Goal: Transaction & Acquisition: Book appointment/travel/reservation

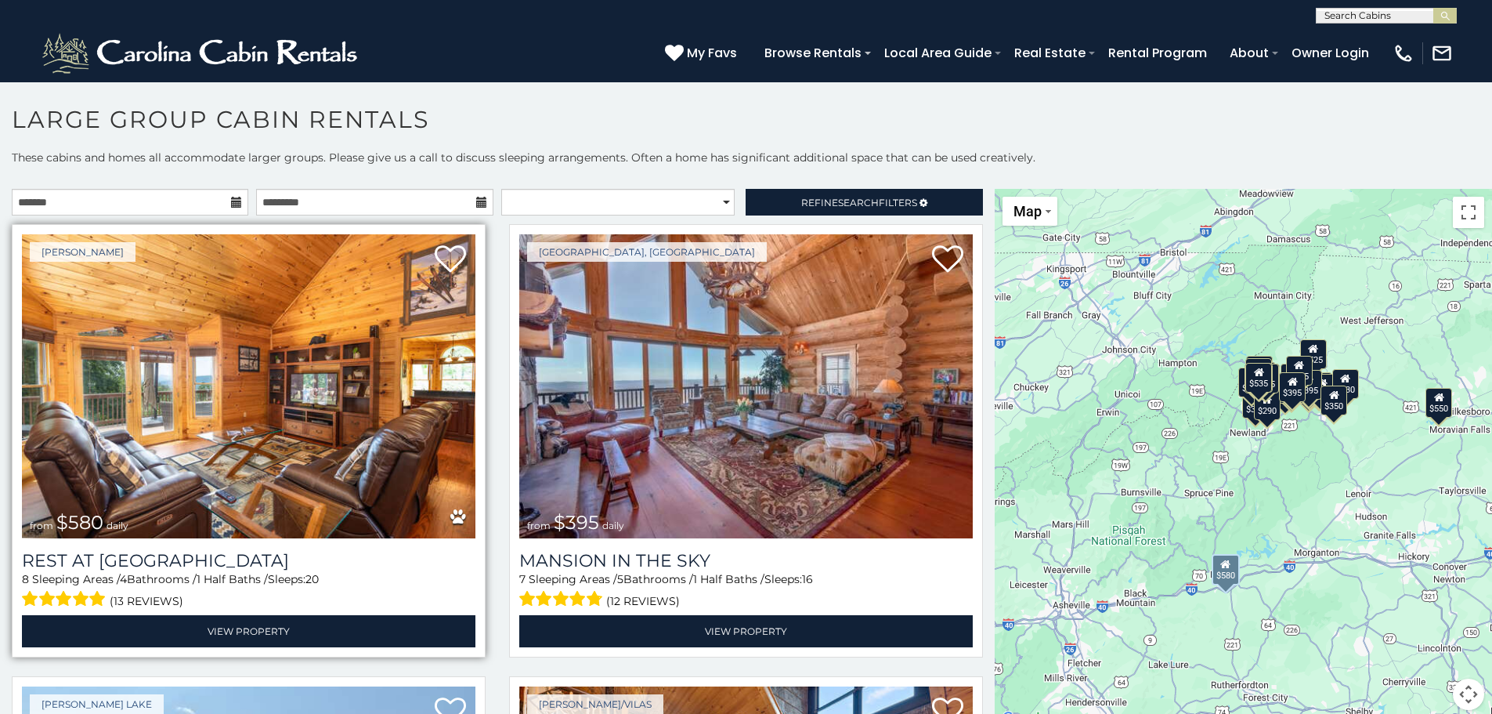
click at [365, 396] on img at bounding box center [249, 386] width 454 height 304
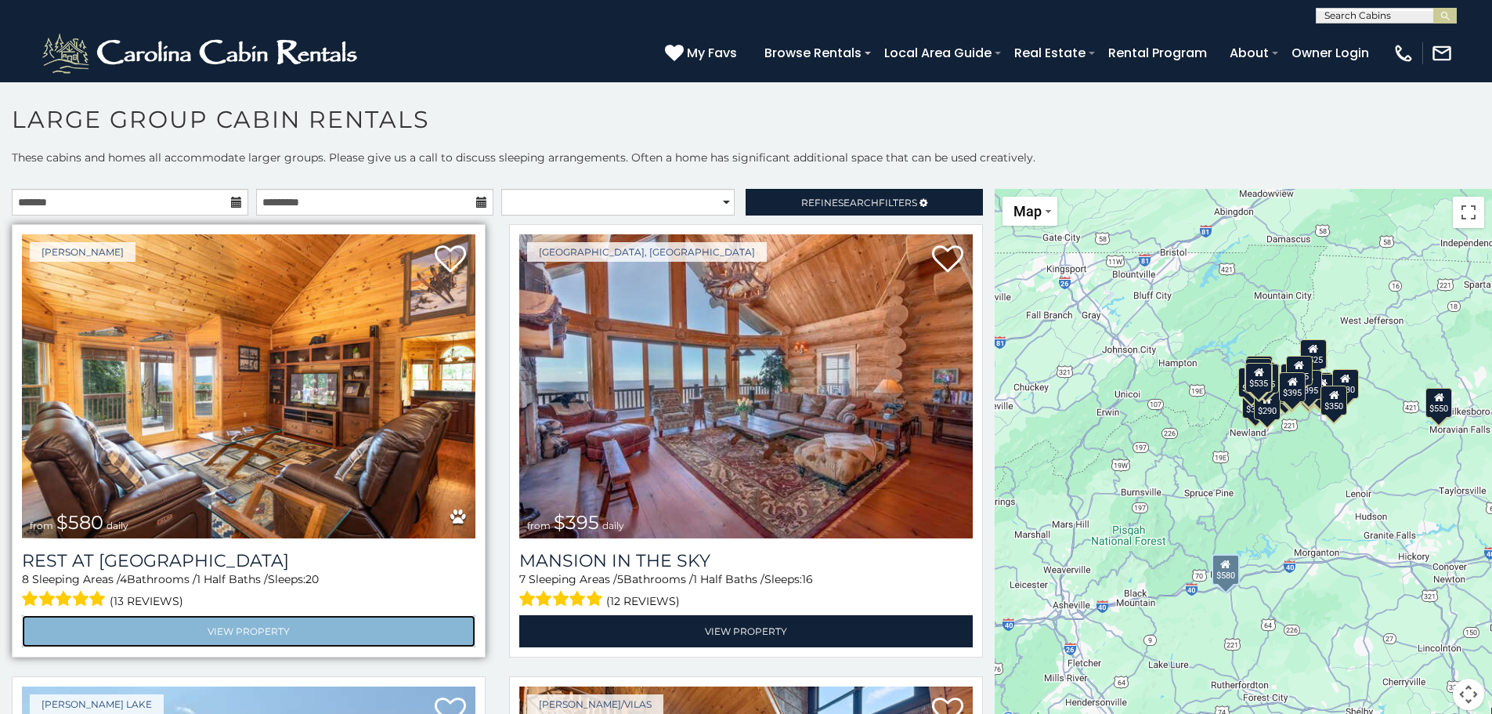
click at [272, 627] on link "View Property" at bounding box center [249, 631] width 454 height 32
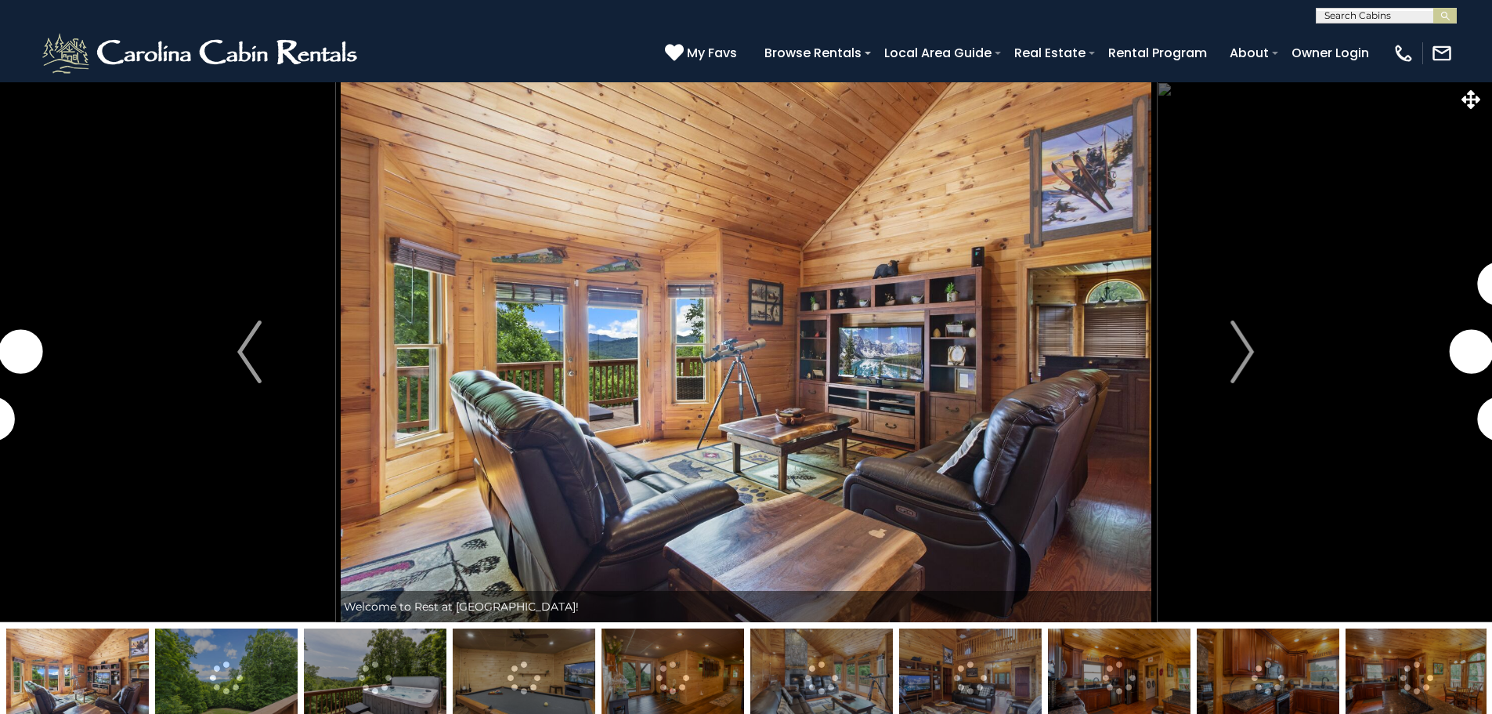
click at [1236, 356] on img "Next" at bounding box center [1242, 351] width 23 height 63
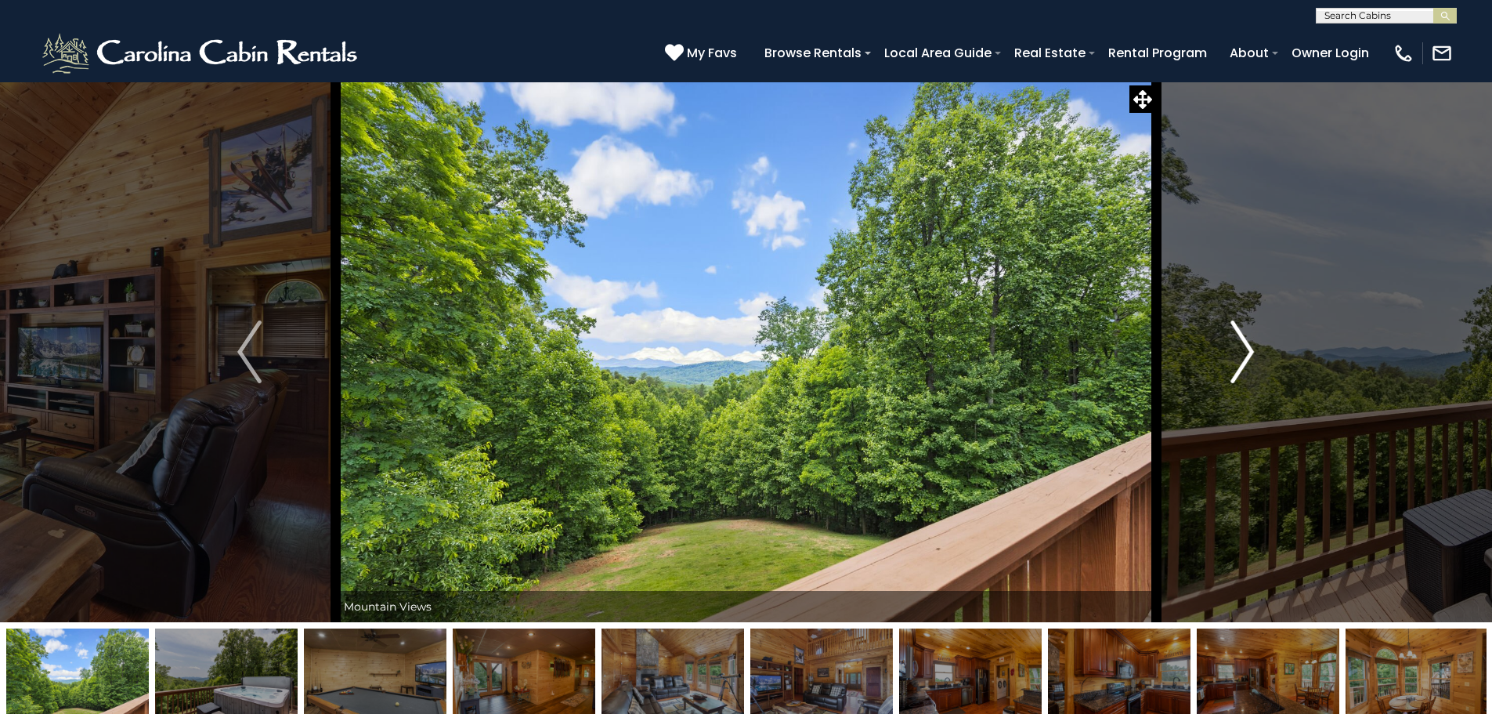
click at [1231, 374] on img "Next" at bounding box center [1242, 351] width 23 height 63
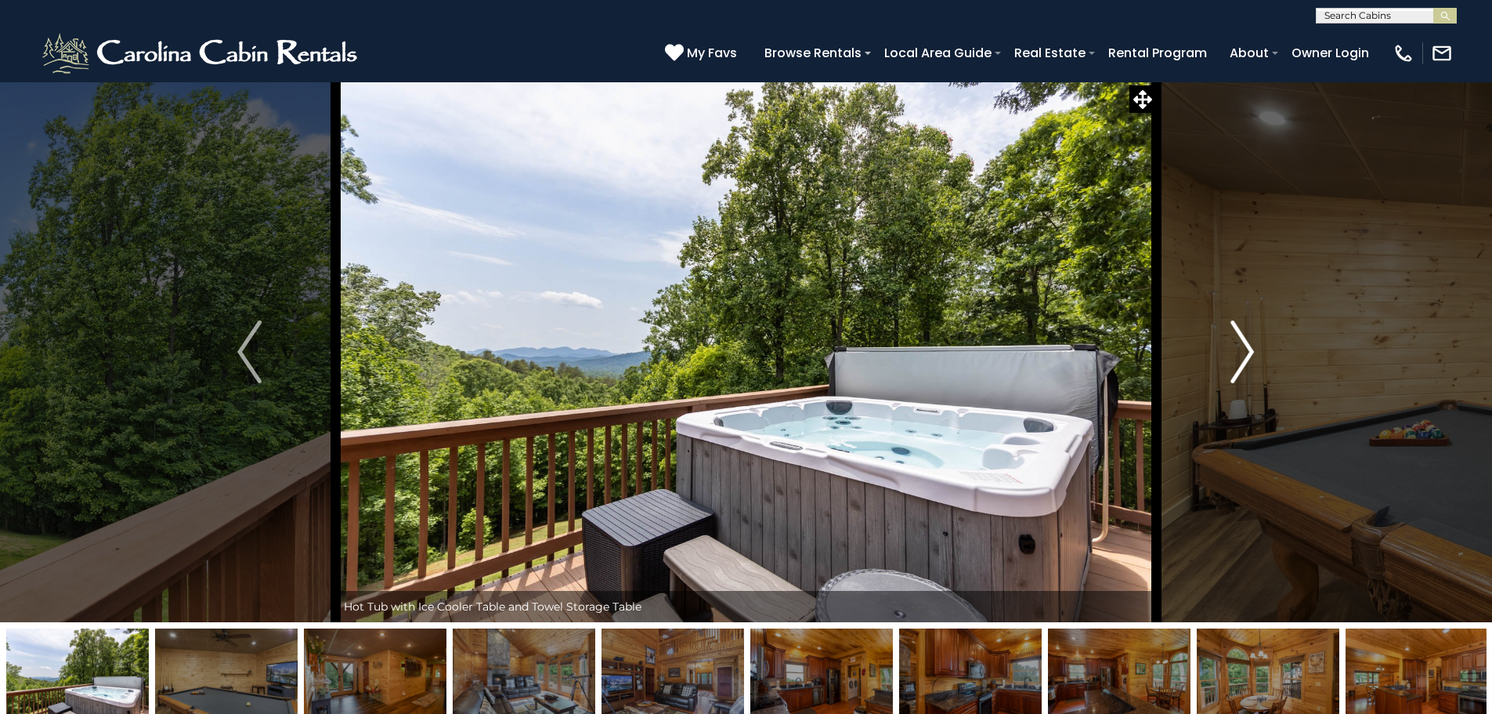
click at [1231, 374] on img "Next" at bounding box center [1242, 351] width 23 height 63
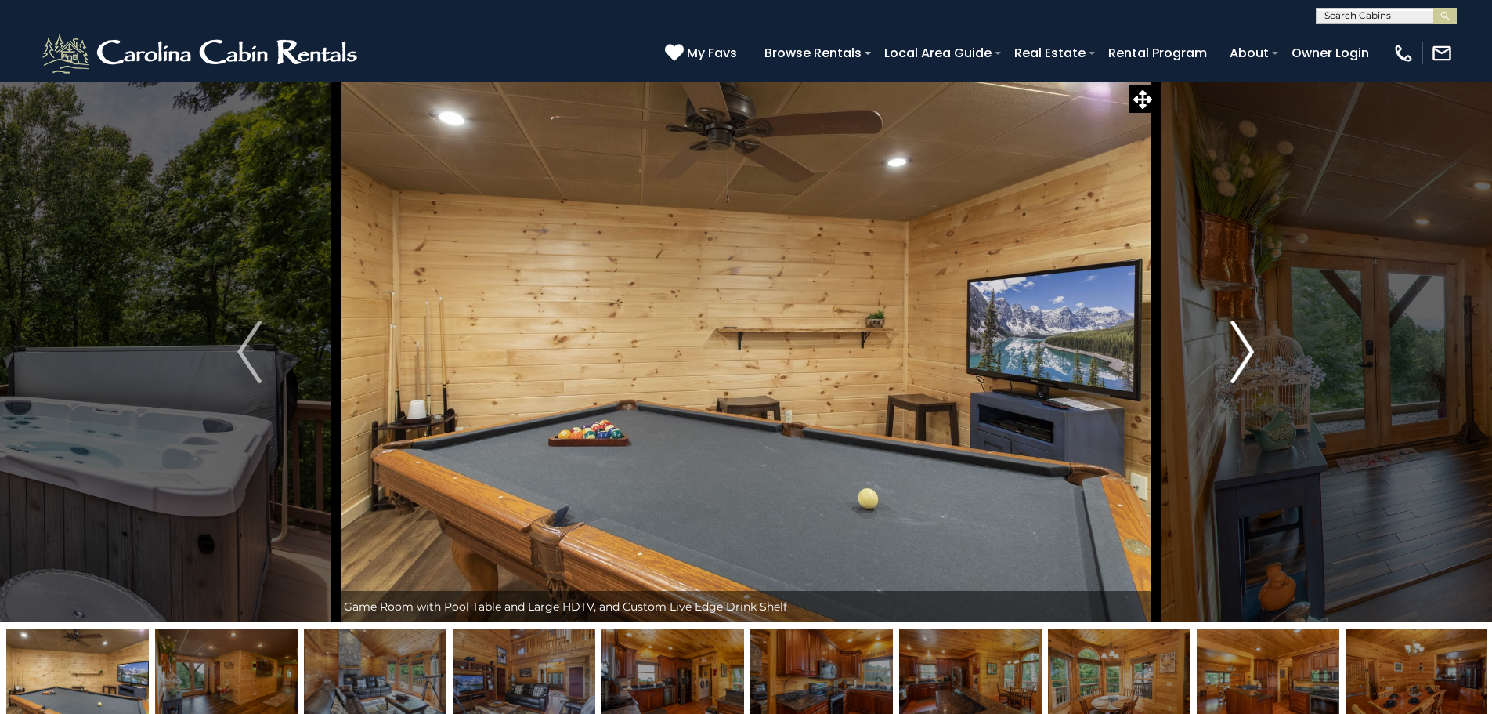
click at [1232, 374] on img "Next" at bounding box center [1242, 351] width 23 height 63
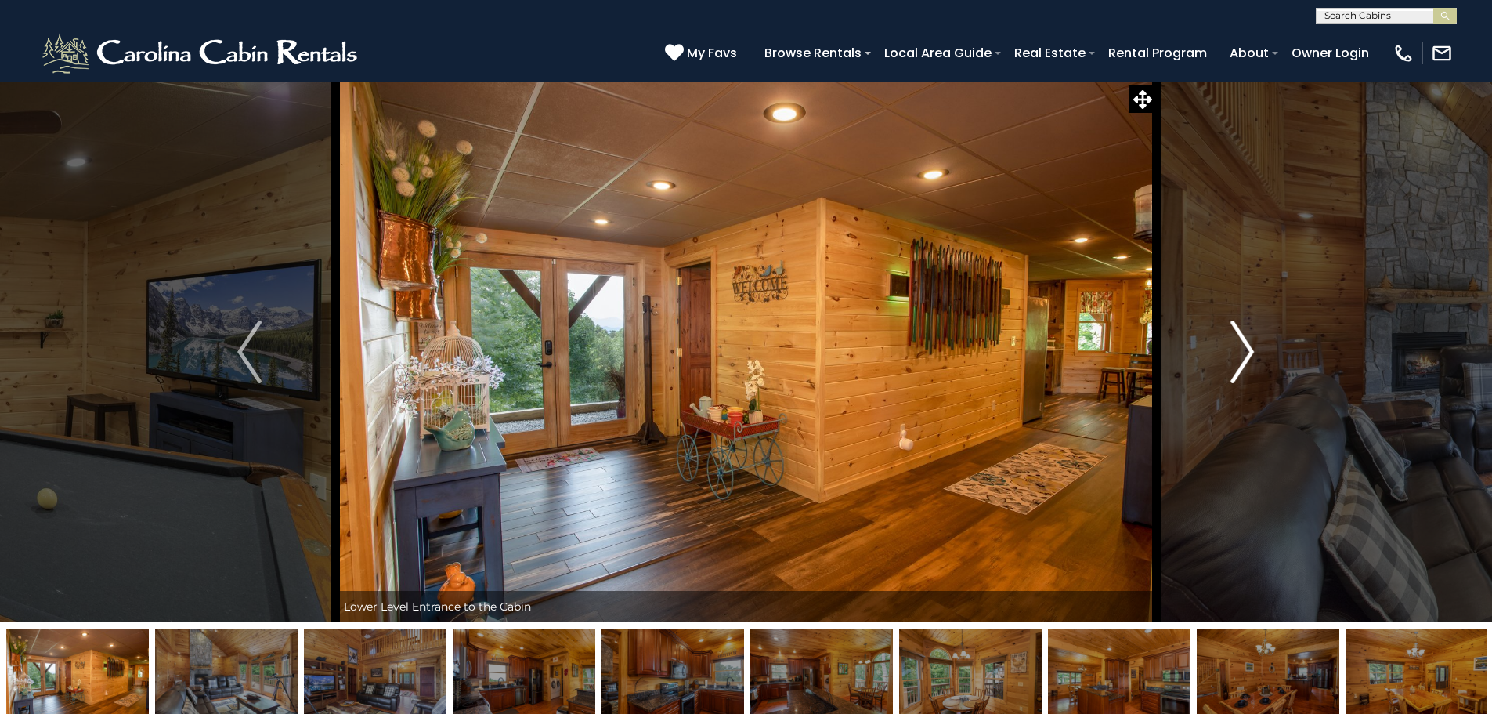
click at [1235, 372] on img "Next" at bounding box center [1242, 351] width 23 height 63
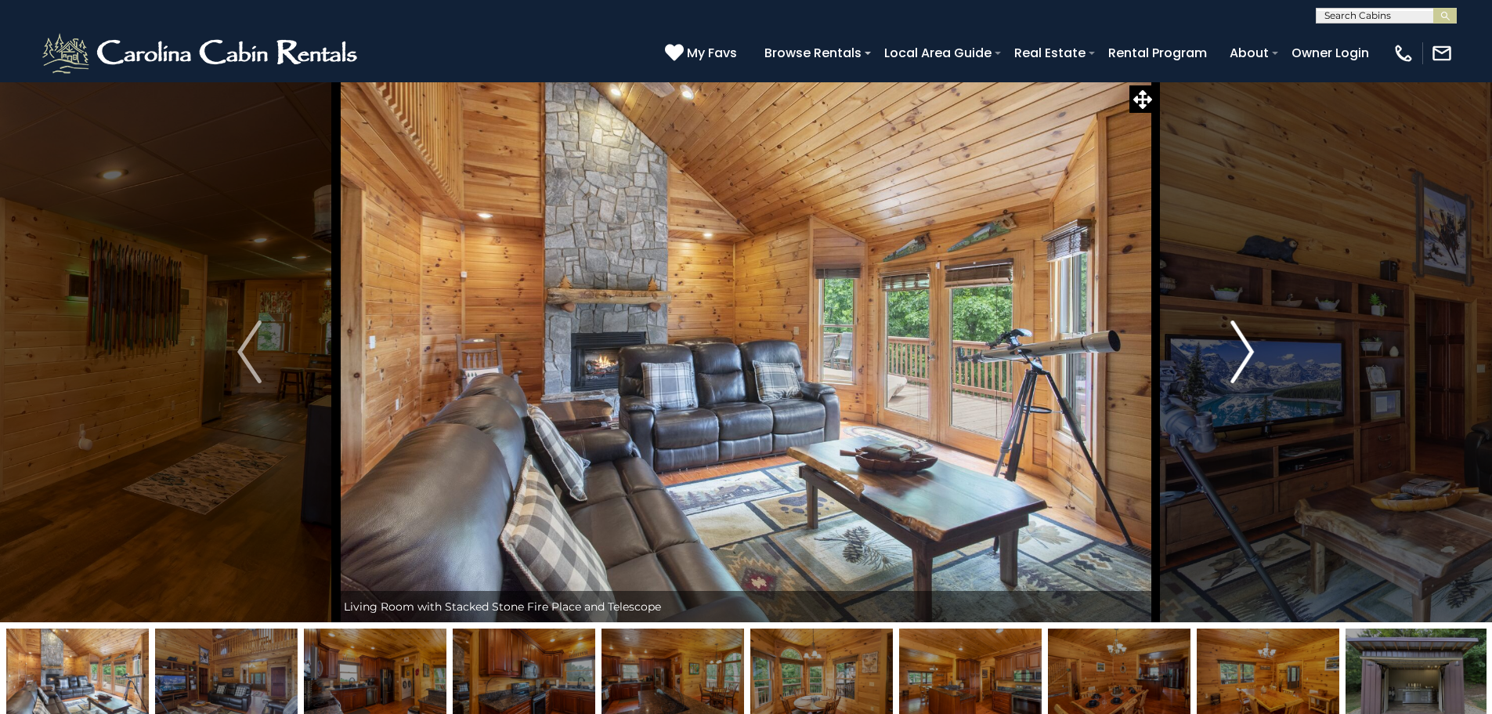
click at [1235, 372] on img "Next" at bounding box center [1242, 351] width 23 height 63
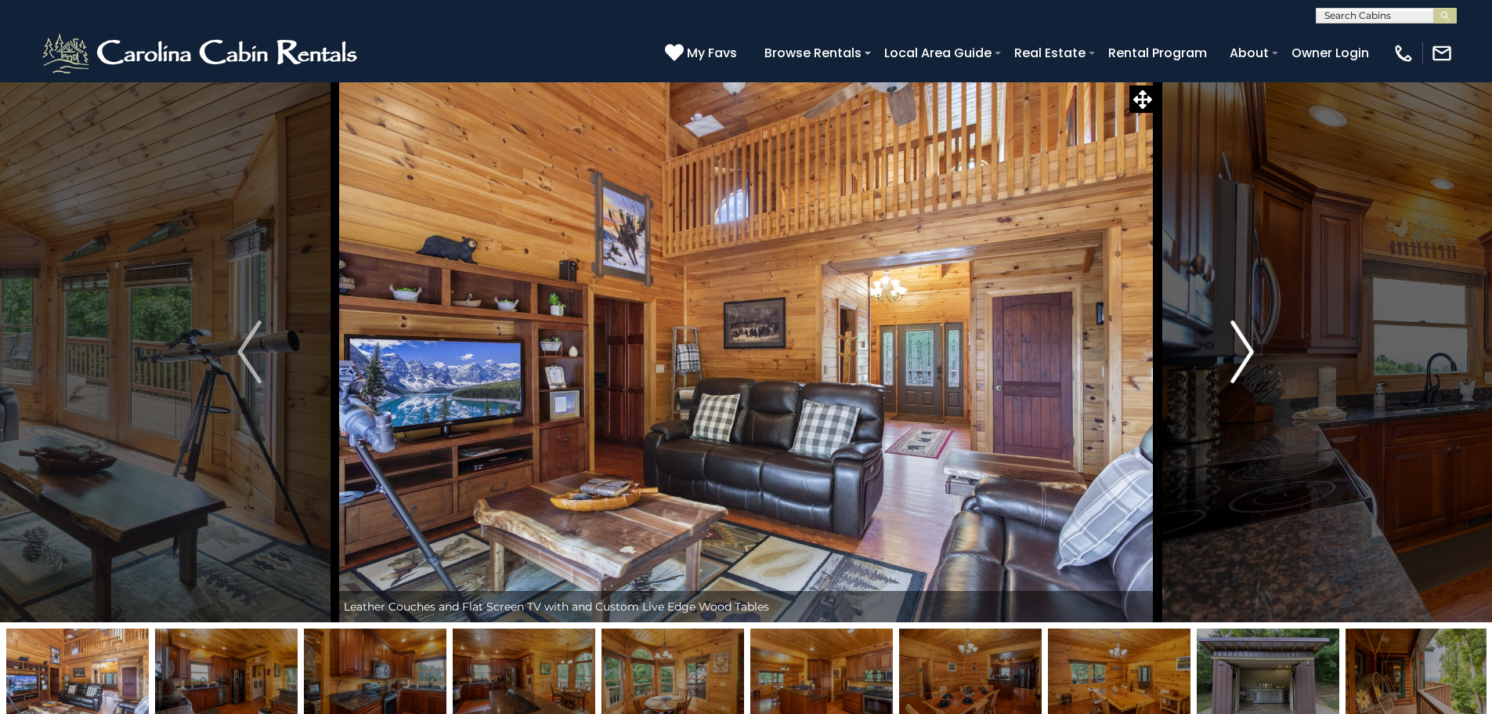
click at [1235, 372] on img "Next" at bounding box center [1242, 351] width 23 height 63
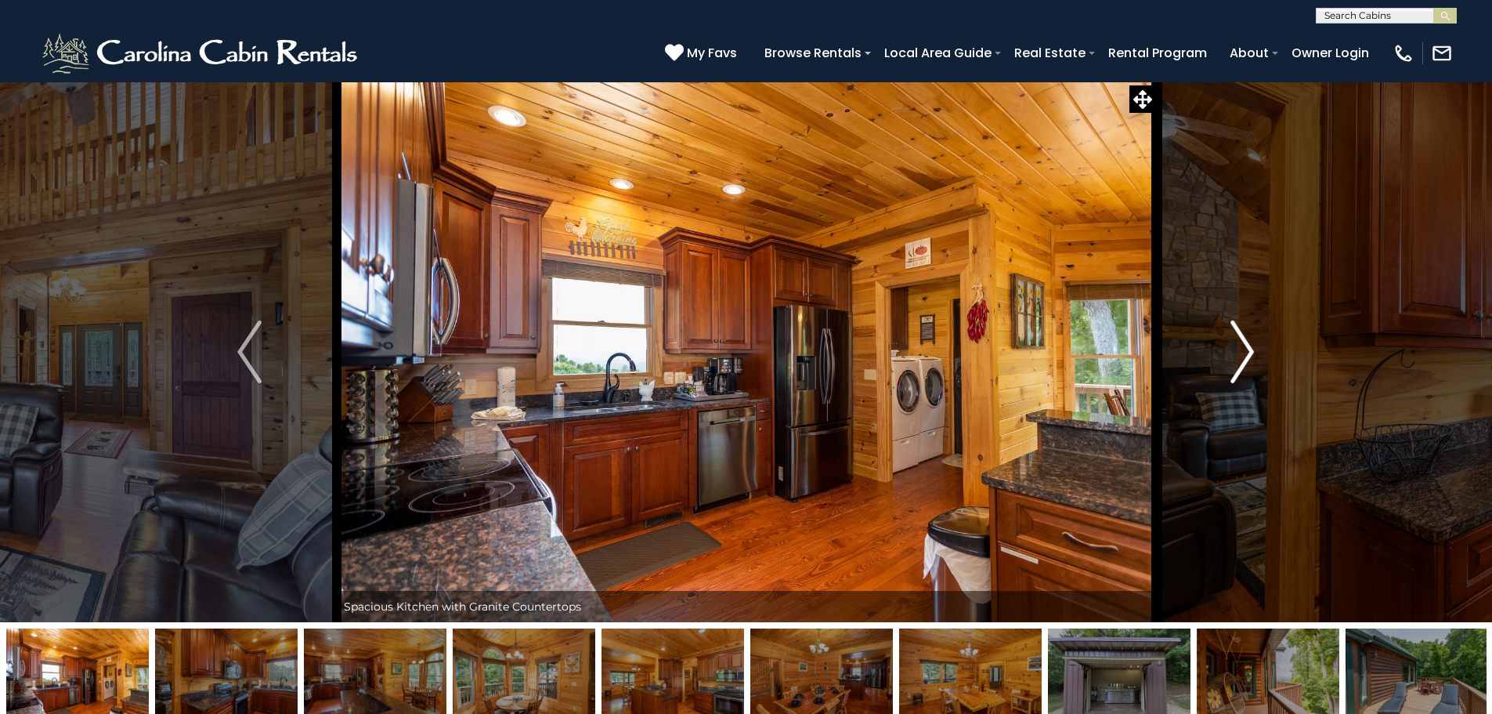
click at [1235, 372] on img "Next" at bounding box center [1242, 351] width 23 height 63
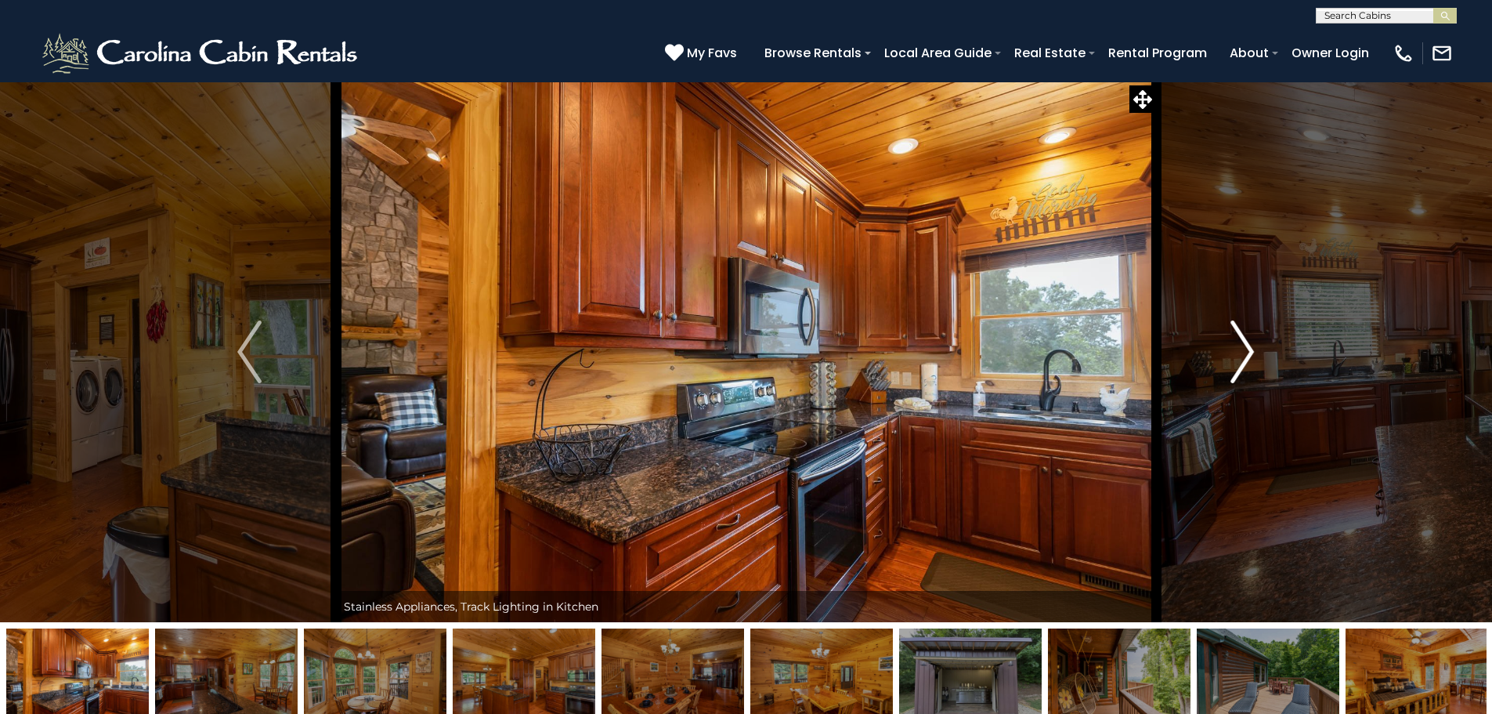
click at [1237, 372] on img "Next" at bounding box center [1242, 351] width 23 height 63
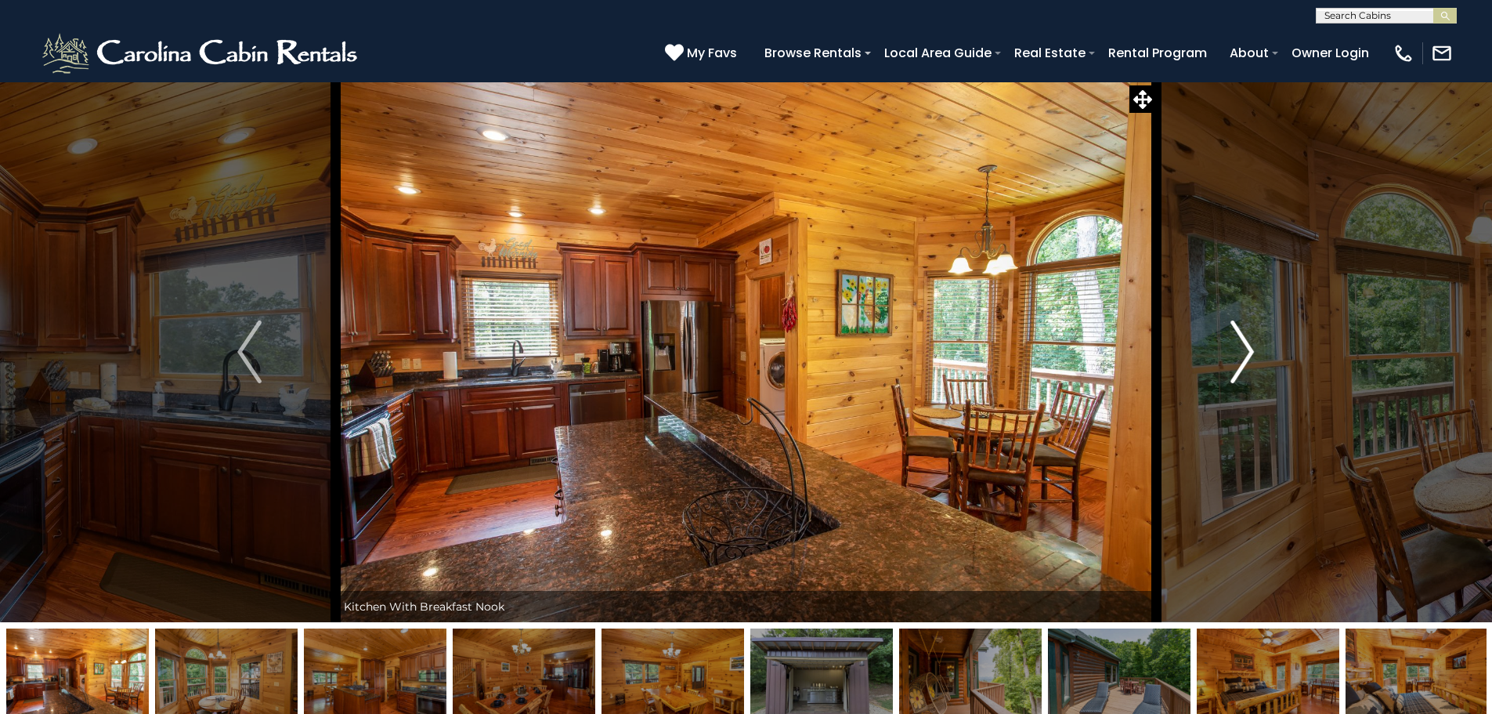
click at [1237, 372] on img "Next" at bounding box center [1242, 351] width 23 height 63
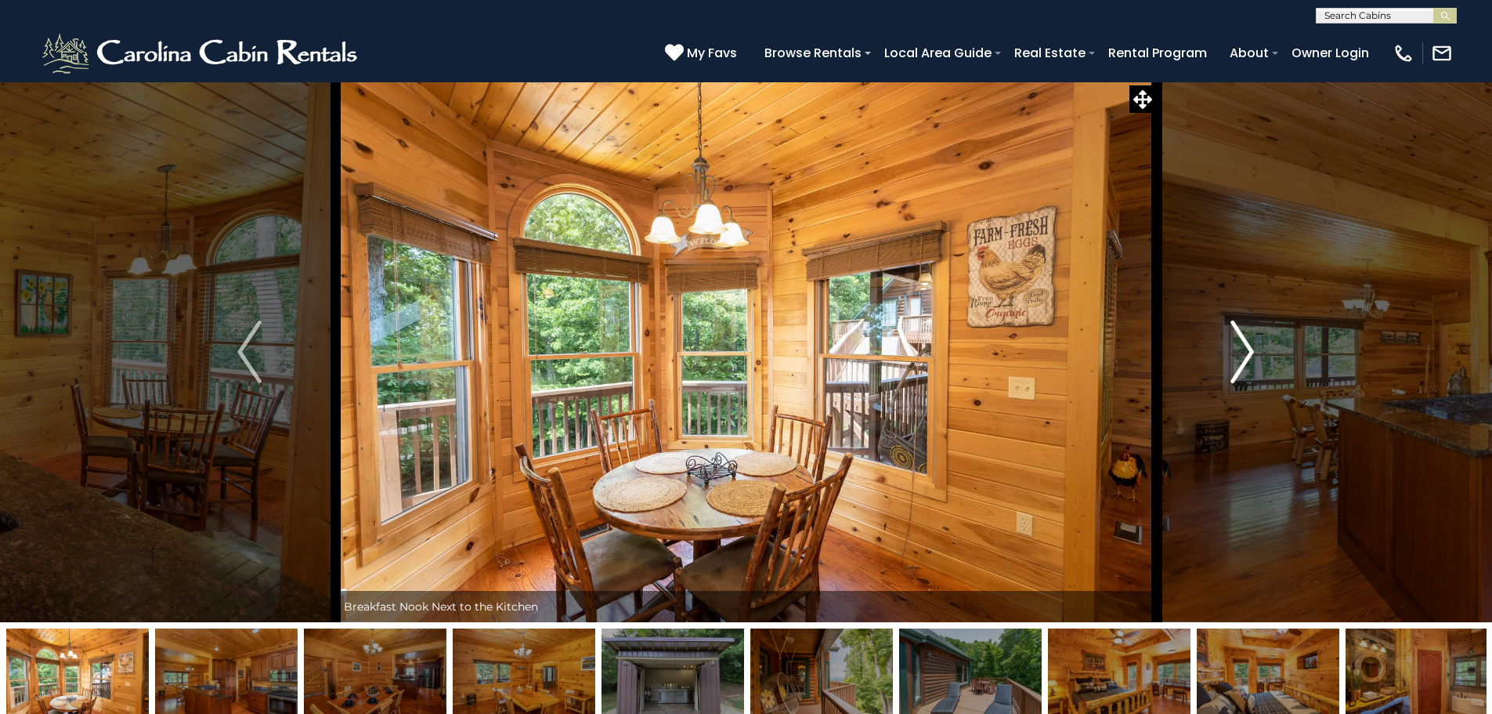
click at [1238, 372] on img "Next" at bounding box center [1242, 351] width 23 height 63
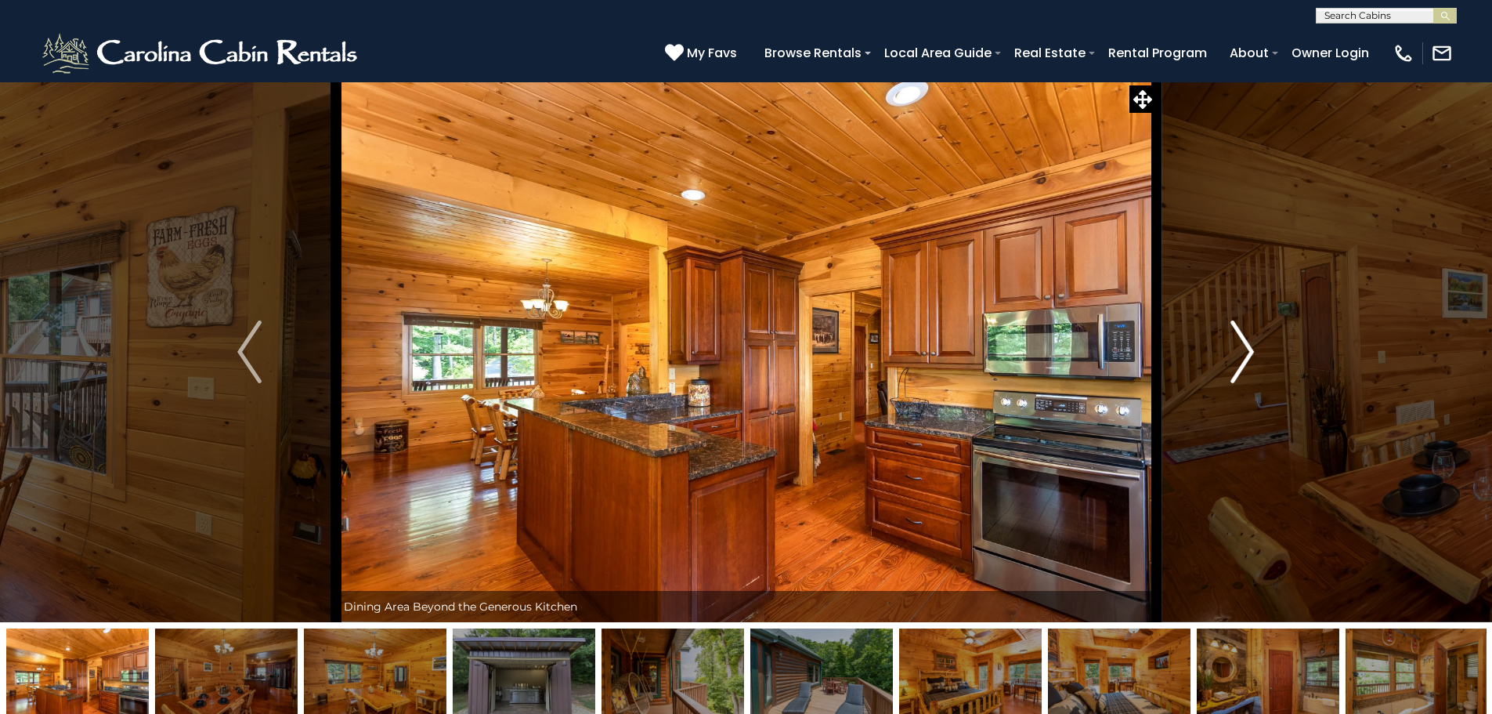
click at [1239, 372] on img "Next" at bounding box center [1242, 351] width 23 height 63
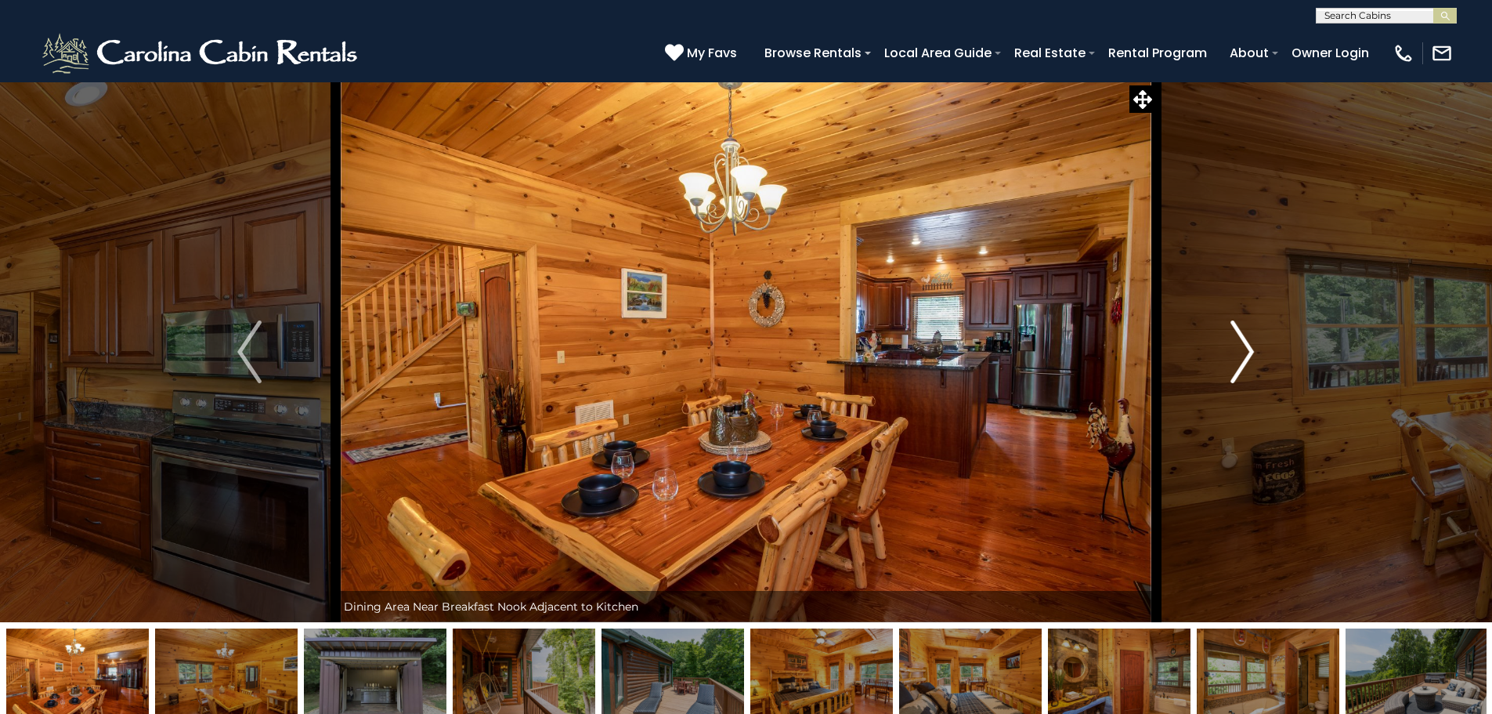
click at [1239, 372] on img "Next" at bounding box center [1242, 351] width 23 height 63
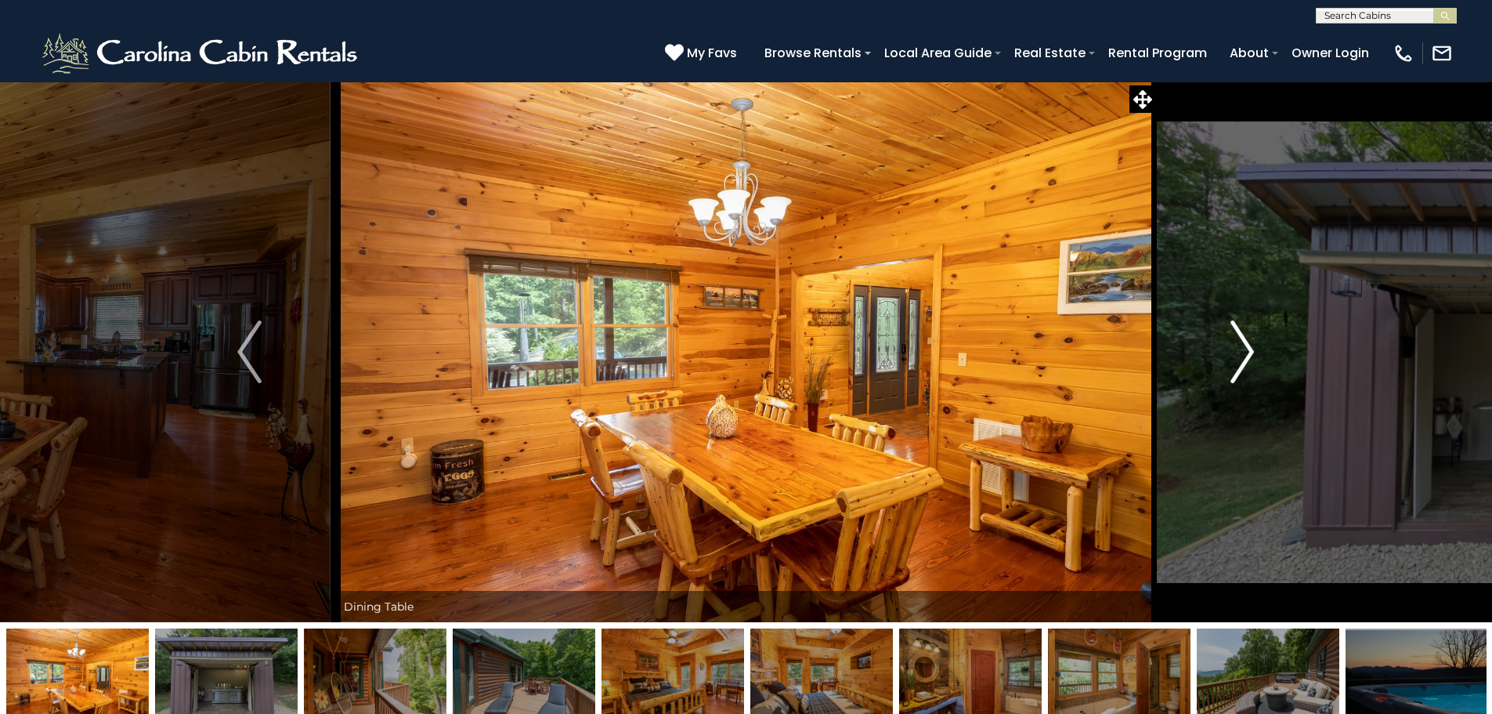
click at [1240, 372] on img "Next" at bounding box center [1242, 351] width 23 height 63
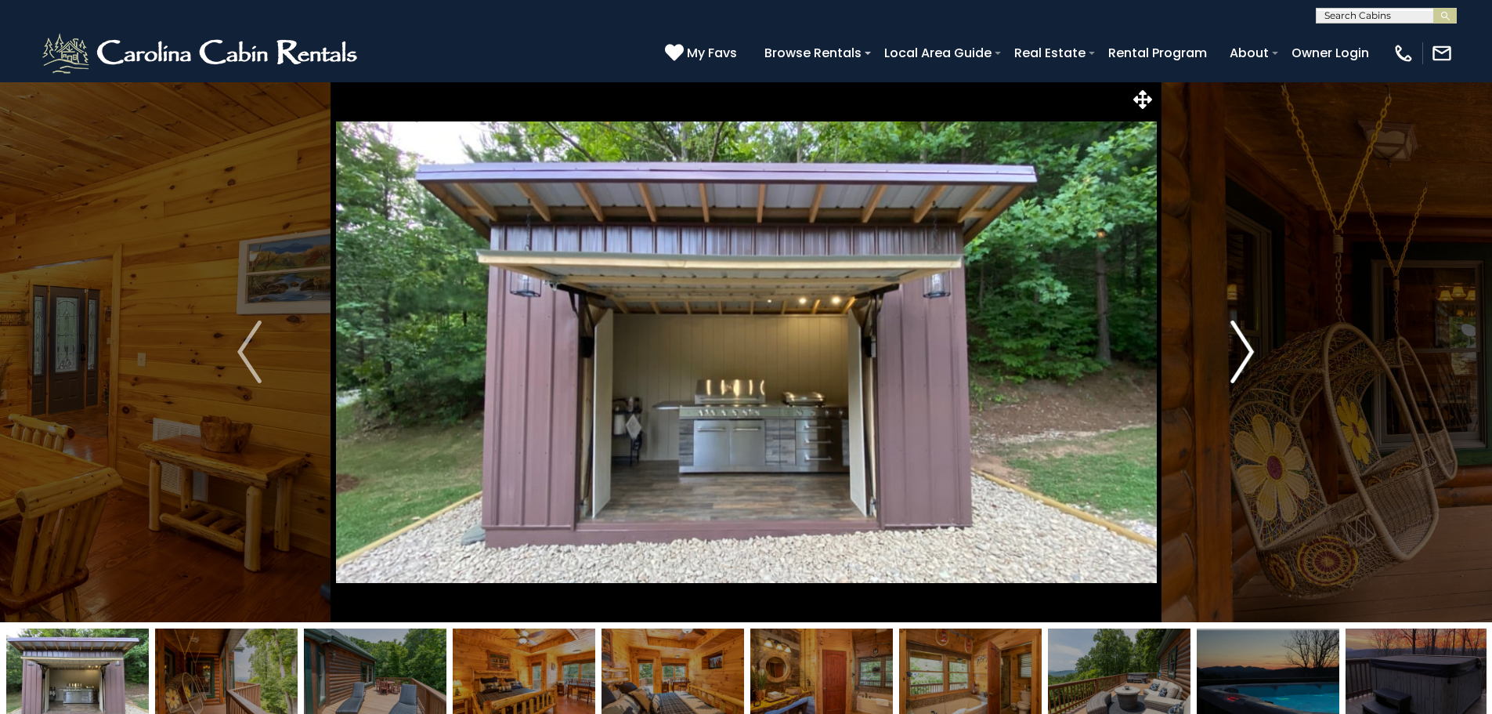
click at [1242, 373] on img "Next" at bounding box center [1242, 351] width 23 height 63
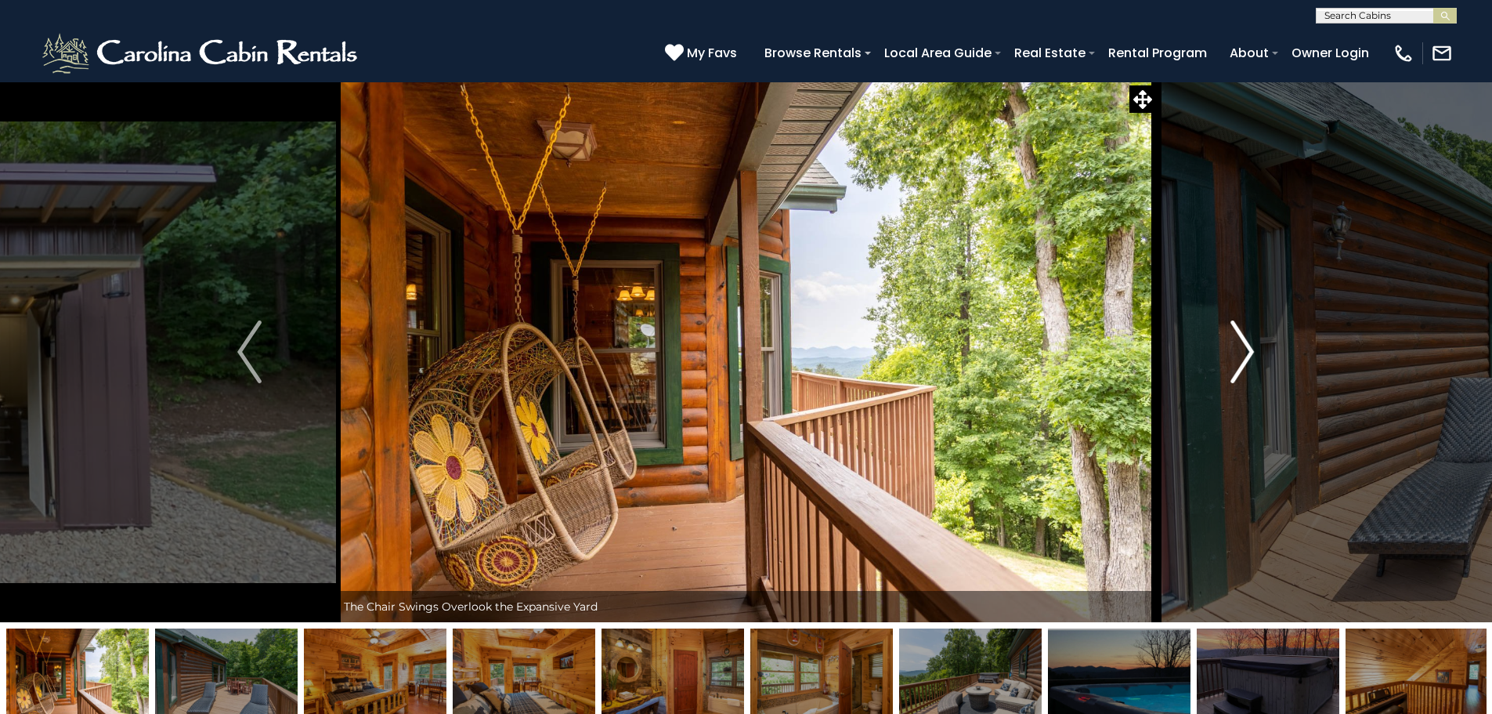
click at [1242, 373] on img "Next" at bounding box center [1242, 351] width 23 height 63
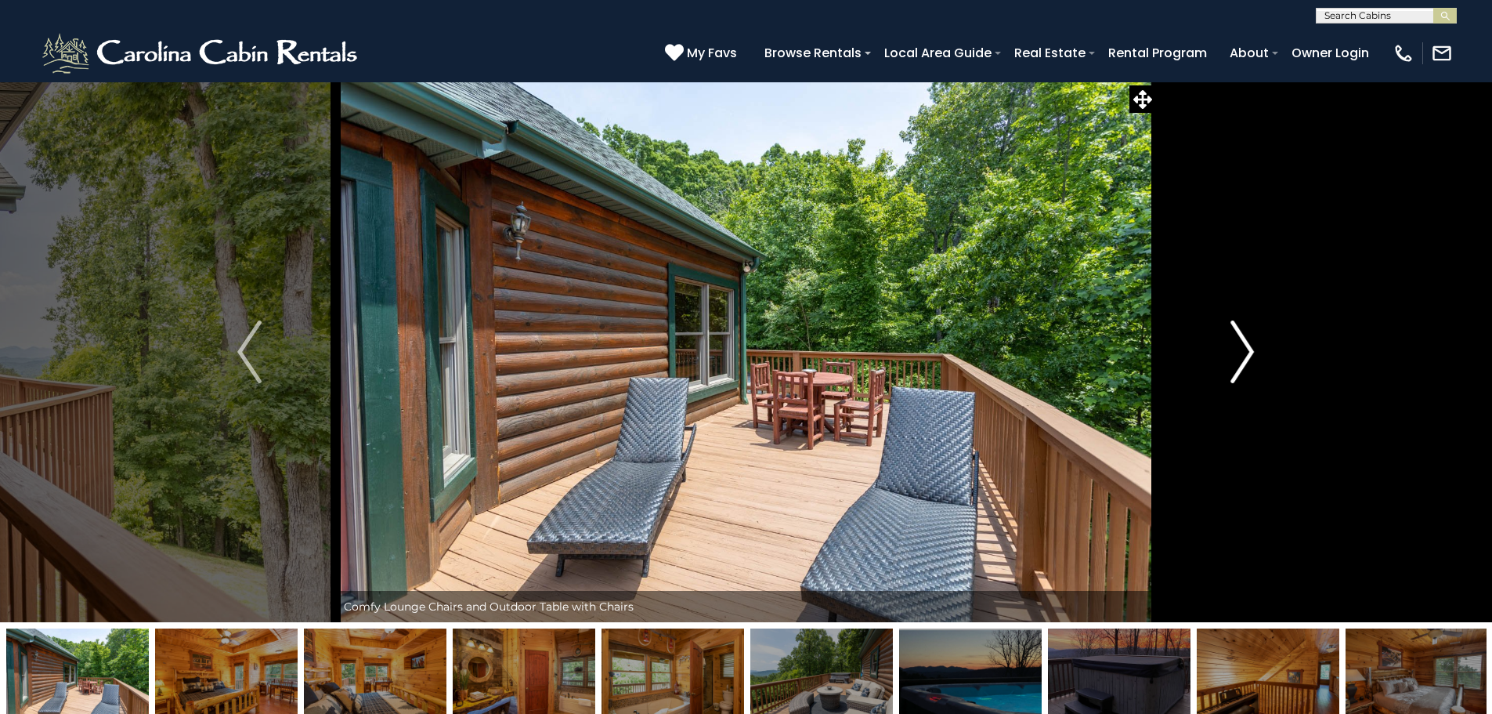
click at [1242, 373] on img "Next" at bounding box center [1242, 351] width 23 height 63
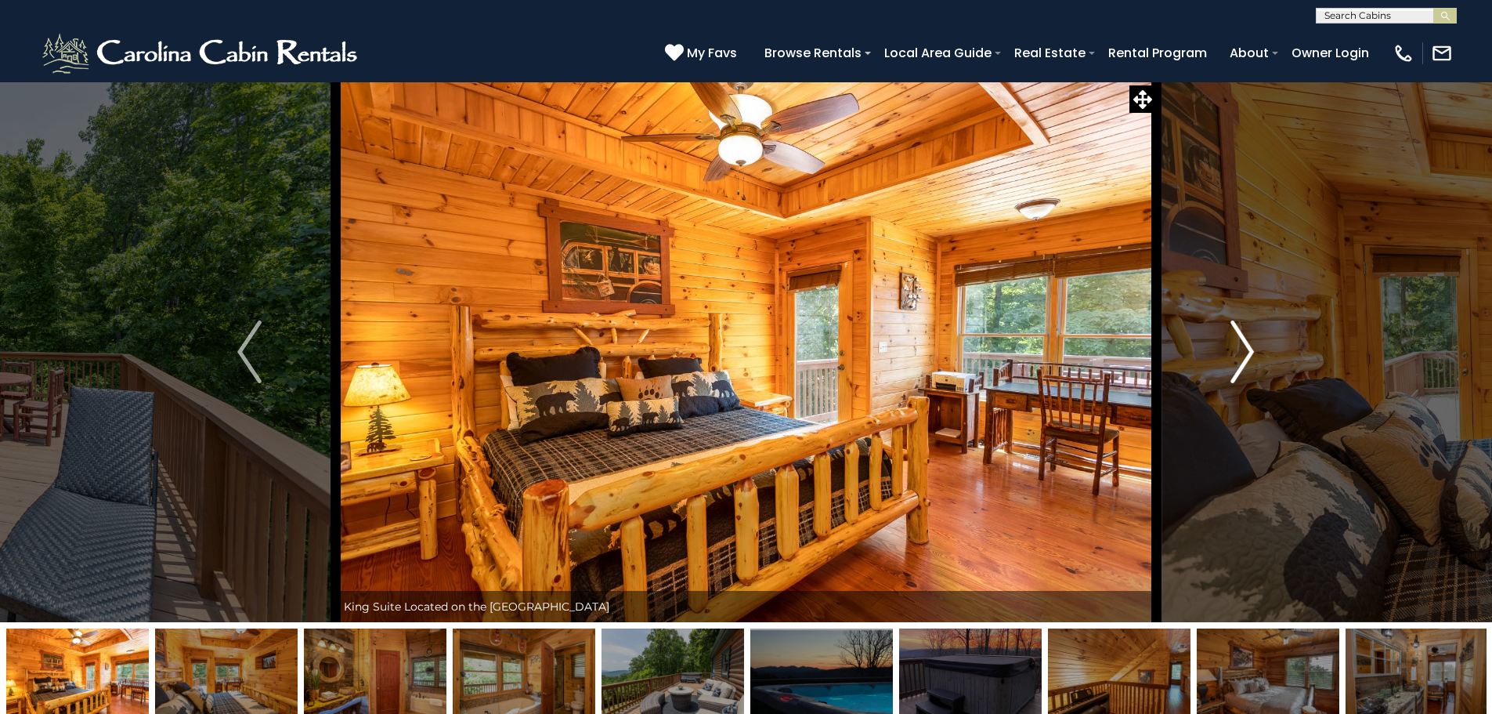
click at [1242, 373] on img "Next" at bounding box center [1242, 351] width 23 height 63
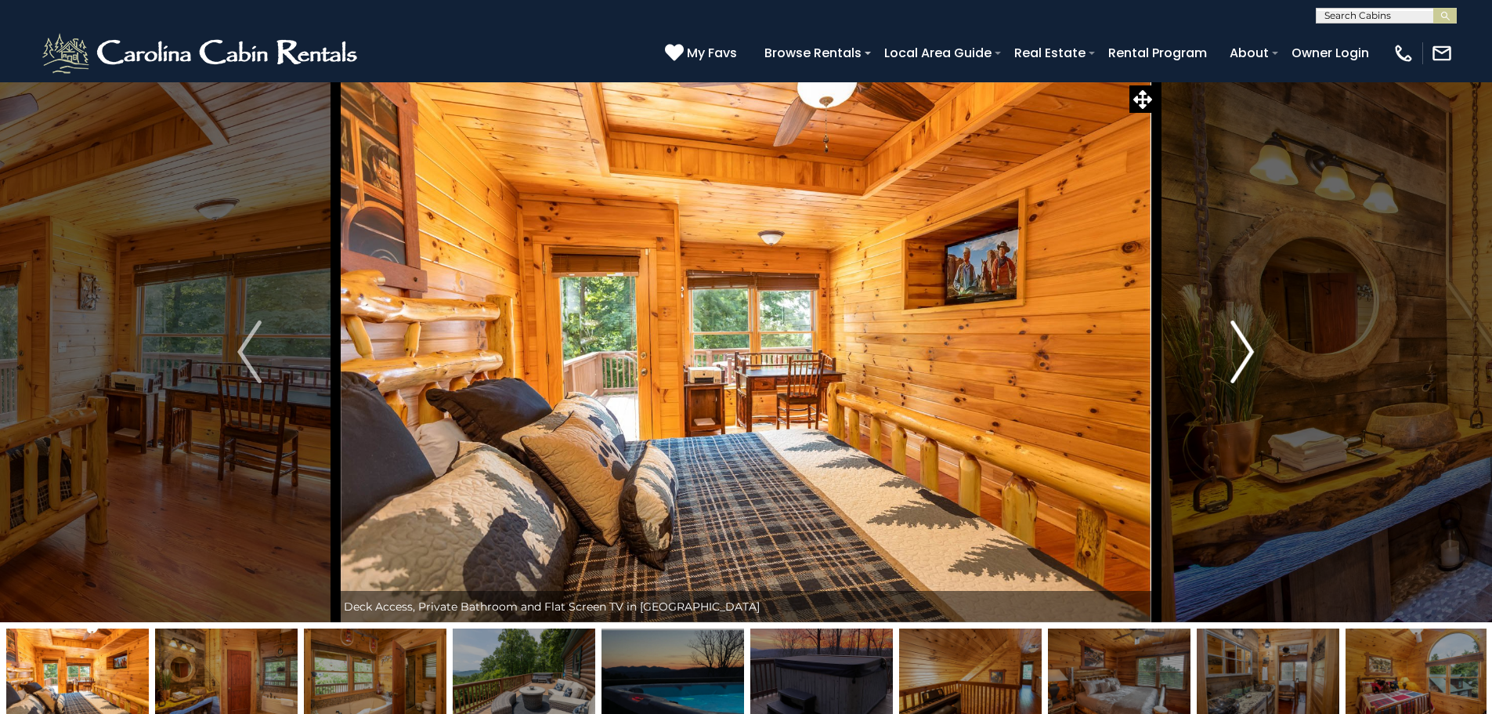
click at [1244, 373] on img "Next" at bounding box center [1242, 351] width 23 height 63
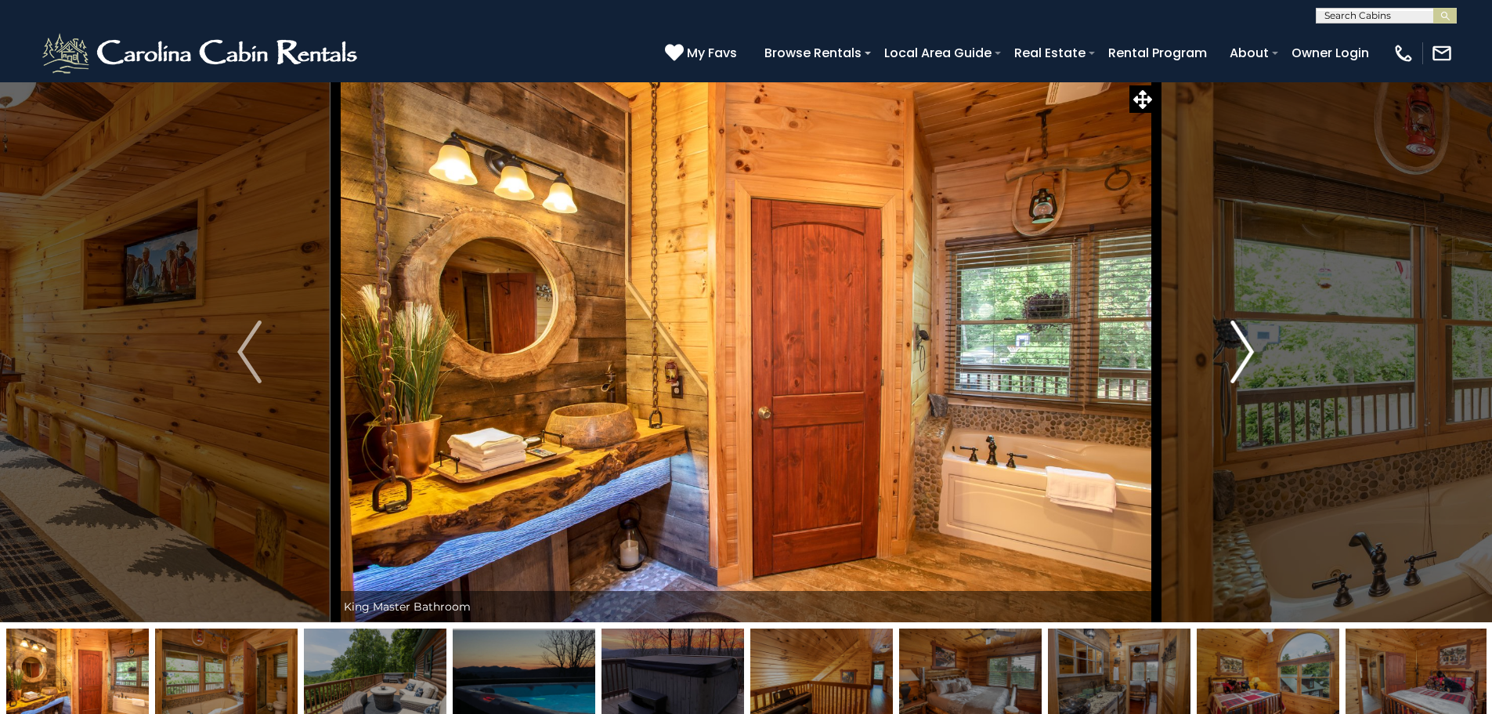
click at [1244, 373] on img "Next" at bounding box center [1242, 351] width 23 height 63
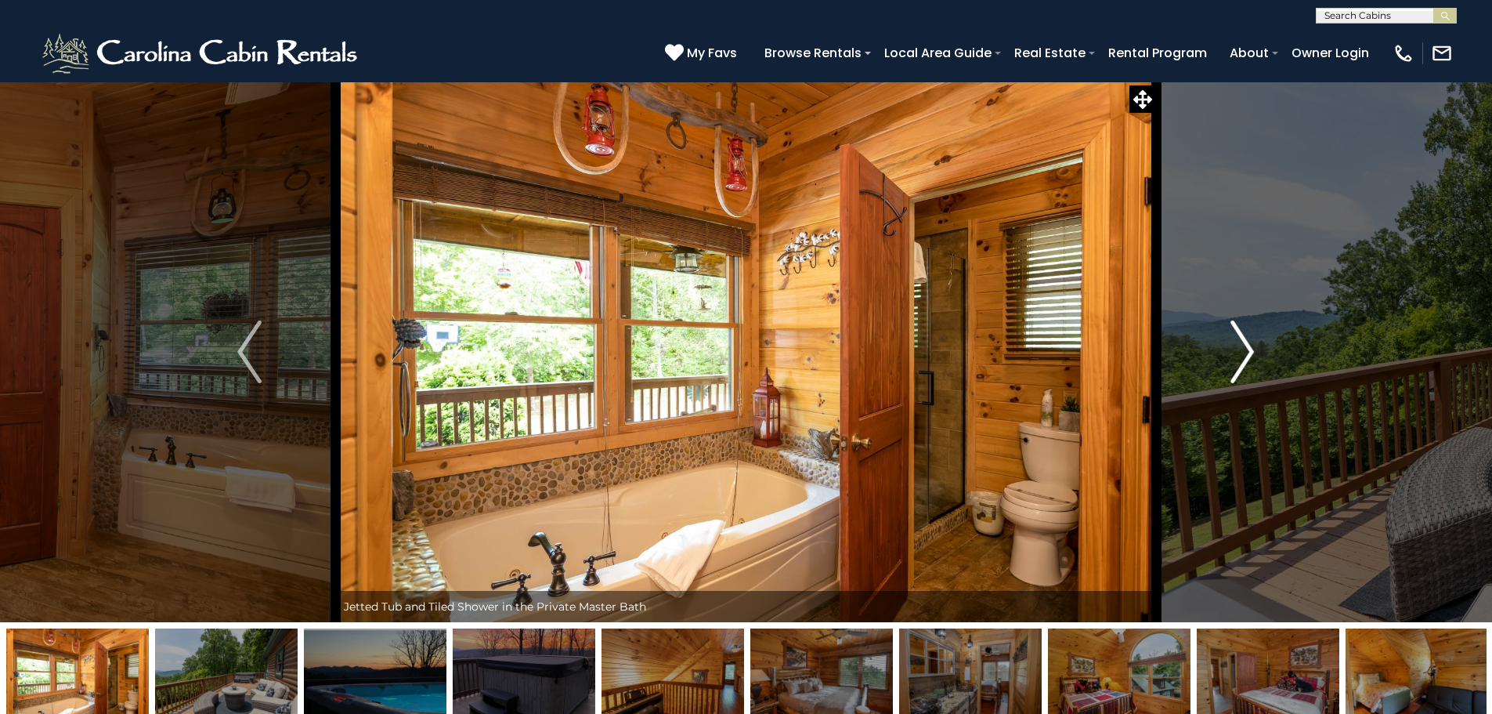
click at [1245, 373] on img "Next" at bounding box center [1242, 351] width 23 height 63
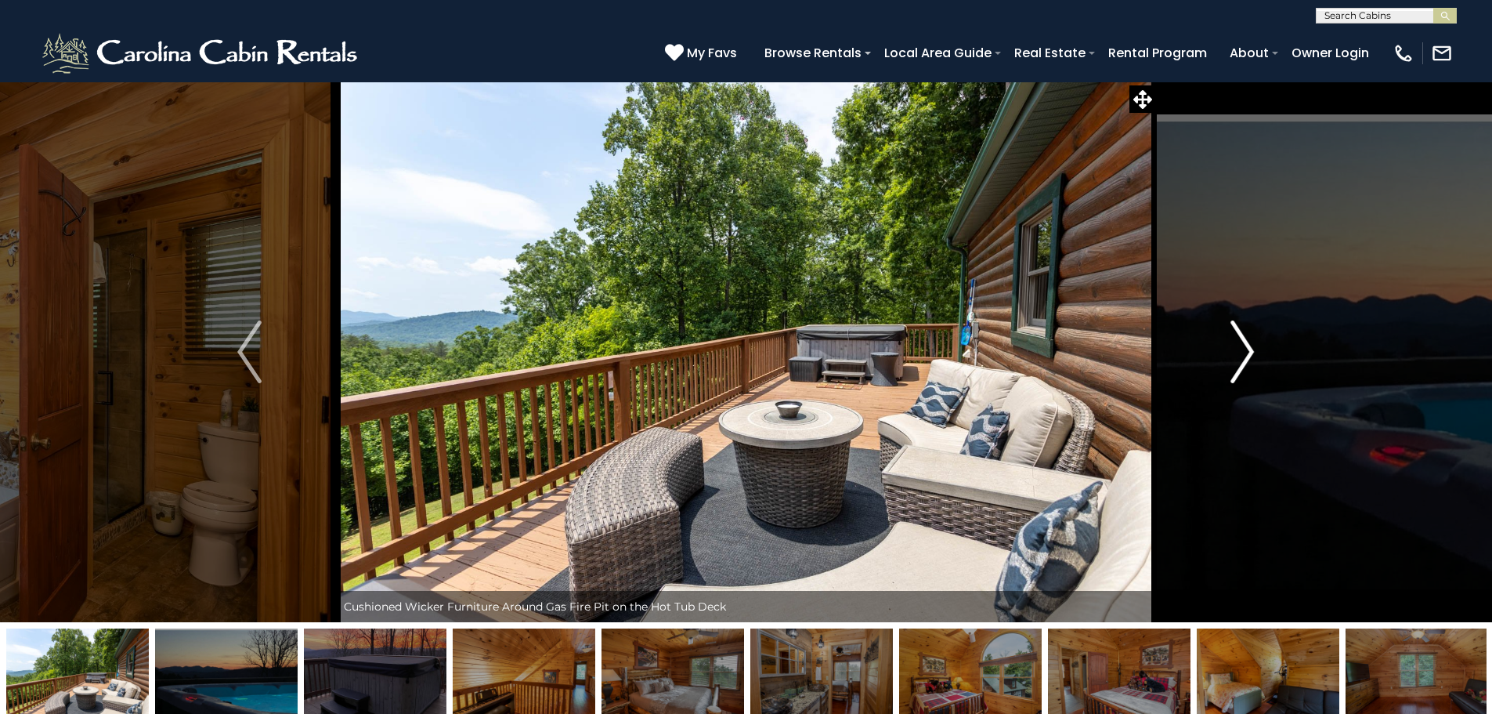
click at [1245, 373] on img "Next" at bounding box center [1242, 351] width 23 height 63
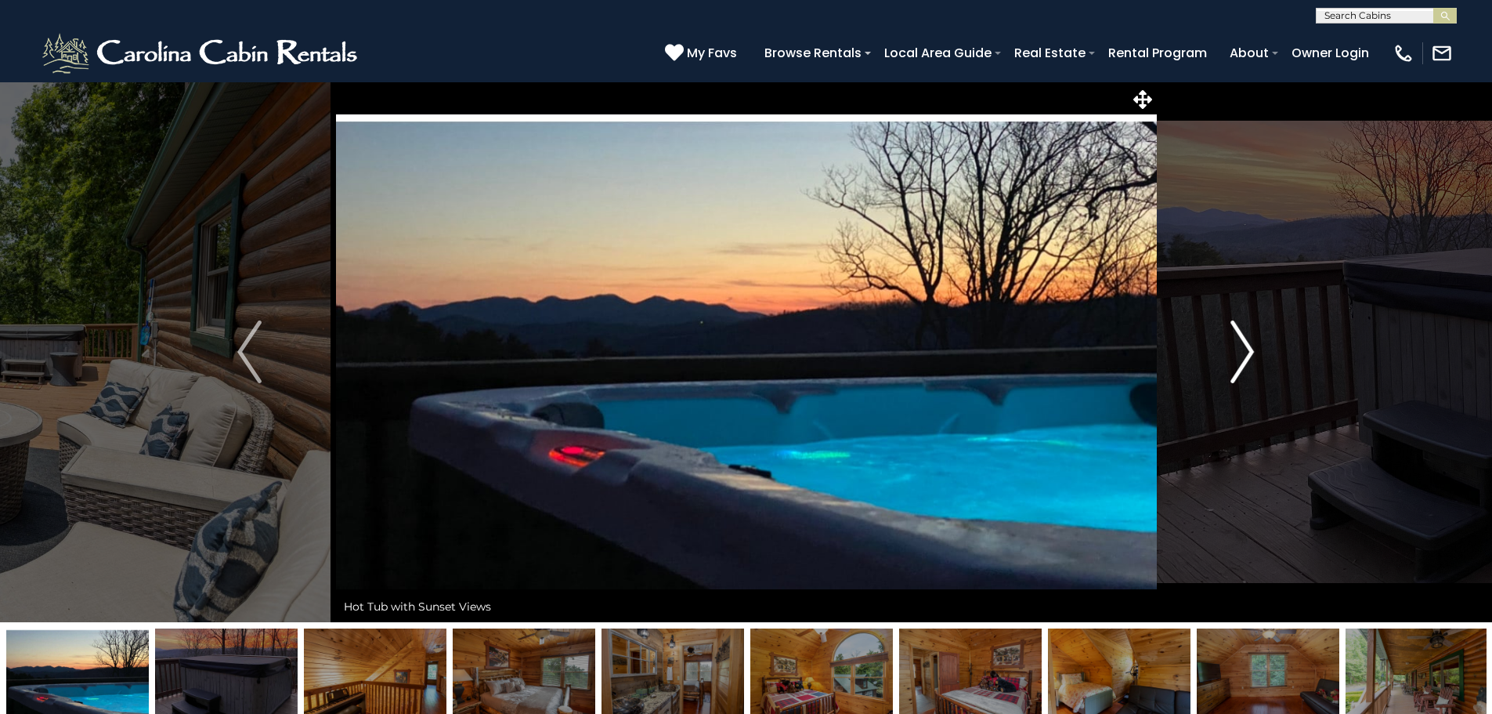
click at [1245, 373] on img "Next" at bounding box center [1242, 351] width 23 height 63
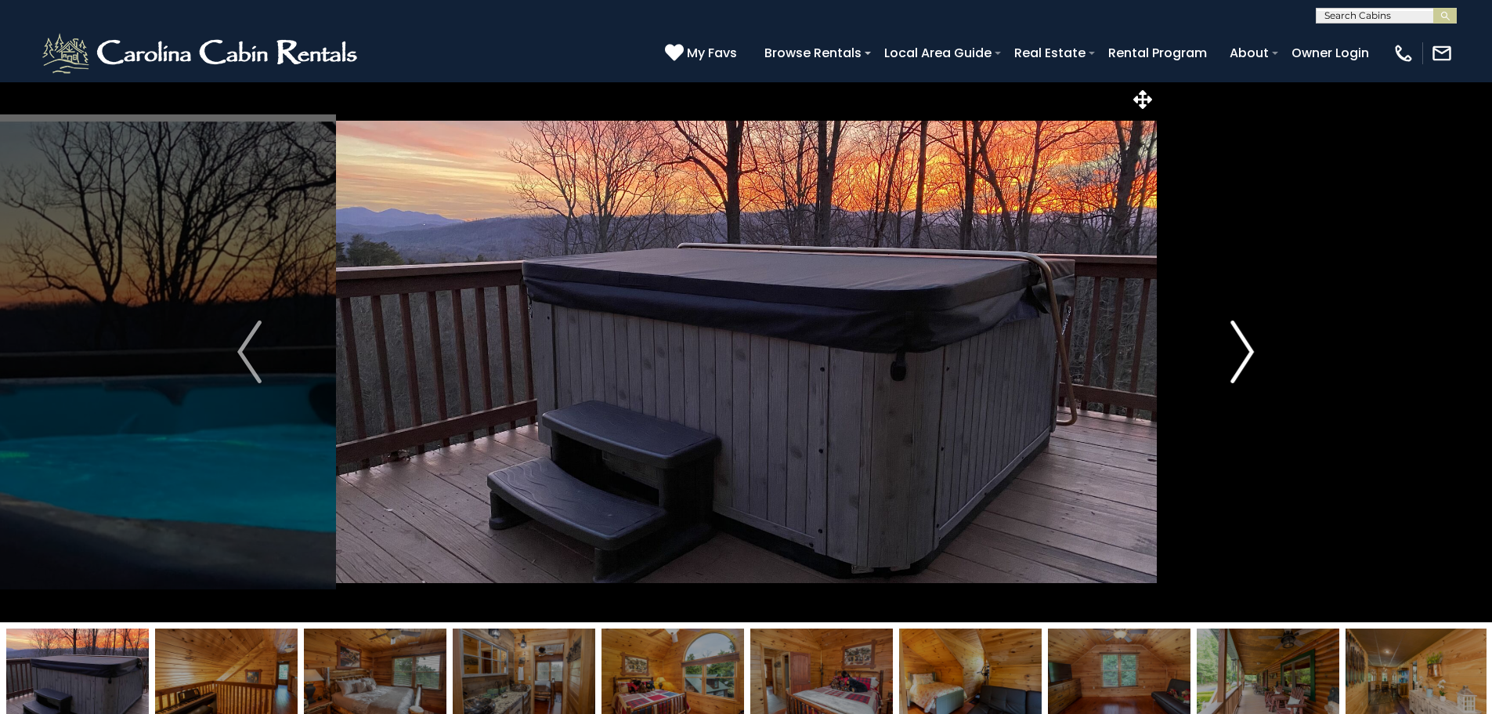
click at [1245, 373] on img "Next" at bounding box center [1242, 351] width 23 height 63
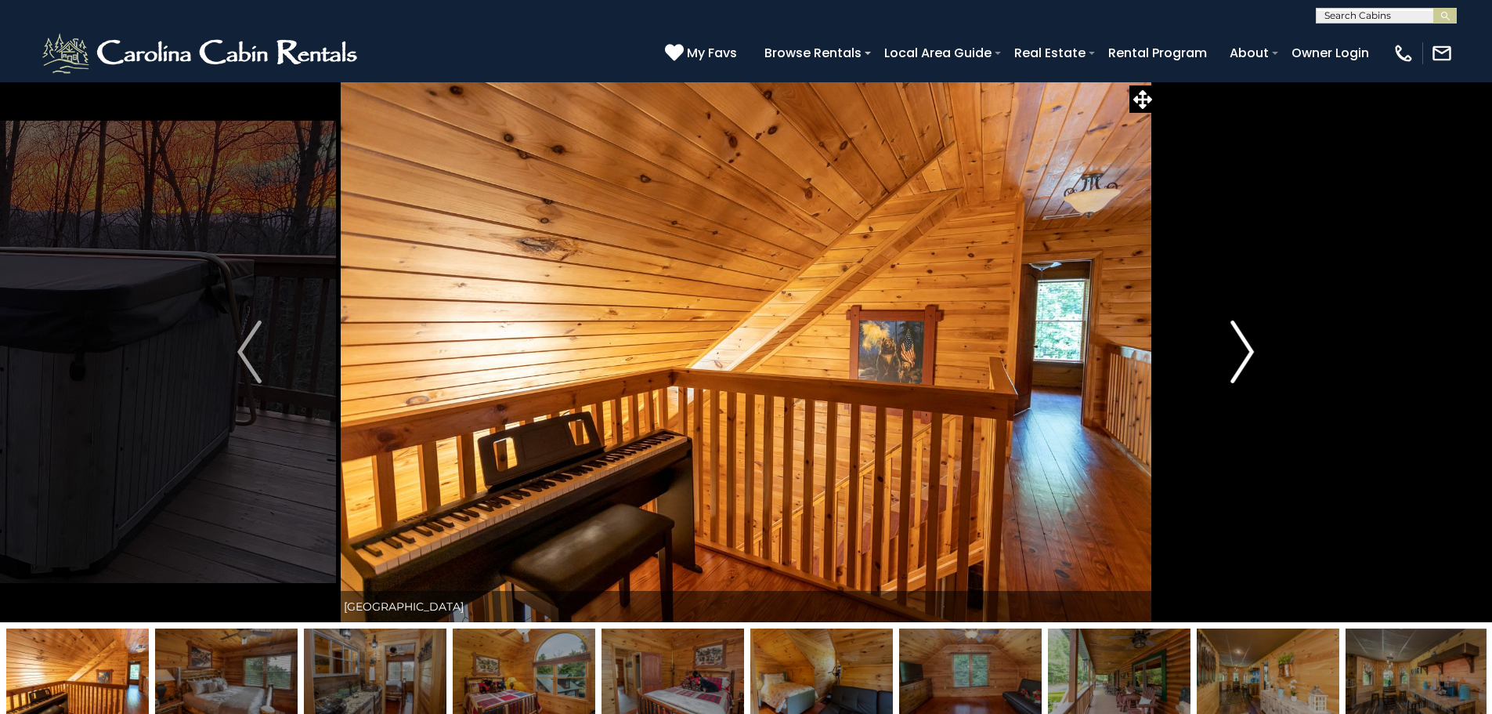
click at [1245, 373] on img "Next" at bounding box center [1242, 351] width 23 height 63
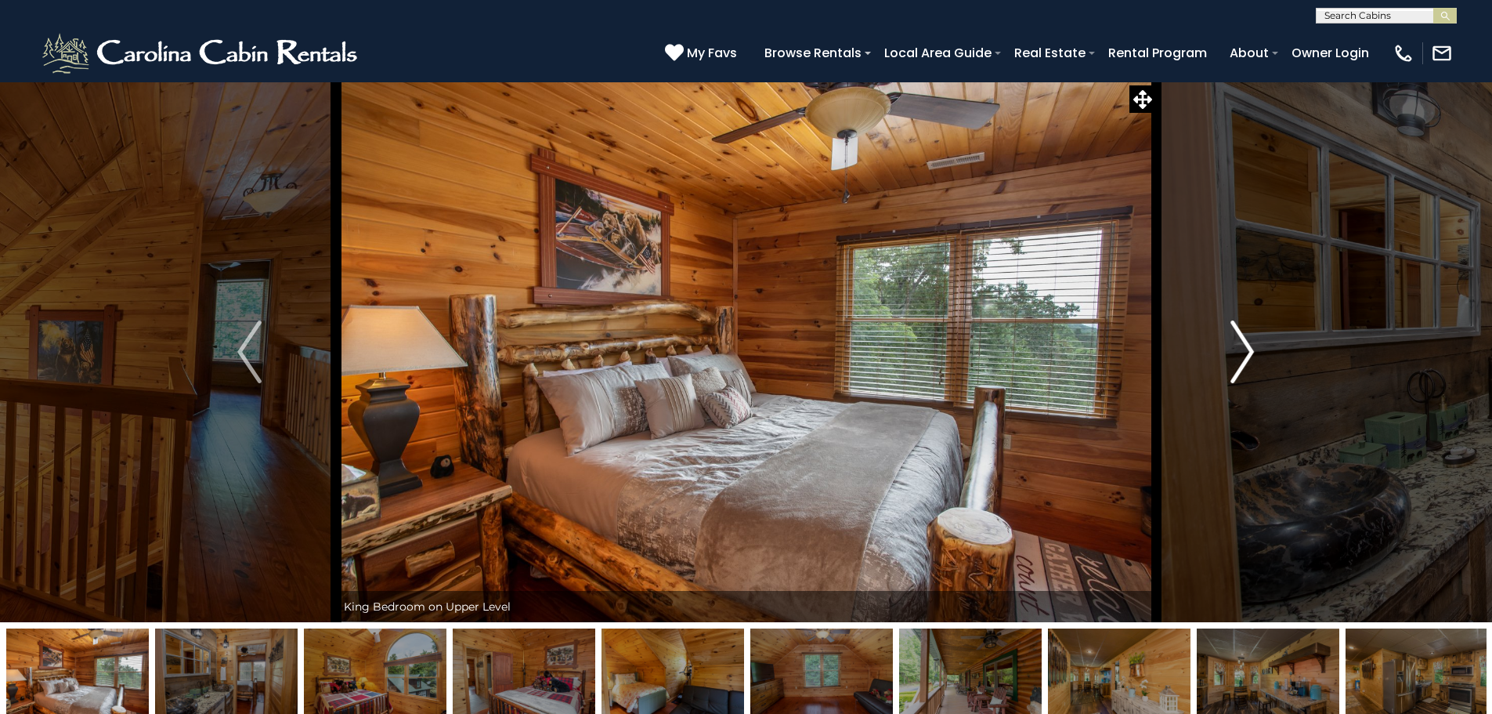
click at [1245, 373] on img "Next" at bounding box center [1242, 351] width 23 height 63
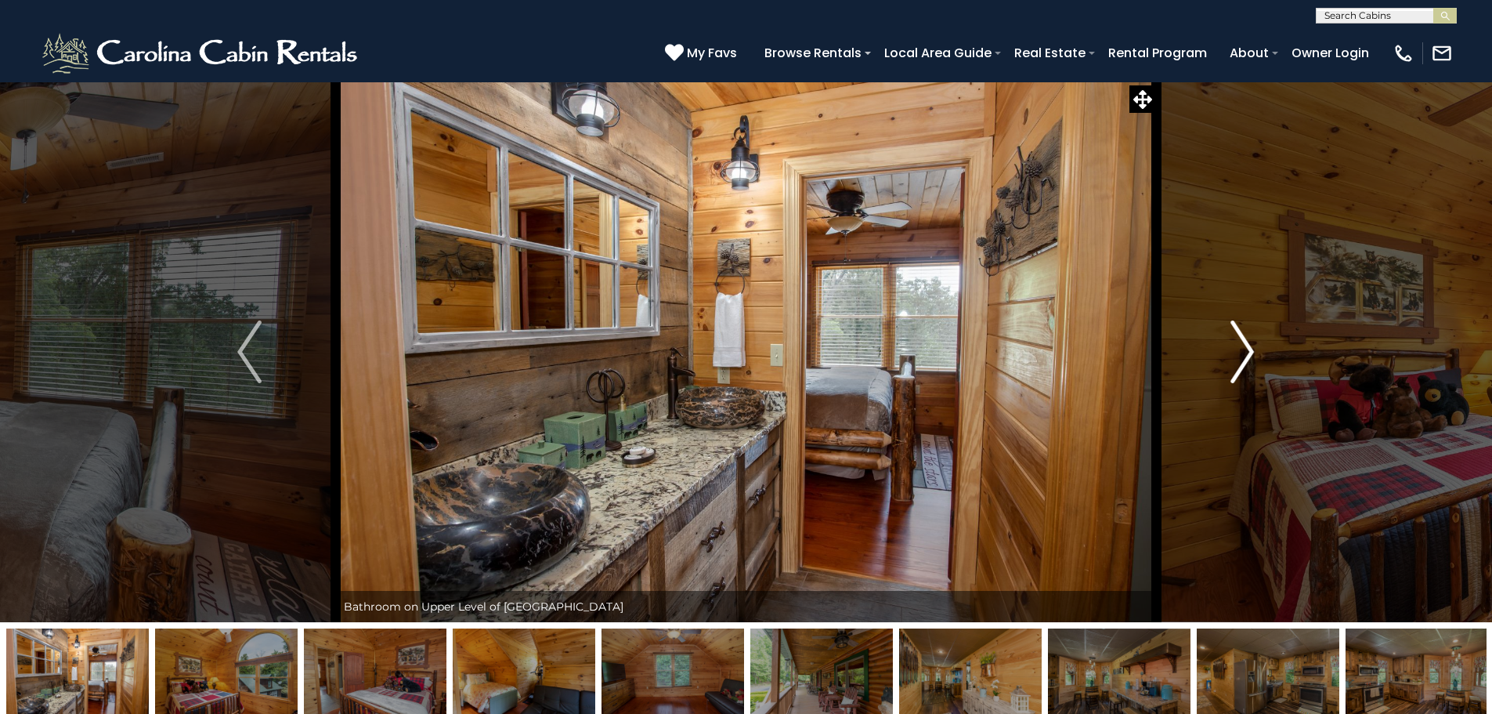
click at [1247, 373] on img "Next" at bounding box center [1242, 351] width 23 height 63
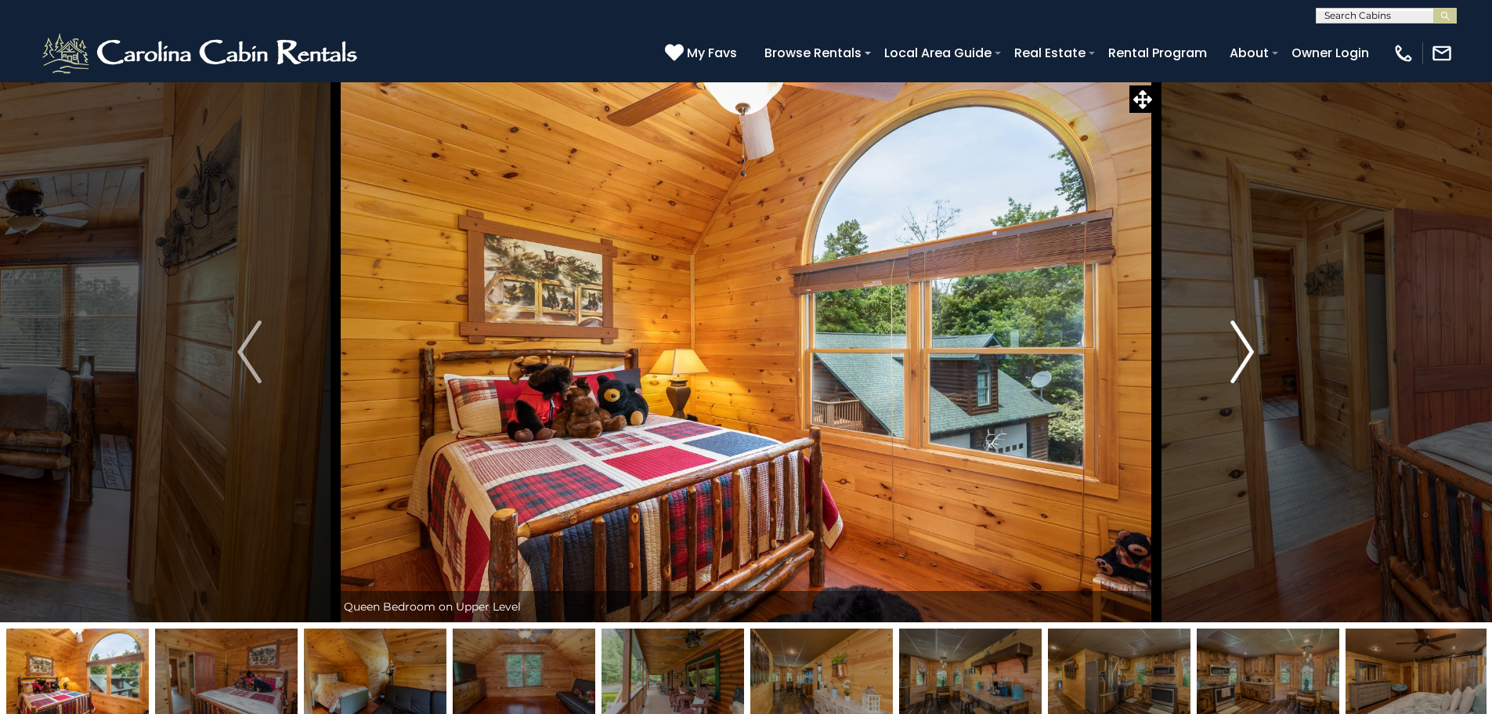
click at [1247, 373] on img "Next" at bounding box center [1242, 351] width 23 height 63
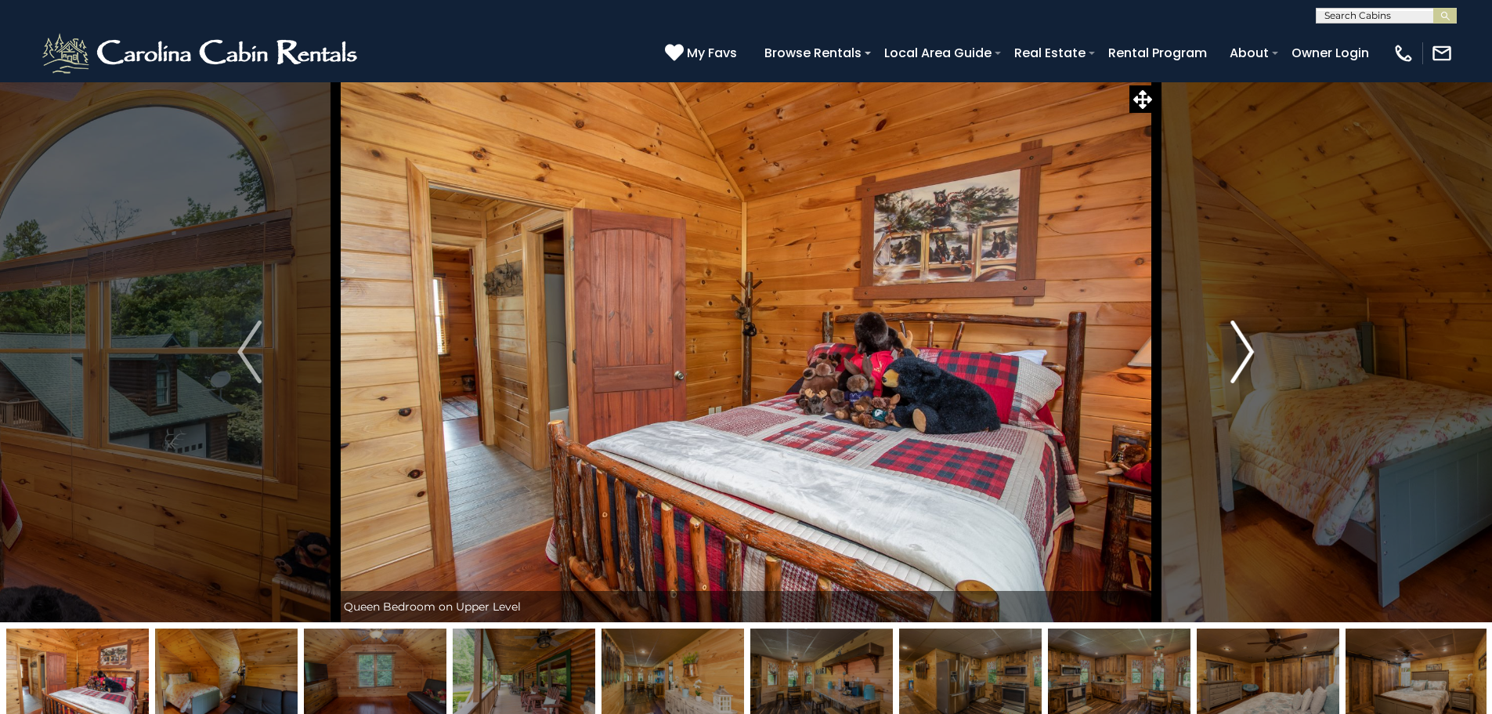
click at [1247, 373] on img "Next" at bounding box center [1242, 351] width 23 height 63
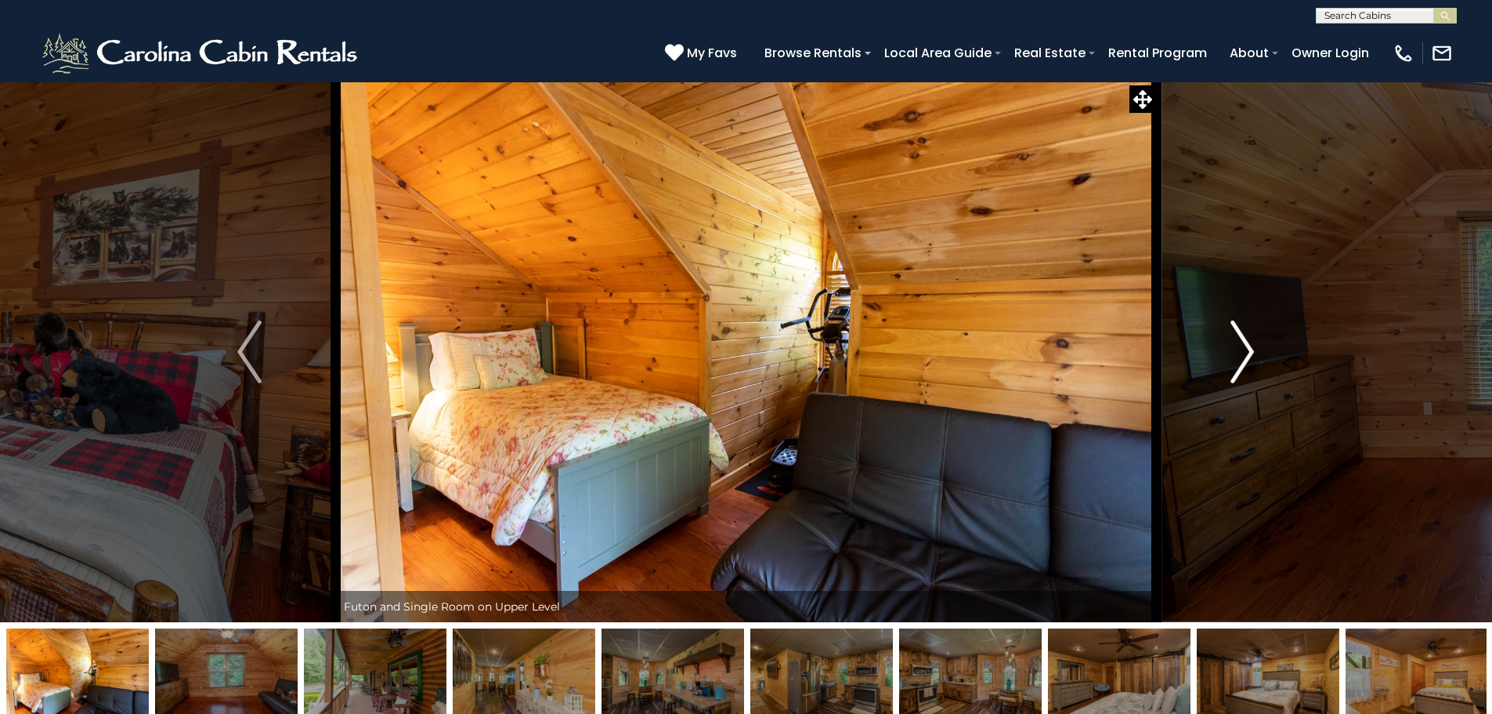
click at [1247, 373] on img "Next" at bounding box center [1242, 351] width 23 height 63
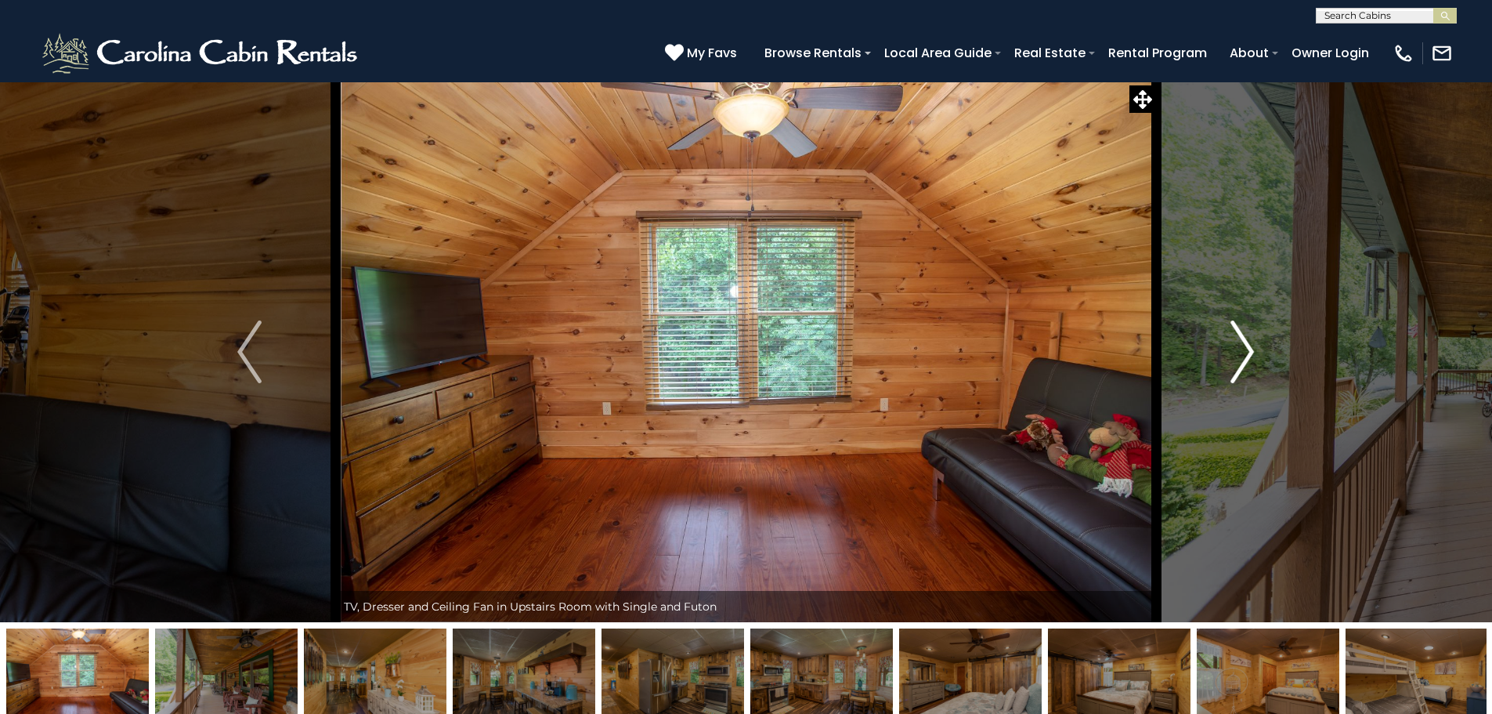
click at [1247, 373] on img "Next" at bounding box center [1242, 351] width 23 height 63
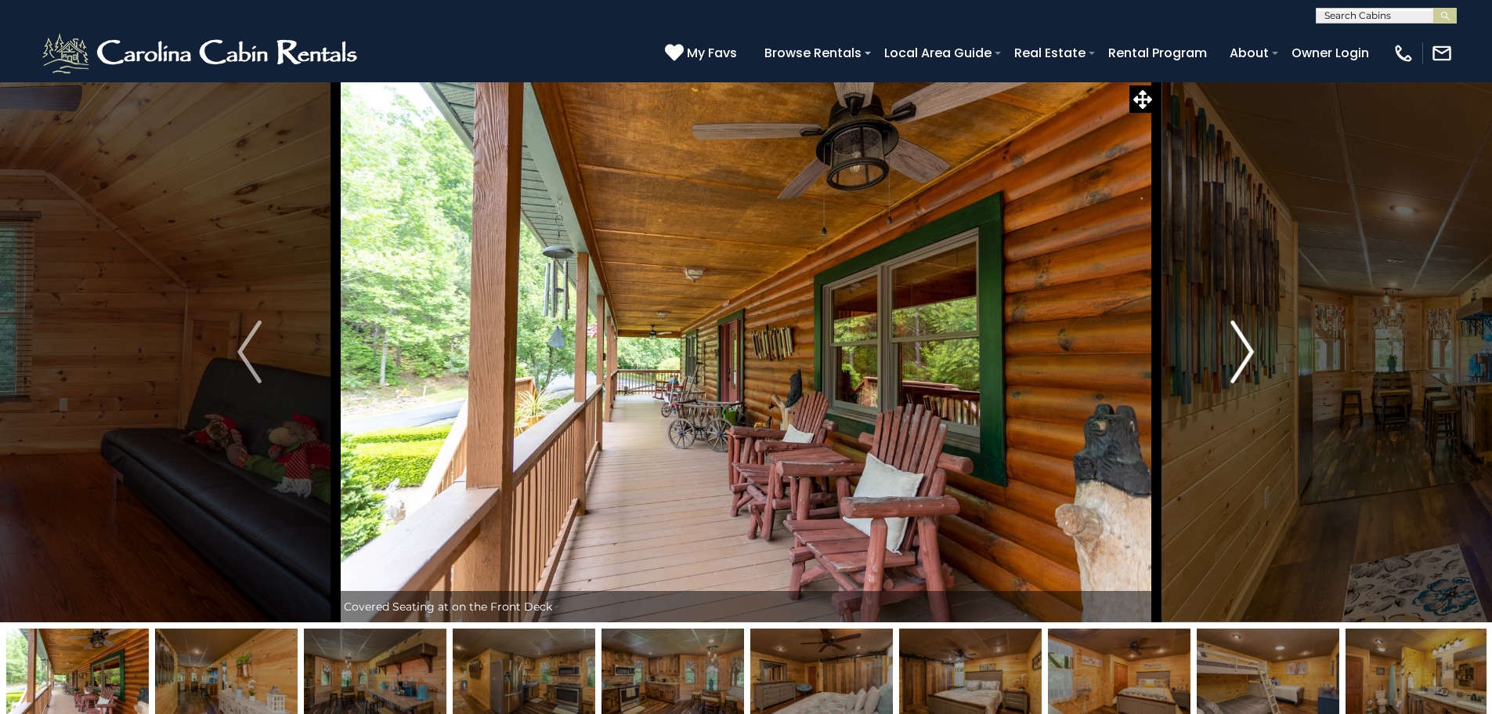
click at [1247, 373] on img "Next" at bounding box center [1242, 351] width 23 height 63
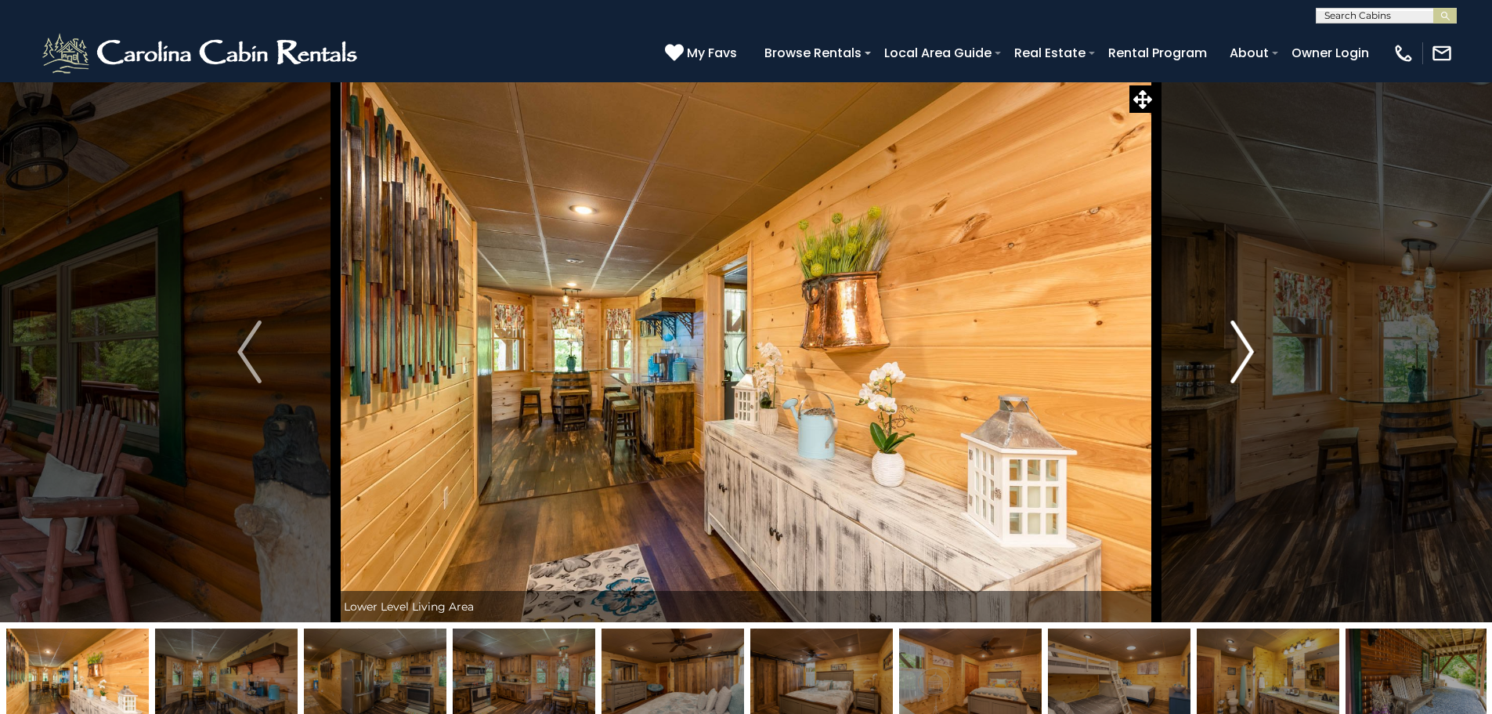
click at [1247, 373] on img "Next" at bounding box center [1242, 351] width 23 height 63
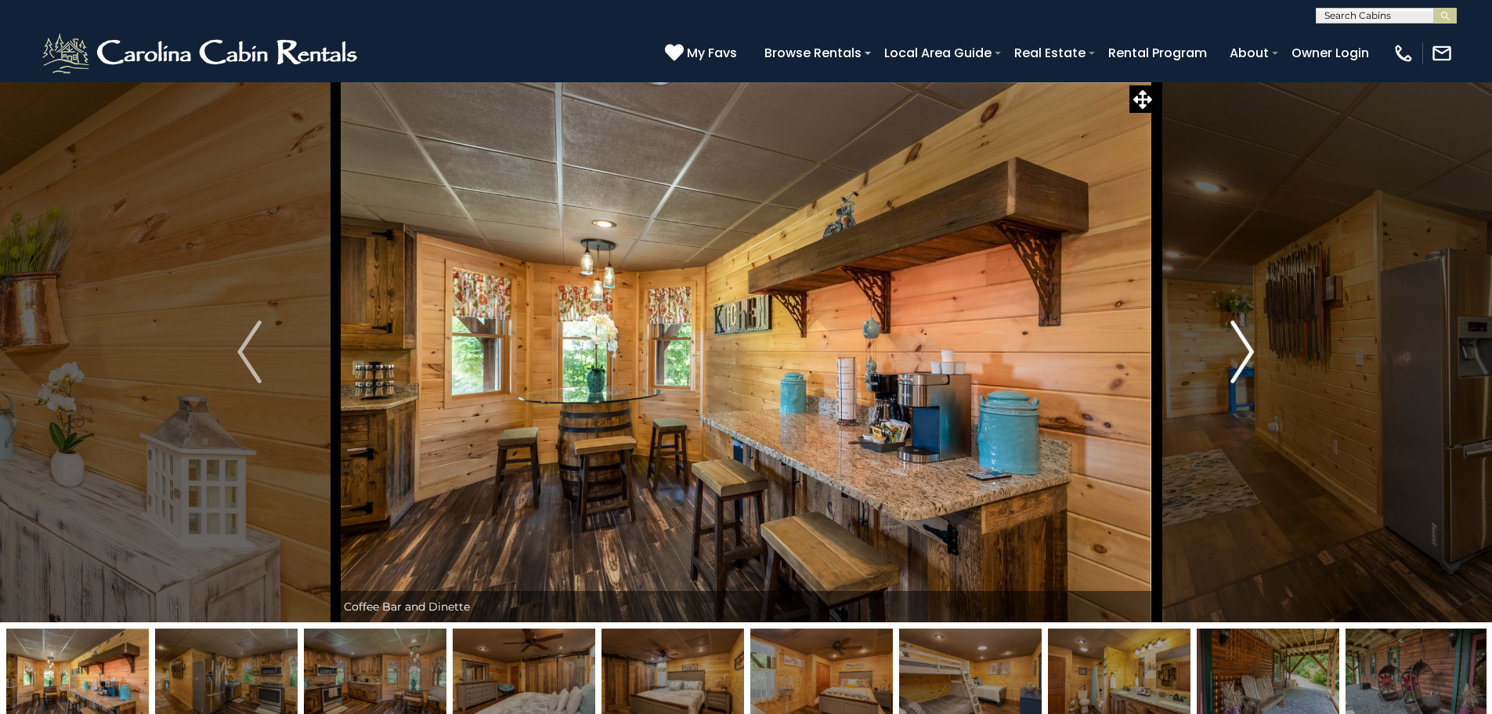
click at [1247, 373] on img "Next" at bounding box center [1242, 351] width 23 height 63
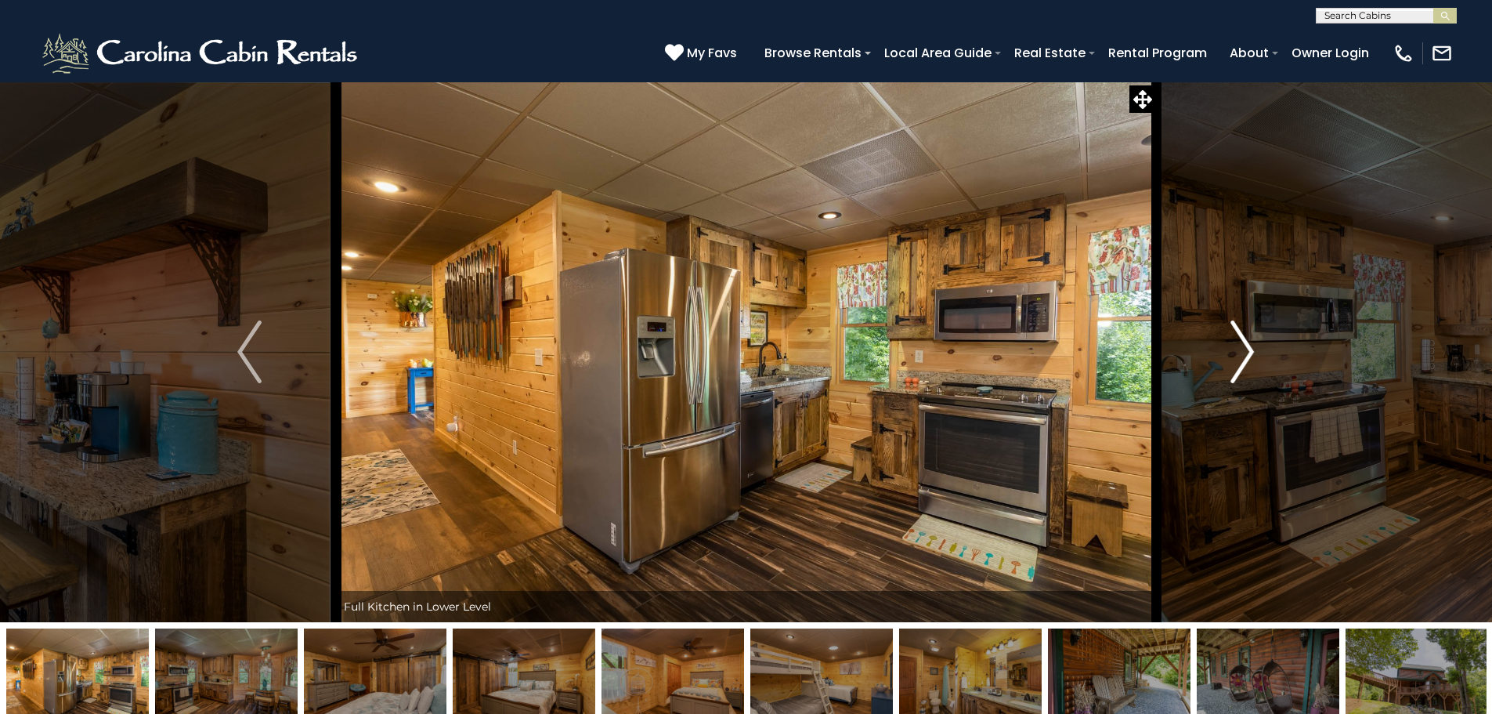
click at [1247, 373] on img "Next" at bounding box center [1242, 351] width 23 height 63
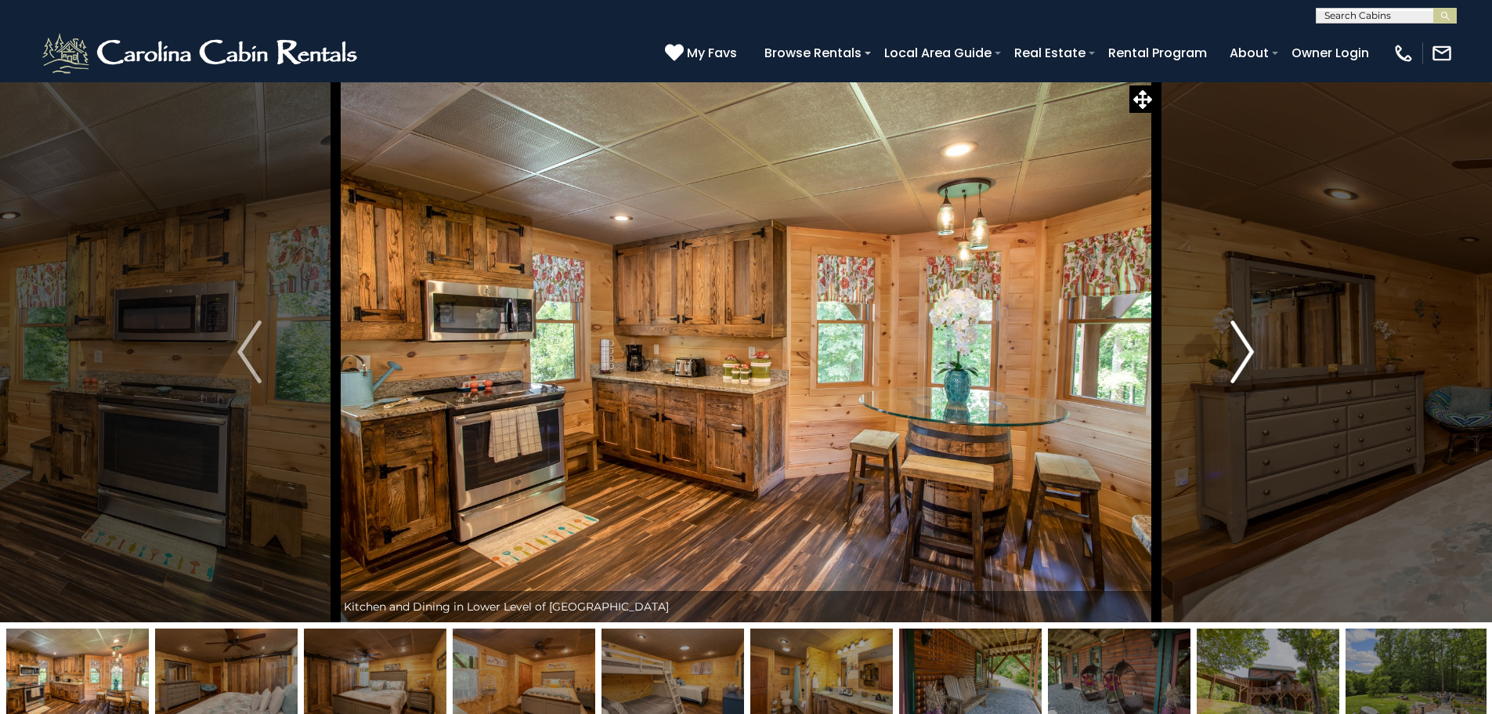
click at [1247, 373] on img "Next" at bounding box center [1242, 351] width 23 height 63
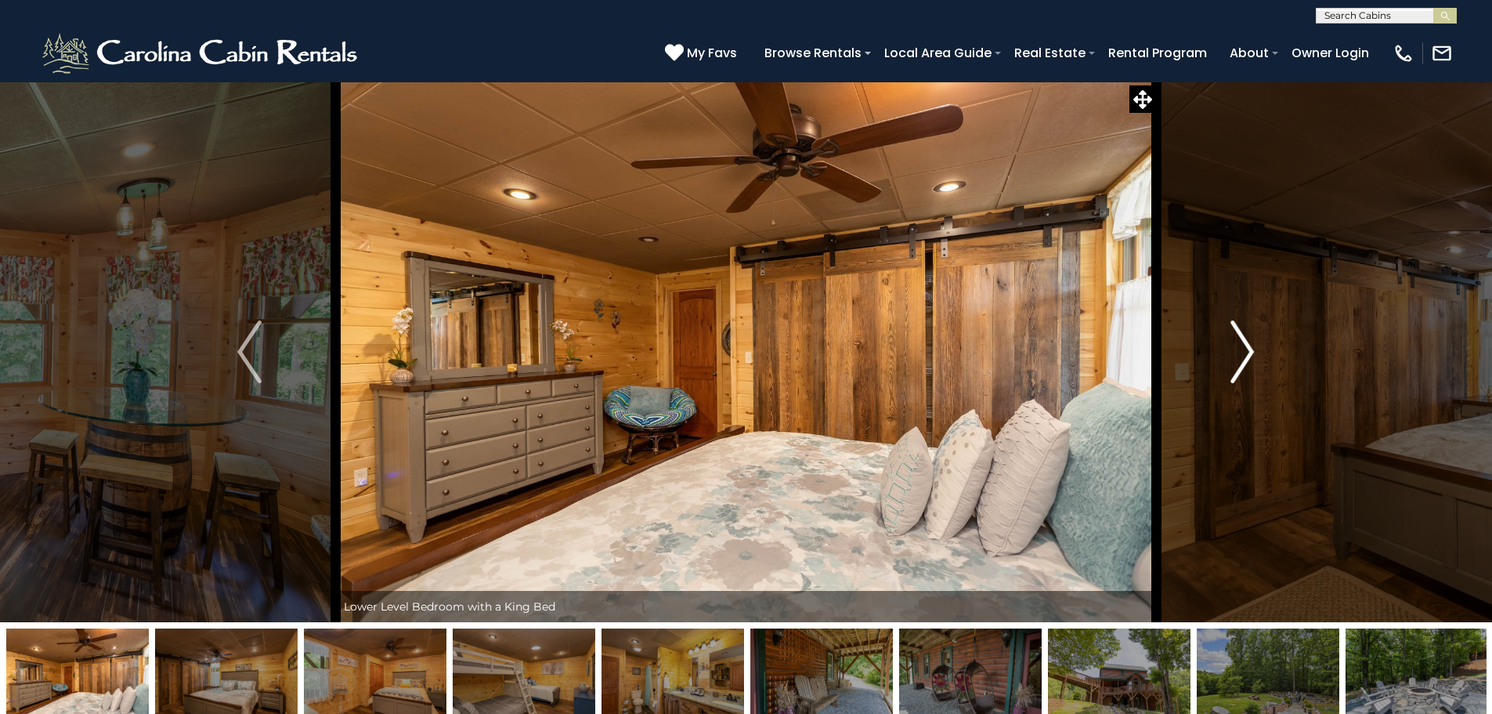
click at [1247, 373] on img "Next" at bounding box center [1242, 351] width 23 height 63
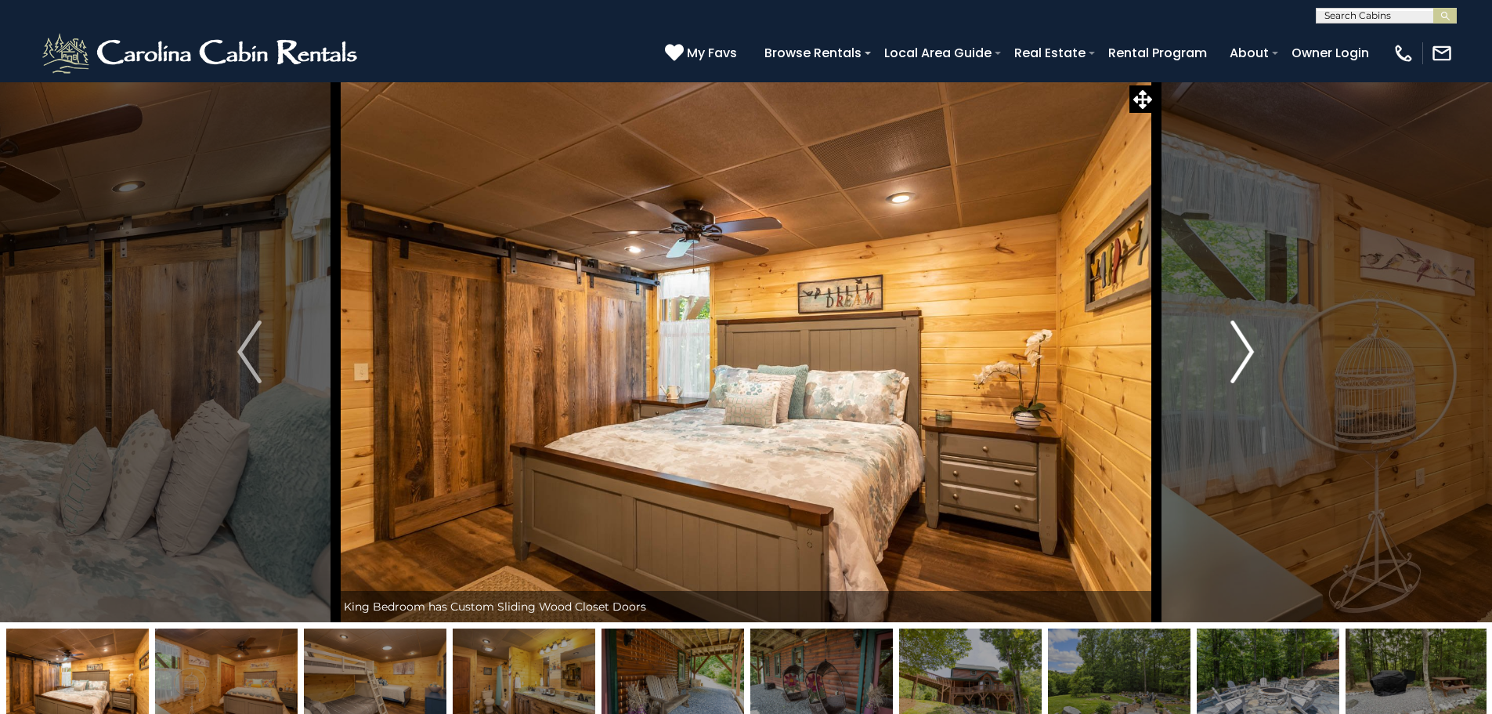
click at [1247, 373] on img "Next" at bounding box center [1242, 351] width 23 height 63
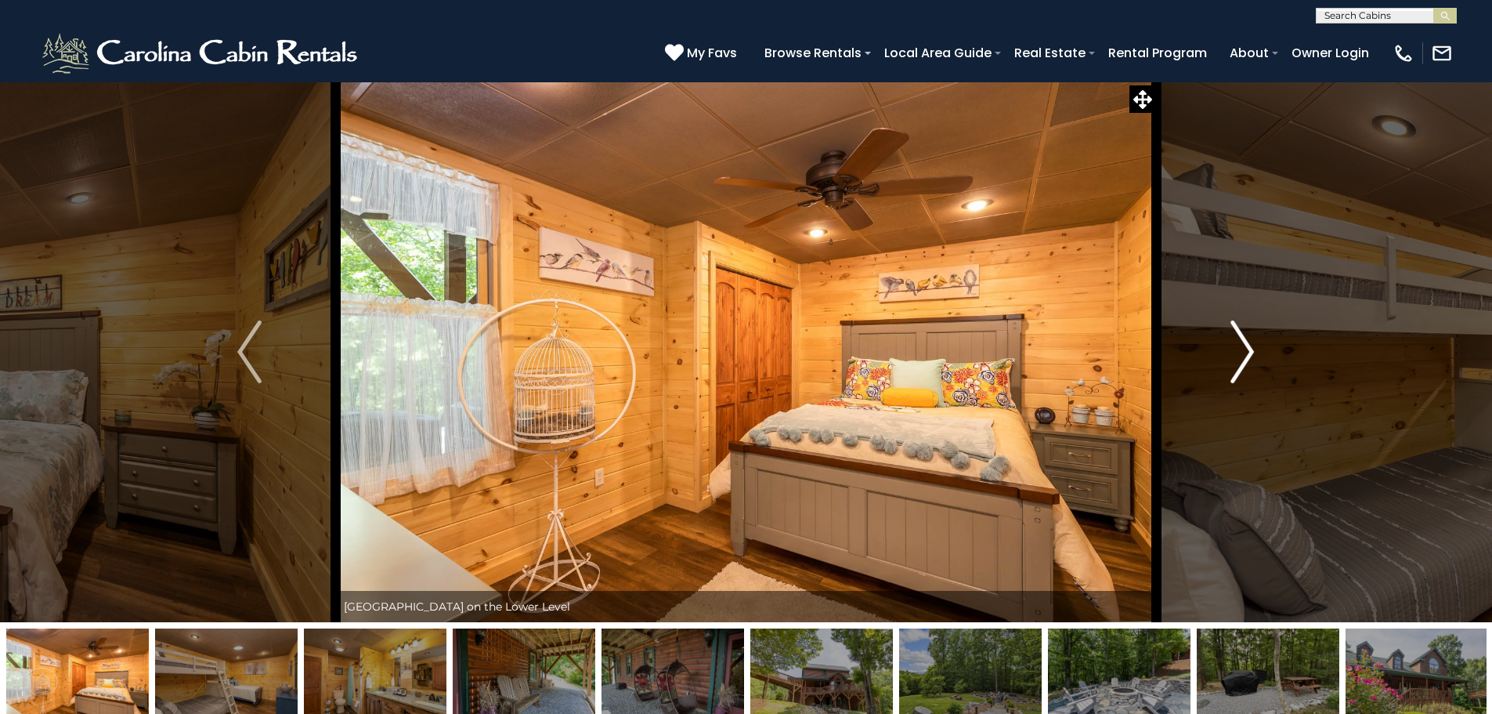
click at [1247, 373] on img "Next" at bounding box center [1242, 351] width 23 height 63
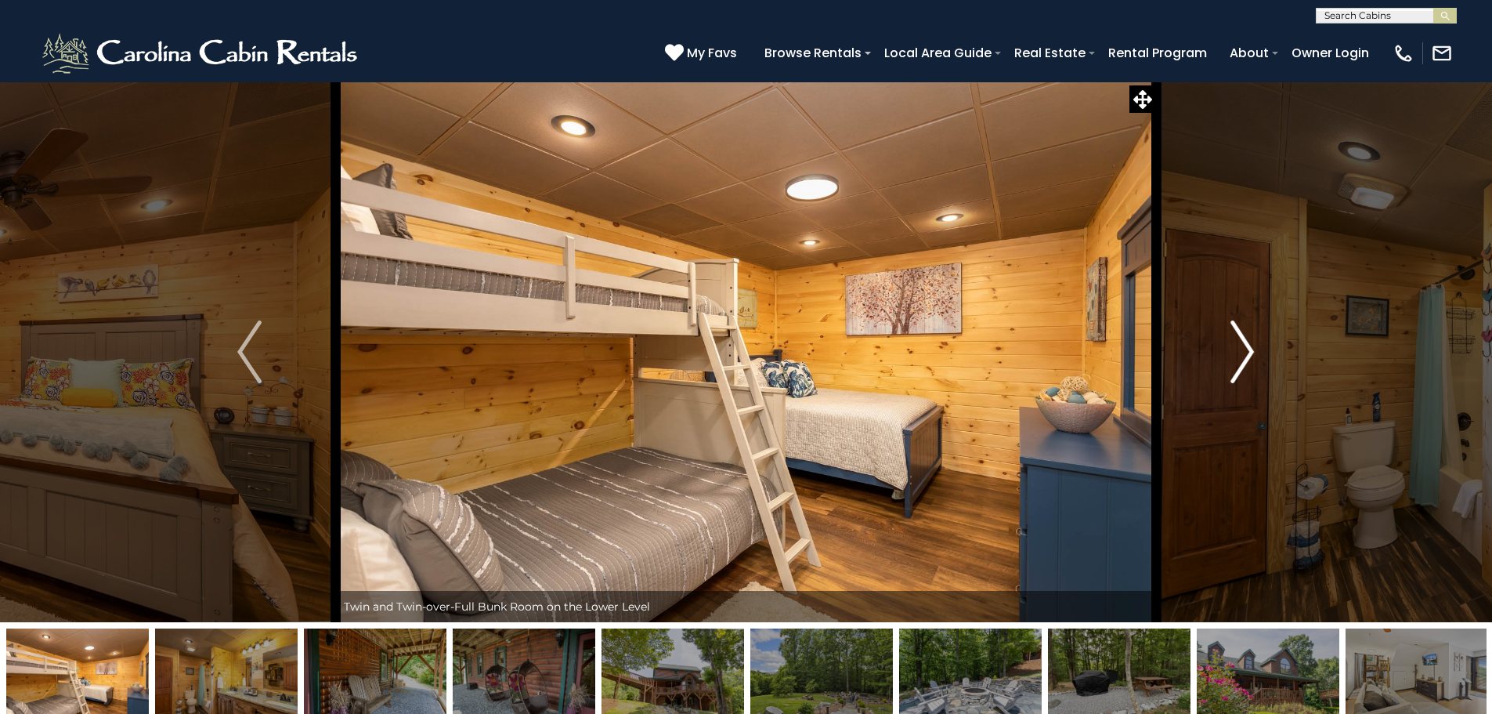
click at [1247, 373] on img "Next" at bounding box center [1242, 351] width 23 height 63
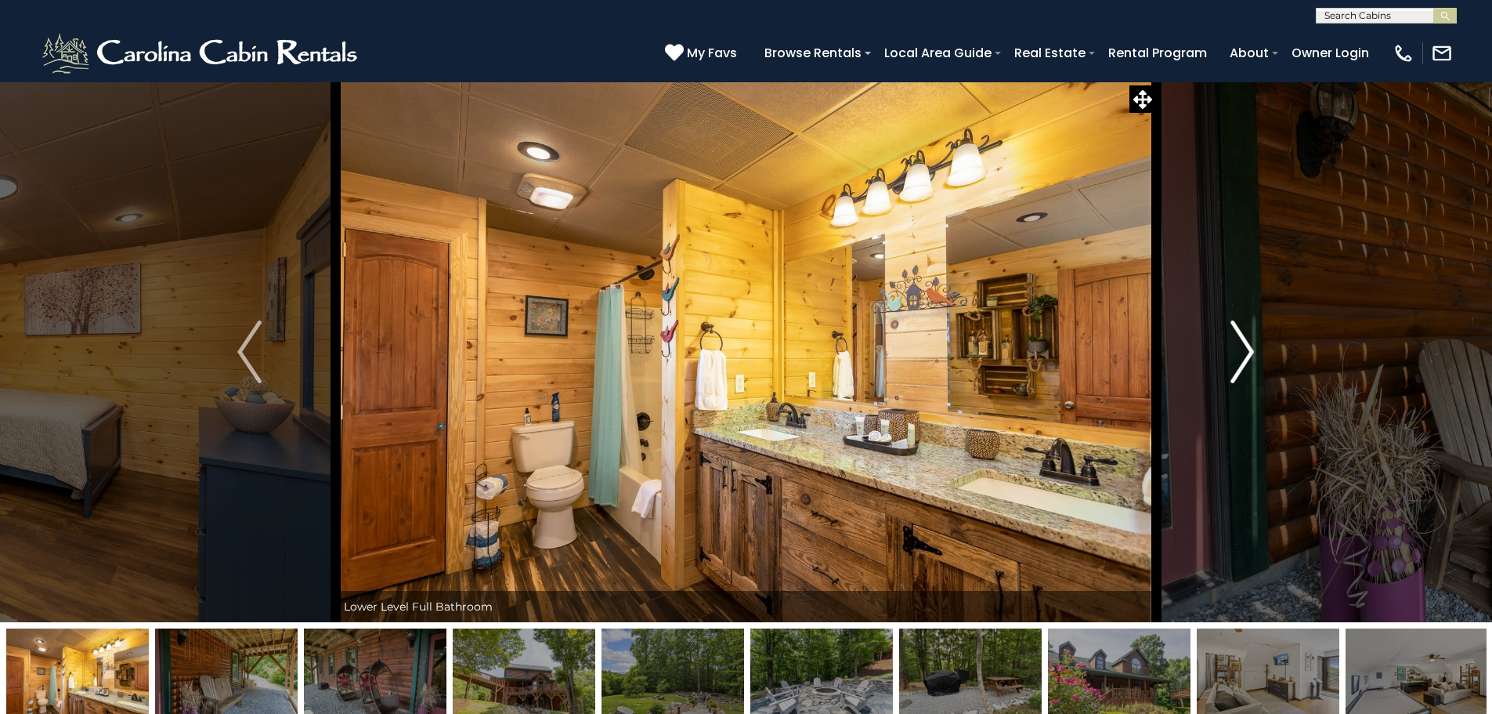
click at [1247, 373] on img "Next" at bounding box center [1242, 351] width 23 height 63
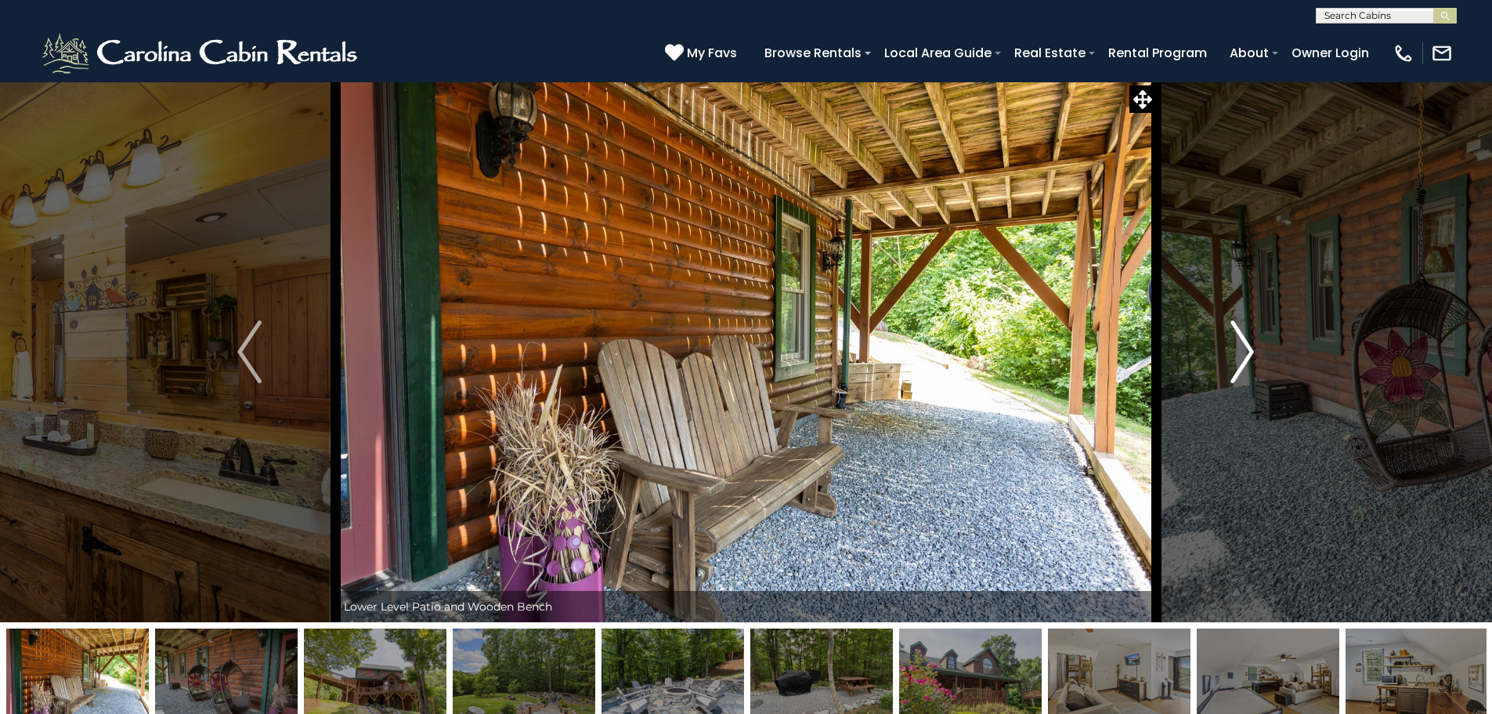
click at [1247, 373] on img "Next" at bounding box center [1242, 351] width 23 height 63
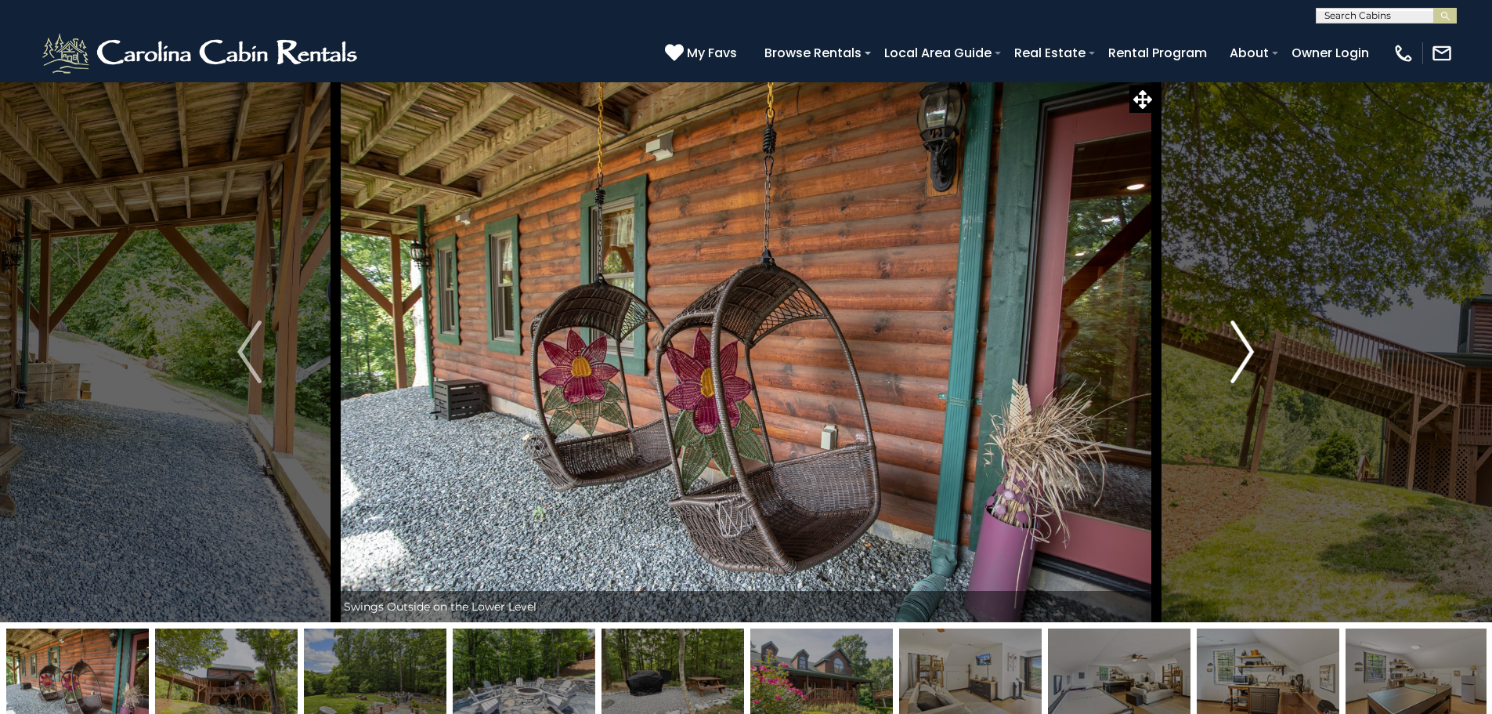
click at [1247, 373] on img "Next" at bounding box center [1242, 351] width 23 height 63
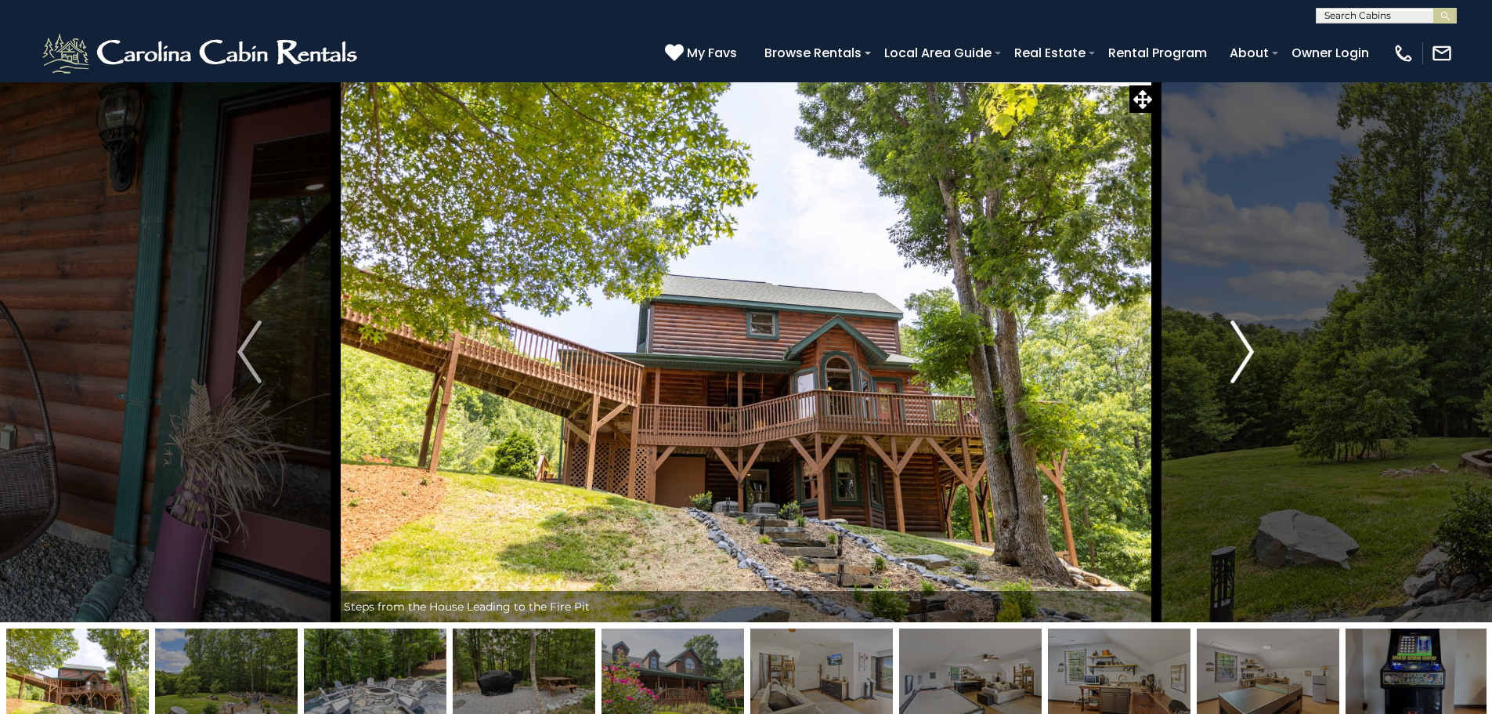
click at [1248, 374] on img "Next" at bounding box center [1242, 351] width 23 height 63
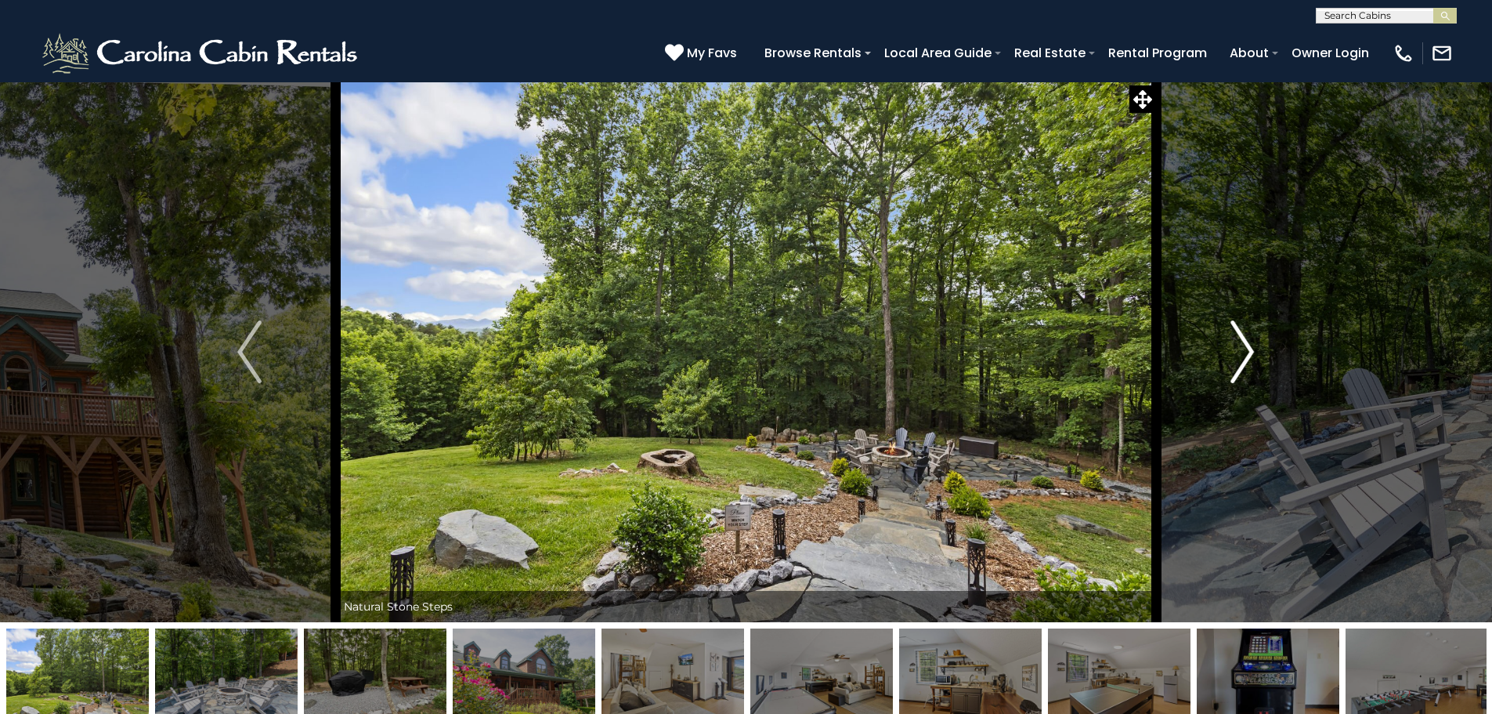
click at [1248, 374] on img "Next" at bounding box center [1242, 351] width 23 height 63
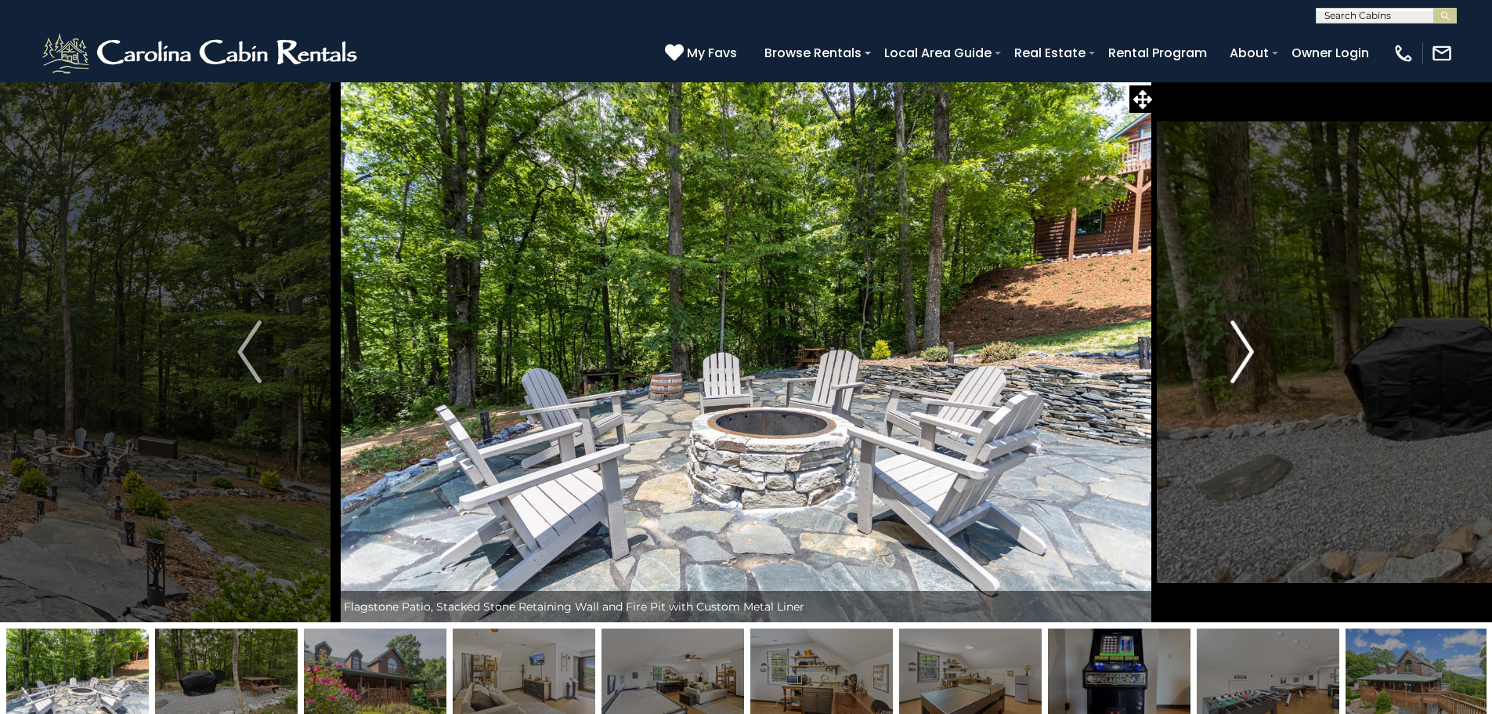
click at [1248, 374] on img "Next" at bounding box center [1242, 351] width 23 height 63
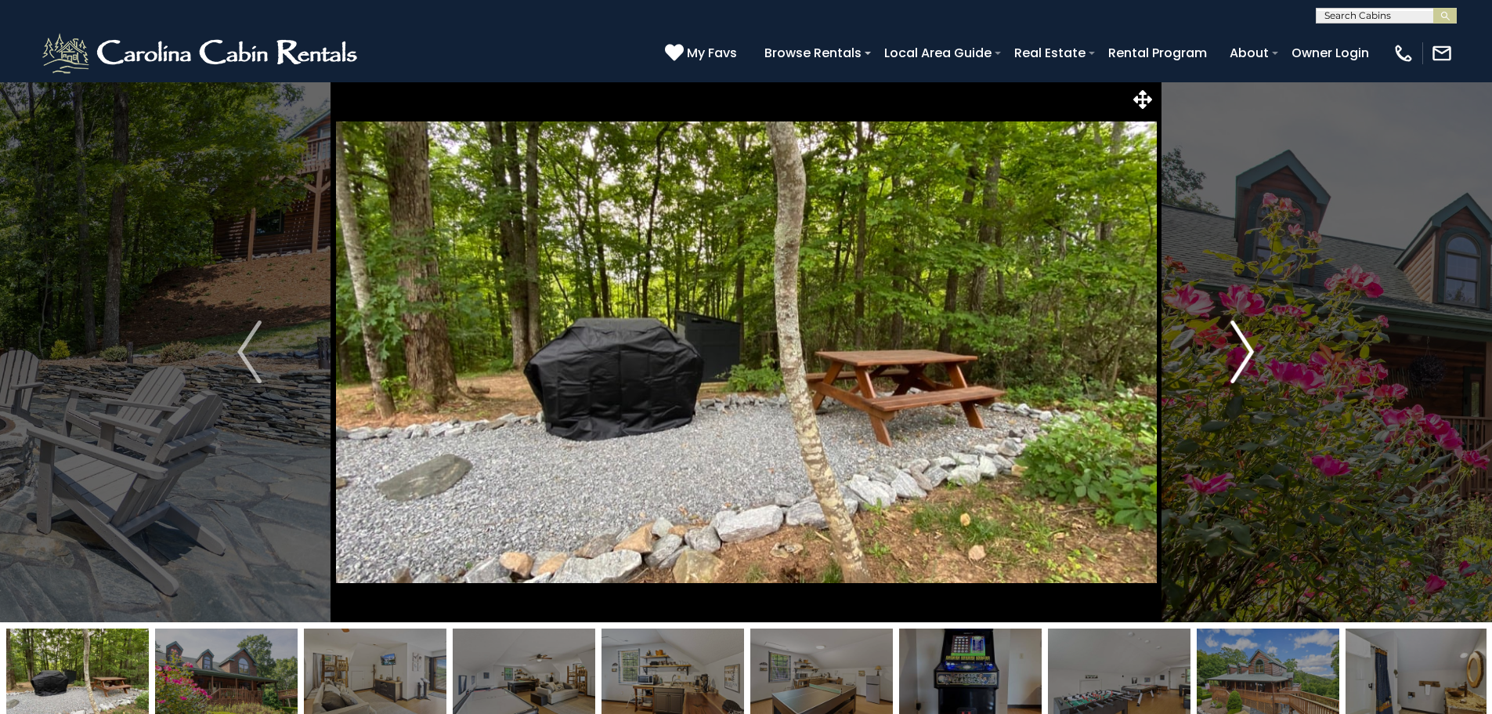
click at [1249, 374] on img "Next" at bounding box center [1242, 351] width 23 height 63
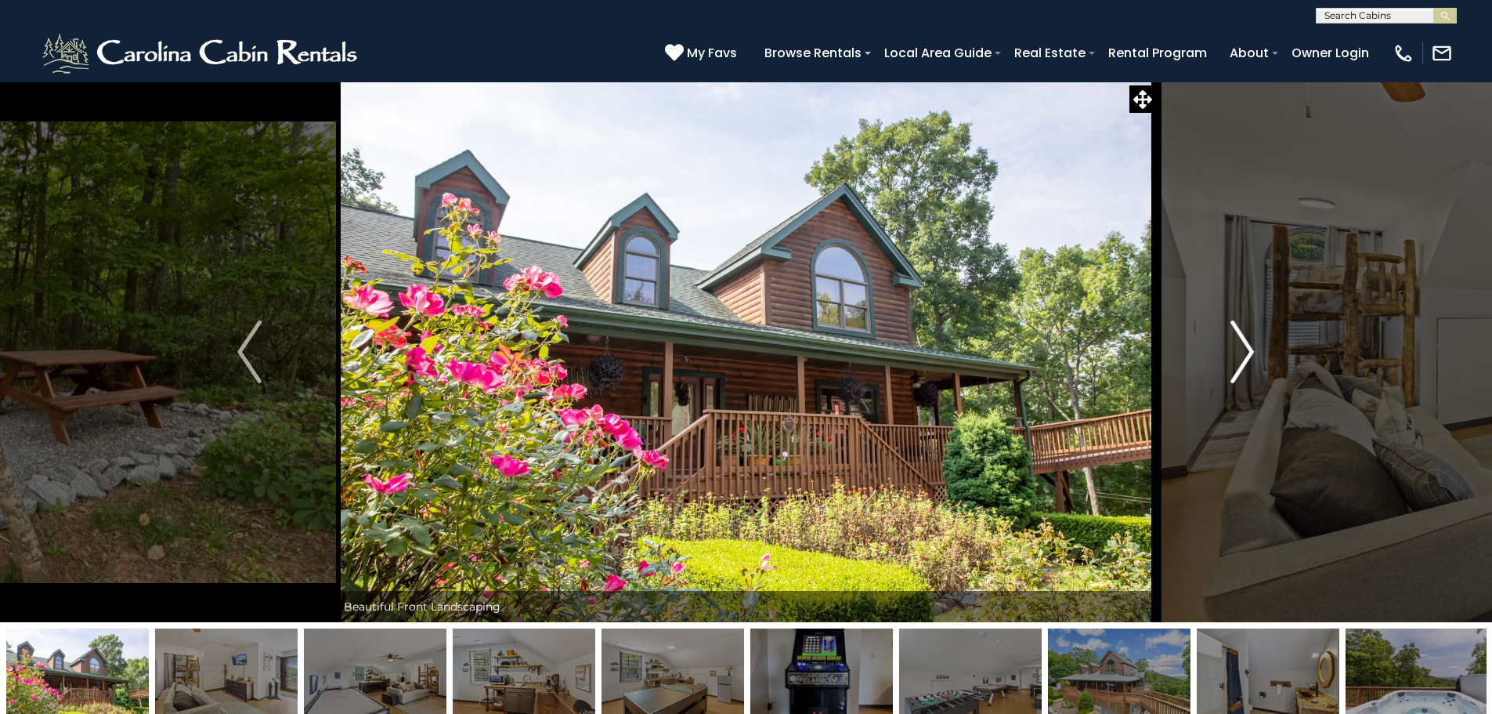
click at [1249, 374] on img "Next" at bounding box center [1242, 351] width 23 height 63
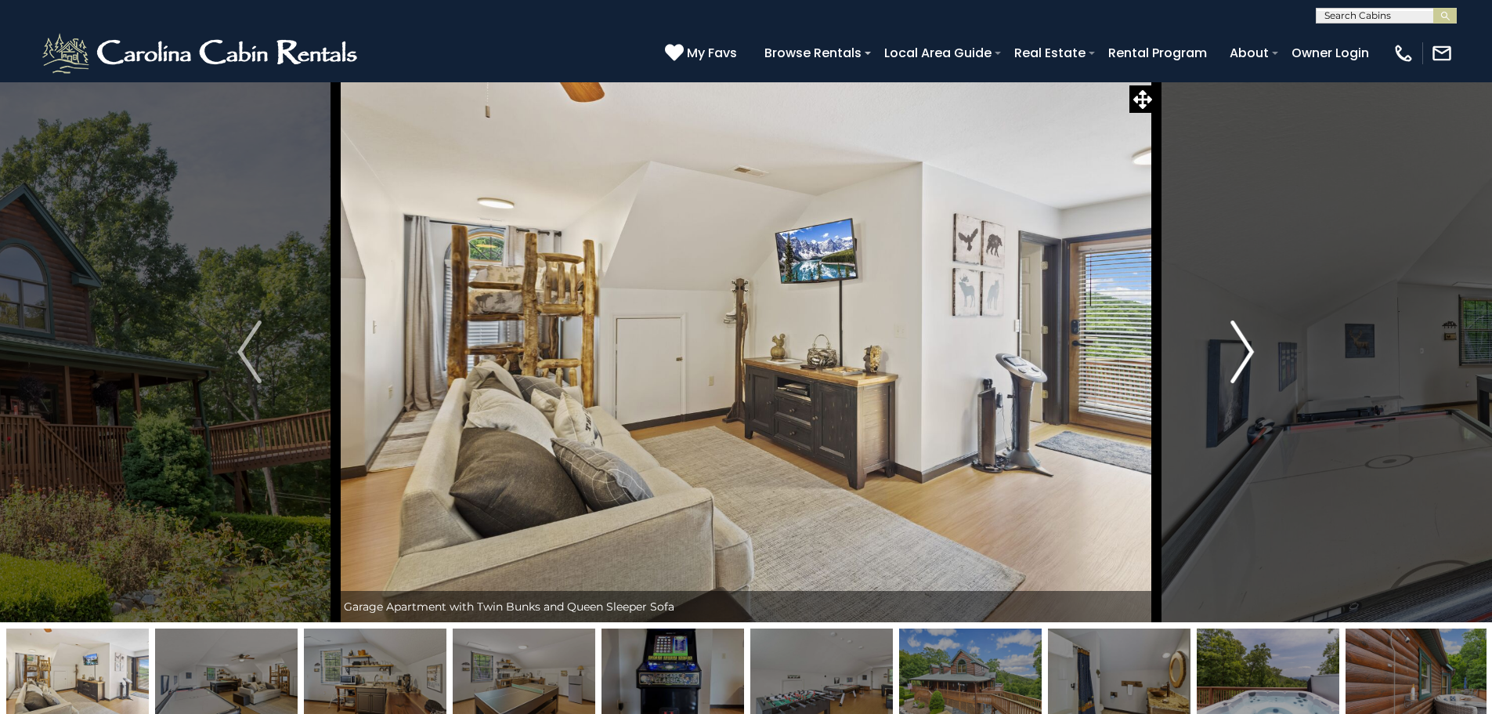
click at [1249, 374] on img "Next" at bounding box center [1242, 351] width 23 height 63
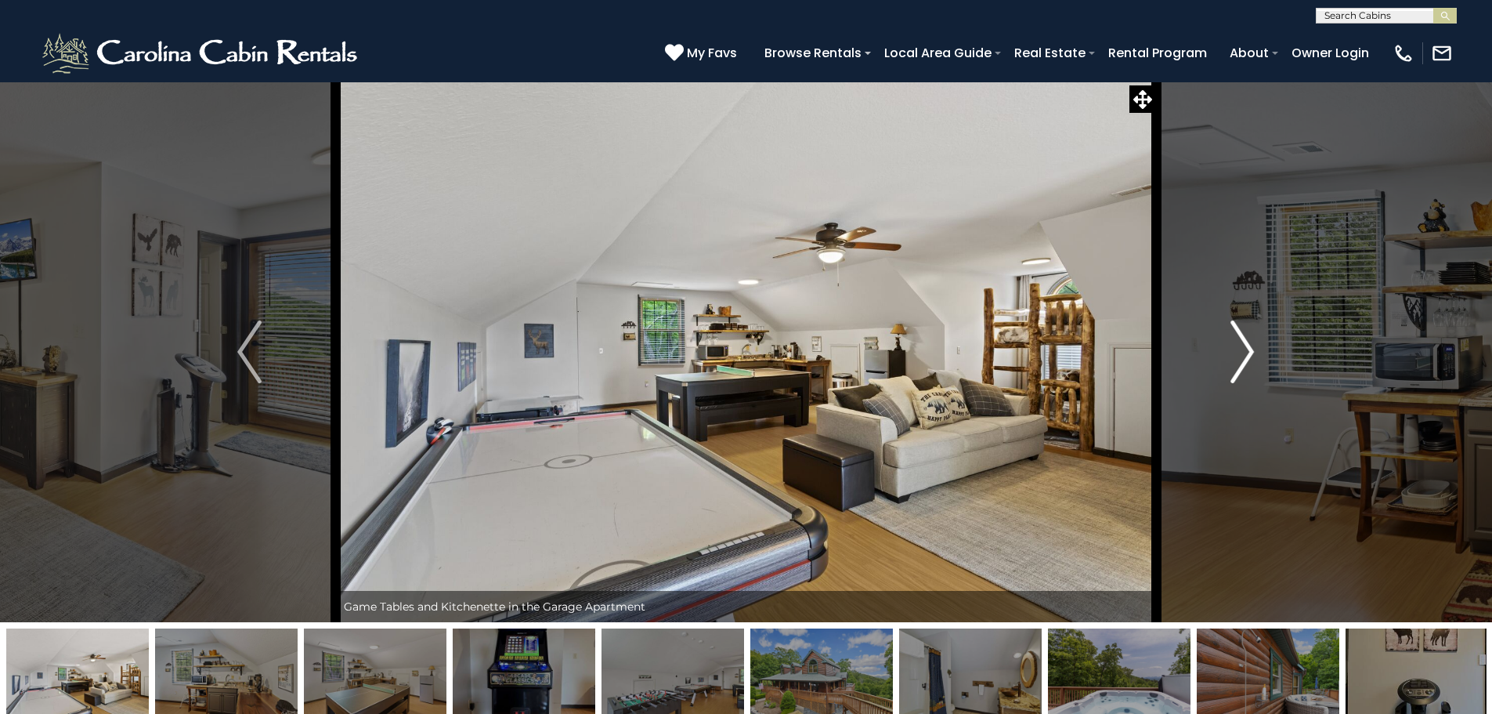
click at [1249, 374] on img "Next" at bounding box center [1242, 351] width 23 height 63
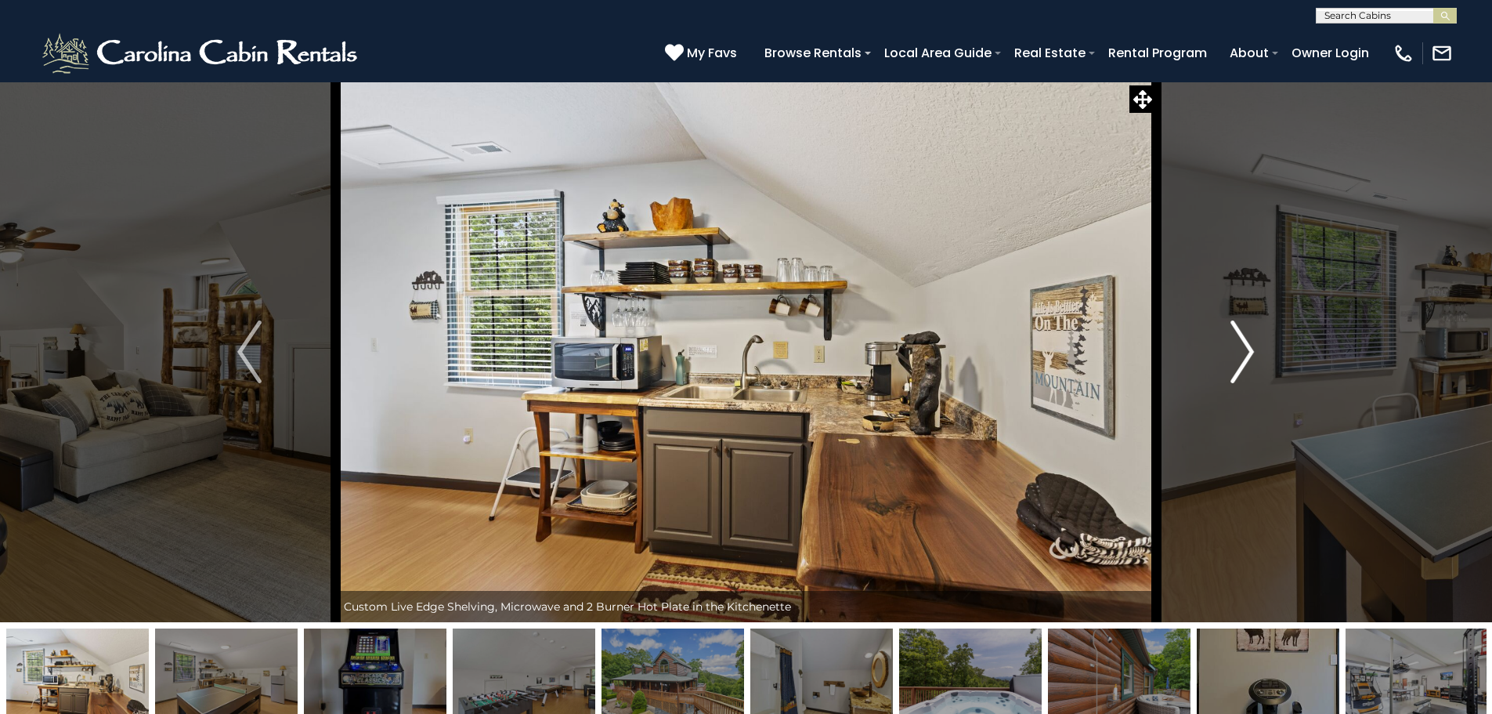
click at [1249, 374] on img "Next" at bounding box center [1242, 351] width 23 height 63
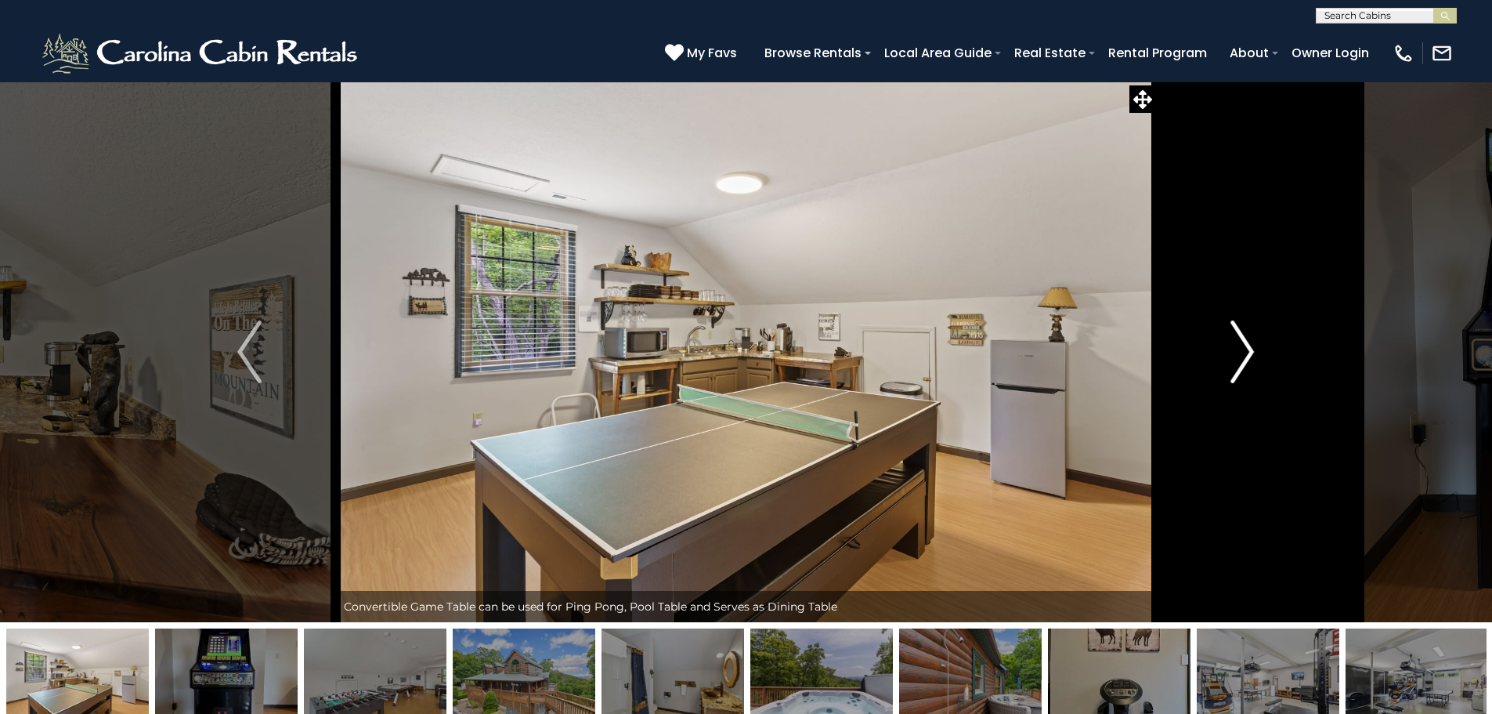
click at [1250, 374] on img "Next" at bounding box center [1242, 351] width 23 height 63
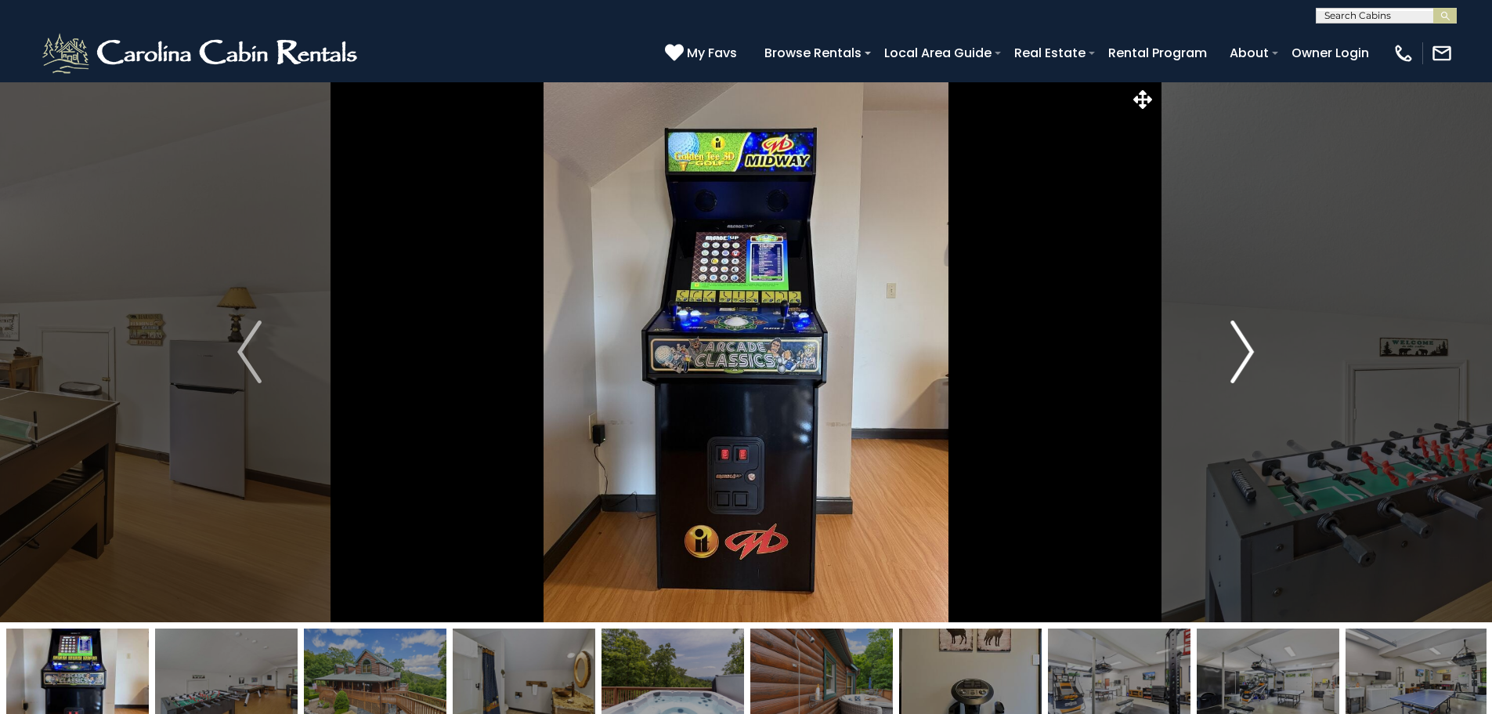
click at [1250, 374] on img "Next" at bounding box center [1242, 351] width 23 height 63
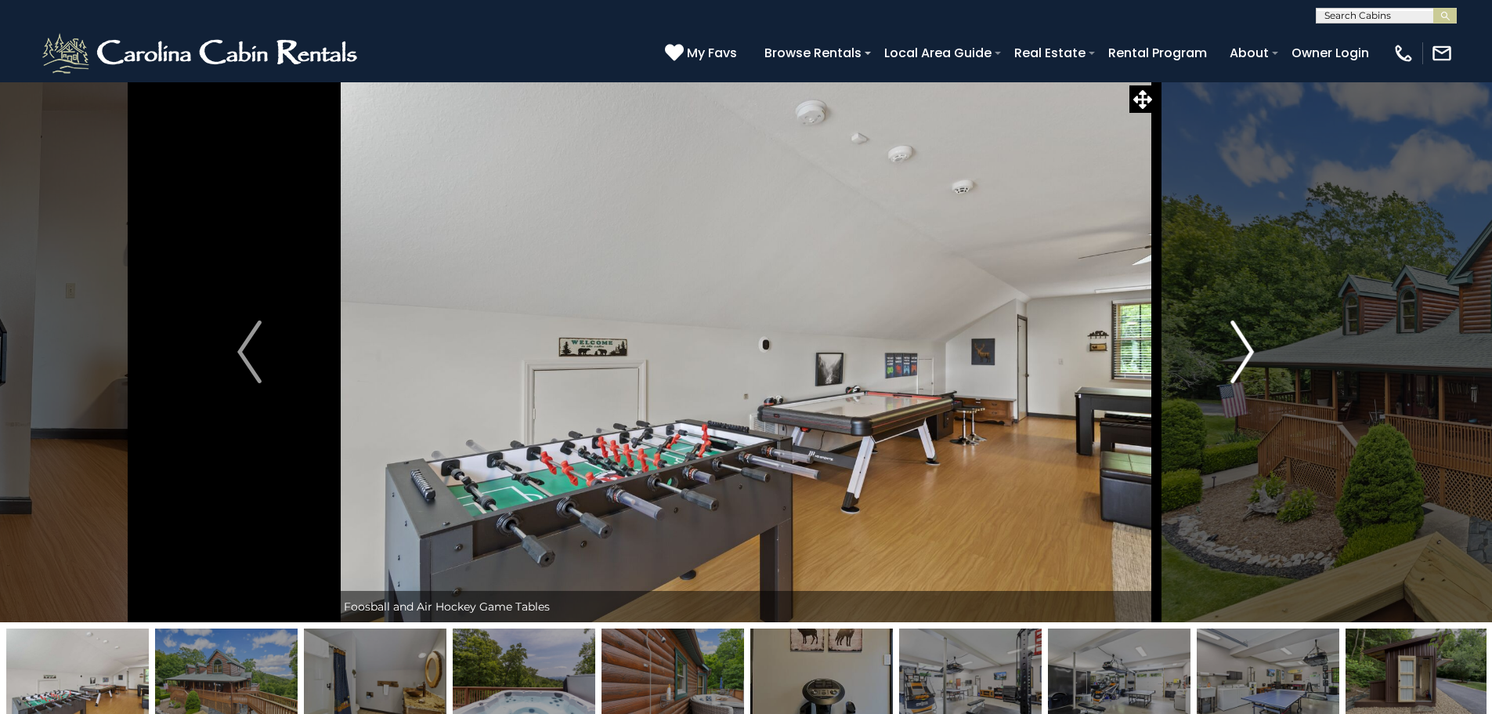
click at [1250, 374] on img "Next" at bounding box center [1242, 351] width 23 height 63
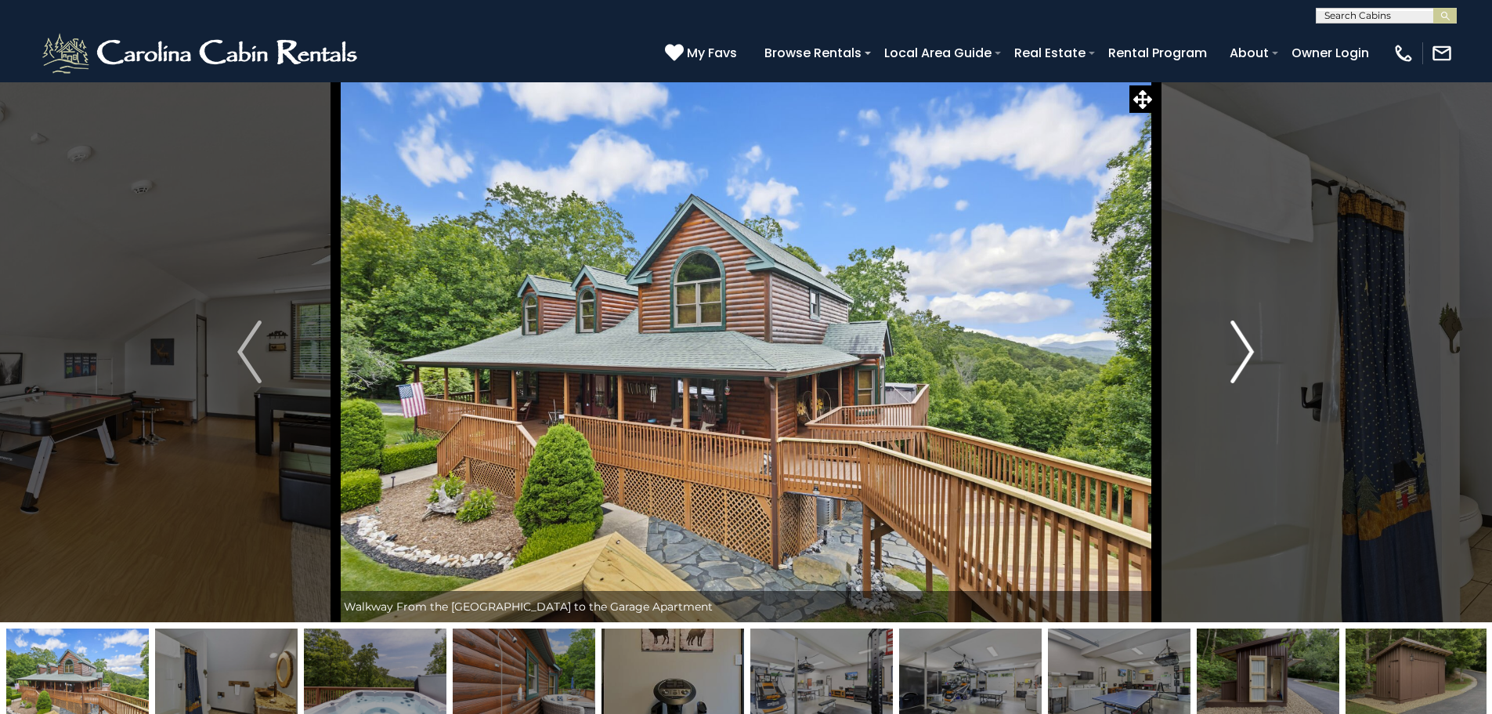
click at [1250, 374] on img "Next" at bounding box center [1242, 351] width 23 height 63
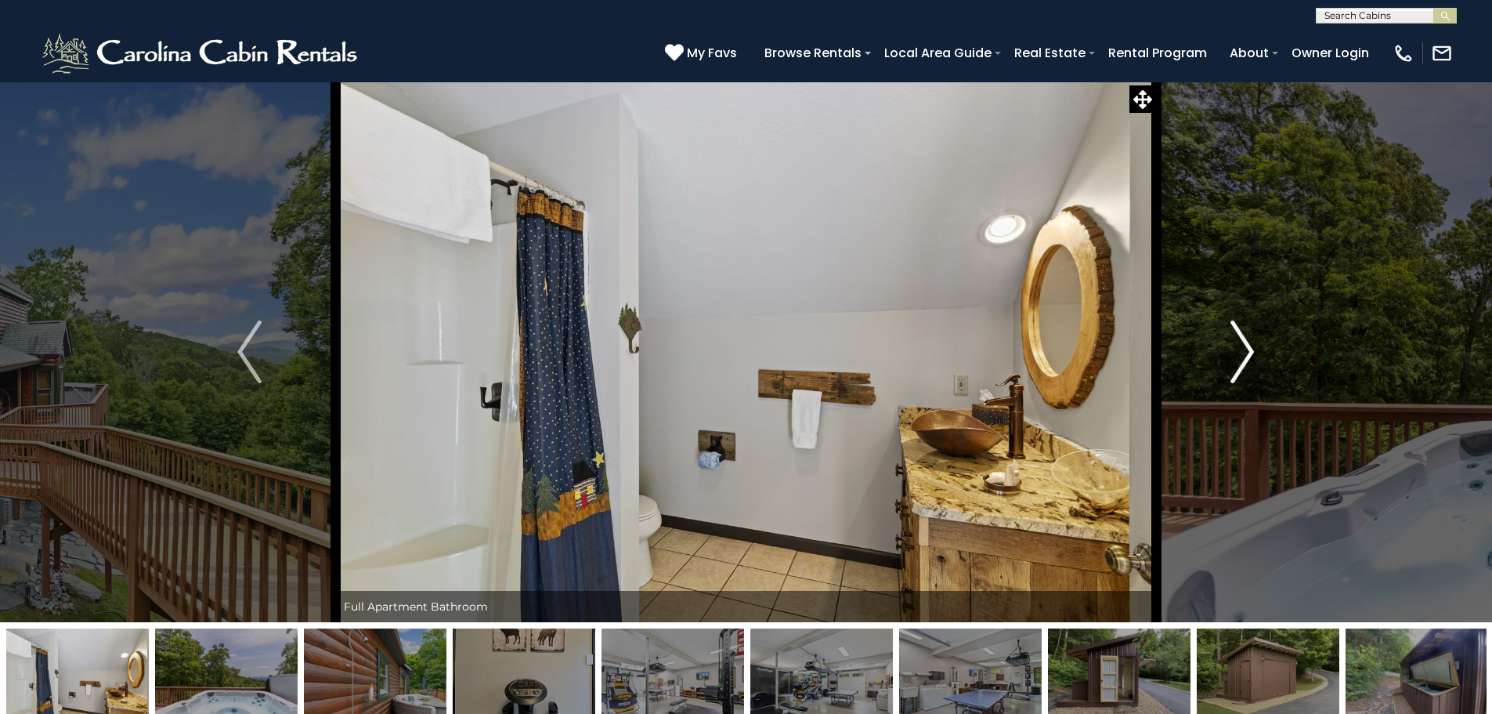
click at [1250, 374] on img "Next" at bounding box center [1242, 351] width 23 height 63
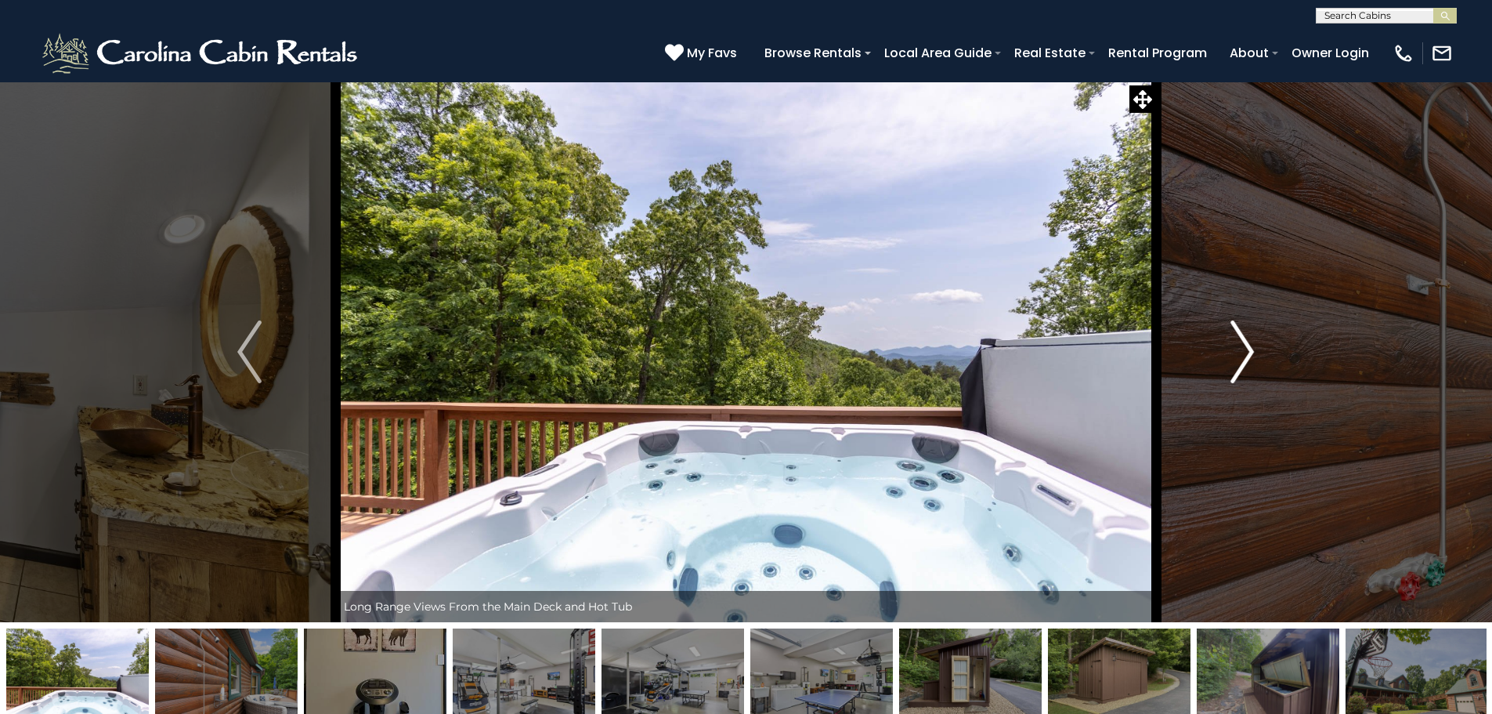
click at [1250, 374] on img "Next" at bounding box center [1242, 351] width 23 height 63
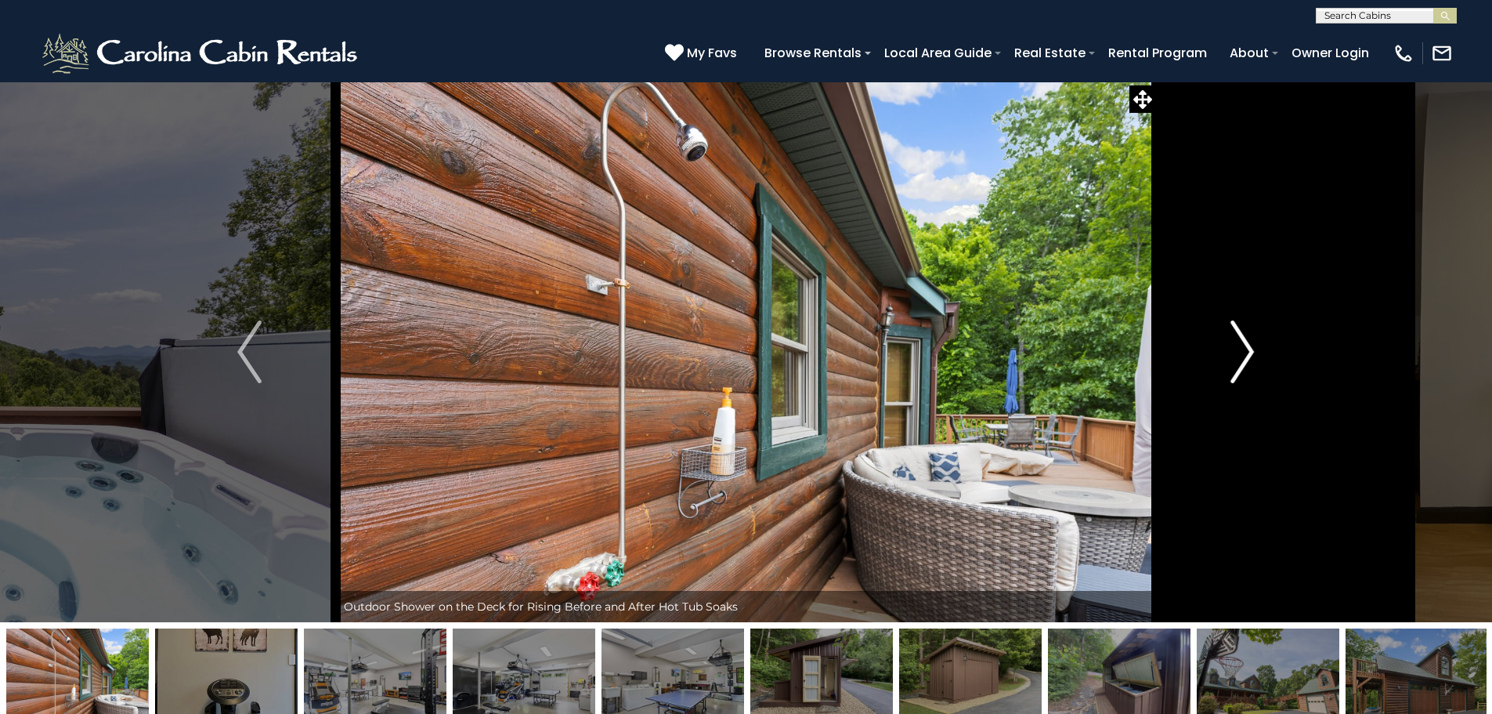
click at [1251, 374] on img "Next" at bounding box center [1242, 351] width 23 height 63
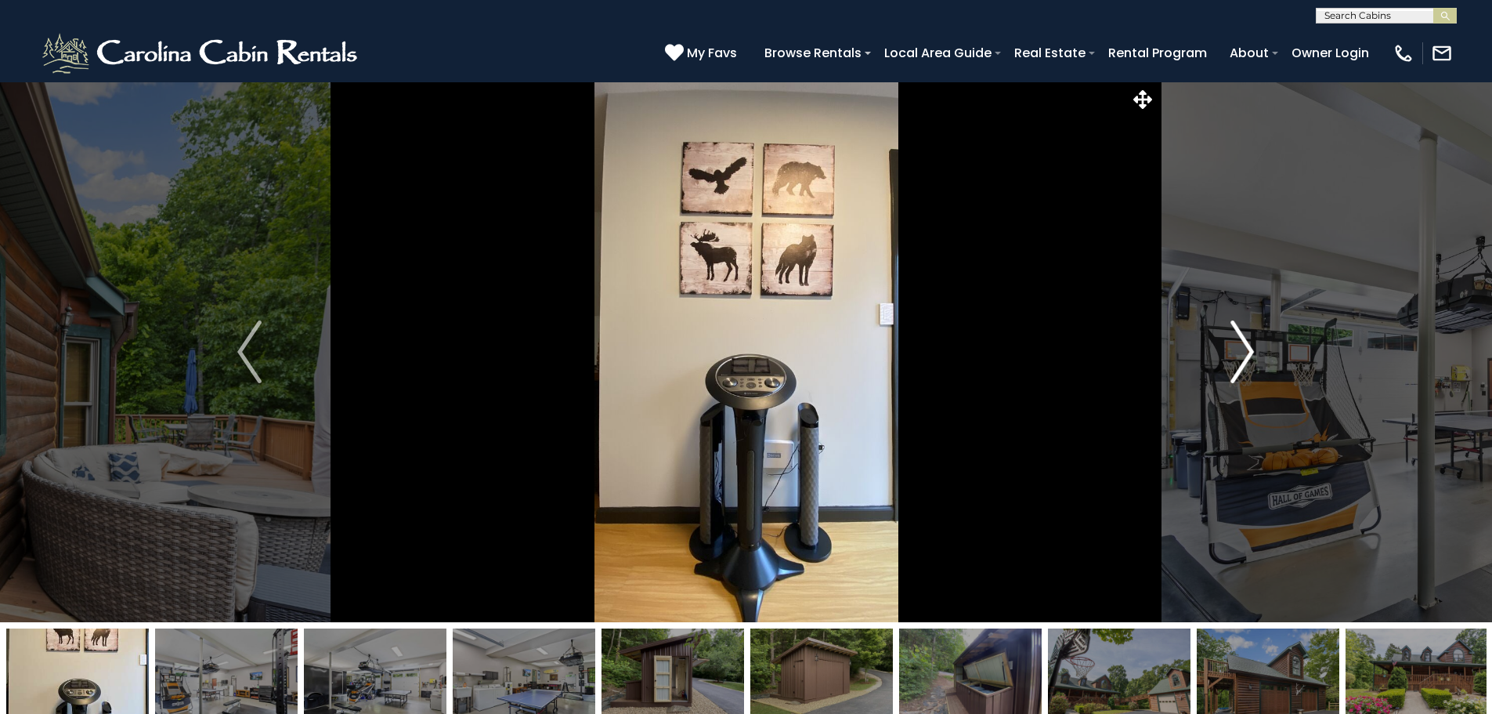
click at [1251, 374] on img "Next" at bounding box center [1242, 351] width 23 height 63
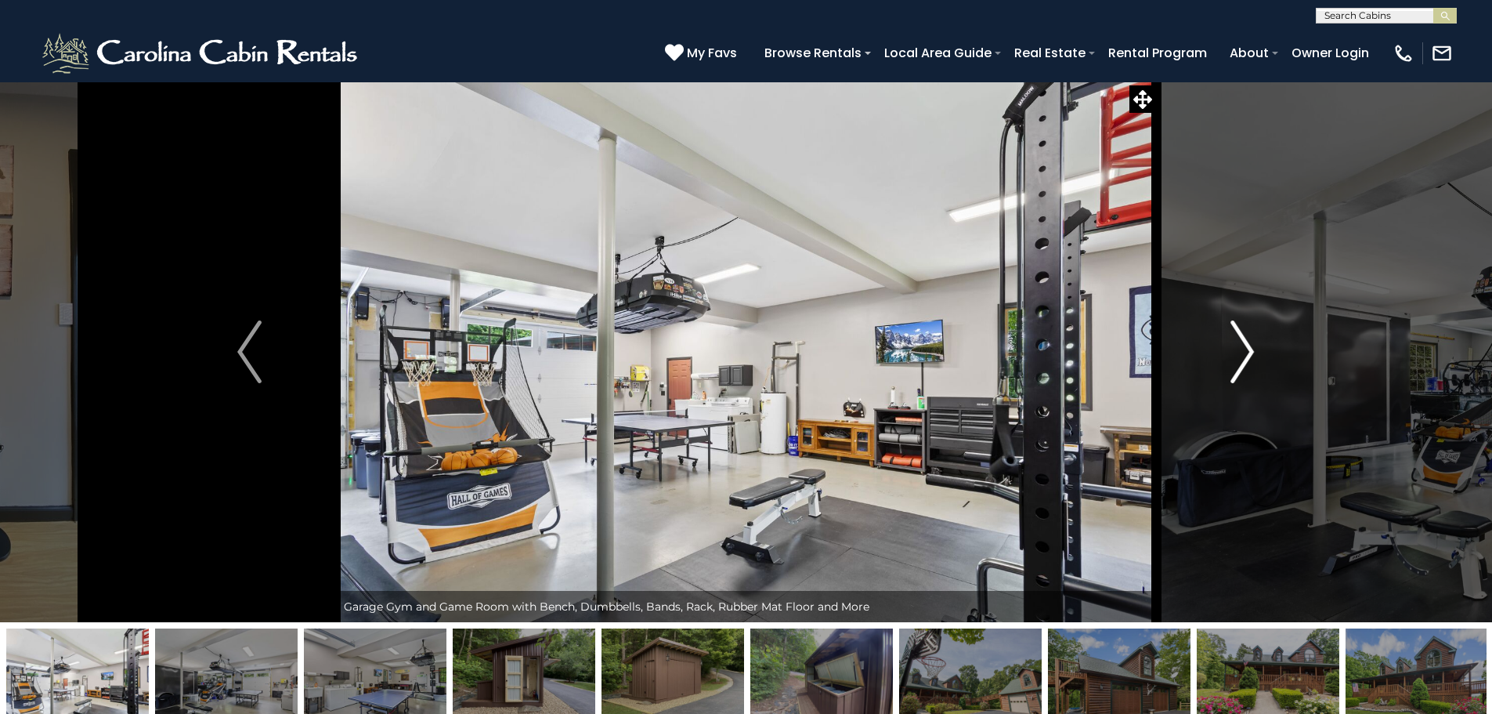
click at [1251, 374] on img "Next" at bounding box center [1242, 351] width 23 height 63
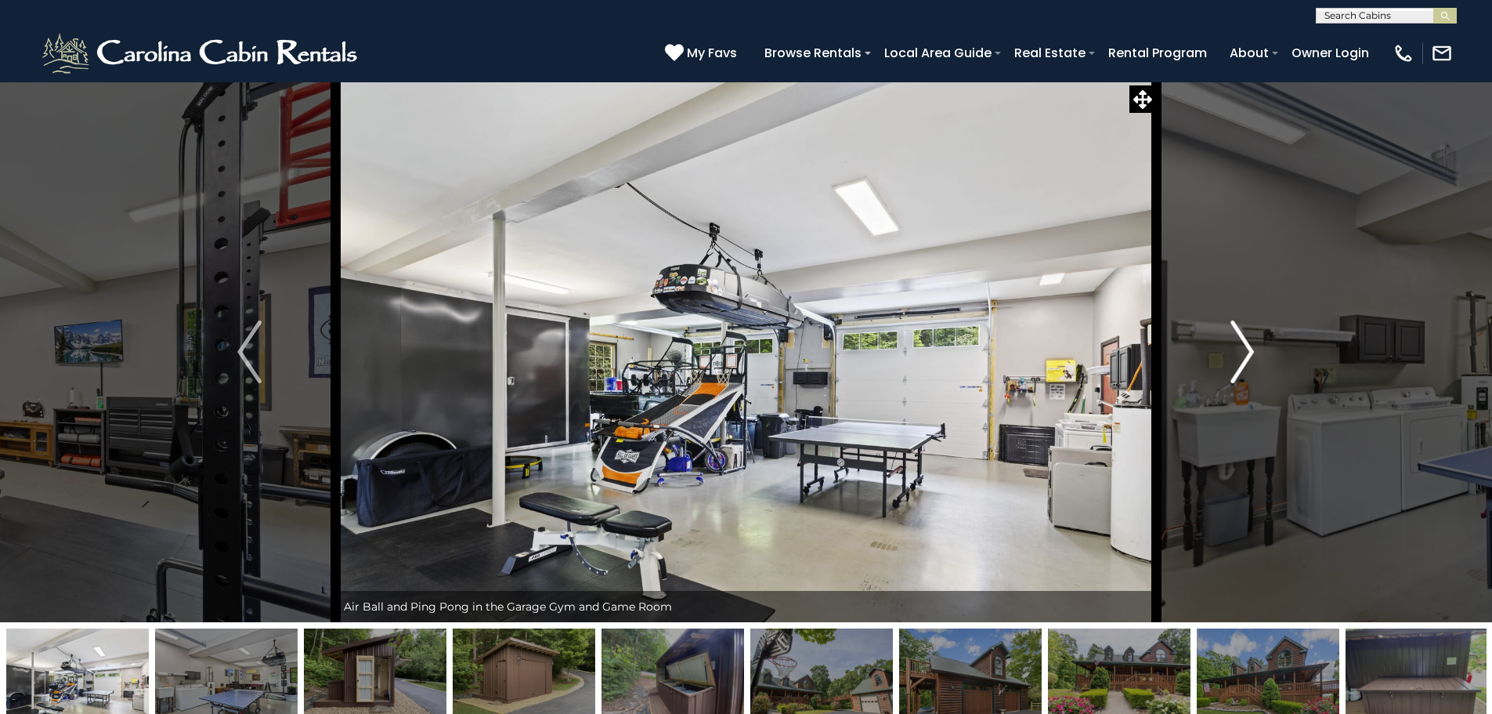
click at [1251, 374] on img "Next" at bounding box center [1242, 351] width 23 height 63
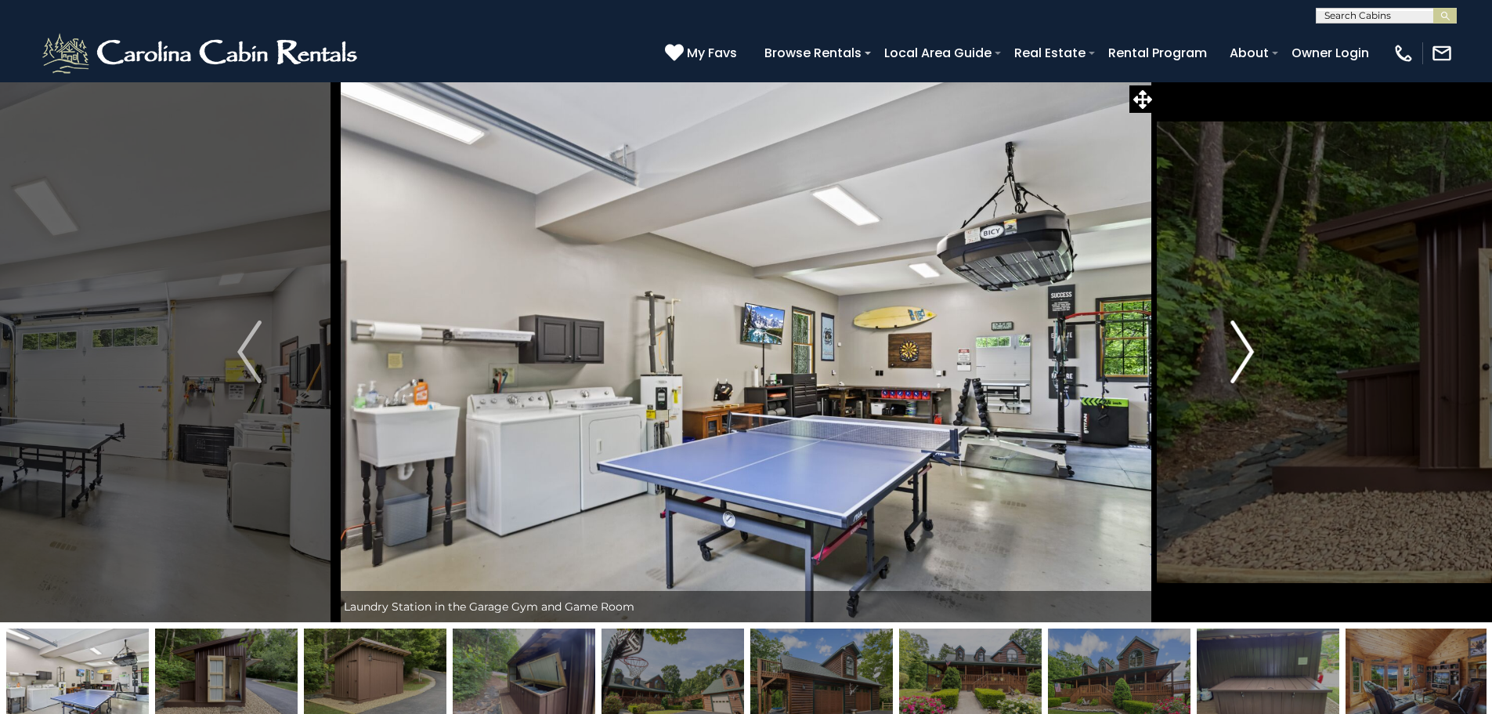
click at [1252, 374] on img "Next" at bounding box center [1242, 351] width 23 height 63
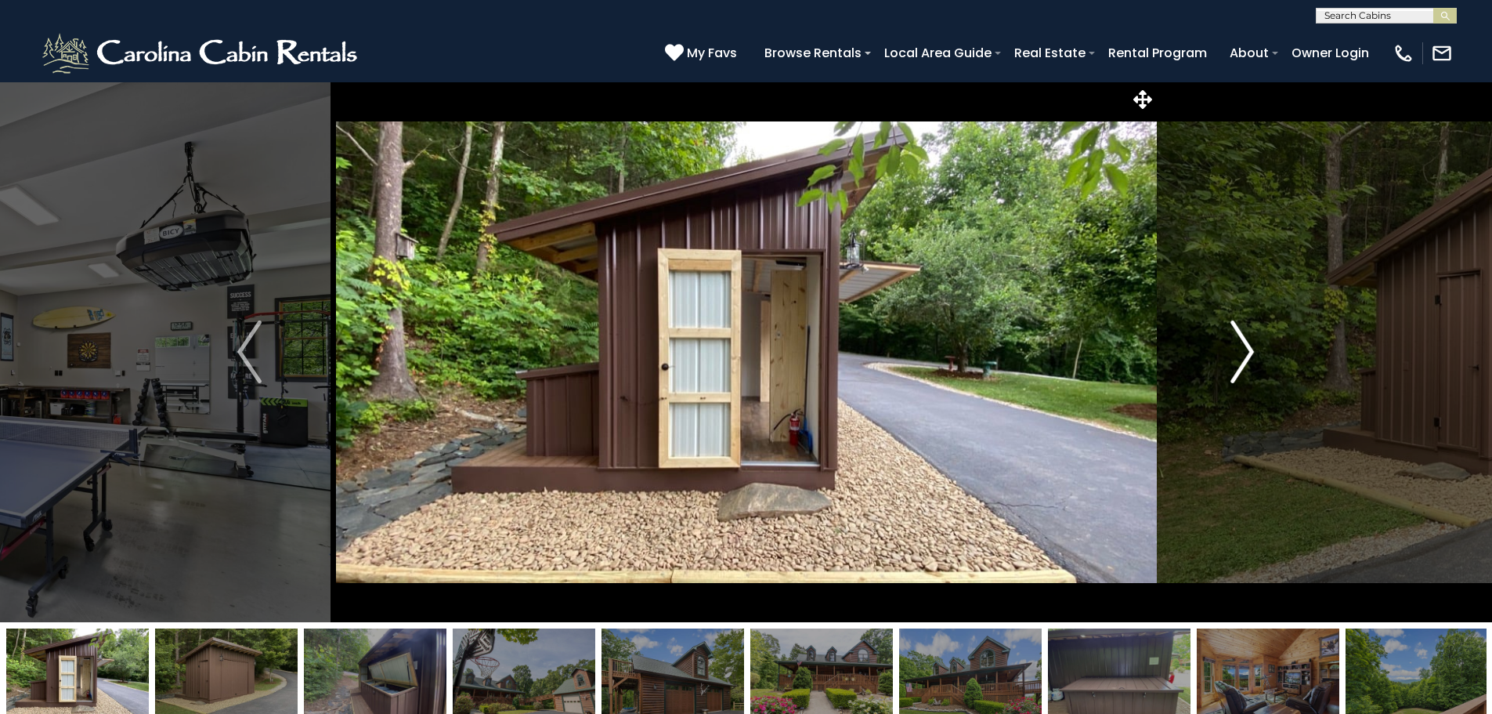
click at [1252, 374] on img "Next" at bounding box center [1242, 351] width 23 height 63
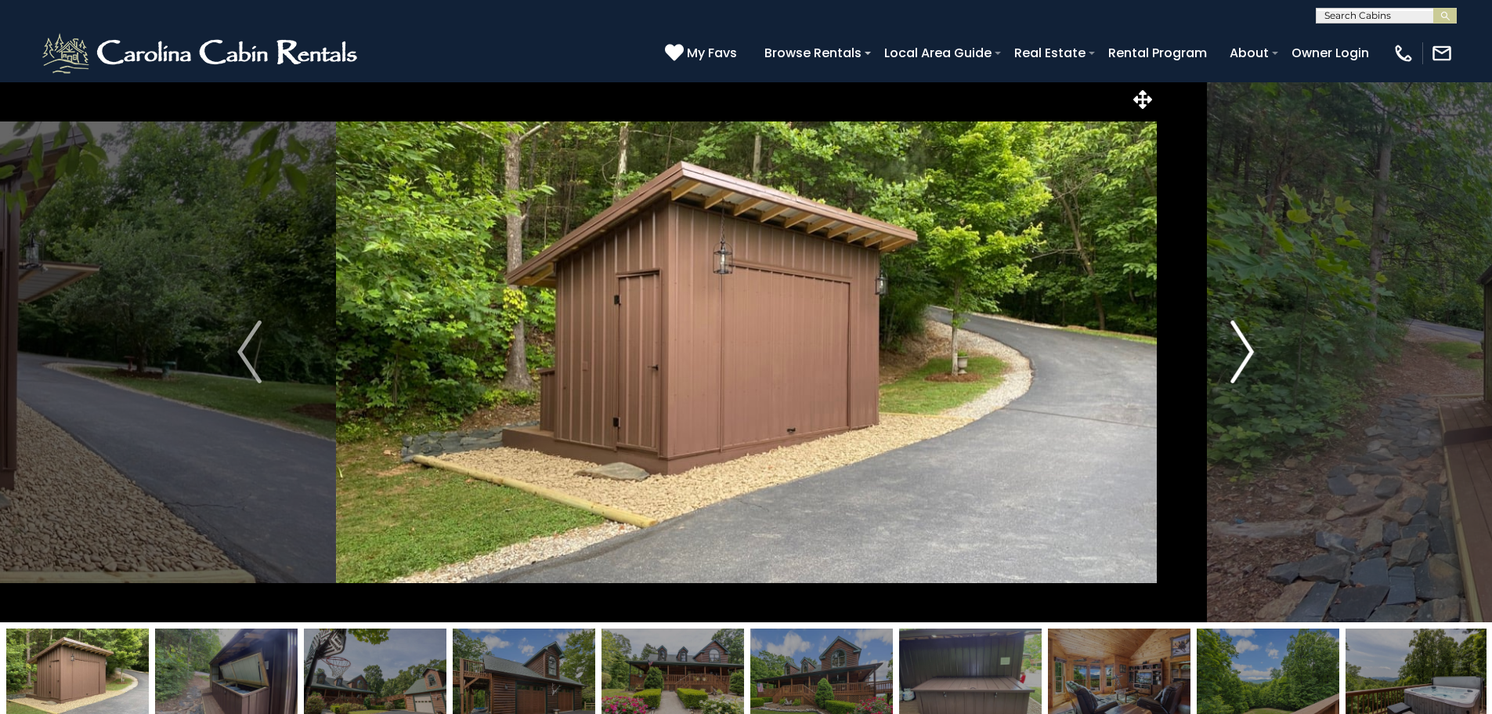
click at [1252, 374] on img "Next" at bounding box center [1242, 351] width 23 height 63
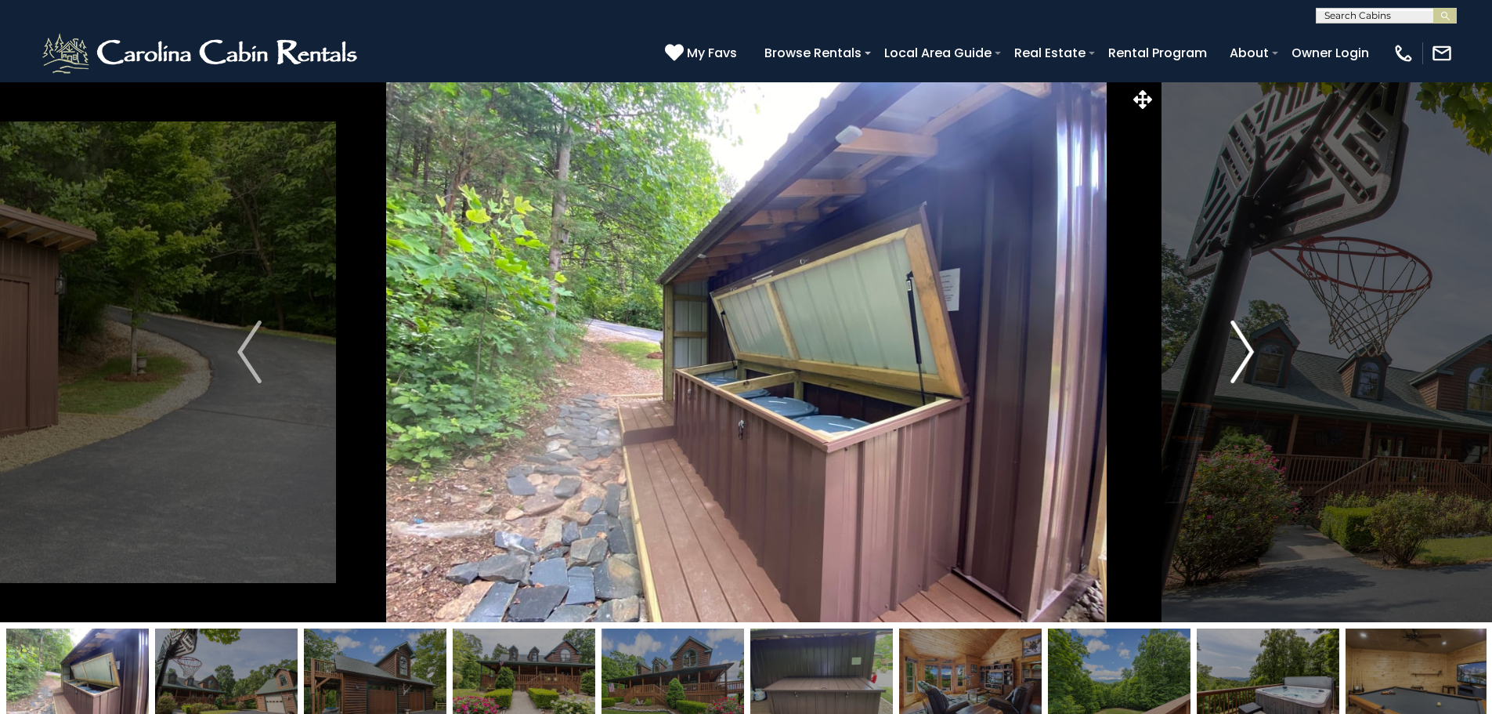
click at [1252, 374] on img "Next" at bounding box center [1242, 351] width 23 height 63
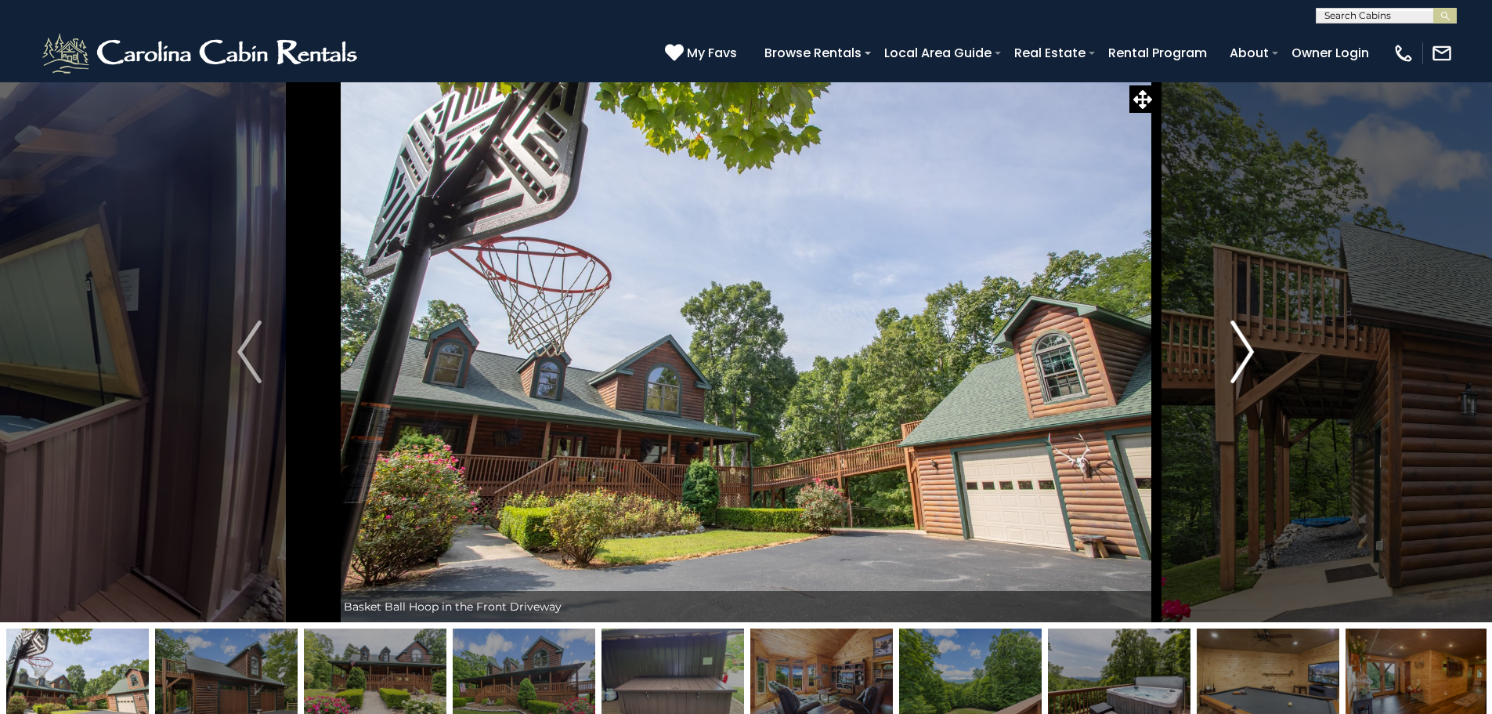
click at [1252, 375] on img "Next" at bounding box center [1242, 351] width 23 height 63
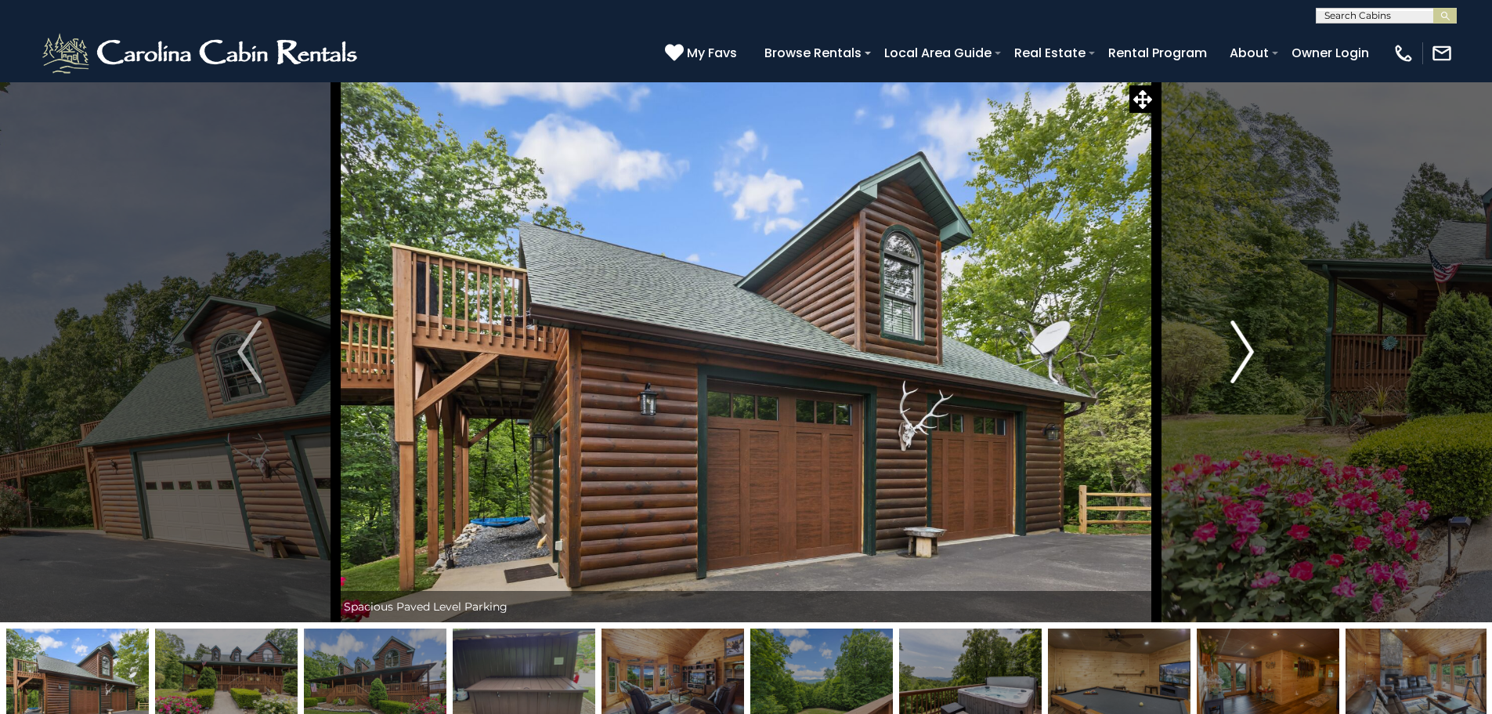
click at [1252, 375] on img "Next" at bounding box center [1242, 351] width 23 height 63
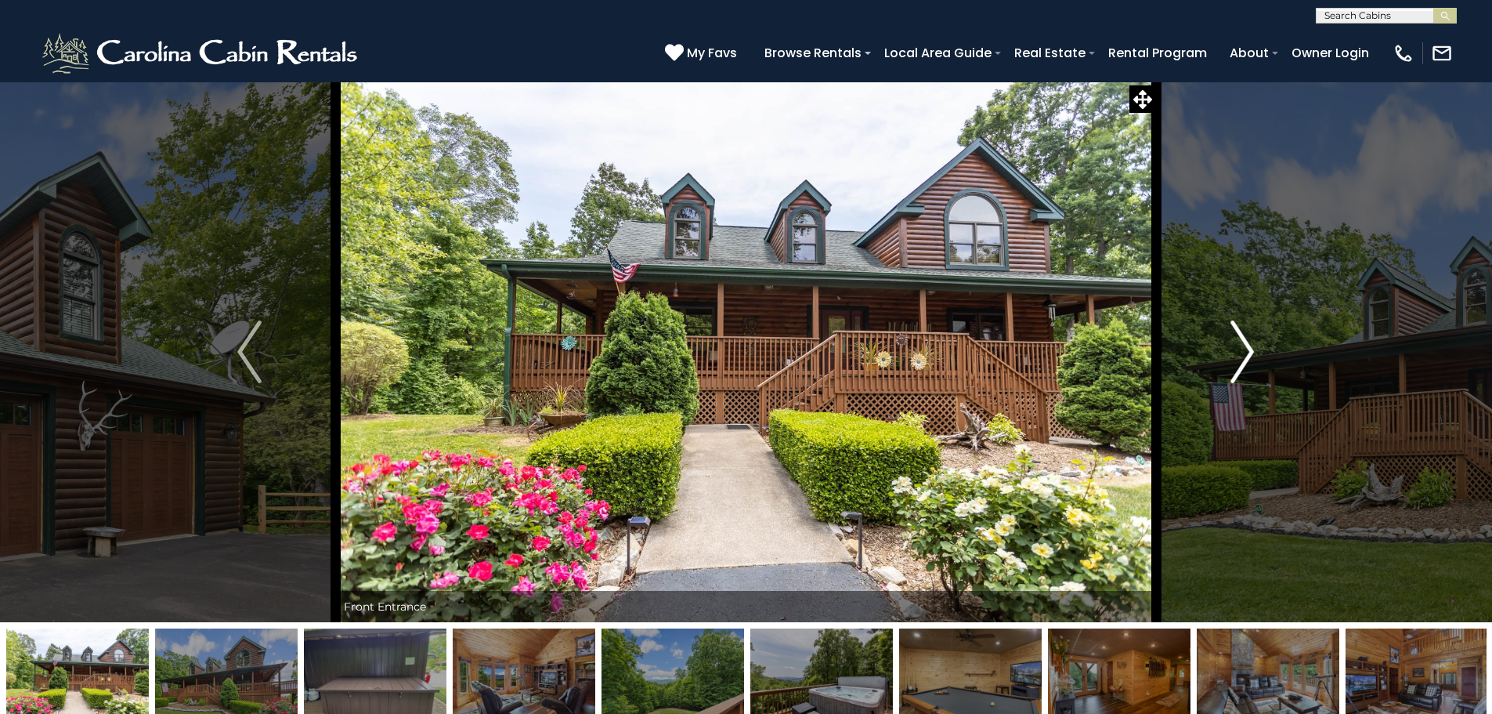
click at [1252, 376] on img "Next" at bounding box center [1242, 351] width 23 height 63
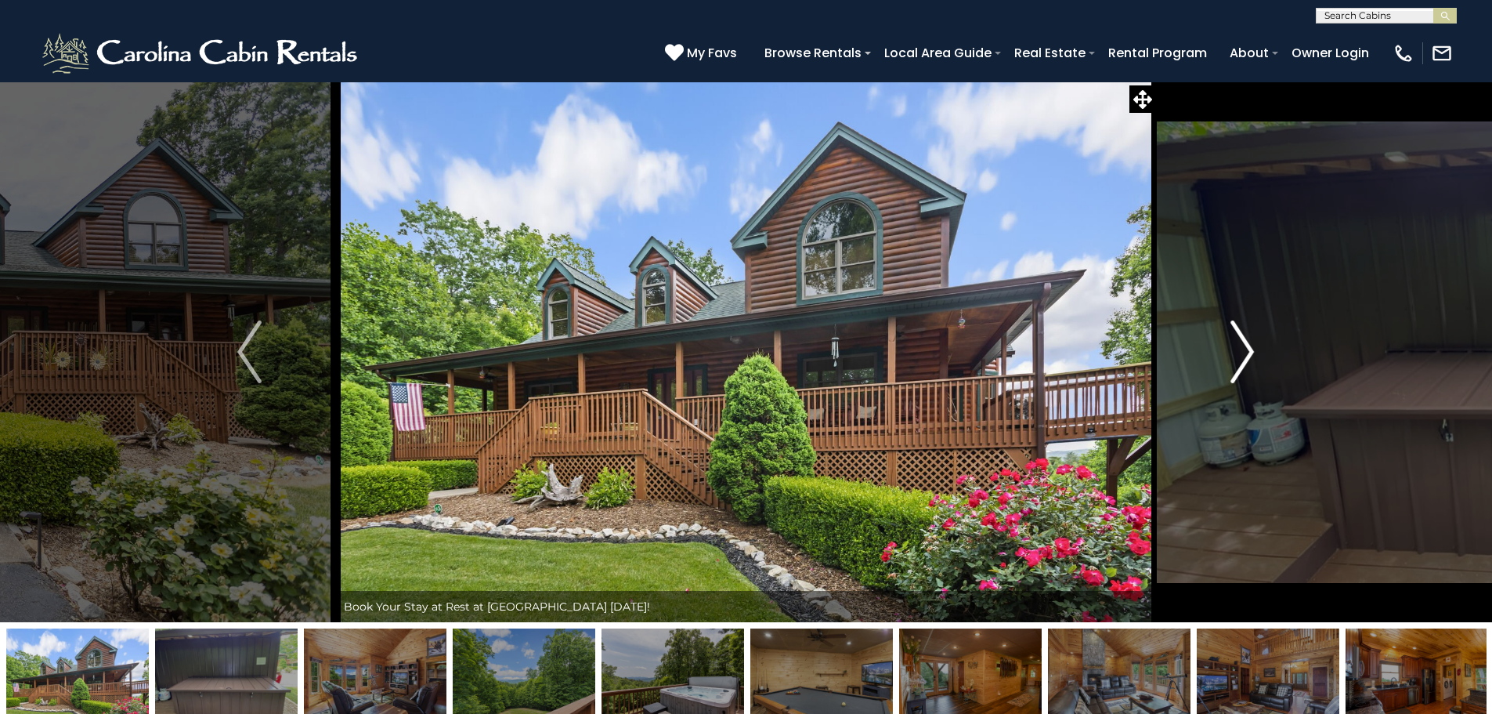
click at [1252, 376] on img "Next" at bounding box center [1242, 351] width 23 height 63
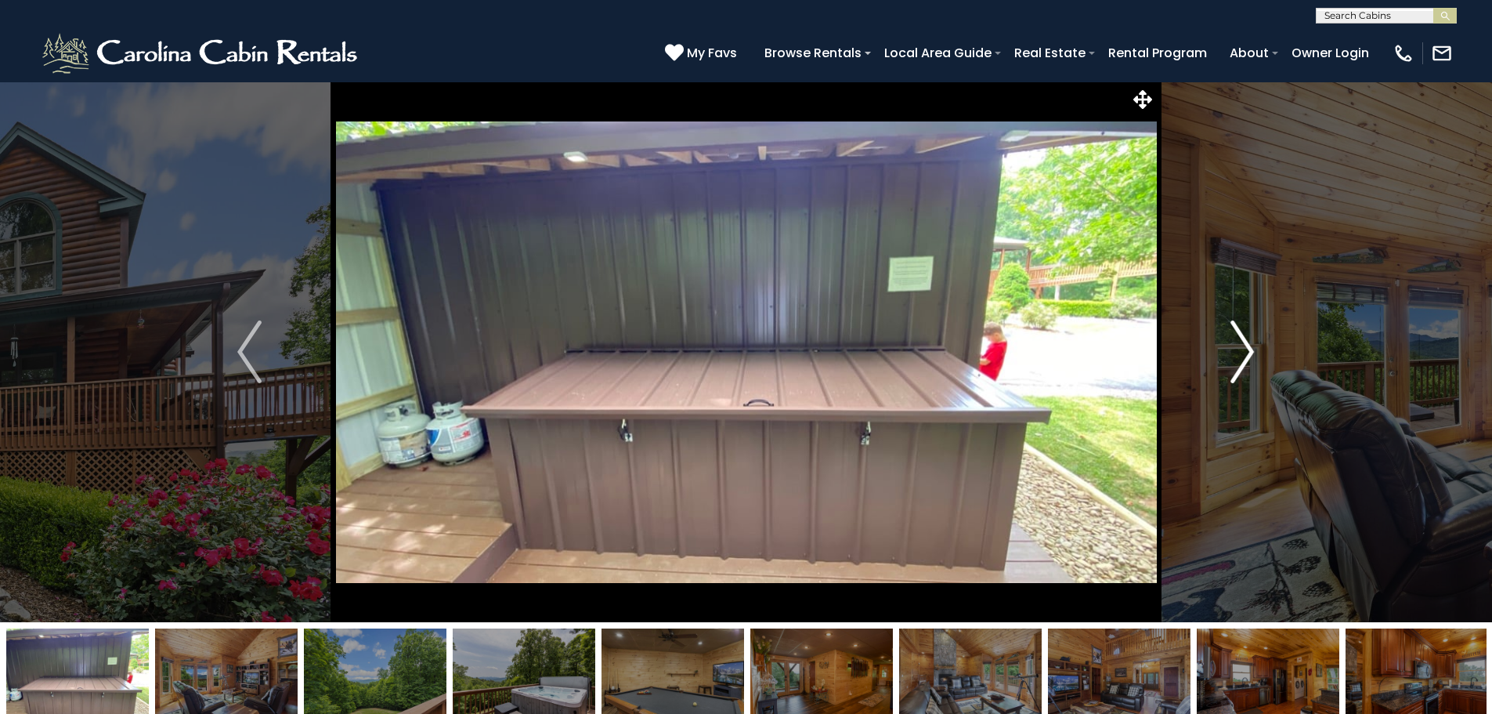
click at [1252, 376] on img "Next" at bounding box center [1242, 351] width 23 height 63
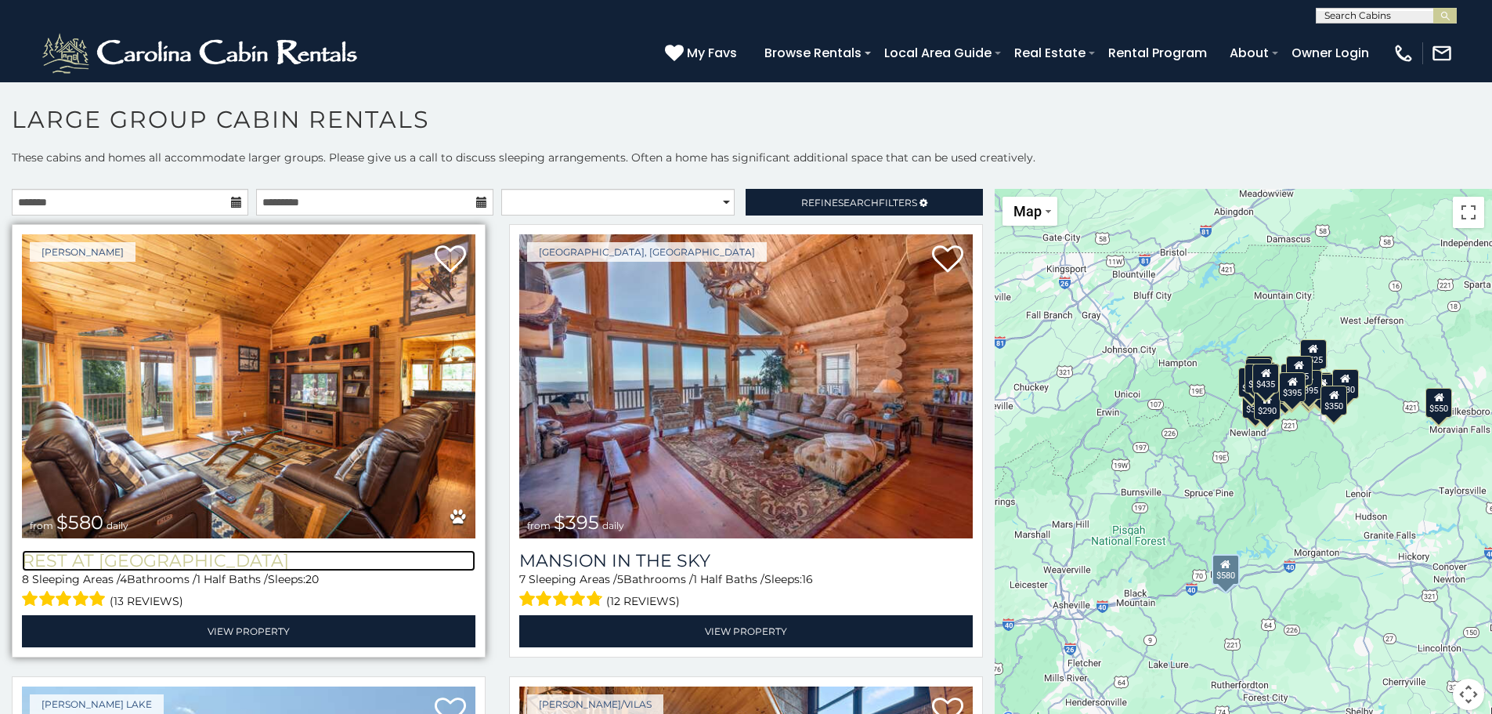
click at [167, 552] on h3 "Rest at [GEOGRAPHIC_DATA]" at bounding box center [249, 560] width 454 height 21
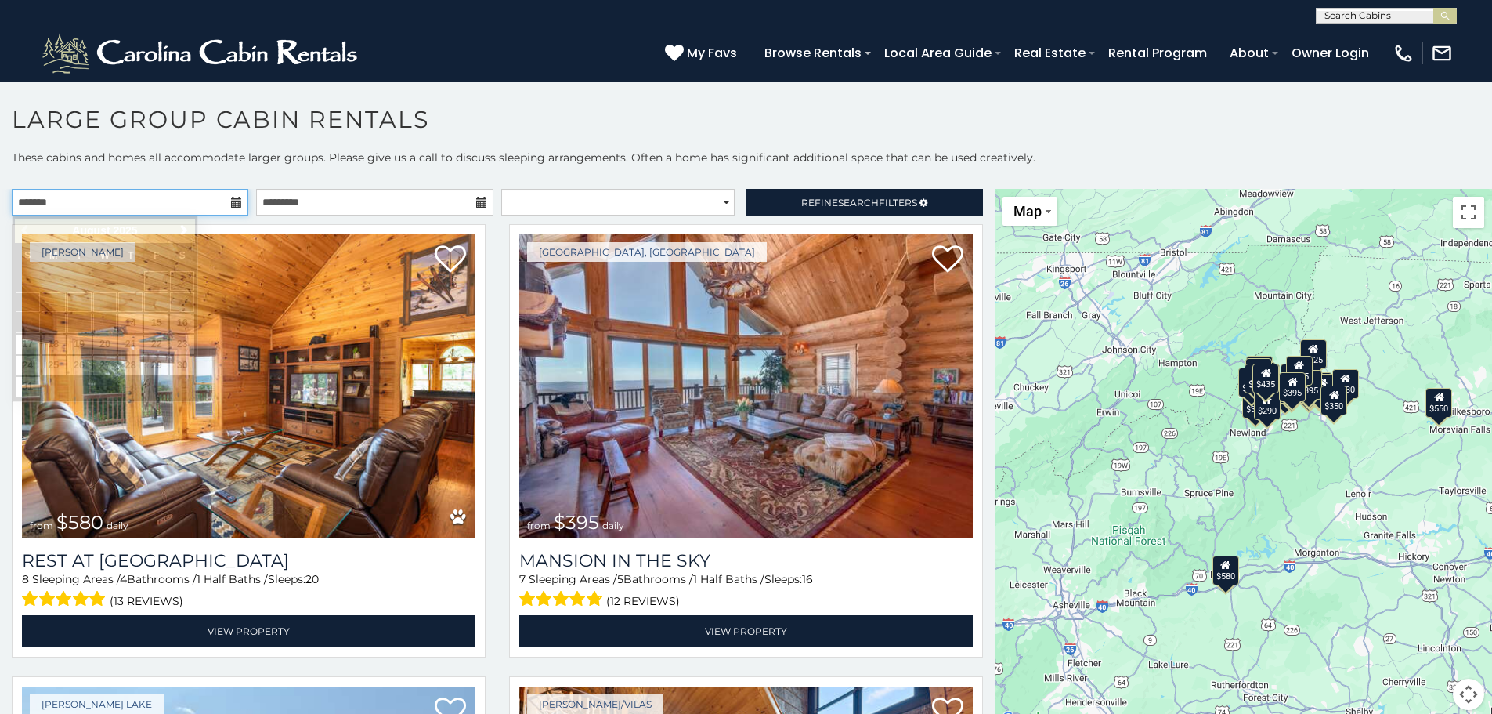
click at [204, 204] on input "text" at bounding box center [130, 202] width 237 height 27
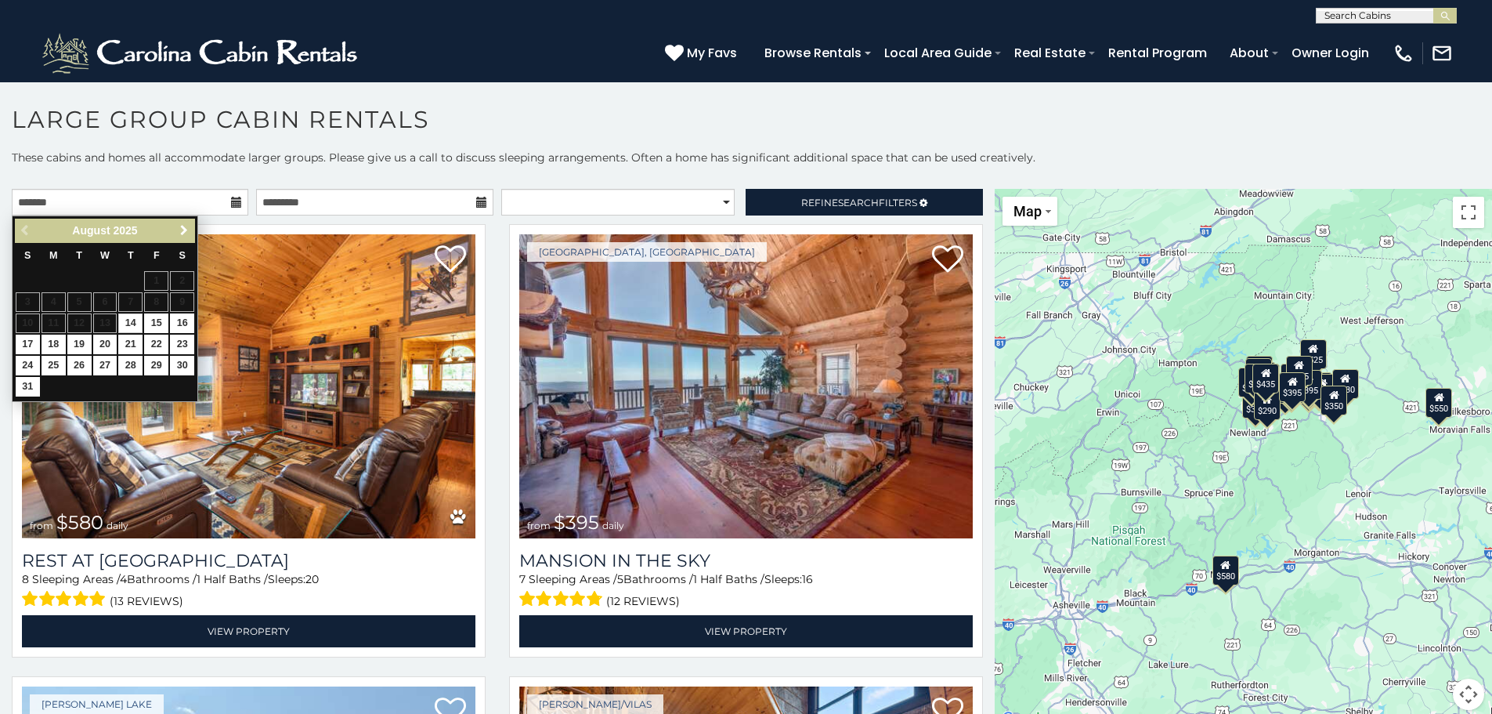
click at [183, 226] on span "Next" at bounding box center [184, 230] width 13 height 13
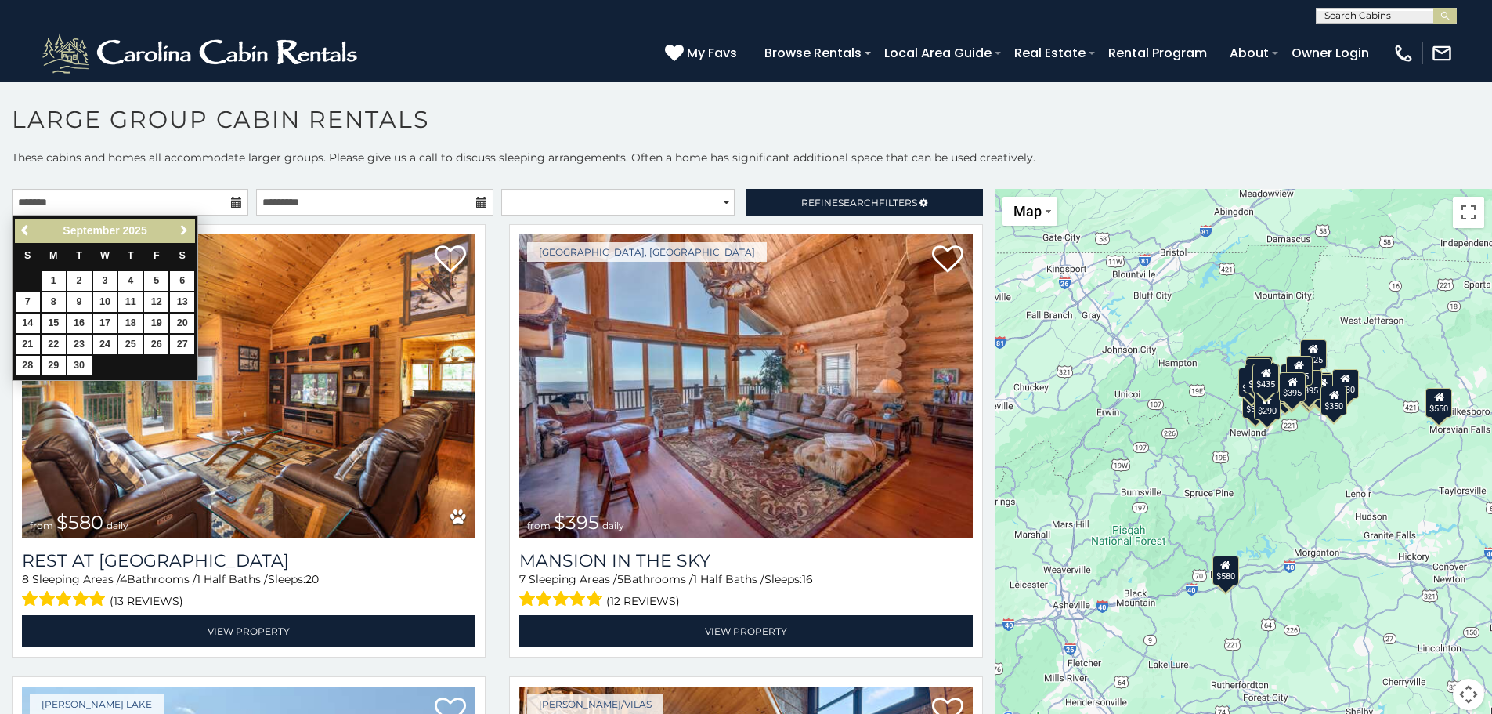
click at [183, 226] on span "Next" at bounding box center [184, 230] width 13 height 13
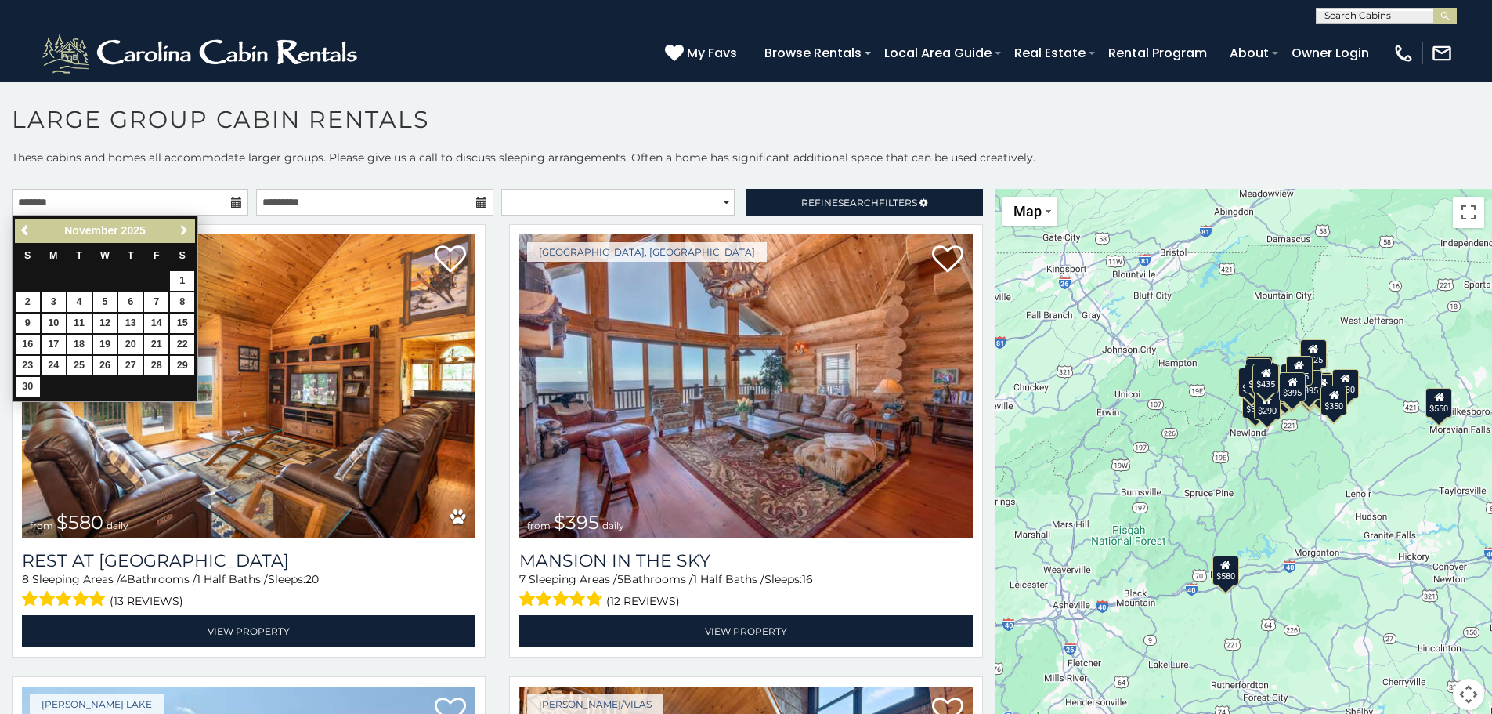
click at [183, 226] on span "Next" at bounding box center [184, 230] width 13 height 13
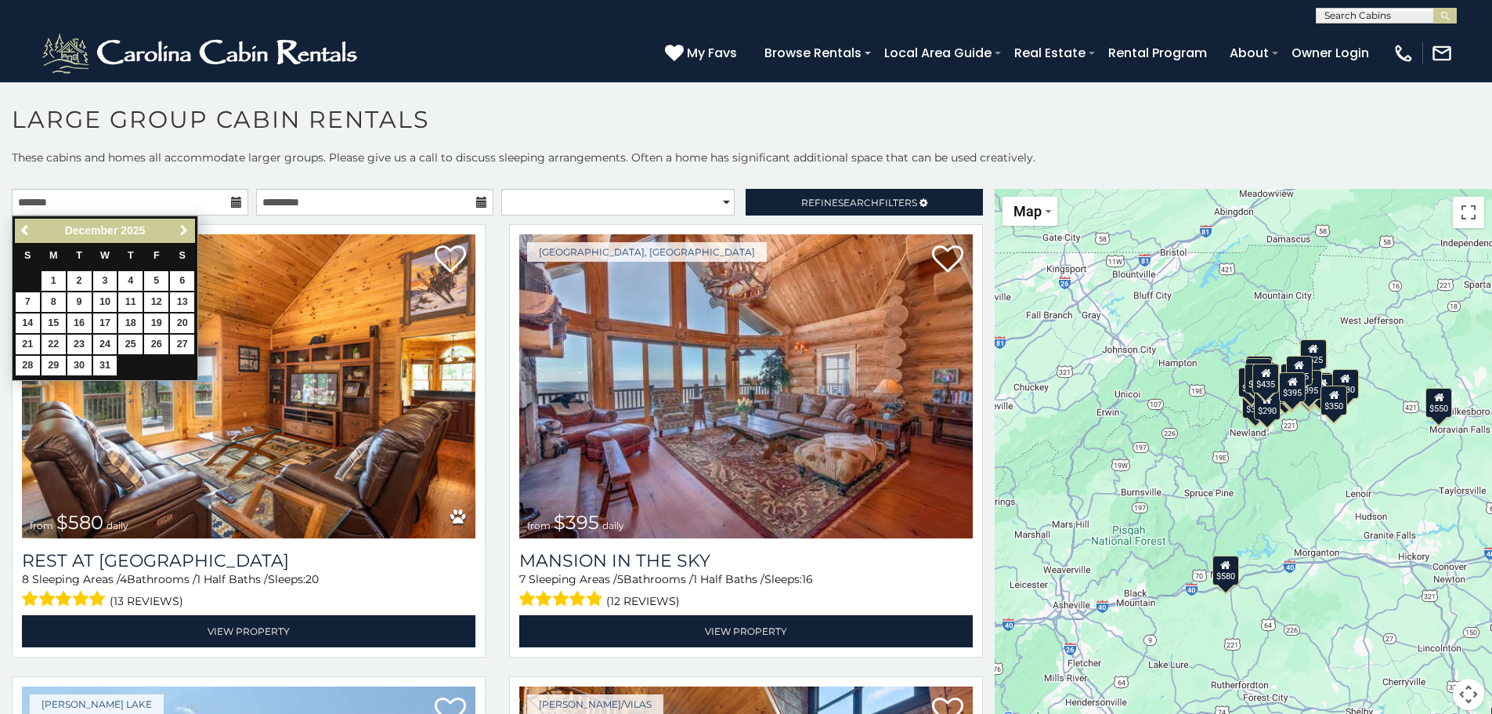
click at [183, 226] on span "Next" at bounding box center [184, 230] width 13 height 13
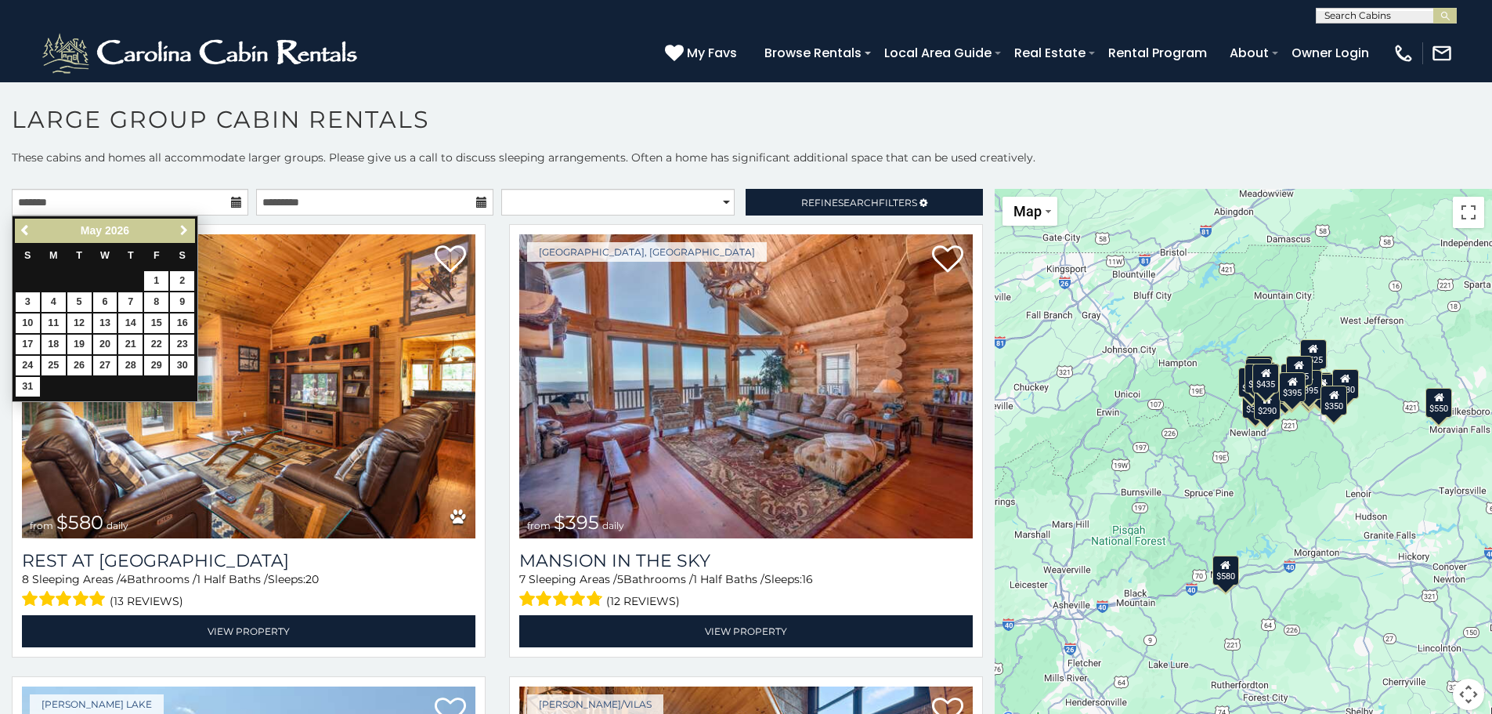
click at [183, 226] on span "Next" at bounding box center [184, 230] width 13 height 13
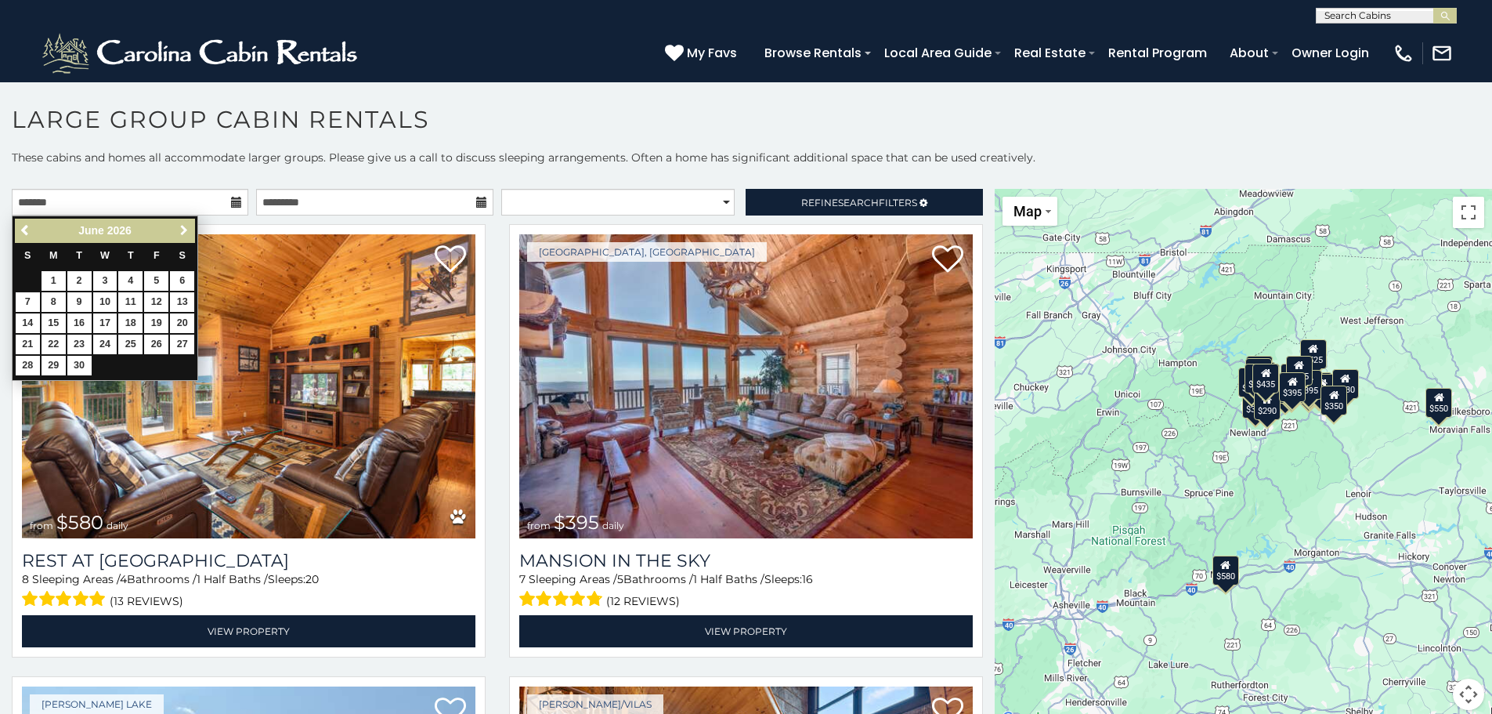
click at [183, 226] on span "Next" at bounding box center [184, 230] width 13 height 13
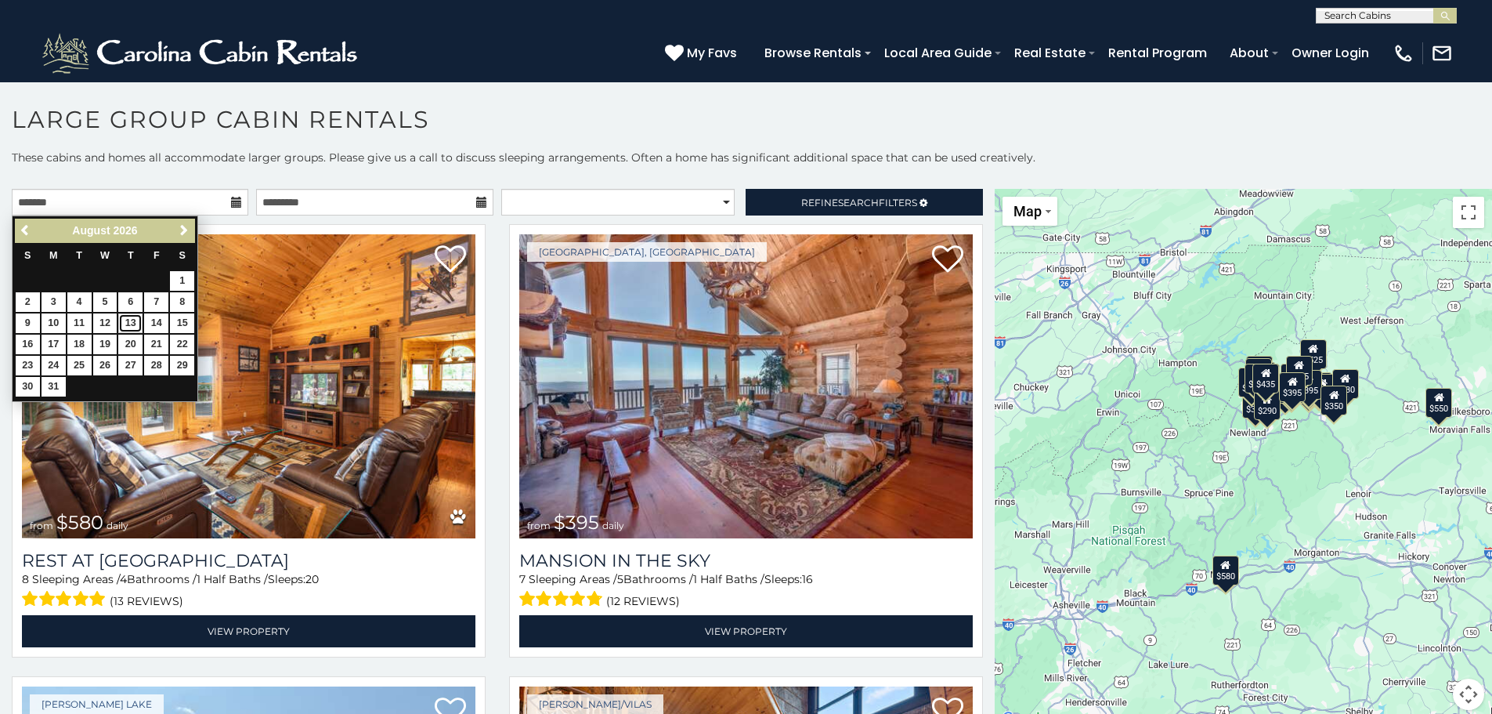
click at [128, 321] on link "13" at bounding box center [130, 323] width 24 height 20
type input "**********"
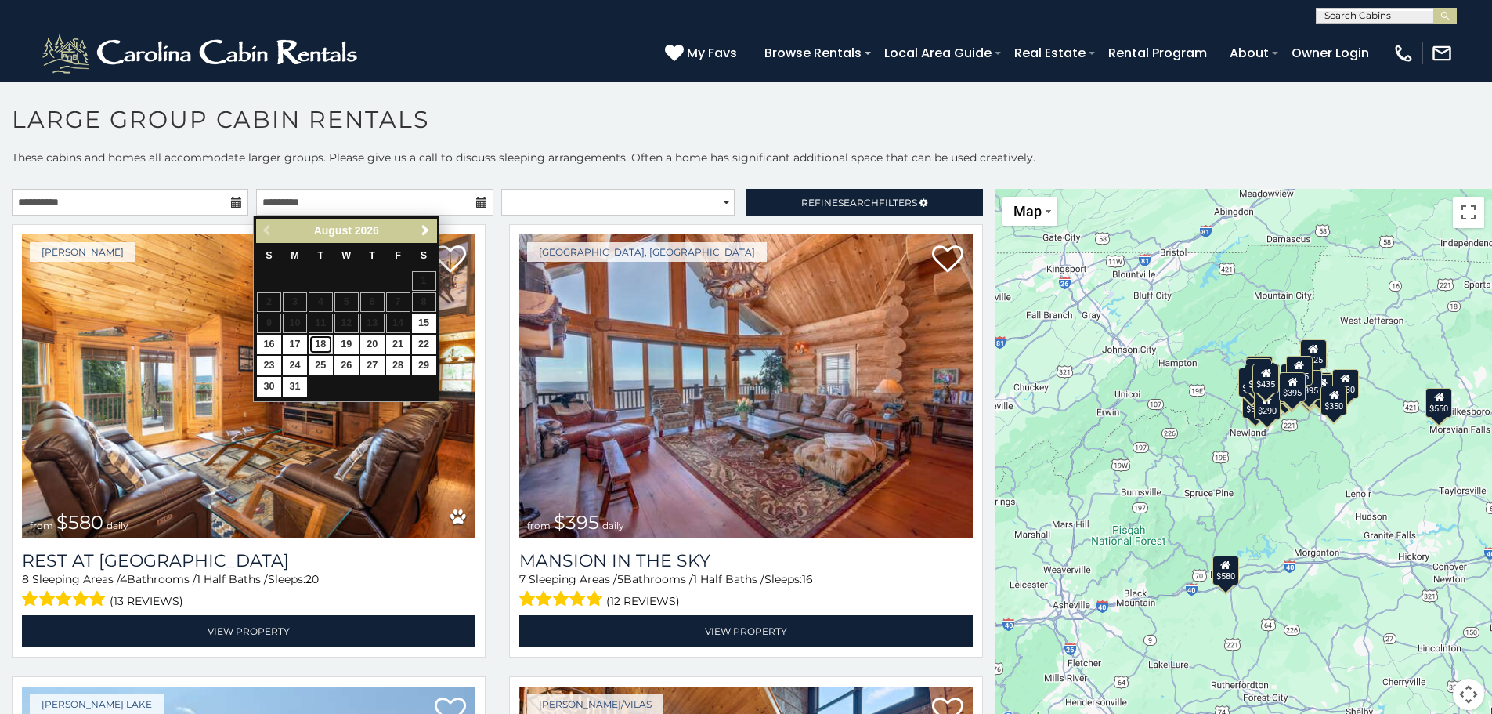
click at [320, 346] on link "18" at bounding box center [321, 344] width 24 height 20
type input "**********"
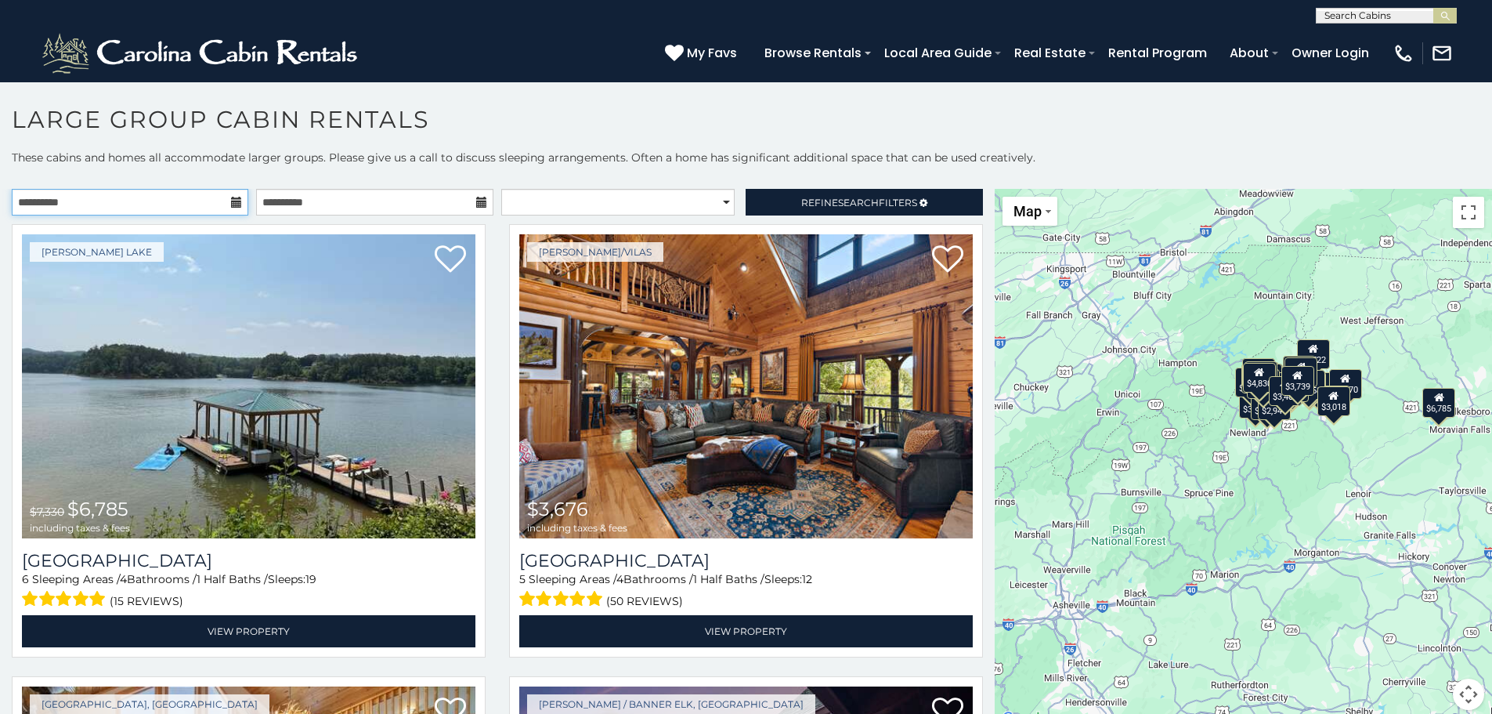
click at [183, 214] on input "**********" at bounding box center [130, 202] width 237 height 27
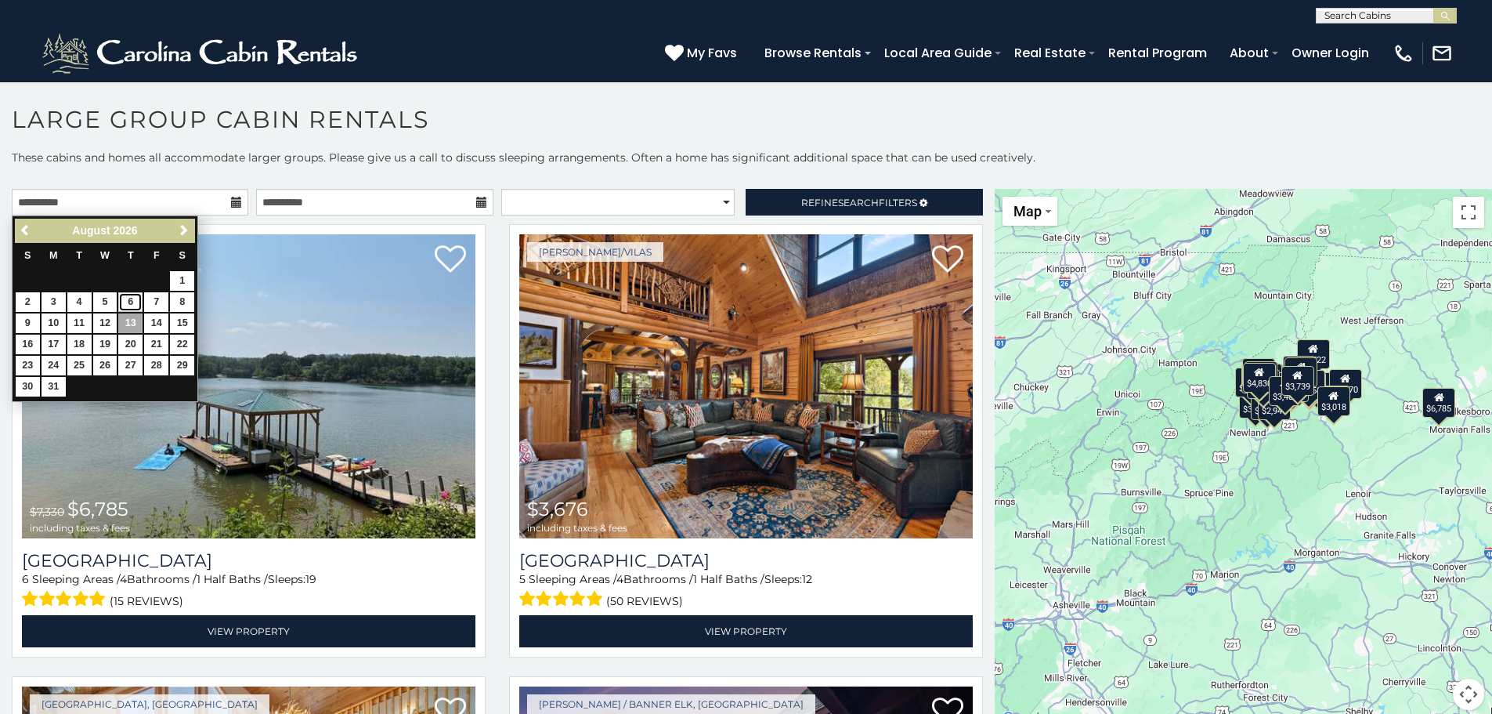
click at [131, 296] on link "6" at bounding box center [130, 302] width 24 height 20
type input "**********"
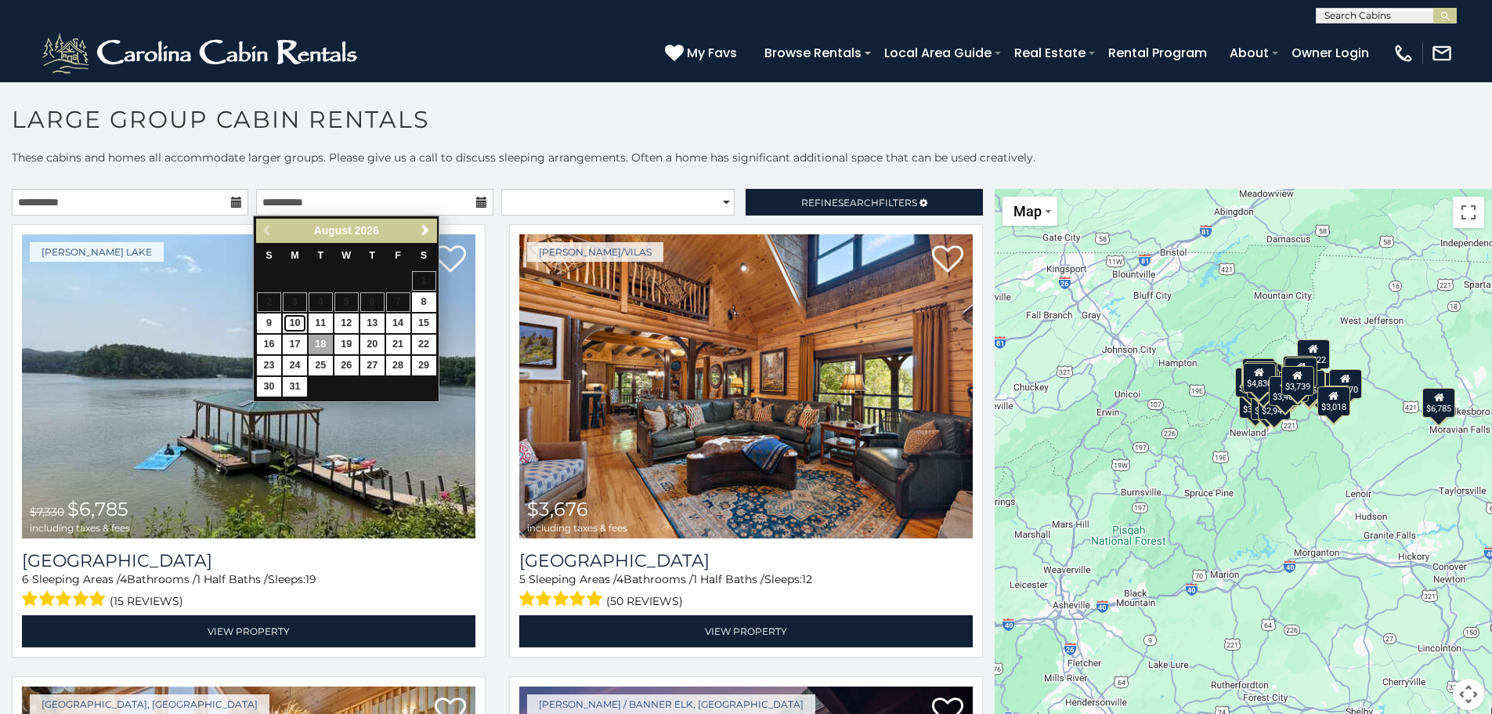
click at [302, 322] on link "10" at bounding box center [295, 323] width 24 height 20
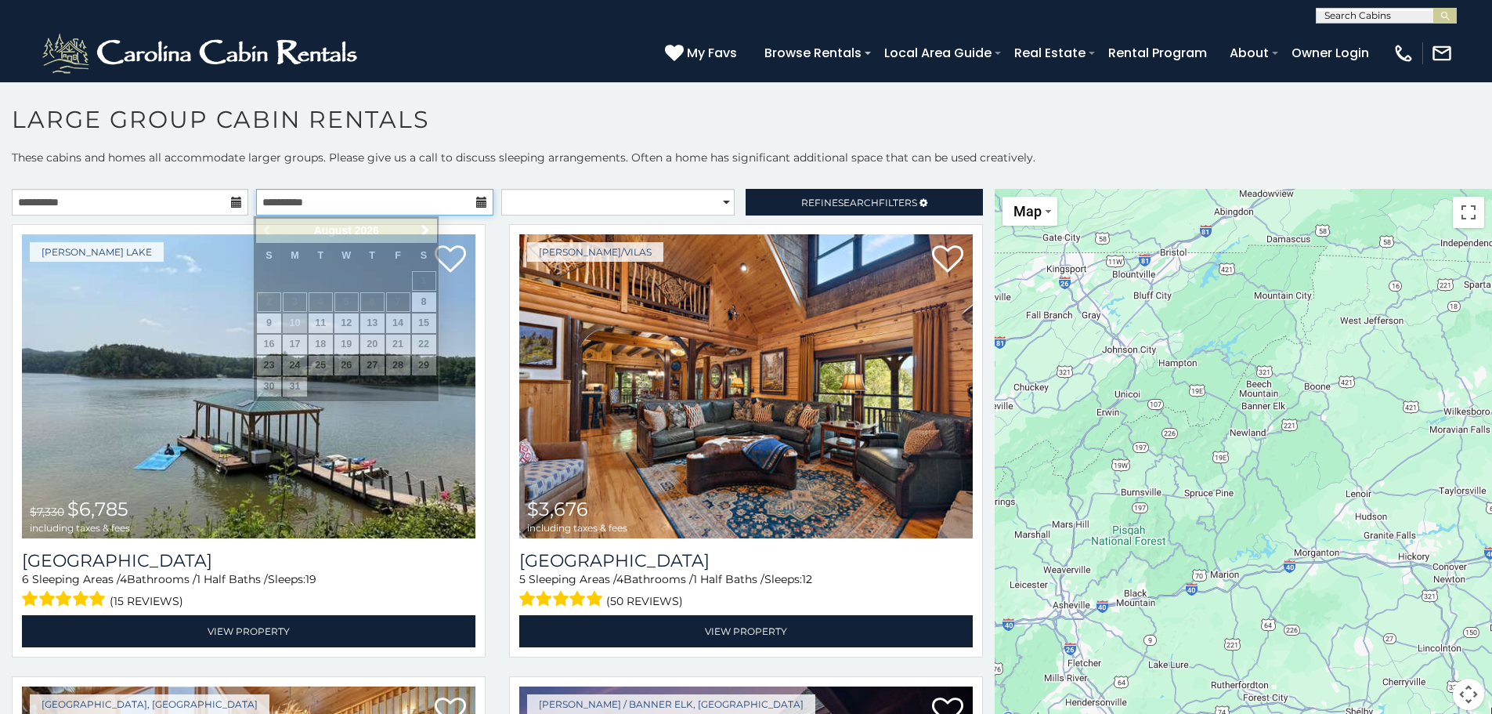
click at [412, 193] on input "**********" at bounding box center [374, 202] width 237 height 27
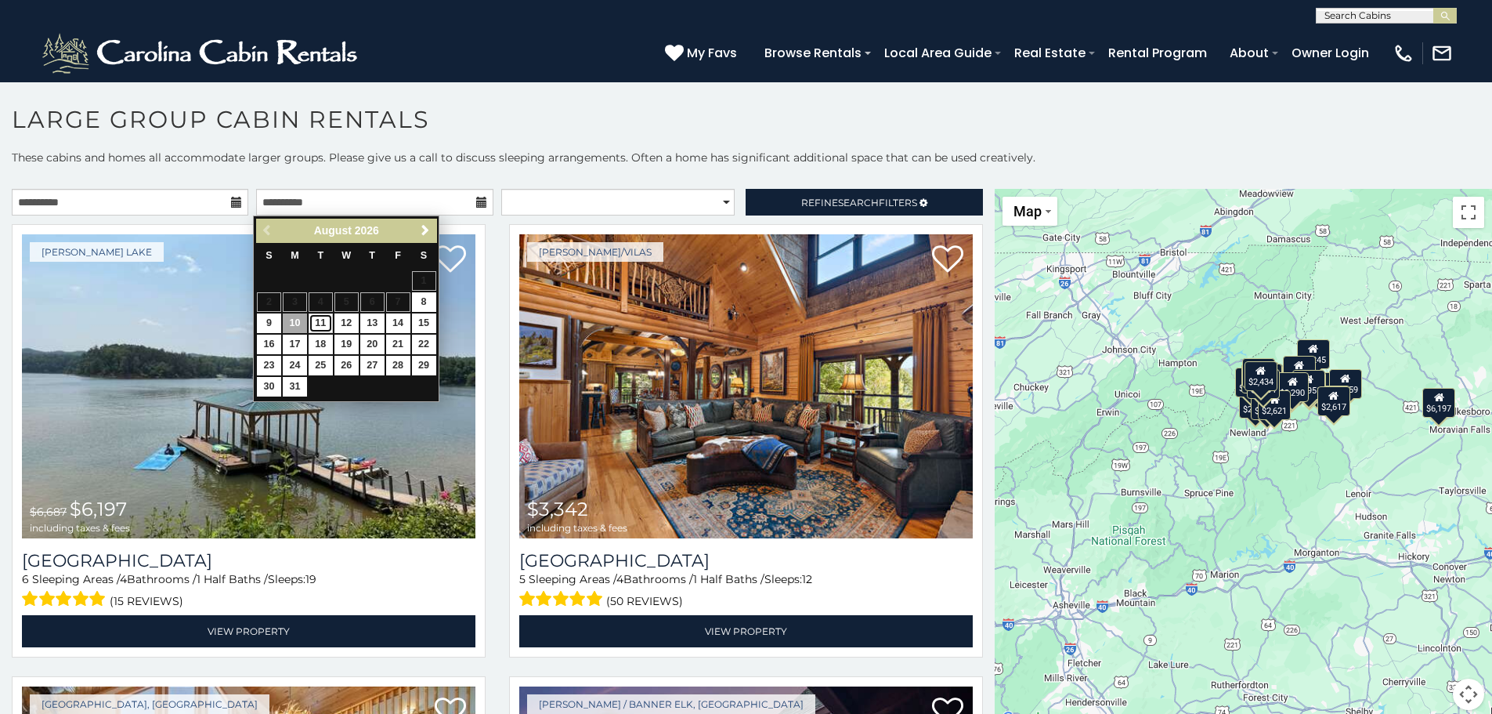
click at [321, 323] on link "11" at bounding box center [321, 323] width 24 height 20
type input "**********"
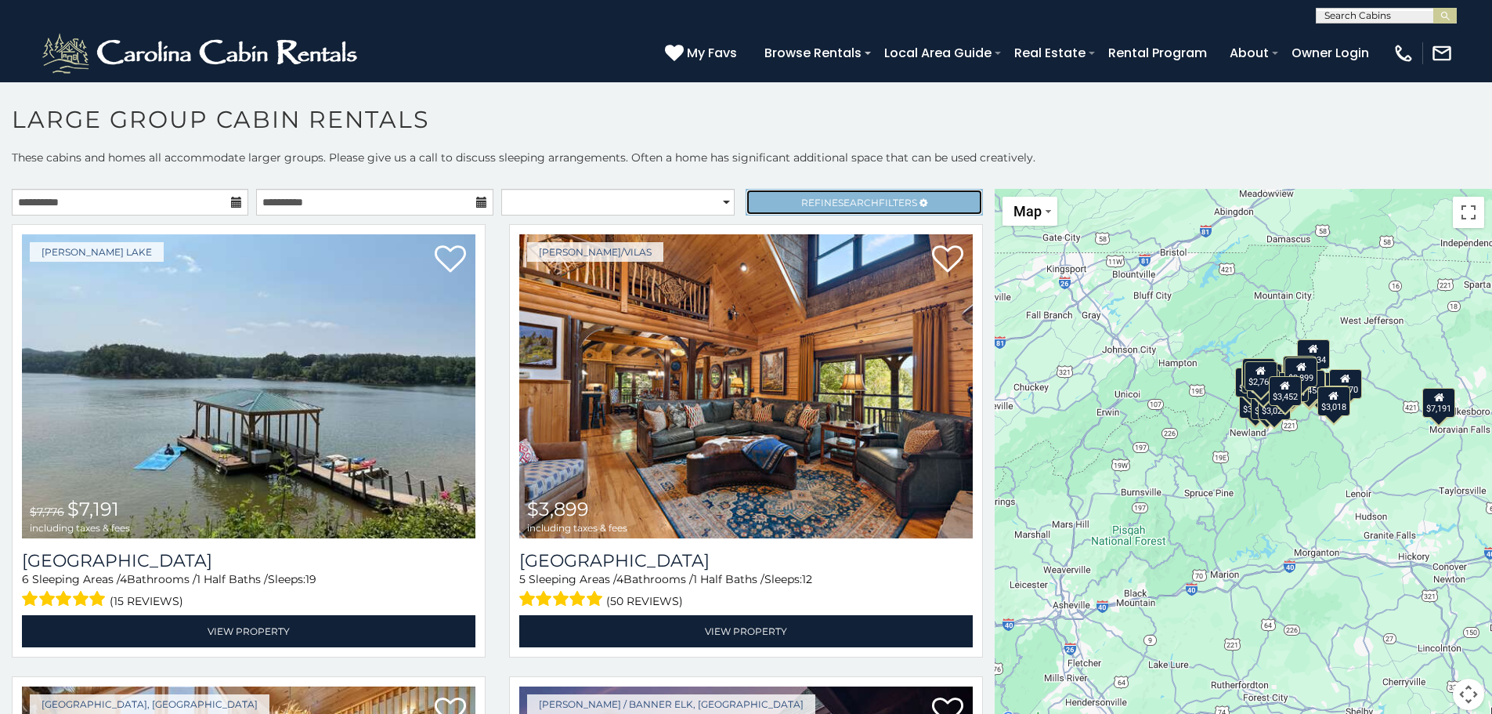
click at [824, 200] on span "Refine Search Filters" at bounding box center [859, 203] width 116 height 12
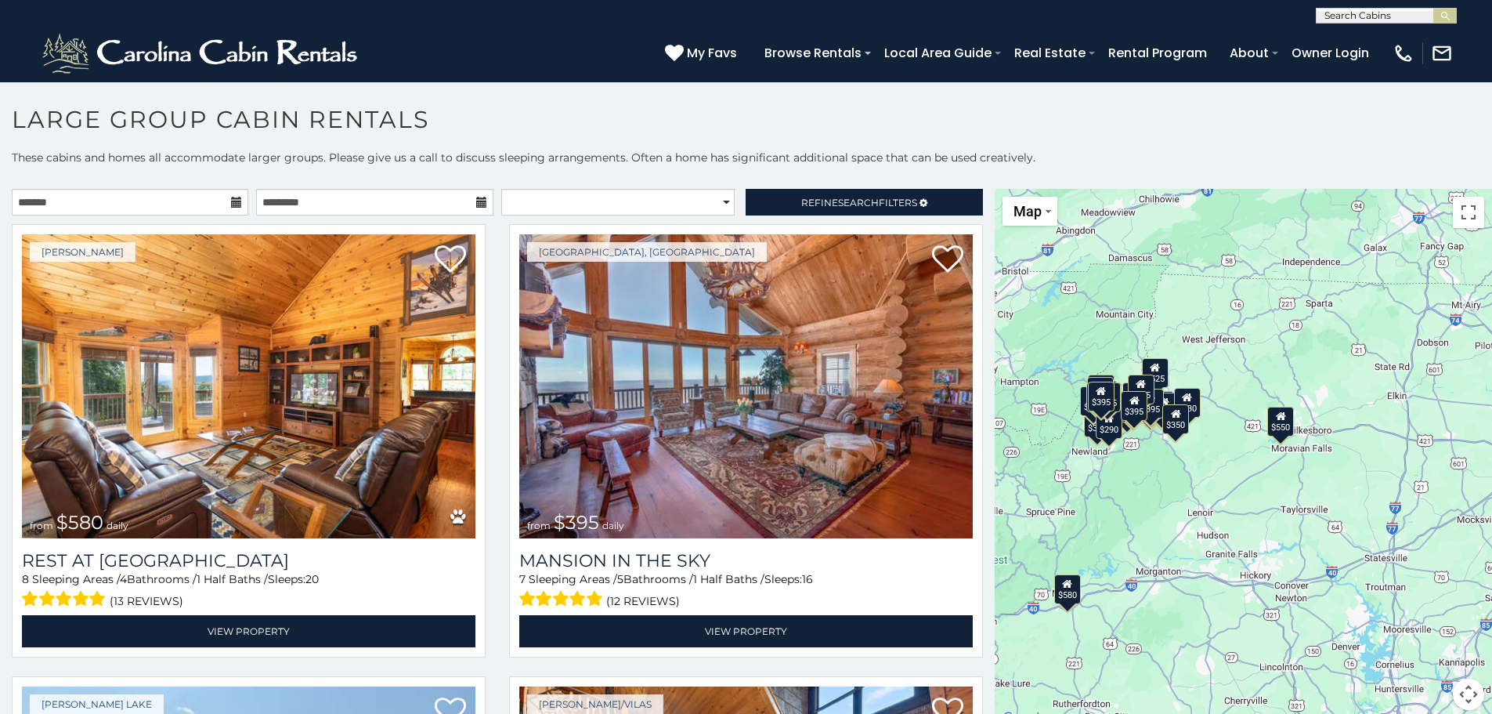
drag, startPoint x: 1379, startPoint y: 465, endPoint x: 1243, endPoint y: 483, distance: 137.4
click at [1243, 483] on div "$580 $395 $550 $349 $535 $480 $400 $325 $451 $460 $525 $315 $230 $355 $650 $675…" at bounding box center [1243, 459] width 497 height 540
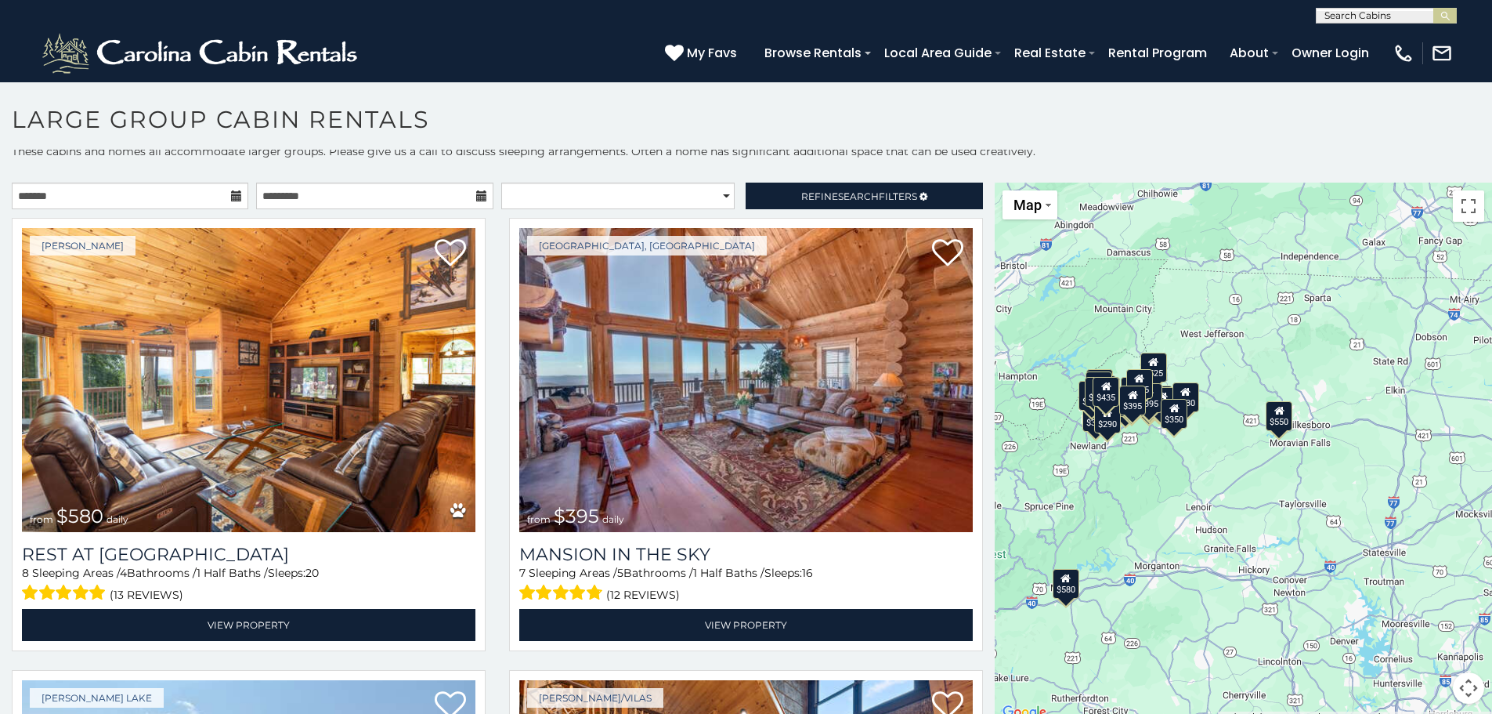
click at [1279, 447] on div "$580 $395 $550 $349 $535 $480 $400 $325 $451 $460 $525 $315 $230 $355 $650 $675…" at bounding box center [1243, 453] width 497 height 540
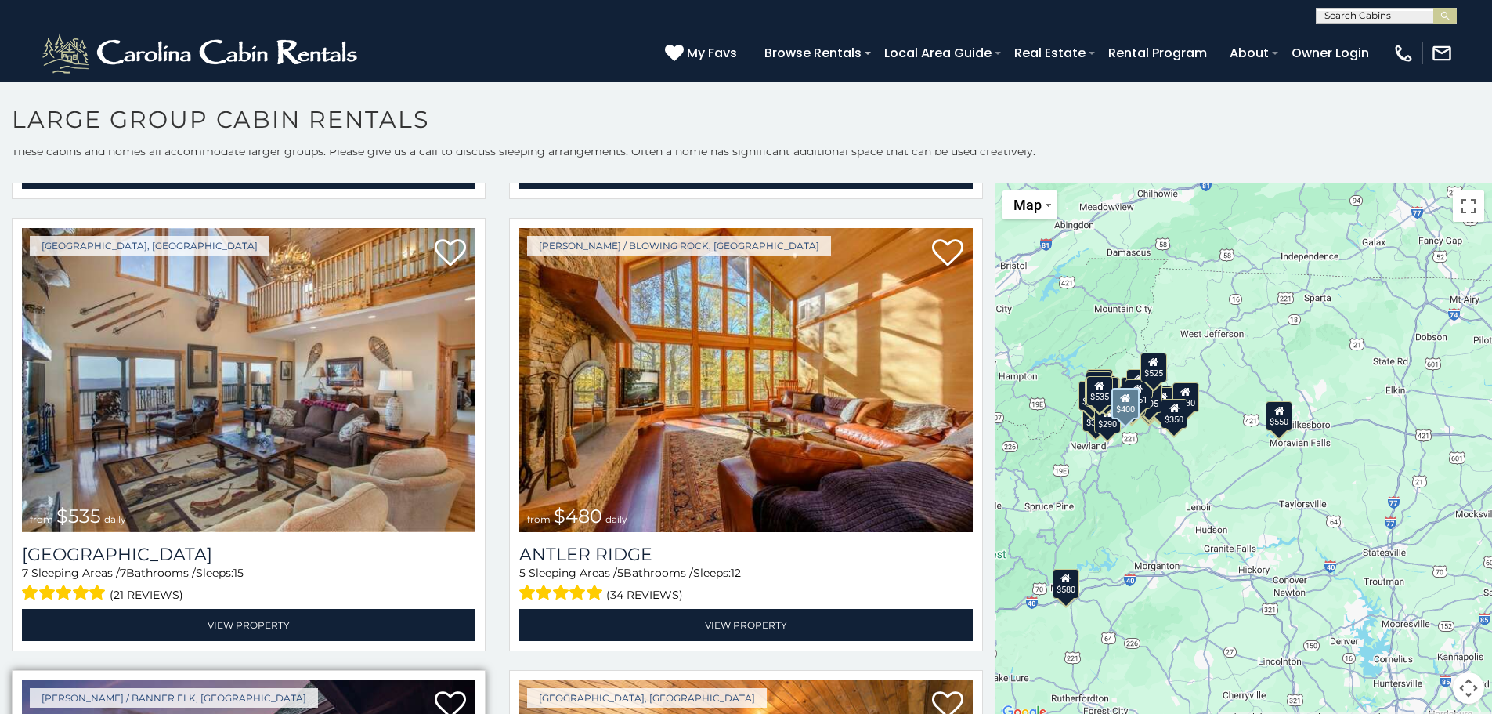
scroll to position [862, 0]
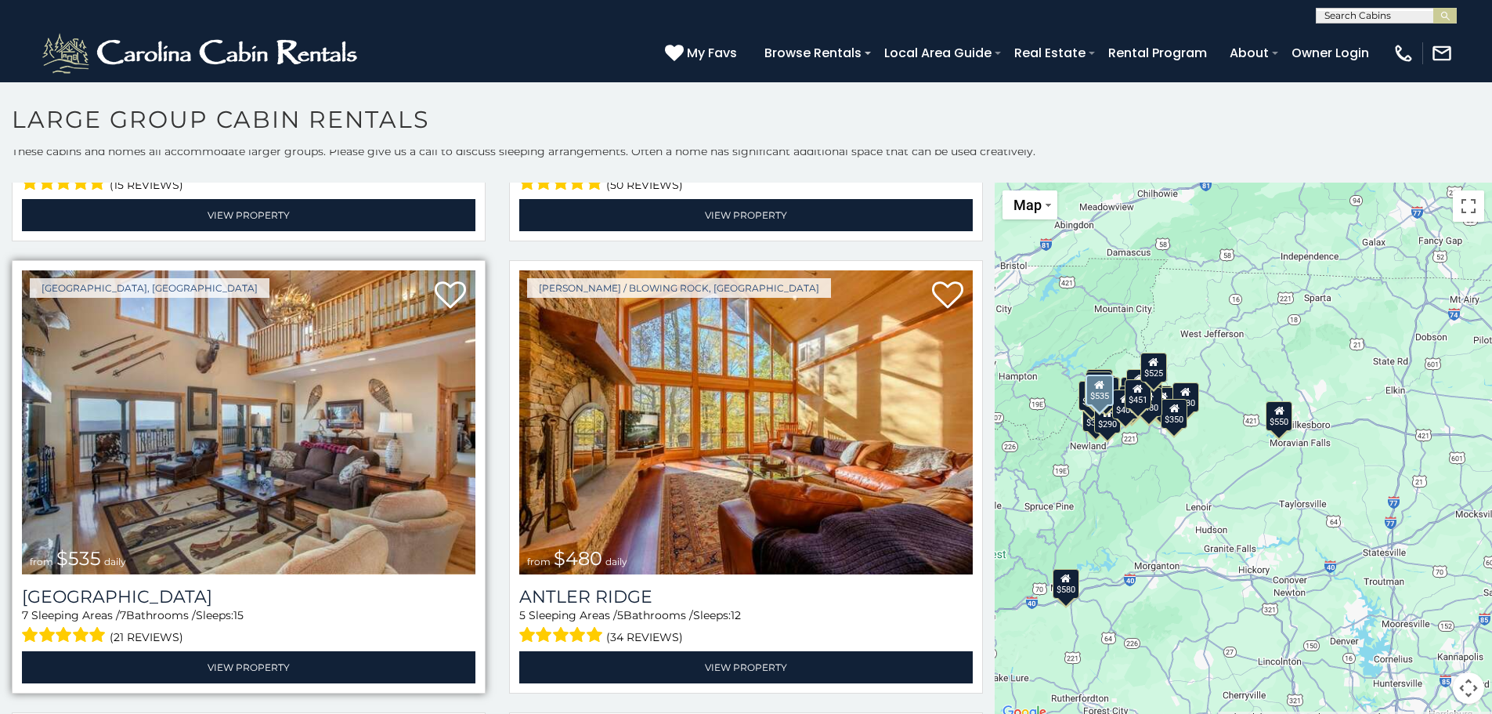
click at [446, 417] on img at bounding box center [249, 422] width 454 height 304
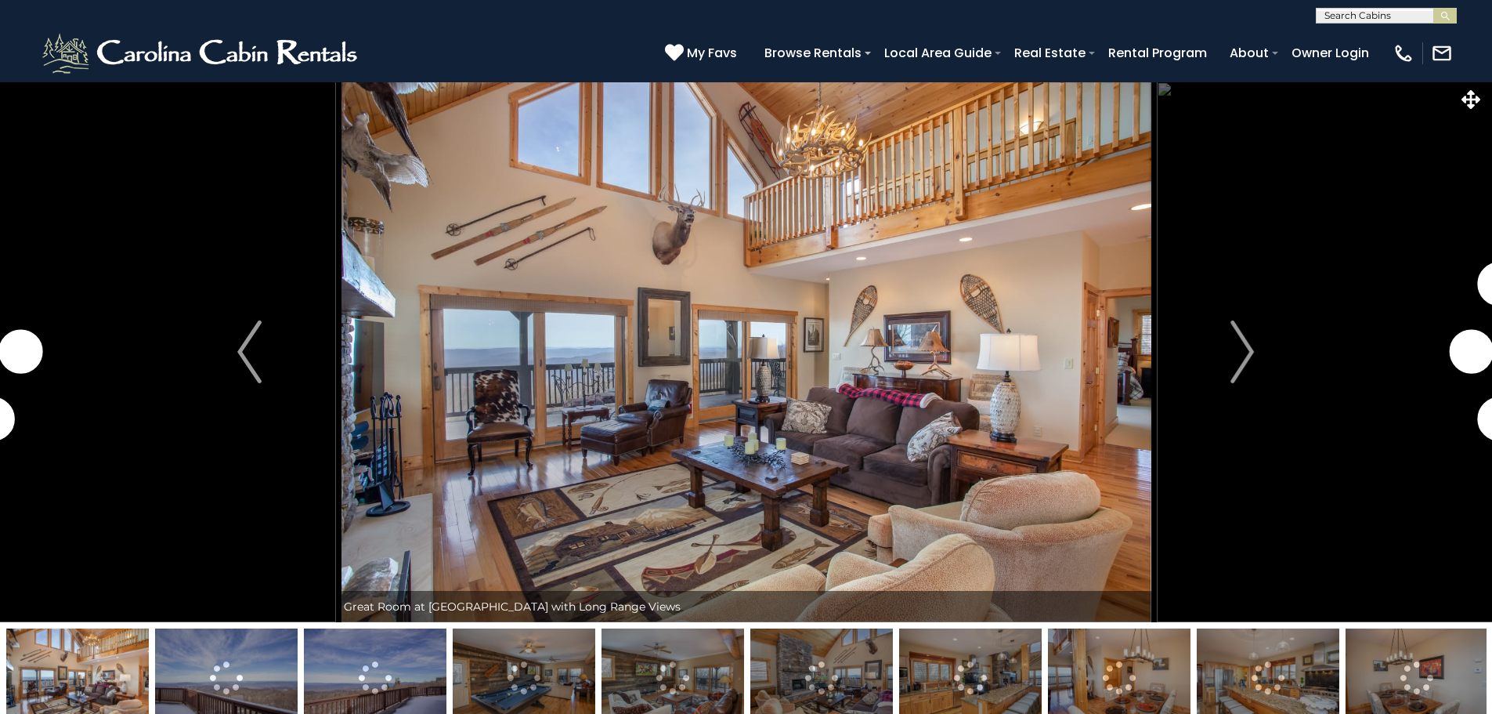
click at [1240, 355] on img "Next" at bounding box center [1242, 351] width 23 height 63
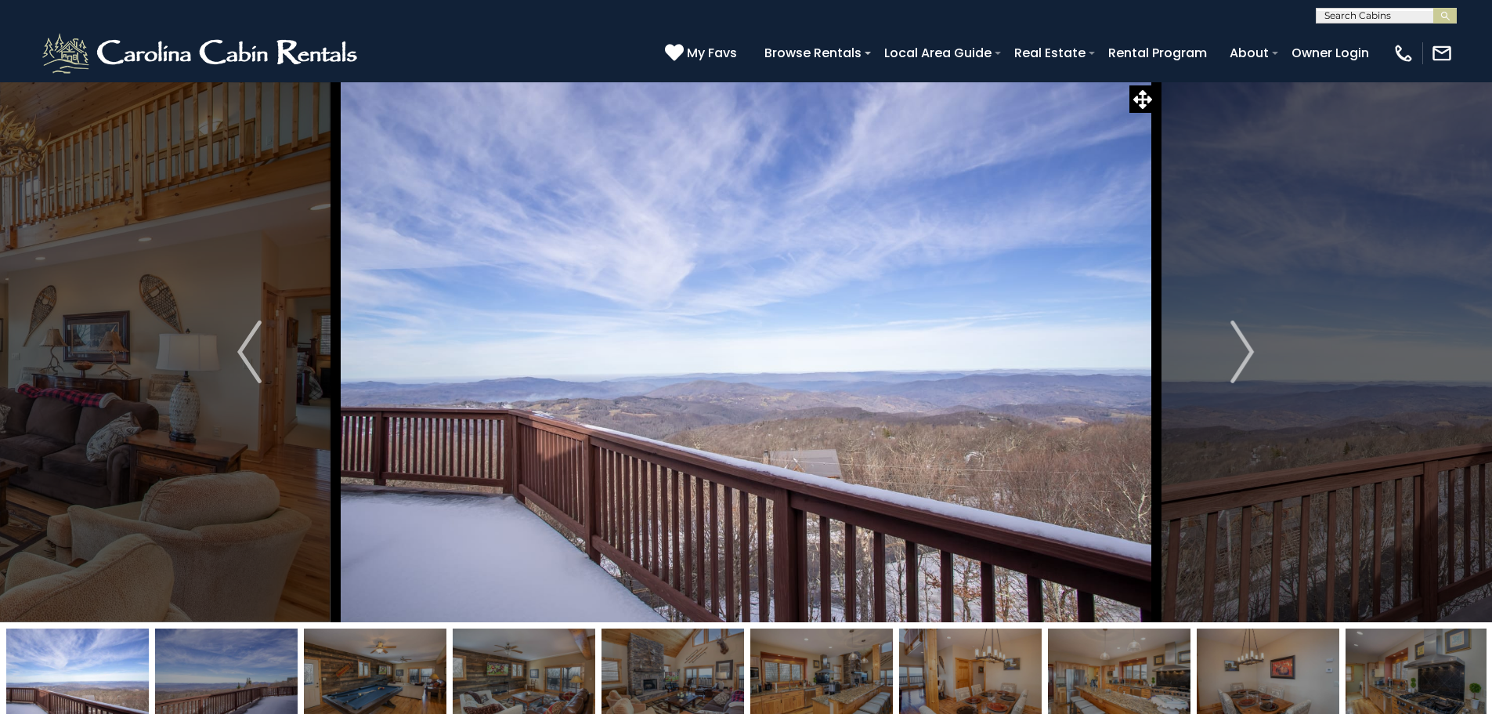
click at [1240, 355] on img "Next" at bounding box center [1242, 351] width 23 height 63
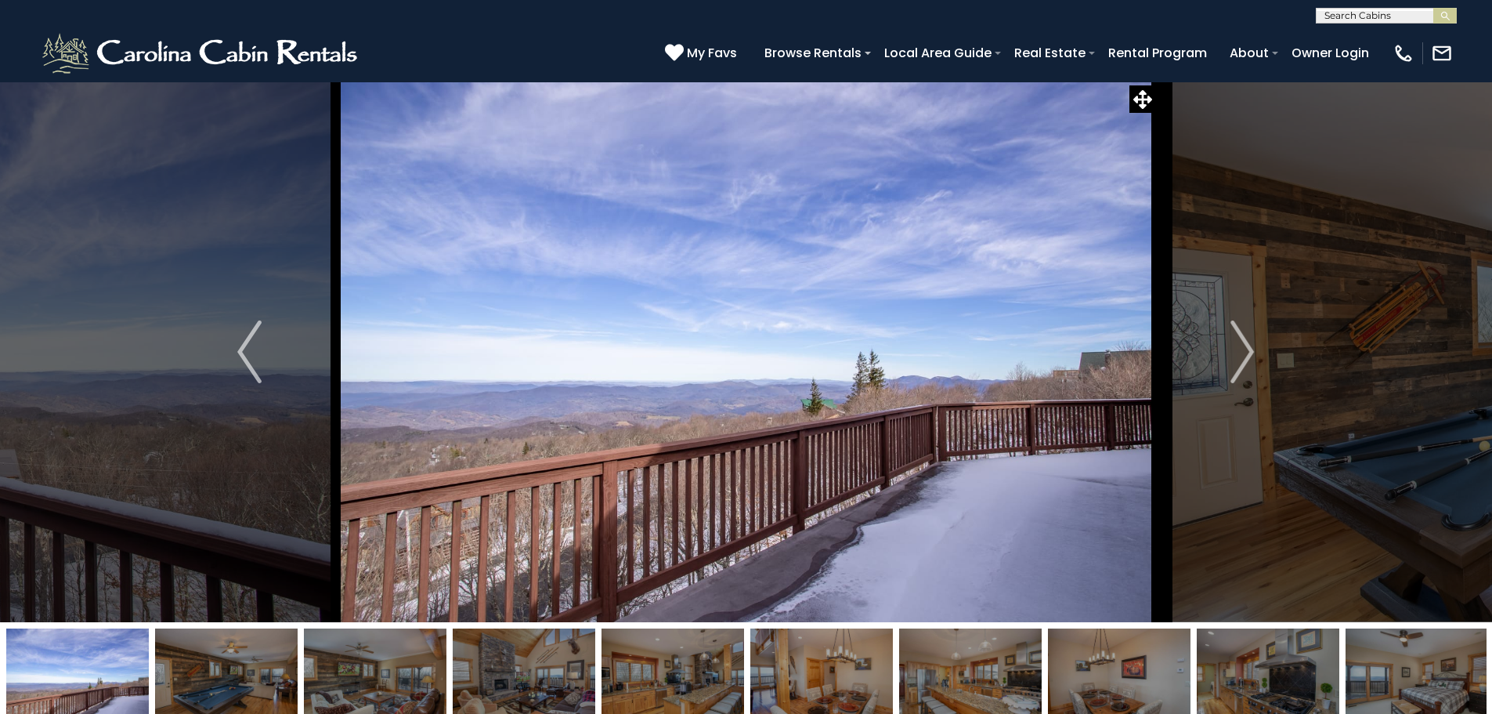
click at [1240, 355] on img "Next" at bounding box center [1242, 351] width 23 height 63
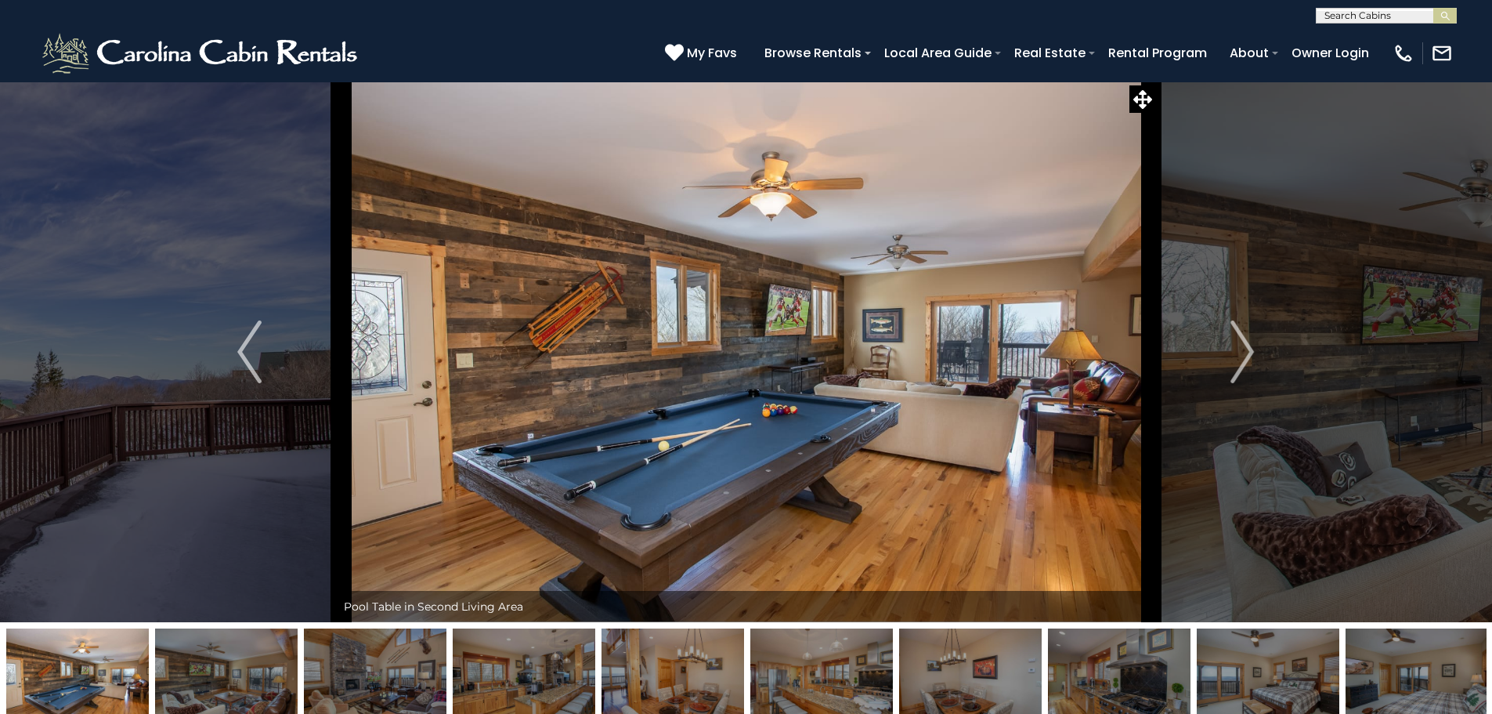
click at [1240, 355] on img "Next" at bounding box center [1242, 351] width 23 height 63
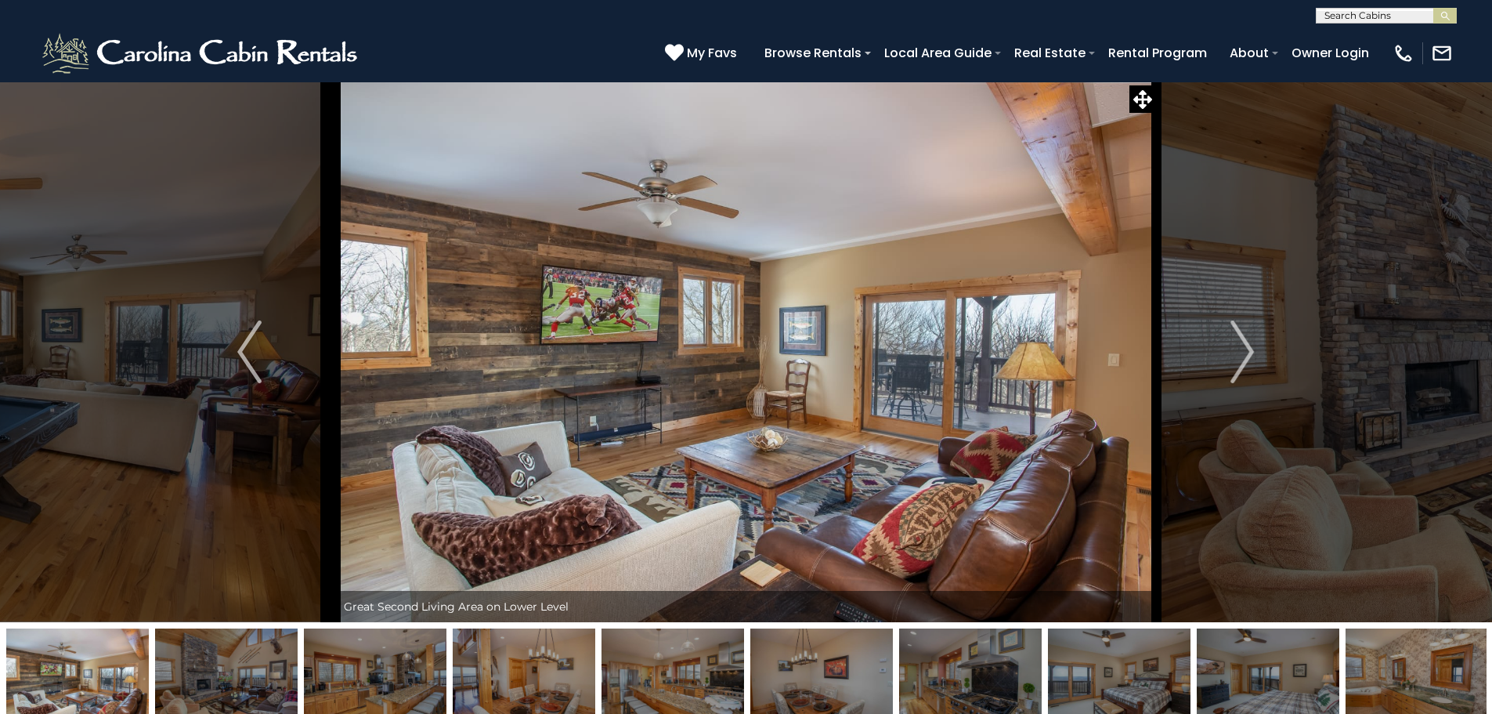
click at [1240, 355] on img "Next" at bounding box center [1242, 351] width 23 height 63
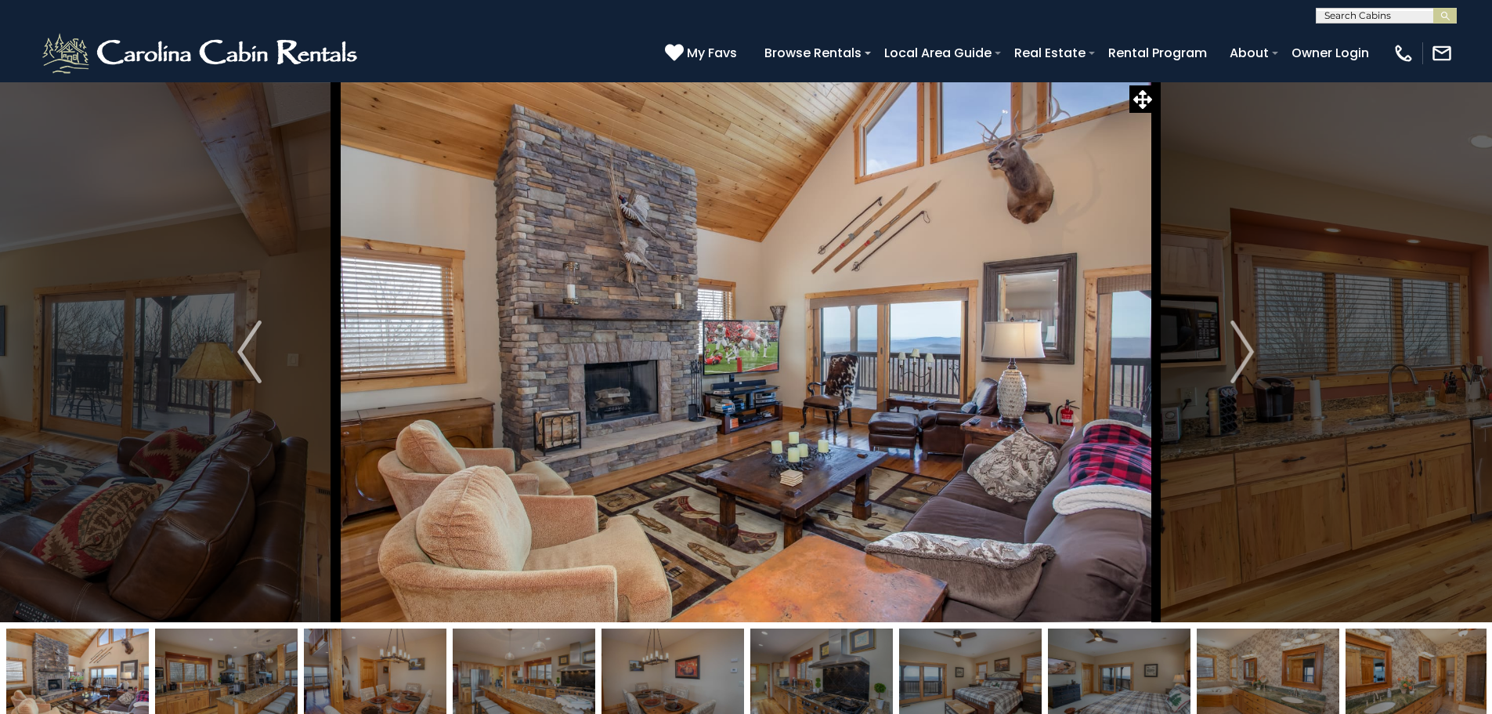
click at [1240, 355] on img "Next" at bounding box center [1242, 351] width 23 height 63
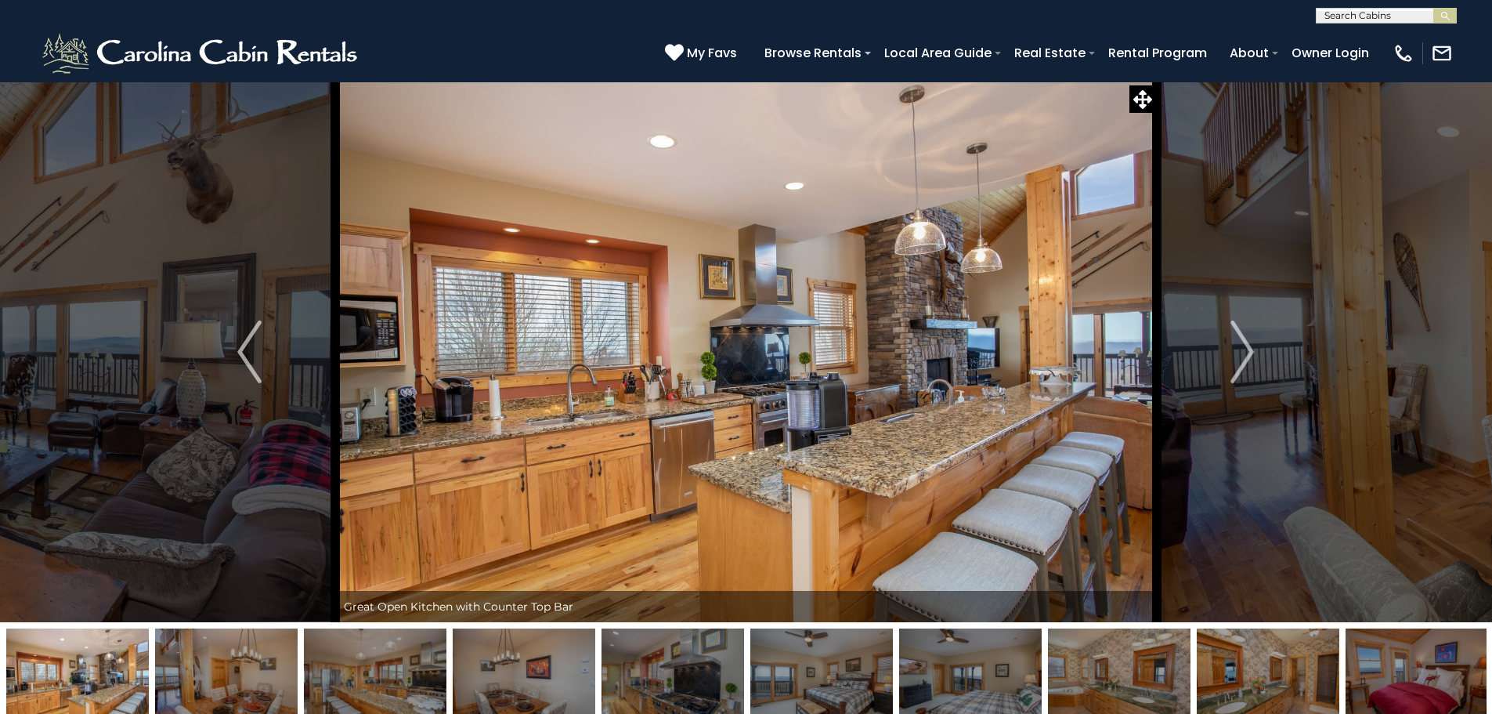
click at [1240, 355] on img "Next" at bounding box center [1242, 351] width 23 height 63
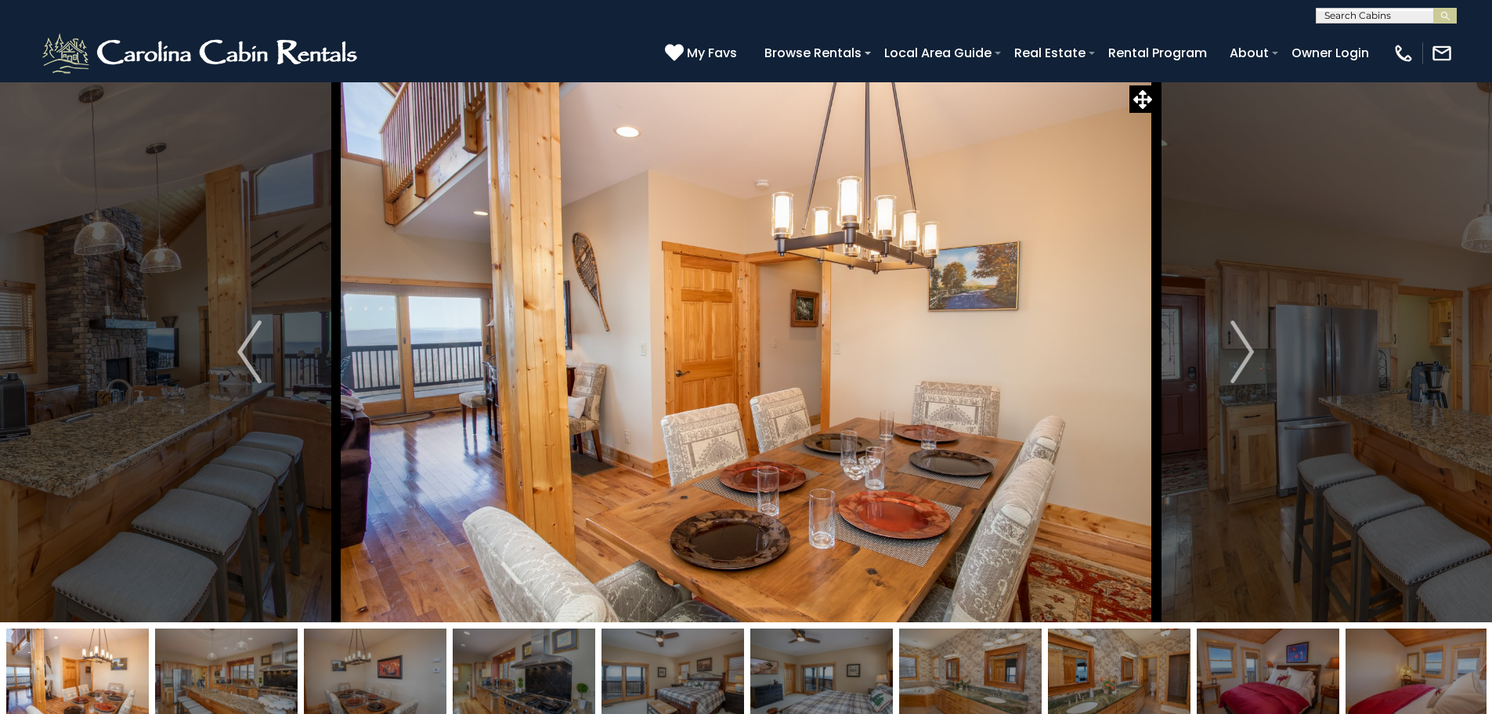
click at [1240, 355] on img "Next" at bounding box center [1242, 351] width 23 height 63
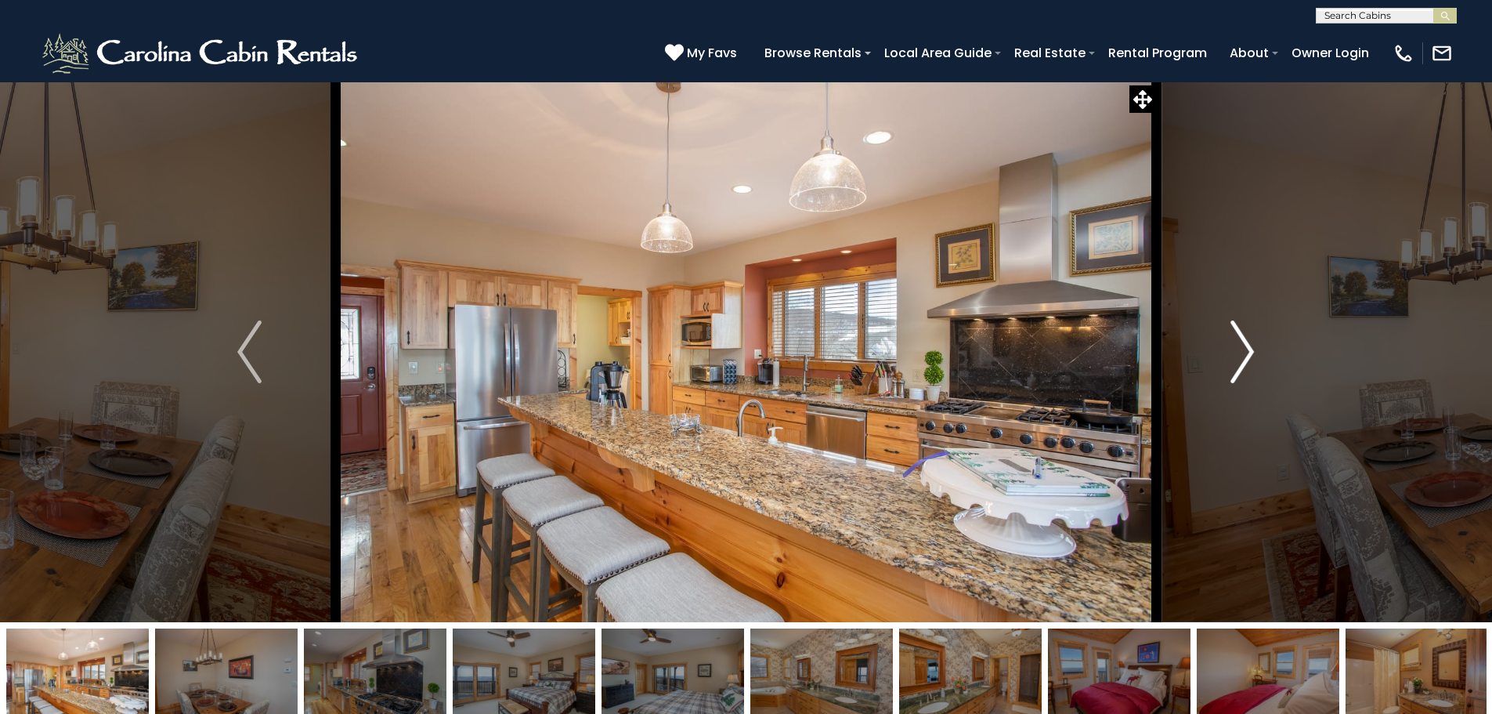
click at [1239, 355] on img "Next" at bounding box center [1242, 351] width 23 height 63
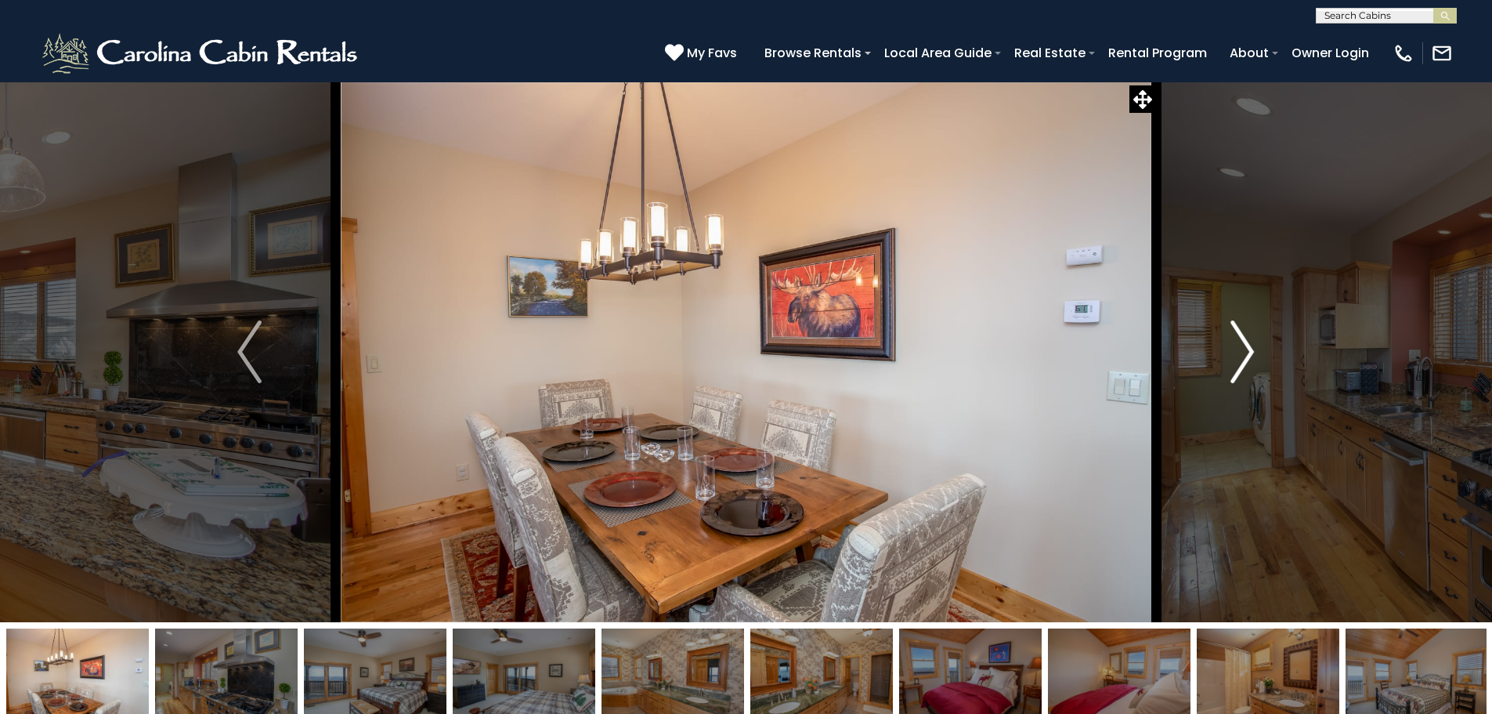
click at [1238, 355] on img "Next" at bounding box center [1242, 351] width 23 height 63
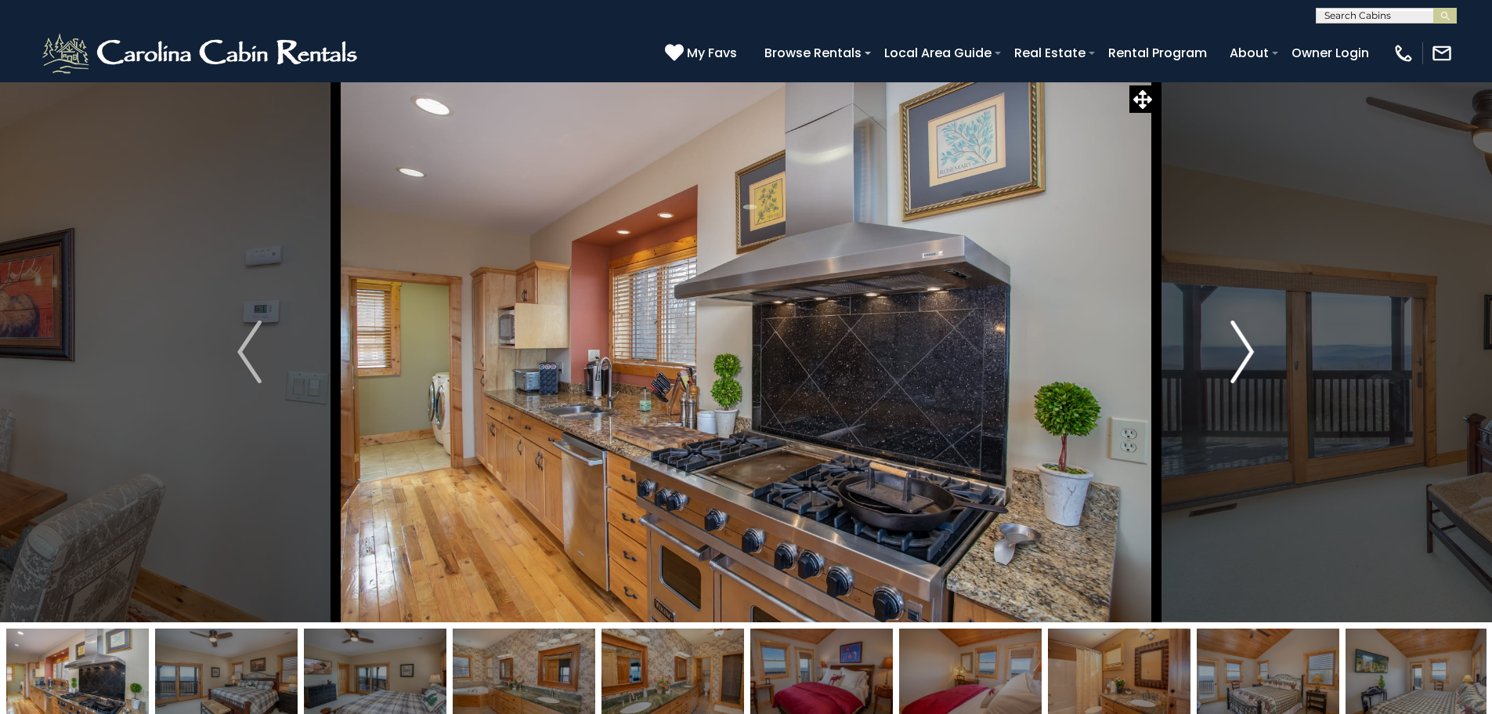
click at [1238, 355] on img "Next" at bounding box center [1242, 351] width 23 height 63
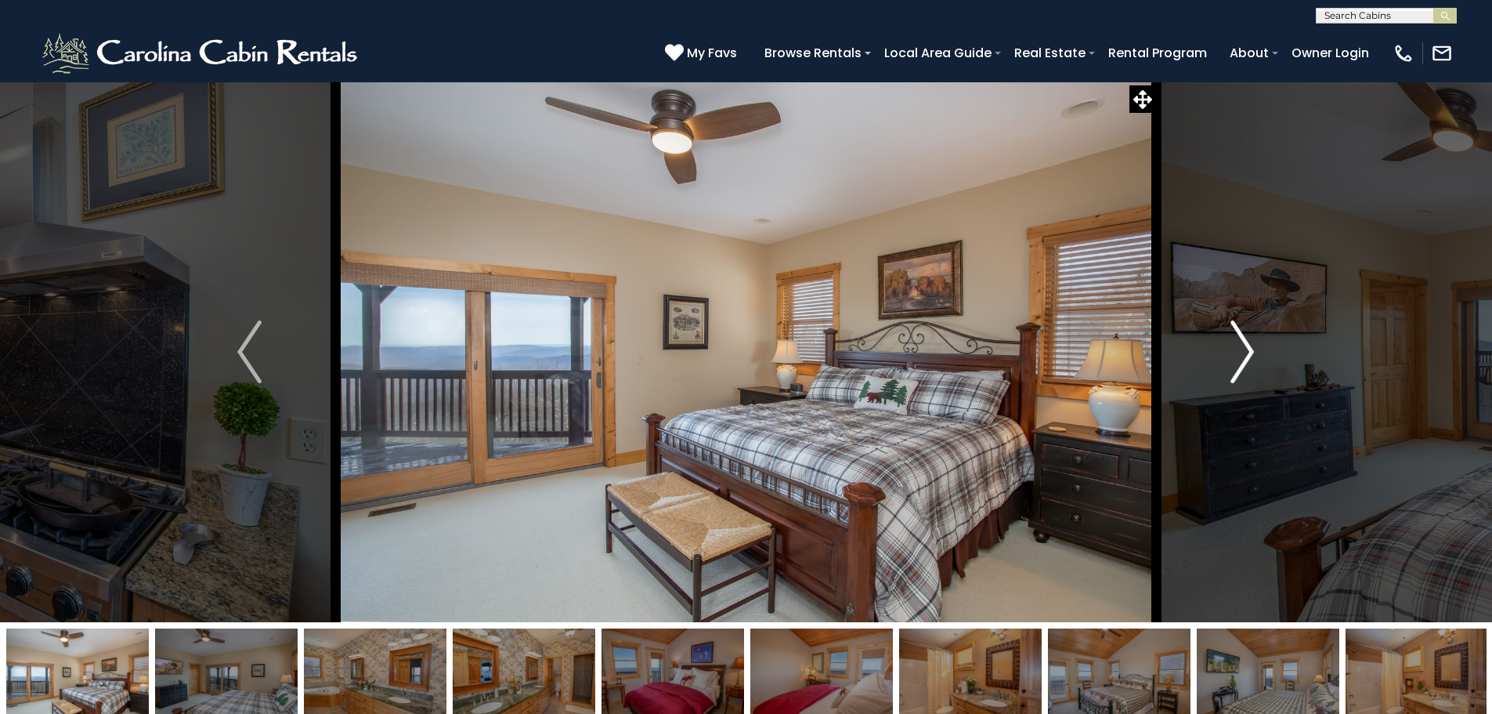
click at [1238, 355] on img "Next" at bounding box center [1242, 351] width 23 height 63
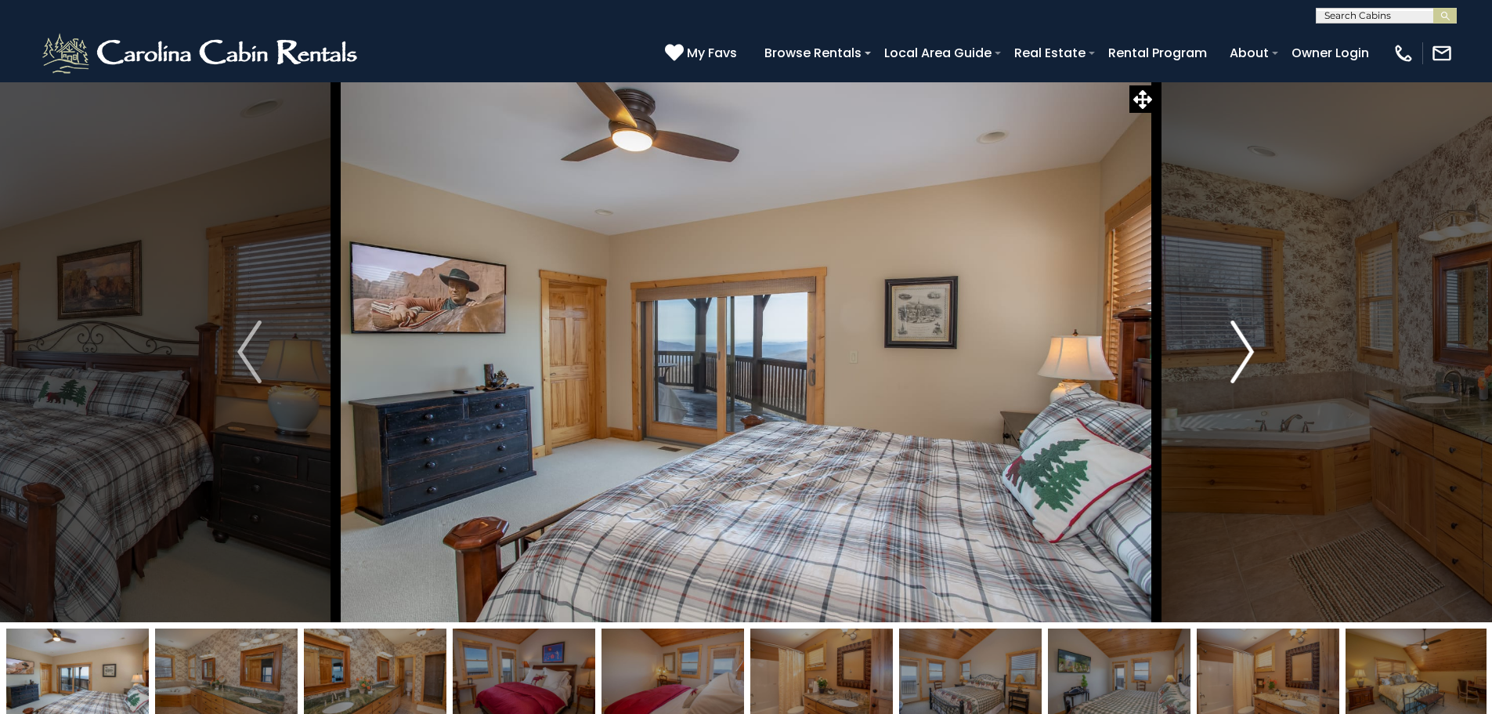
click at [1238, 355] on img "Next" at bounding box center [1242, 351] width 23 height 63
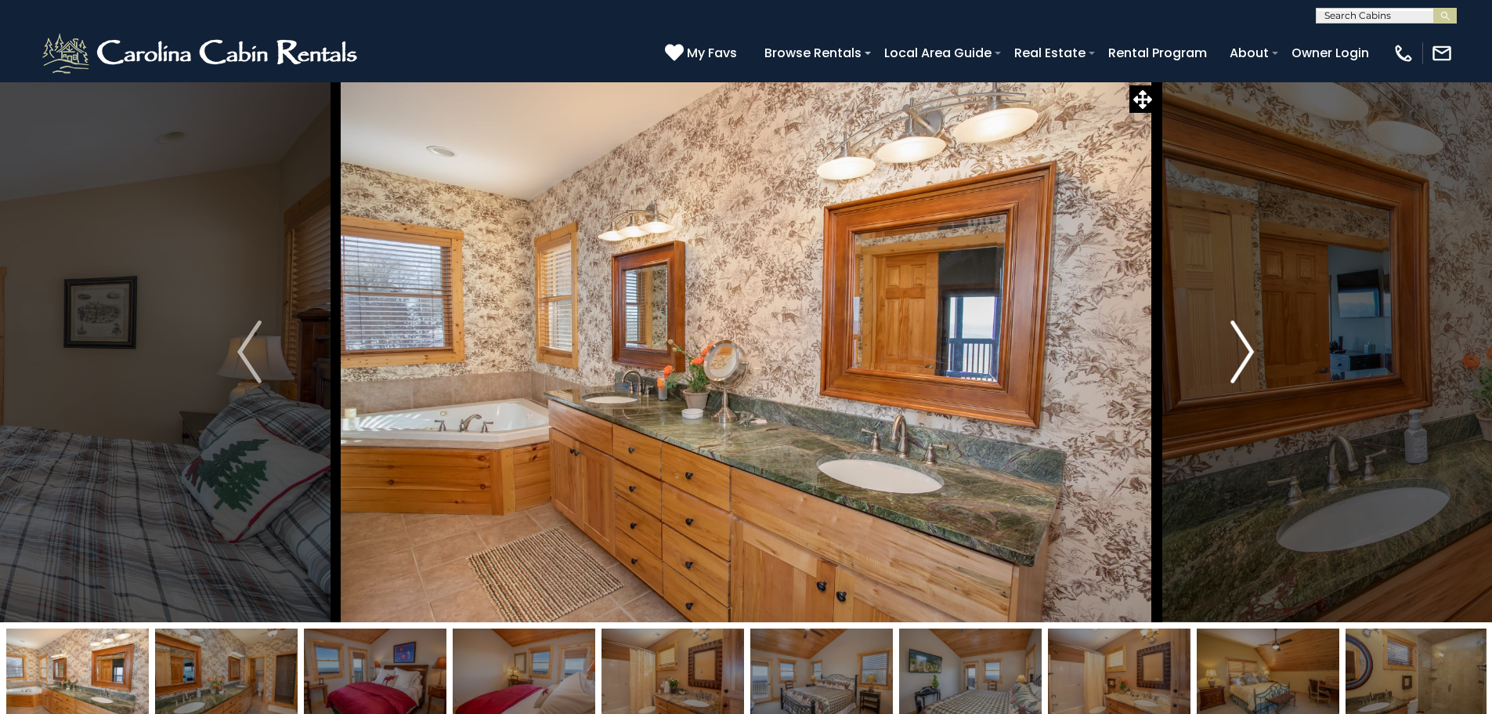
click at [1238, 355] on img "Next" at bounding box center [1242, 351] width 23 height 63
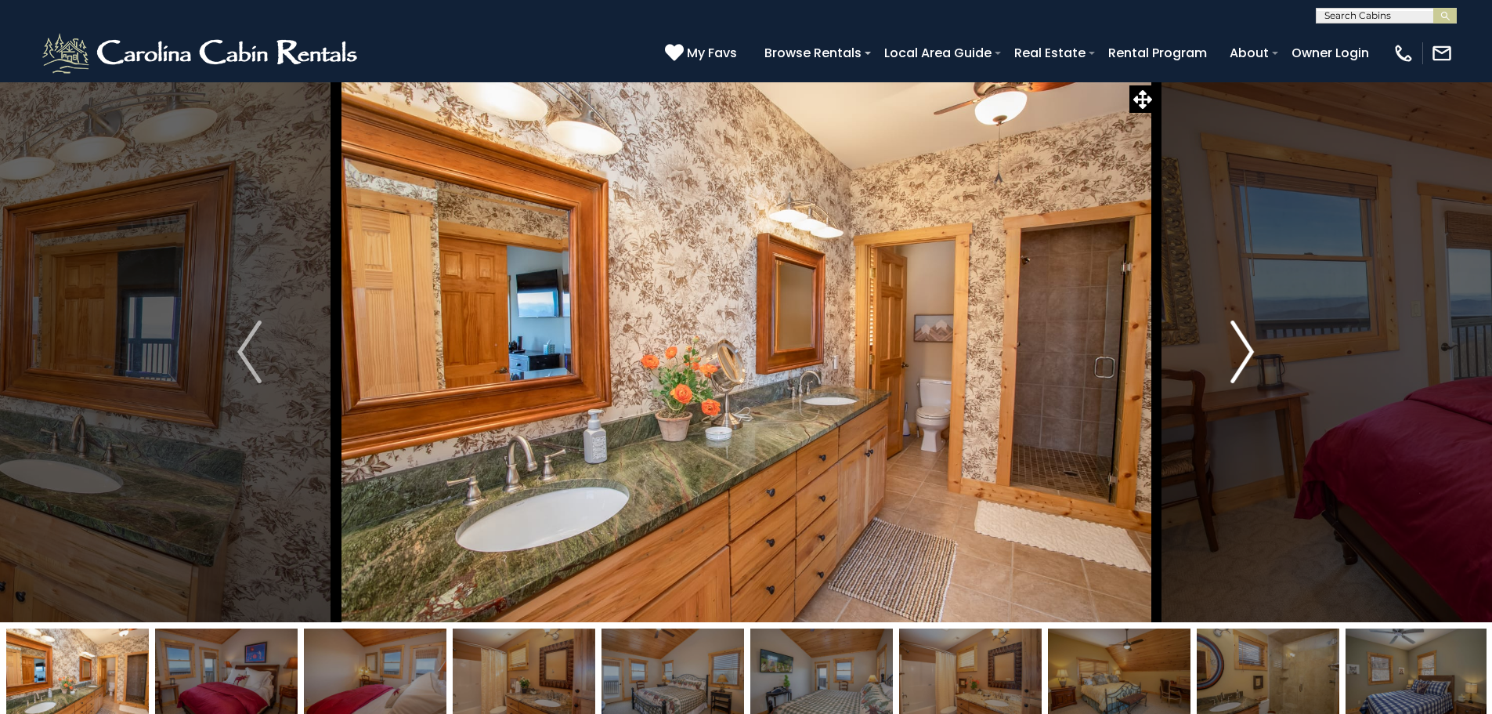
click at [1238, 355] on img "Next" at bounding box center [1242, 351] width 23 height 63
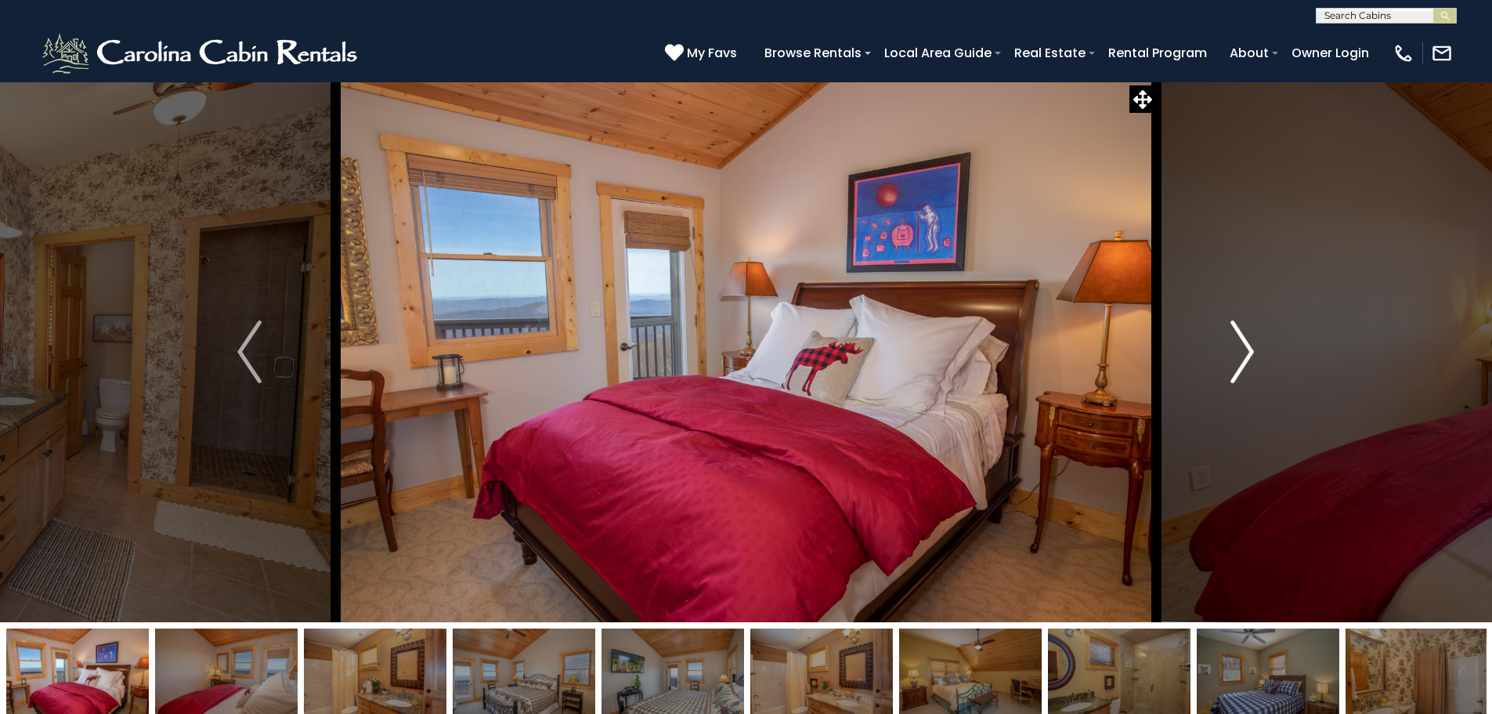
click at [1238, 355] on img "Next" at bounding box center [1242, 351] width 23 height 63
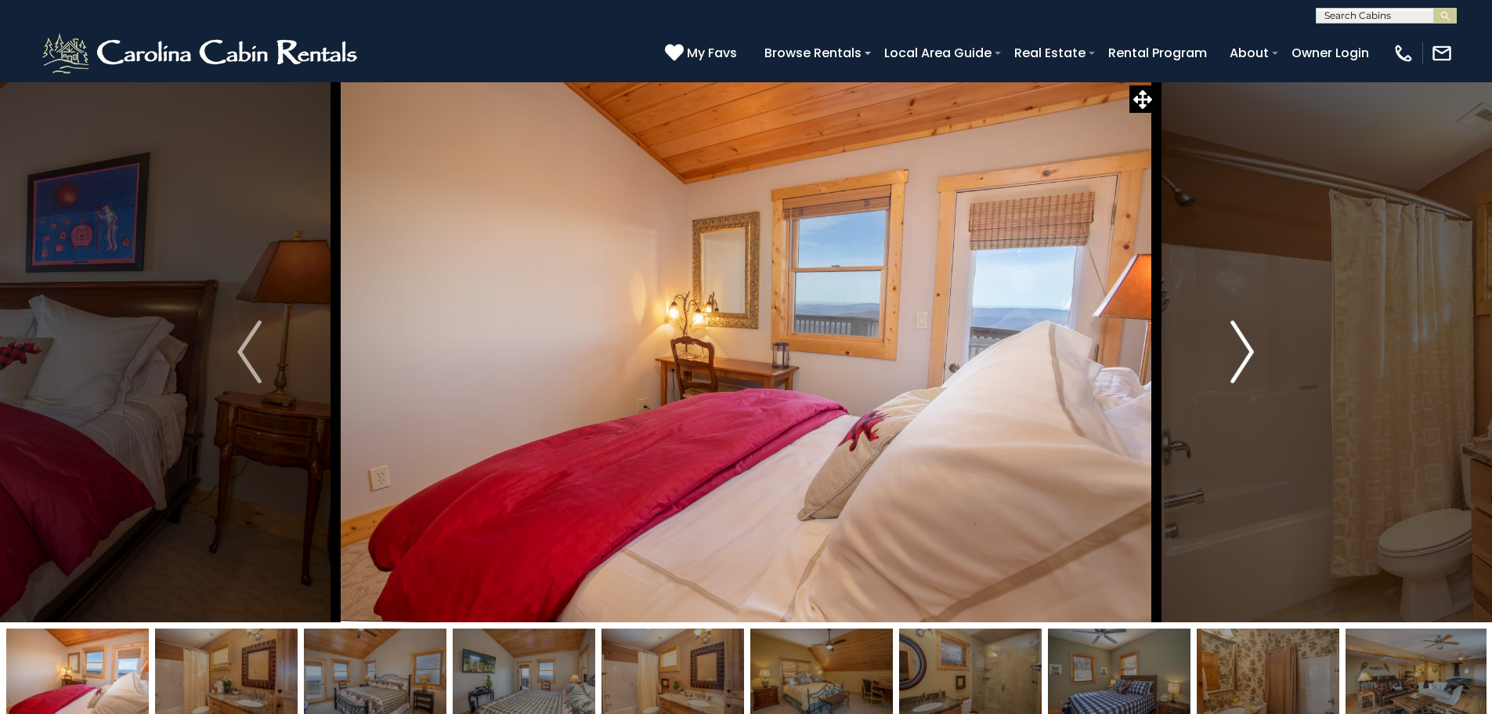
click at [1238, 355] on img "Next" at bounding box center [1242, 351] width 23 height 63
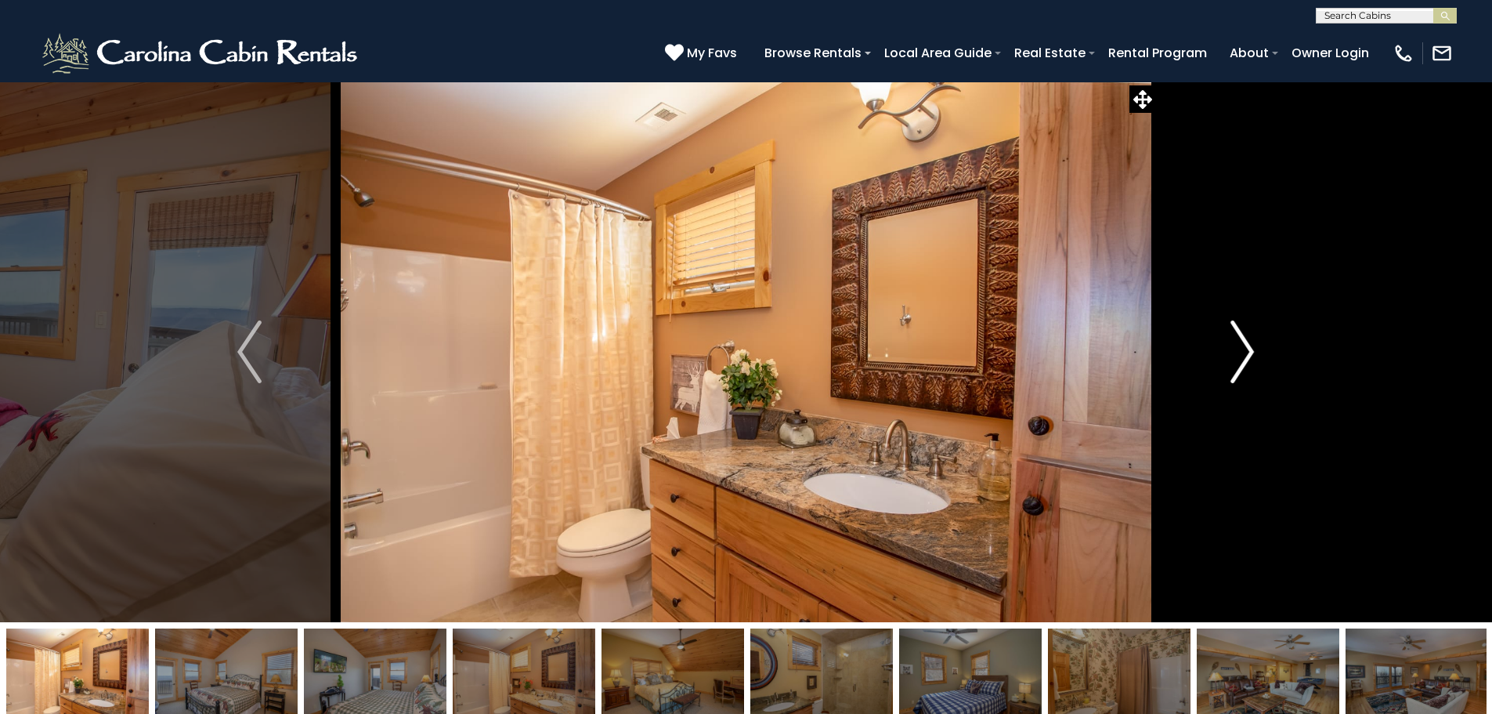
click at [1235, 356] on img "Next" at bounding box center [1242, 351] width 23 height 63
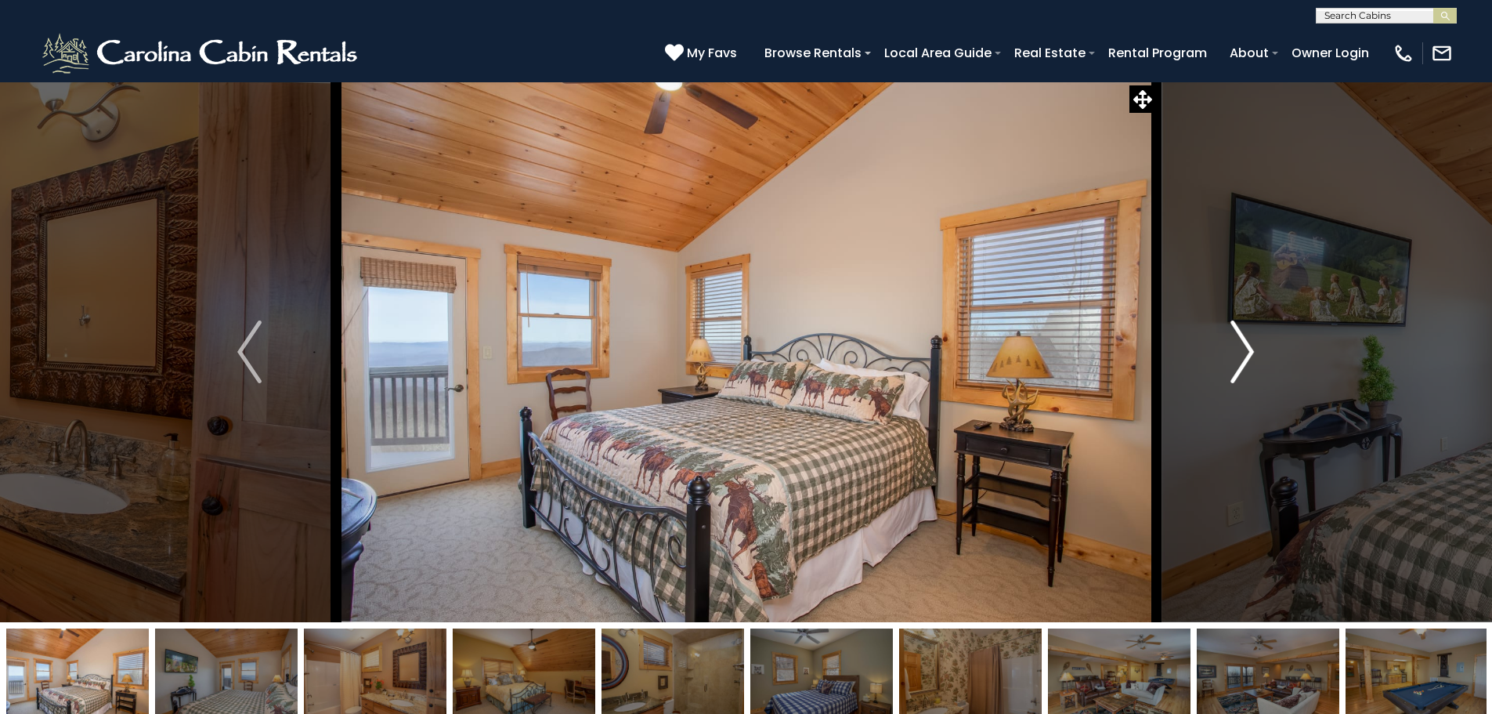
click at [1235, 356] on img "Next" at bounding box center [1242, 351] width 23 height 63
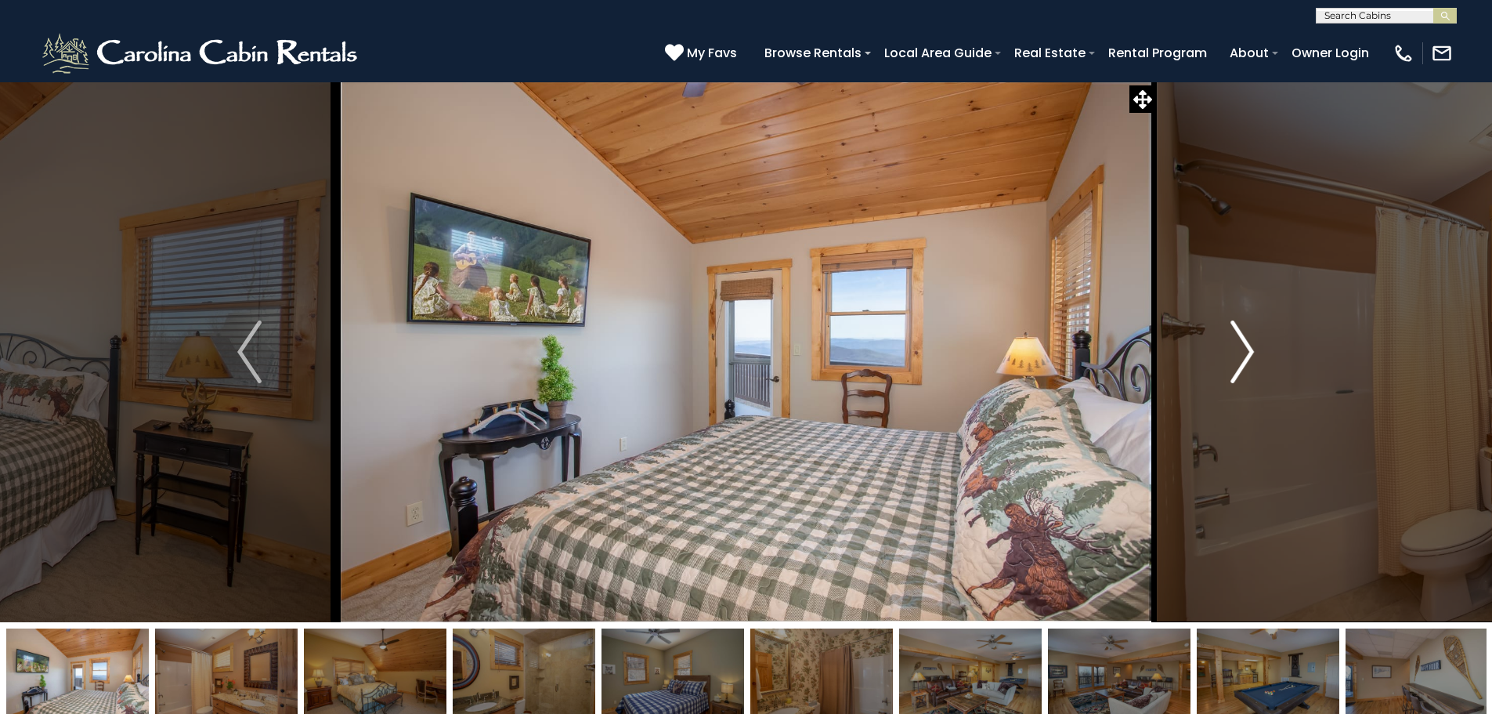
click at [1234, 356] on img "Next" at bounding box center [1242, 351] width 23 height 63
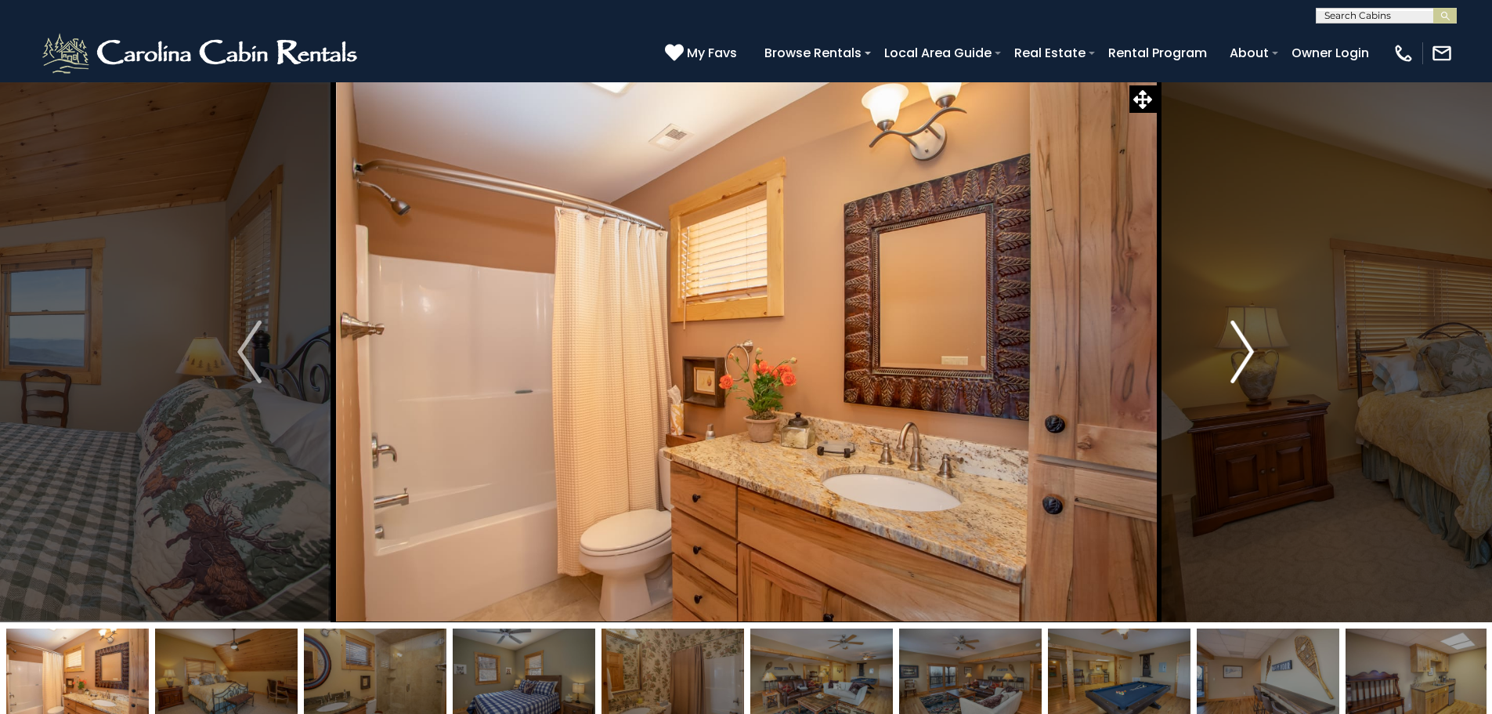
click at [1233, 356] on img "Next" at bounding box center [1242, 351] width 23 height 63
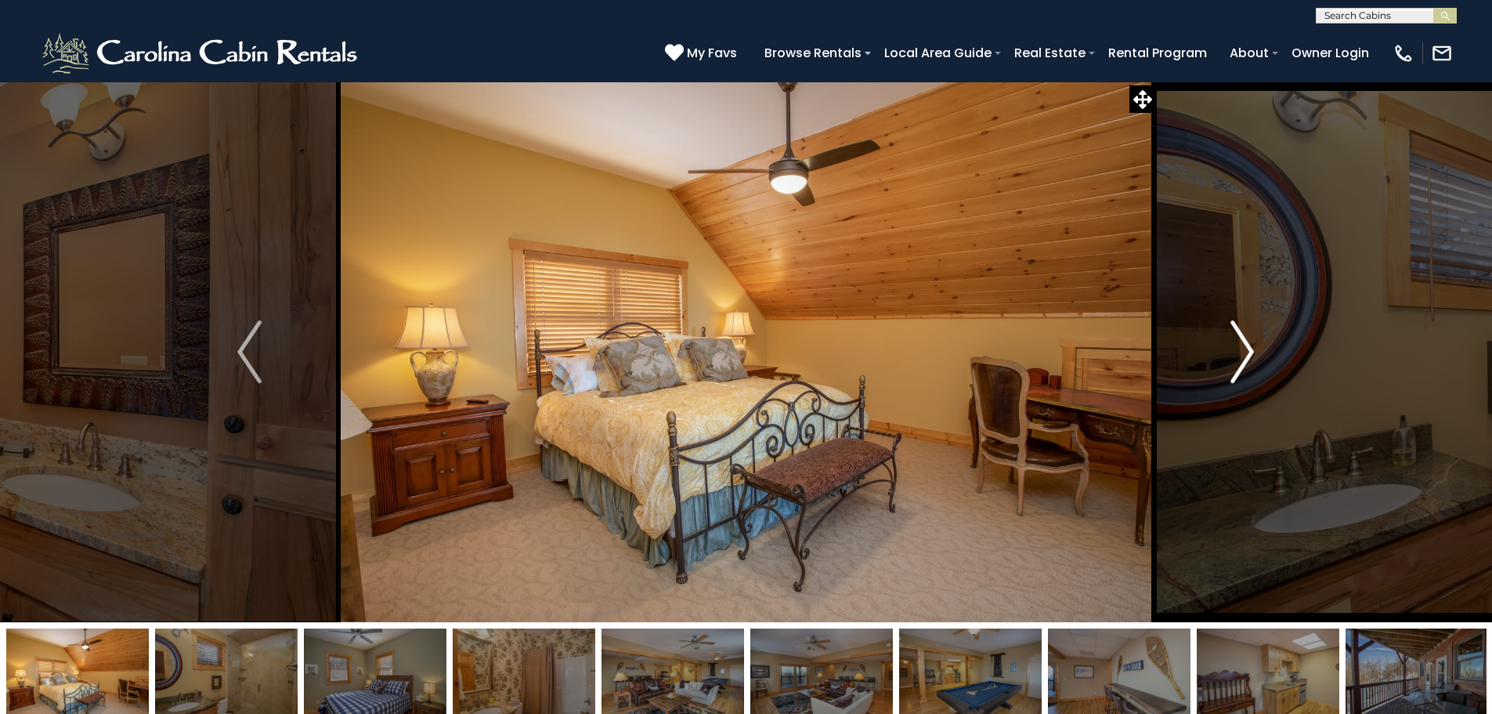
click at [1233, 356] on img "Next" at bounding box center [1242, 351] width 23 height 63
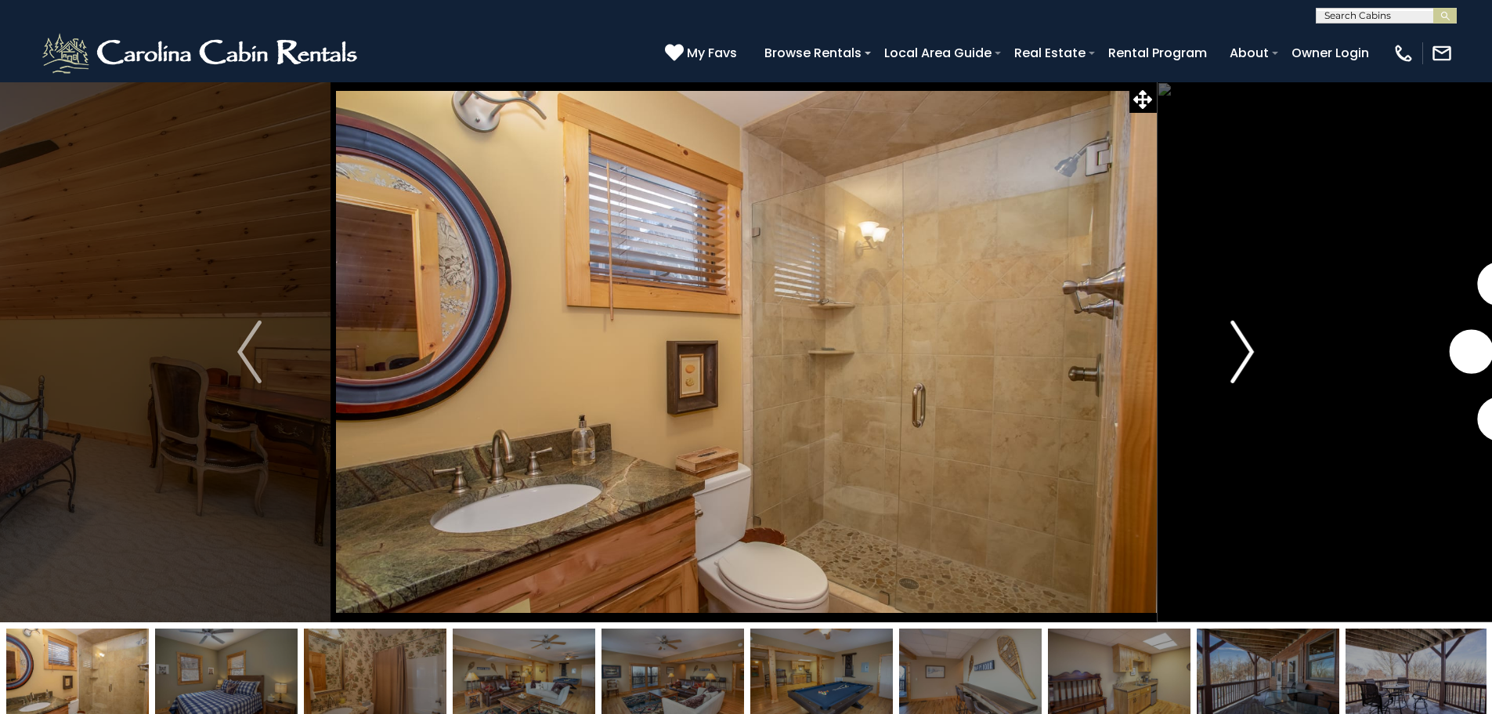
click at [1233, 356] on img "Next" at bounding box center [1242, 351] width 23 height 63
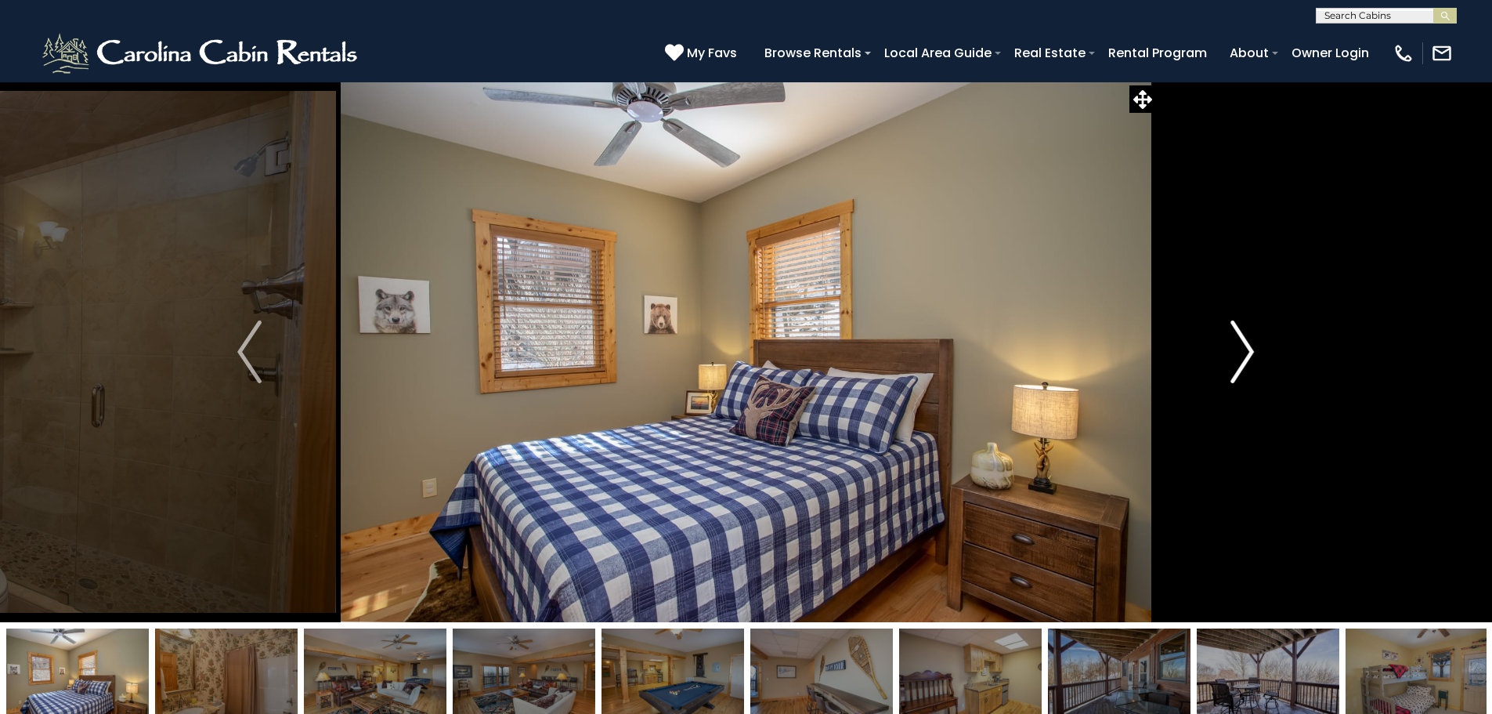
click at [1233, 356] on img "Next" at bounding box center [1242, 351] width 23 height 63
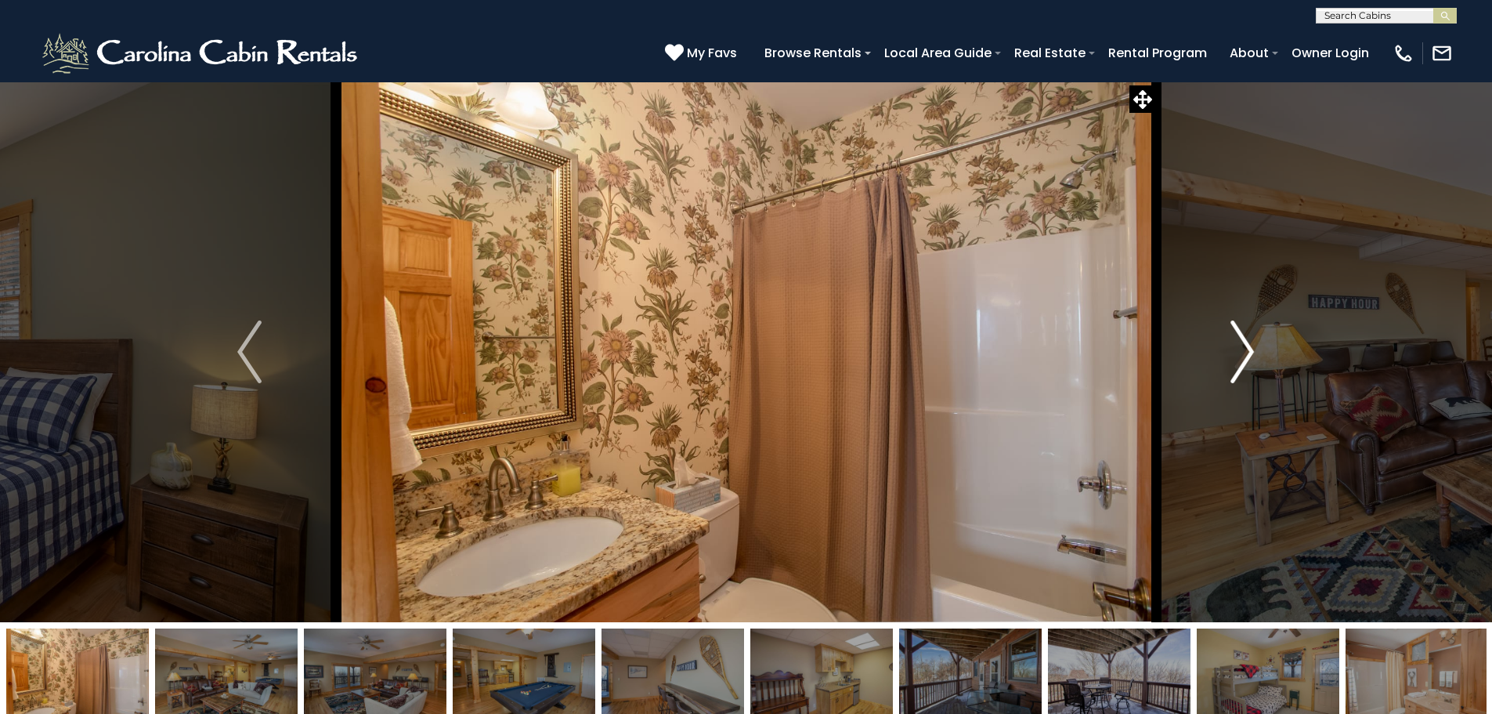
click at [1233, 356] on img "Next" at bounding box center [1242, 351] width 23 height 63
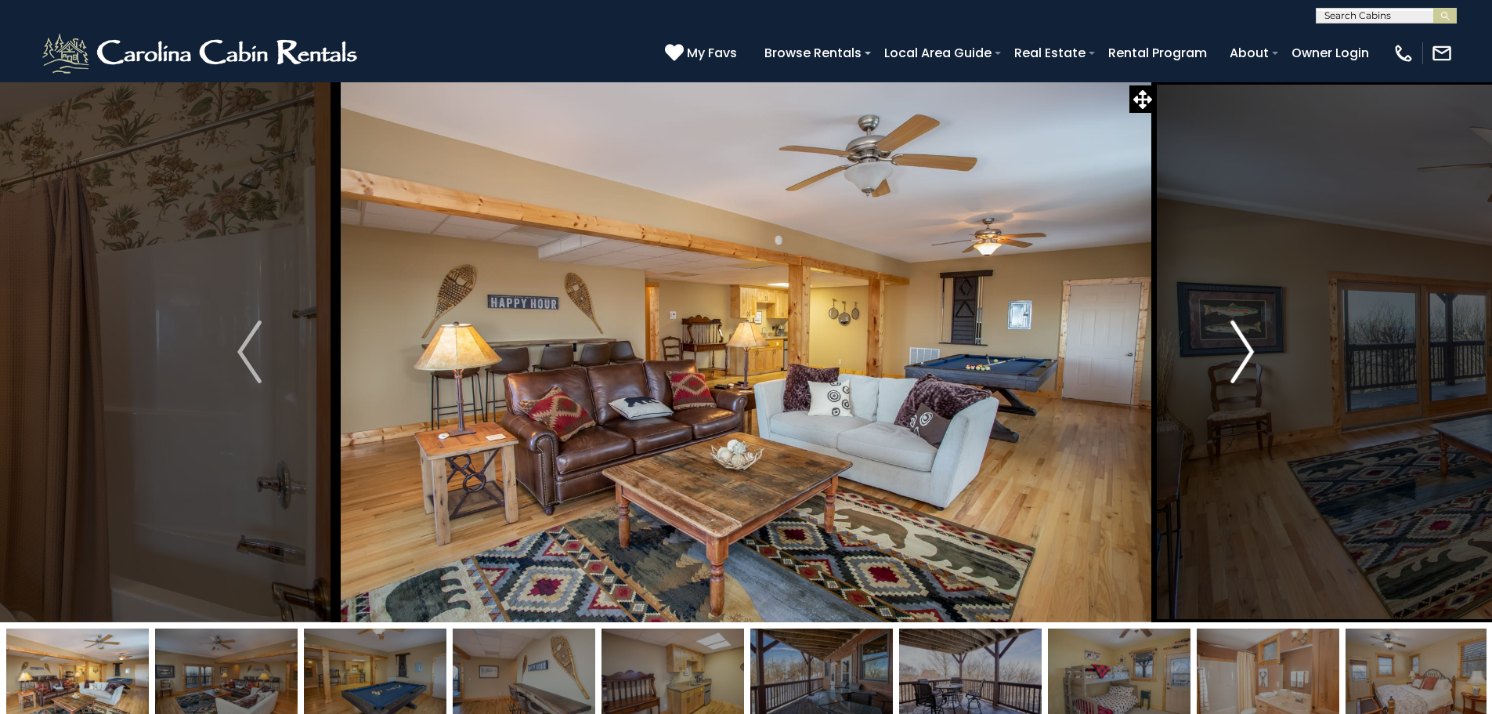
click at [1233, 356] on img "Next" at bounding box center [1242, 351] width 23 height 63
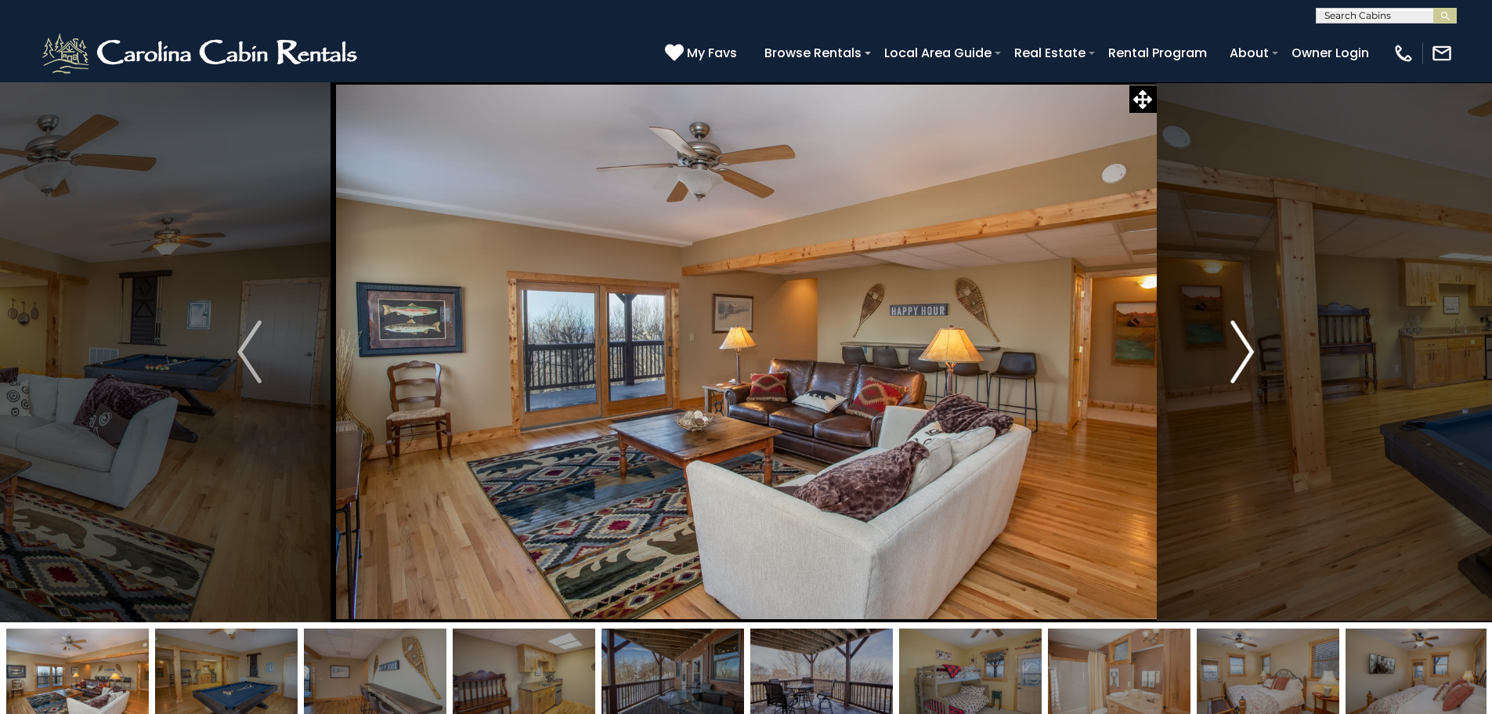
click at [1233, 356] on img "Next" at bounding box center [1242, 351] width 23 height 63
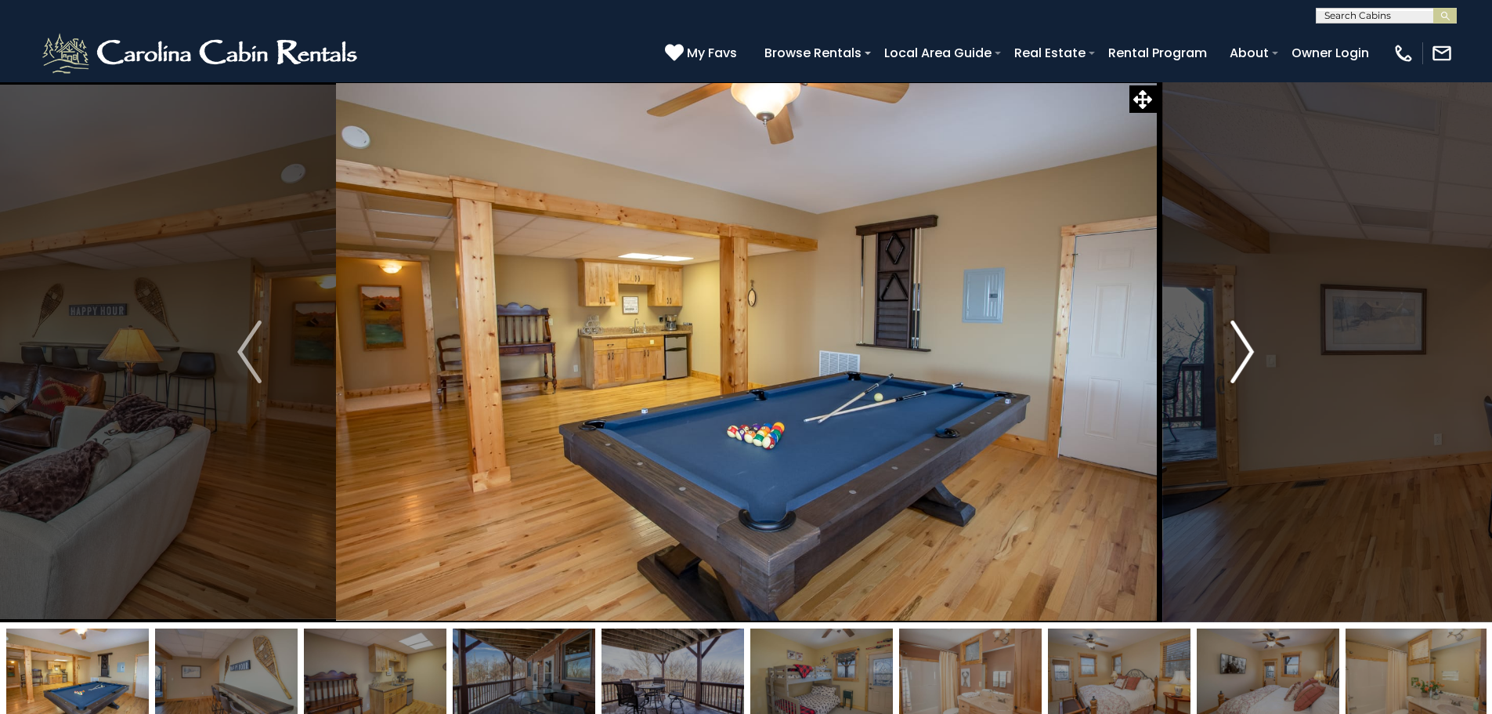
click at [1232, 356] on img "Next" at bounding box center [1242, 351] width 23 height 63
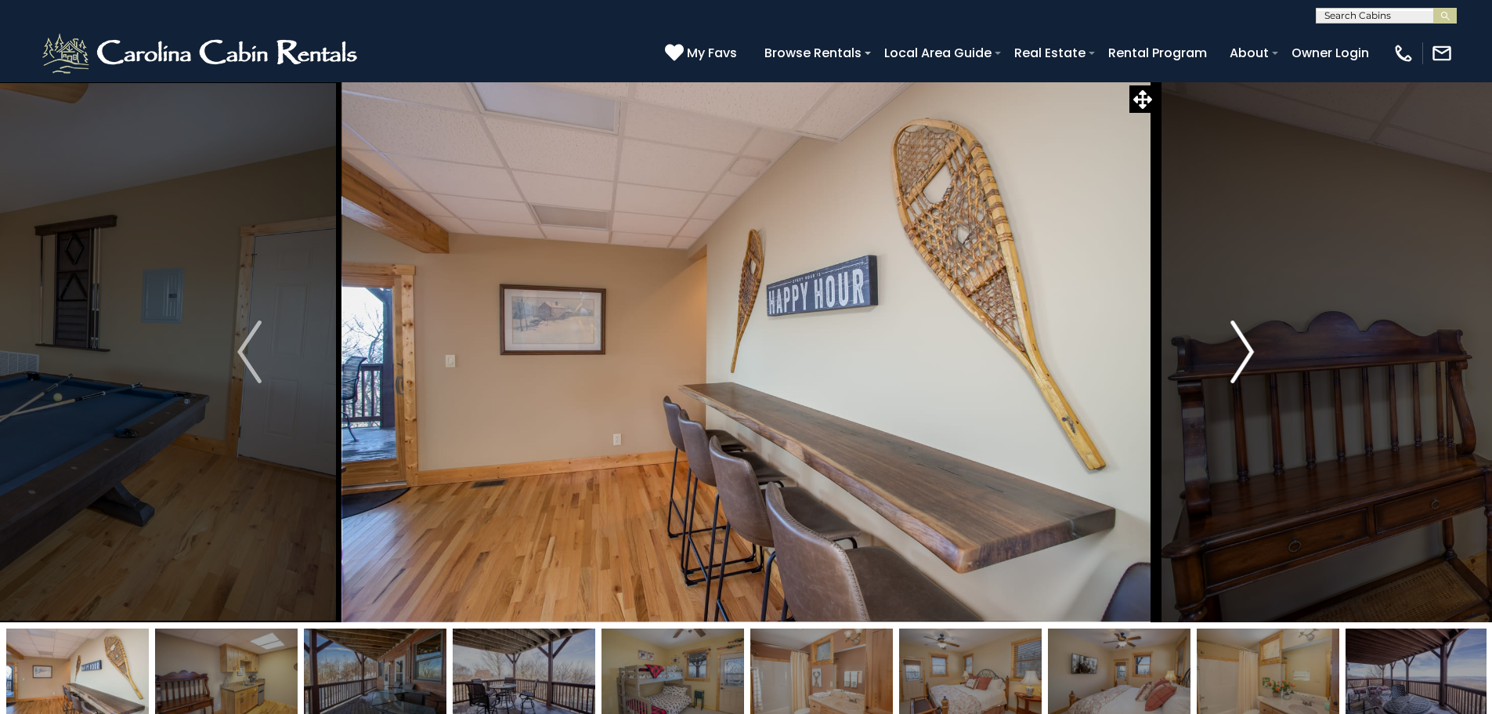
click at [1232, 356] on img "Next" at bounding box center [1242, 351] width 23 height 63
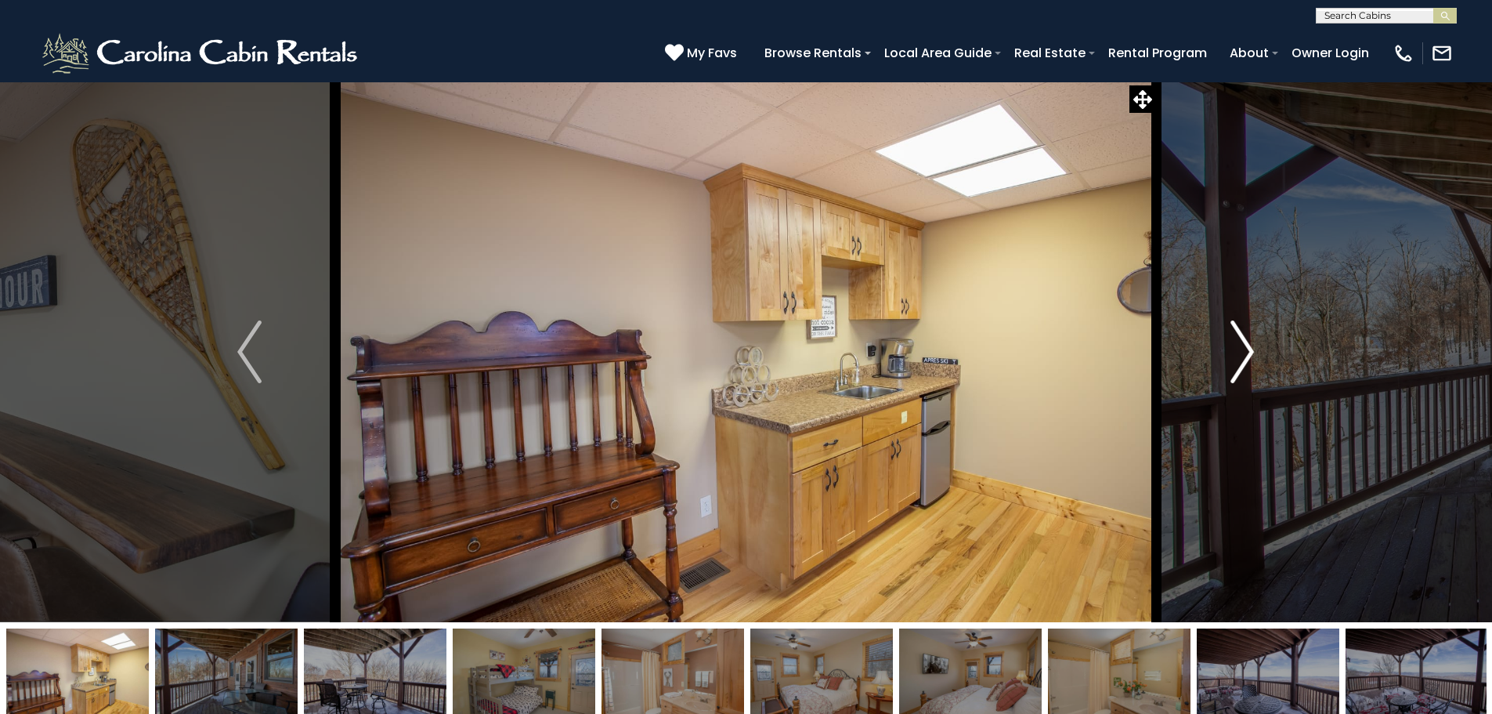
click at [1232, 356] on img "Next" at bounding box center [1242, 351] width 23 height 63
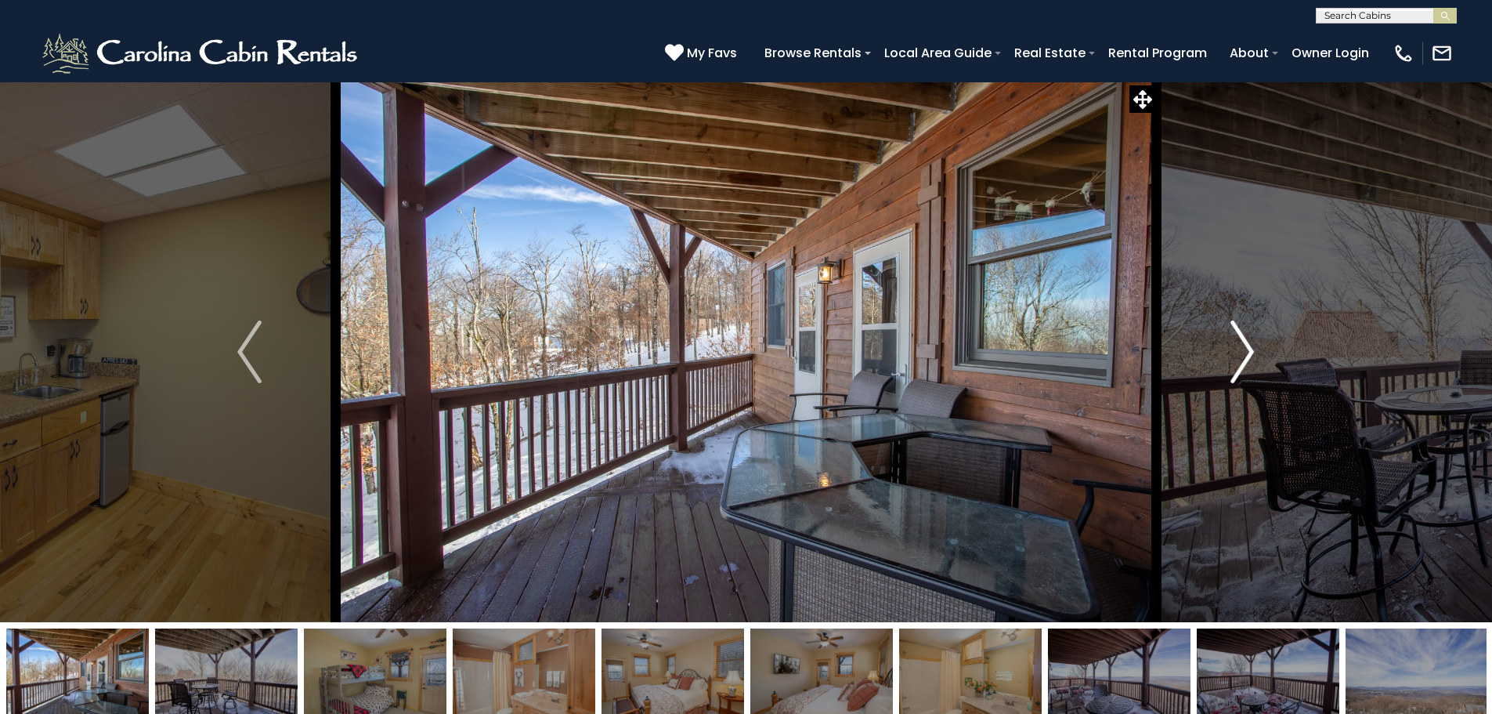
click at [1232, 356] on img "Next" at bounding box center [1242, 351] width 23 height 63
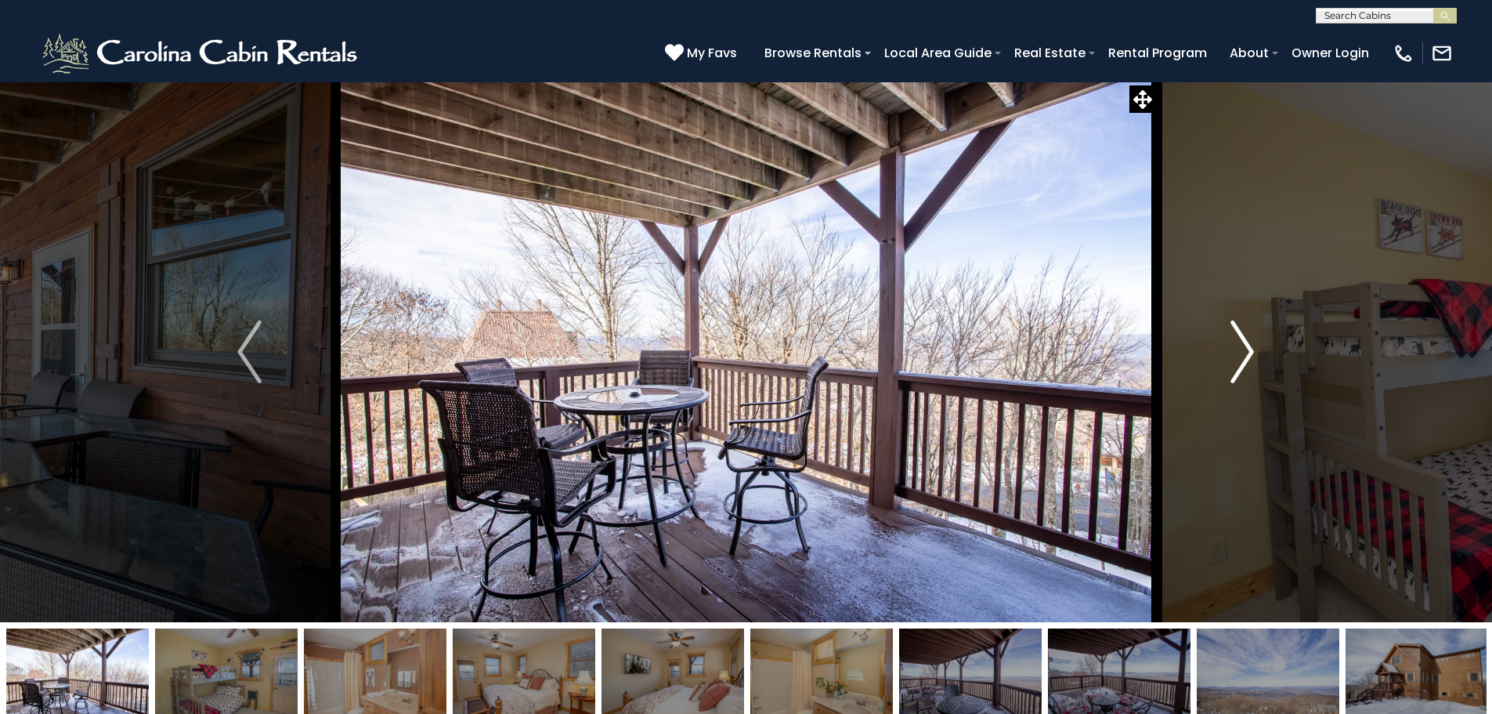
click at [1232, 356] on img "Next" at bounding box center [1242, 351] width 23 height 63
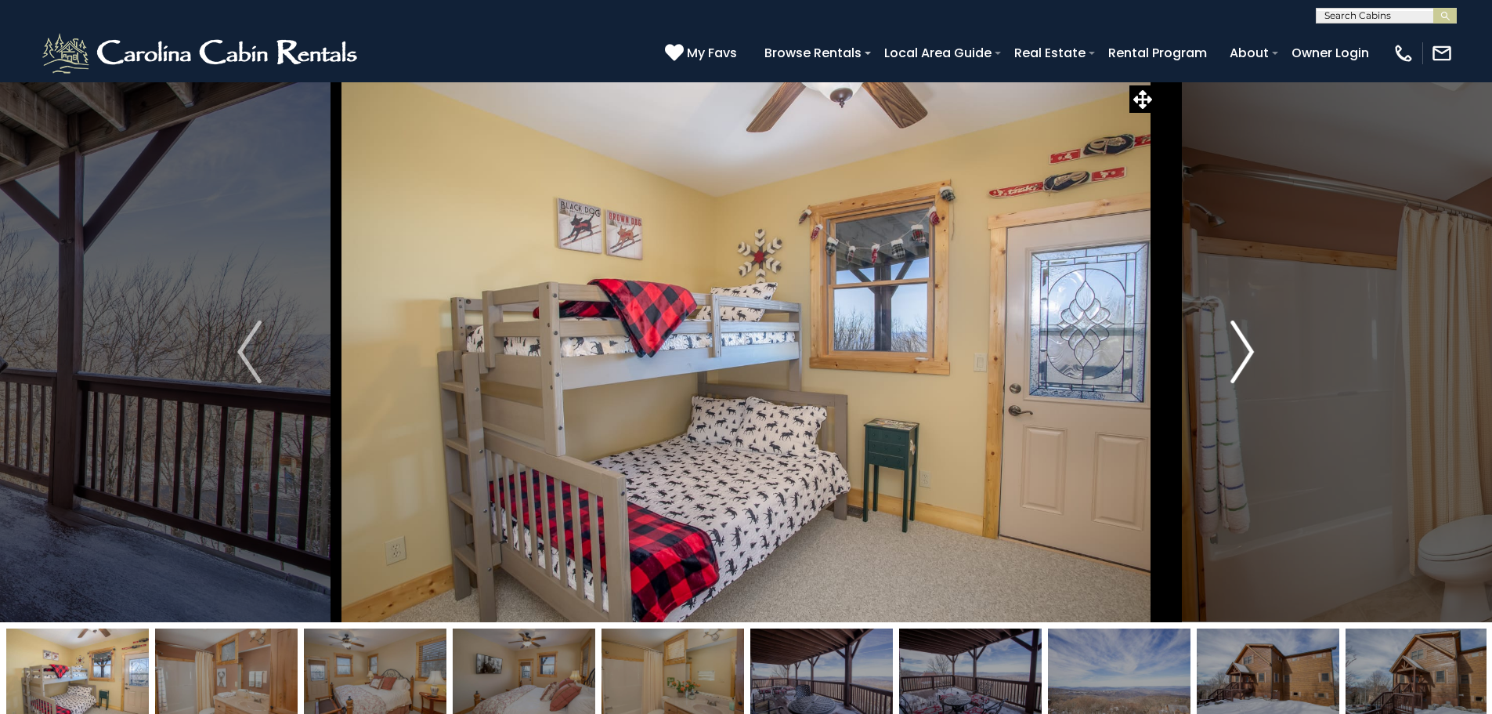
click at [1231, 356] on img "Next" at bounding box center [1242, 351] width 23 height 63
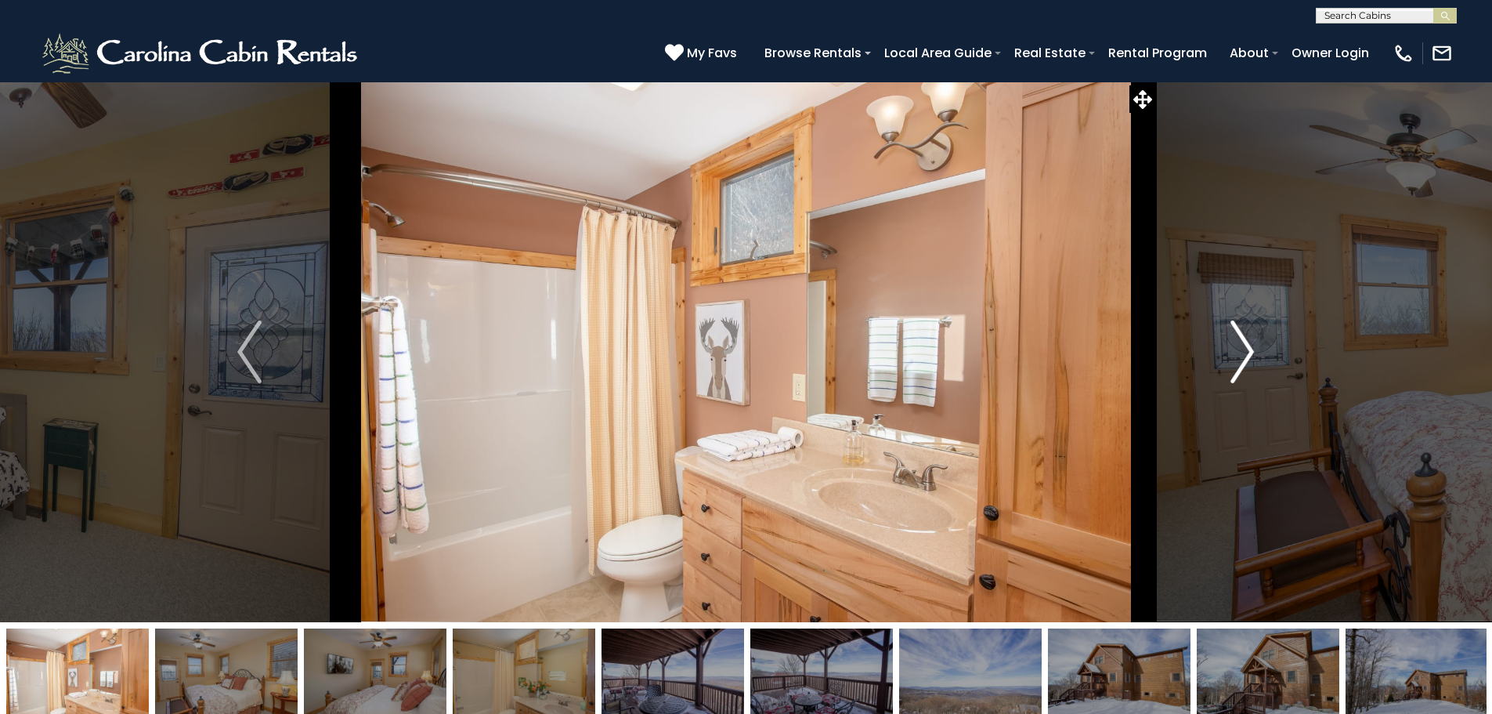
click at [1232, 355] on img "Next" at bounding box center [1242, 351] width 23 height 63
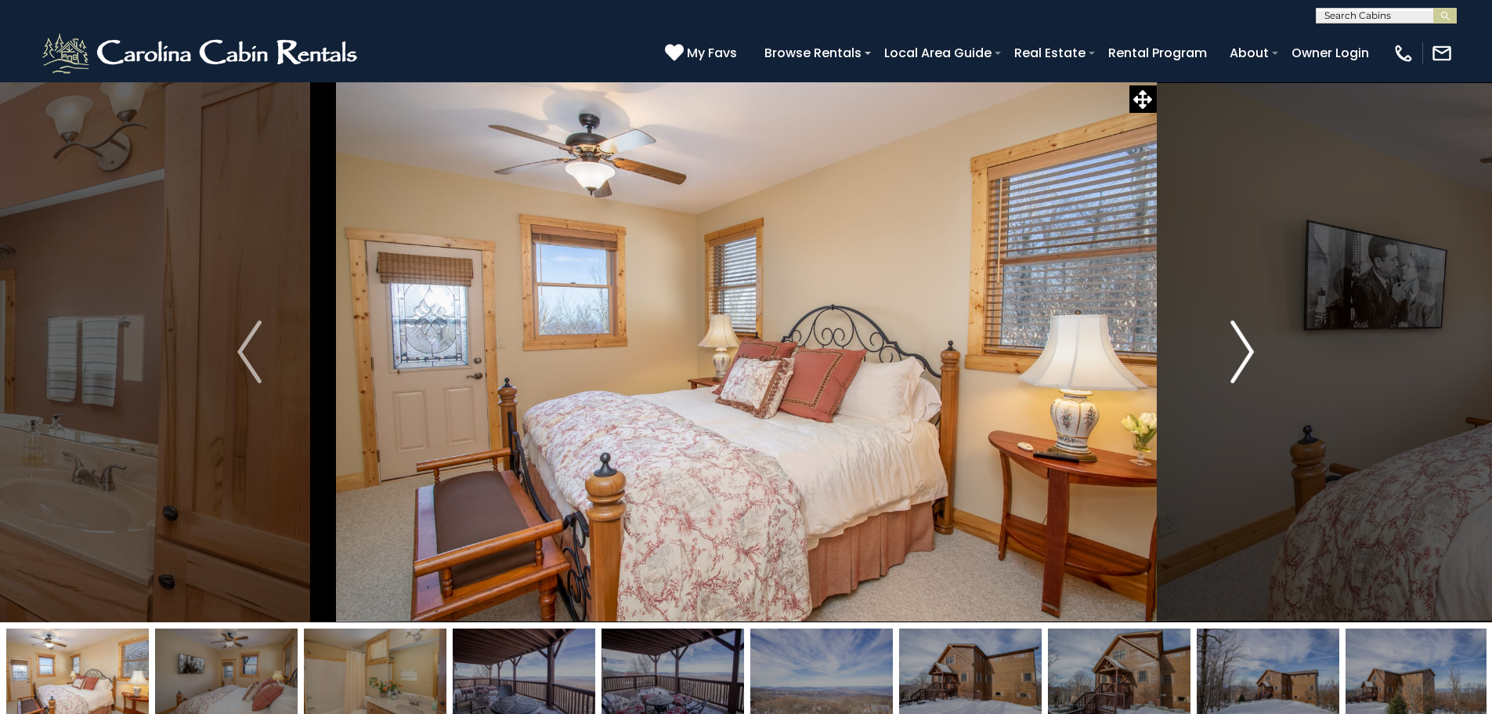
click at [1232, 355] on img "Next" at bounding box center [1242, 351] width 23 height 63
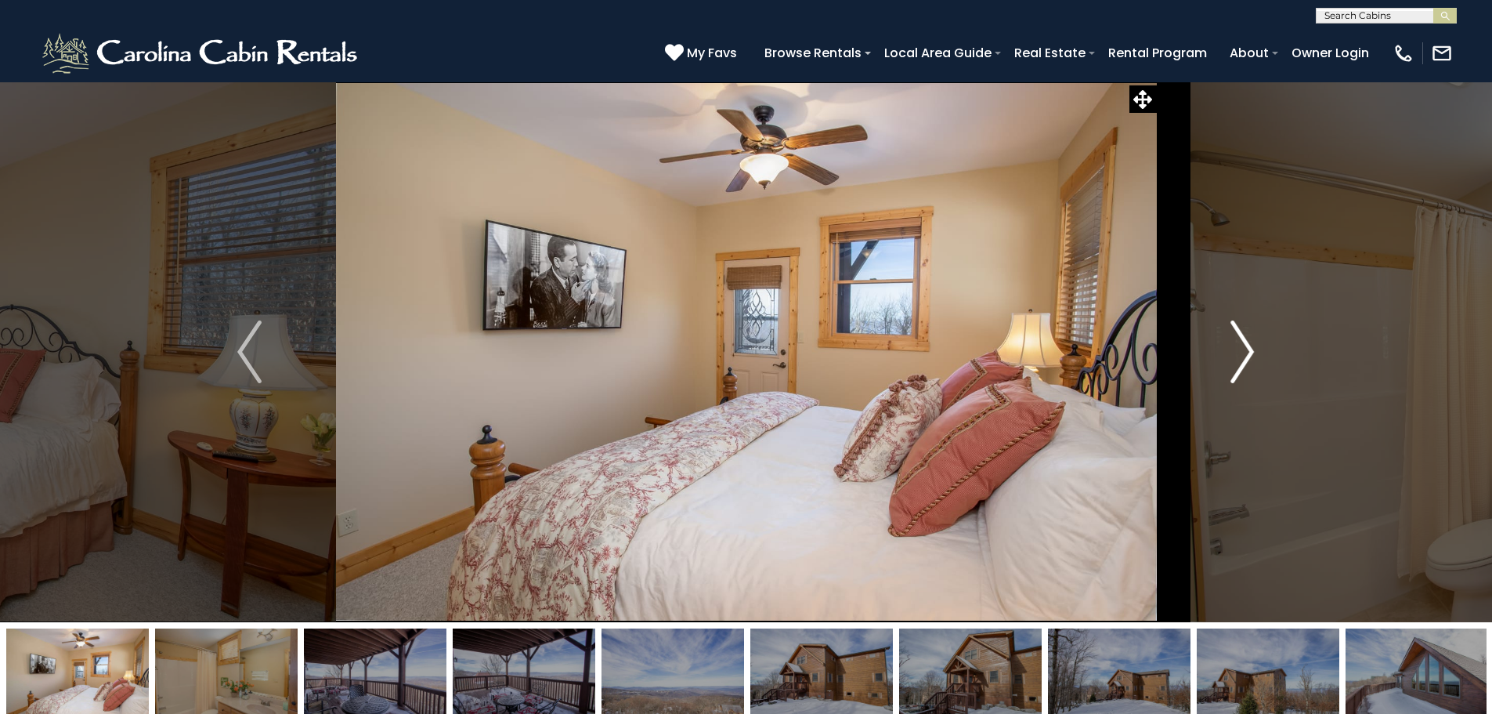
click at [1232, 355] on img "Next" at bounding box center [1242, 351] width 23 height 63
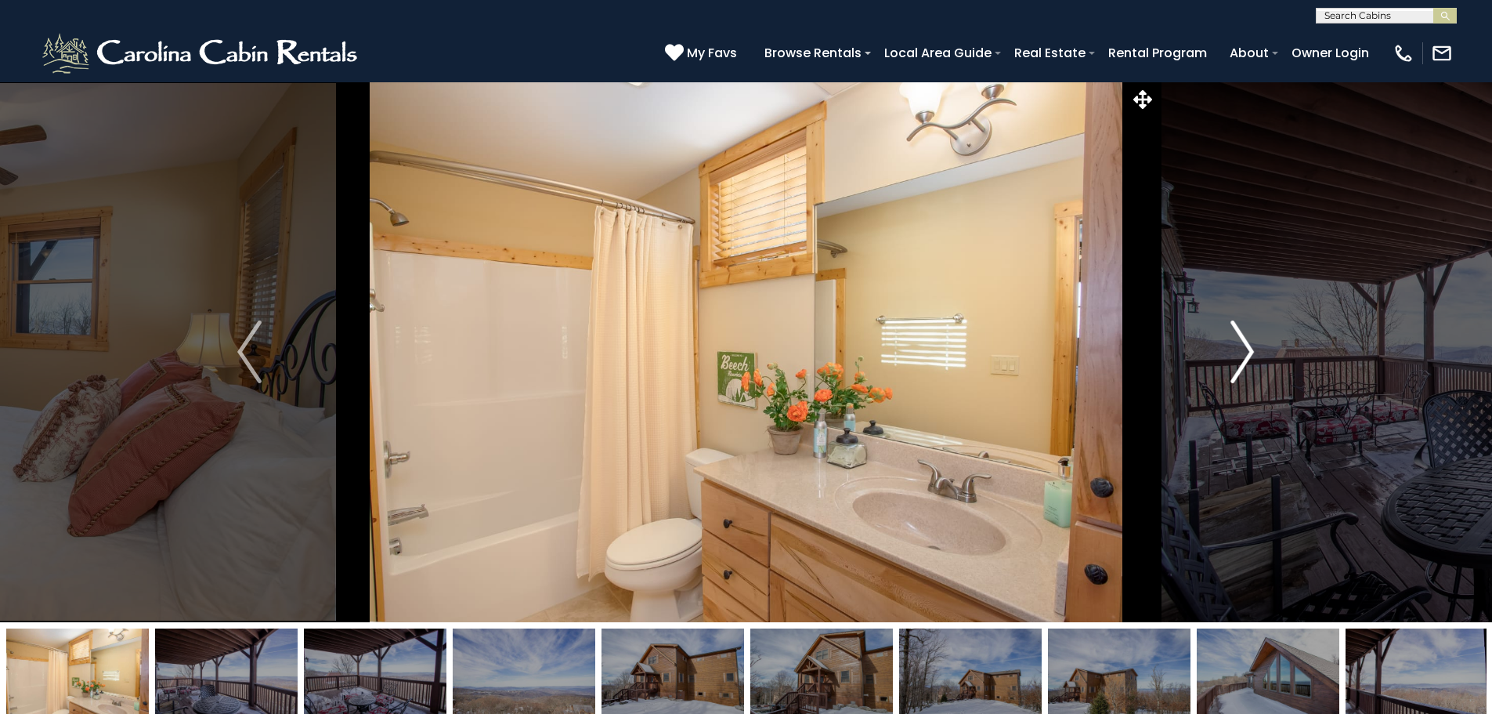
click at [1232, 355] on img "Next" at bounding box center [1242, 351] width 23 height 63
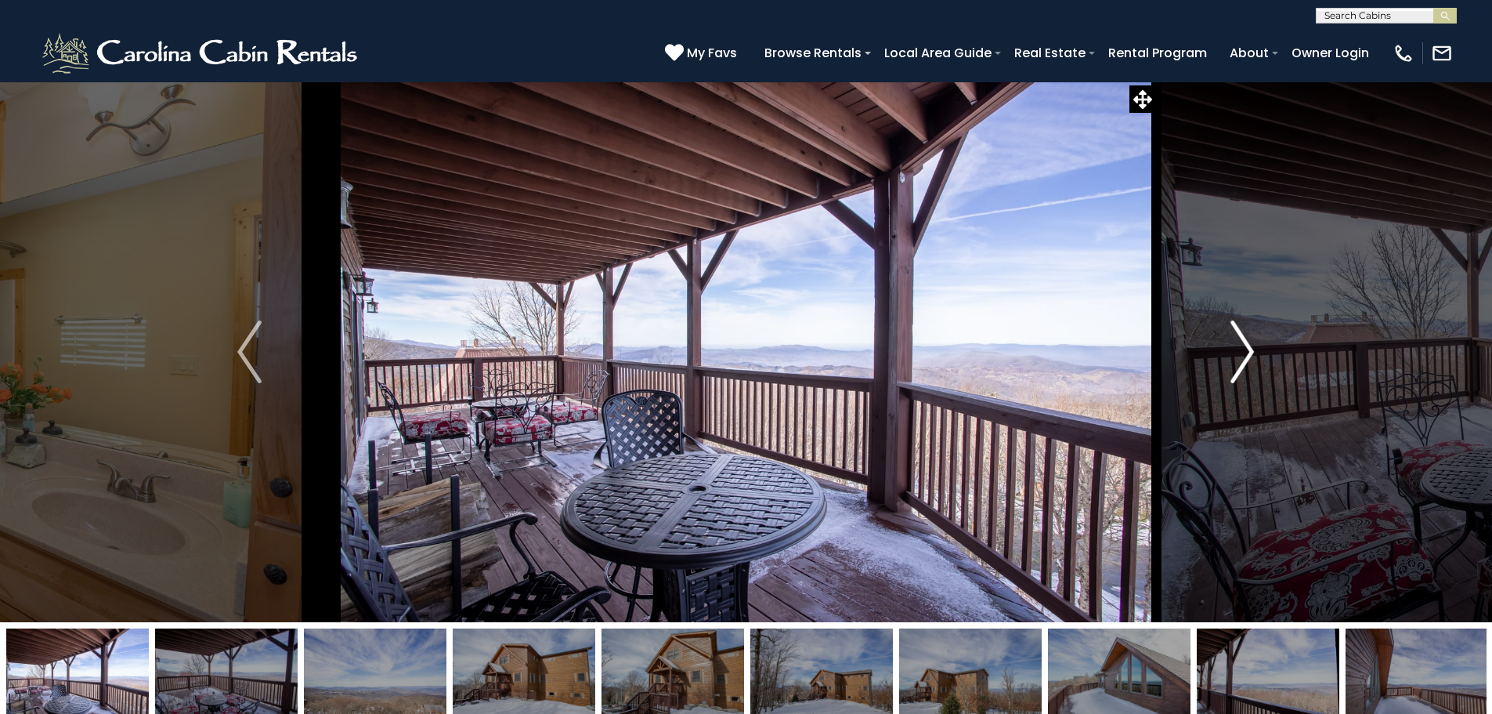
click at [1232, 355] on img "Next" at bounding box center [1242, 351] width 23 height 63
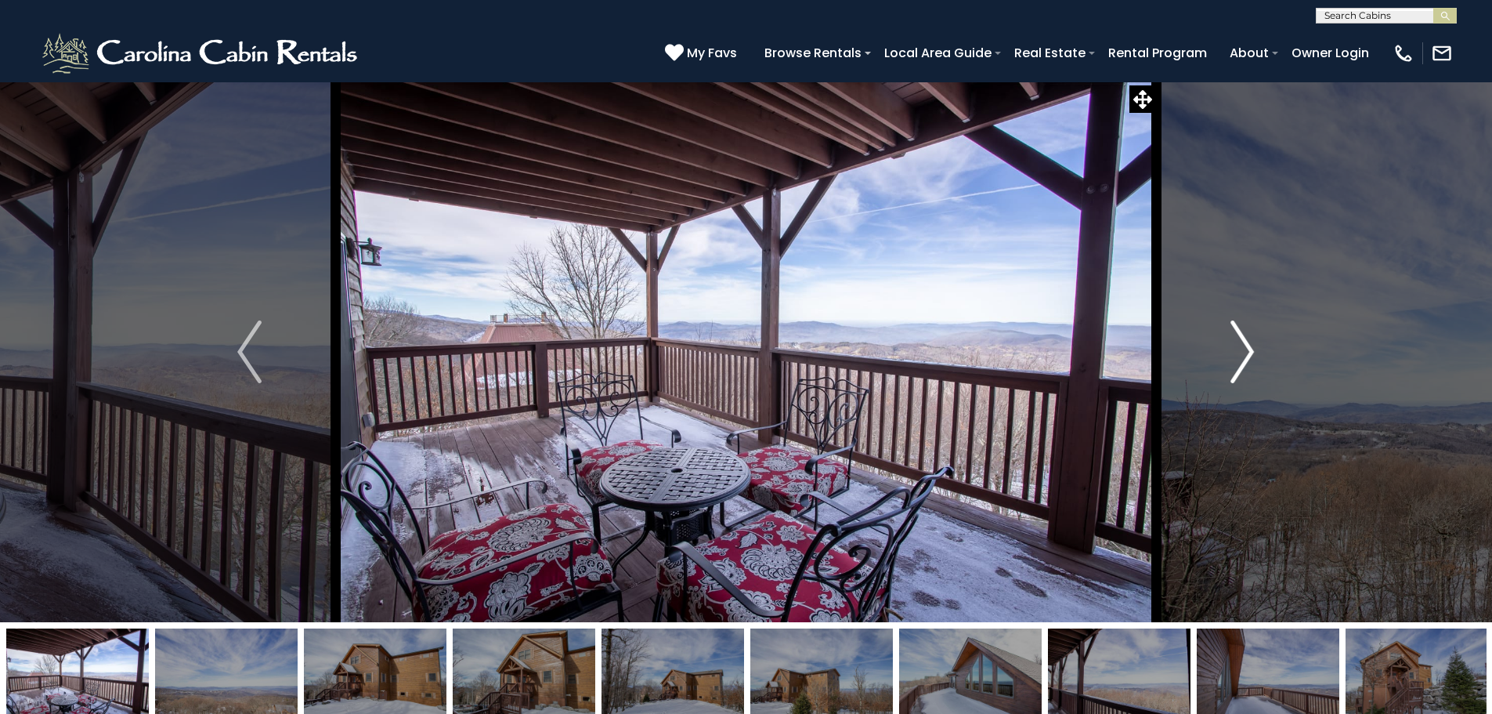
click at [1231, 355] on img "Next" at bounding box center [1242, 351] width 23 height 63
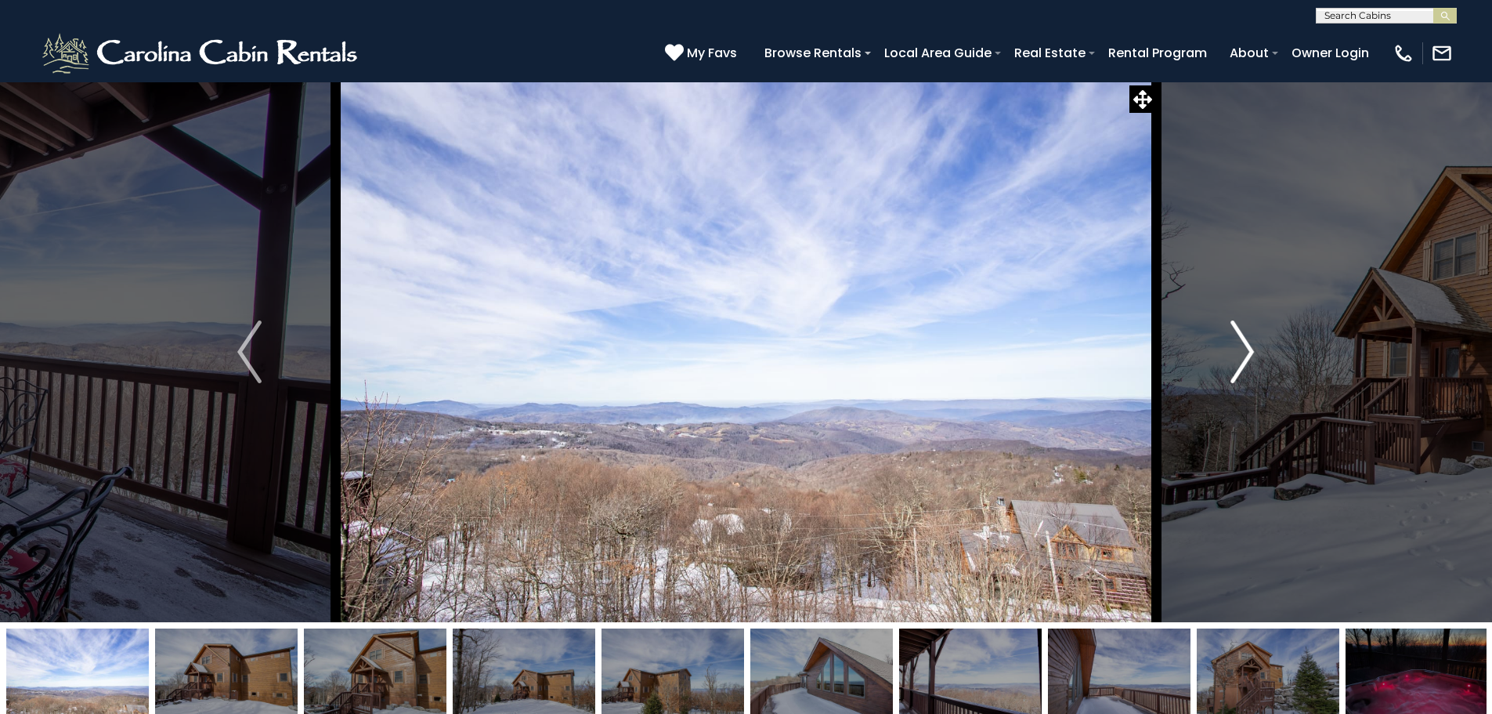
click at [1231, 355] on img "Next" at bounding box center [1242, 351] width 23 height 63
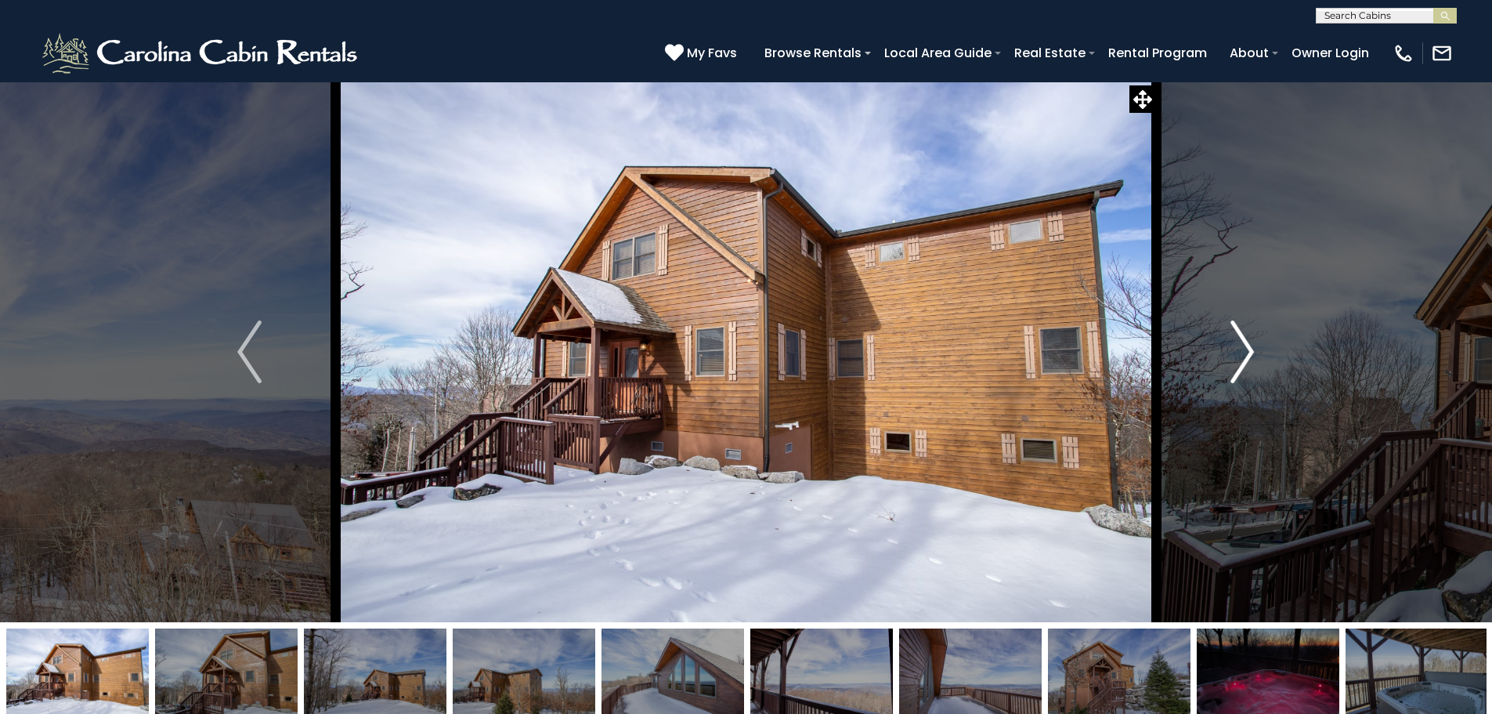
click at [1227, 355] on button "Next" at bounding box center [1242, 351] width 172 height 540
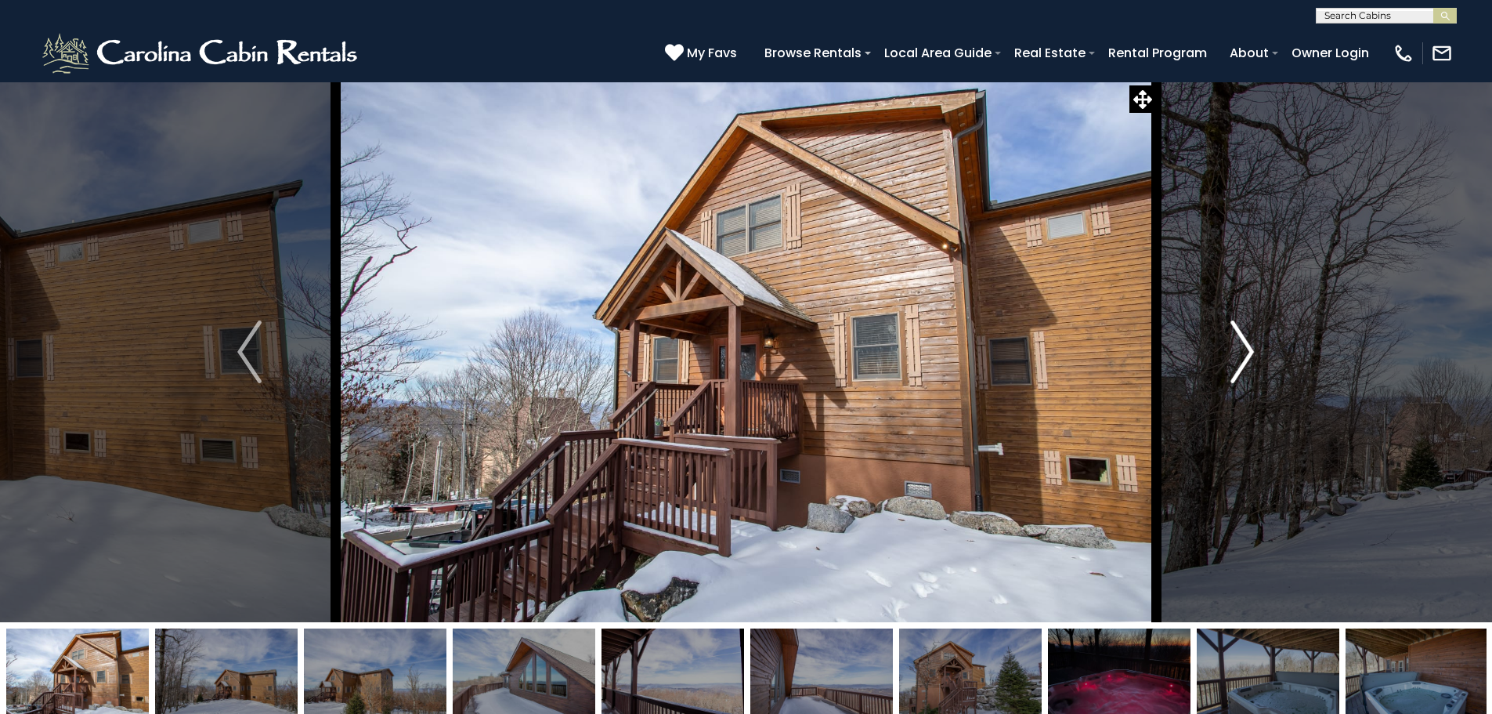
click at [1225, 355] on button "Next" at bounding box center [1242, 351] width 172 height 540
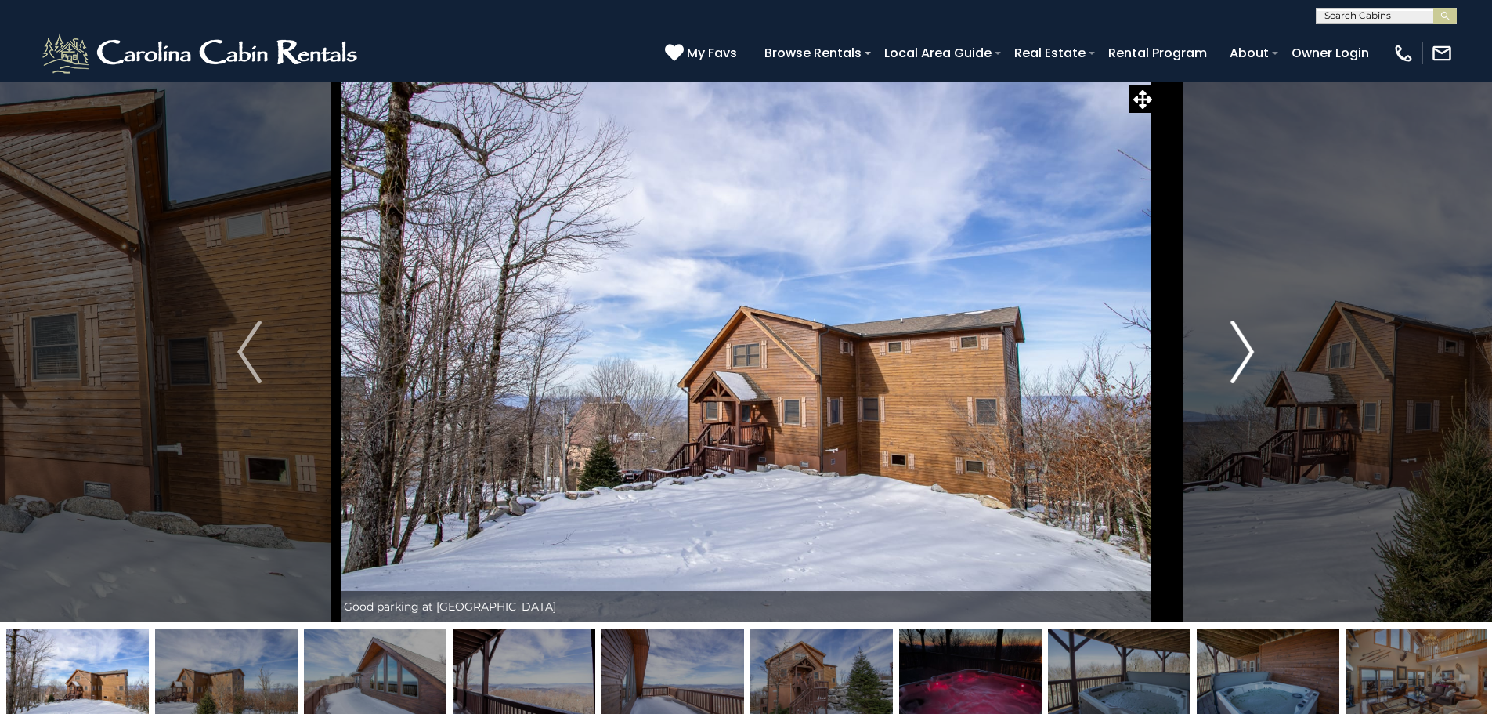
click at [1224, 355] on button "Next" at bounding box center [1242, 351] width 172 height 540
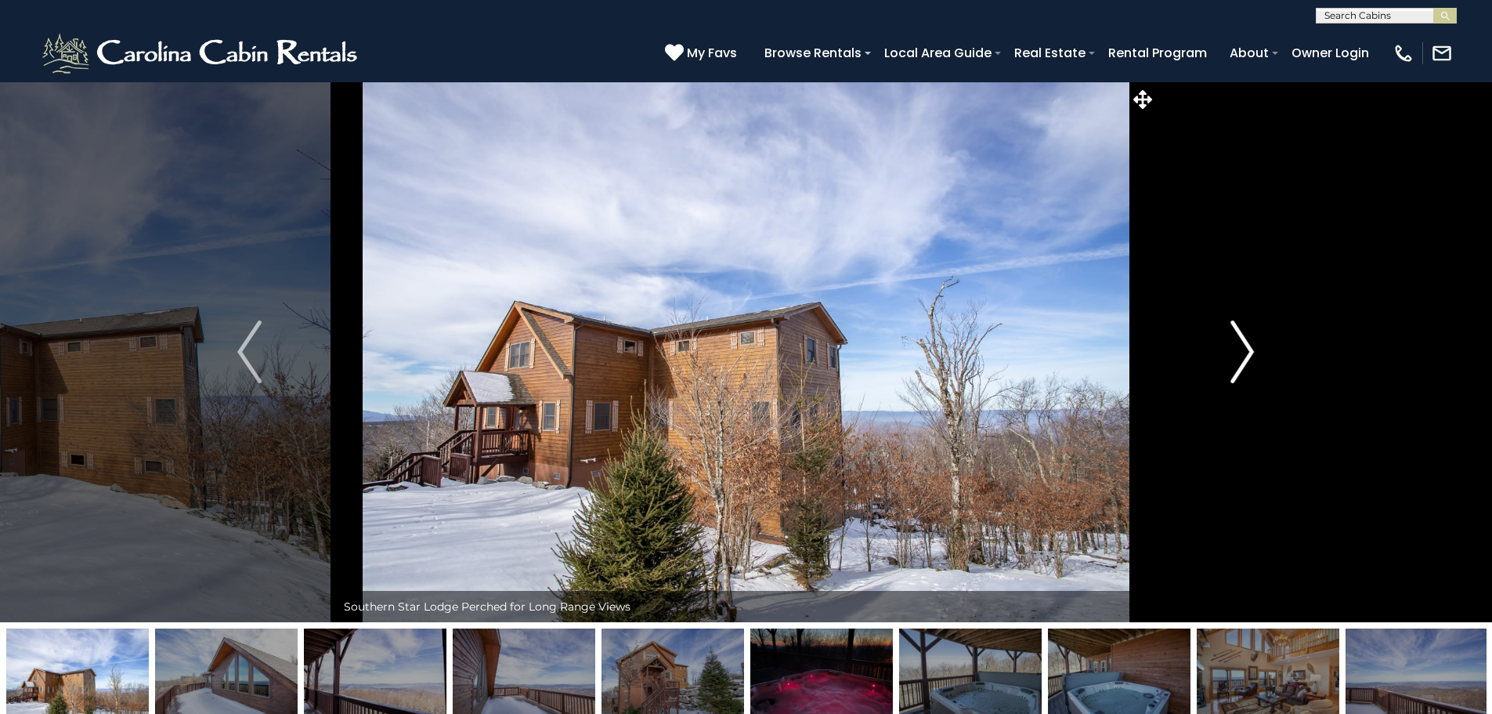
click at [1224, 355] on button "Next" at bounding box center [1242, 351] width 172 height 540
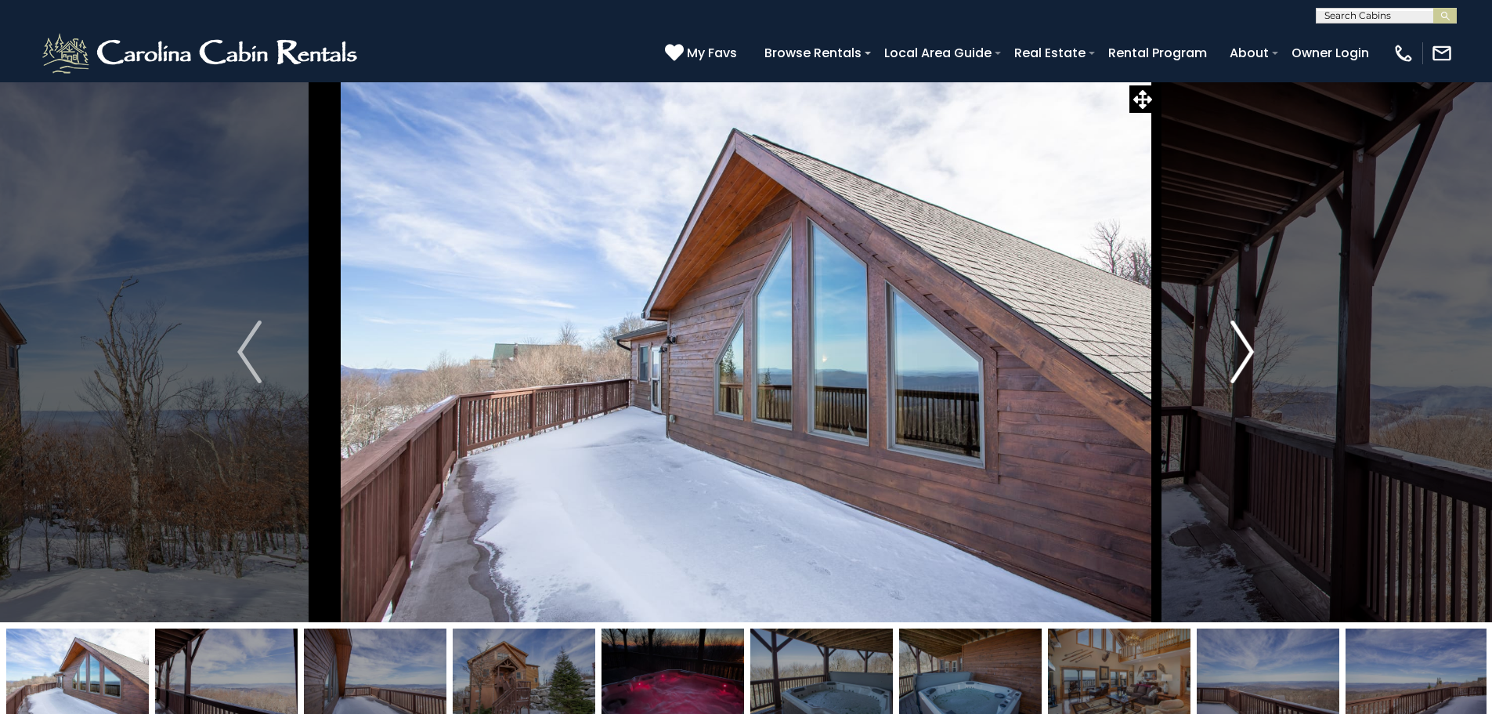
click at [1224, 355] on button "Next" at bounding box center [1242, 351] width 172 height 540
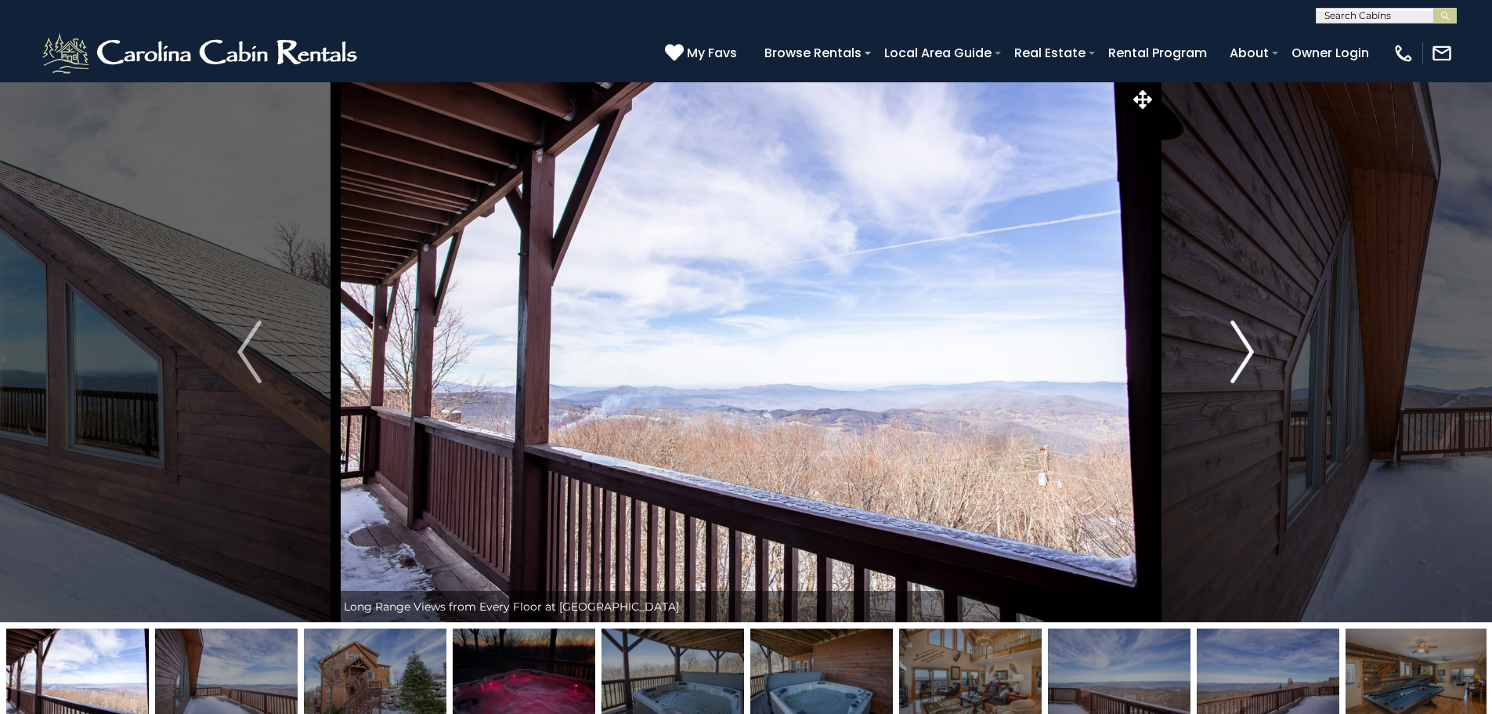
click at [1224, 355] on button "Next" at bounding box center [1242, 351] width 172 height 540
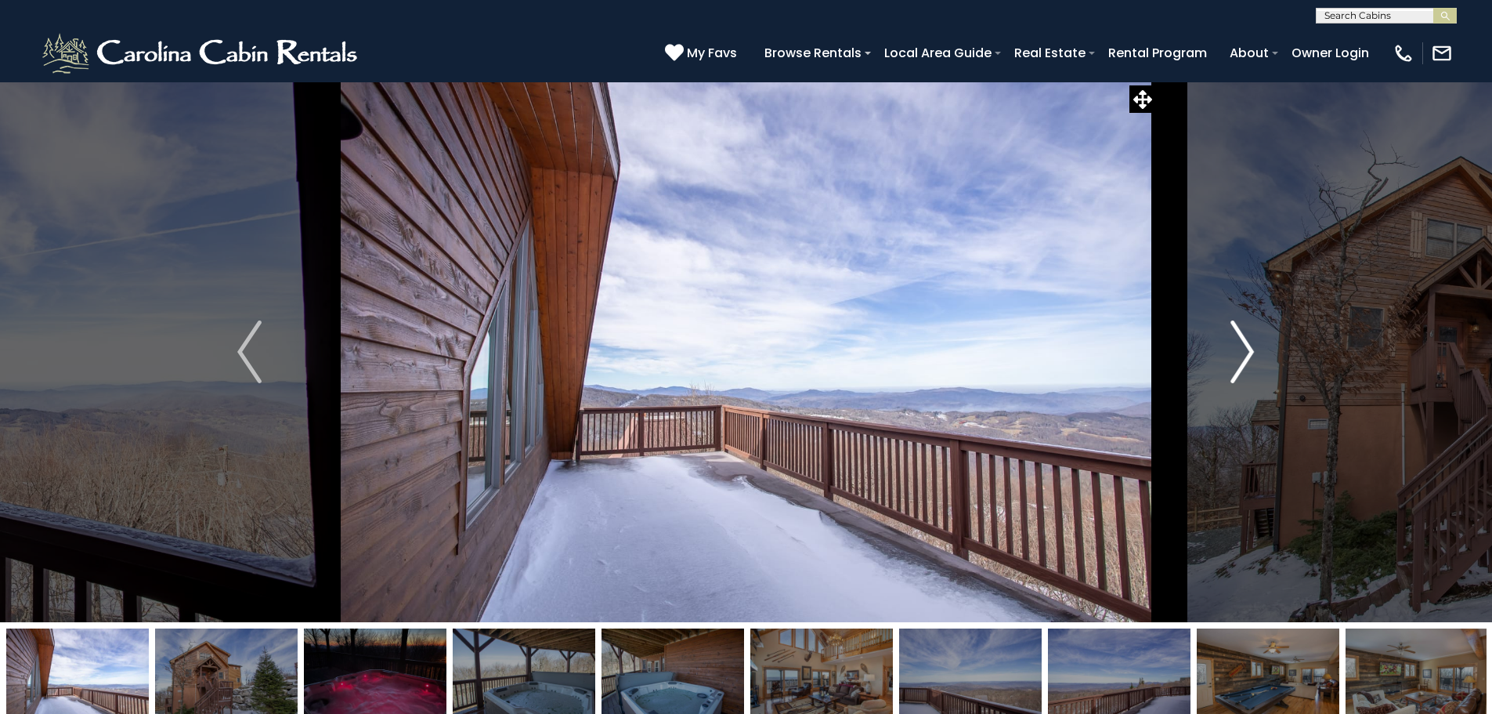
click at [1223, 355] on button "Next" at bounding box center [1242, 351] width 172 height 540
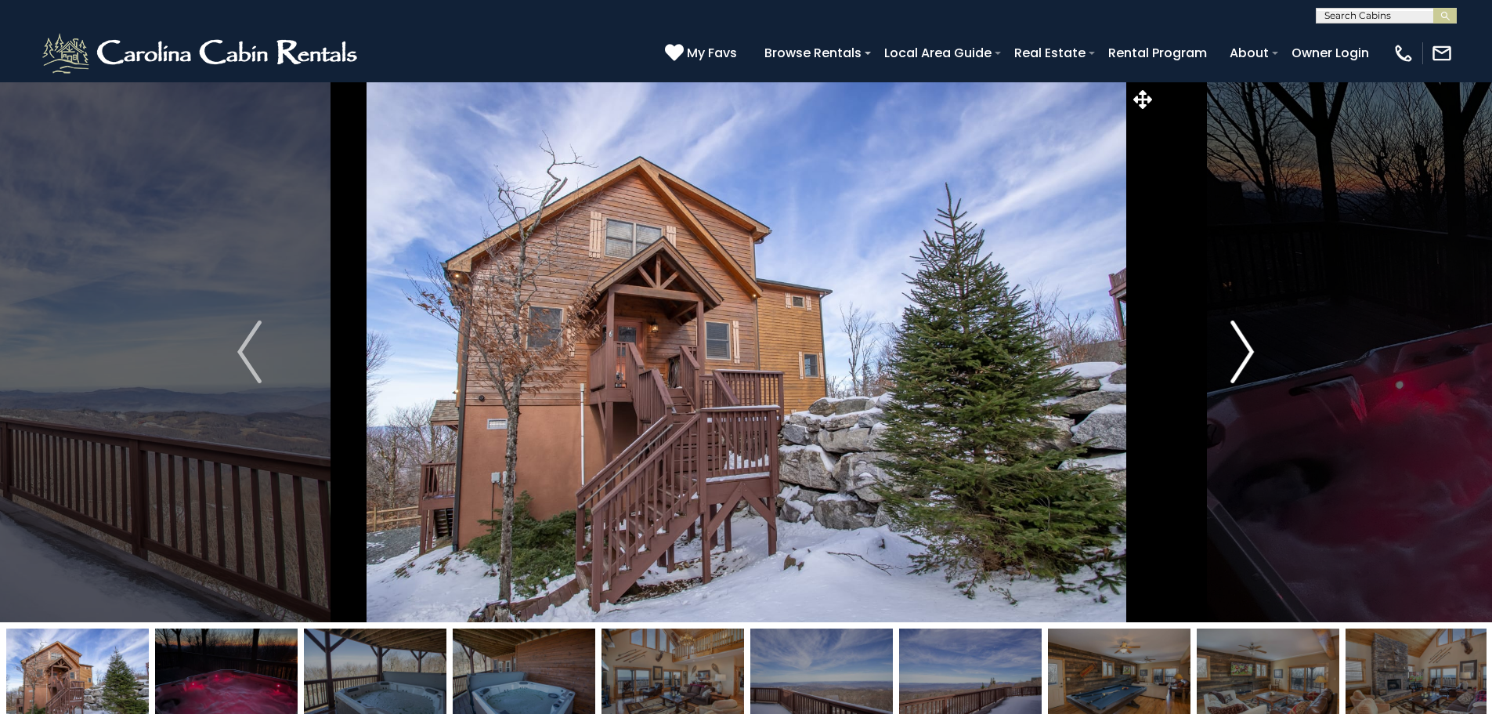
click at [1221, 355] on button "Next" at bounding box center [1242, 351] width 172 height 540
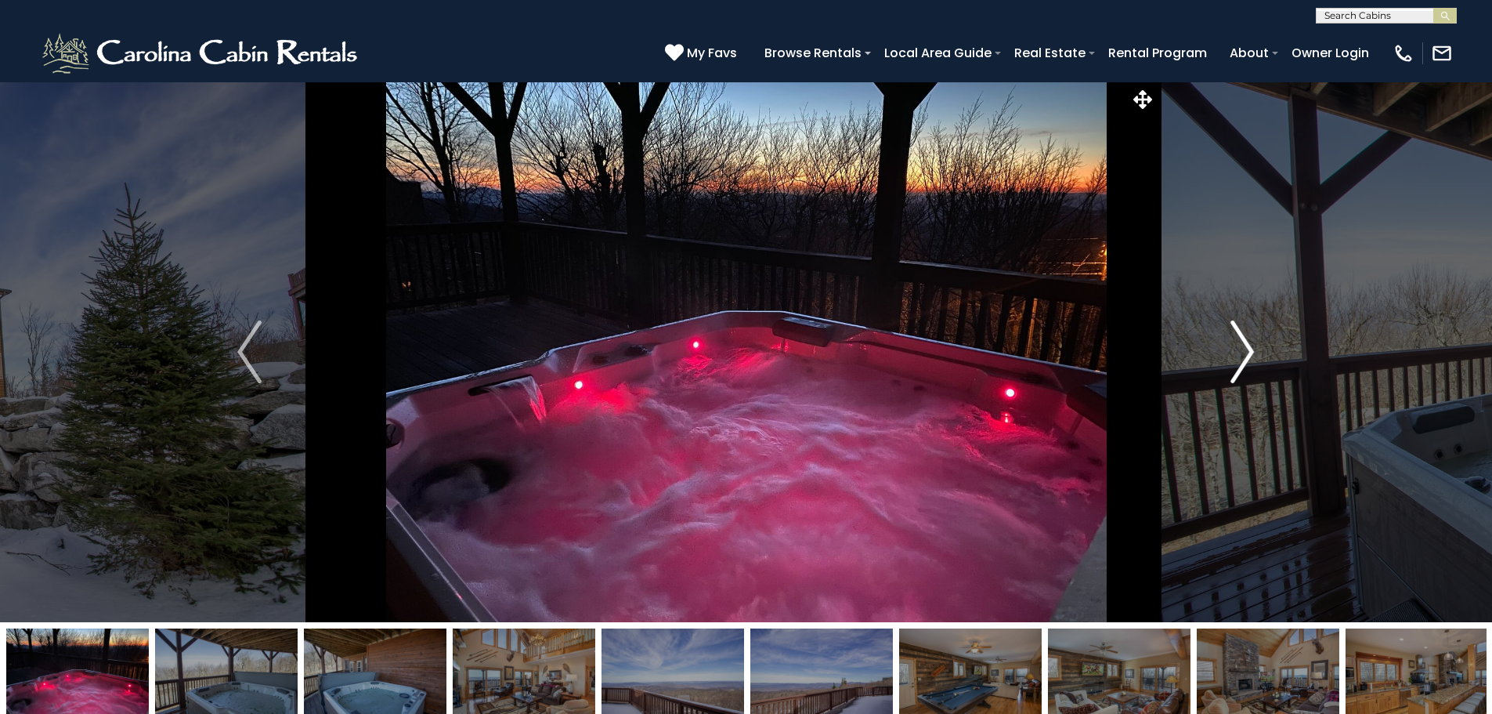
click at [1220, 355] on button "Next" at bounding box center [1242, 351] width 172 height 540
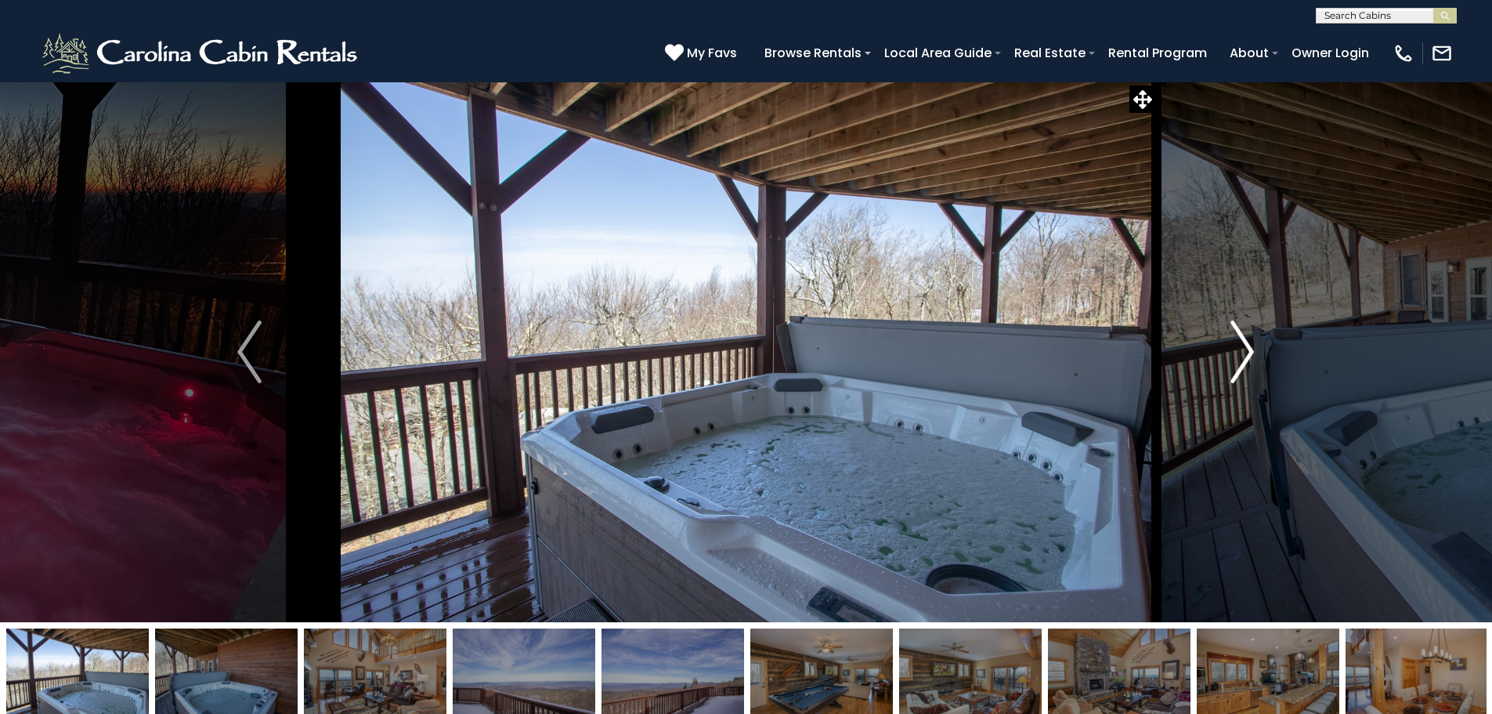
click at [1215, 356] on button "Next" at bounding box center [1242, 351] width 172 height 540
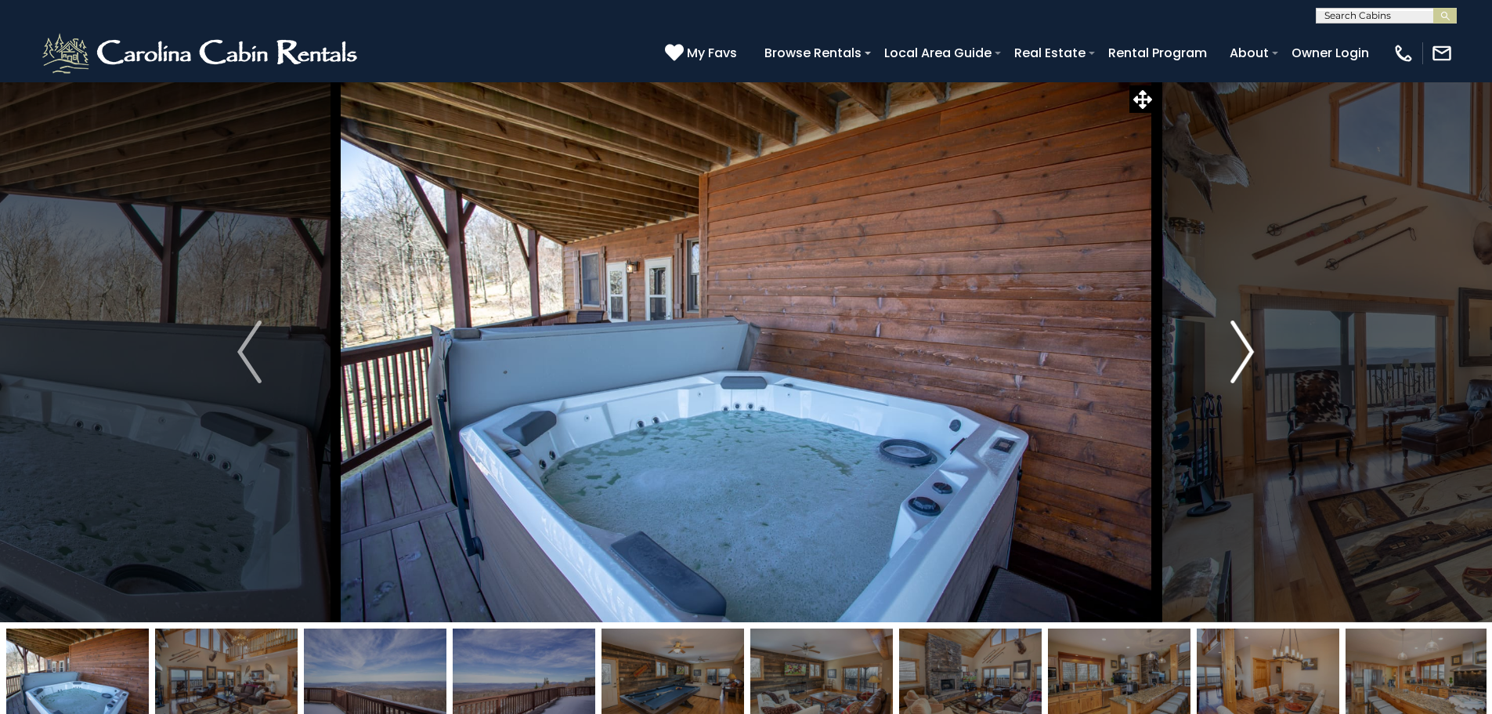
click at [1215, 356] on button "Next" at bounding box center [1242, 351] width 172 height 540
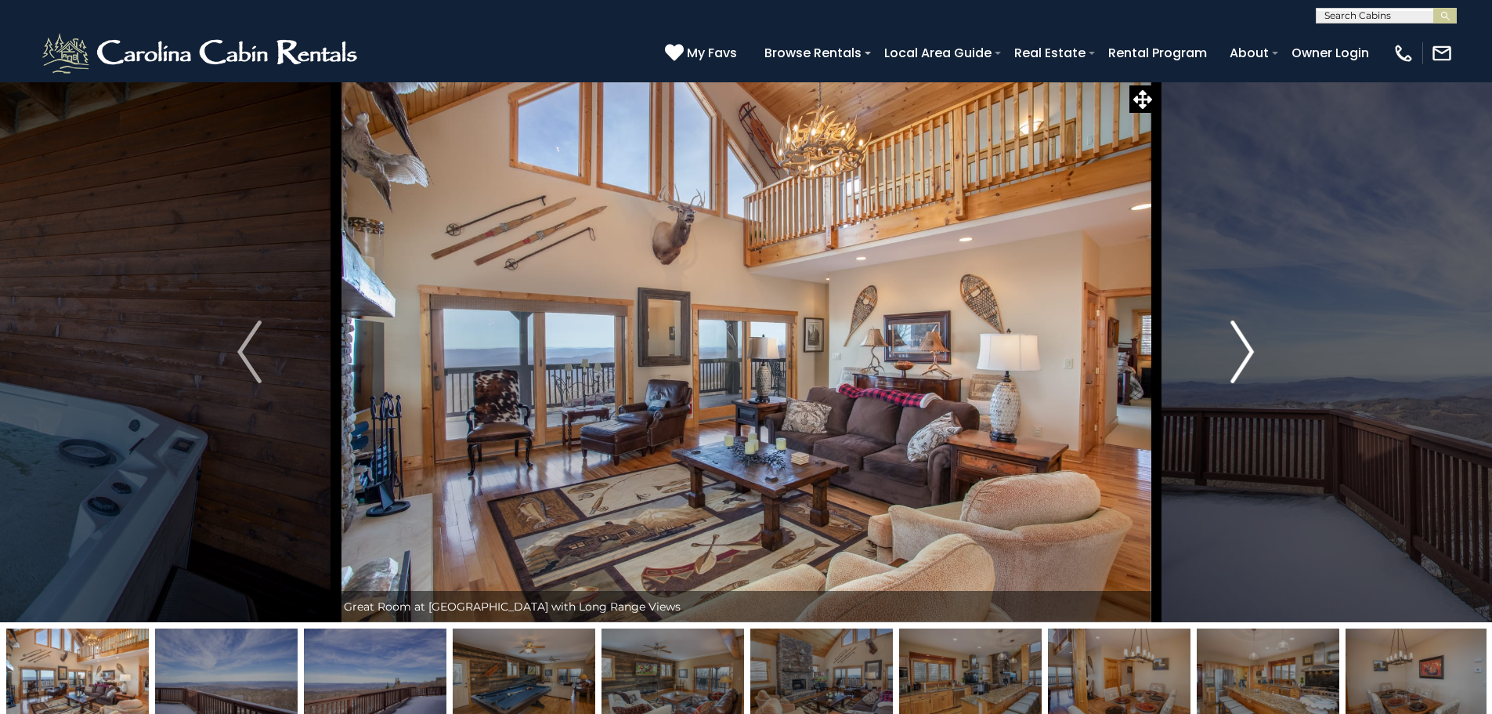
click at [1215, 356] on button "Next" at bounding box center [1242, 351] width 172 height 540
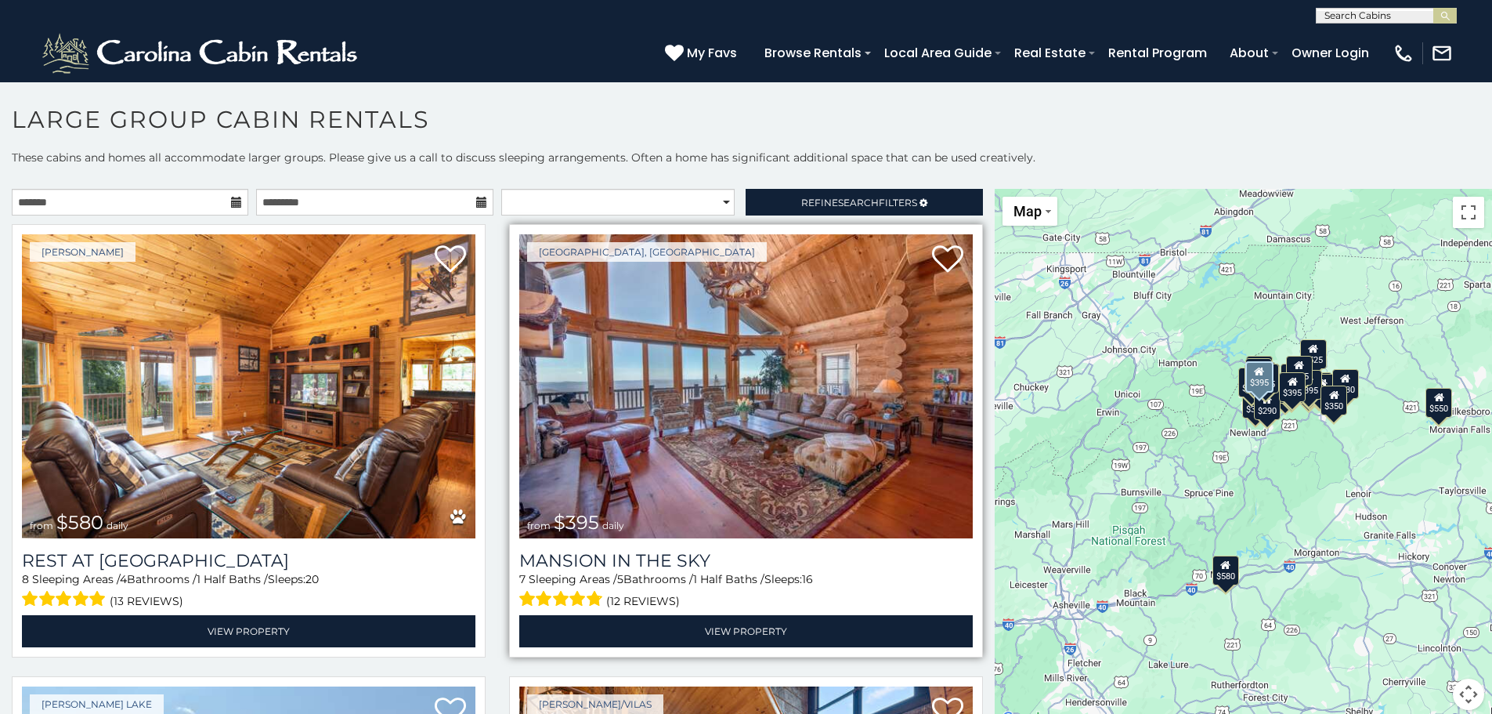
click at [923, 379] on img at bounding box center [746, 386] width 454 height 304
click at [931, 401] on img at bounding box center [746, 386] width 454 height 304
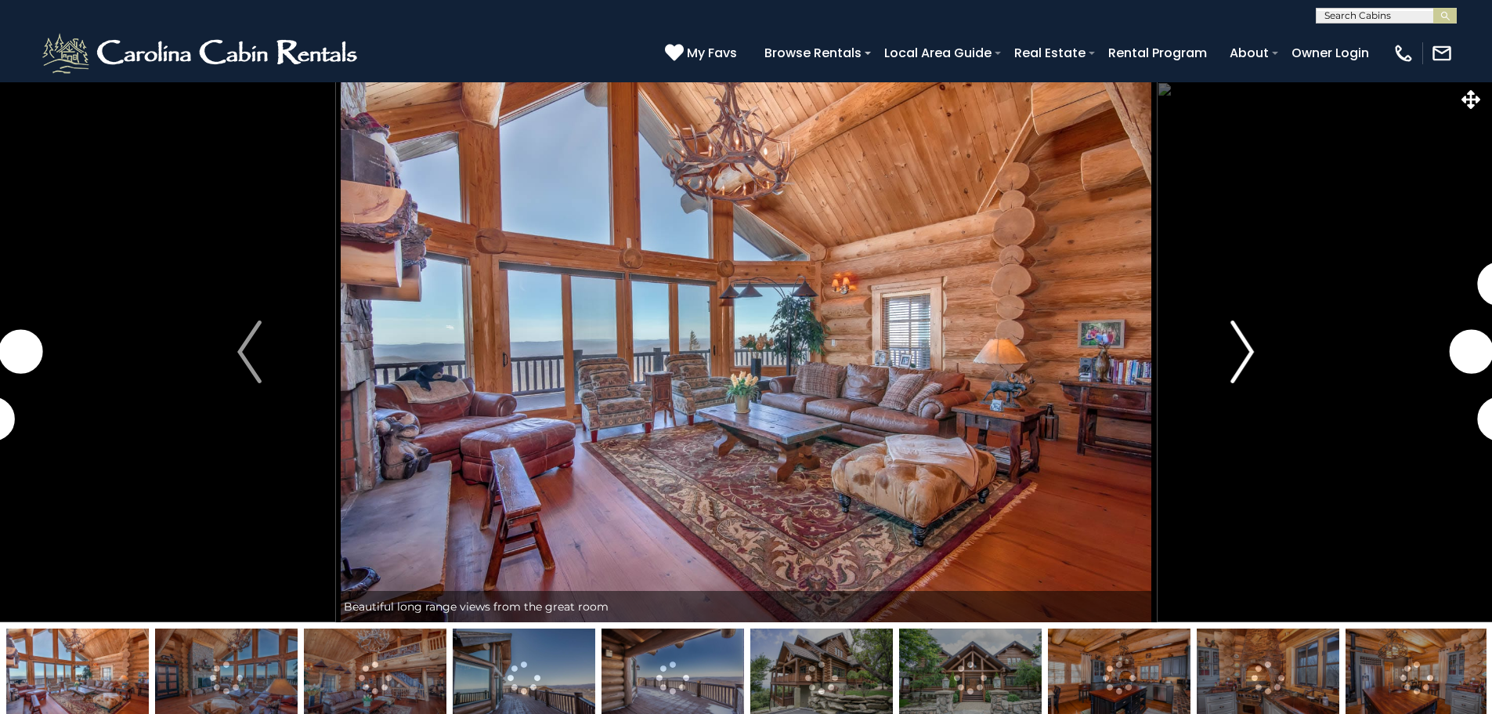
click at [1248, 359] on img "Next" at bounding box center [1242, 351] width 23 height 63
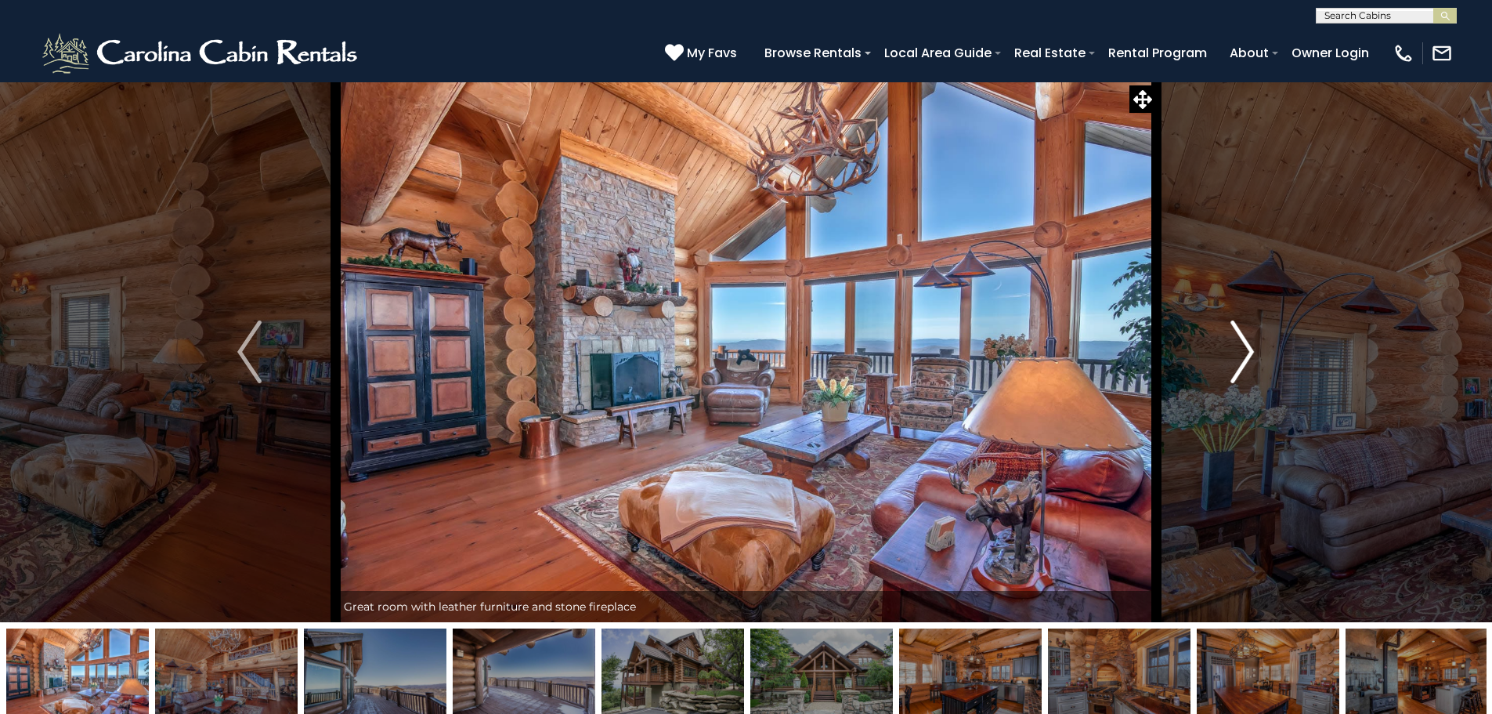
click at [1240, 365] on img "Next" at bounding box center [1242, 351] width 23 height 63
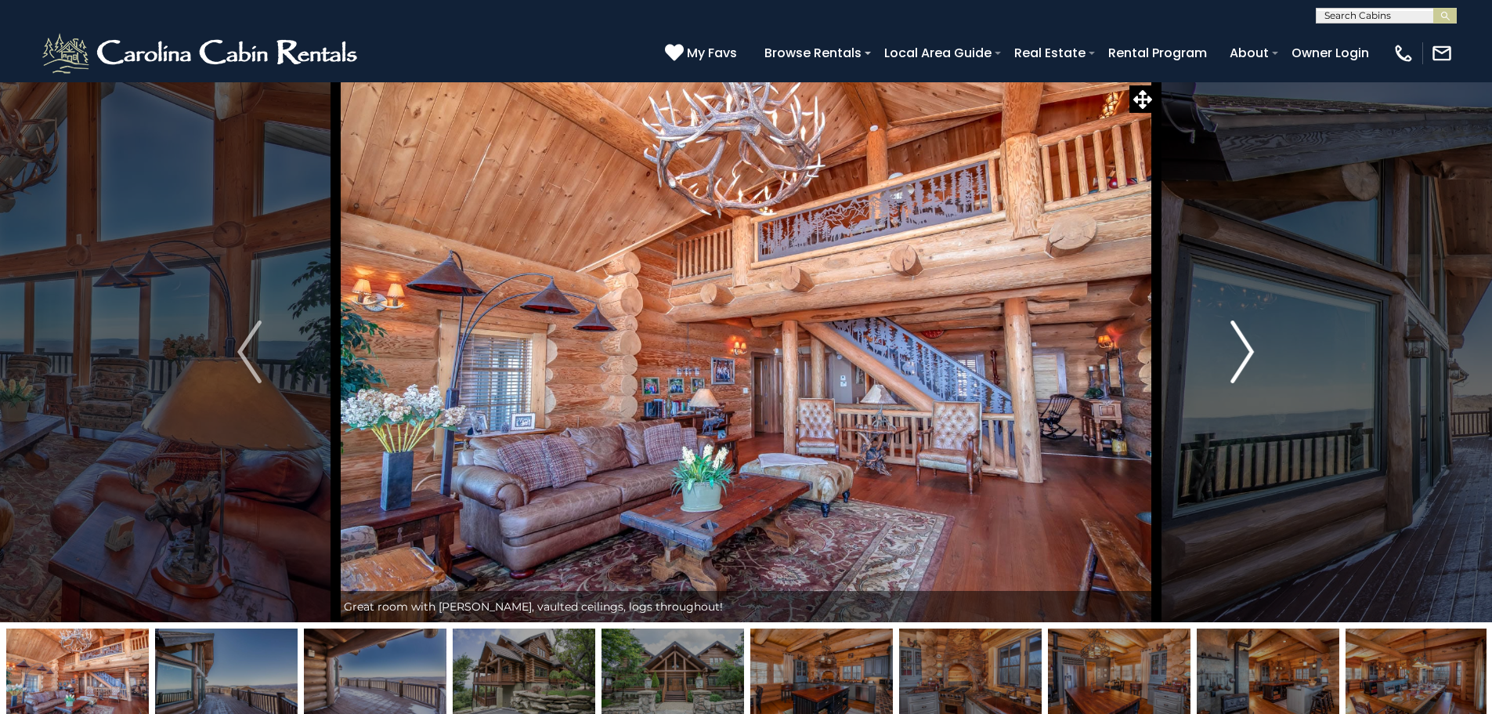
click at [1240, 365] on img "Next" at bounding box center [1242, 351] width 23 height 63
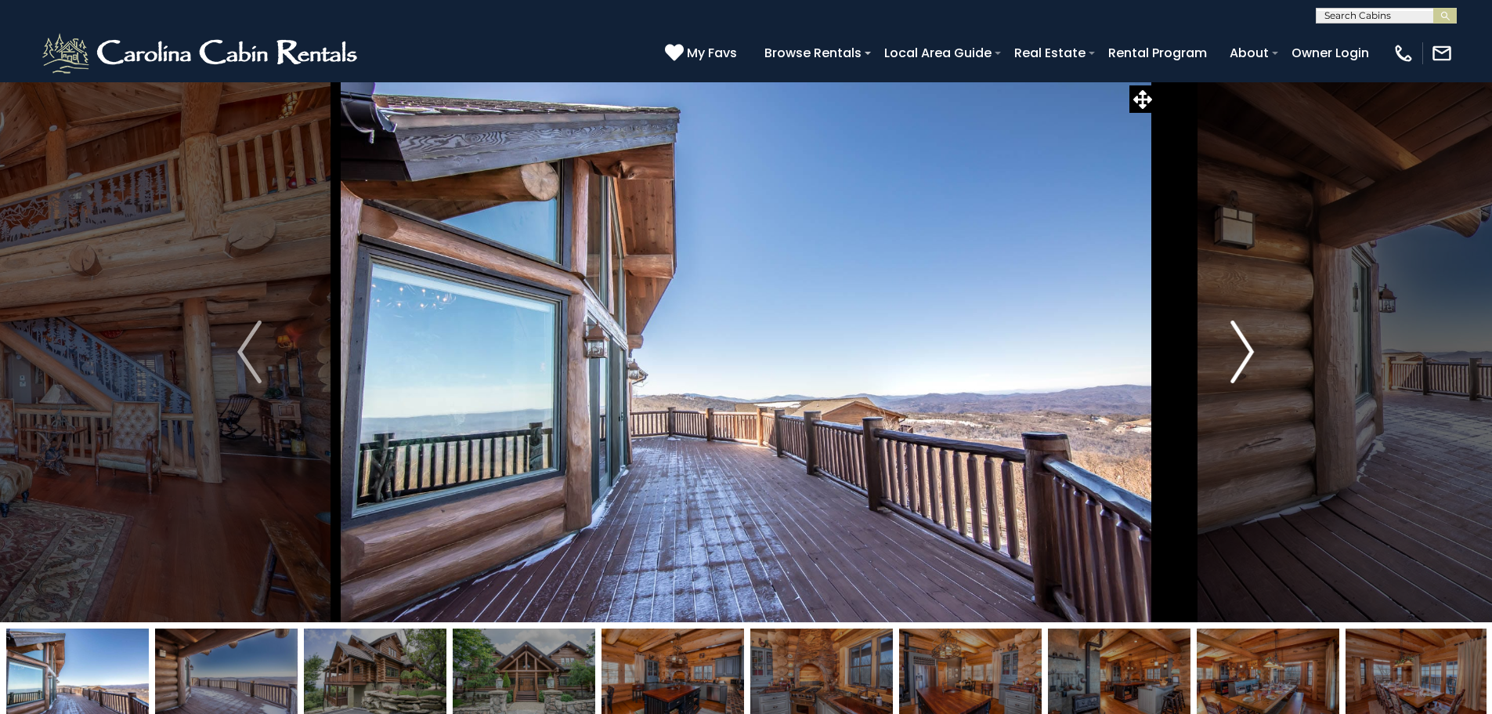
click at [1239, 365] on img "Next" at bounding box center [1242, 351] width 23 height 63
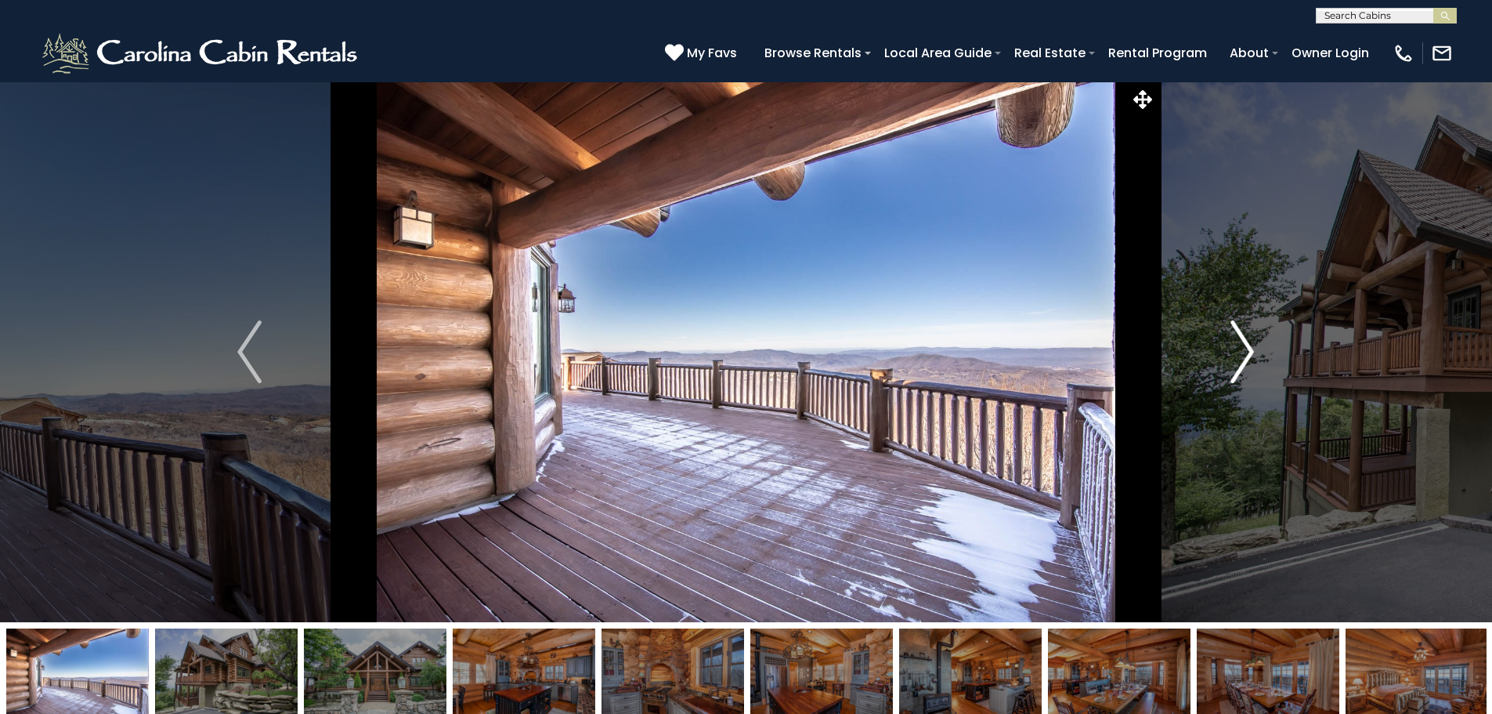
click at [1239, 364] on img "Next" at bounding box center [1242, 351] width 23 height 63
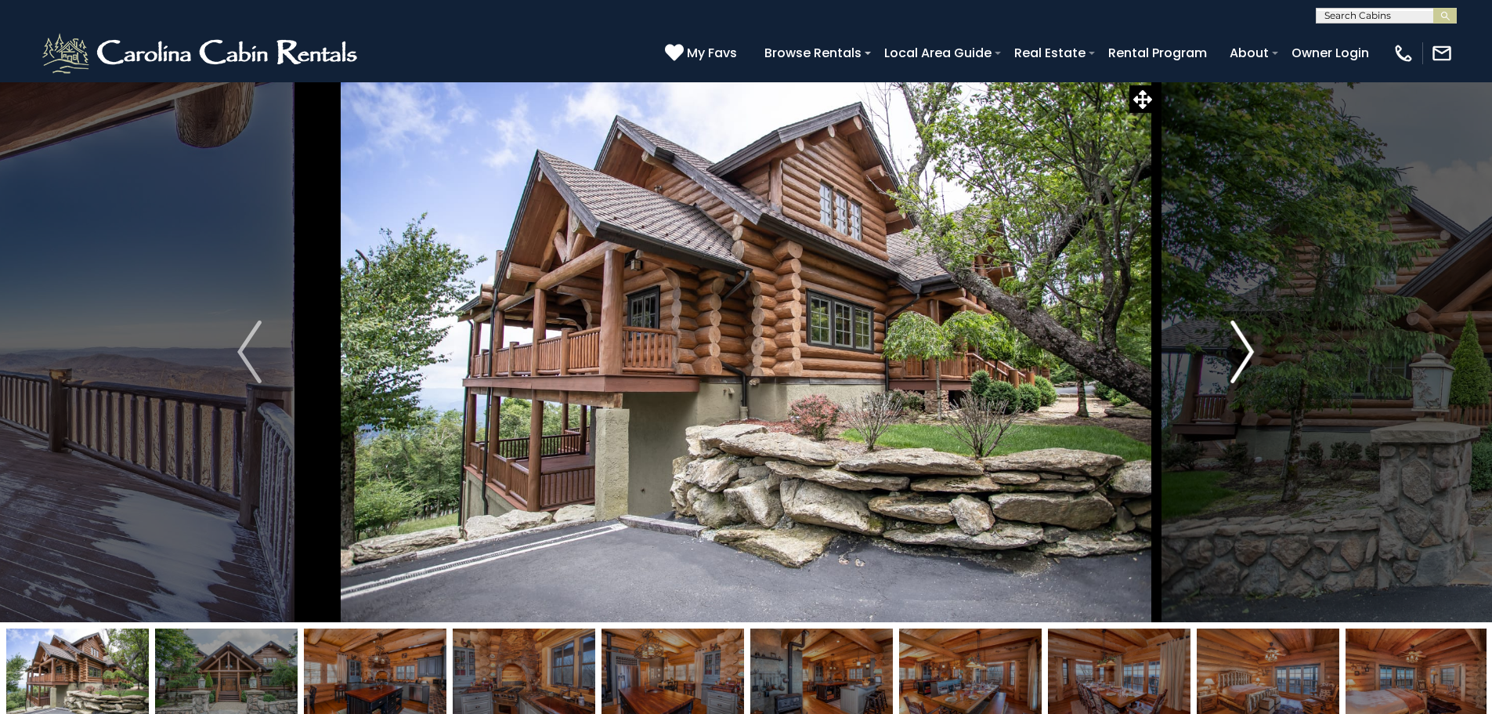
click at [1239, 364] on img "Next" at bounding box center [1242, 351] width 23 height 63
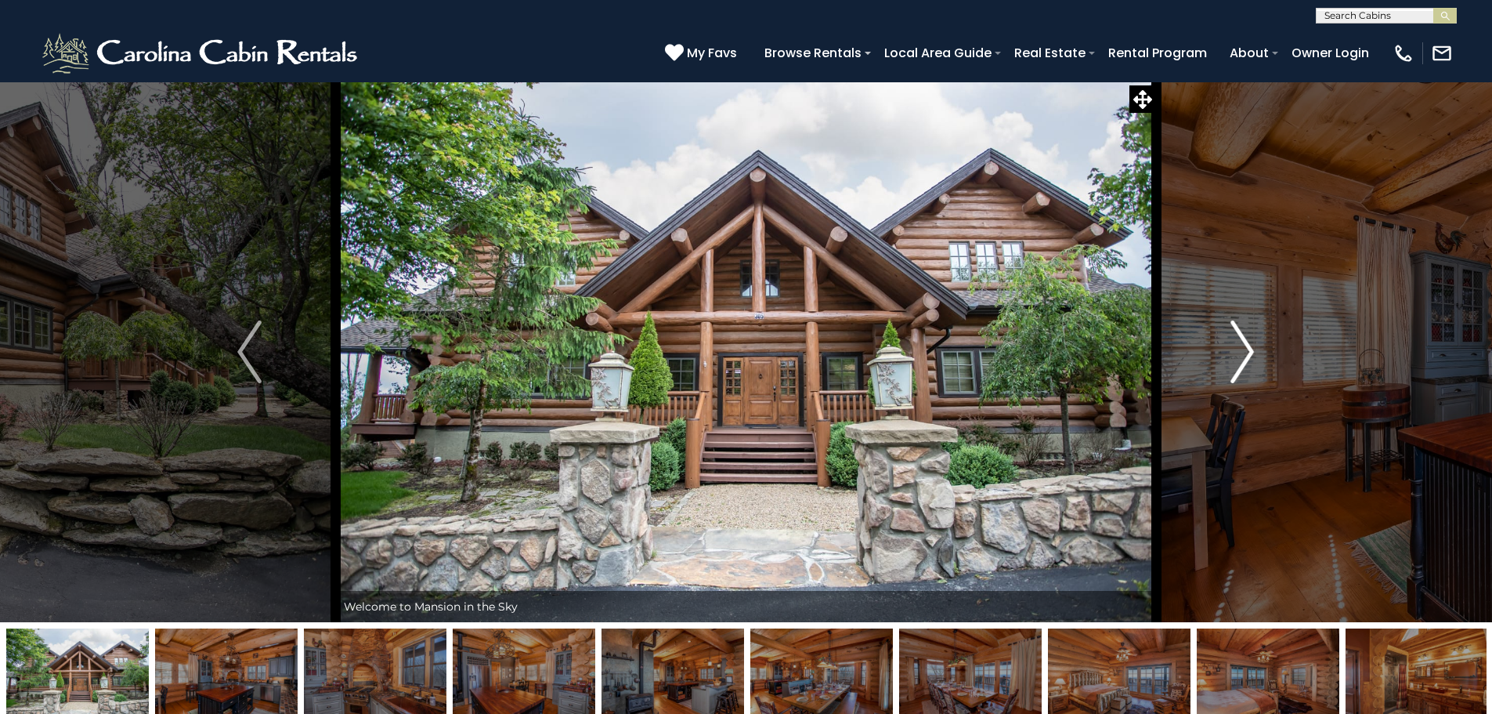
click at [1239, 364] on img "Next" at bounding box center [1242, 351] width 23 height 63
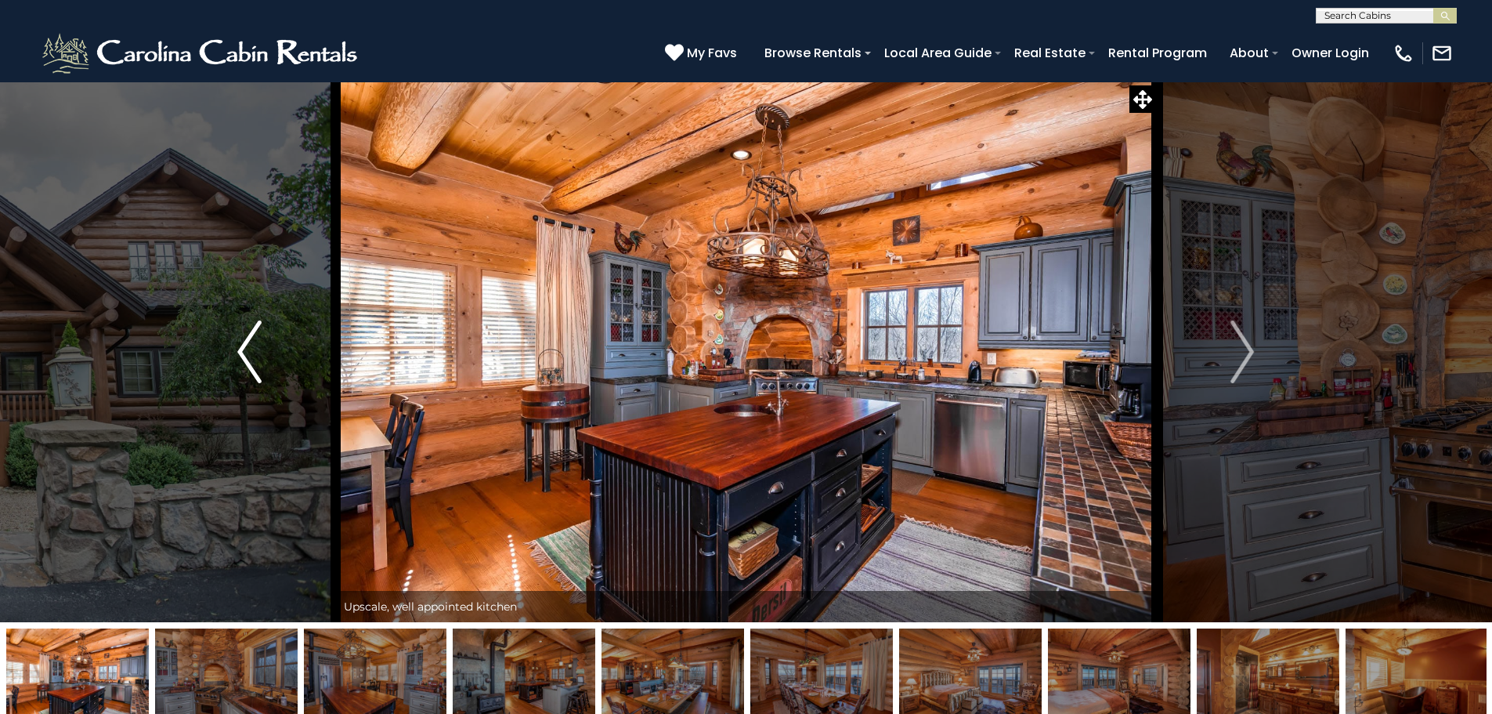
click at [243, 334] on img "Previous" at bounding box center [248, 351] width 23 height 63
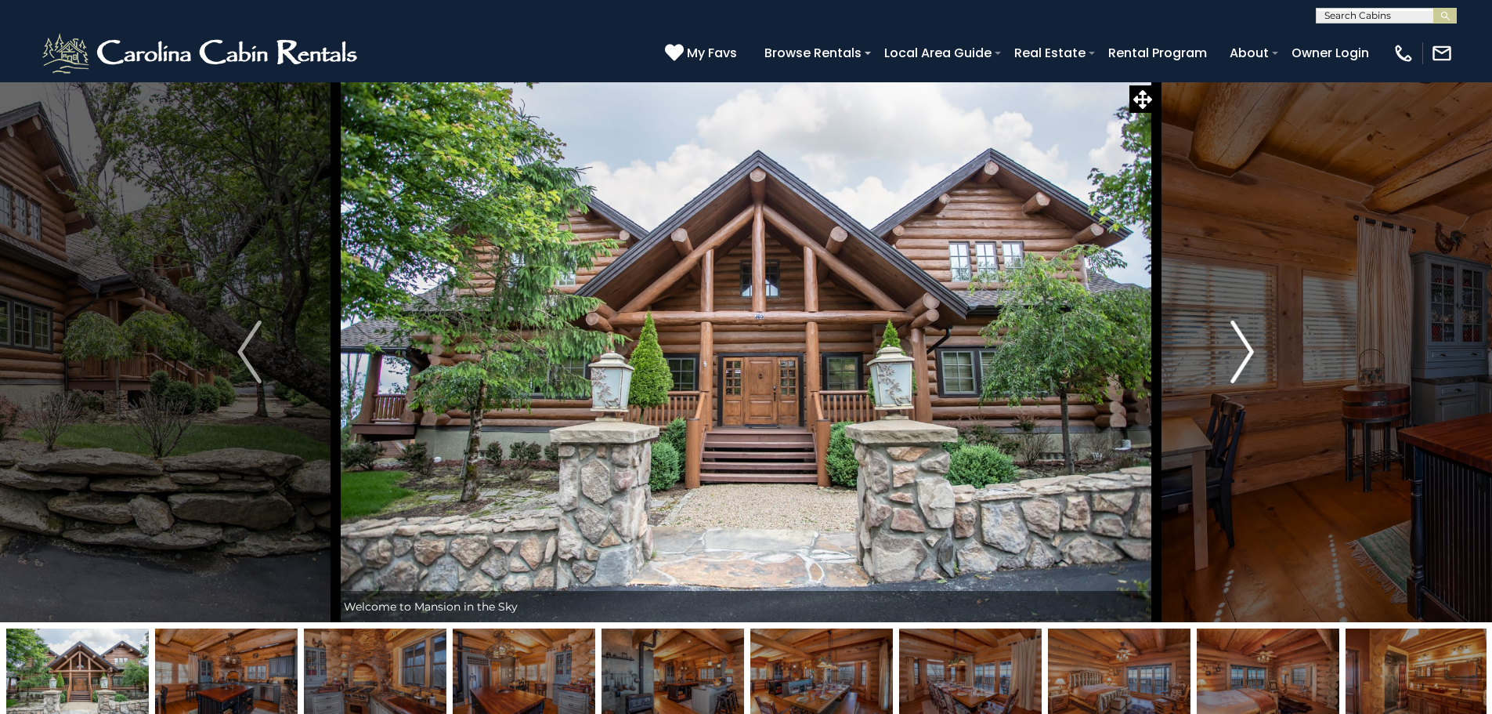
click at [1237, 356] on img "Next" at bounding box center [1242, 351] width 23 height 63
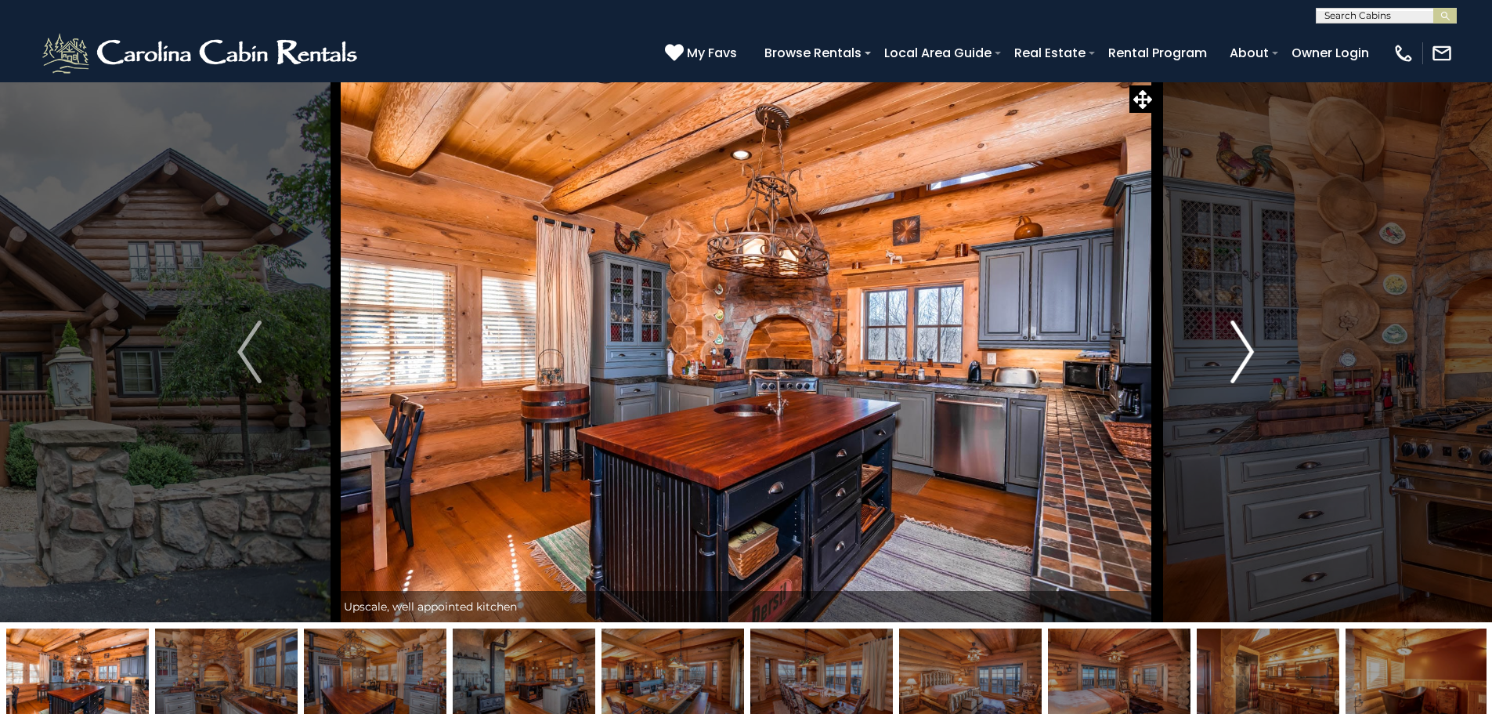
click at [1237, 357] on img "Next" at bounding box center [1242, 351] width 23 height 63
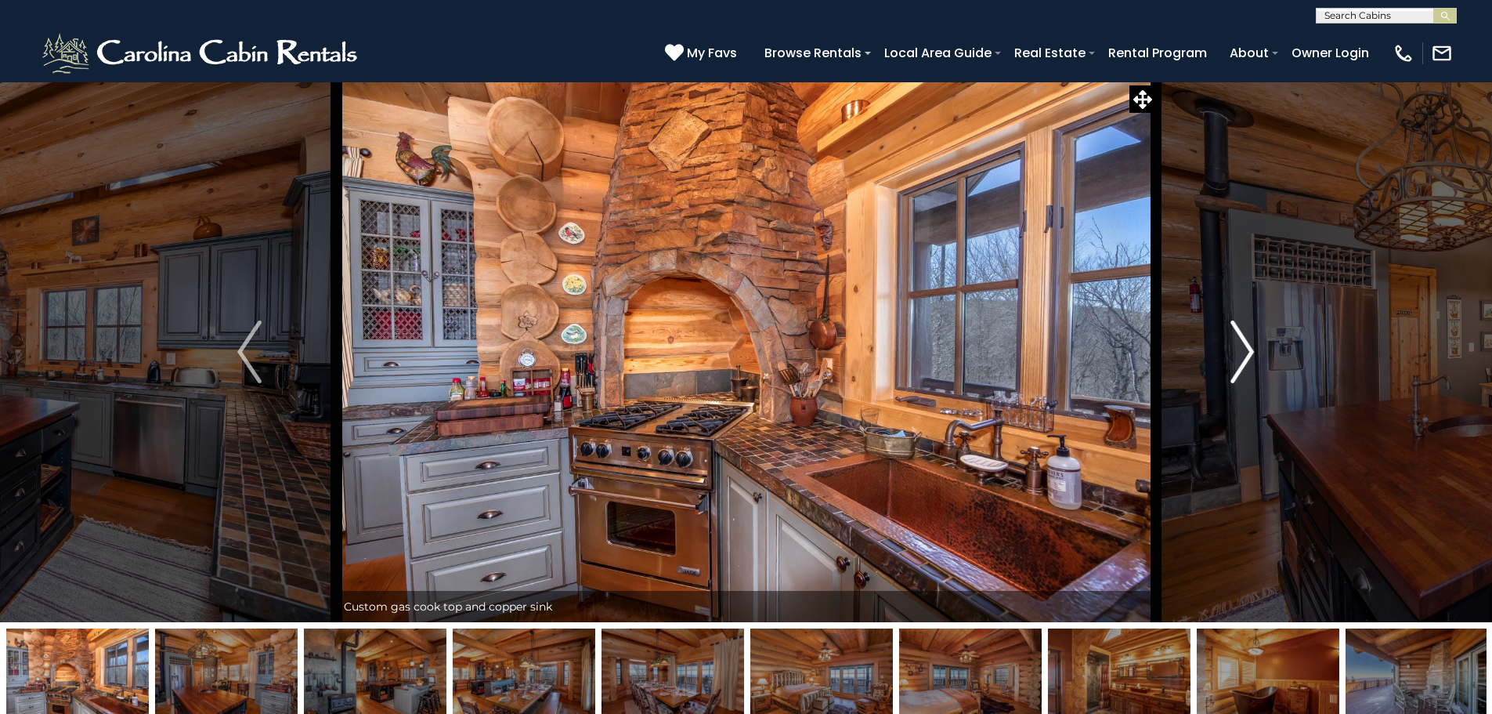
click at [1236, 357] on img "Next" at bounding box center [1242, 351] width 23 height 63
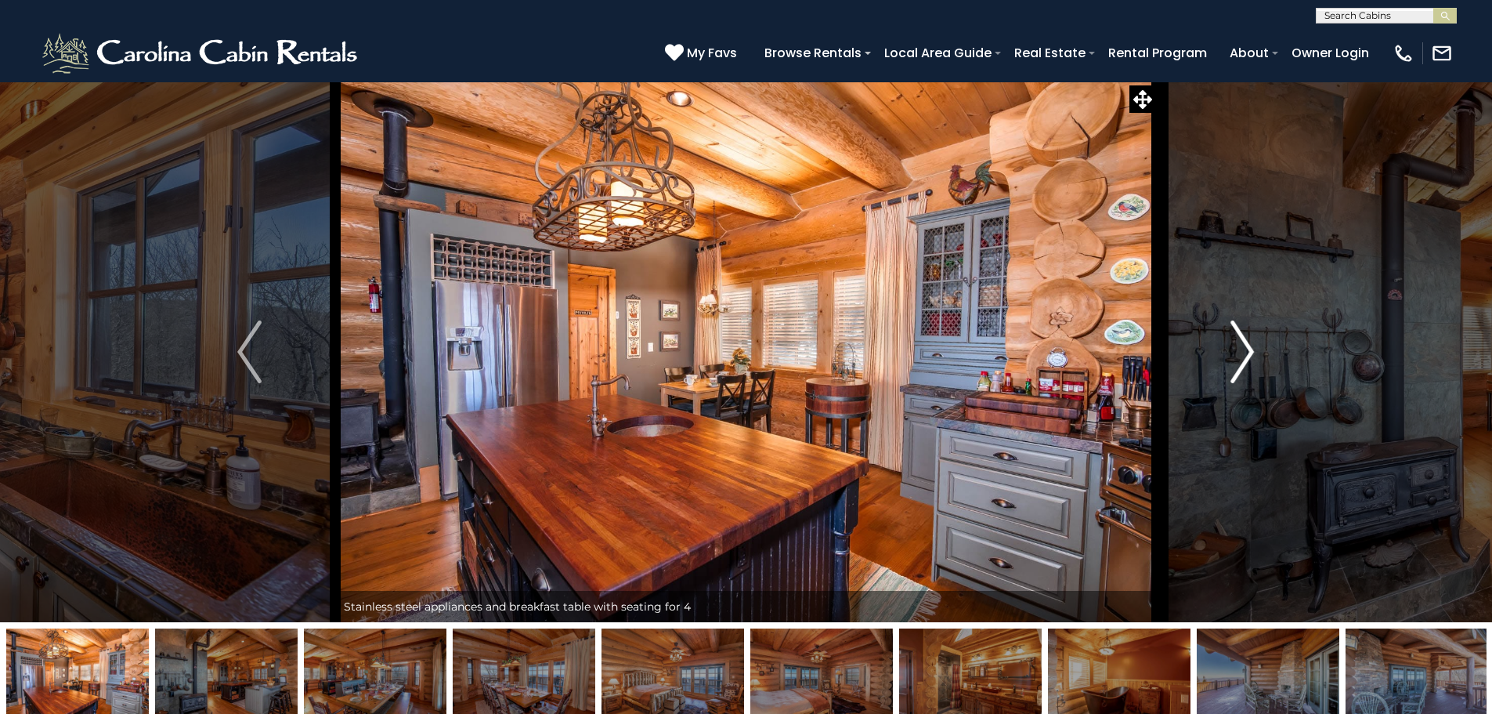
click at [1233, 357] on img "Next" at bounding box center [1242, 351] width 23 height 63
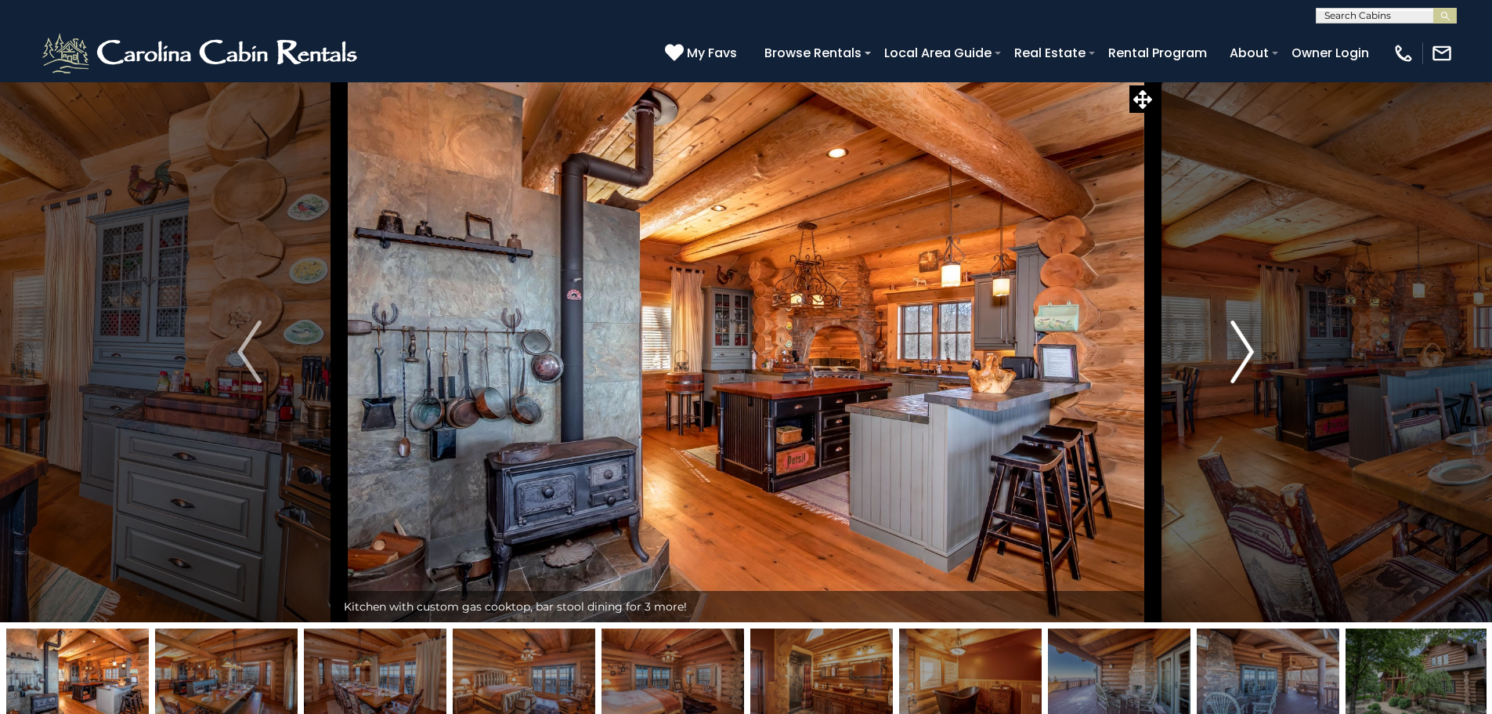
click at [1232, 357] on img "Next" at bounding box center [1242, 351] width 23 height 63
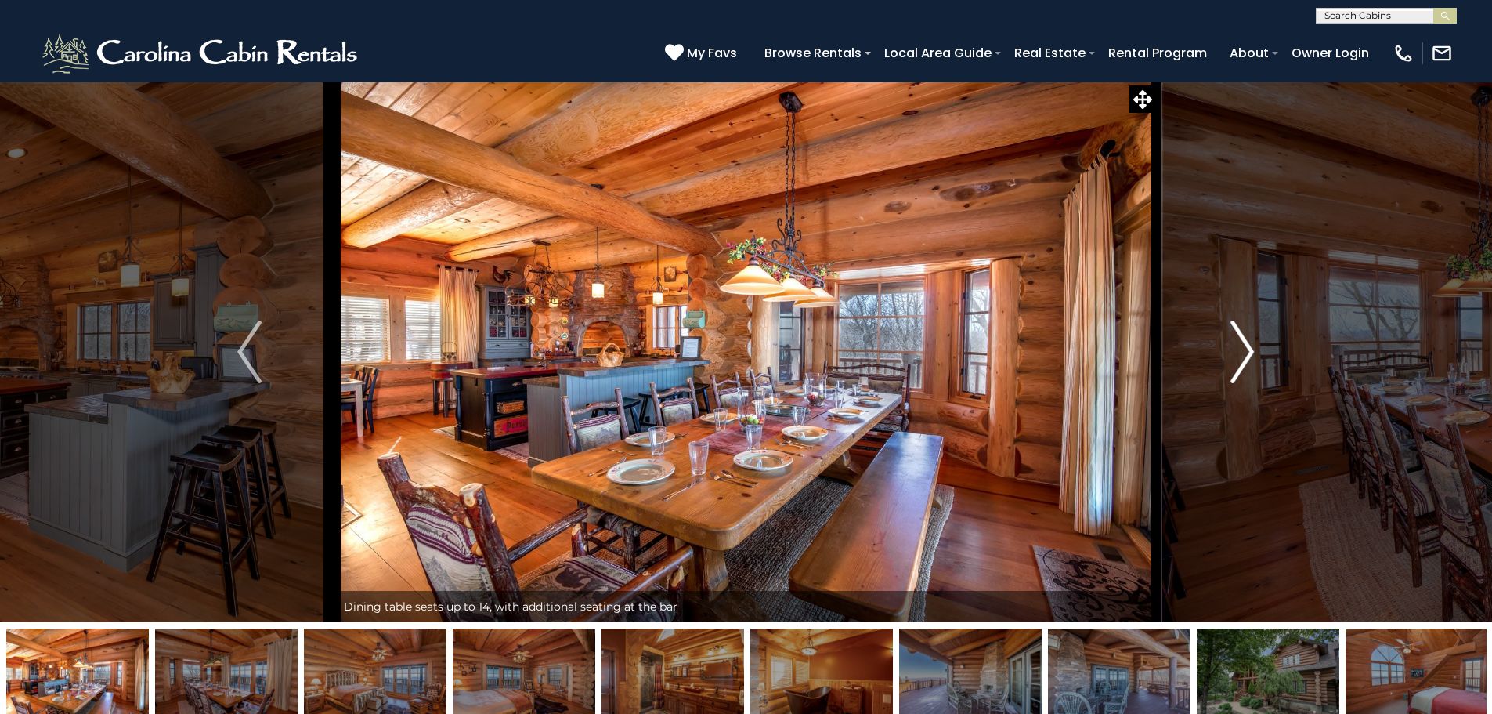
click at [1232, 357] on img "Next" at bounding box center [1242, 351] width 23 height 63
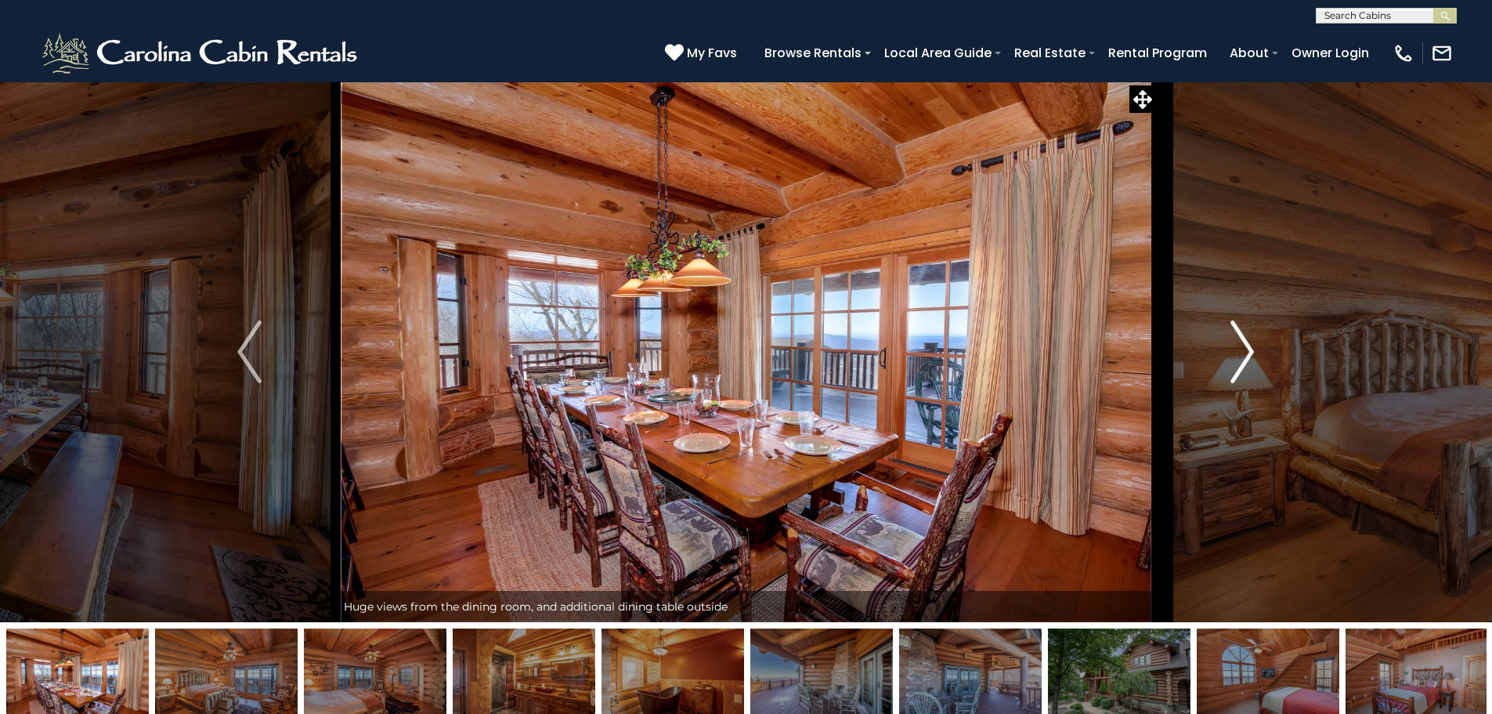
click at [1232, 357] on img "Next" at bounding box center [1242, 351] width 23 height 63
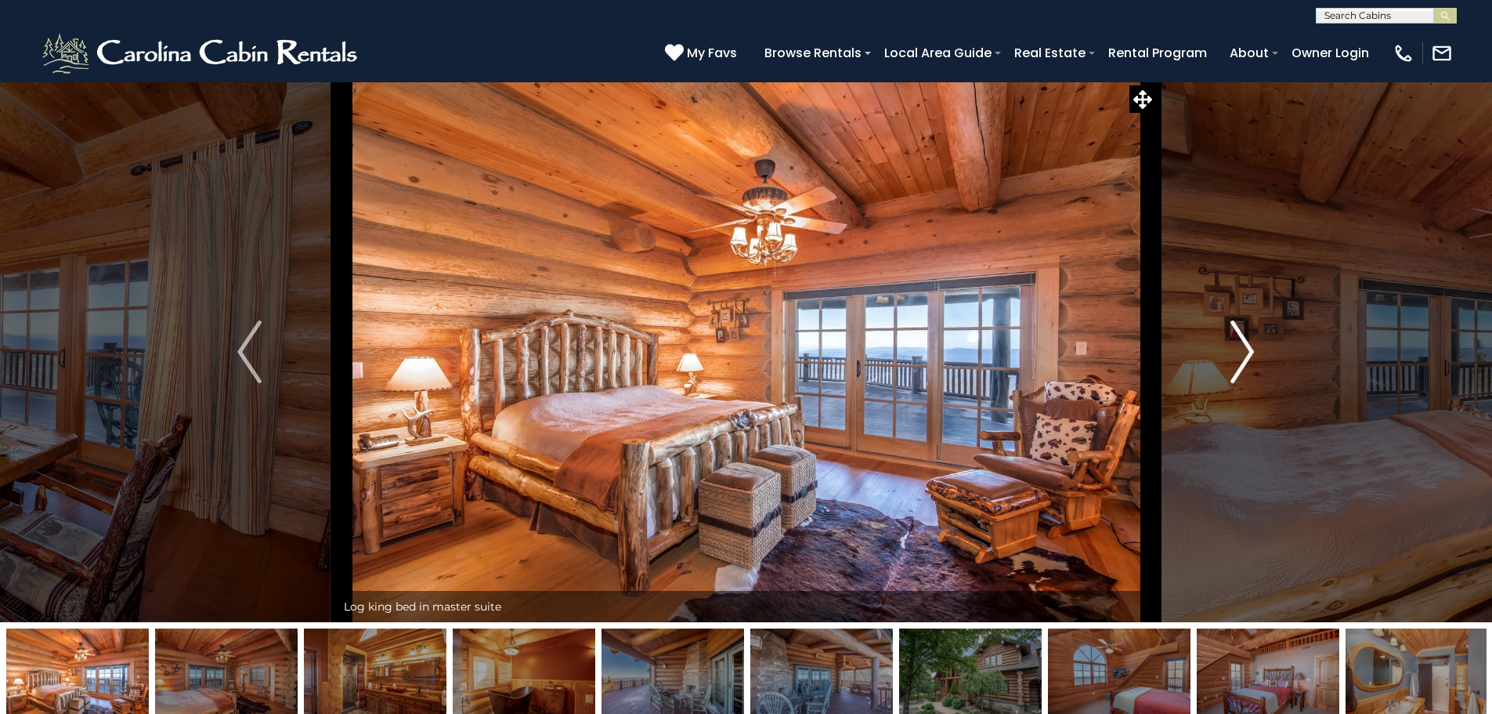
click at [1232, 357] on img "Next" at bounding box center [1242, 351] width 23 height 63
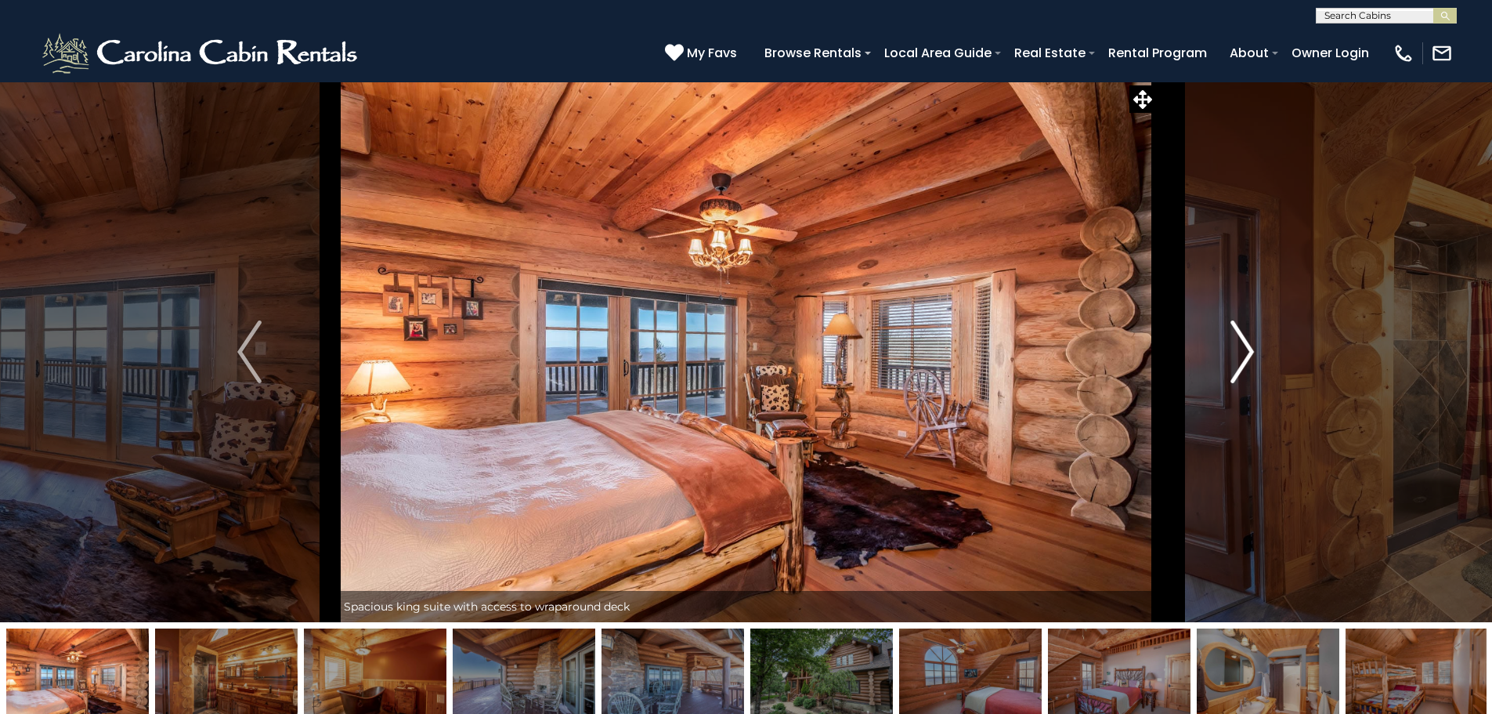
click at [1232, 357] on img "Next" at bounding box center [1242, 351] width 23 height 63
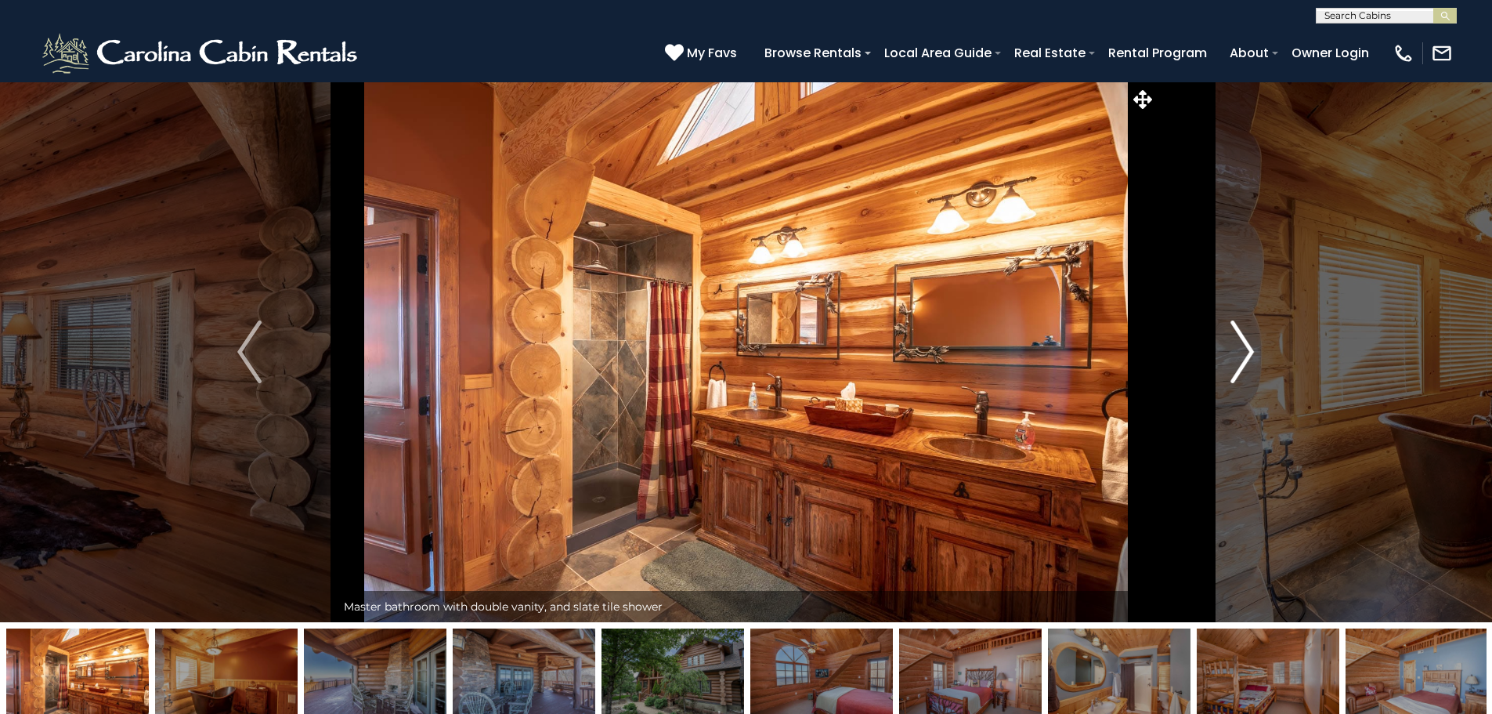
click at [1232, 357] on img "Next" at bounding box center [1242, 351] width 23 height 63
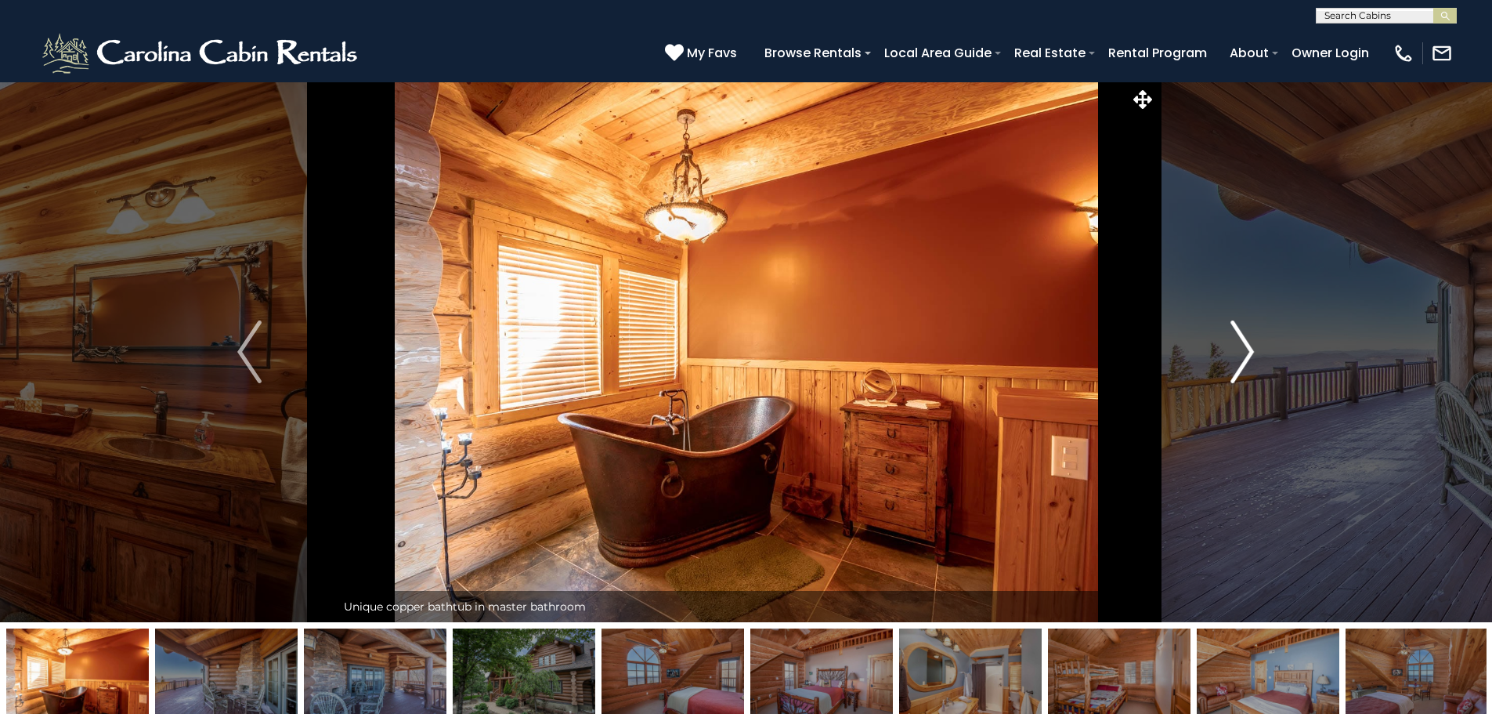
click at [1232, 357] on img "Next" at bounding box center [1242, 351] width 23 height 63
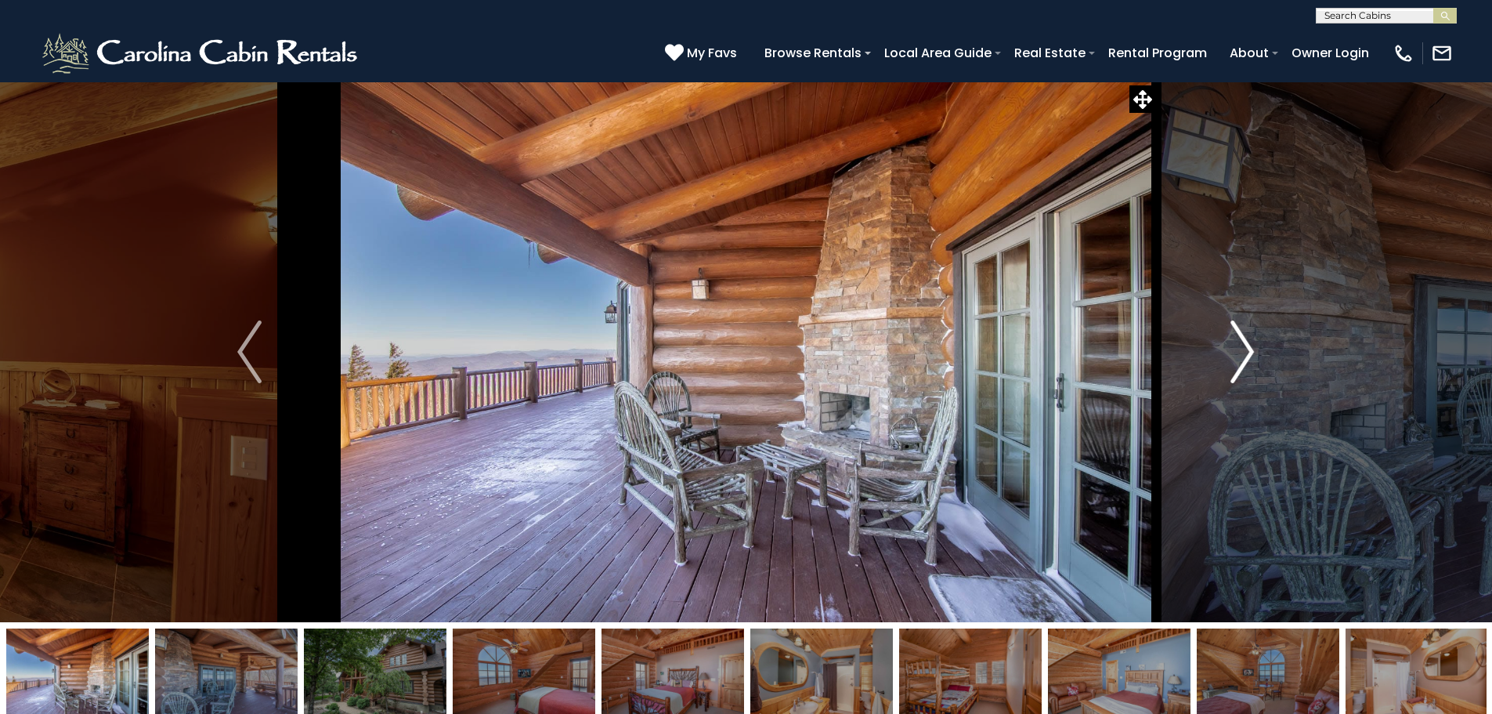
click at [1232, 357] on img "Next" at bounding box center [1242, 351] width 23 height 63
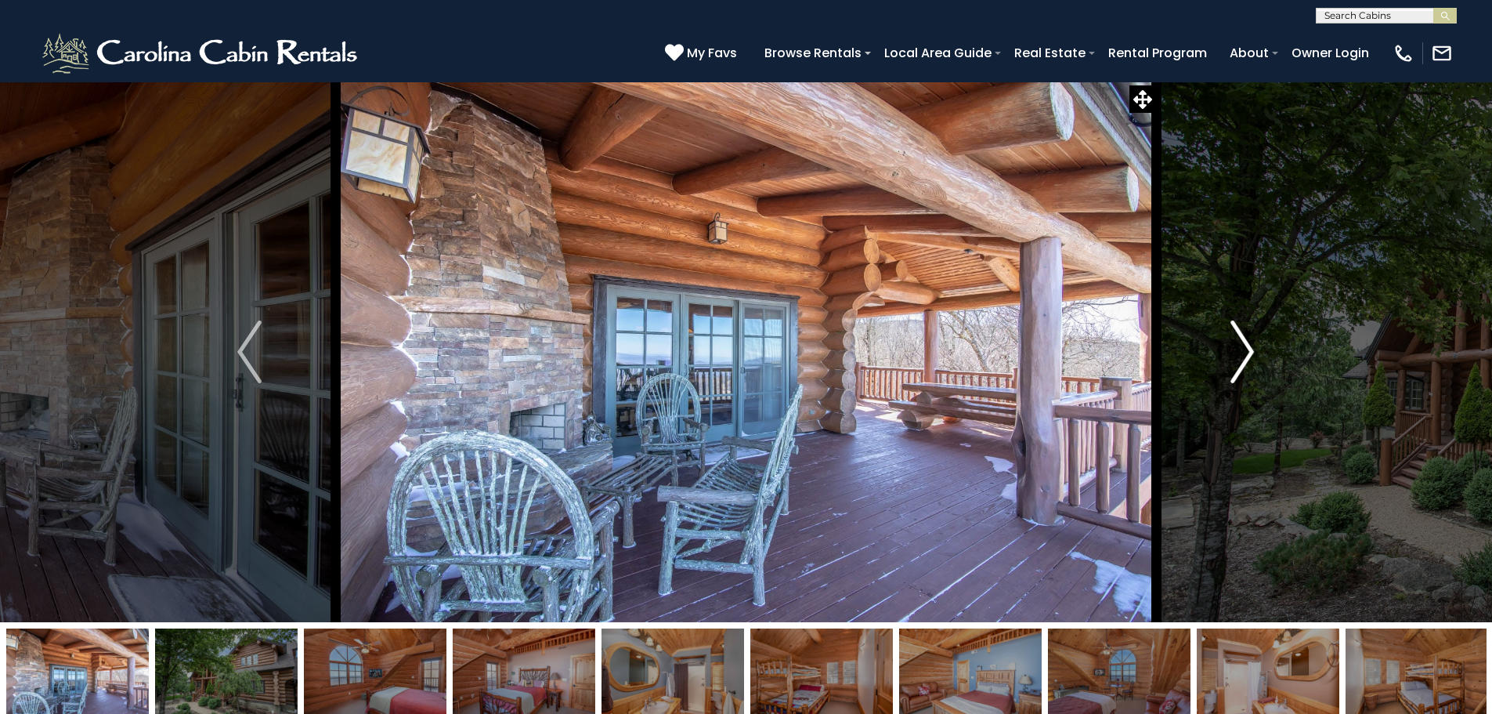
click at [1232, 357] on img "Next" at bounding box center [1242, 351] width 23 height 63
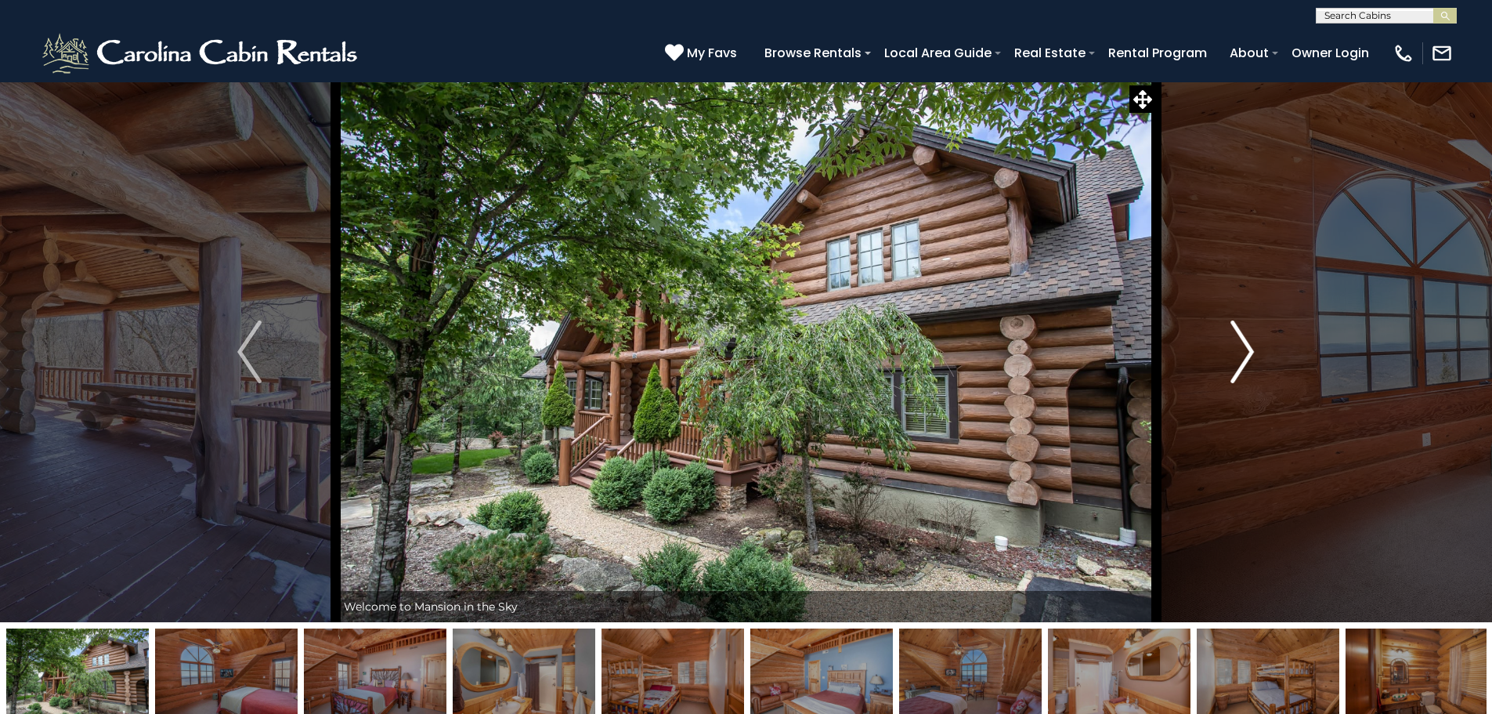
click at [1232, 357] on img "Next" at bounding box center [1242, 351] width 23 height 63
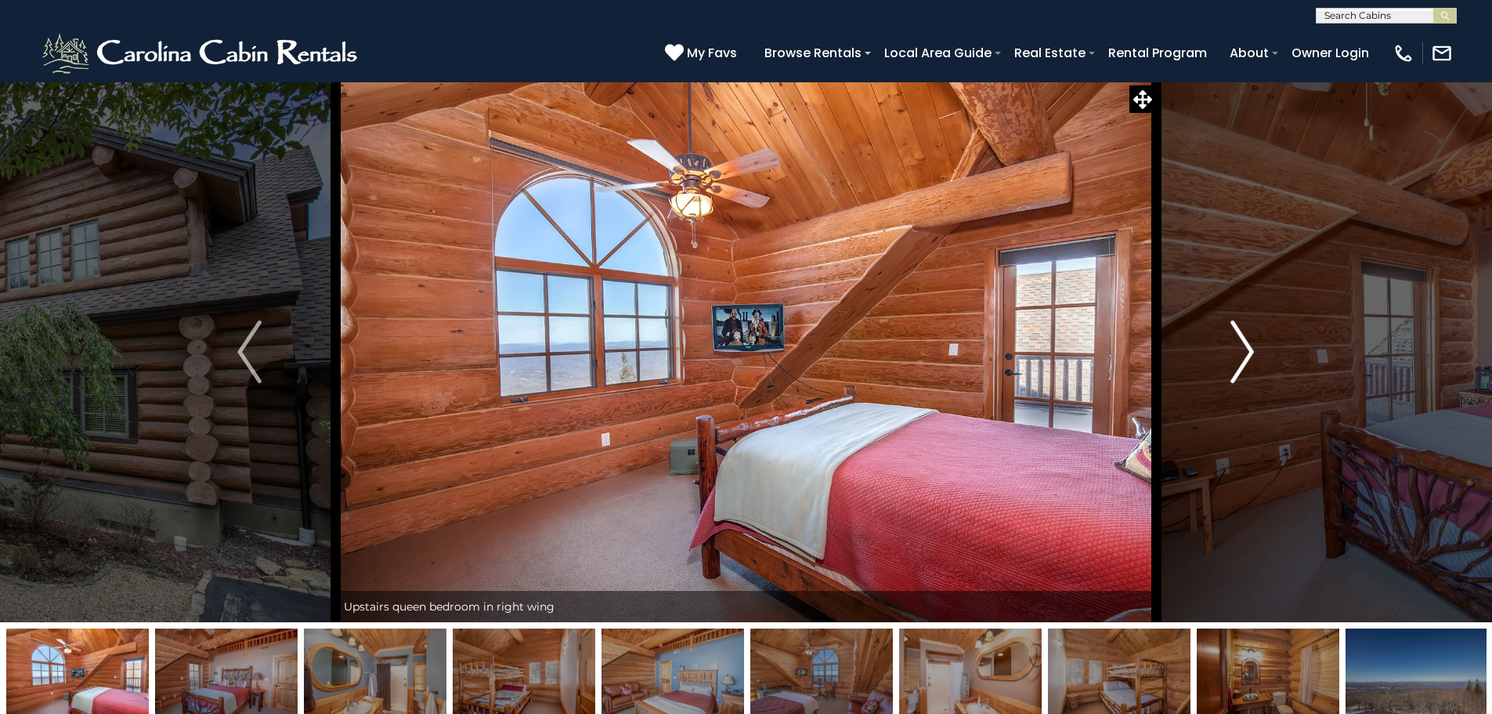
click at [1232, 357] on img "Next" at bounding box center [1242, 351] width 23 height 63
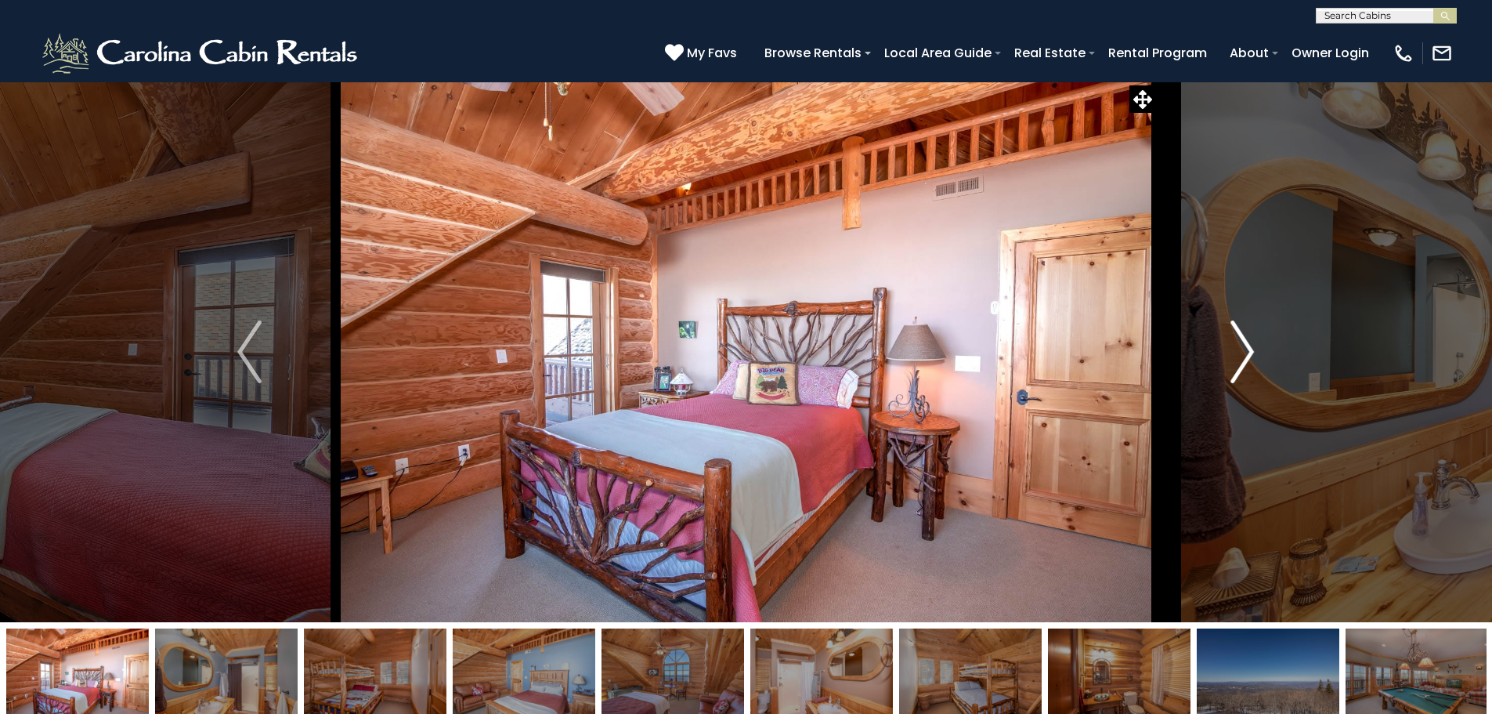
click at [1232, 357] on img "Next" at bounding box center [1242, 351] width 23 height 63
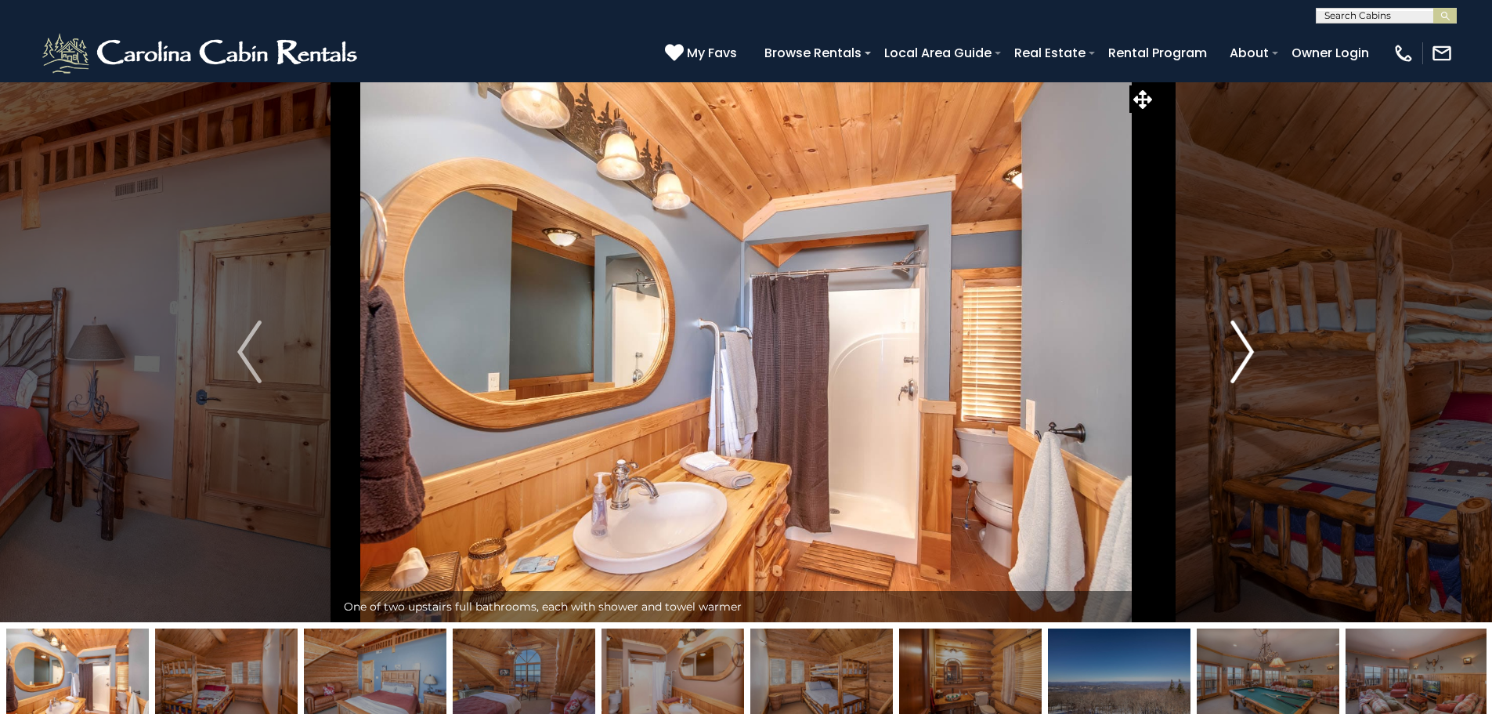
click at [1232, 357] on img "Next" at bounding box center [1242, 351] width 23 height 63
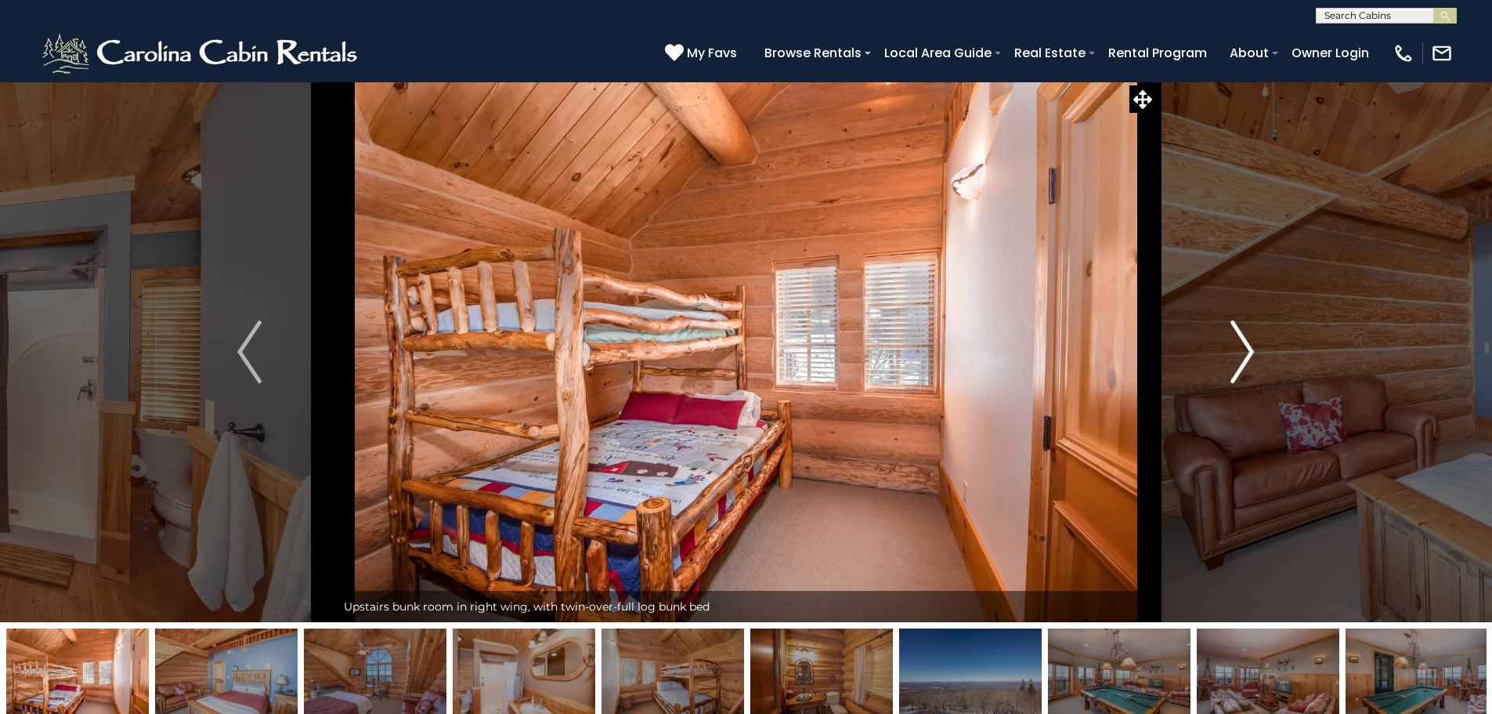
click at [1232, 357] on img "Next" at bounding box center [1242, 351] width 23 height 63
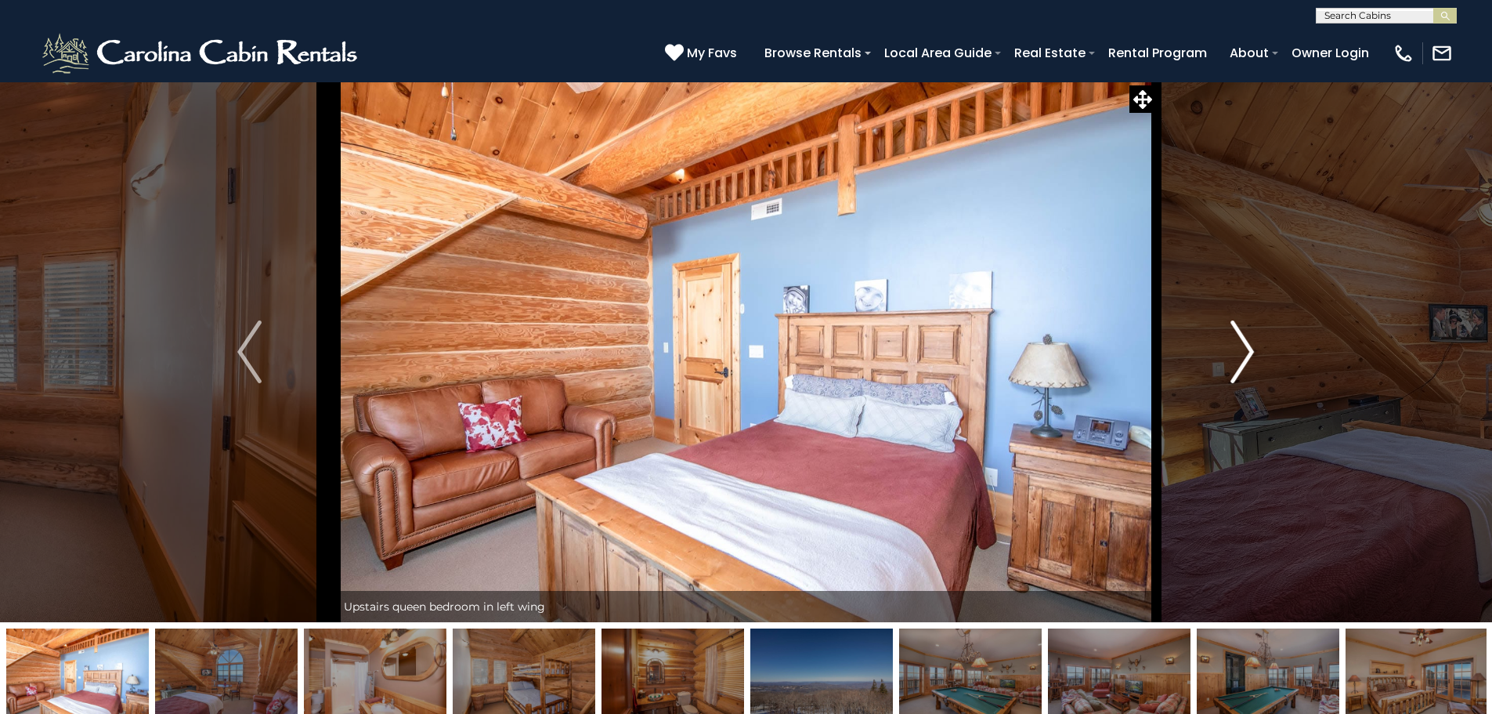
click at [1231, 357] on img "Next" at bounding box center [1242, 351] width 23 height 63
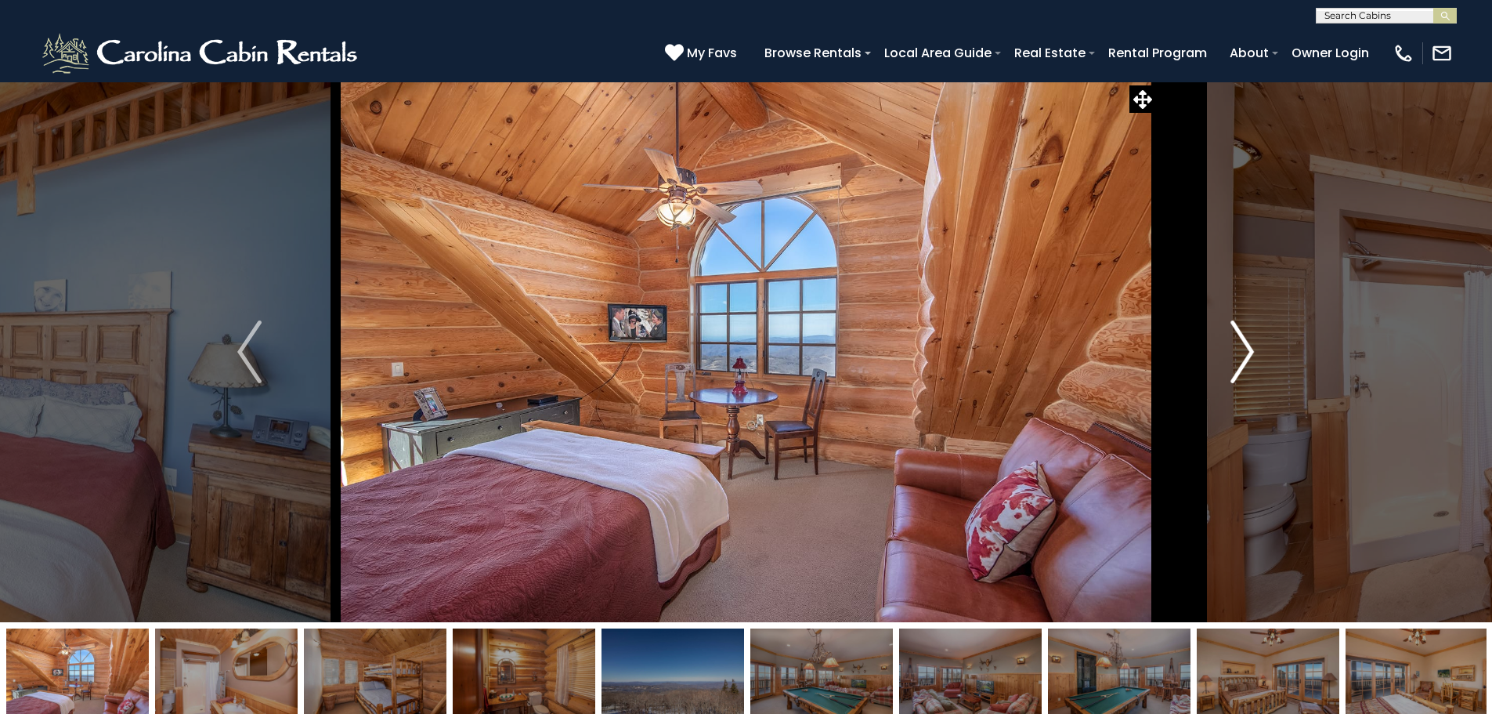
click at [1231, 357] on img "Next" at bounding box center [1242, 351] width 23 height 63
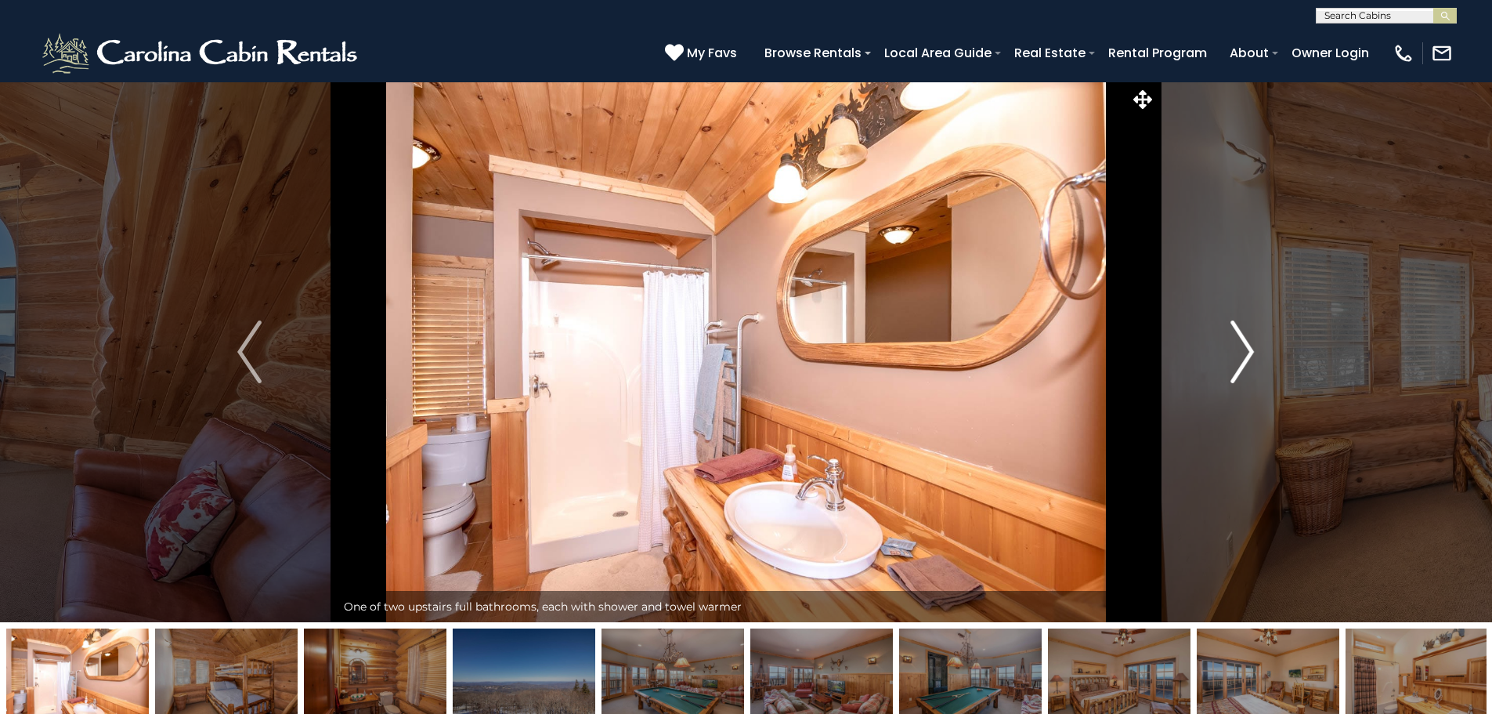
click at [1231, 357] on img "Next" at bounding box center [1242, 351] width 23 height 63
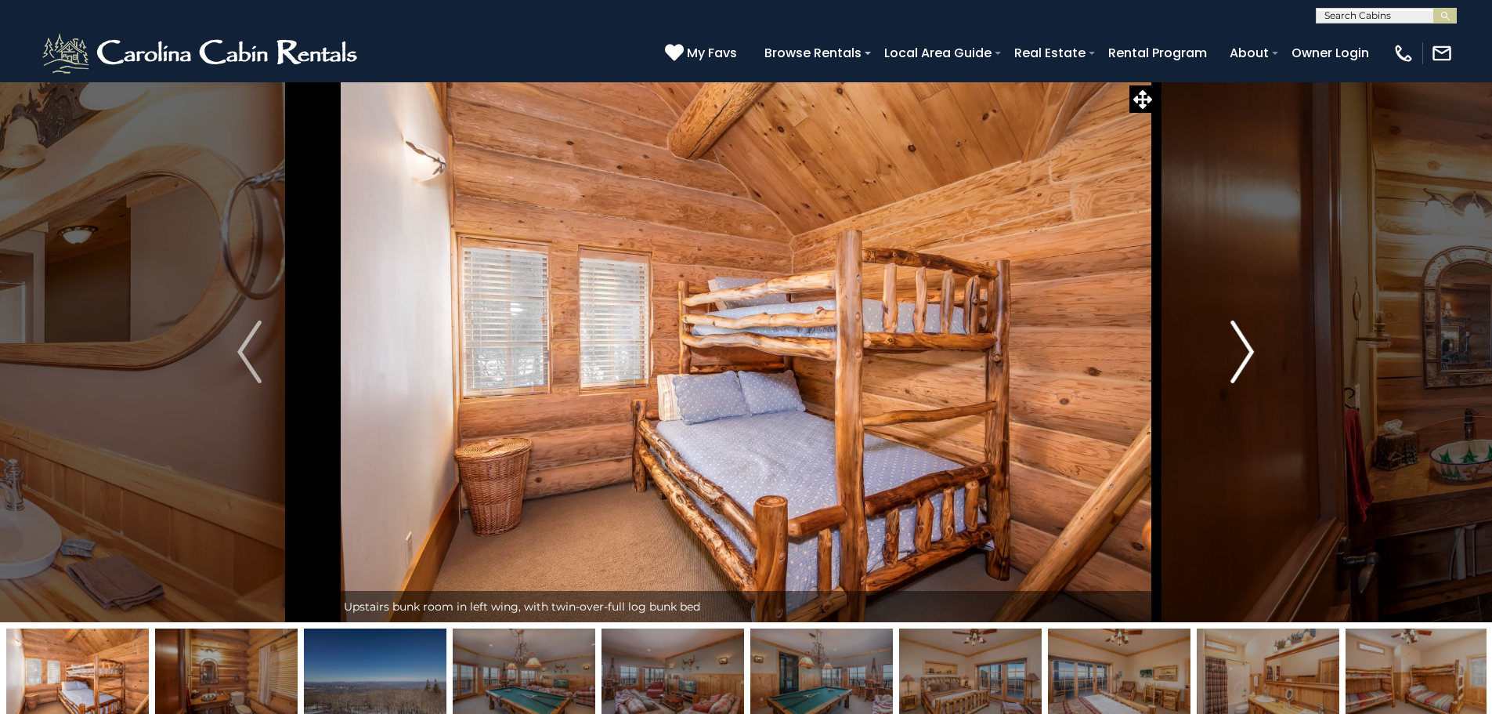
click at [1230, 358] on button "Next" at bounding box center [1242, 351] width 172 height 540
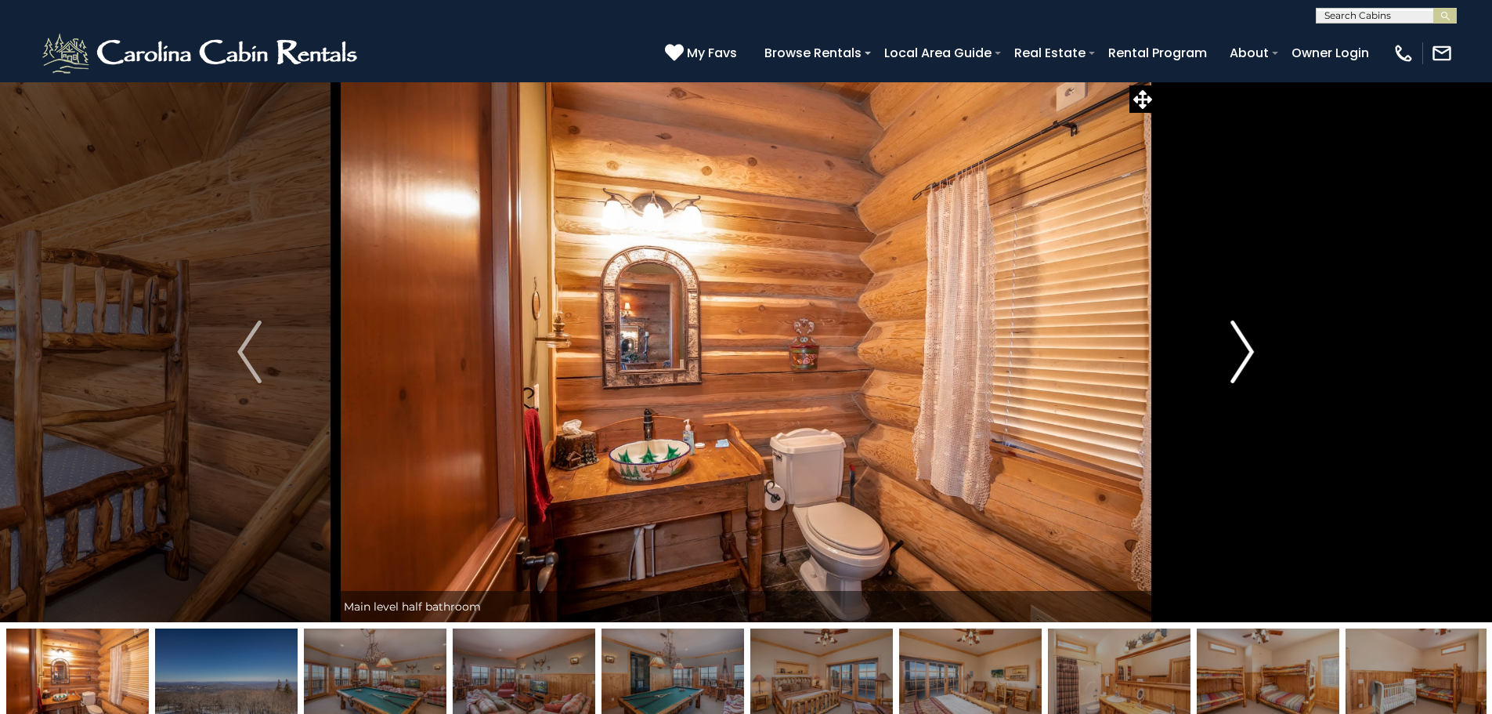
click at [1229, 358] on button "Next" at bounding box center [1242, 351] width 172 height 540
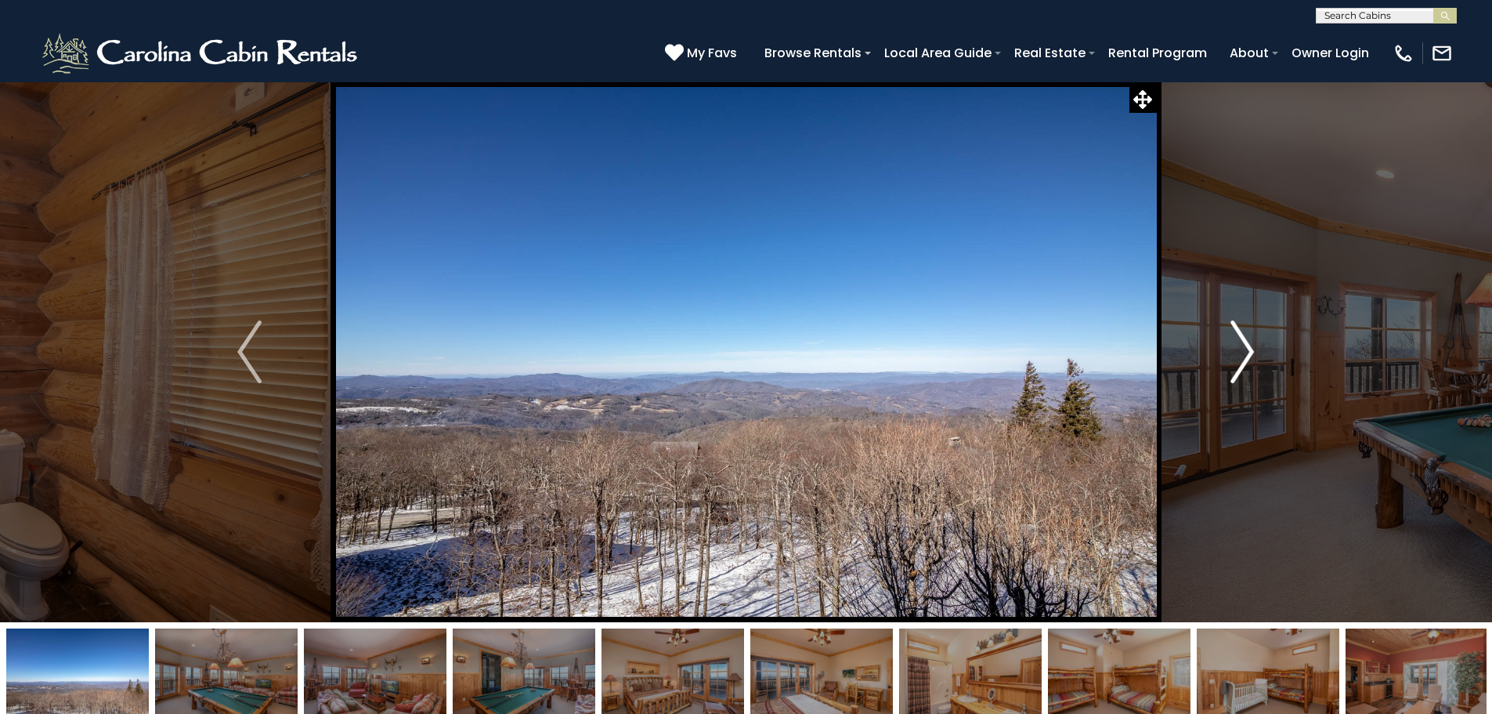
click at [1229, 358] on button "Next" at bounding box center [1242, 351] width 172 height 540
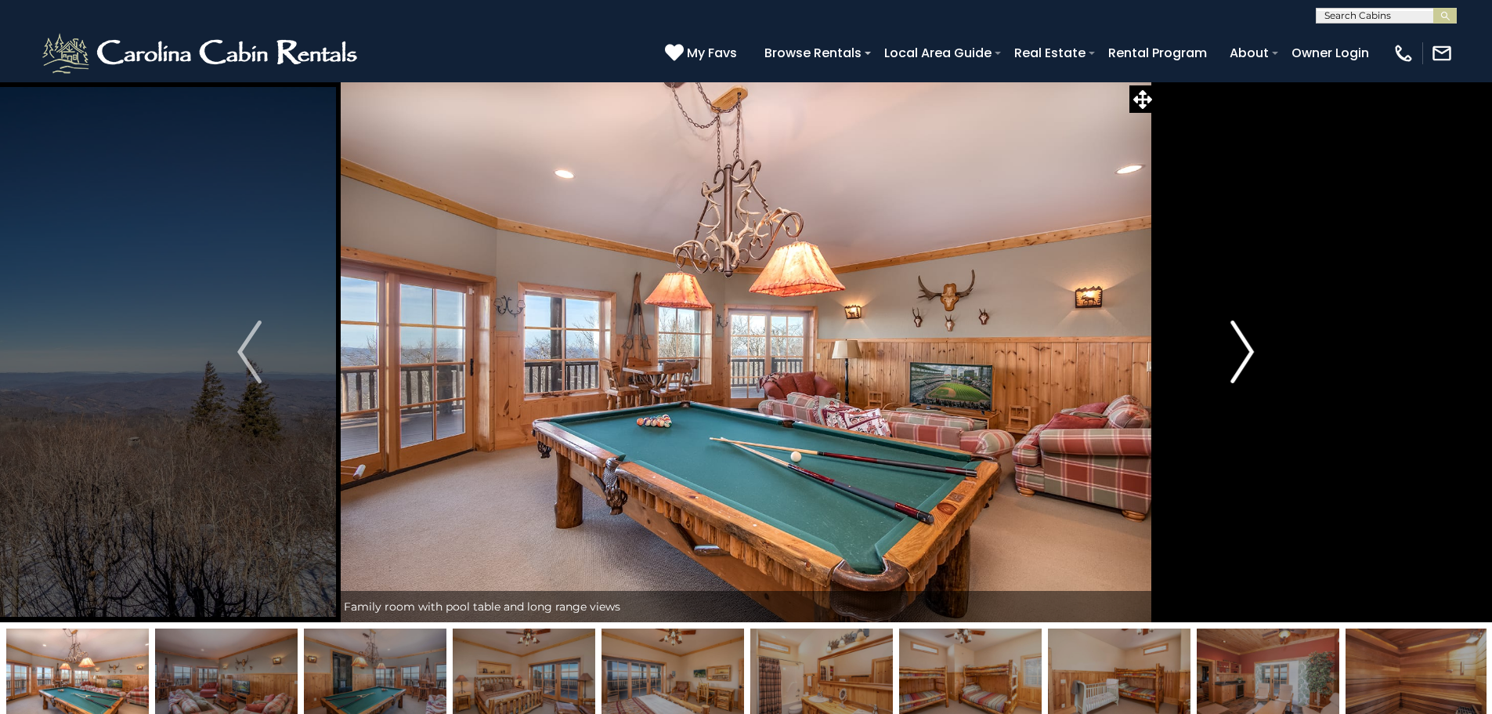
click at [1229, 358] on button "Next" at bounding box center [1242, 351] width 172 height 540
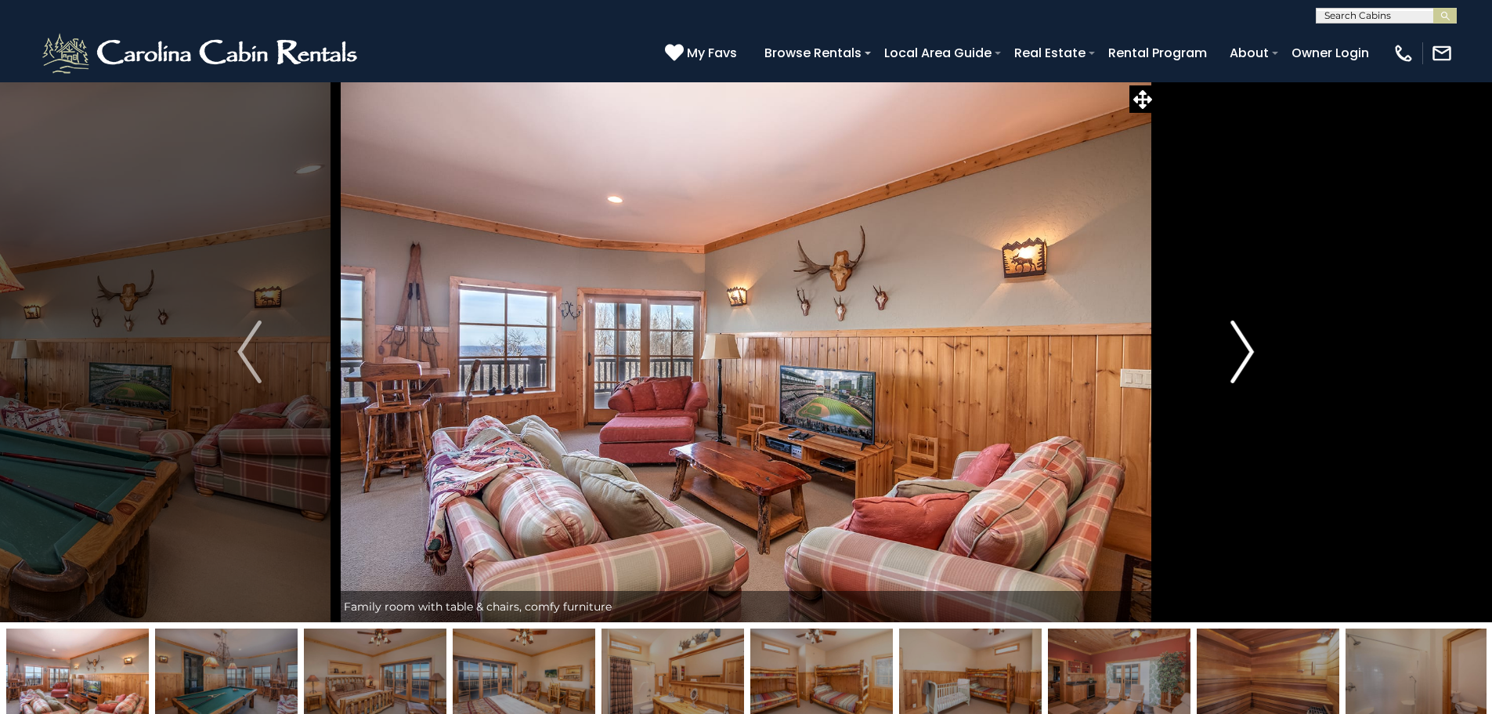
click at [1229, 358] on button "Next" at bounding box center [1242, 351] width 172 height 540
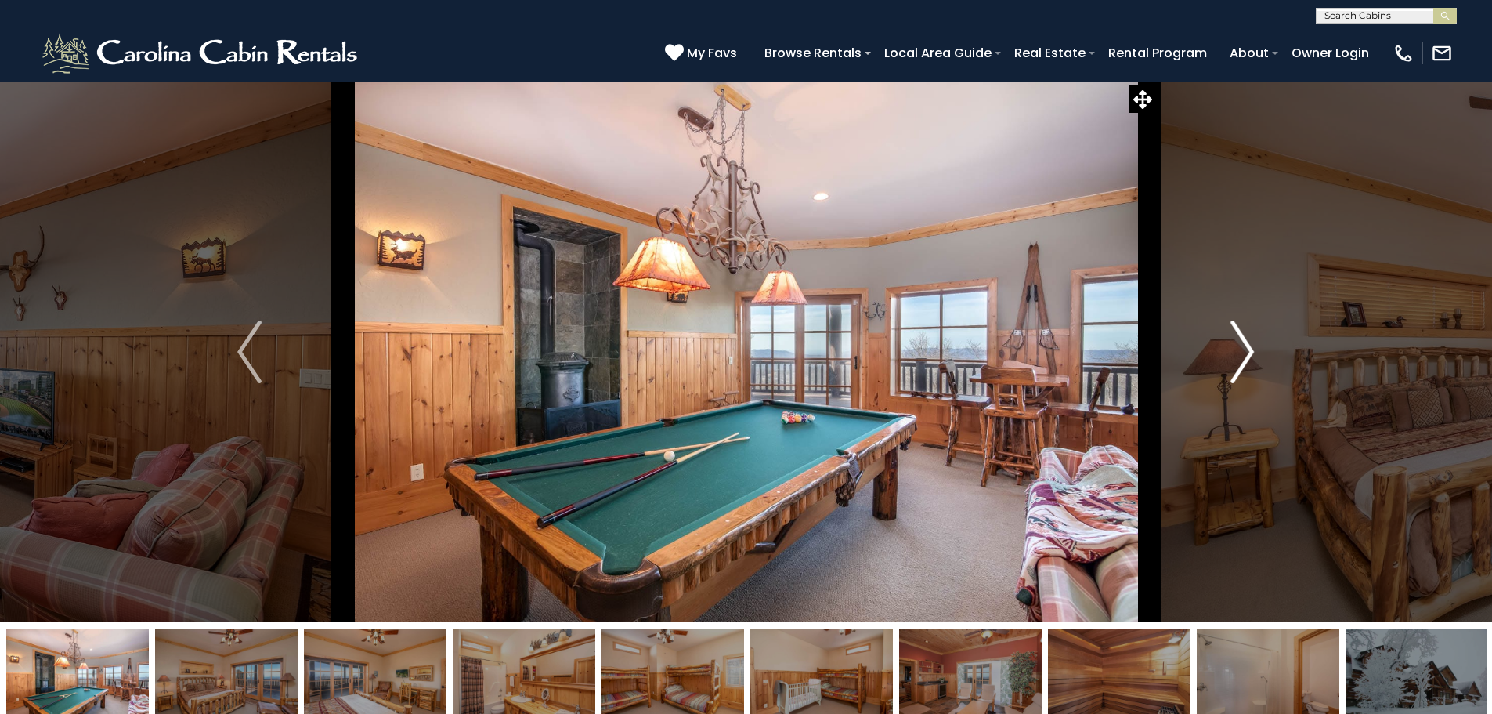
click at [1229, 358] on button "Next" at bounding box center [1242, 351] width 172 height 540
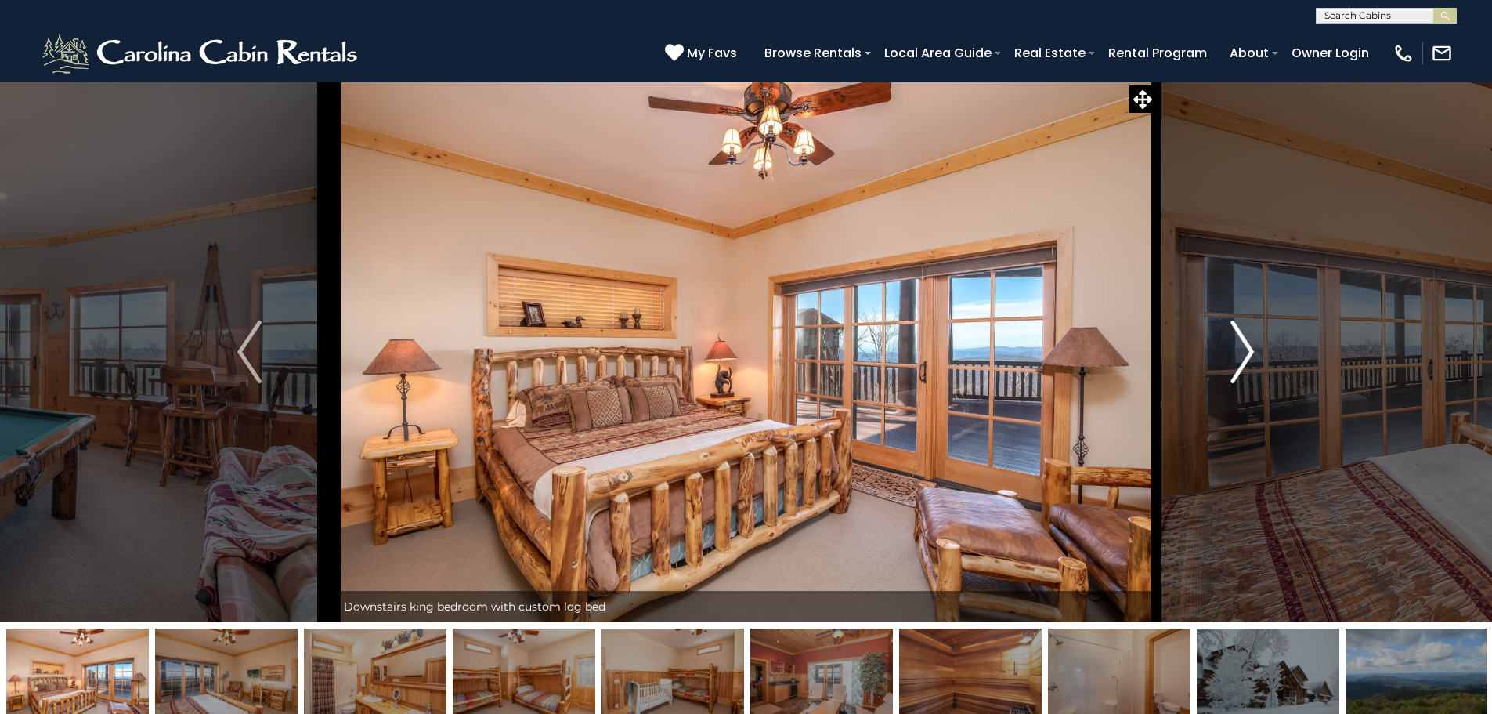
click at [1229, 358] on button "Next" at bounding box center [1242, 351] width 172 height 540
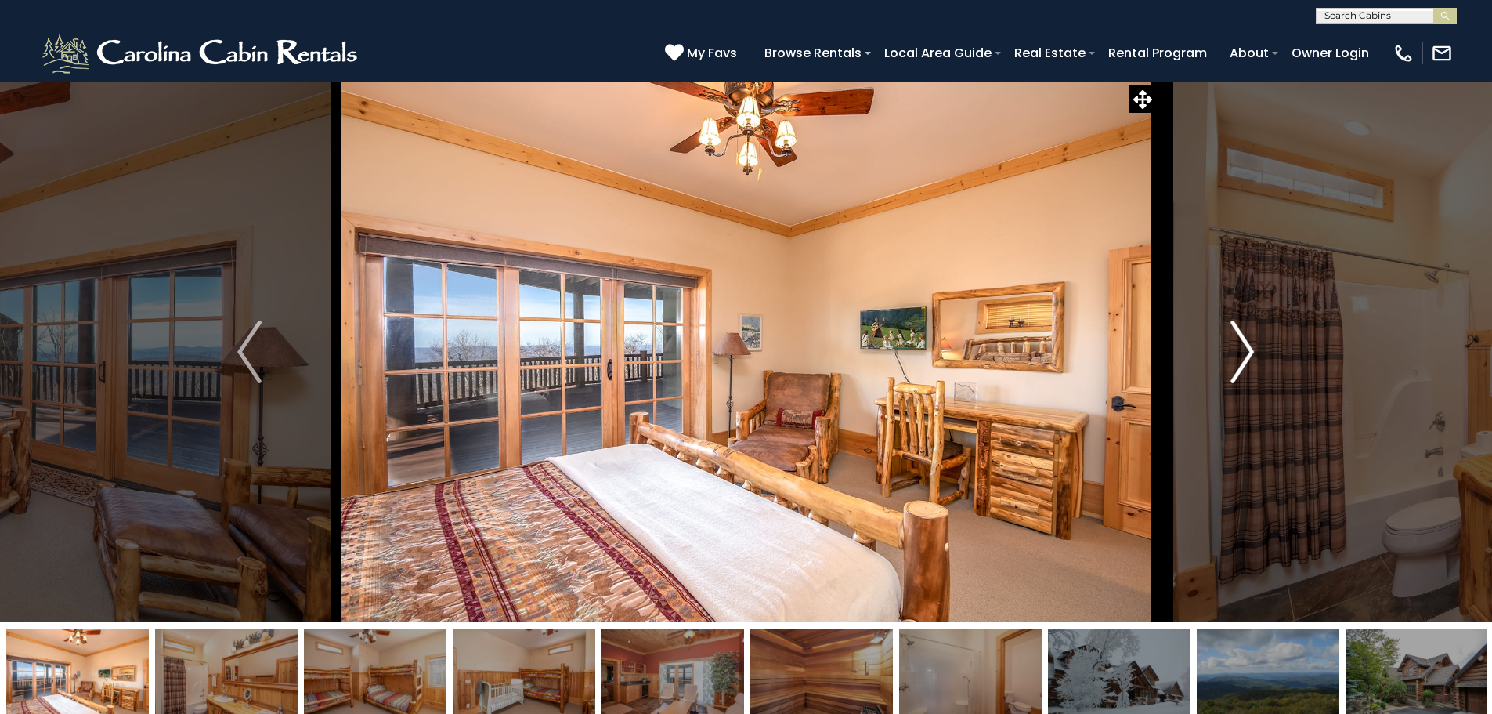
click at [1229, 358] on button "Next" at bounding box center [1242, 351] width 172 height 540
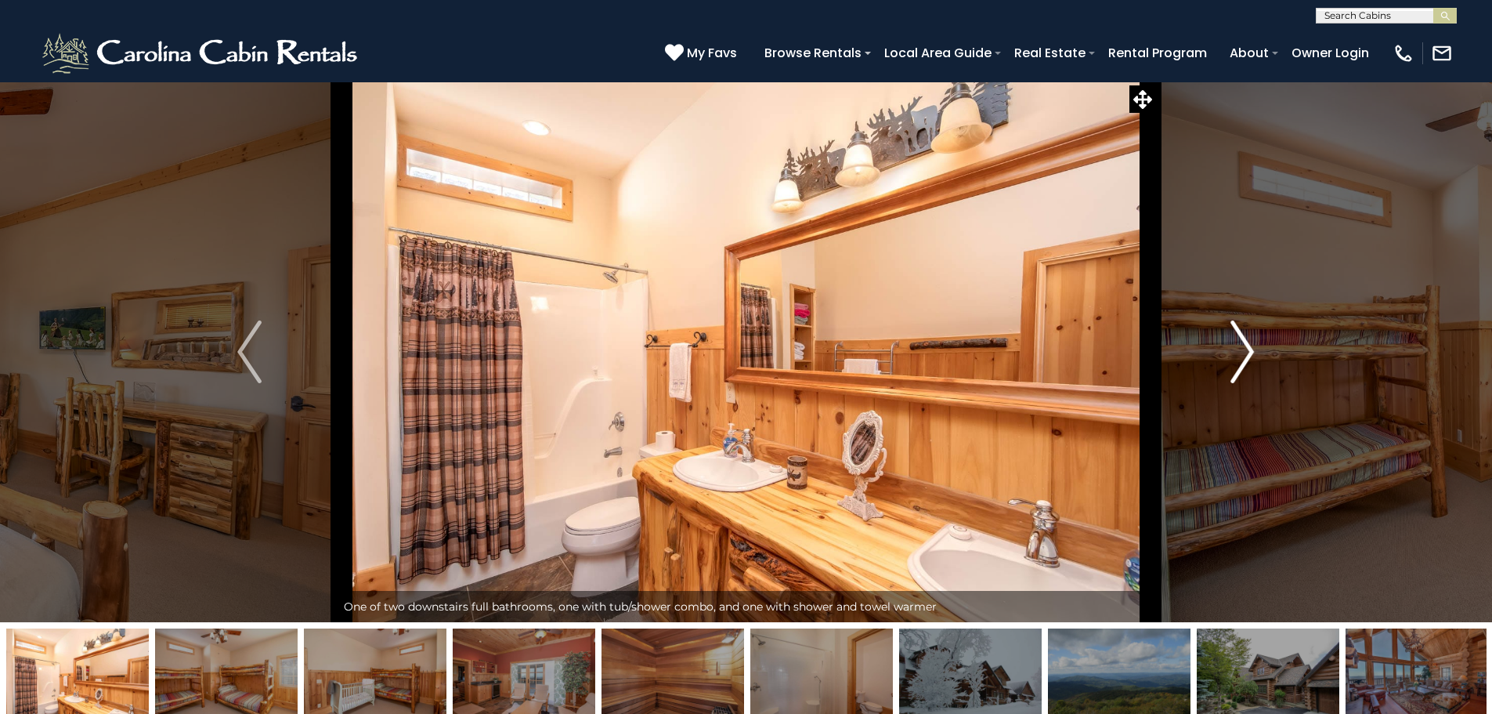
click at [1229, 358] on button "Next" at bounding box center [1242, 351] width 172 height 540
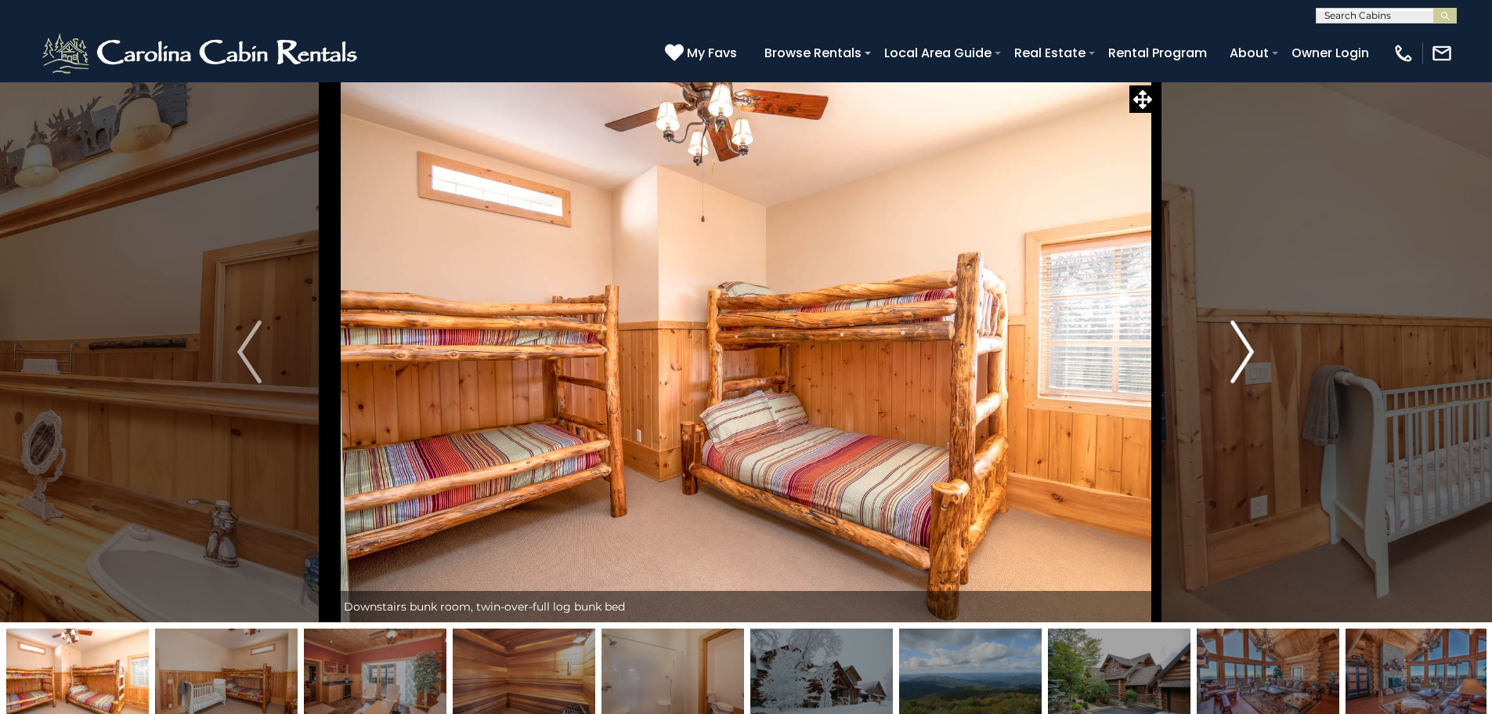
click at [1229, 358] on button "Next" at bounding box center [1242, 351] width 172 height 540
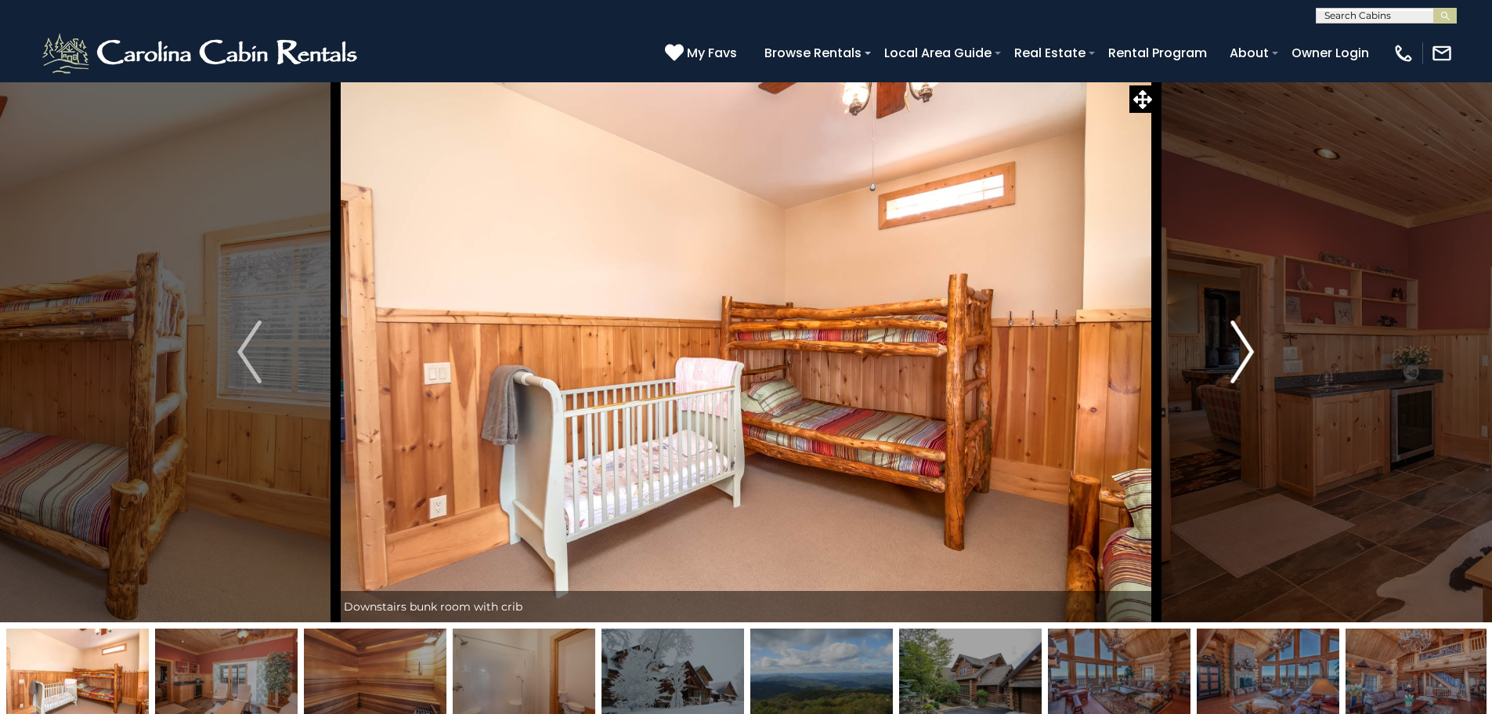
click at [1229, 358] on button "Next" at bounding box center [1242, 351] width 172 height 540
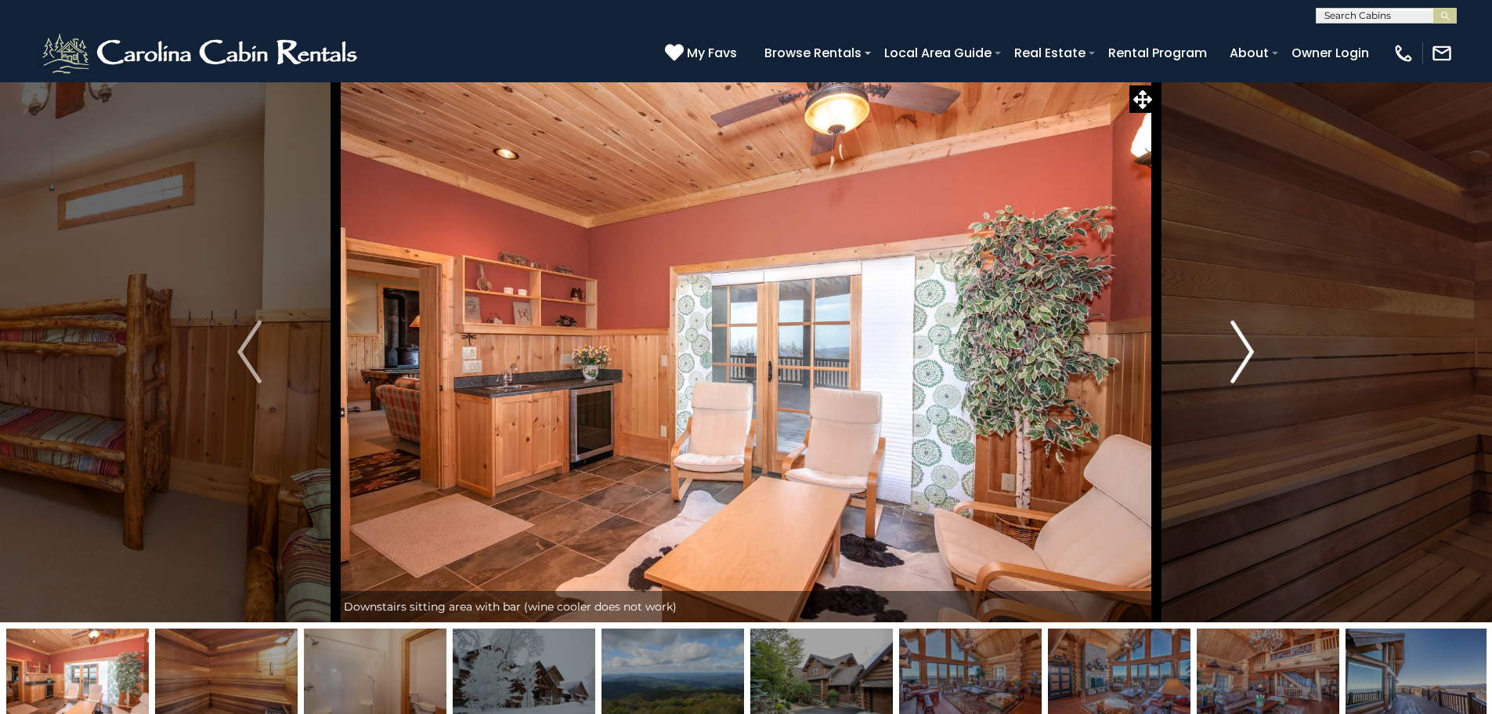
click at [1228, 358] on button "Next" at bounding box center [1242, 351] width 172 height 540
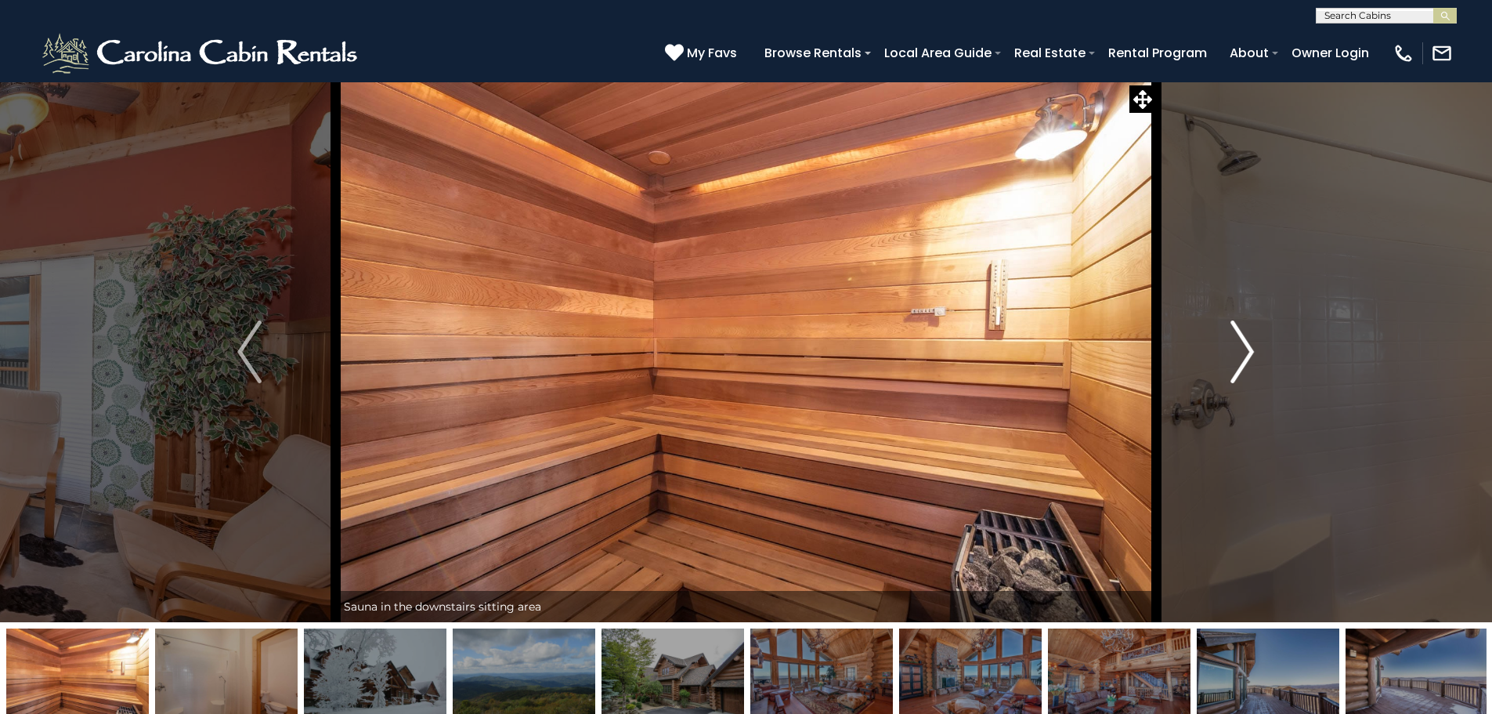
click at [1223, 359] on button "Next" at bounding box center [1242, 351] width 172 height 540
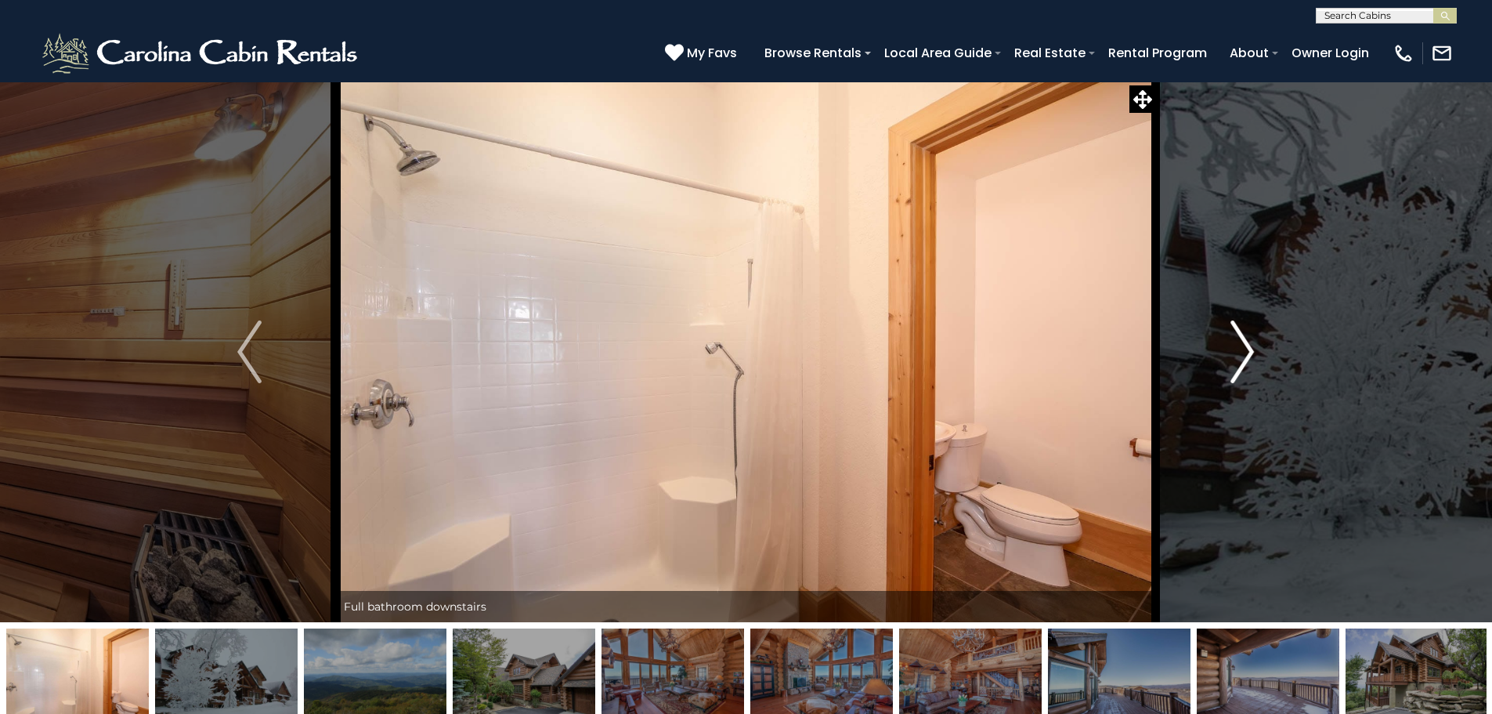
click at [1223, 359] on button "Next" at bounding box center [1242, 351] width 172 height 540
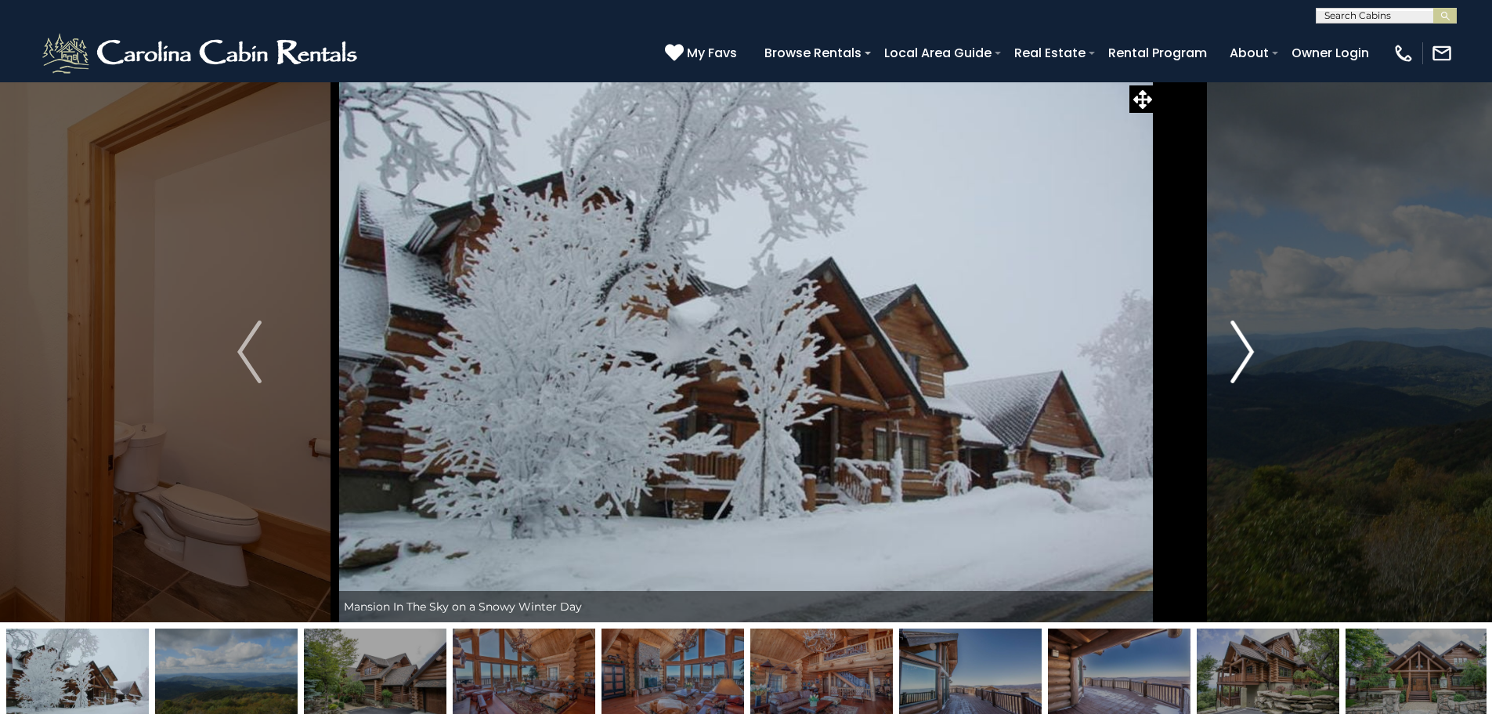
click at [1223, 359] on button "Next" at bounding box center [1242, 351] width 172 height 540
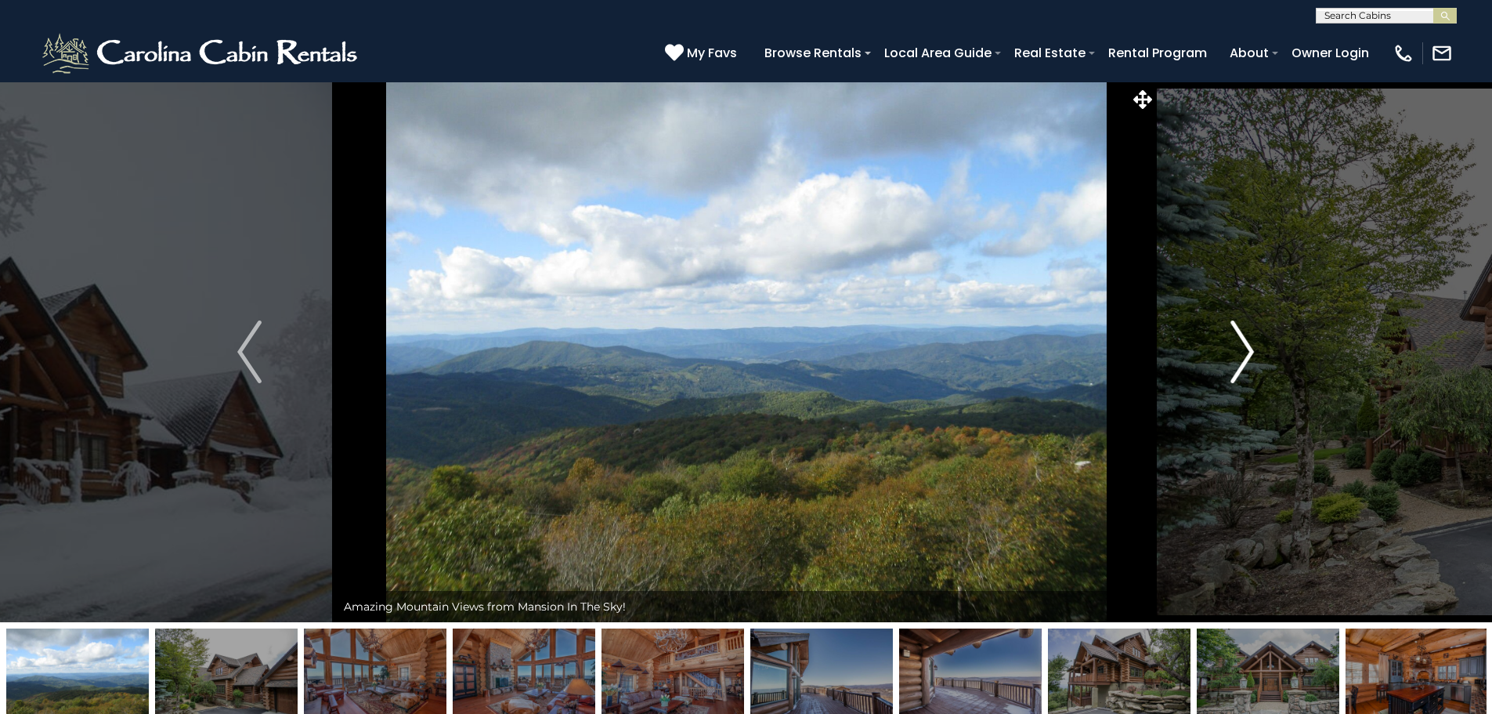
click at [1223, 359] on button "Next" at bounding box center [1242, 351] width 172 height 540
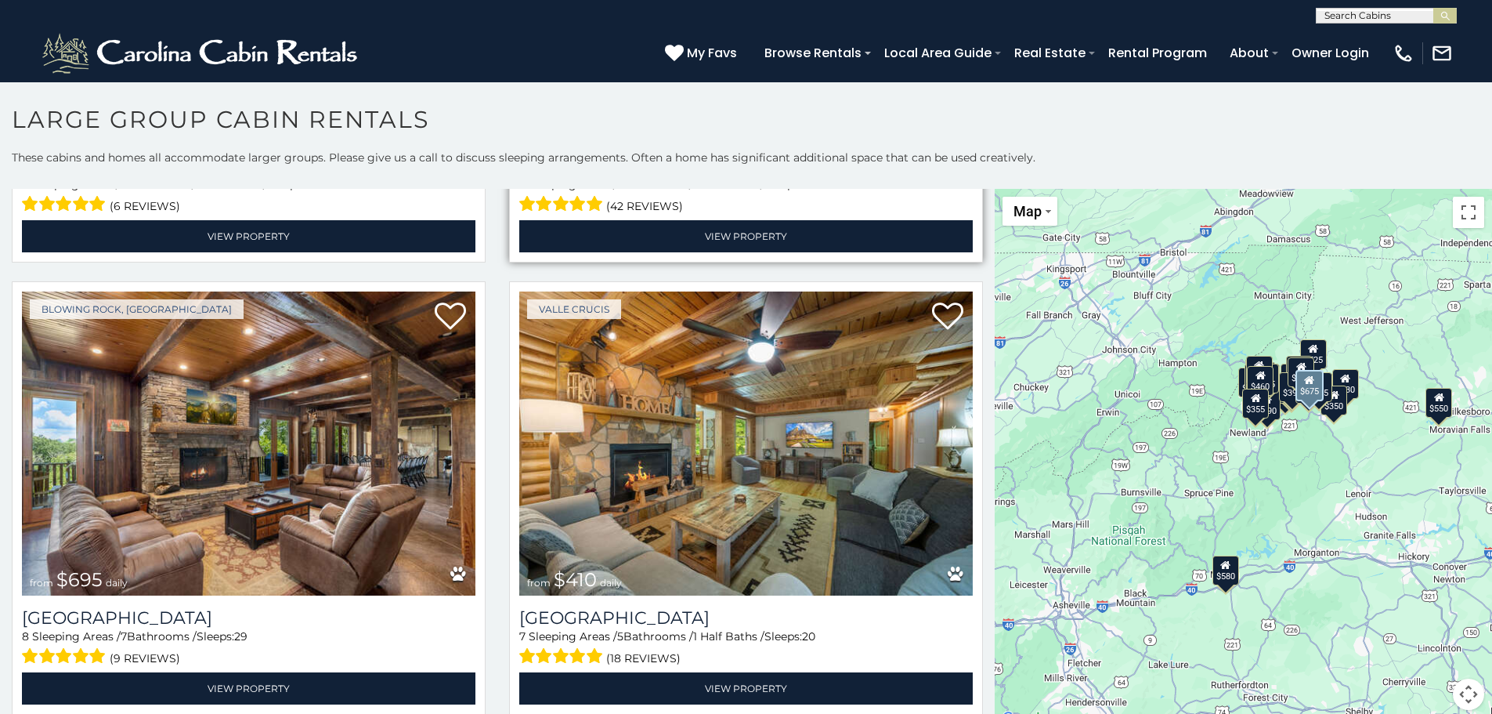
scroll to position [3603, 0]
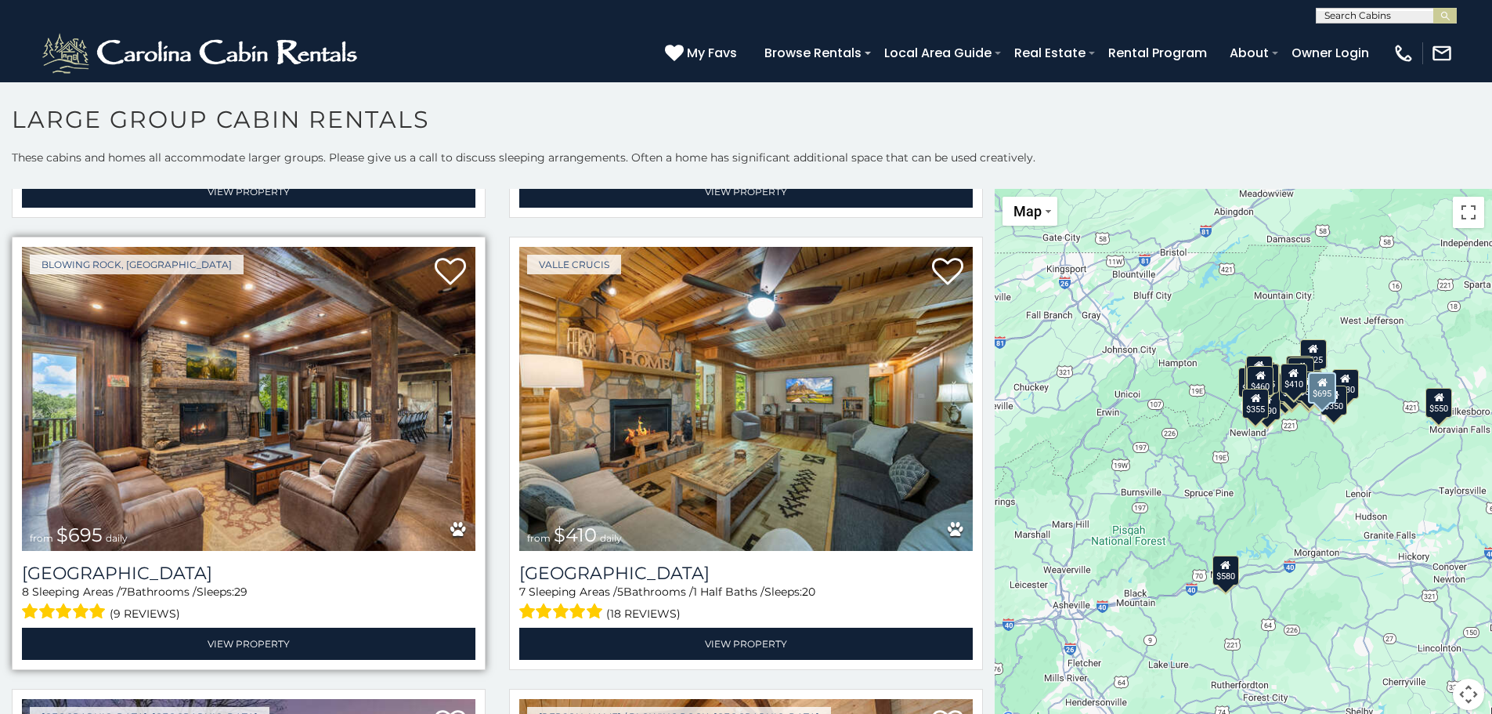
click at [399, 367] on img at bounding box center [249, 399] width 454 height 304
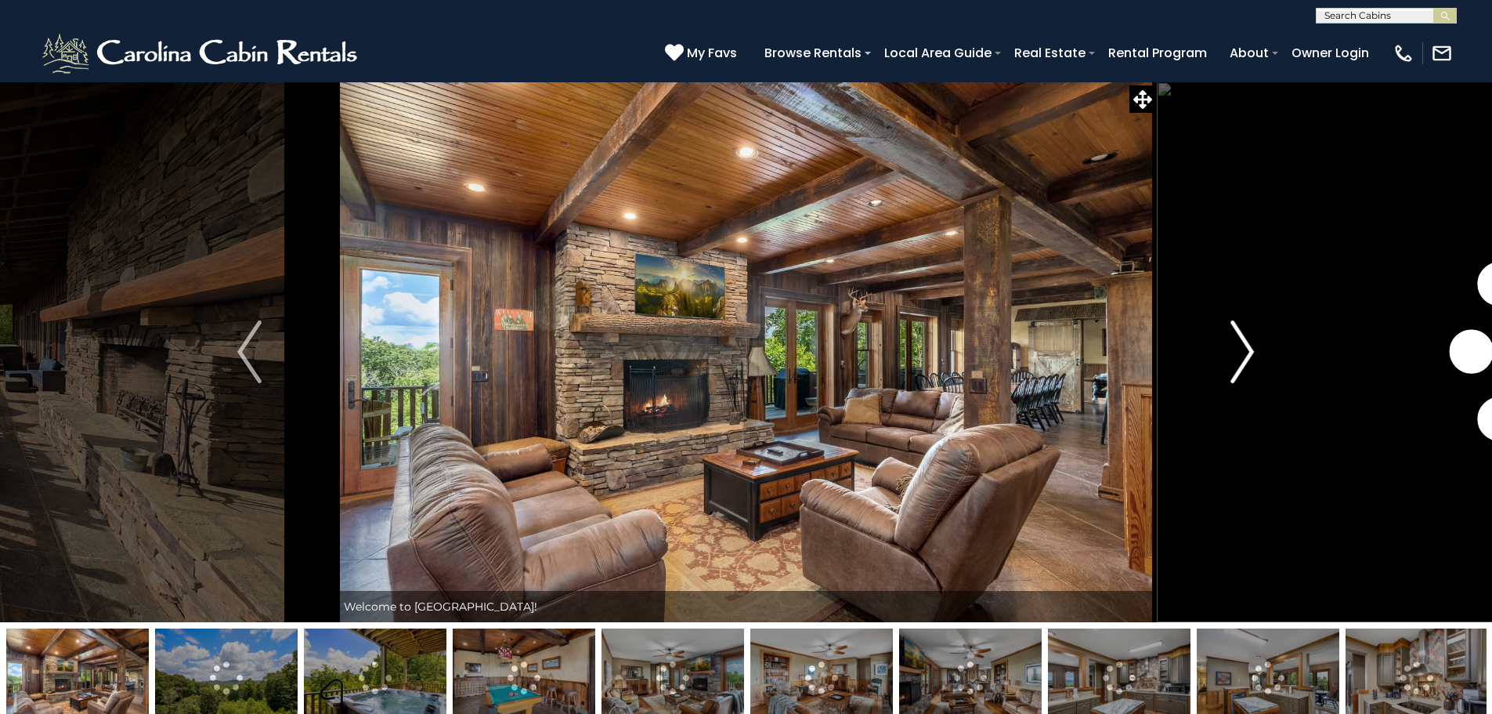
click at [1240, 363] on img "Next" at bounding box center [1242, 351] width 23 height 63
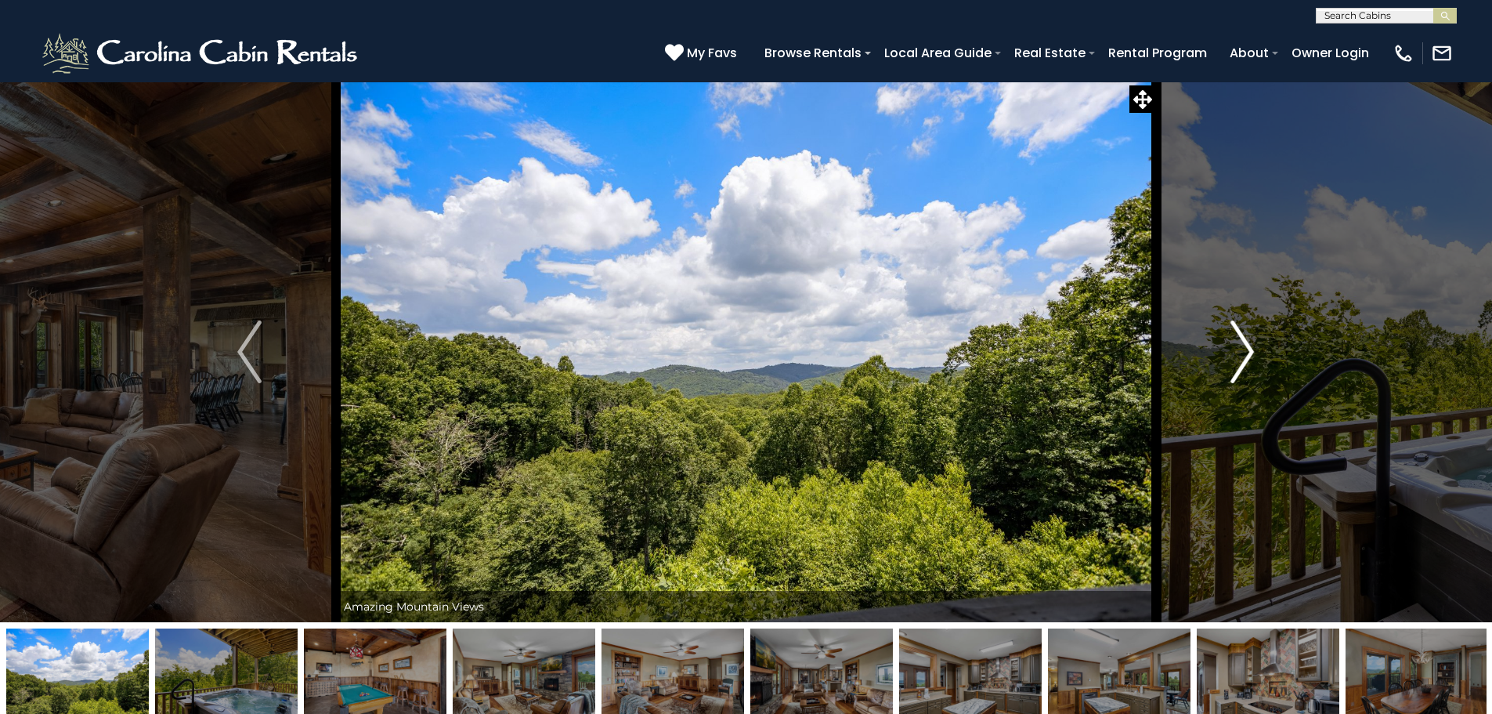
click at [1240, 363] on img "Next" at bounding box center [1242, 351] width 23 height 63
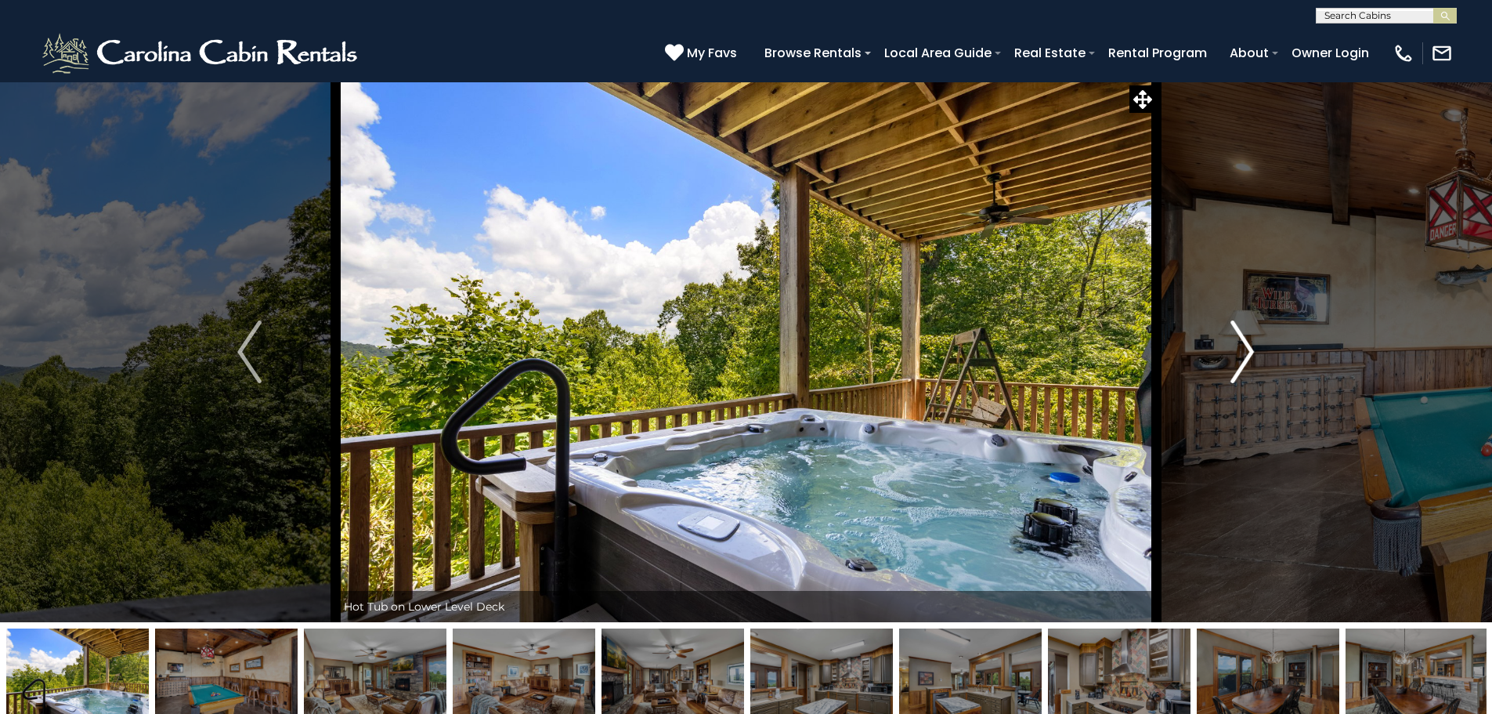
click at [1240, 363] on img "Next" at bounding box center [1242, 351] width 23 height 63
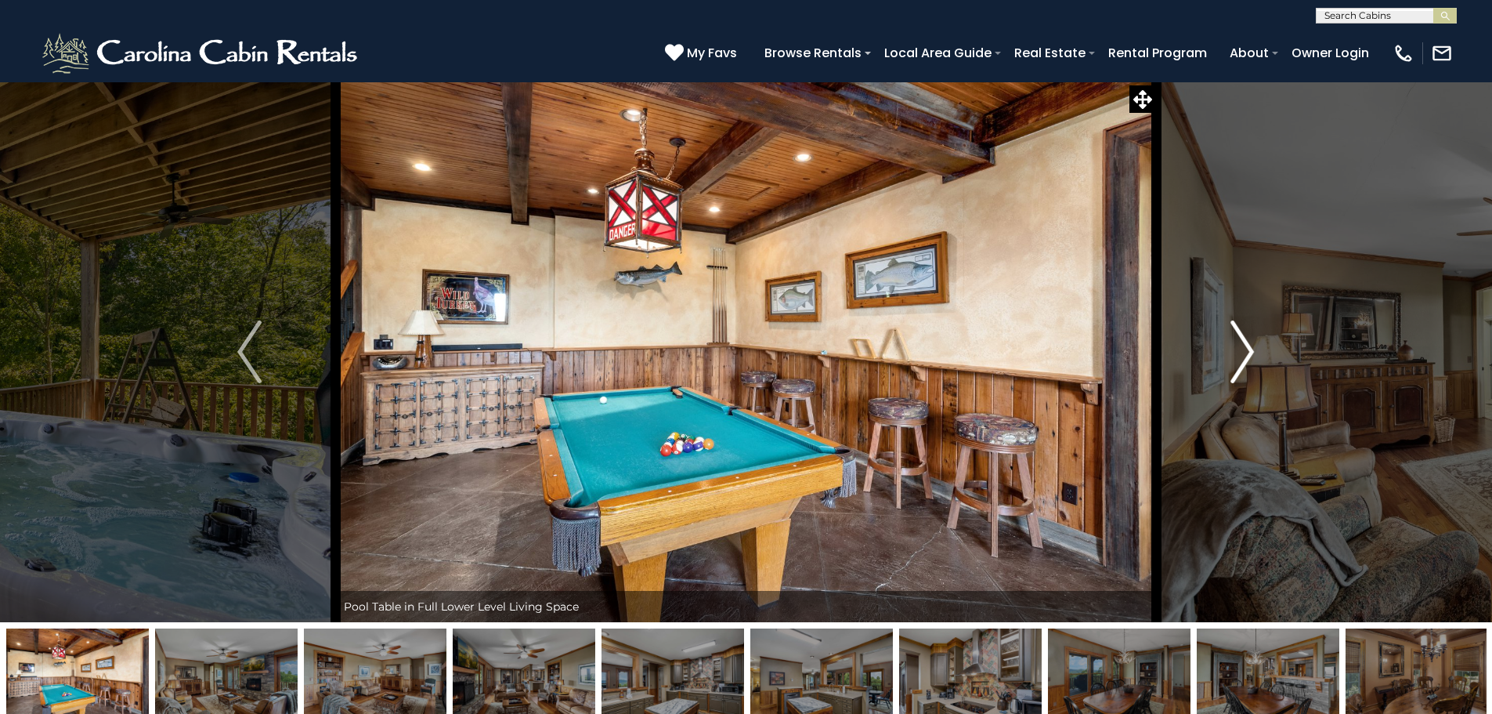
click at [1240, 363] on img "Next" at bounding box center [1242, 351] width 23 height 63
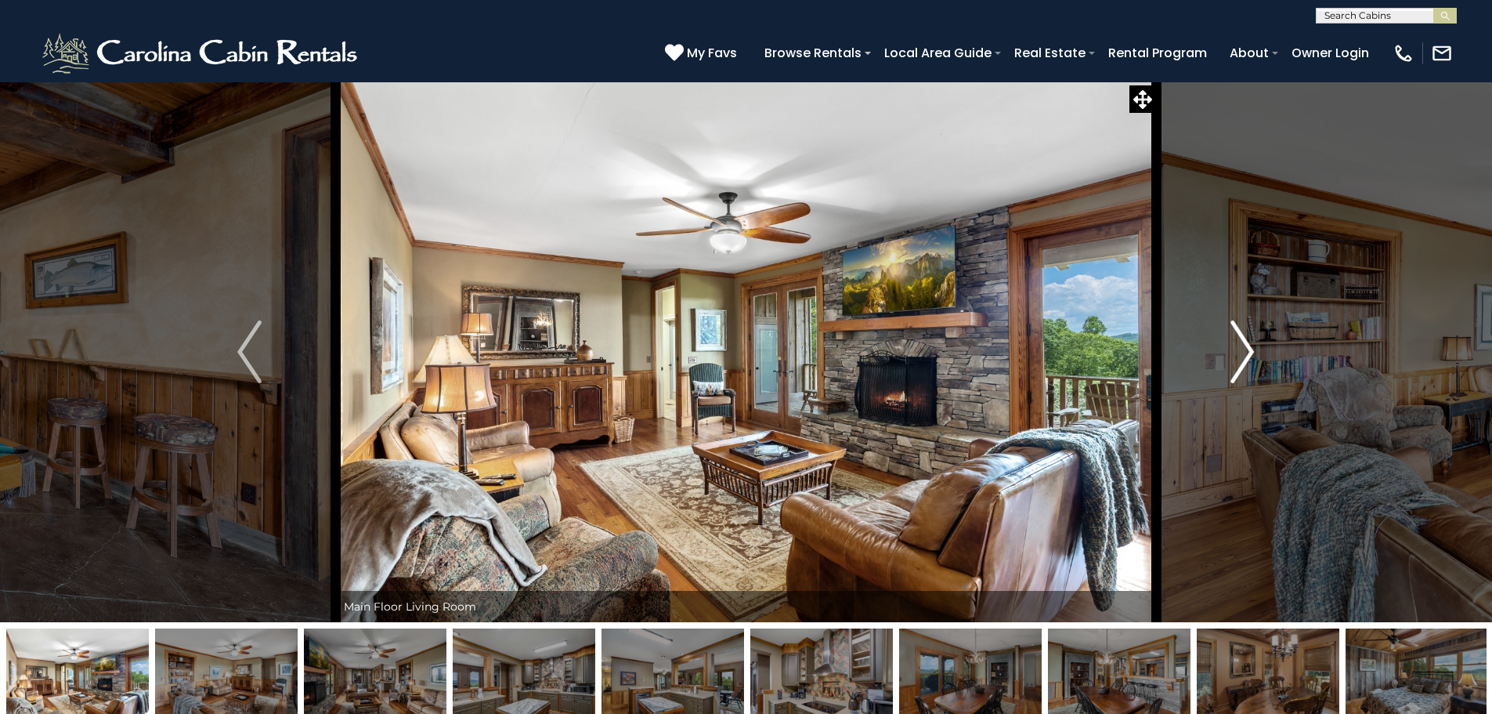
click at [1240, 363] on img "Next" at bounding box center [1242, 351] width 23 height 63
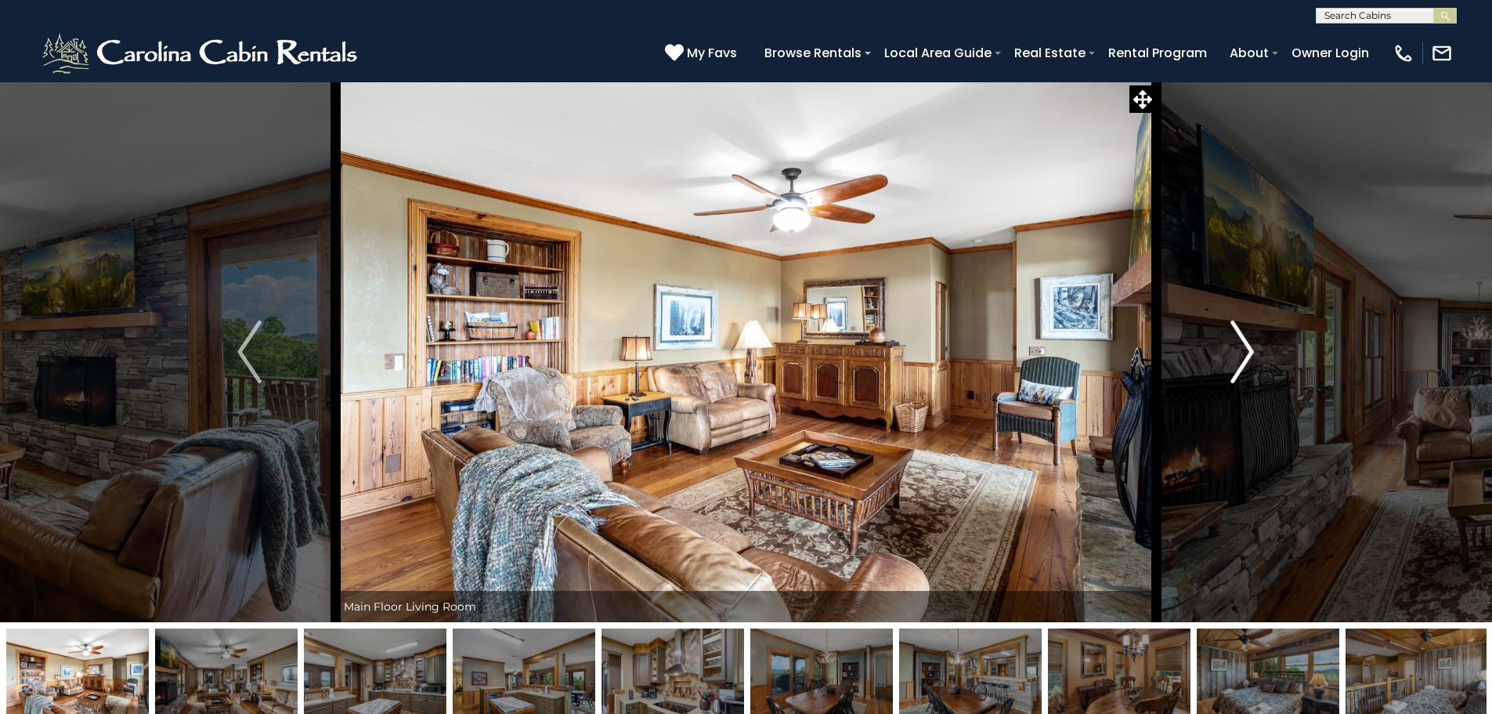
click at [1240, 363] on img "Next" at bounding box center [1242, 351] width 23 height 63
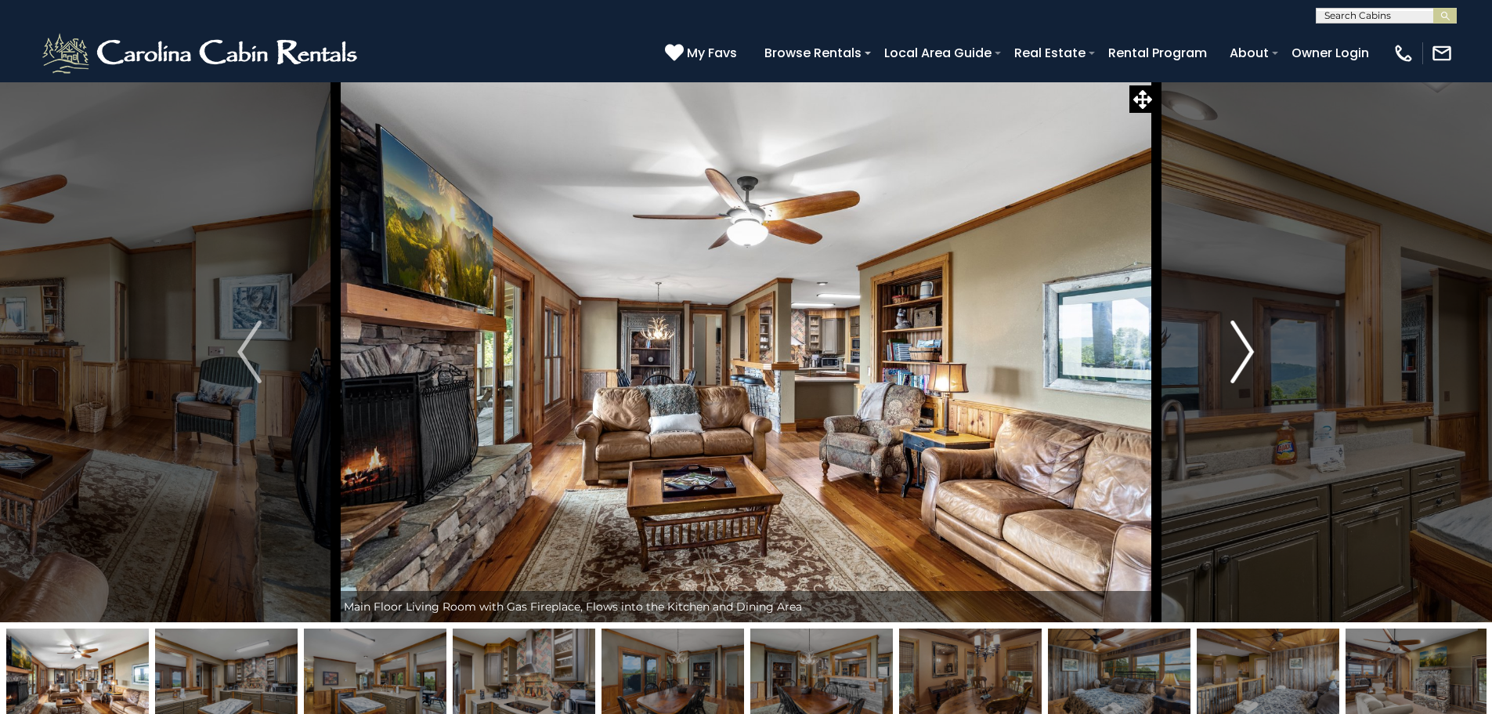
click at [1240, 363] on img "Next" at bounding box center [1242, 351] width 23 height 63
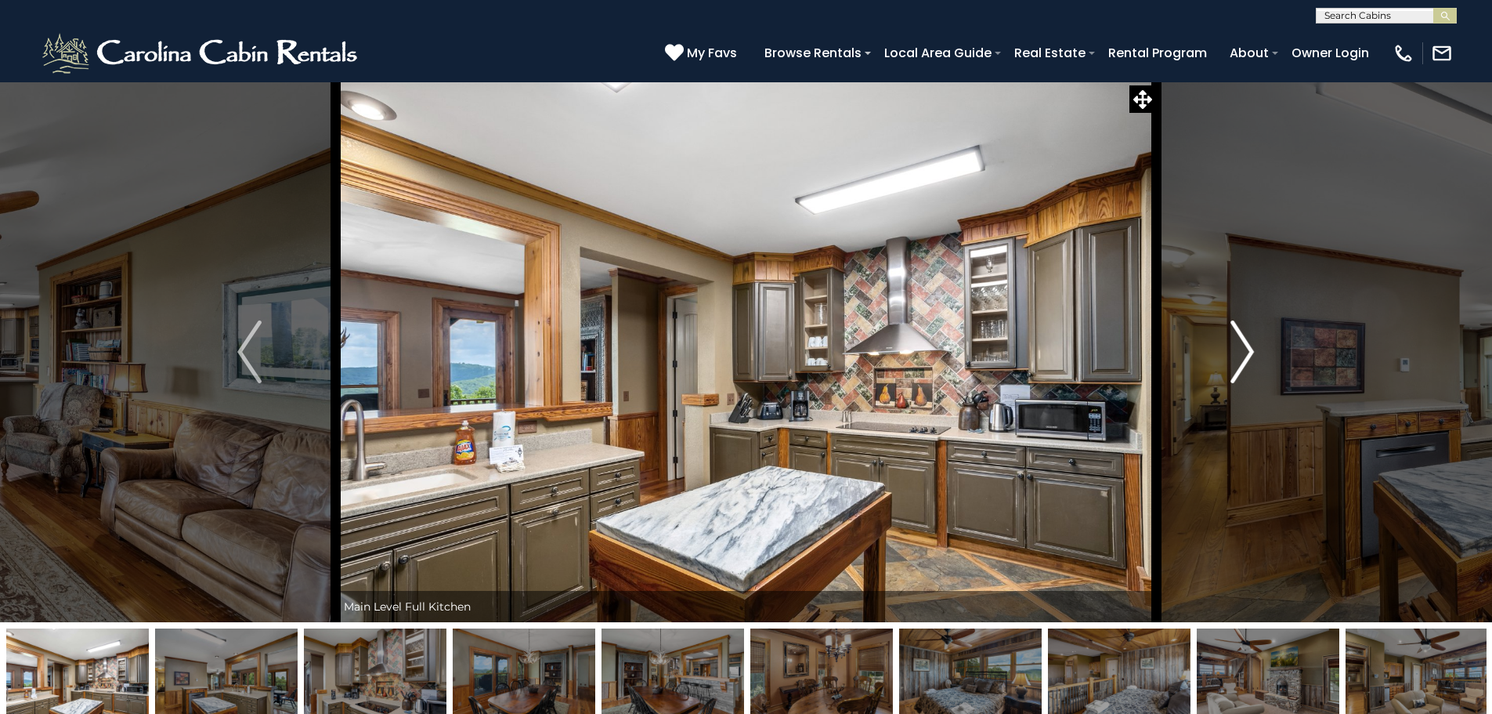
click at [1240, 363] on img "Next" at bounding box center [1242, 351] width 23 height 63
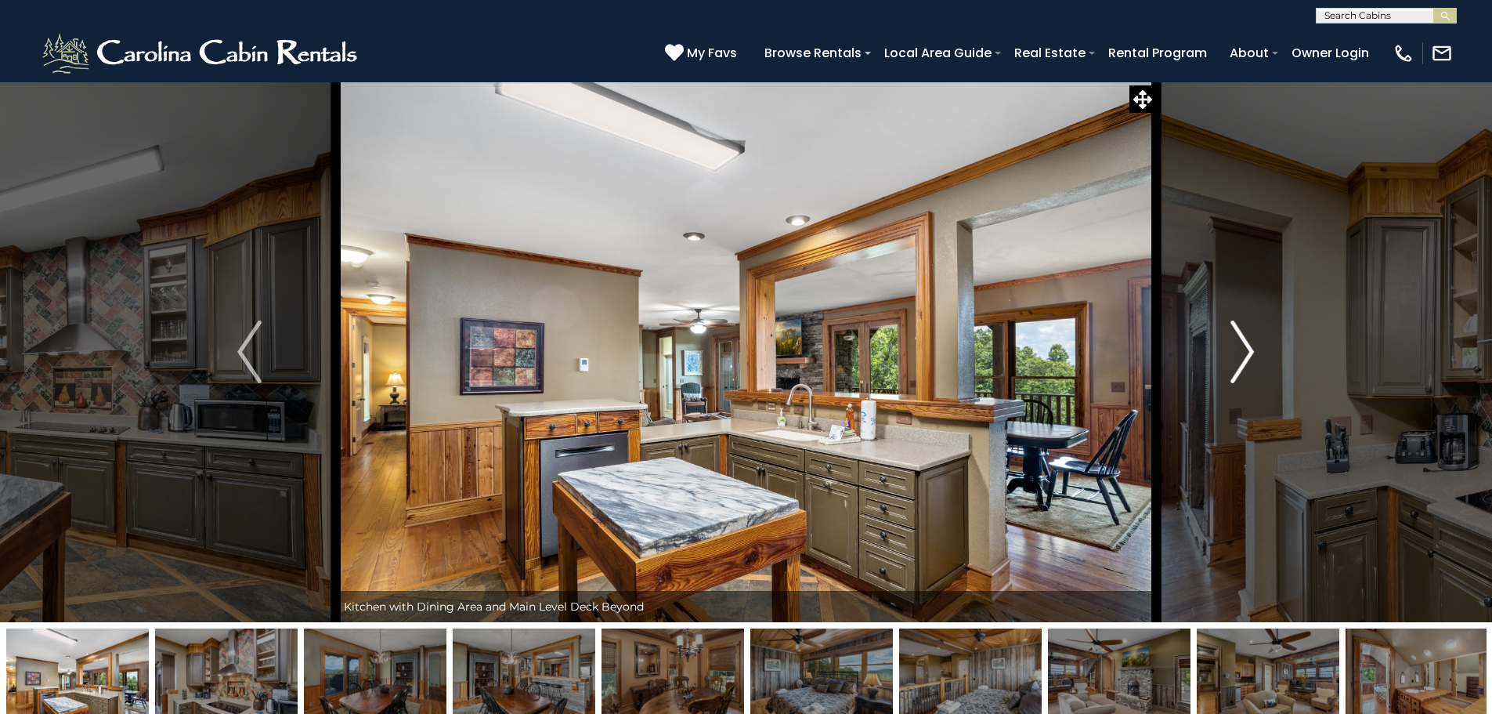
click at [1240, 363] on img "Next" at bounding box center [1242, 351] width 23 height 63
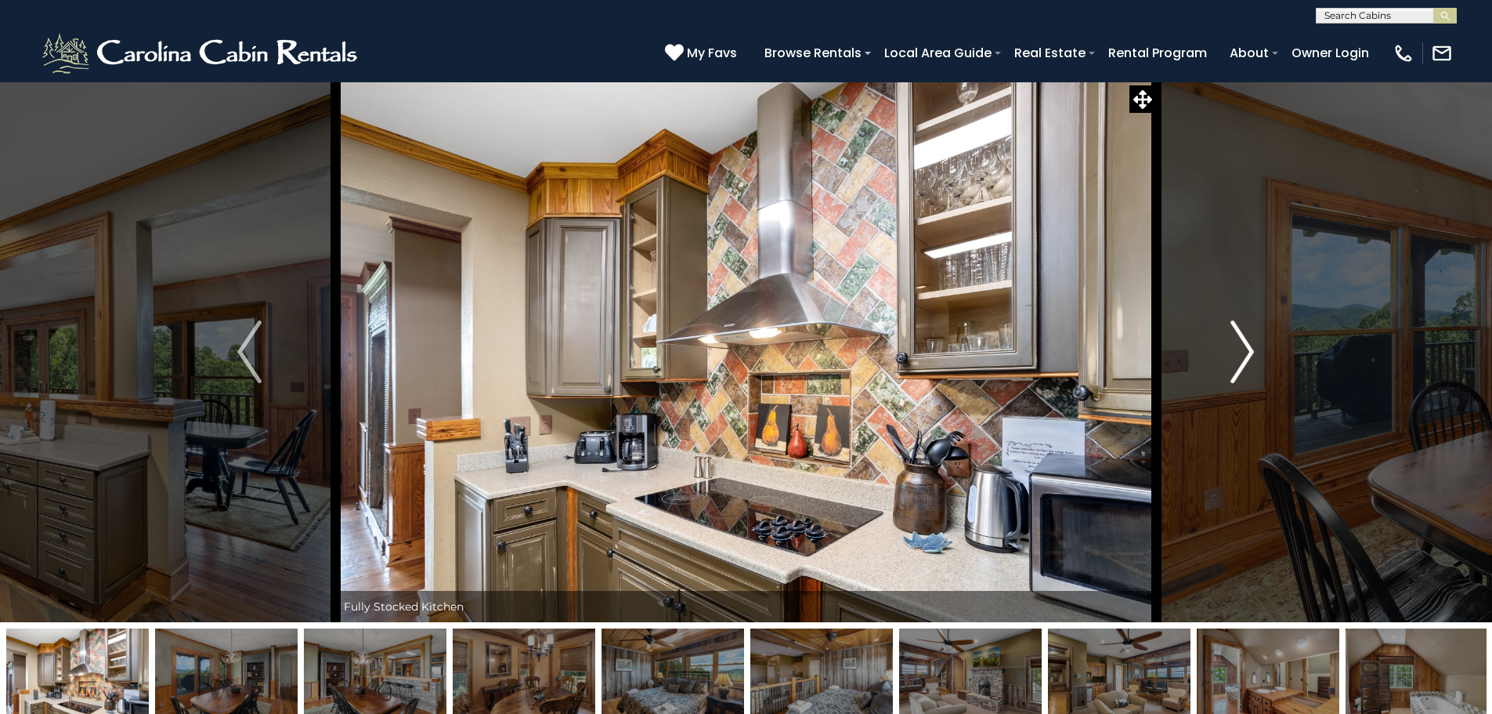
click at [1240, 364] on img "Next" at bounding box center [1242, 351] width 23 height 63
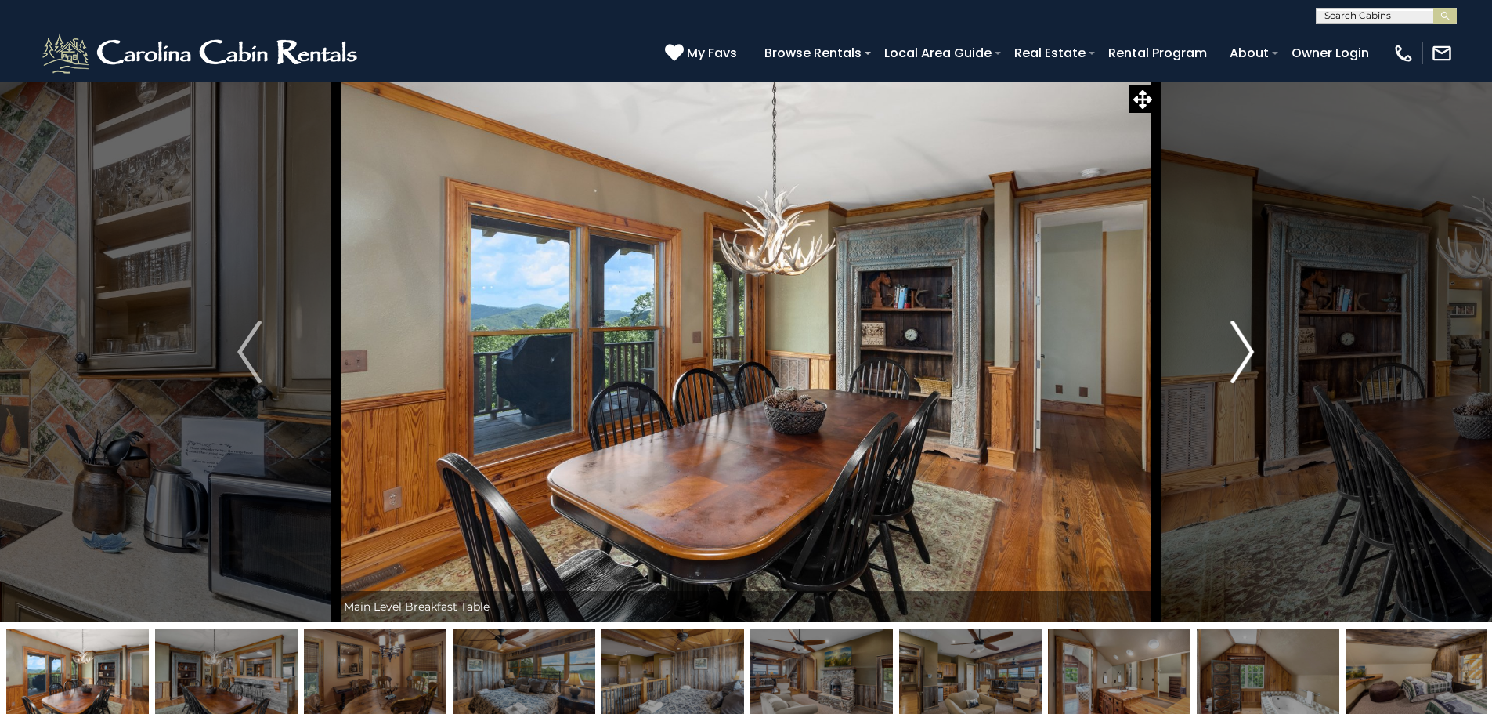
click at [1240, 364] on img "Next" at bounding box center [1242, 351] width 23 height 63
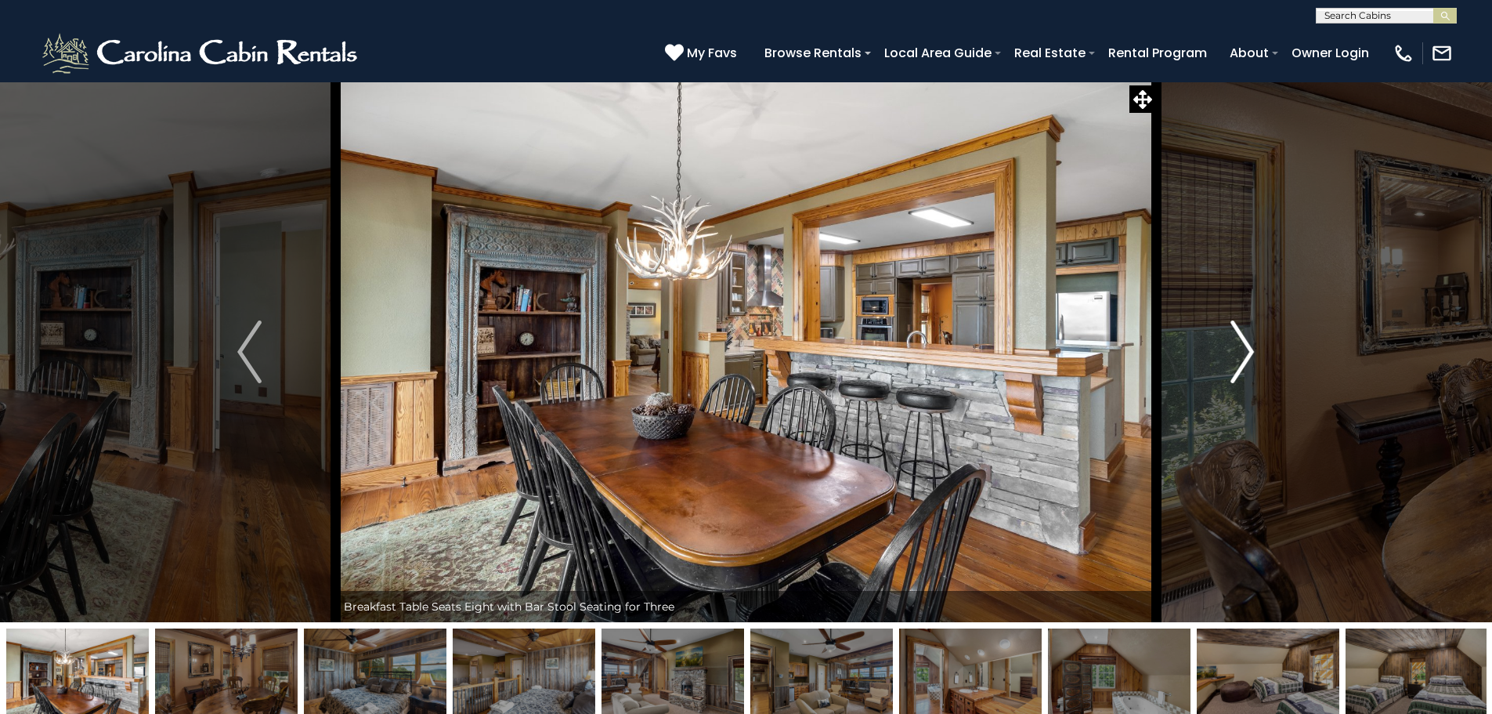
click at [1240, 364] on img "Next" at bounding box center [1242, 351] width 23 height 63
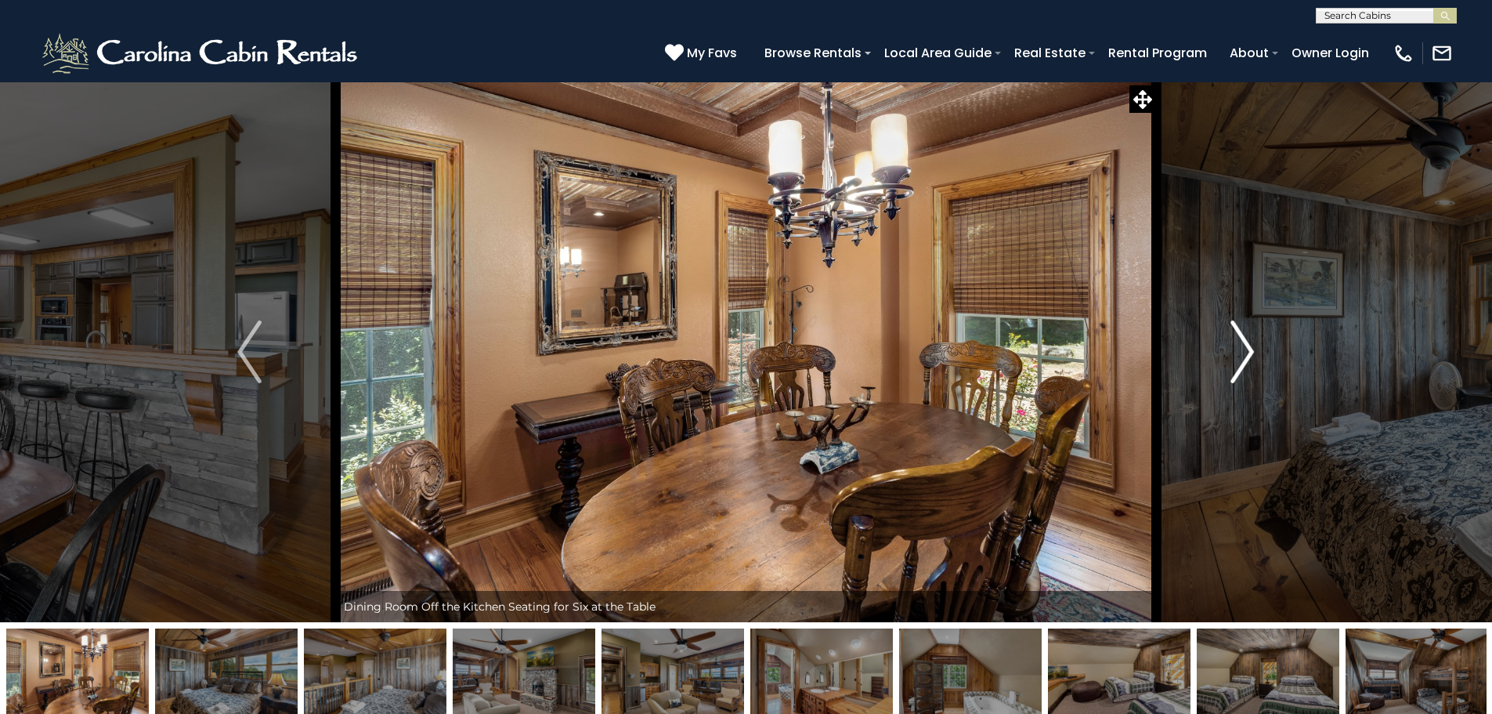
click at [1240, 364] on img "Next" at bounding box center [1242, 351] width 23 height 63
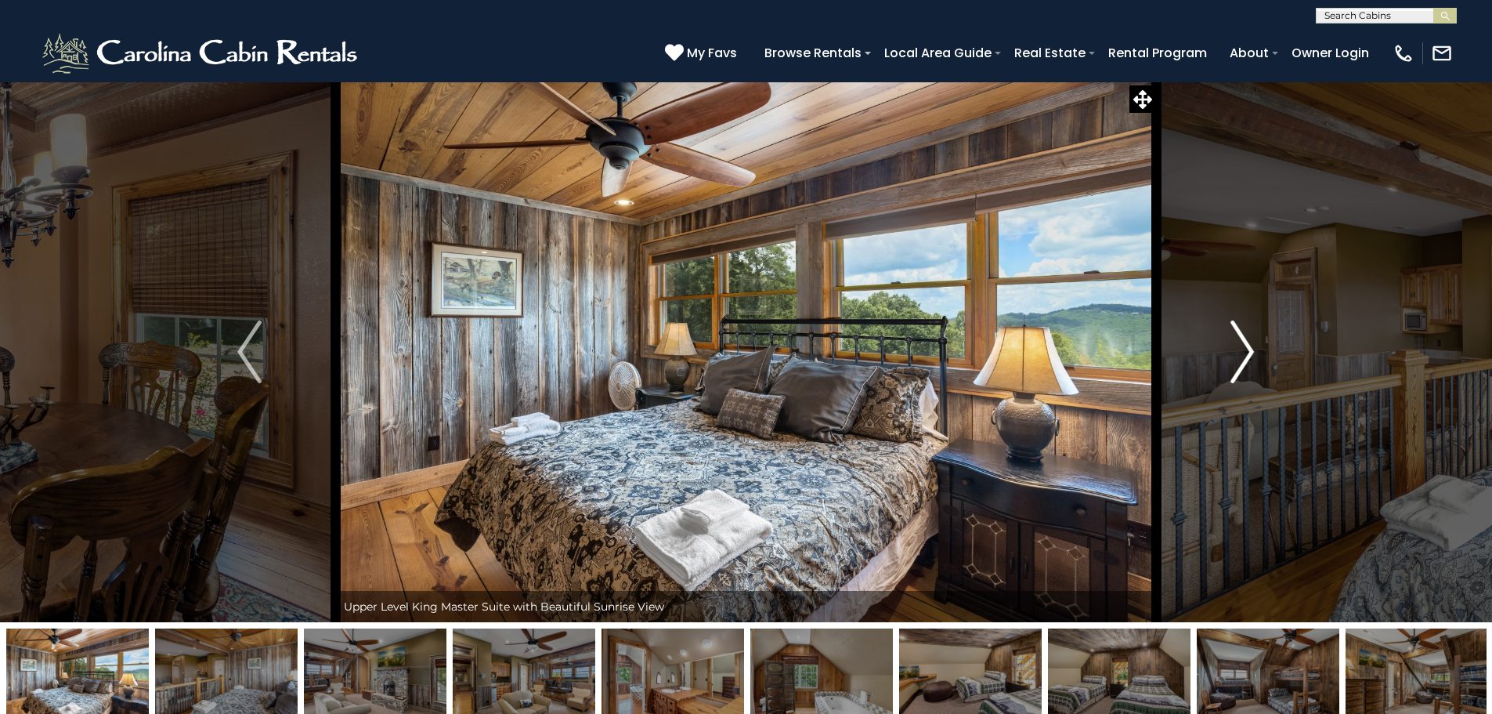
click at [1240, 364] on img "Next" at bounding box center [1242, 351] width 23 height 63
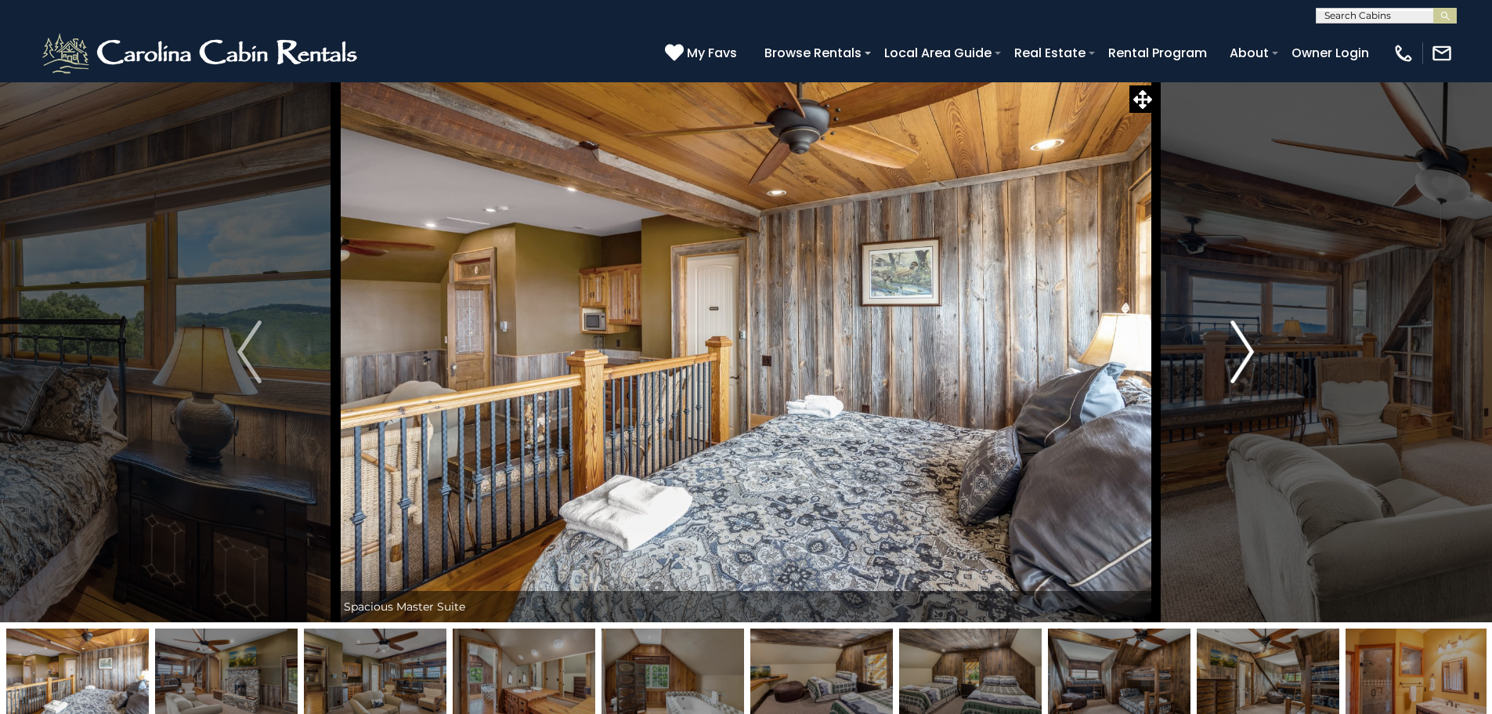
click at [1240, 364] on img "Next" at bounding box center [1242, 351] width 23 height 63
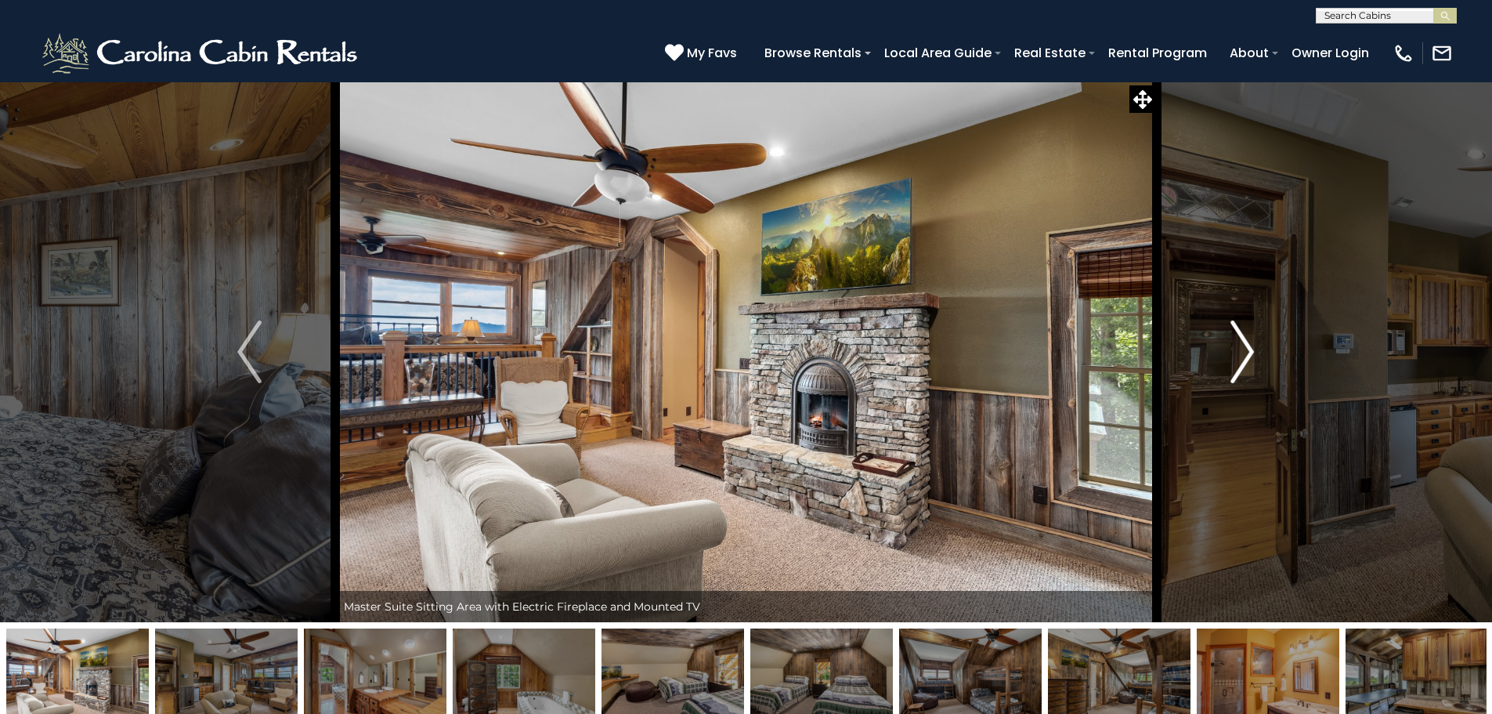
click at [1240, 364] on img "Next" at bounding box center [1242, 351] width 23 height 63
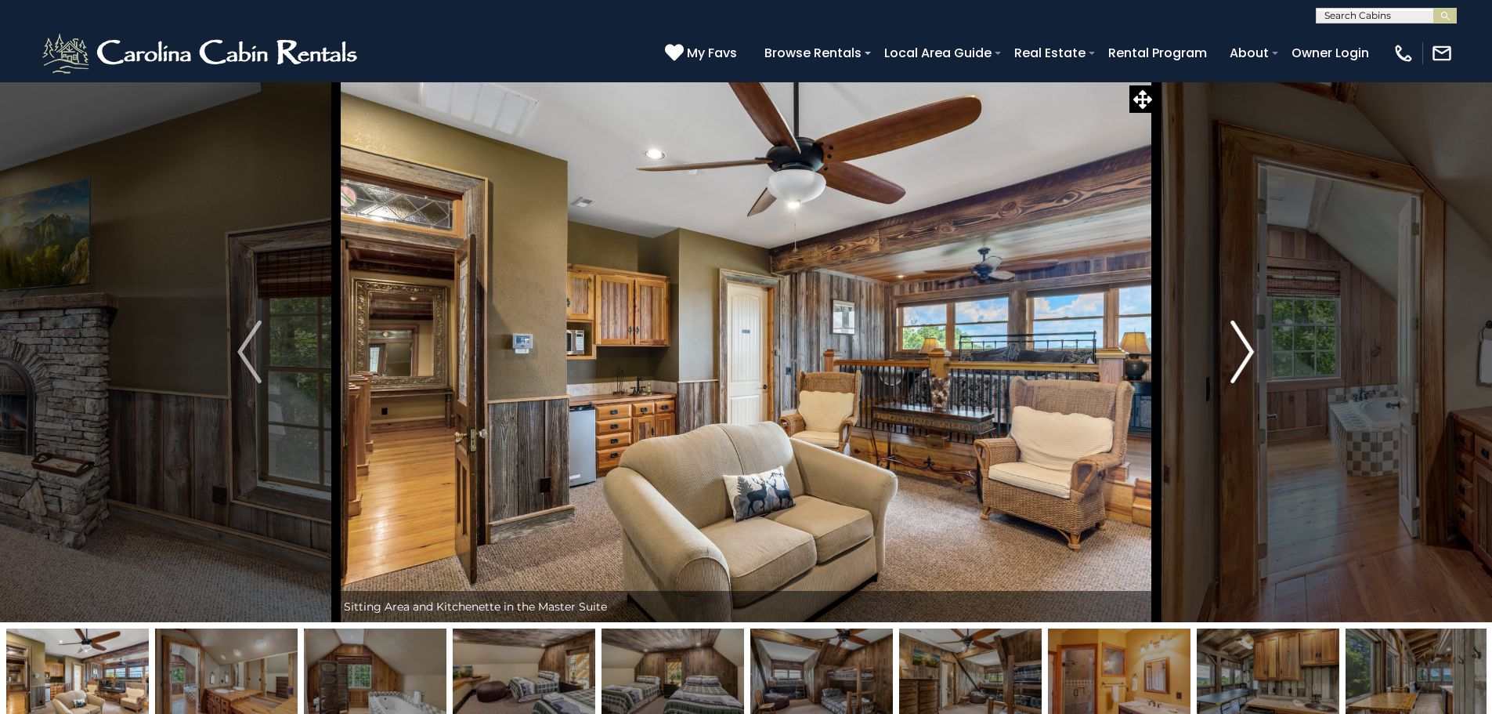
click at [1240, 364] on img "Next" at bounding box center [1242, 351] width 23 height 63
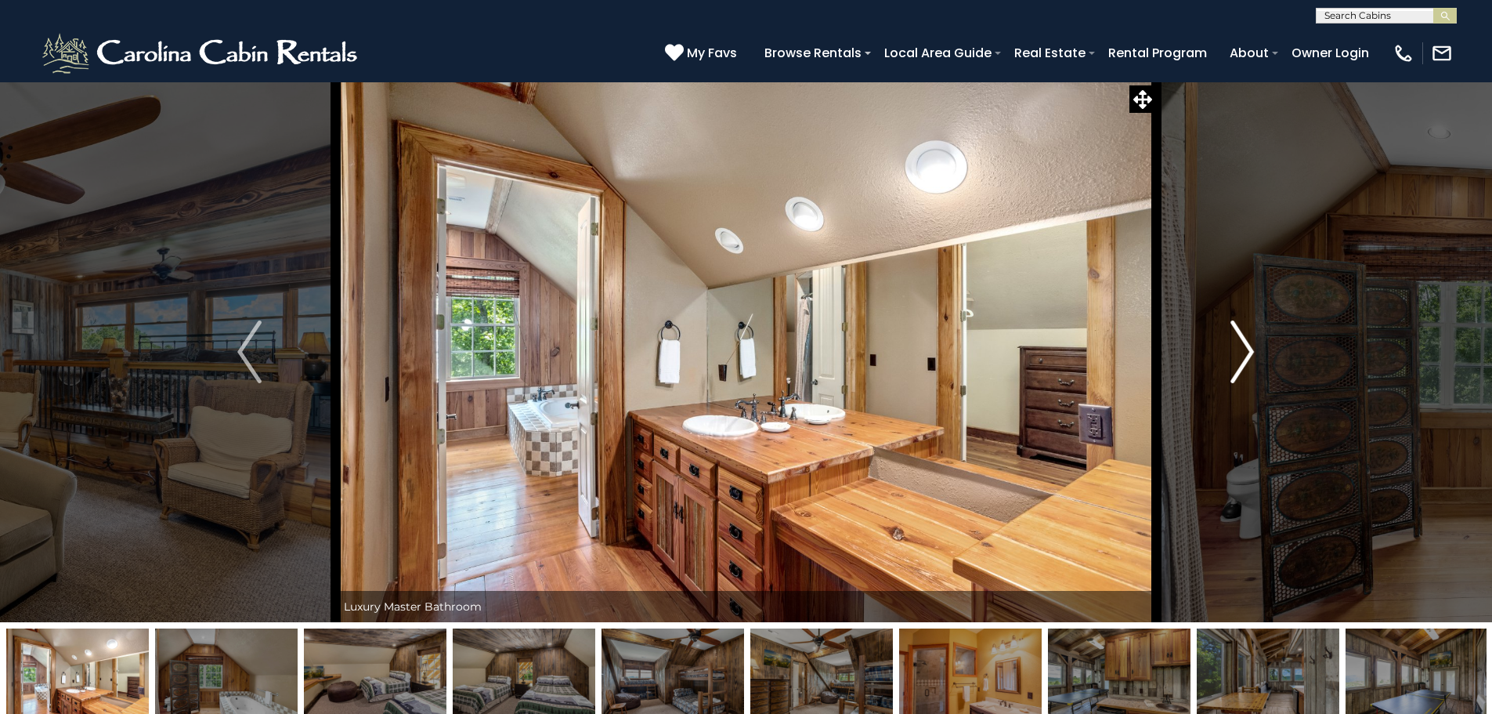
click at [1240, 364] on img "Next" at bounding box center [1242, 351] width 23 height 63
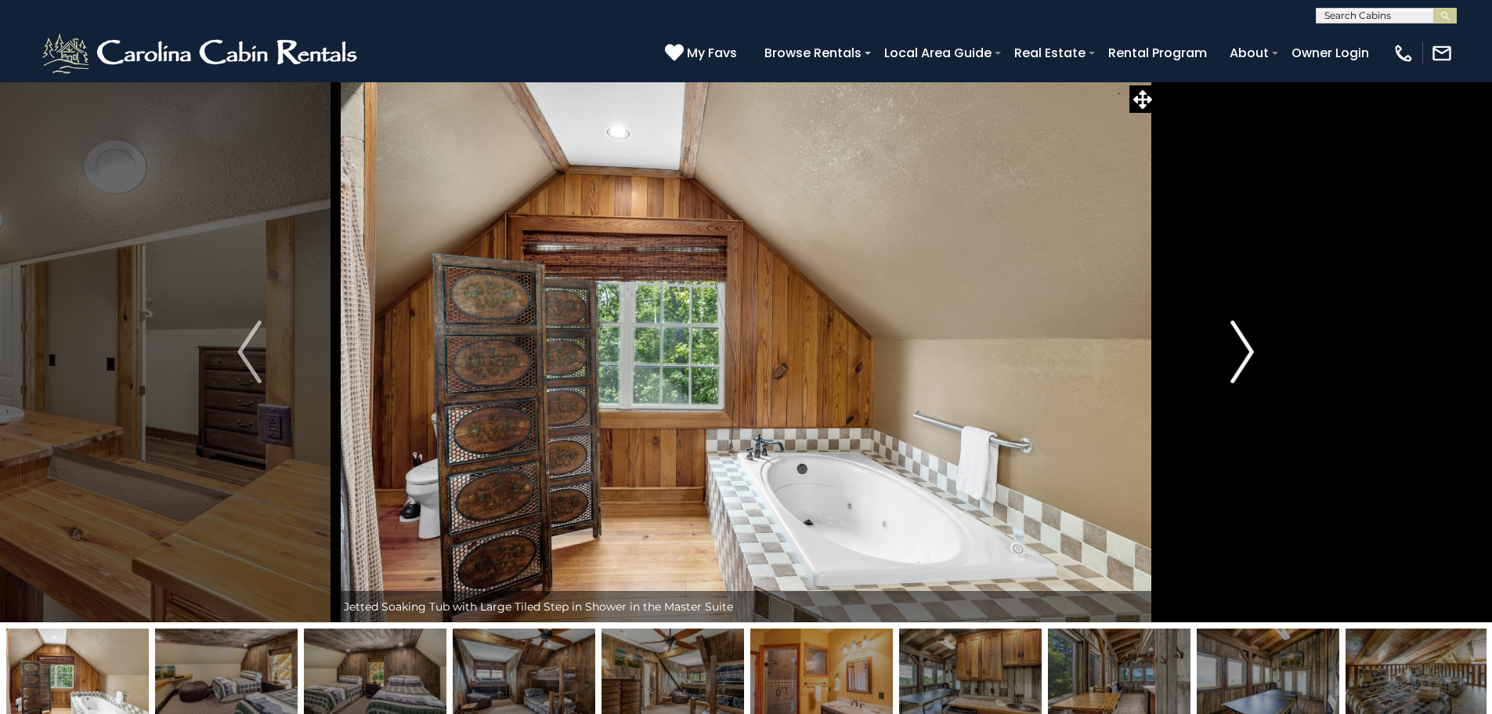
click at [1240, 364] on img "Next" at bounding box center [1242, 351] width 23 height 63
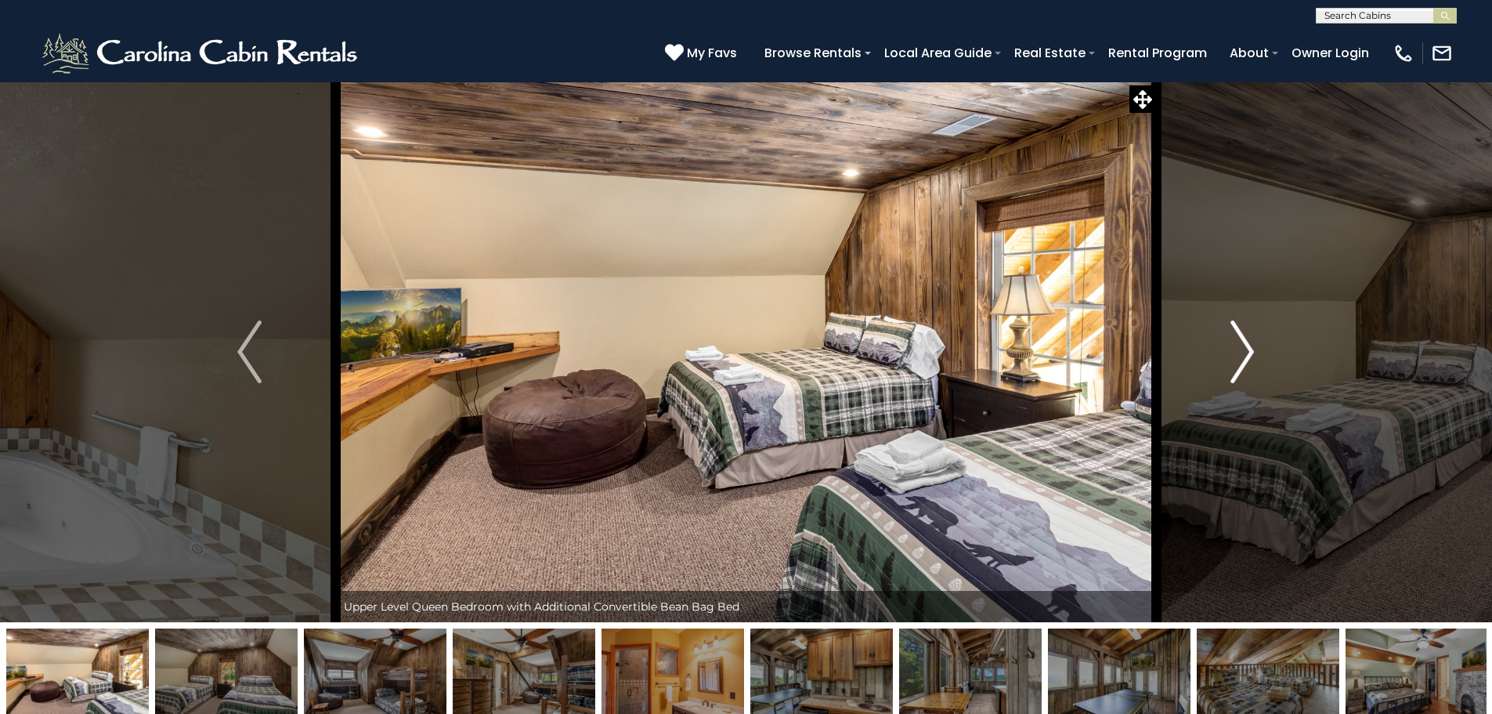
click at [1240, 364] on img "Next" at bounding box center [1242, 351] width 23 height 63
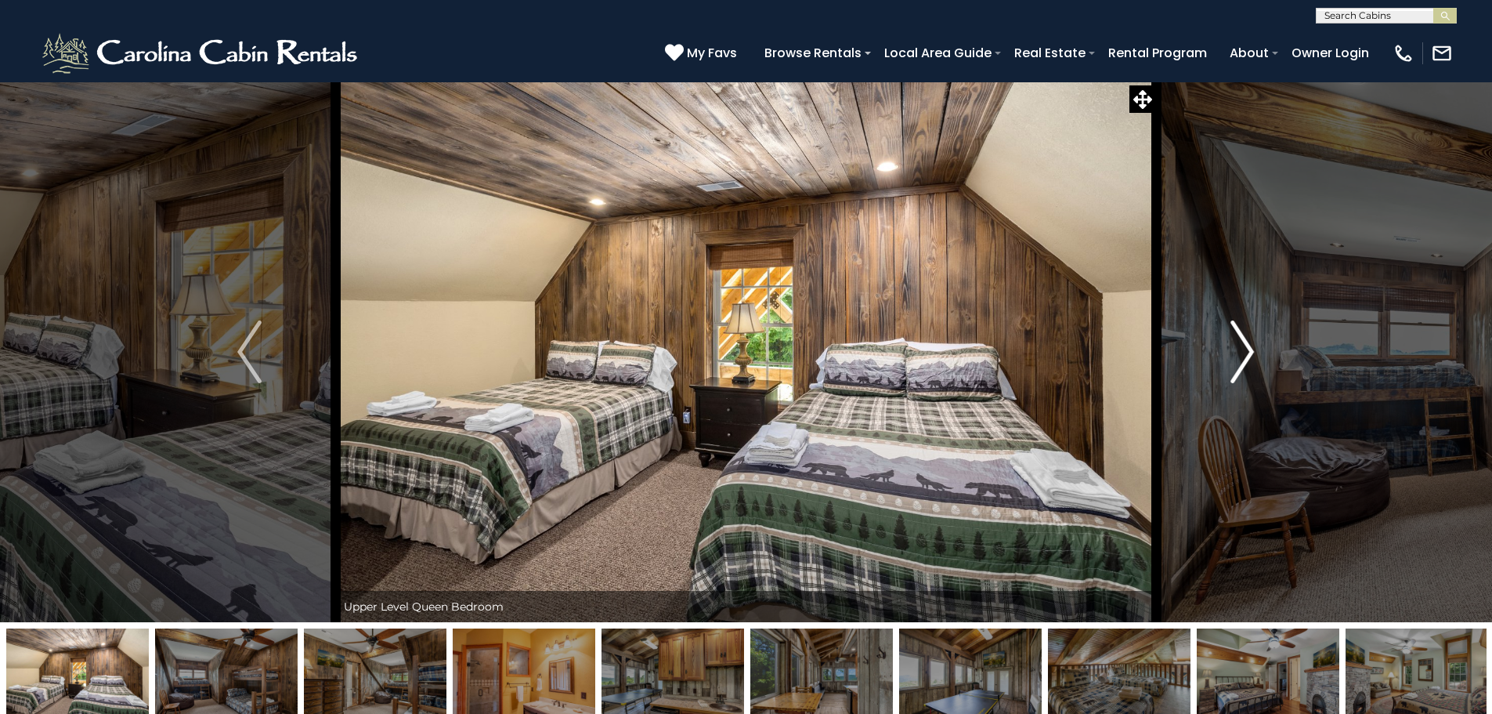
click at [1240, 364] on img "Next" at bounding box center [1242, 351] width 23 height 63
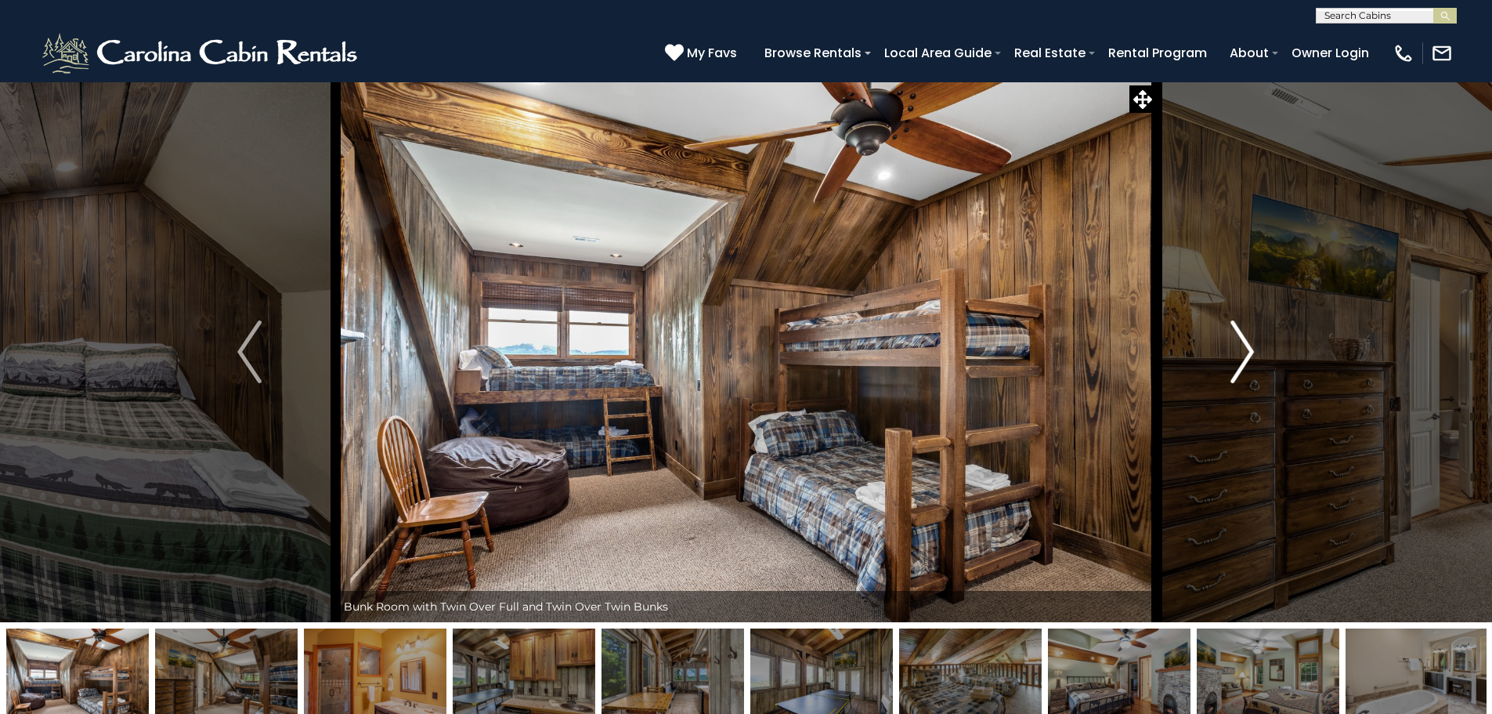
click at [1240, 364] on img "Next" at bounding box center [1242, 351] width 23 height 63
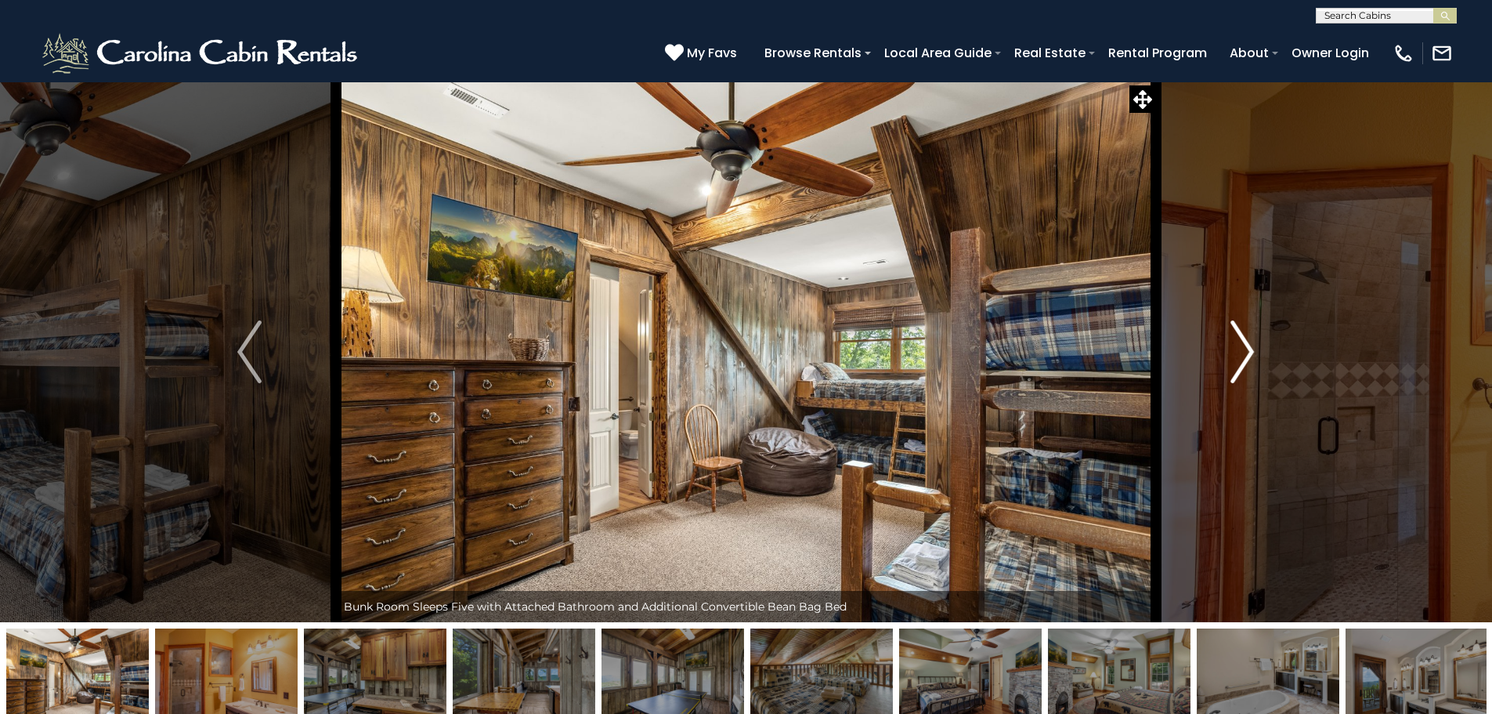
click at [1240, 364] on img "Next" at bounding box center [1242, 351] width 23 height 63
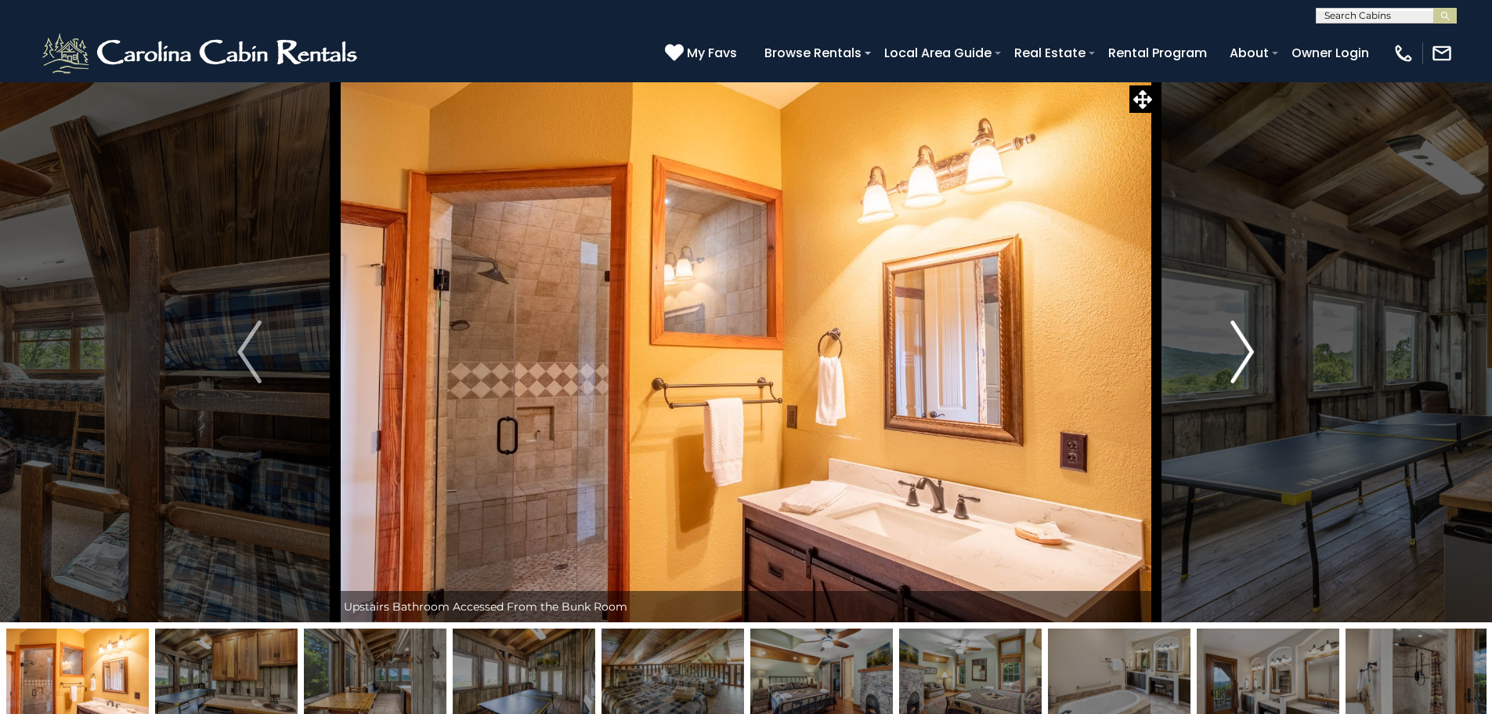
click at [1240, 364] on img "Next" at bounding box center [1242, 351] width 23 height 63
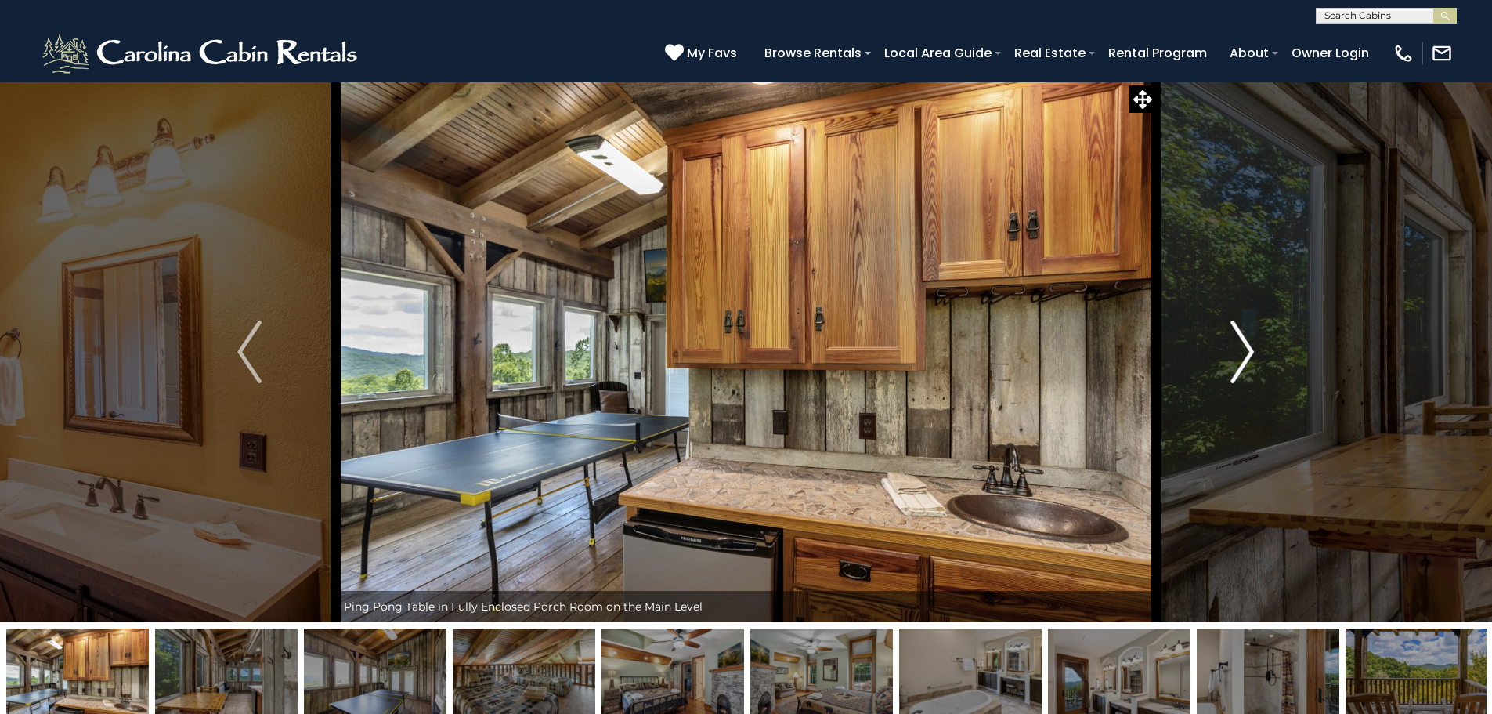
click at [1240, 364] on img "Next" at bounding box center [1242, 351] width 23 height 63
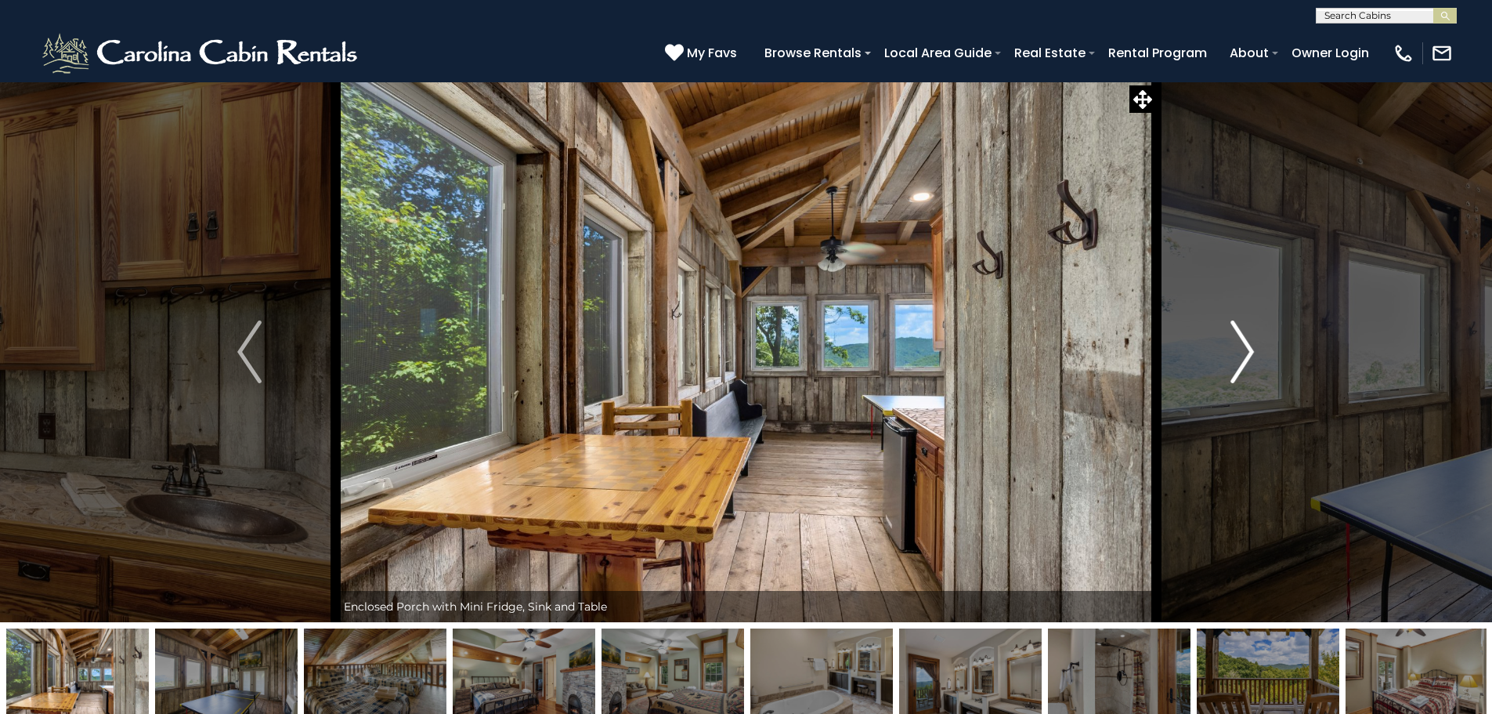
click at [1240, 364] on img "Next" at bounding box center [1242, 351] width 23 height 63
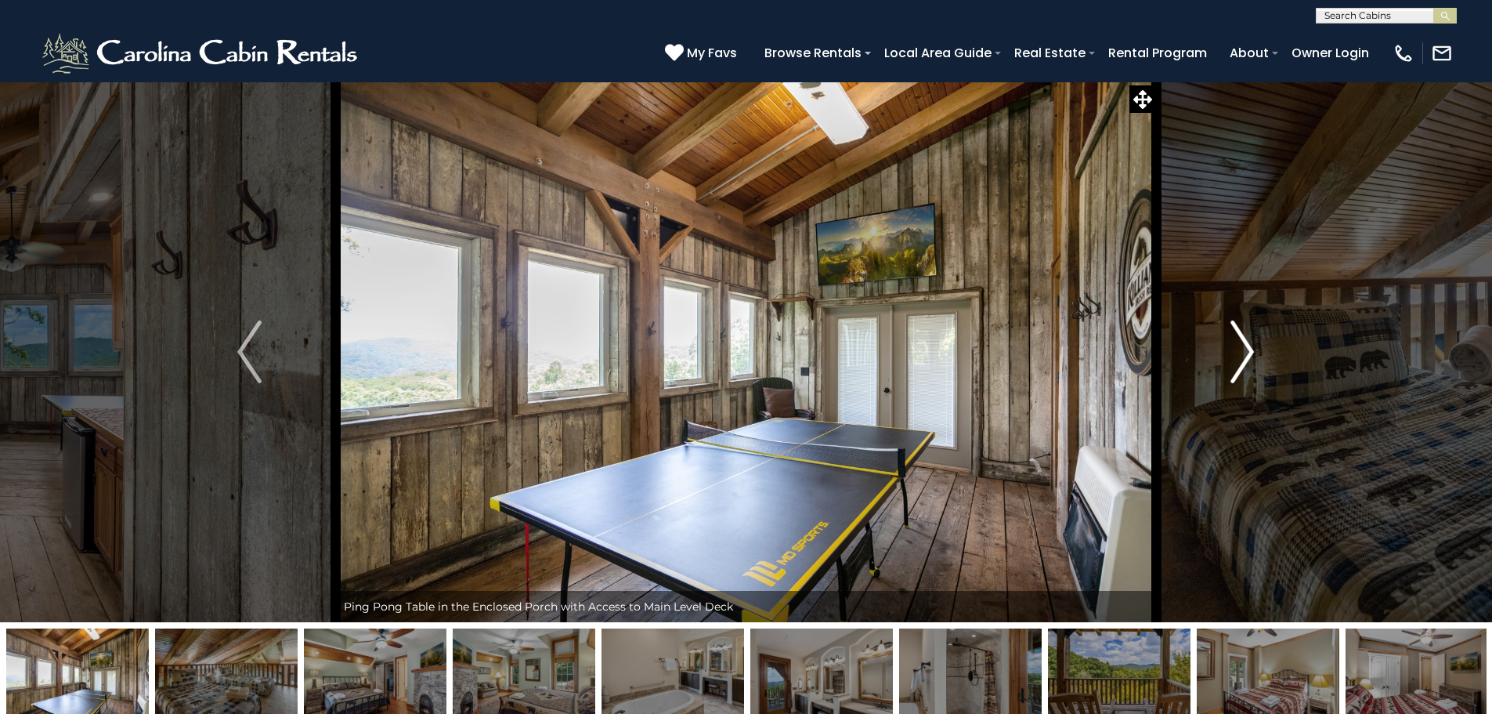
click at [1240, 364] on img "Next" at bounding box center [1242, 351] width 23 height 63
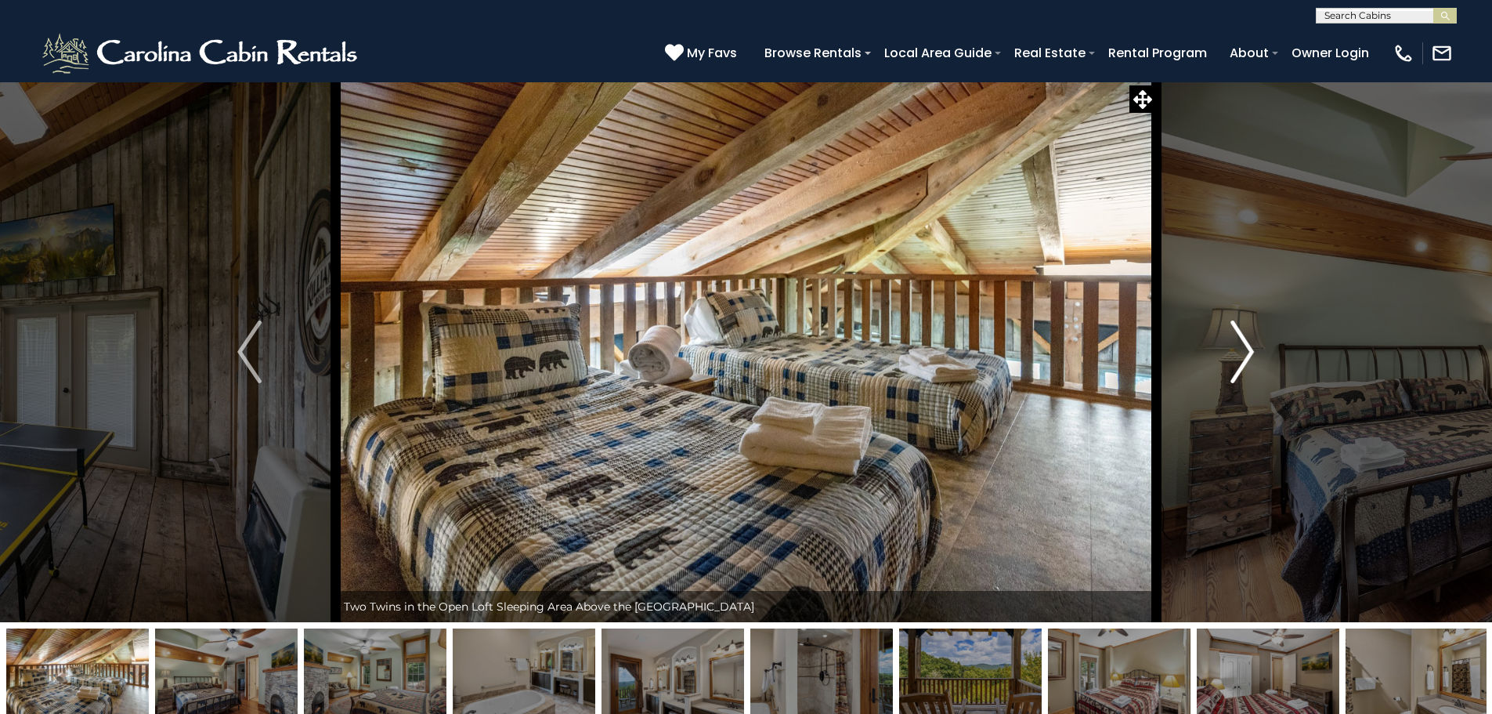
click at [1240, 364] on img "Next" at bounding box center [1242, 351] width 23 height 63
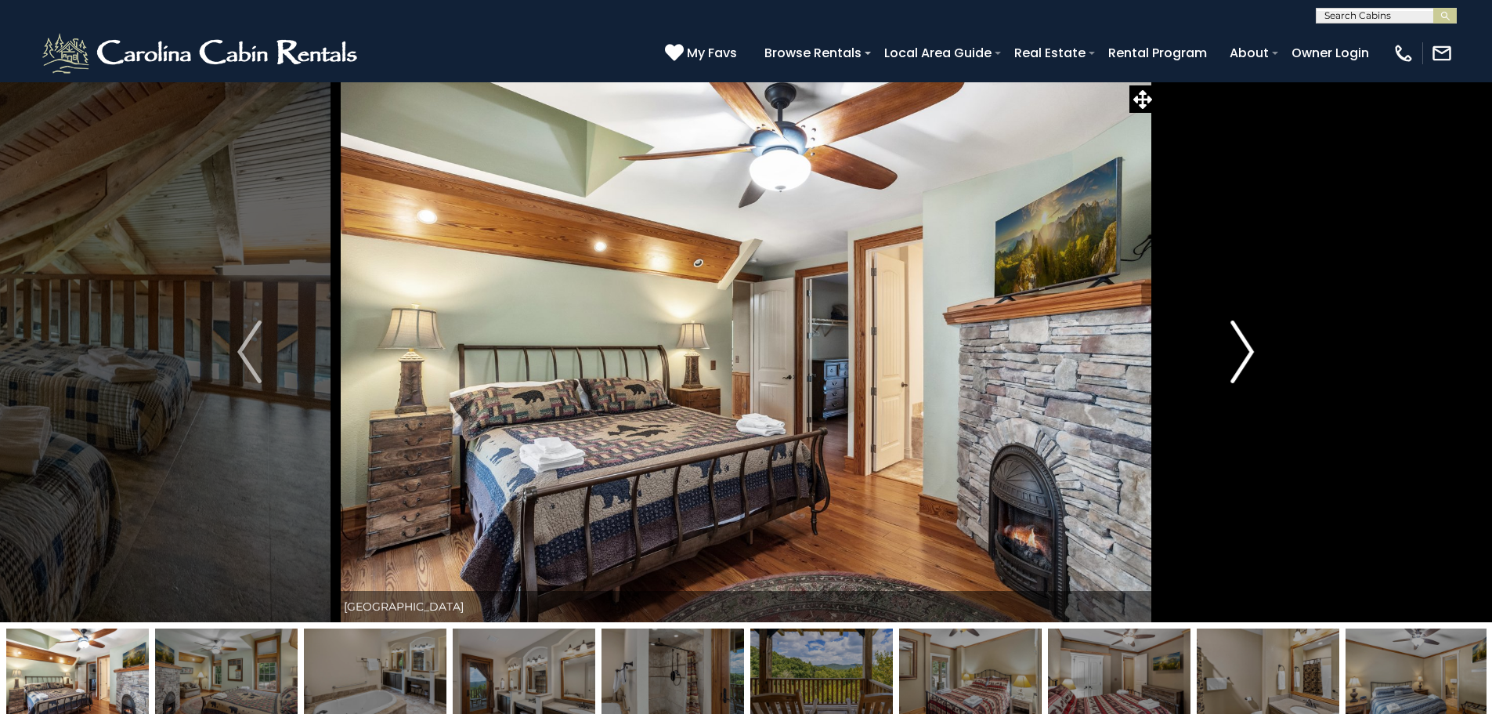
click at [1240, 364] on img "Next" at bounding box center [1242, 351] width 23 height 63
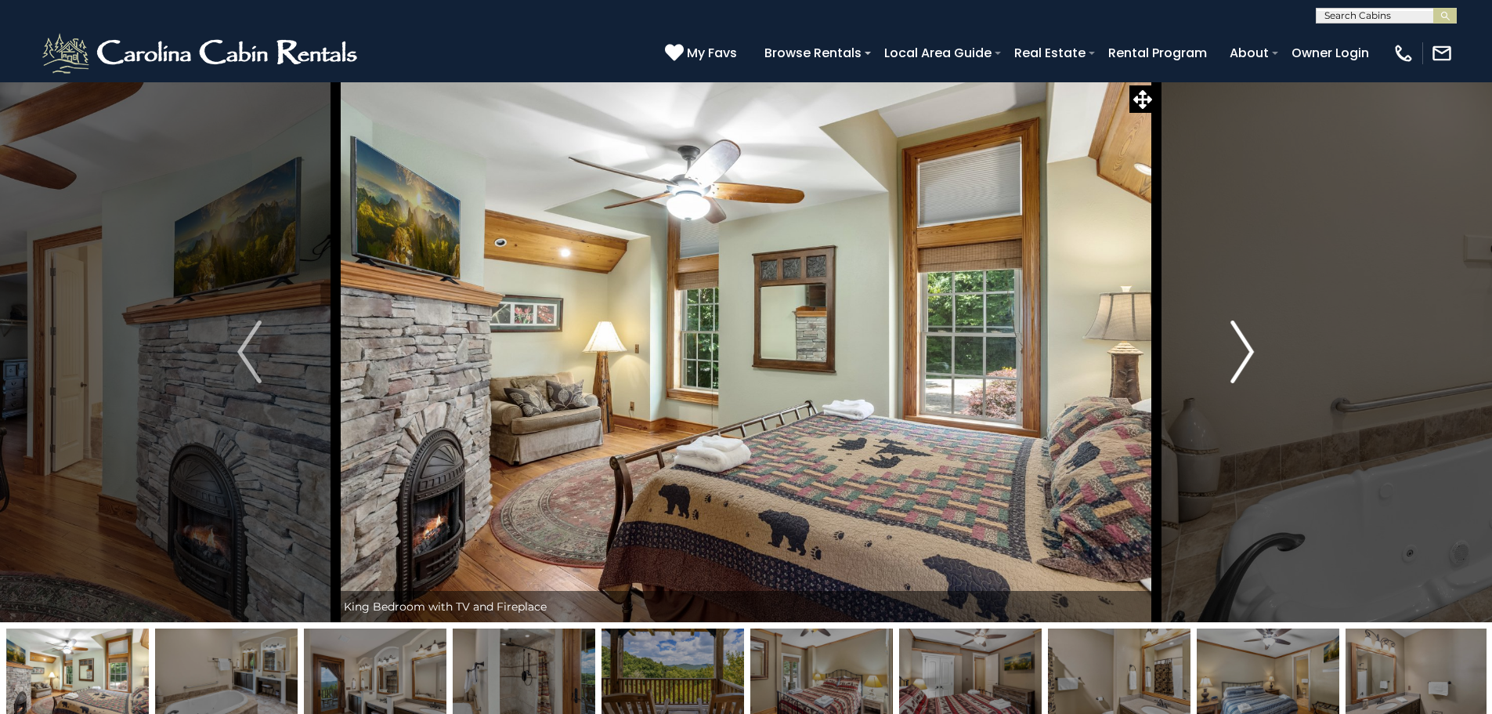
click at [1240, 364] on img "Next" at bounding box center [1242, 351] width 23 height 63
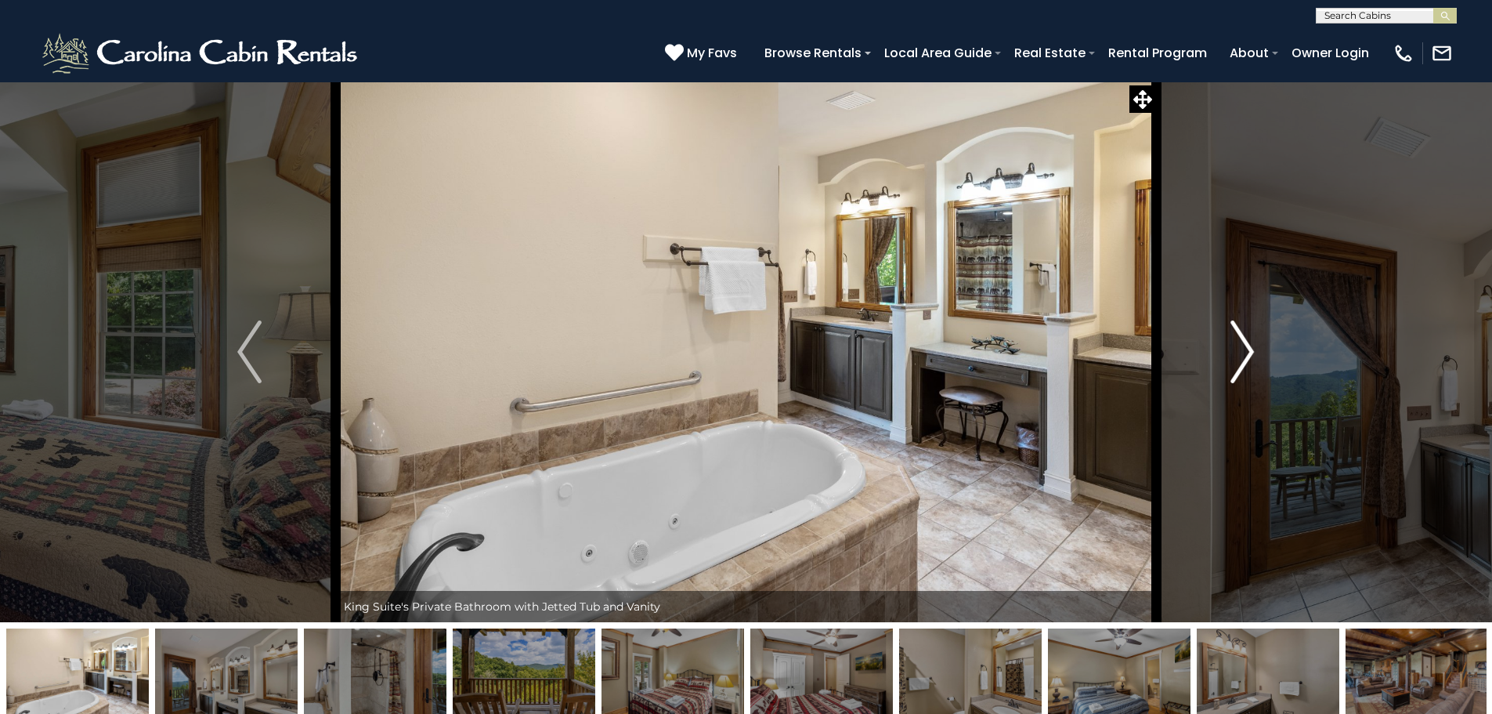
click at [1240, 364] on img "Next" at bounding box center [1242, 351] width 23 height 63
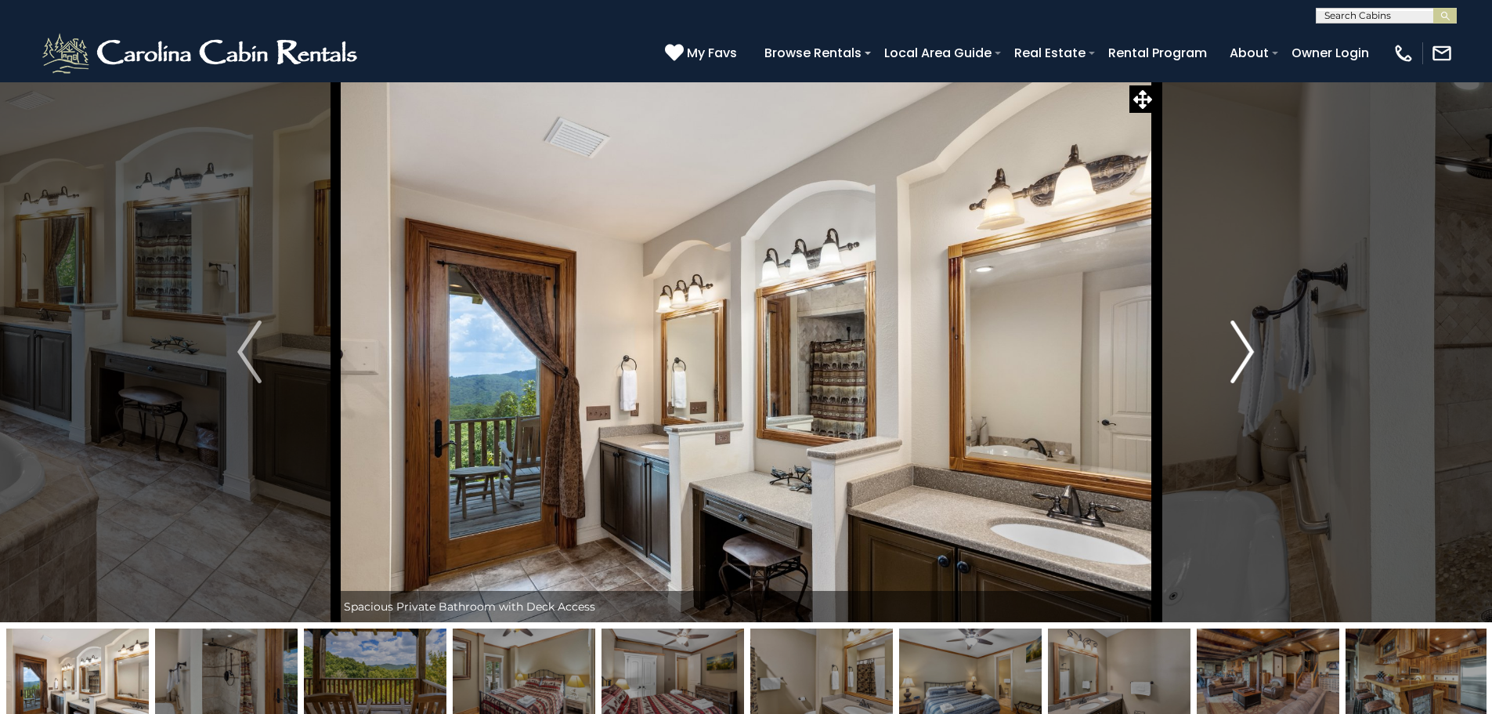
click at [1240, 364] on img "Next" at bounding box center [1242, 351] width 23 height 63
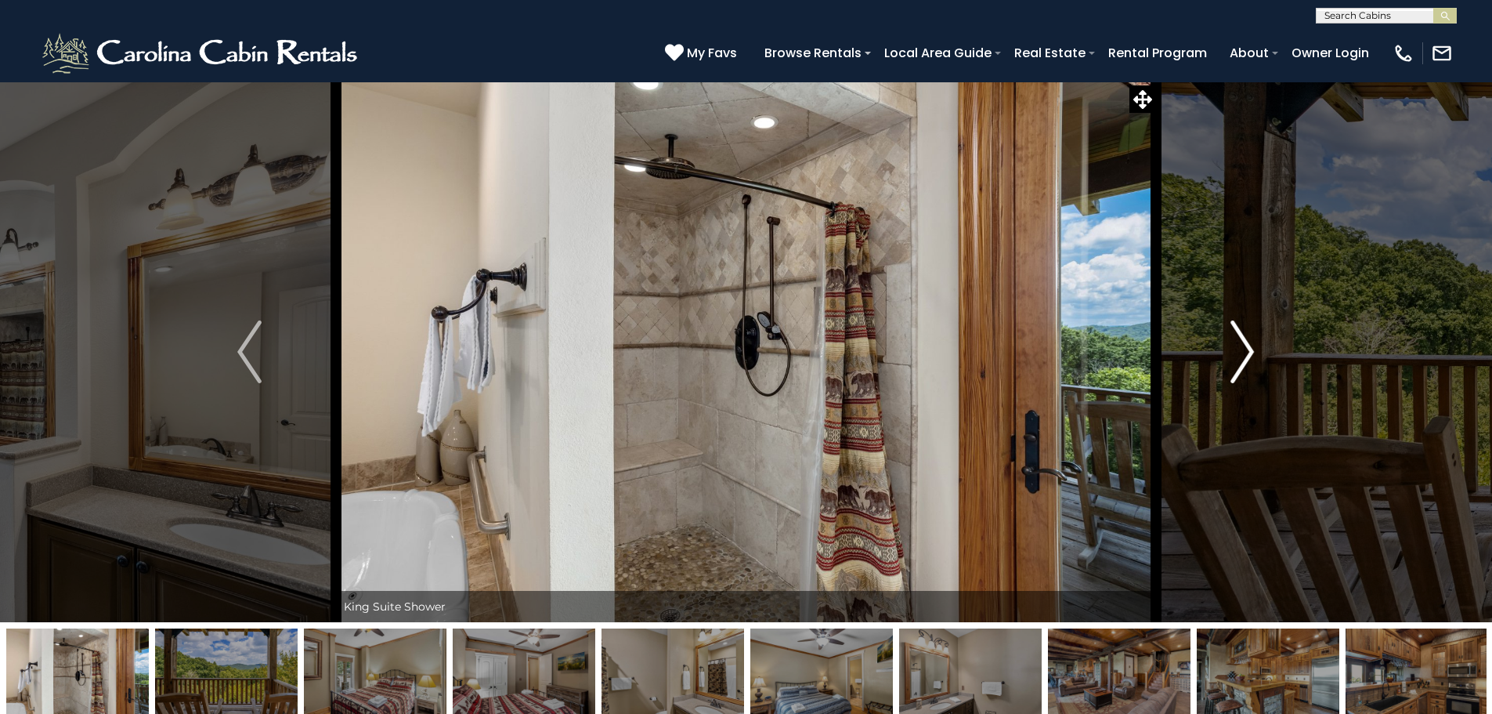
click at [1240, 364] on img "Next" at bounding box center [1242, 351] width 23 height 63
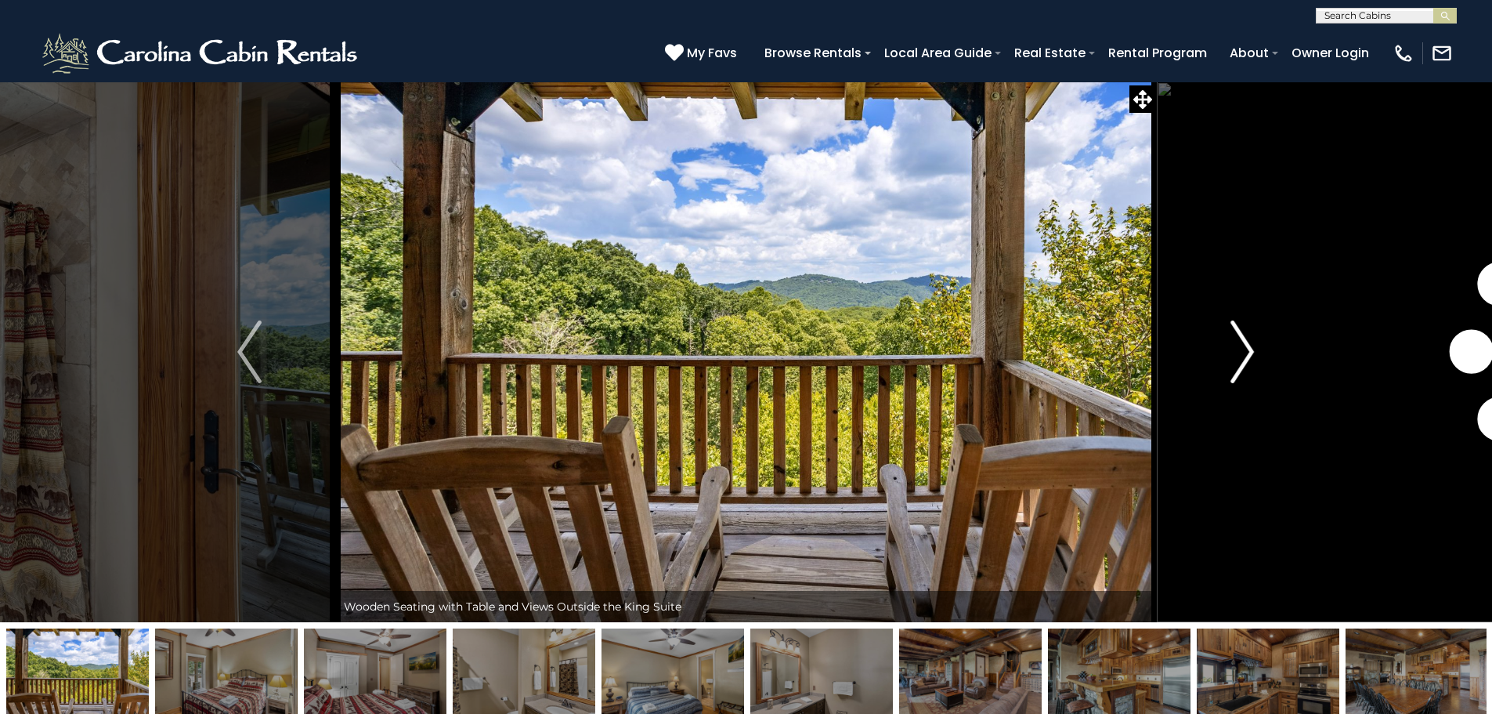
click at [1240, 364] on img "Next" at bounding box center [1242, 351] width 23 height 63
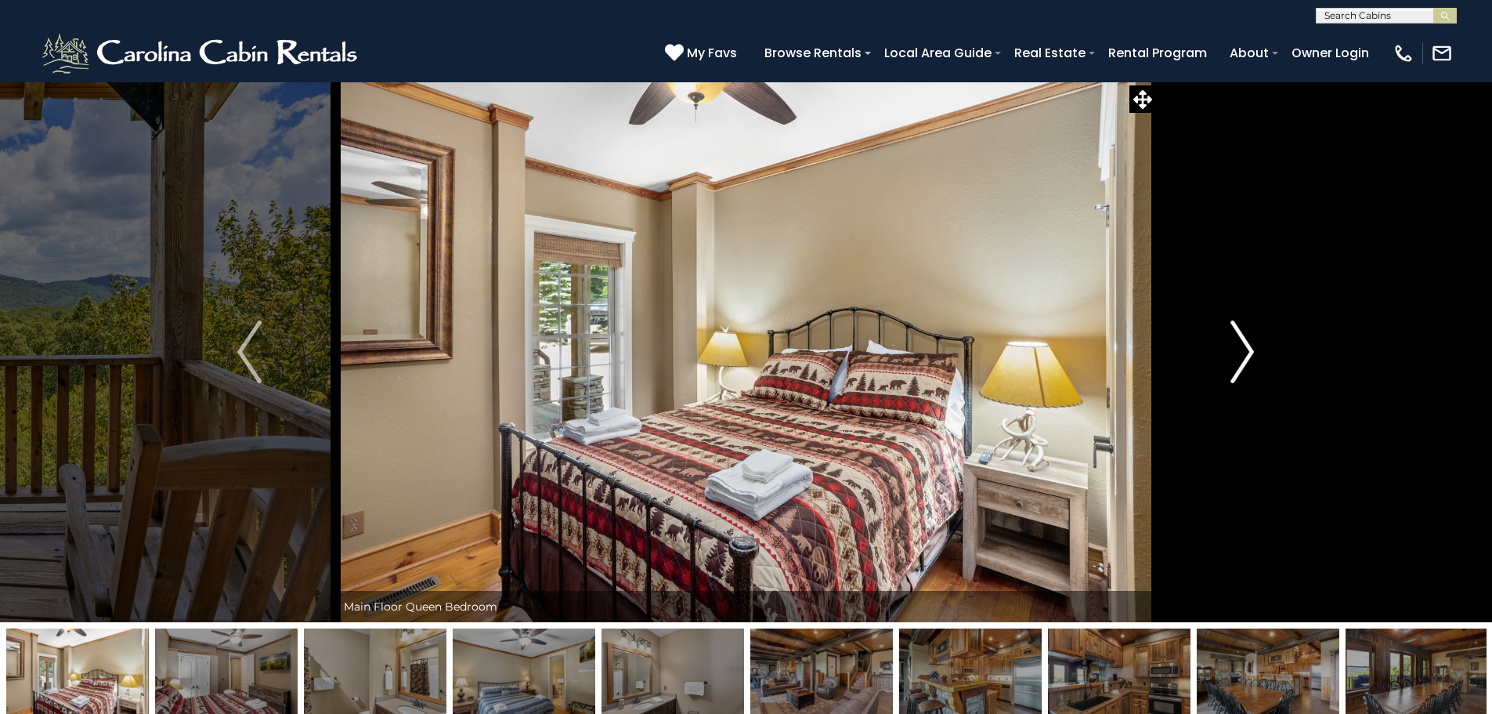
click at [1240, 364] on img "Next" at bounding box center [1242, 351] width 23 height 63
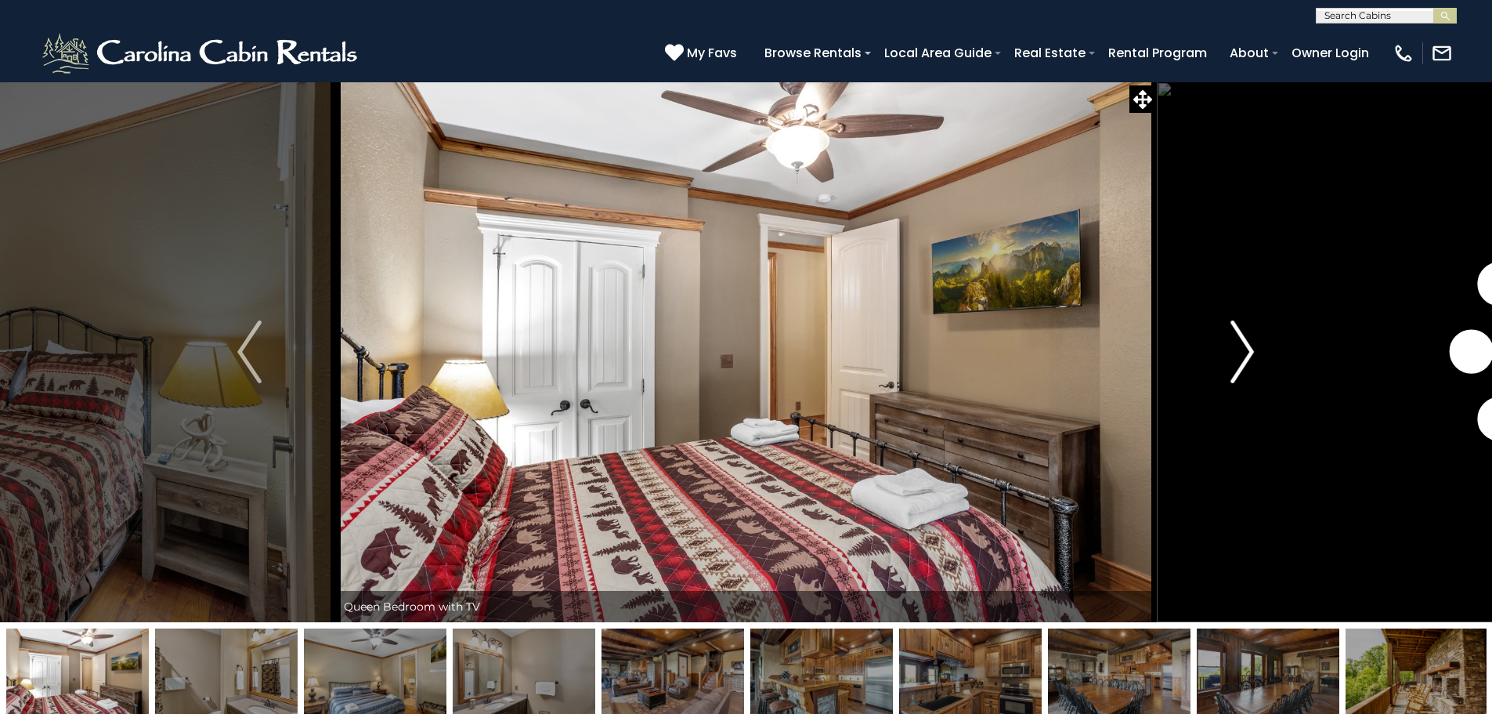
click at [1240, 364] on img "Next" at bounding box center [1242, 351] width 23 height 63
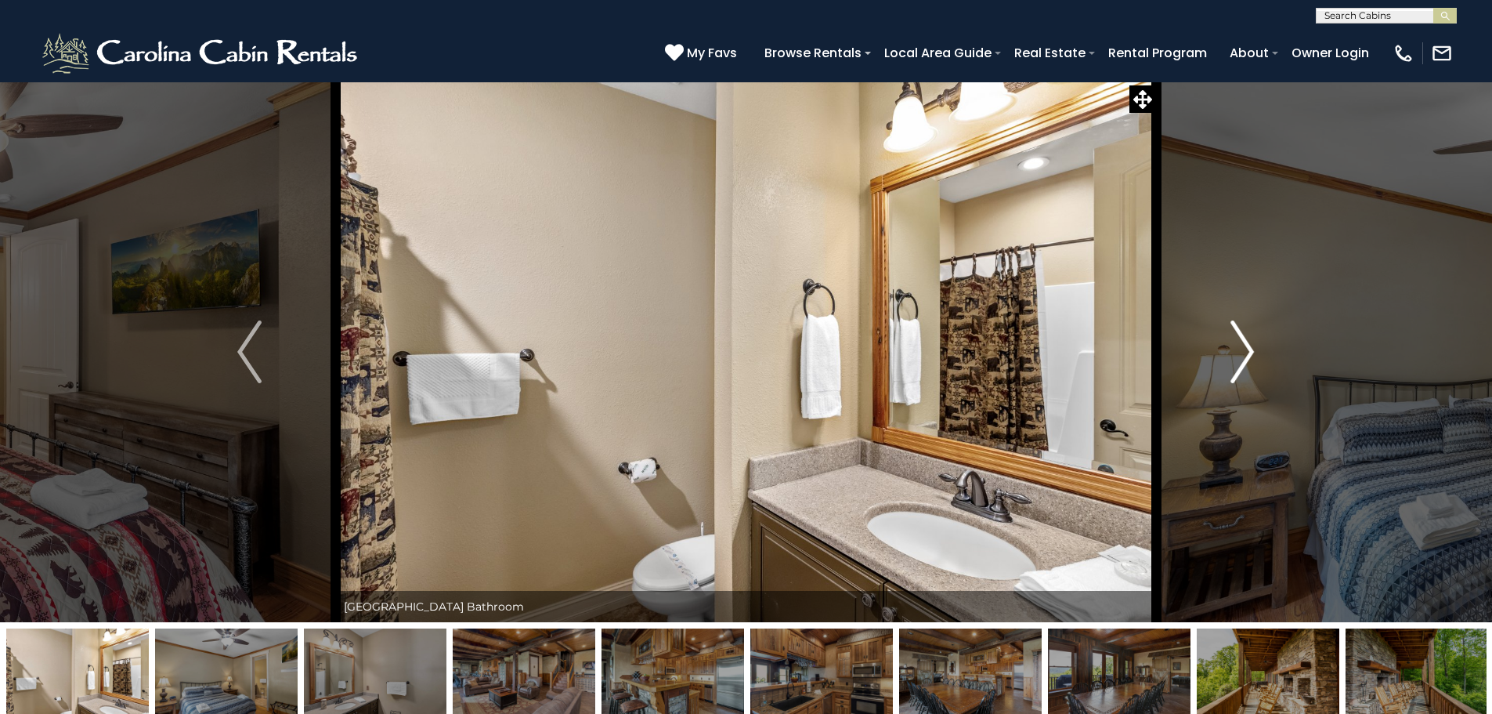
click at [1240, 364] on img "Next" at bounding box center [1242, 351] width 23 height 63
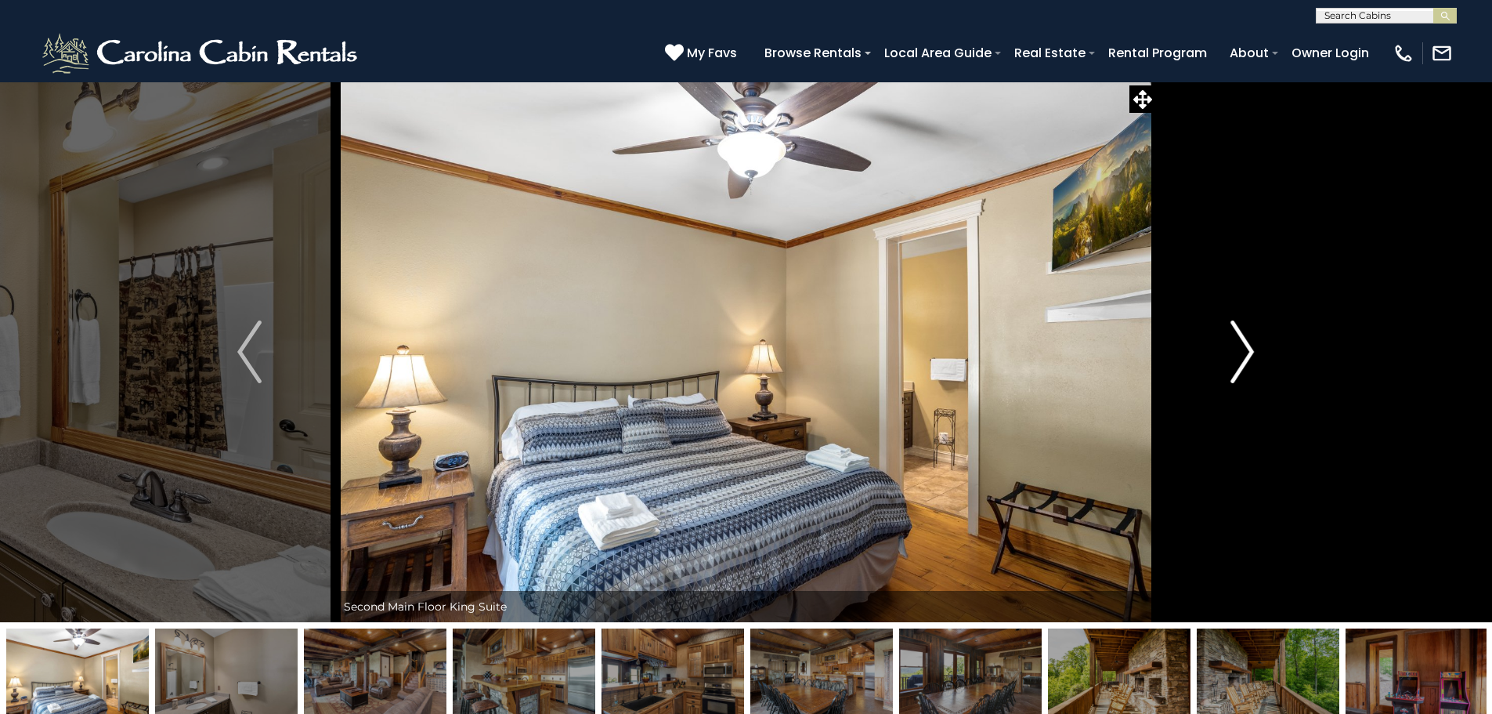
click at [1240, 364] on img "Next" at bounding box center [1242, 351] width 23 height 63
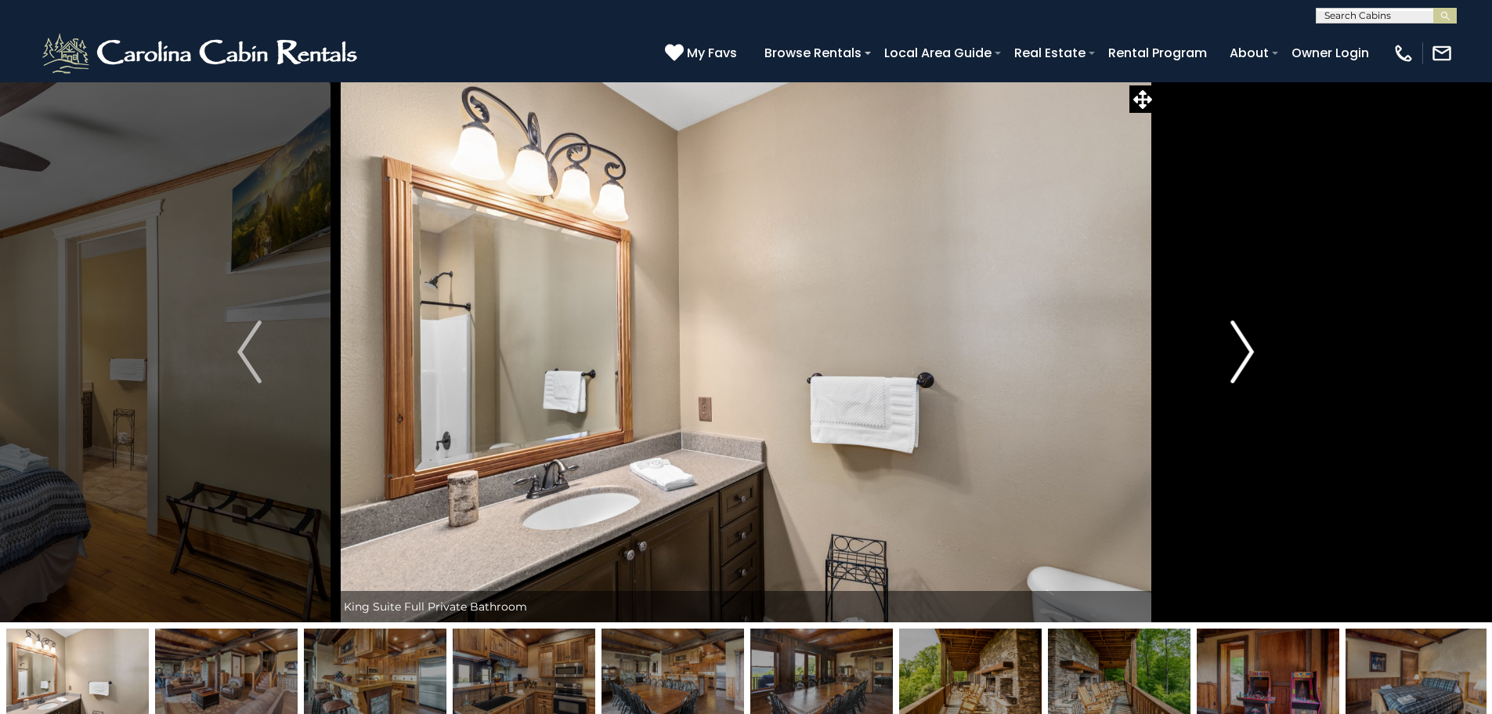
click at [1240, 364] on img "Next" at bounding box center [1242, 351] width 23 height 63
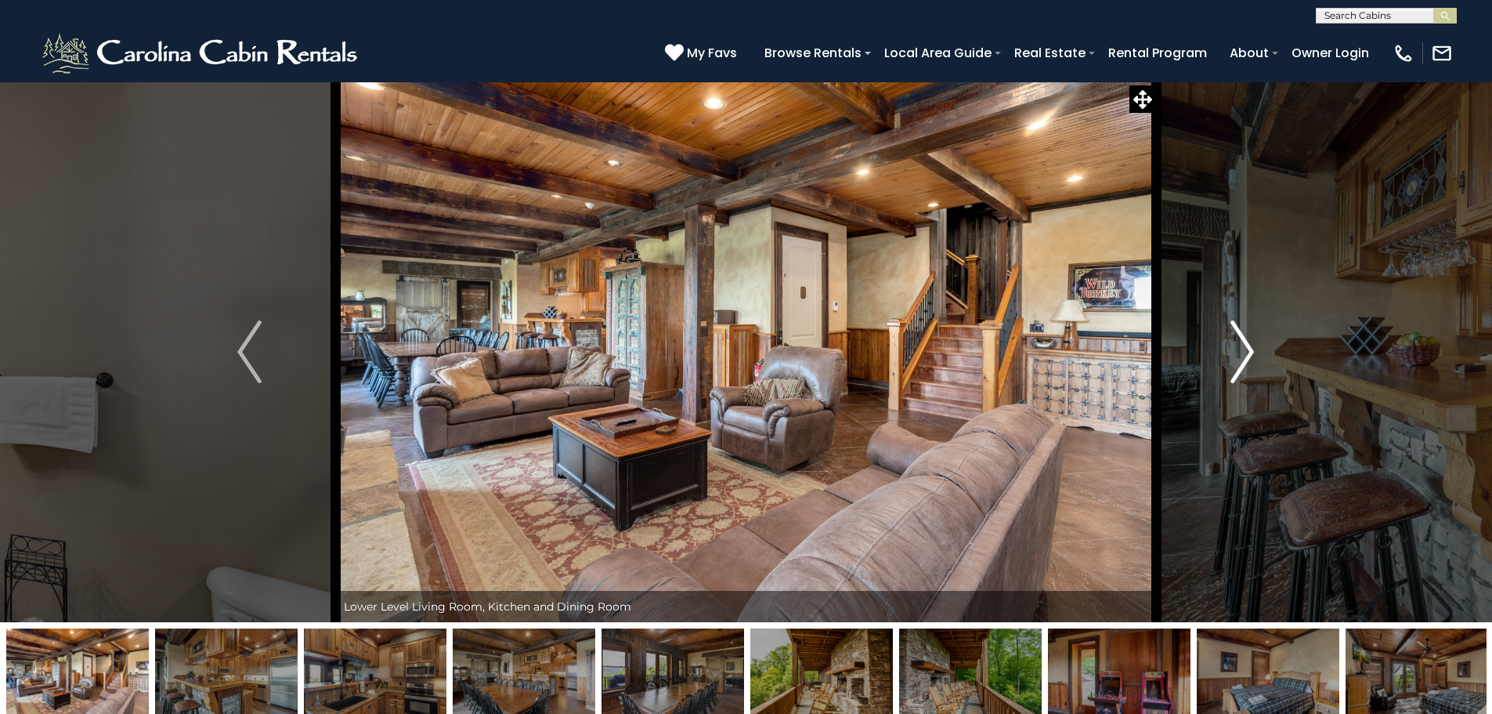
click at [1240, 364] on img "Next" at bounding box center [1242, 351] width 23 height 63
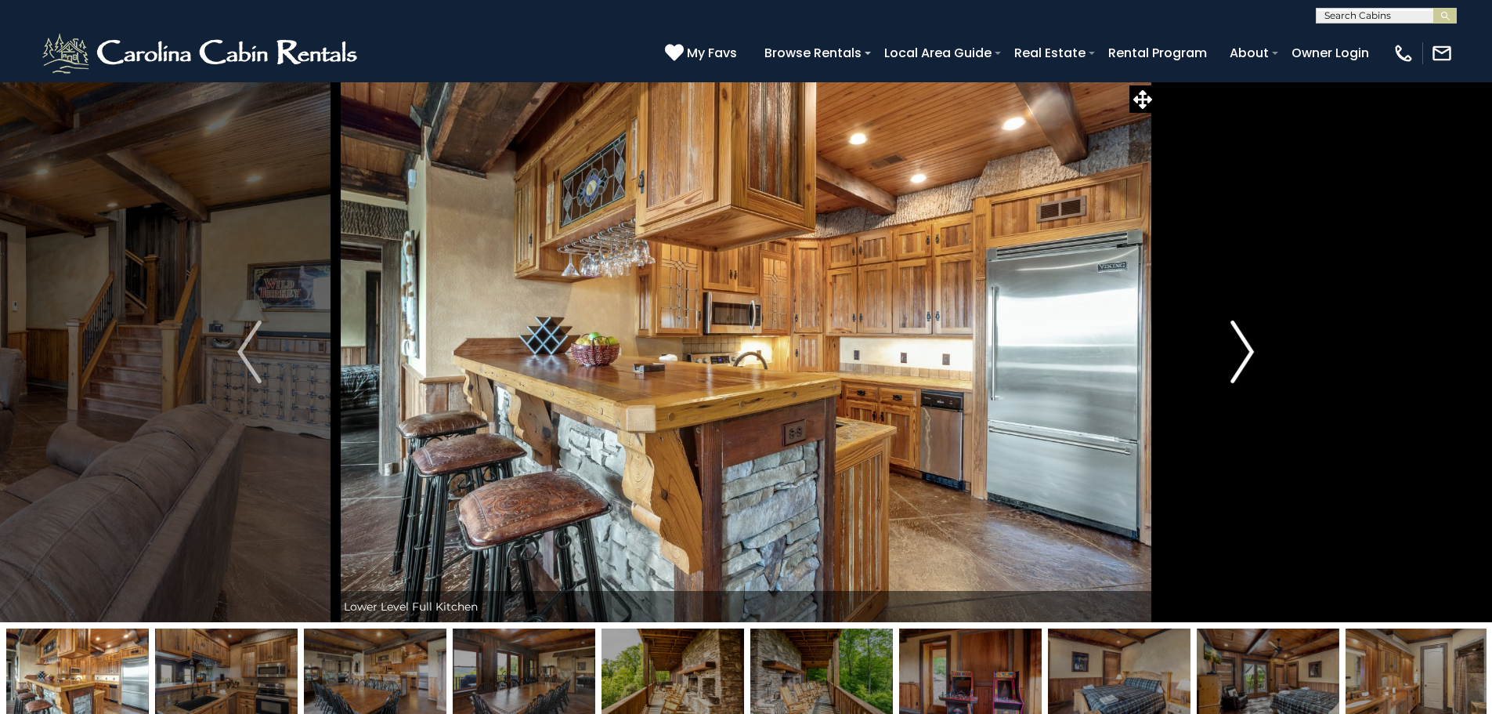
click at [1240, 364] on img "Next" at bounding box center [1242, 351] width 23 height 63
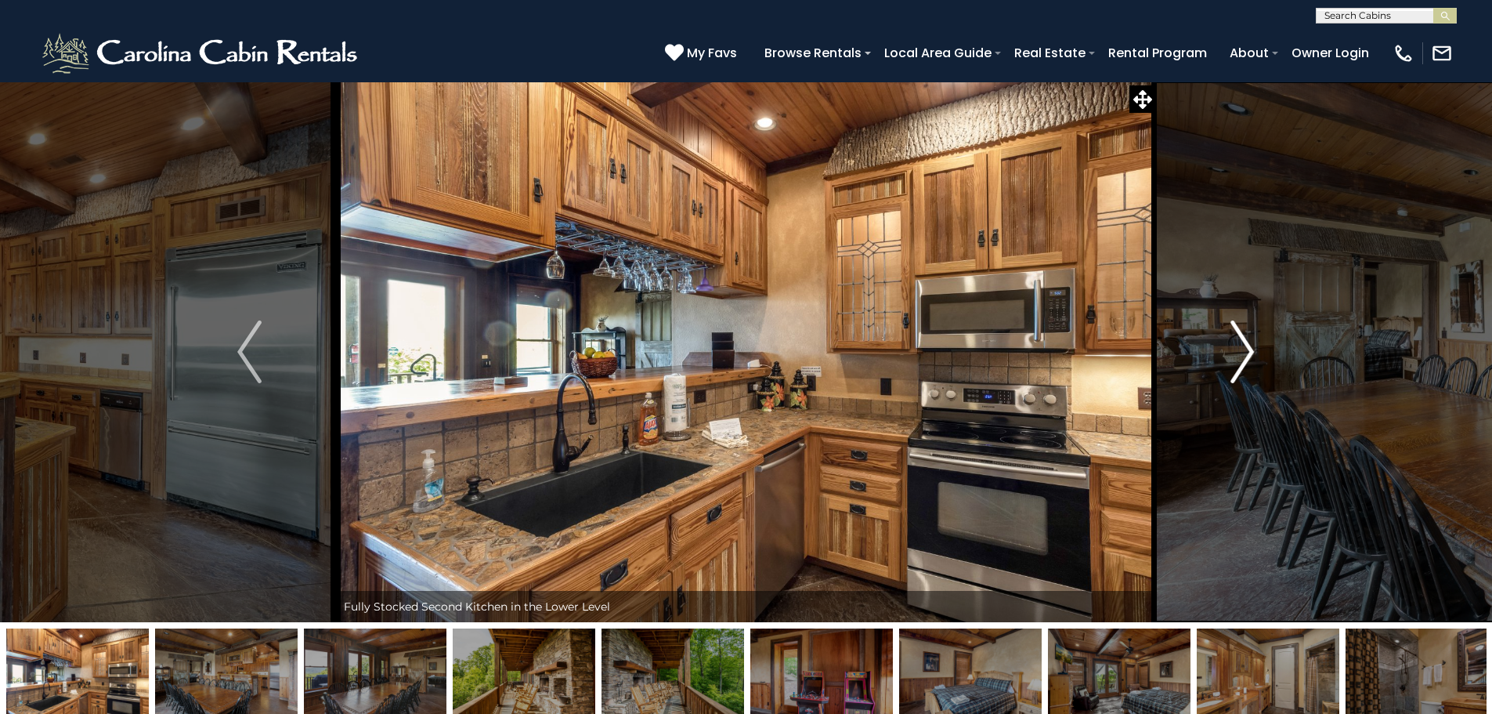
click at [1240, 364] on img "Next" at bounding box center [1242, 351] width 23 height 63
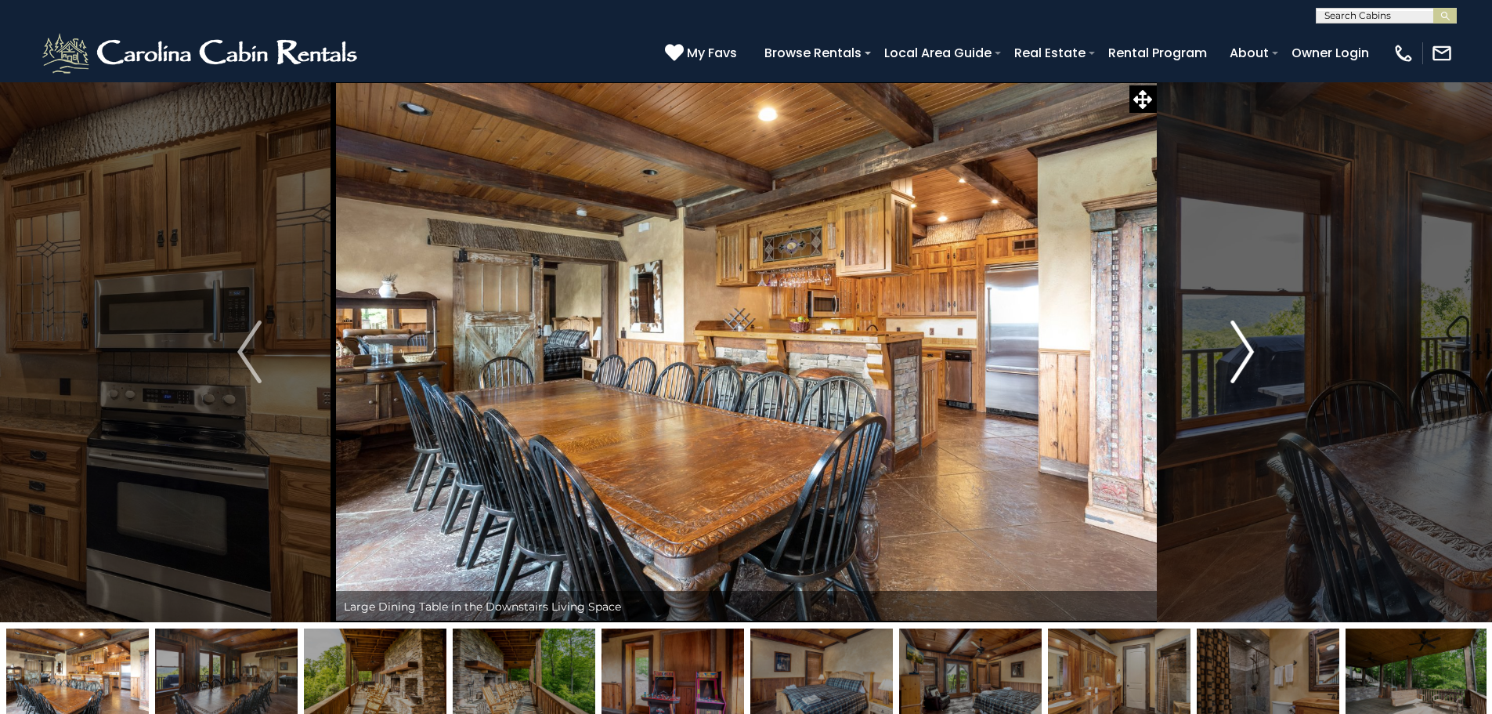
click at [1240, 364] on img "Next" at bounding box center [1242, 351] width 23 height 63
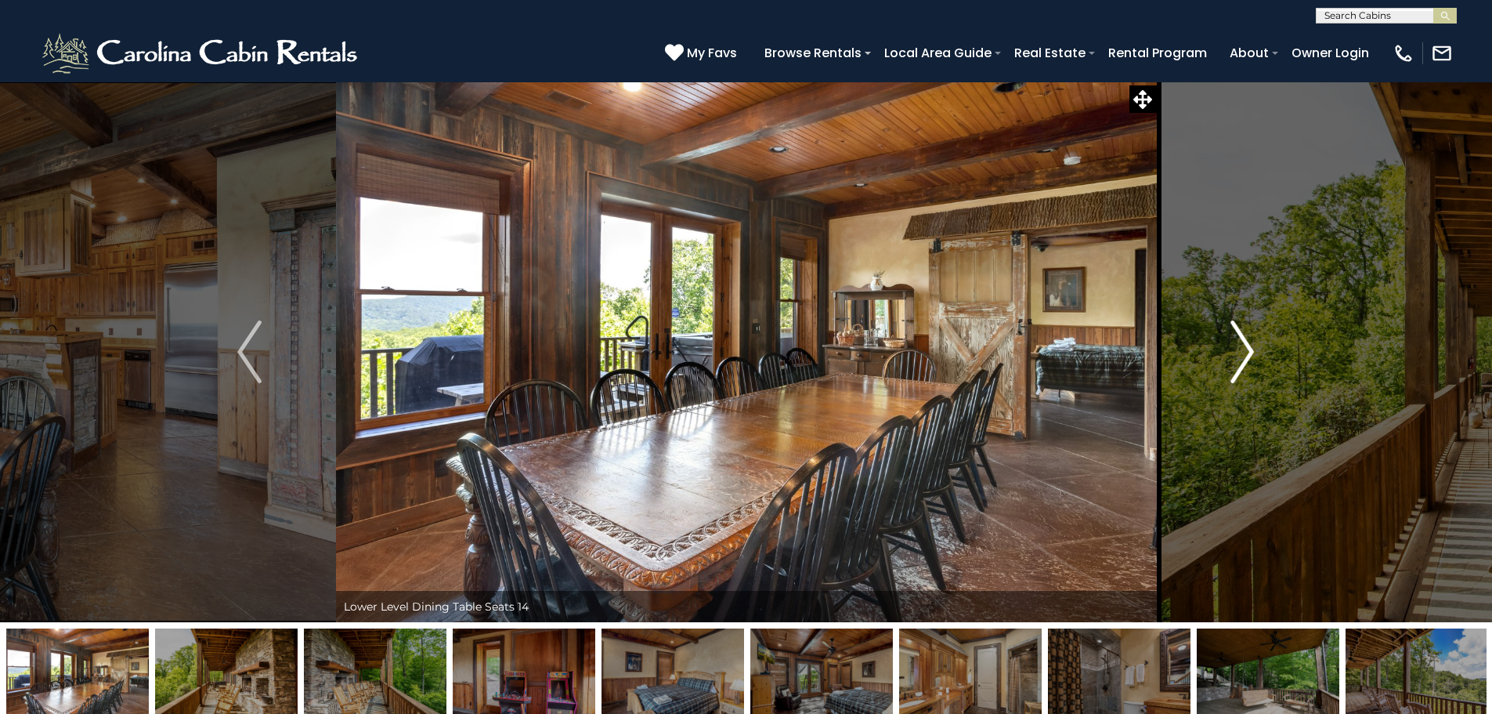
click at [1240, 364] on img "Next" at bounding box center [1242, 351] width 23 height 63
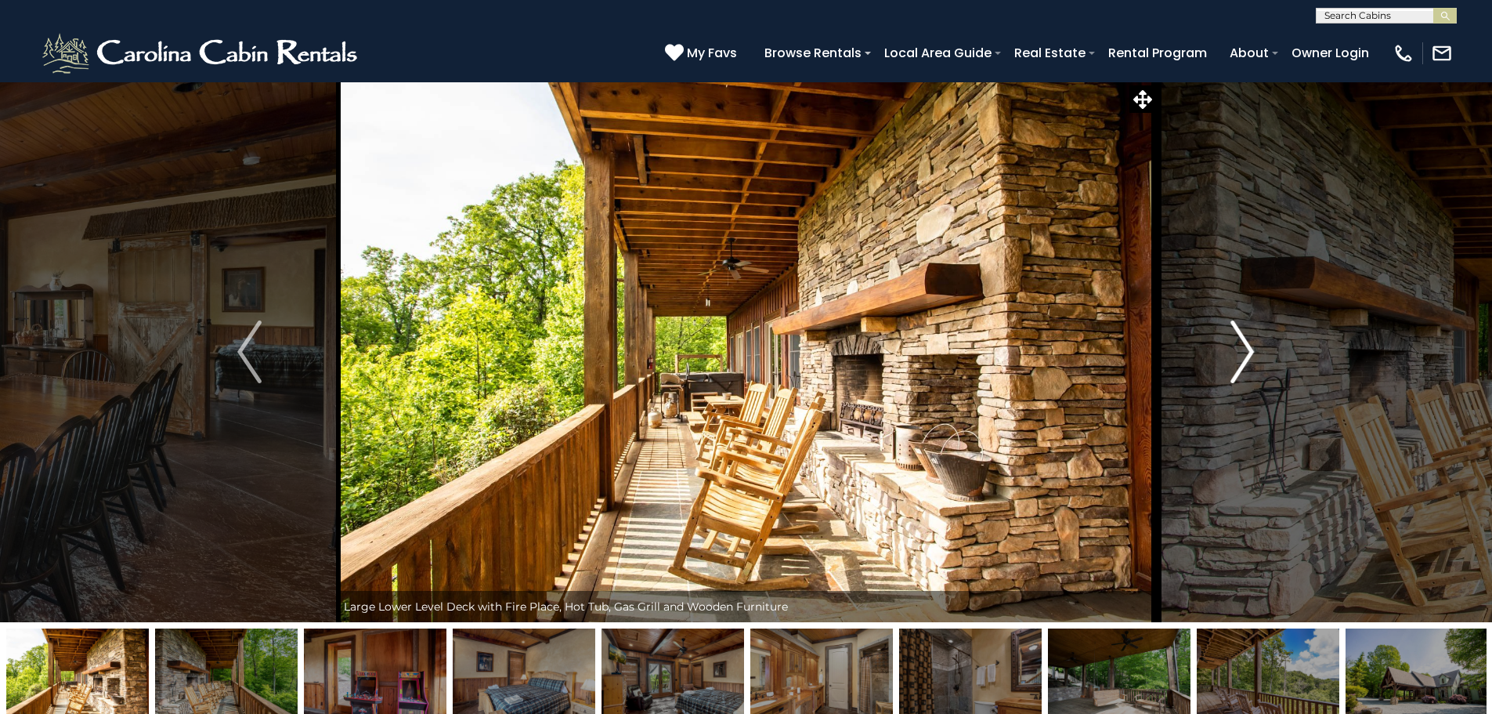
click at [1240, 364] on img "Next" at bounding box center [1242, 351] width 23 height 63
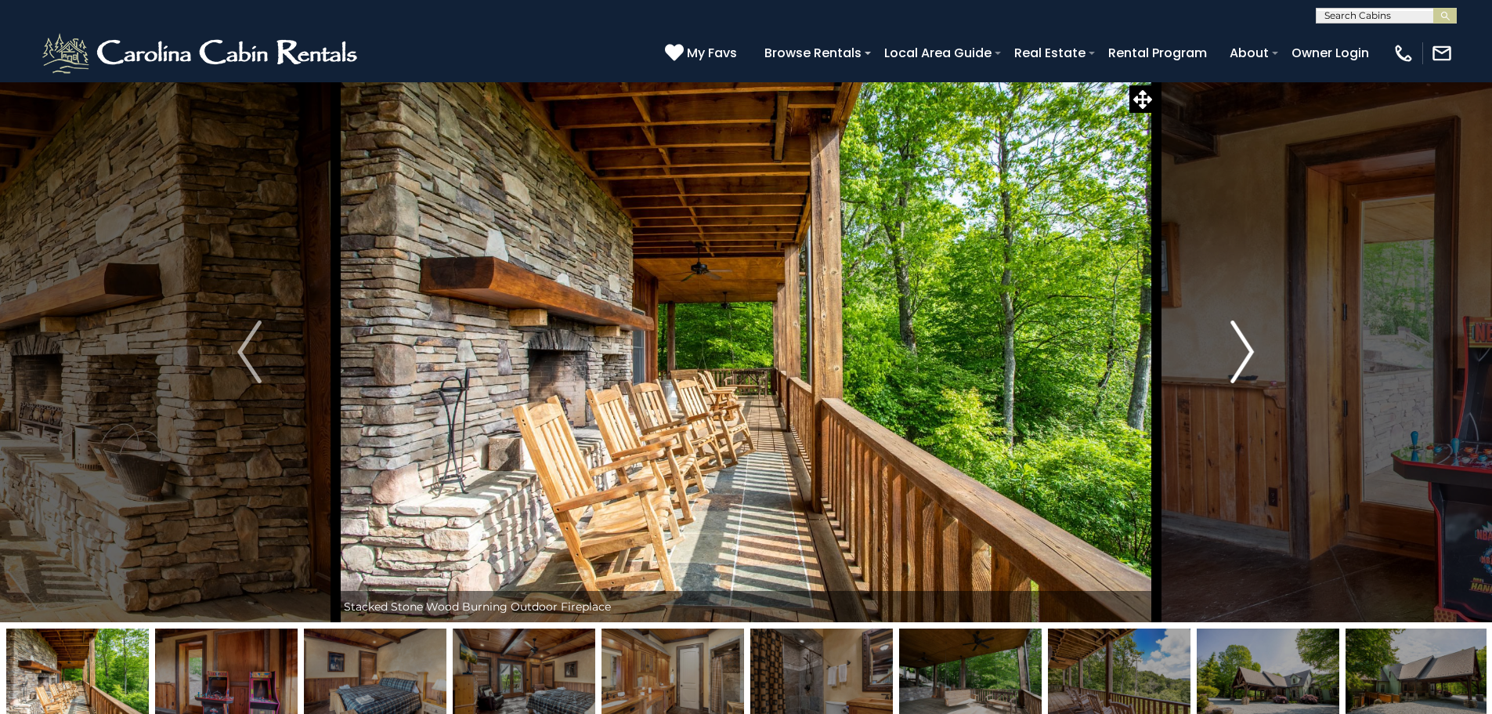
click at [1240, 364] on img "Next" at bounding box center [1242, 351] width 23 height 63
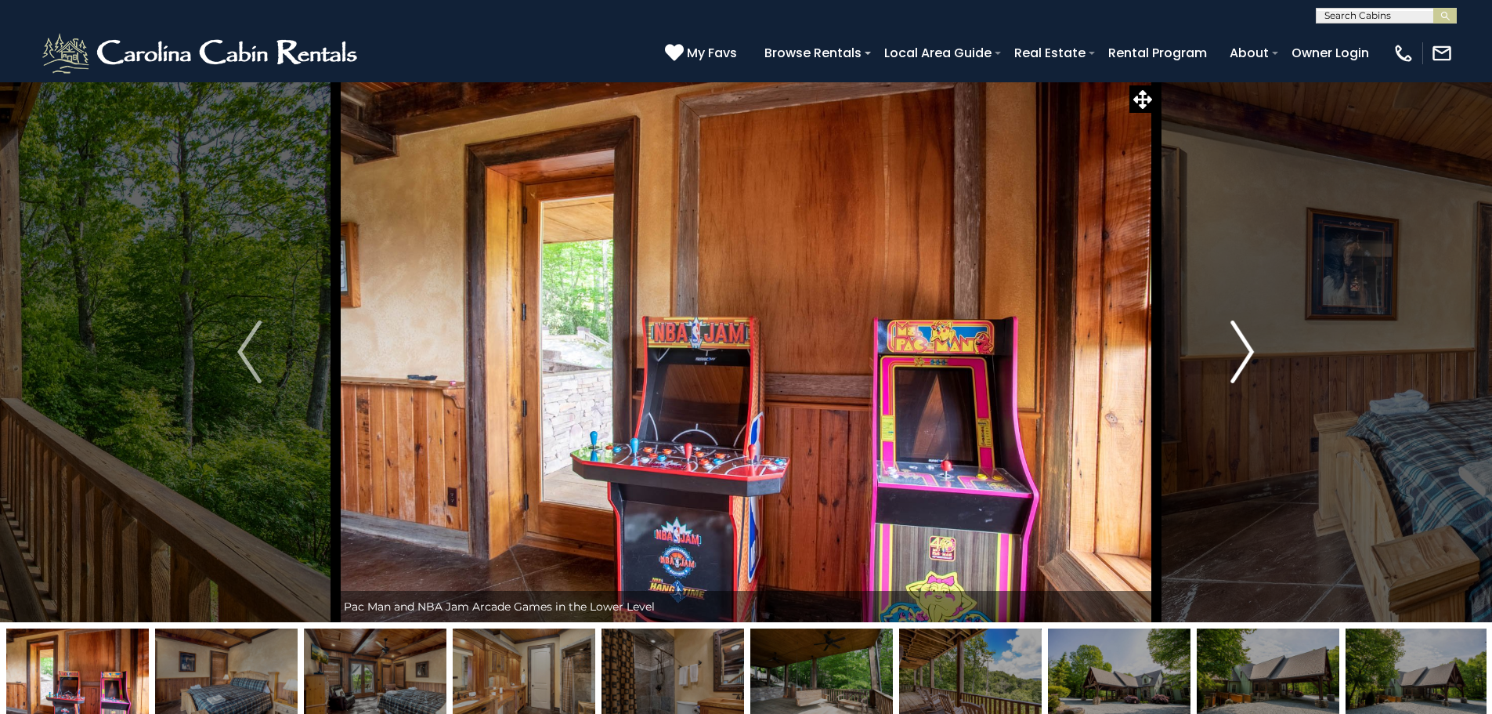
click at [1240, 364] on img "Next" at bounding box center [1242, 351] width 23 height 63
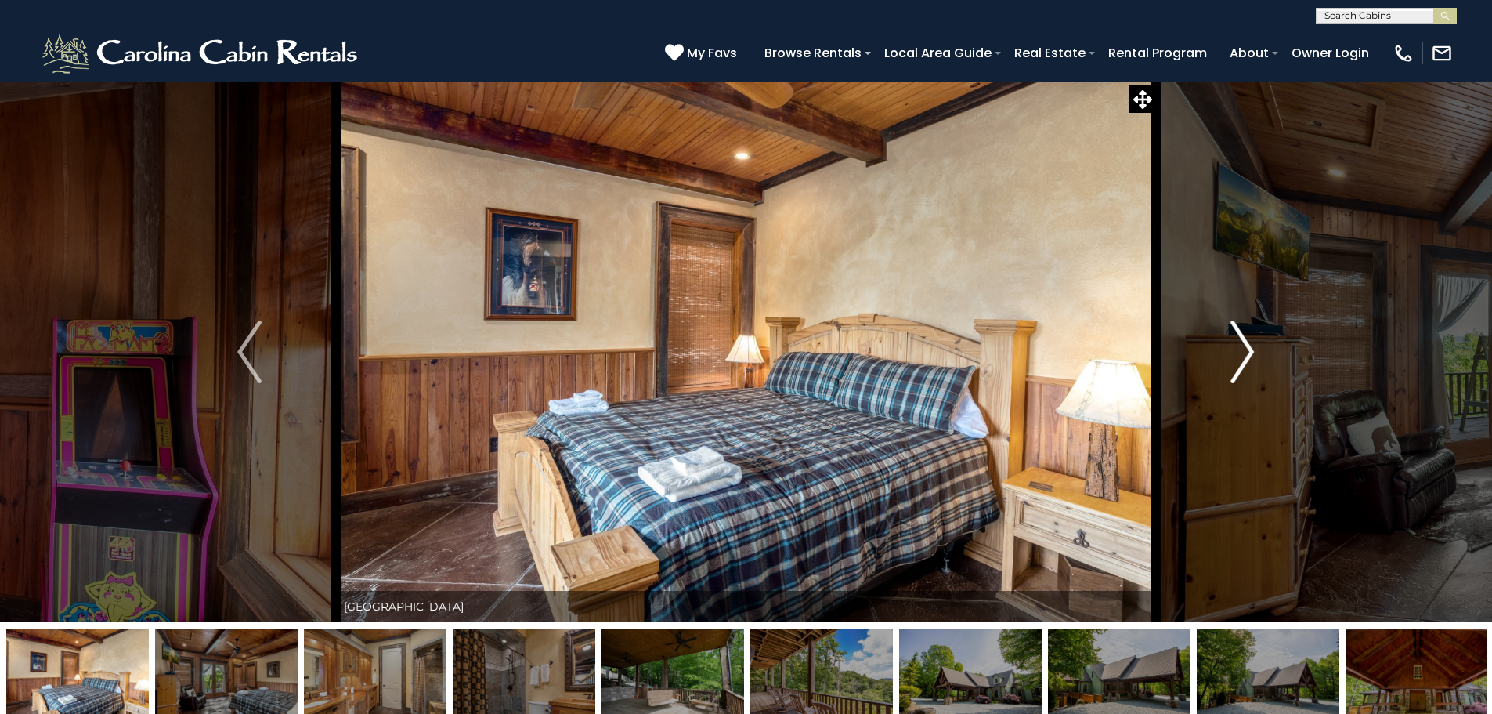
click at [1240, 364] on img "Next" at bounding box center [1242, 351] width 23 height 63
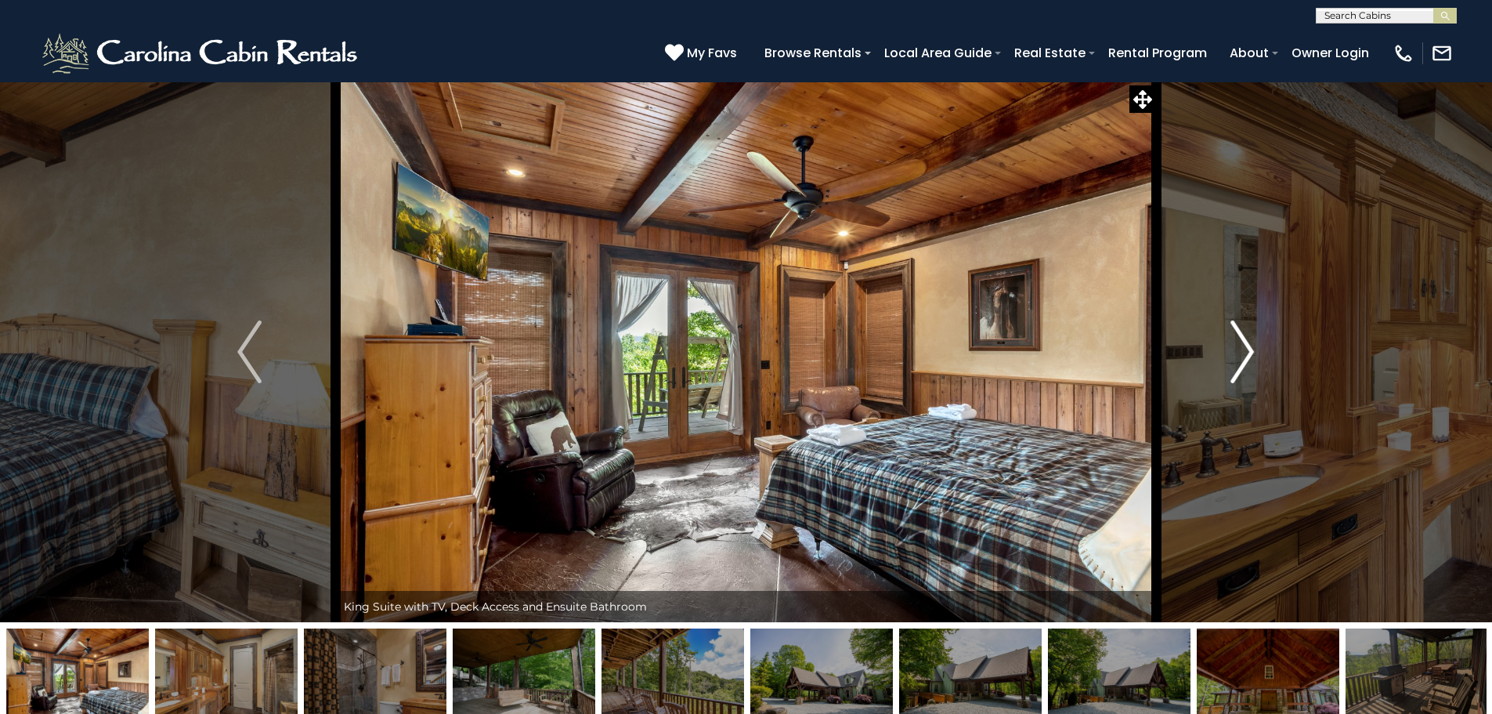
click at [1240, 364] on img "Next" at bounding box center [1242, 351] width 23 height 63
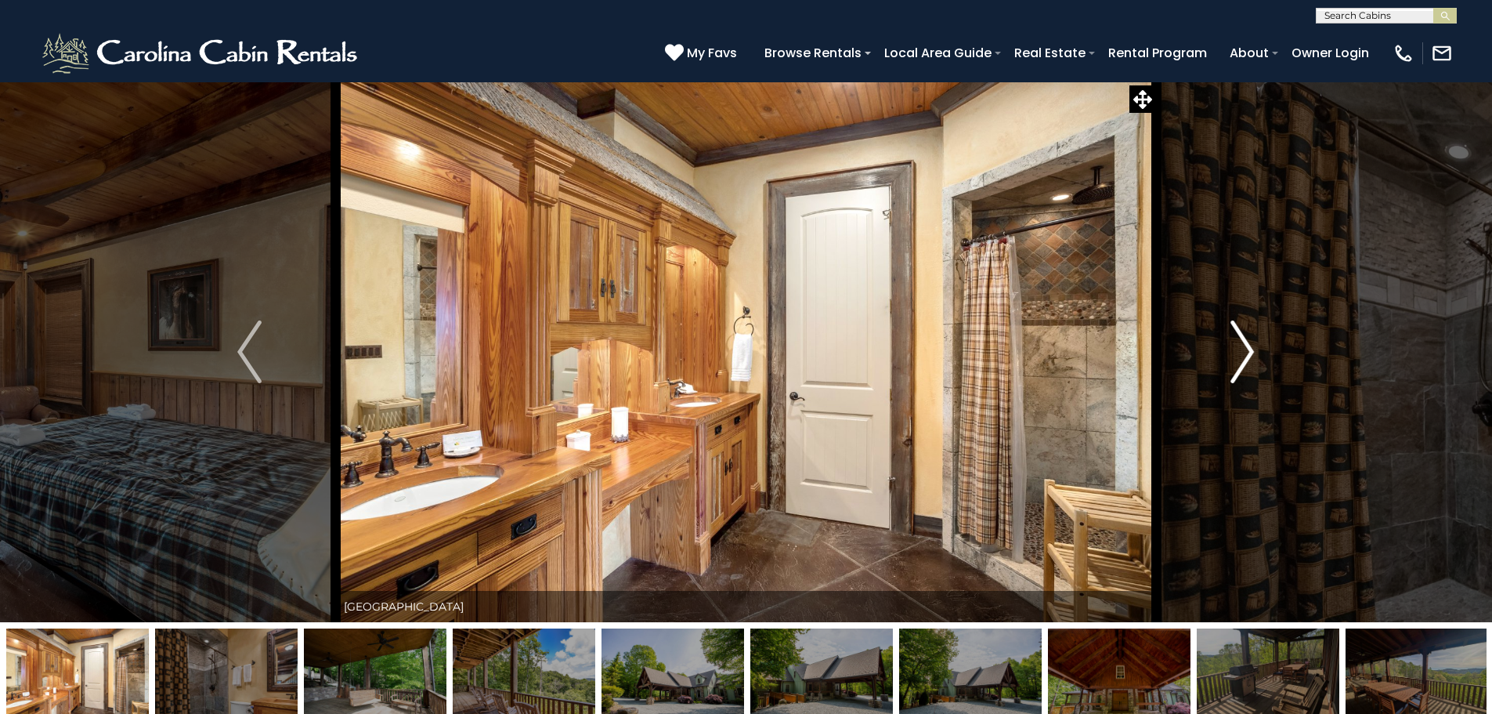
click at [1240, 364] on img "Next" at bounding box center [1242, 351] width 23 height 63
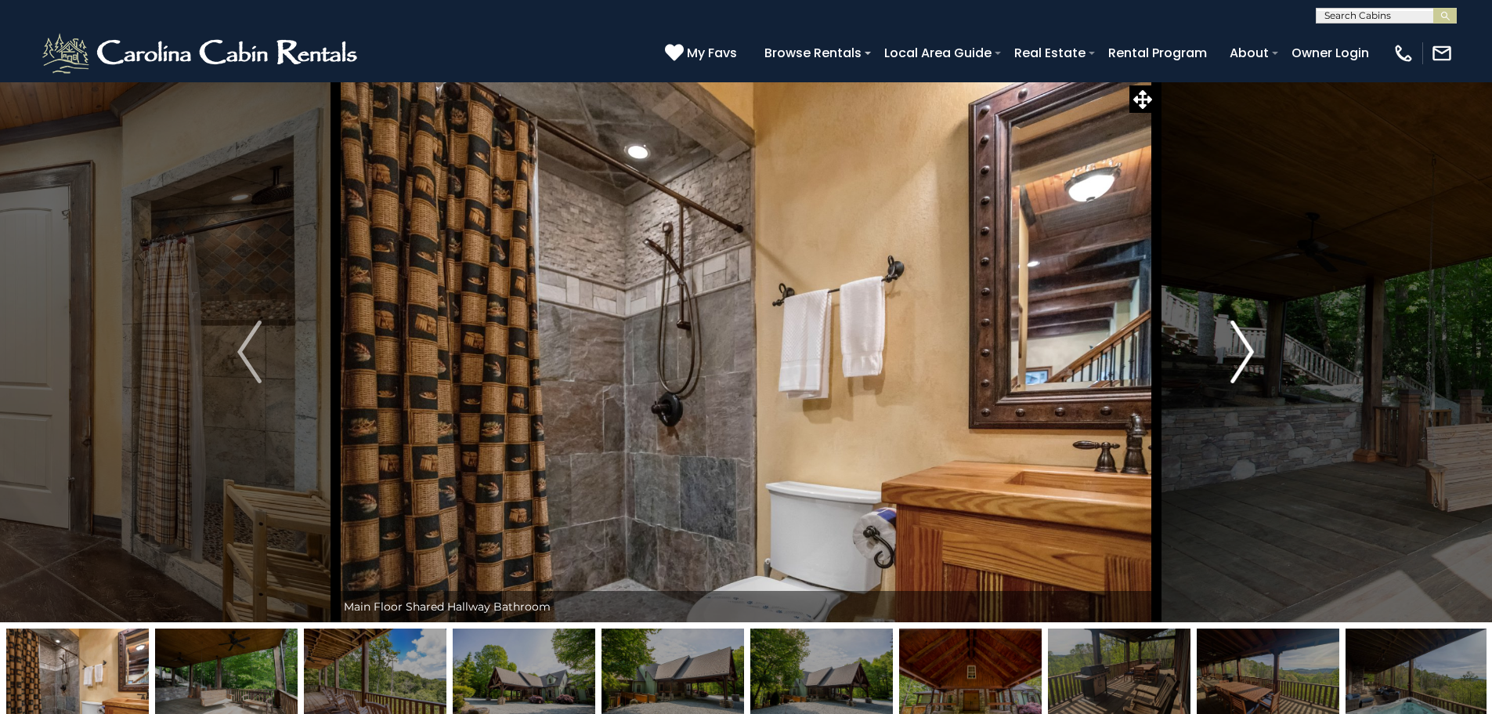
click at [1240, 364] on img "Next" at bounding box center [1242, 351] width 23 height 63
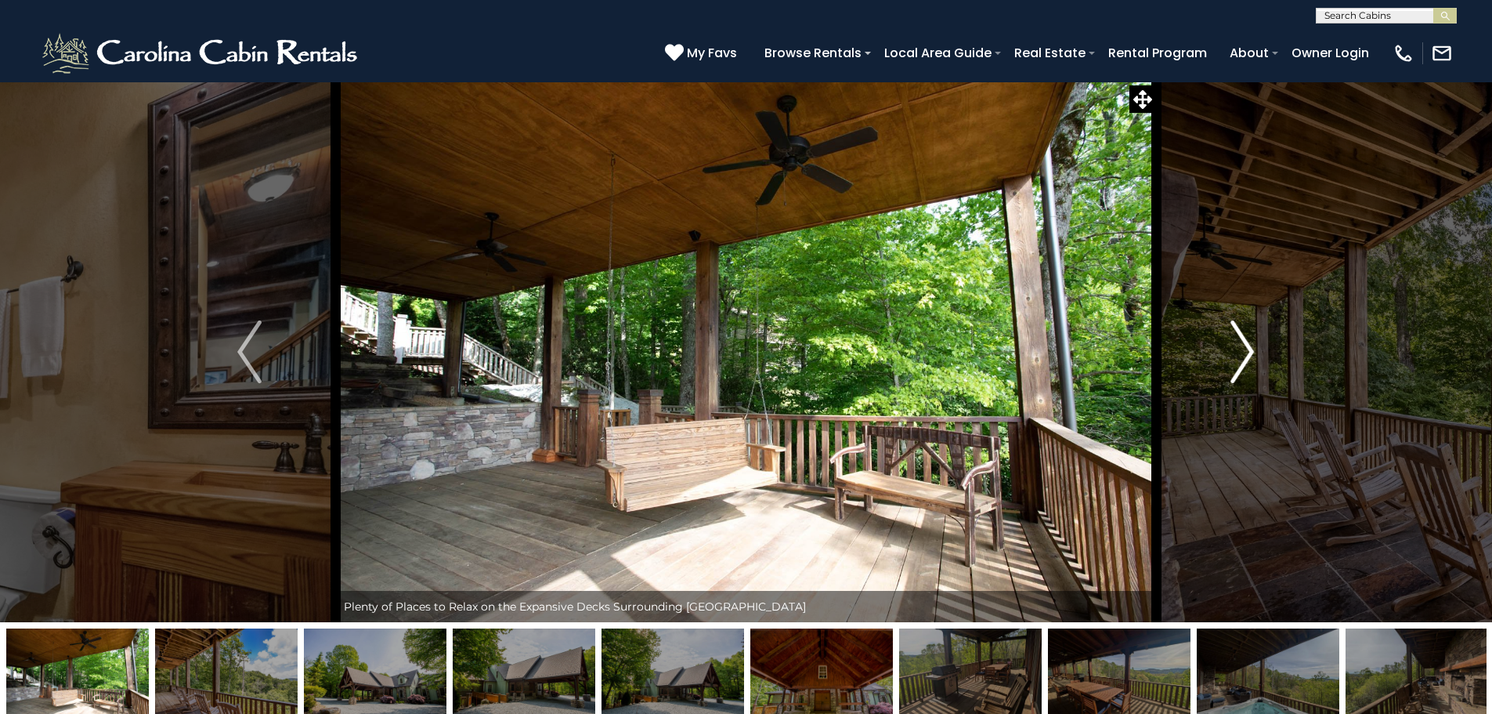
click at [1240, 364] on img "Next" at bounding box center [1242, 351] width 23 height 63
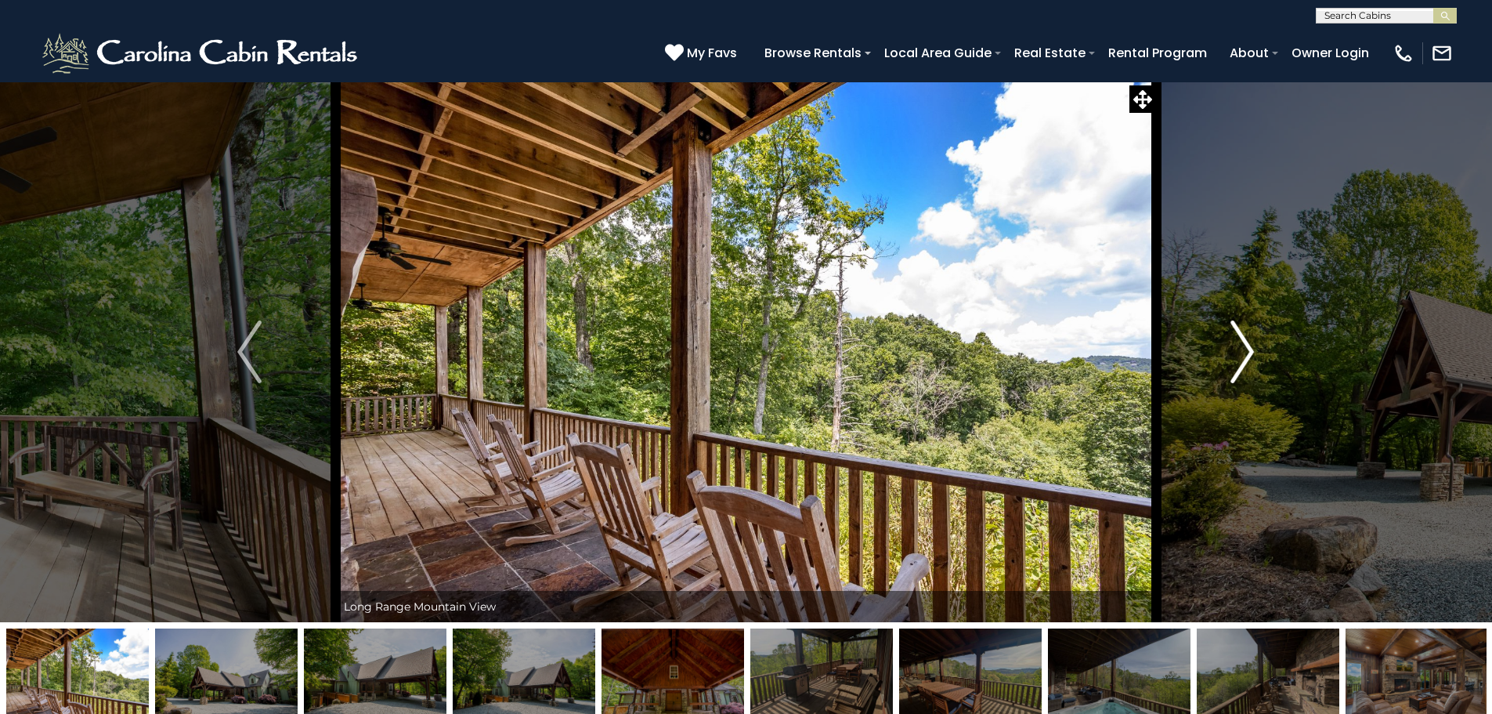
click at [1240, 364] on img "Next" at bounding box center [1242, 351] width 23 height 63
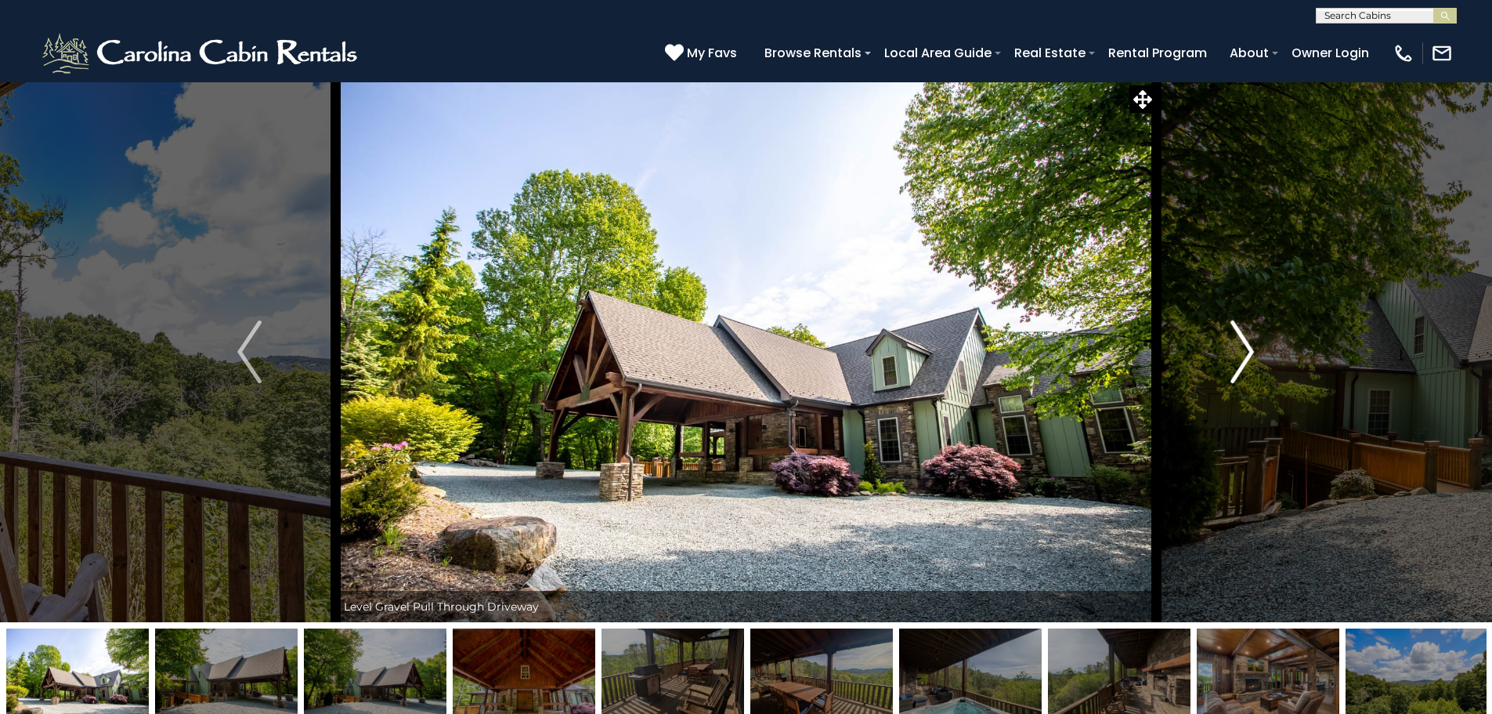
click at [1238, 366] on img "Next" at bounding box center [1242, 351] width 23 height 63
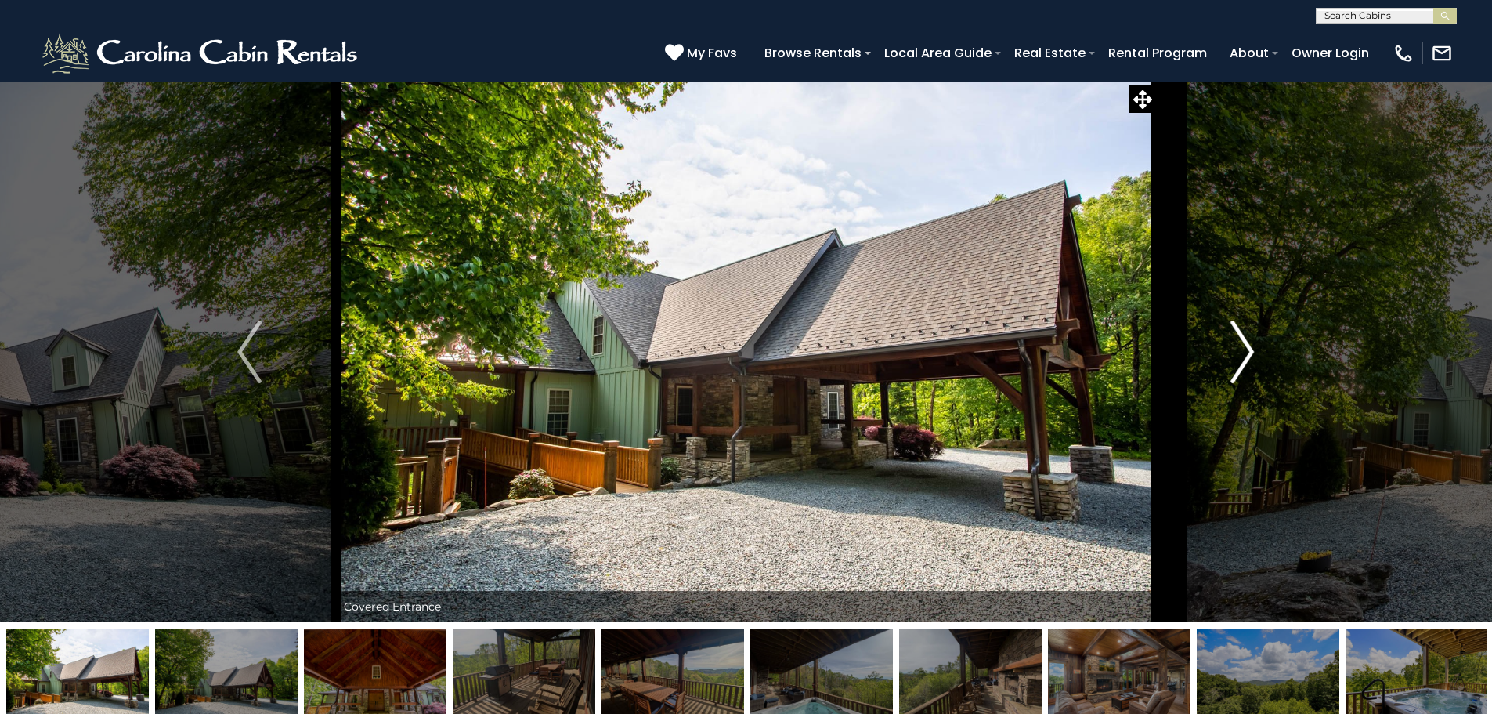
click at [1235, 366] on img "Next" at bounding box center [1242, 351] width 23 height 63
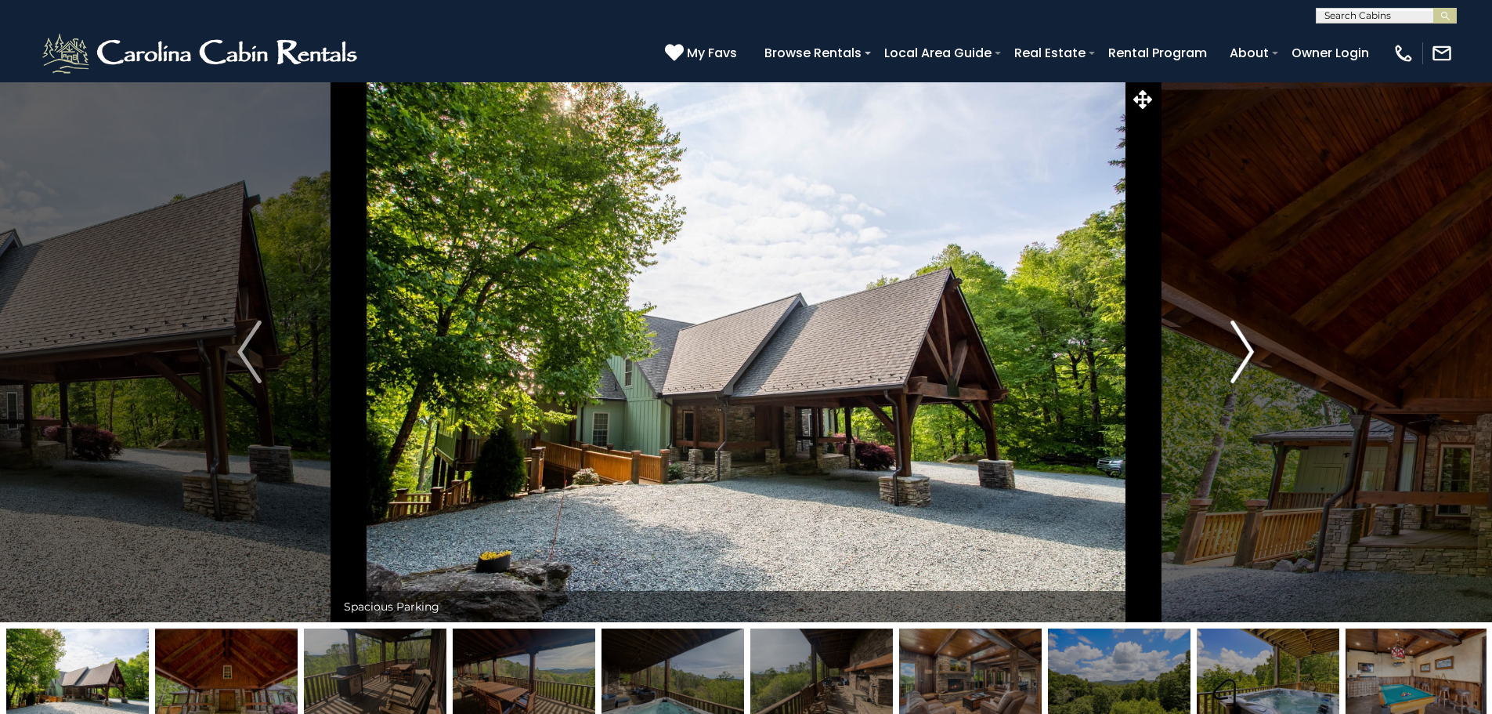
click at [1232, 366] on img "Next" at bounding box center [1242, 351] width 23 height 63
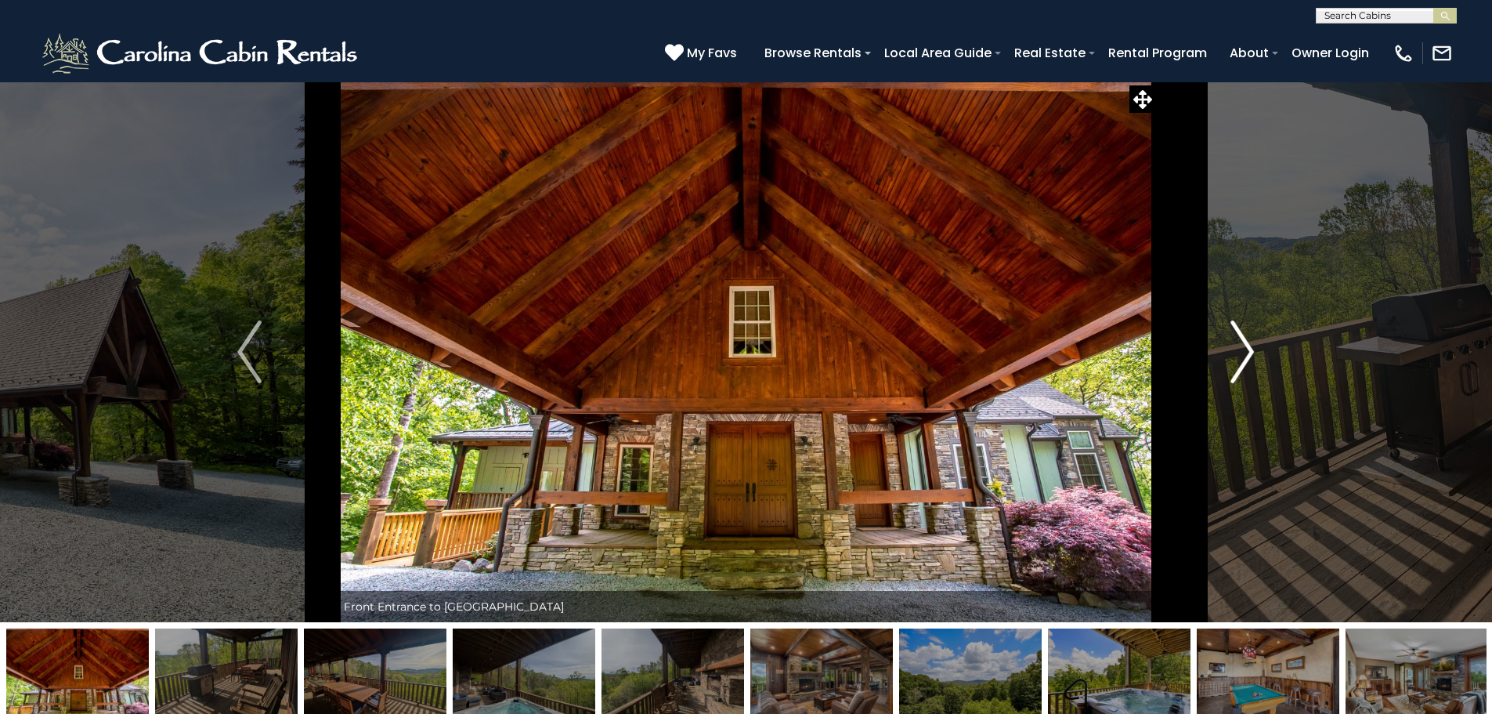
click at [1232, 363] on img "Next" at bounding box center [1242, 351] width 23 height 63
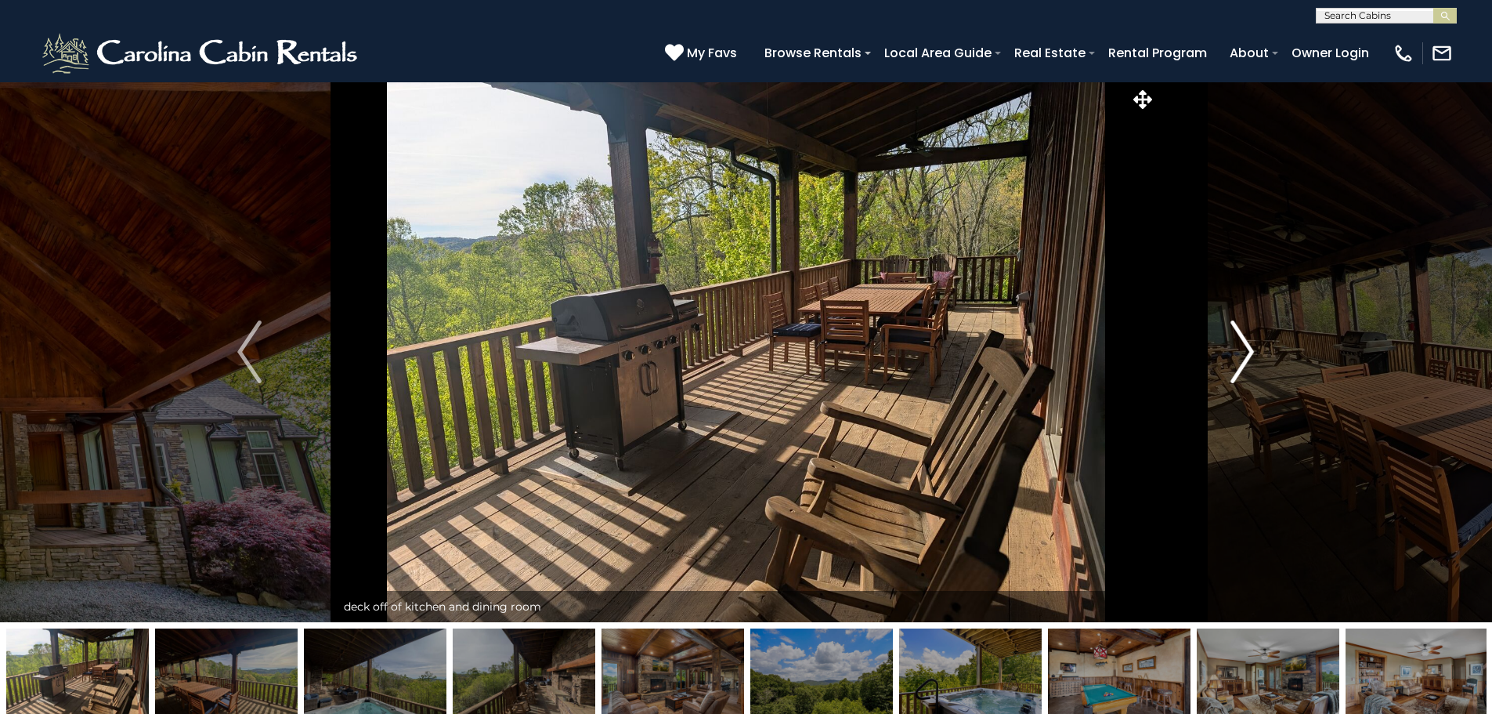
click at [1231, 363] on img "Next" at bounding box center [1242, 351] width 23 height 63
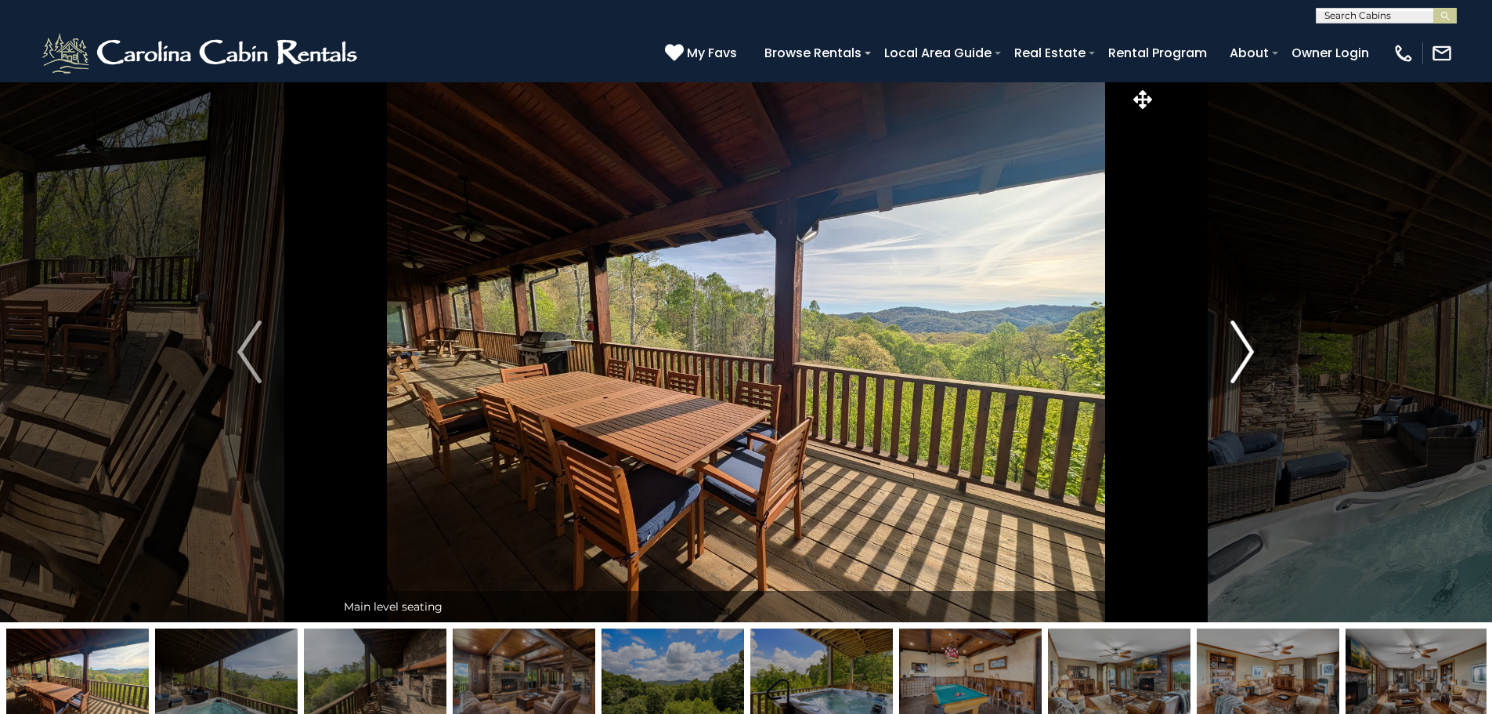
click at [1230, 363] on button "Next" at bounding box center [1242, 351] width 172 height 540
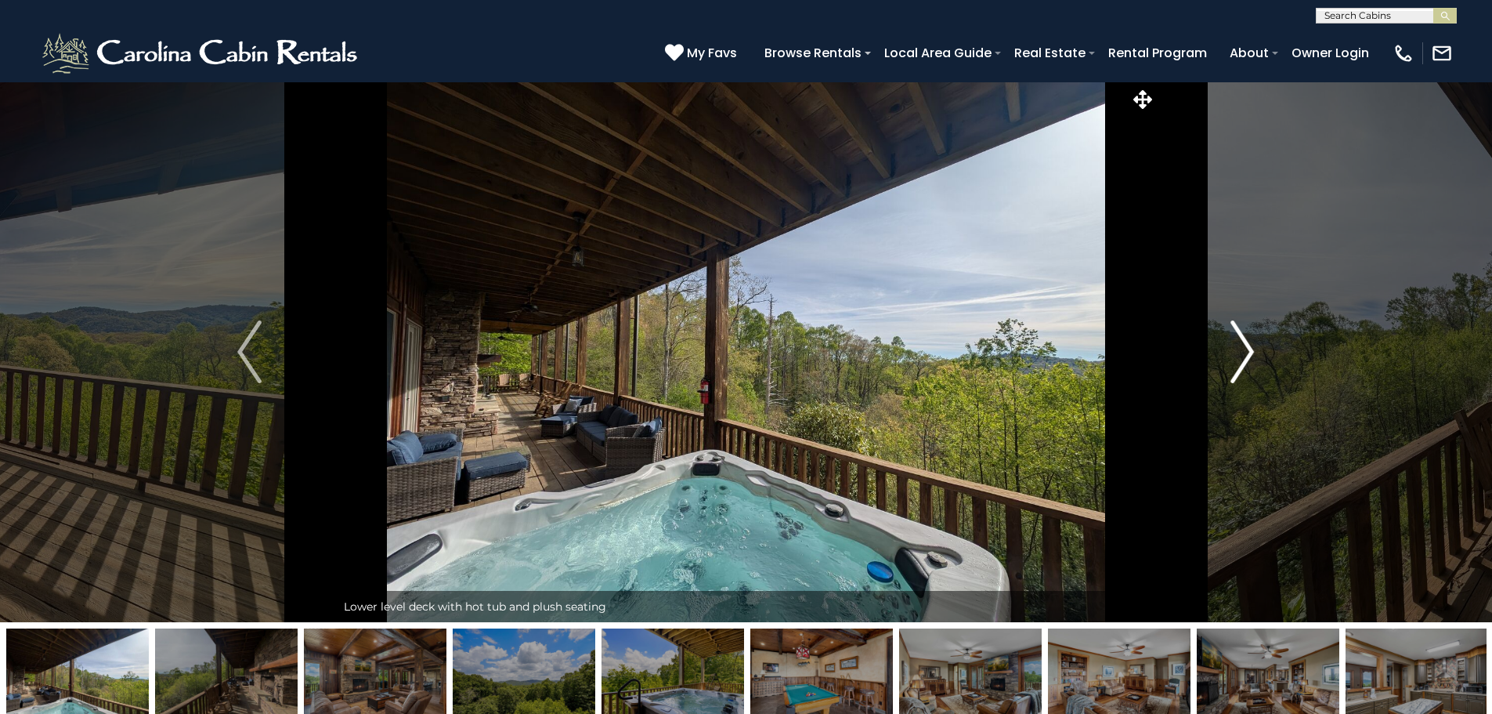
click at [1229, 363] on button "Next" at bounding box center [1242, 351] width 172 height 540
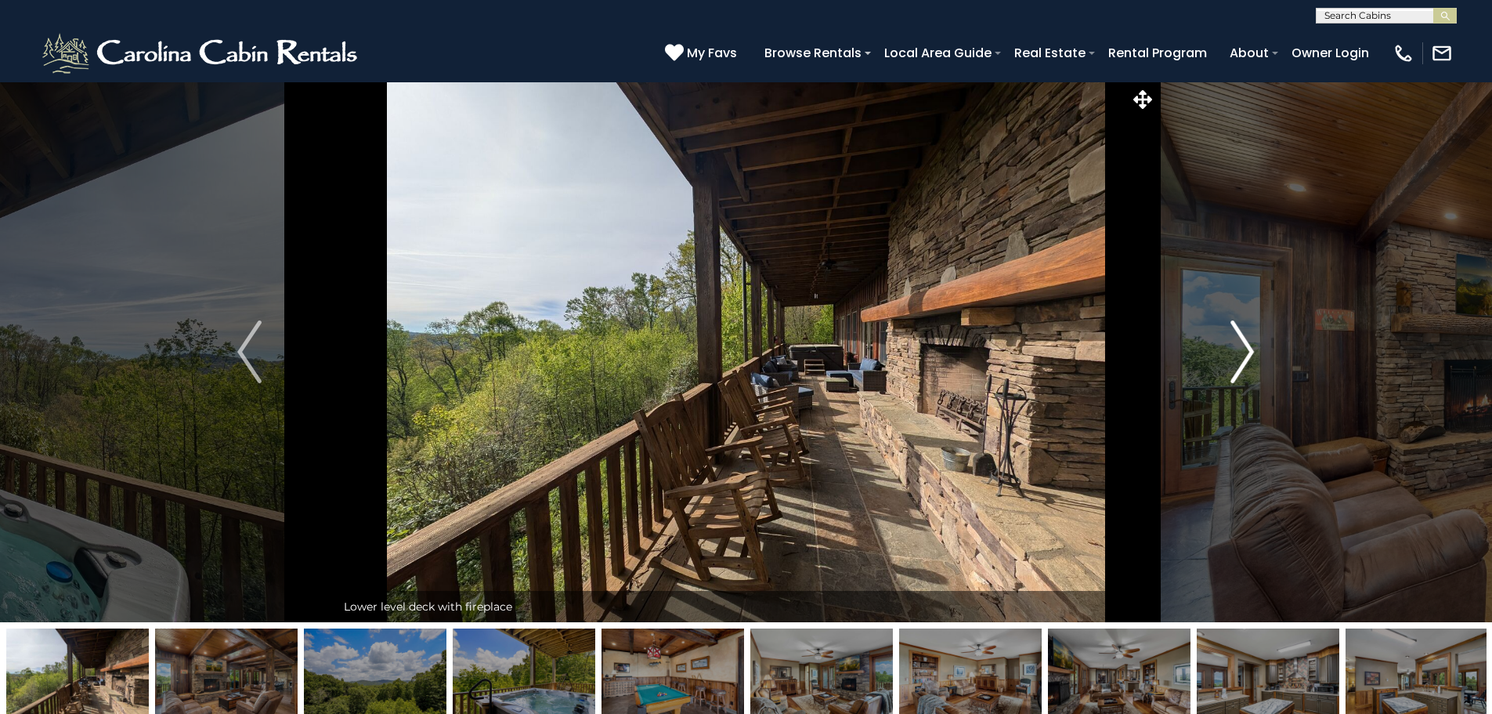
click at [1228, 363] on button "Next" at bounding box center [1242, 351] width 172 height 540
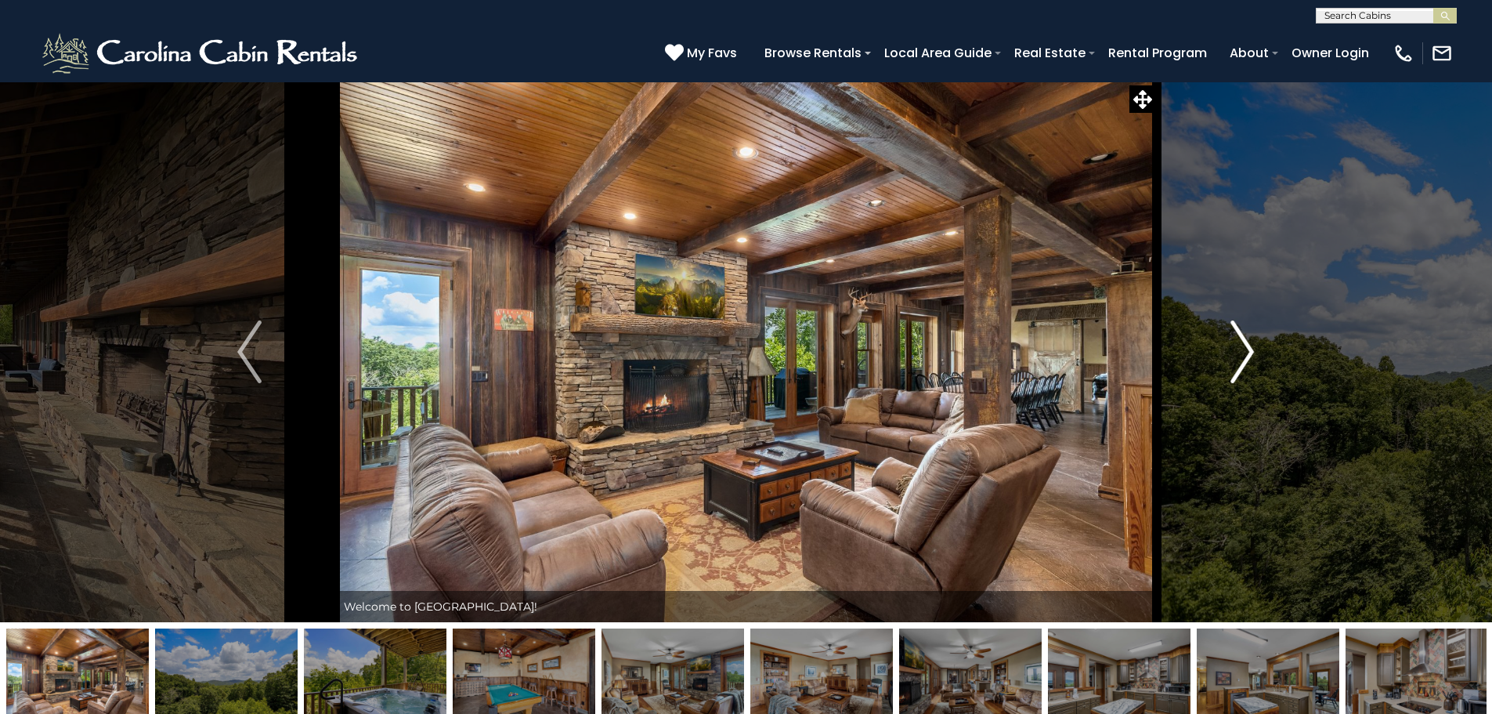
click at [1228, 363] on button "Next" at bounding box center [1242, 351] width 172 height 540
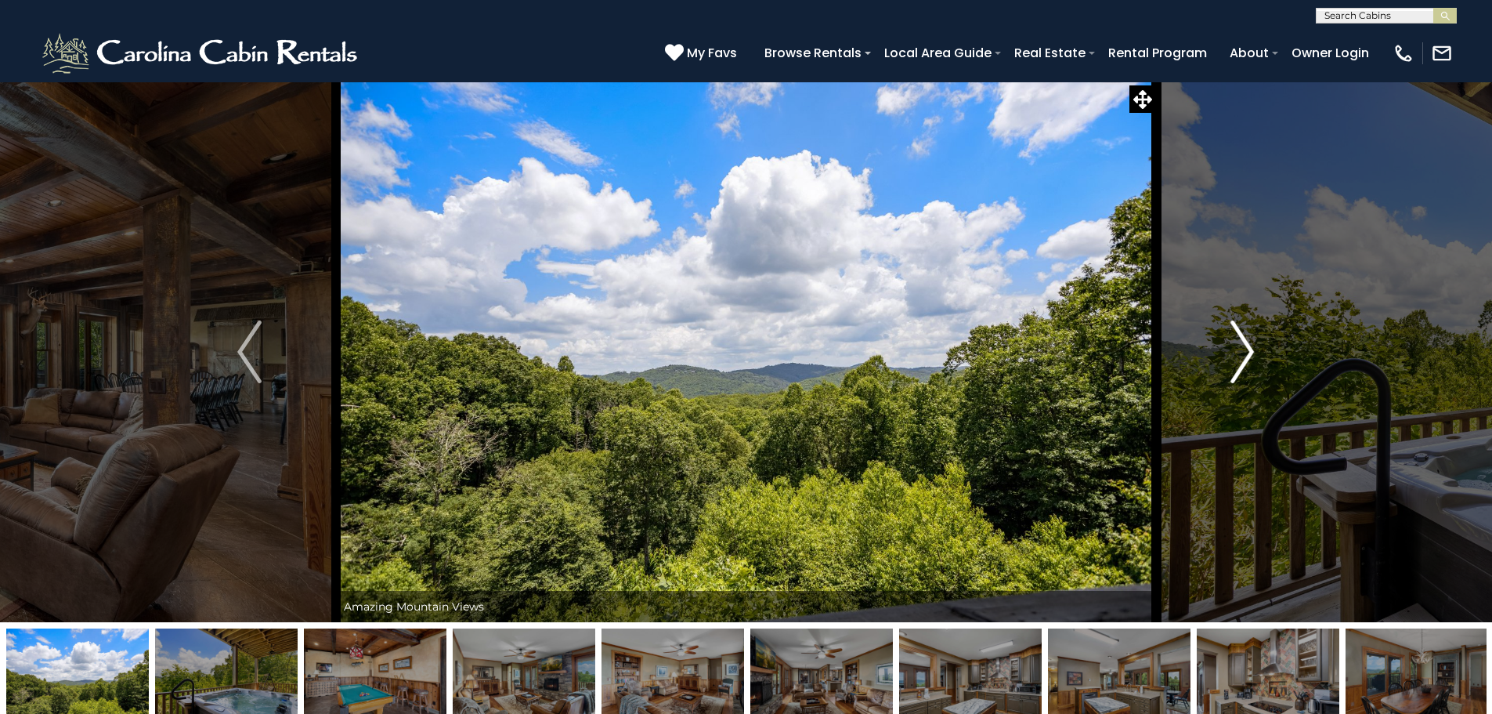
click at [1228, 363] on button "Next" at bounding box center [1242, 351] width 172 height 540
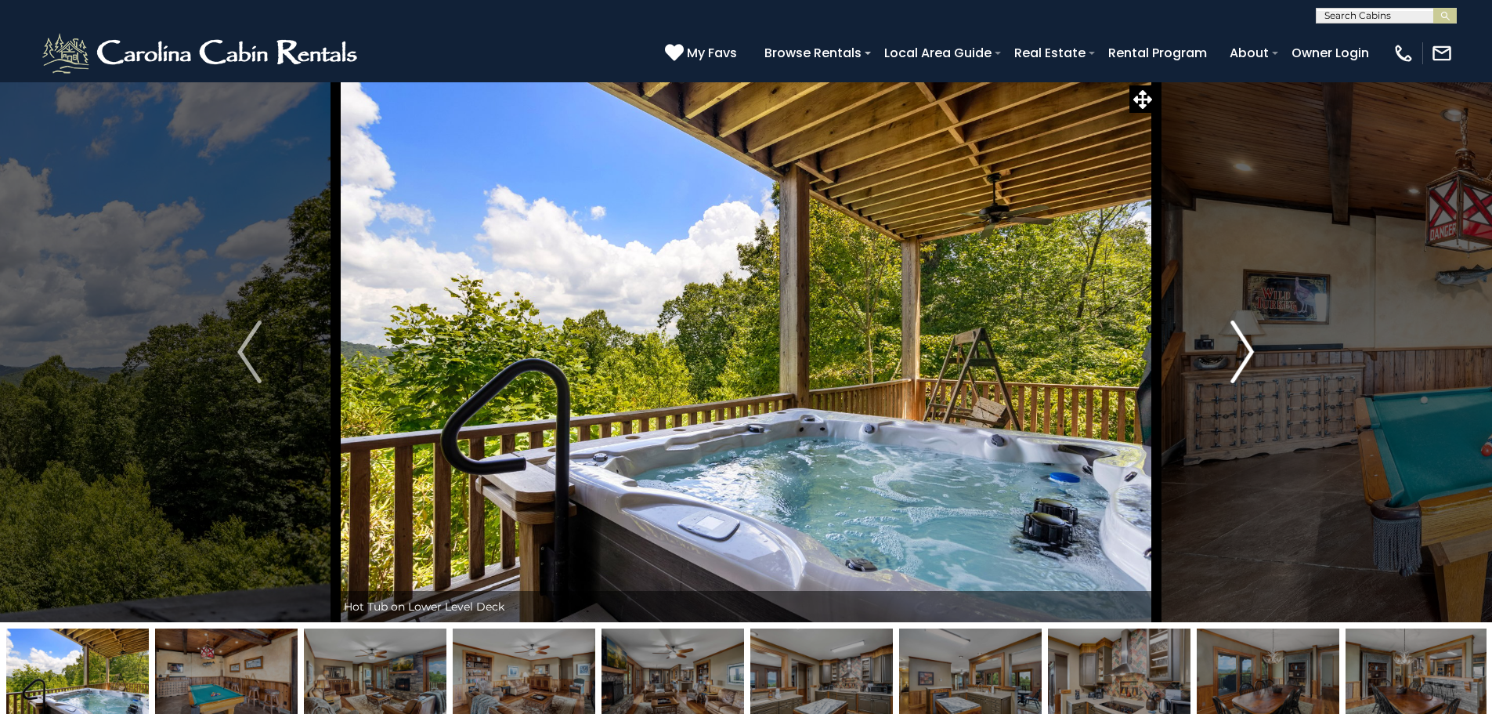
click at [1228, 363] on button "Next" at bounding box center [1242, 351] width 172 height 540
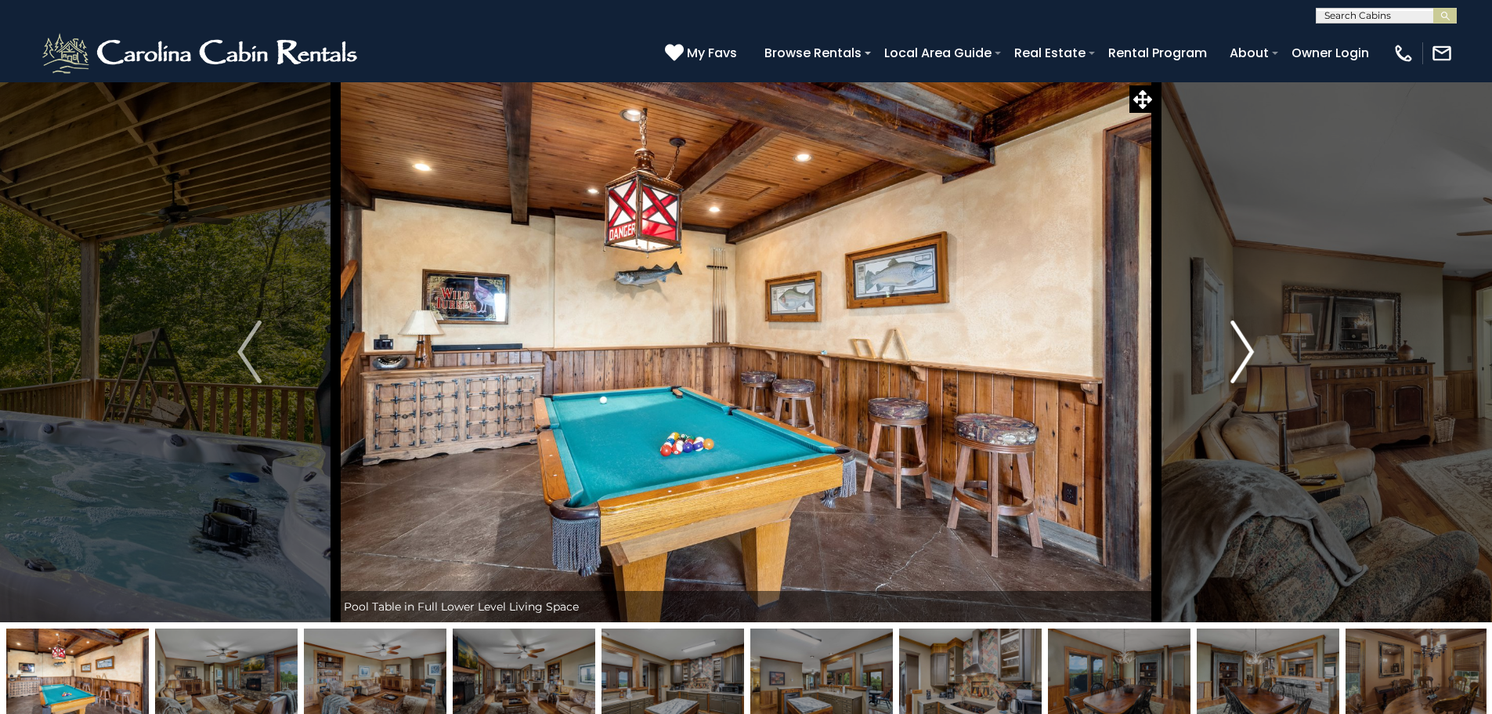
click at [1228, 363] on button "Next" at bounding box center [1242, 351] width 172 height 540
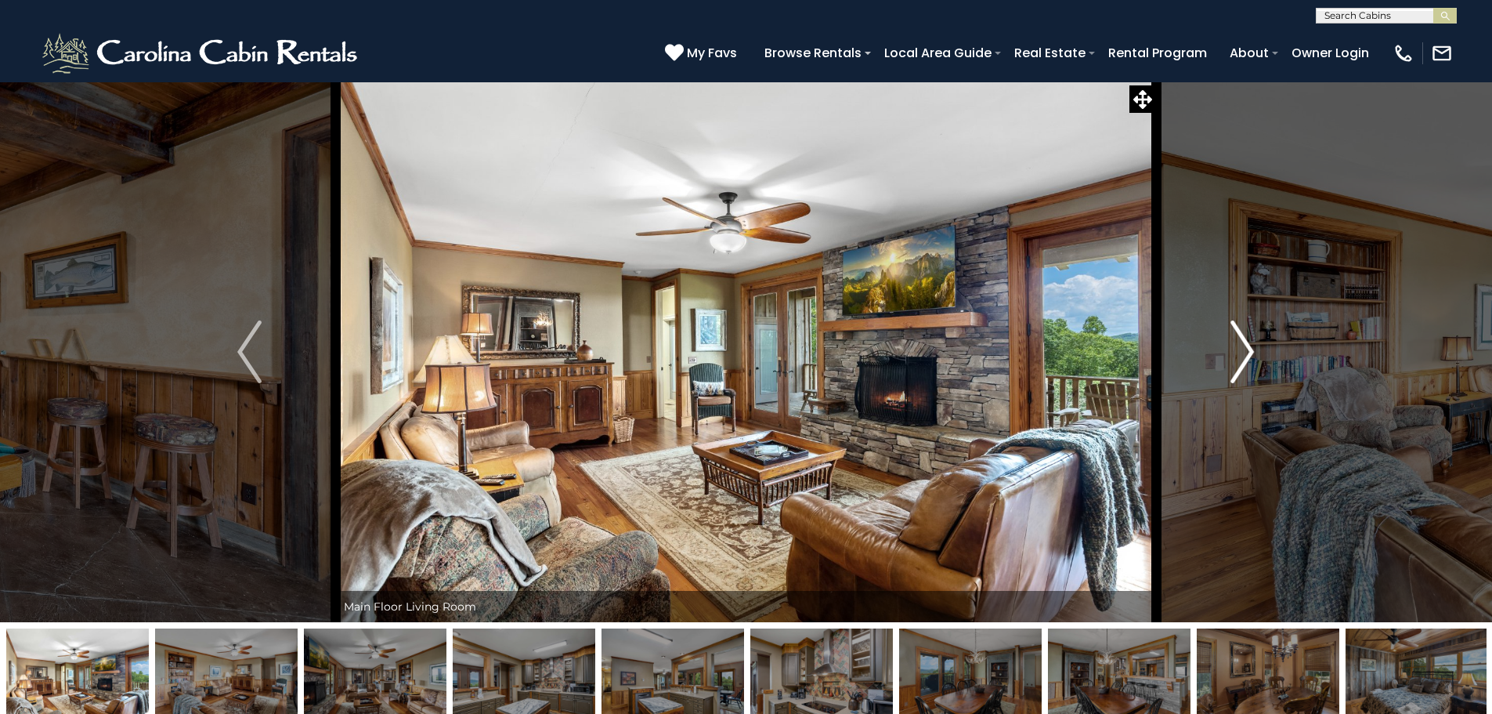
click at [1227, 363] on button "Next" at bounding box center [1242, 351] width 172 height 540
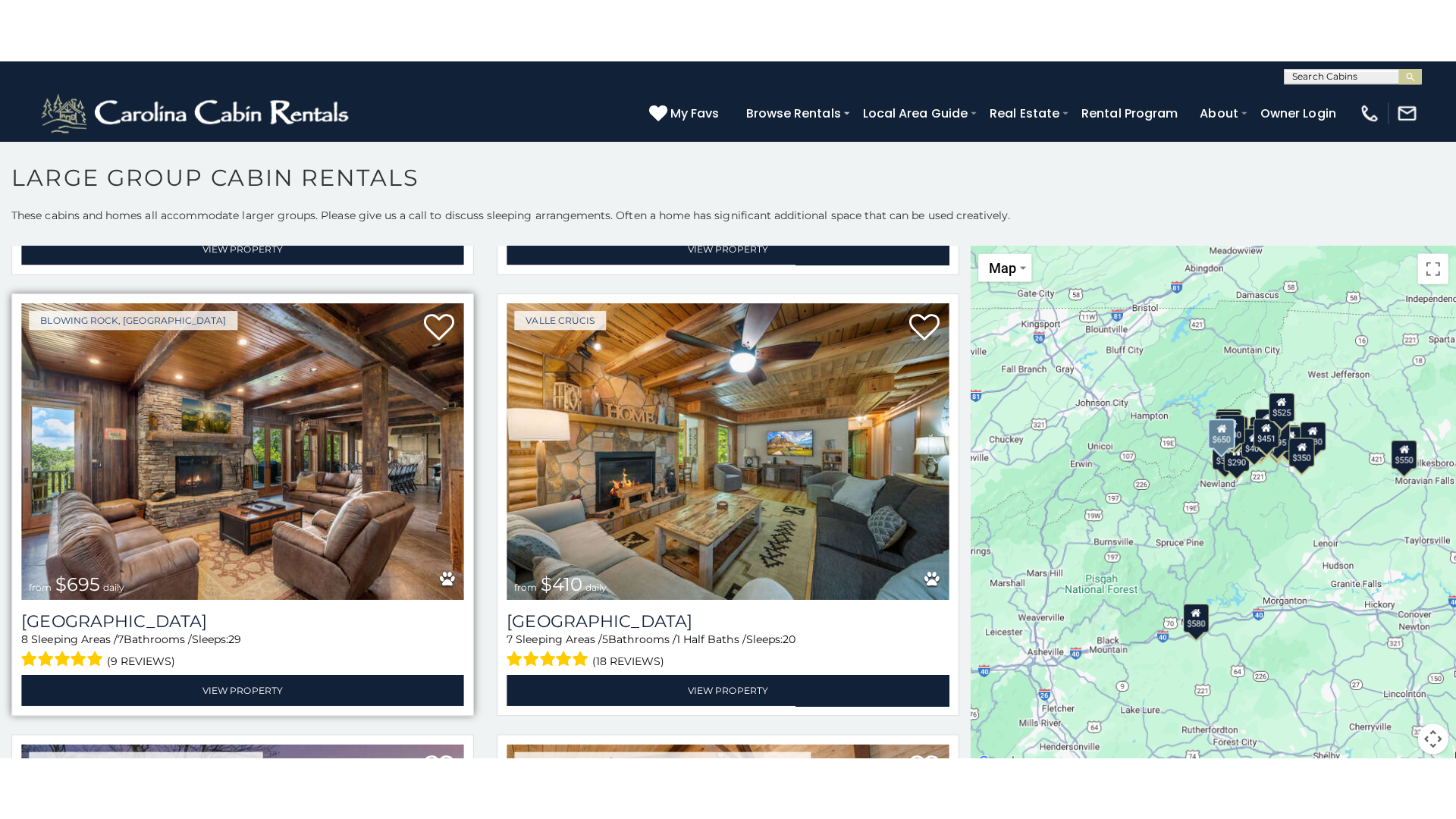
scroll to position [3488, 0]
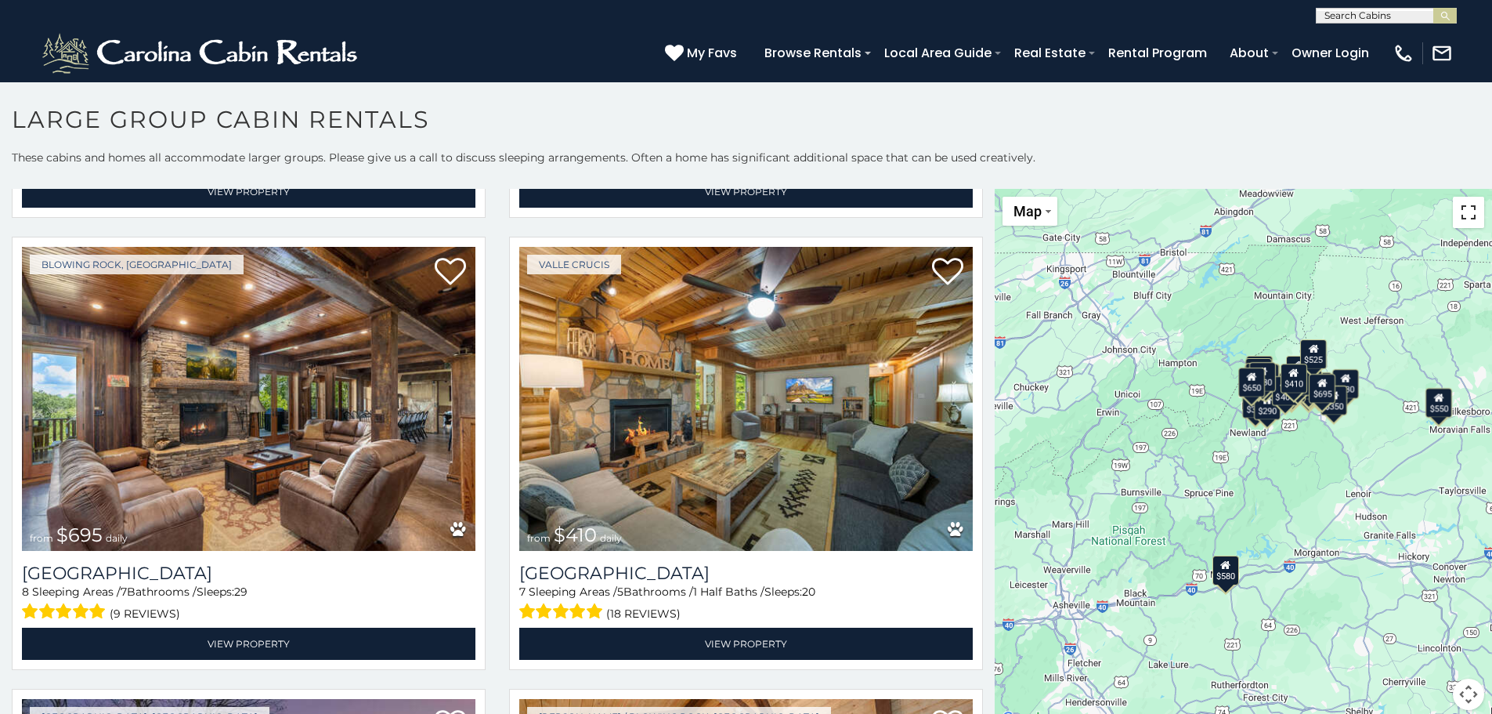
click at [1458, 207] on button "Toggle fullscreen view" at bounding box center [1468, 212] width 31 height 31
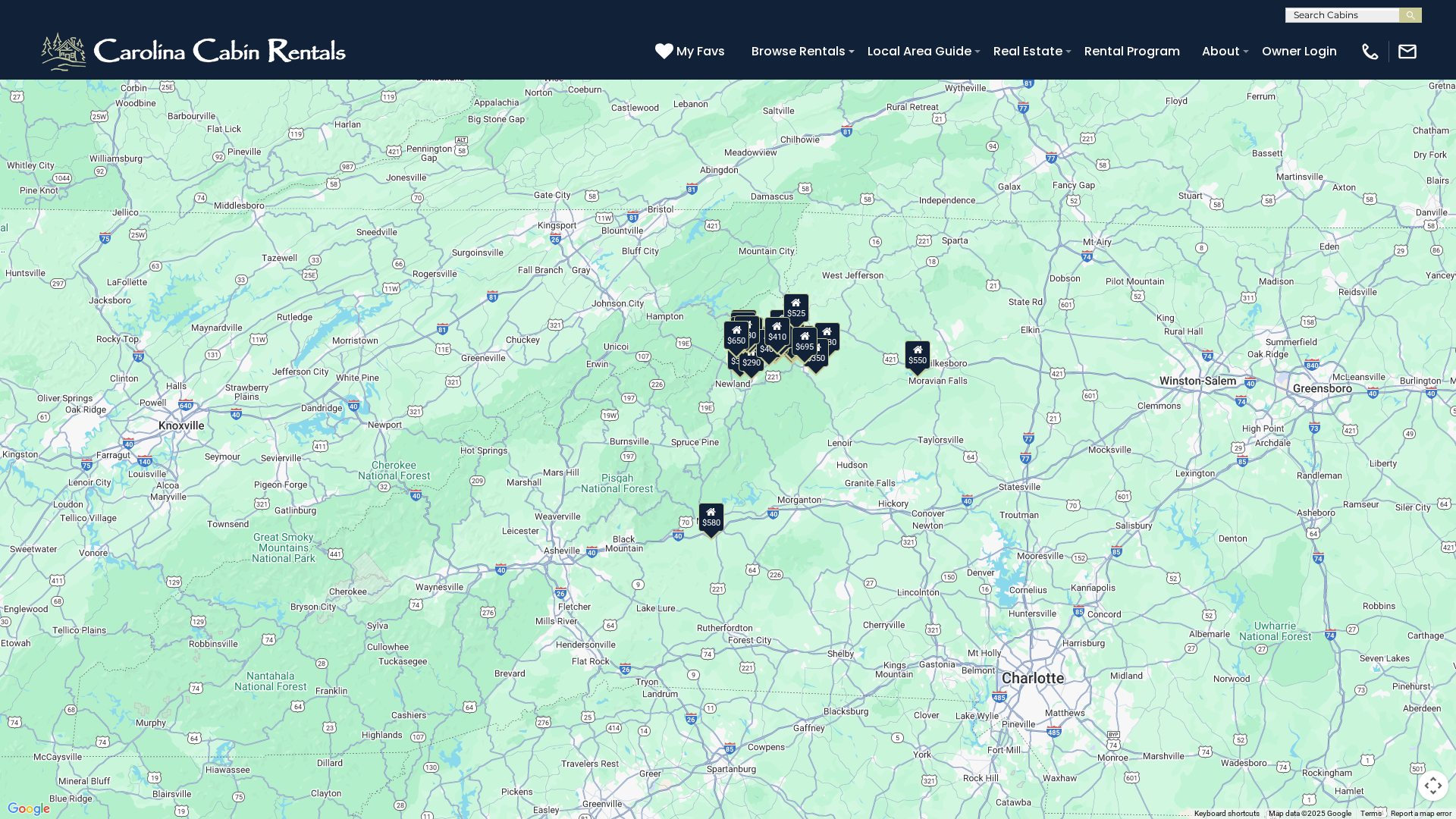
click at [790, 383] on div "$580 $395 $550 $349 $535 $480 $400 $325 $451 $460 $525 $315 $230 $355 $650 $675…" at bounding box center [728, 410] width 1456 height 819
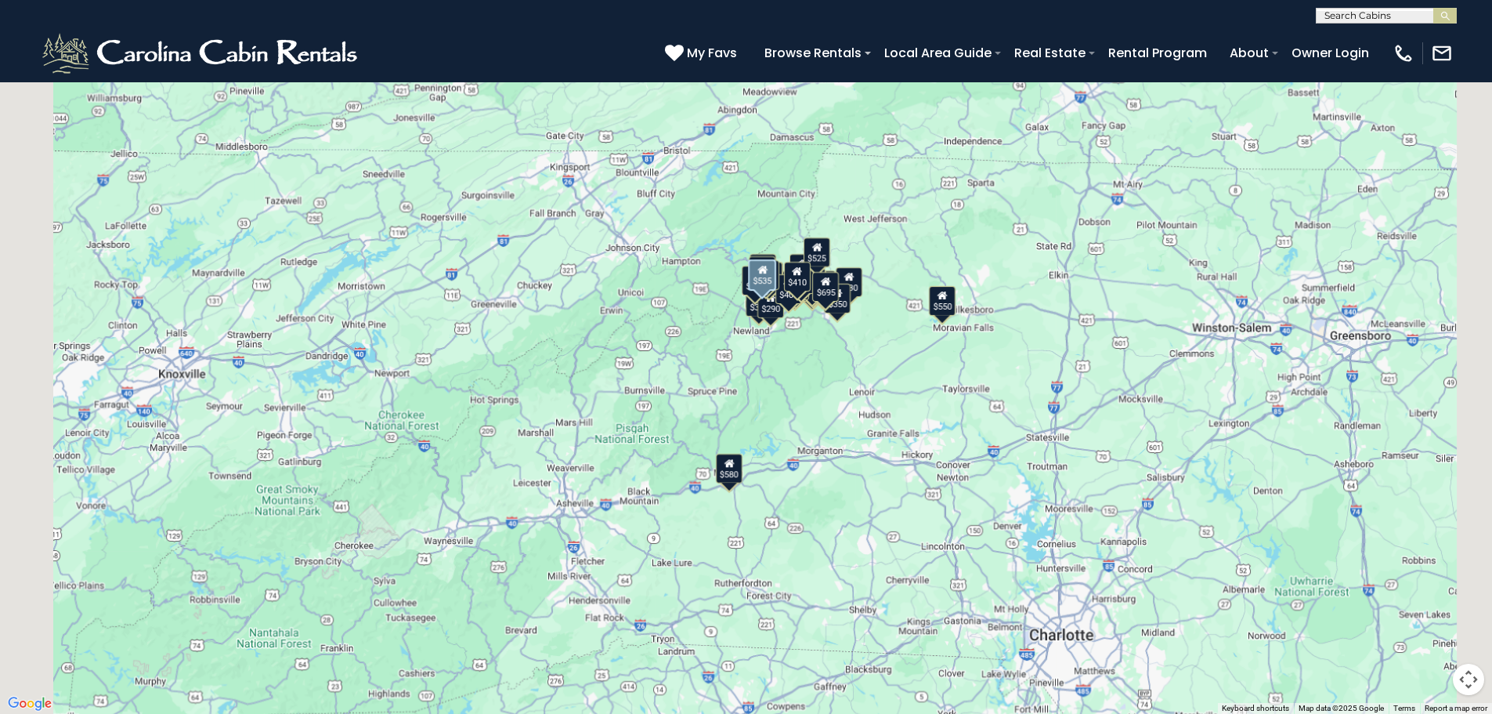
scroll to position [470, 0]
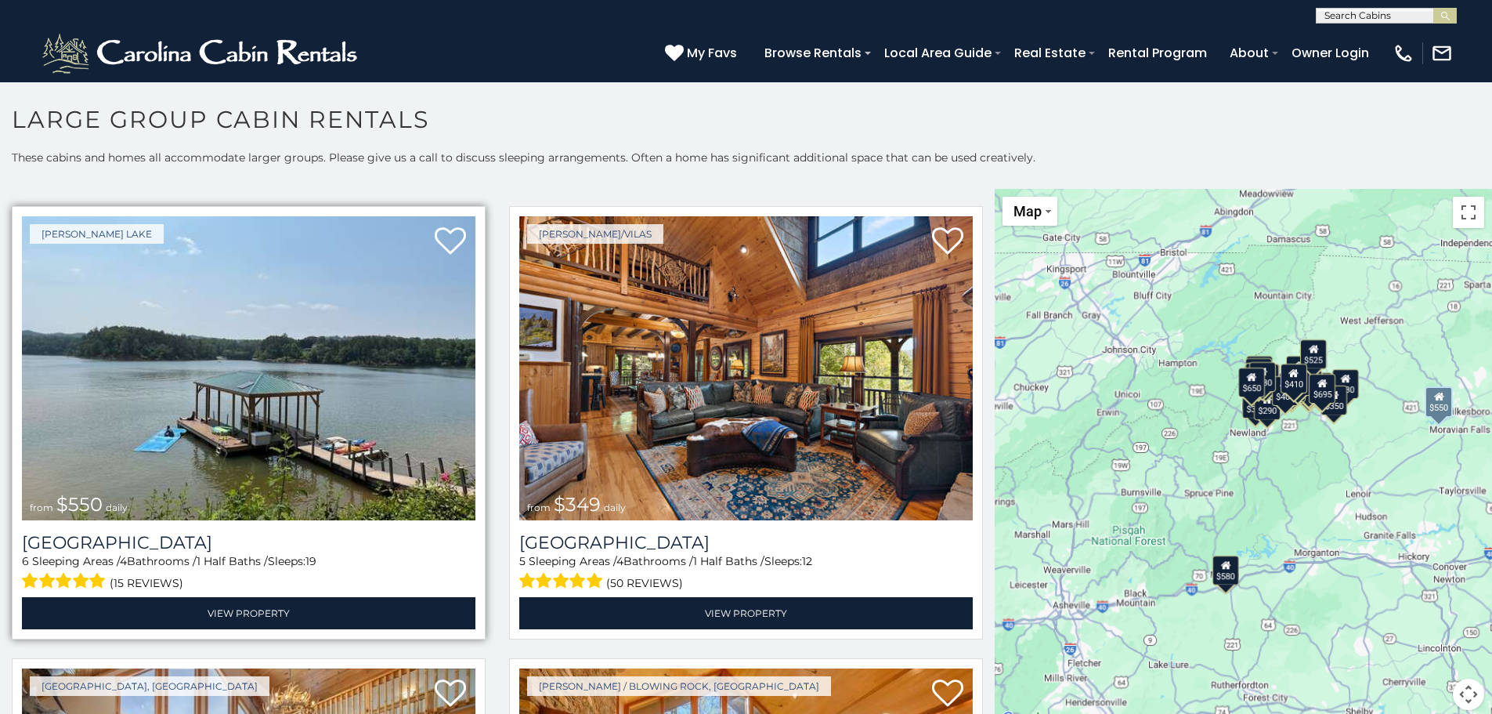
click at [423, 467] on img at bounding box center [249, 368] width 454 height 304
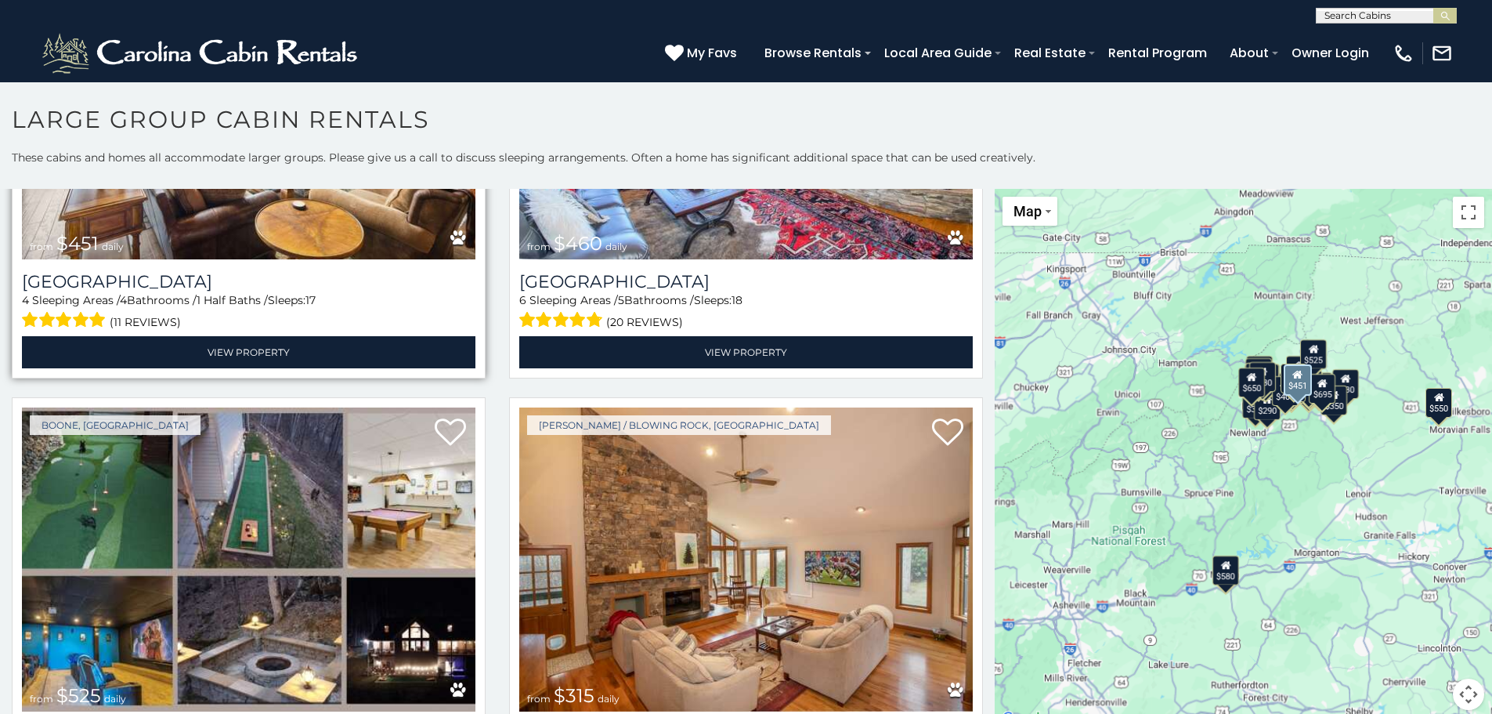
scroll to position [2350, 0]
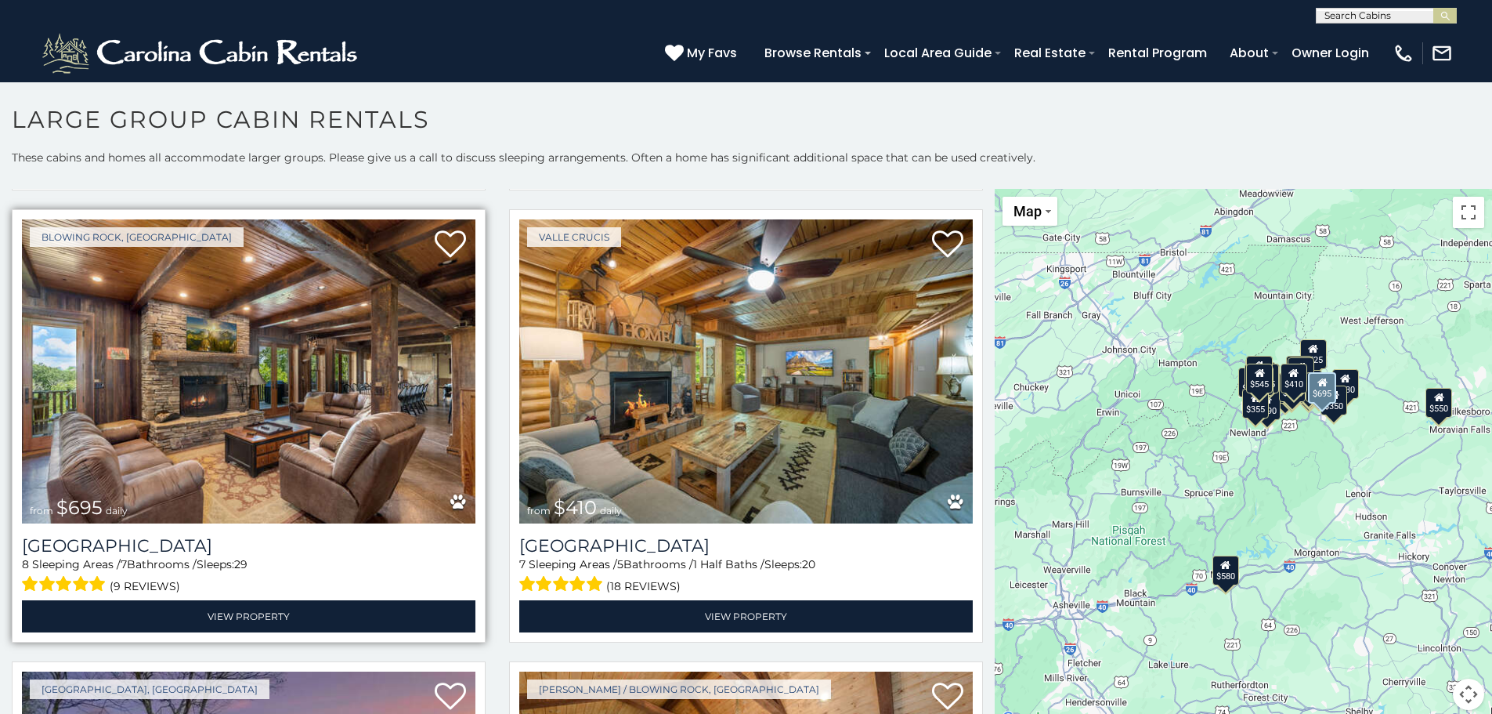
scroll to position [3603, 0]
